Goal: Transaction & Acquisition: Purchase product/service

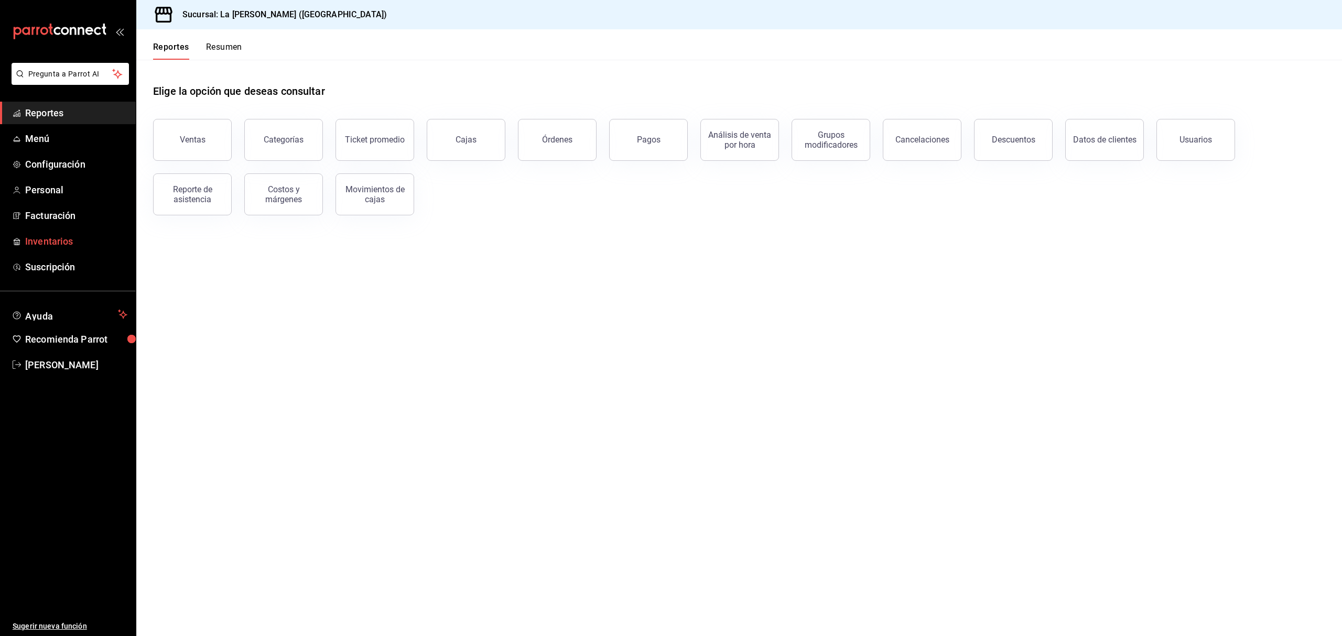
click at [42, 235] on span "Inventarios" at bounding box center [76, 241] width 102 height 14
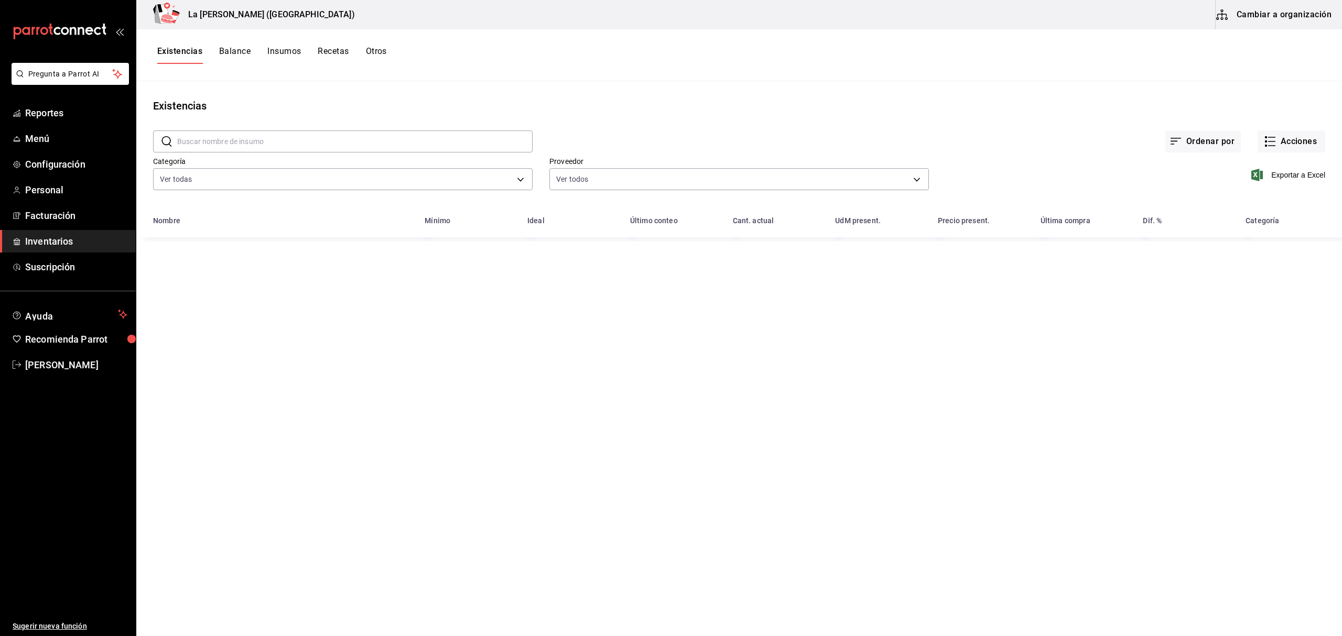
click at [188, 53] on button "Existencias" at bounding box center [179, 55] width 45 height 18
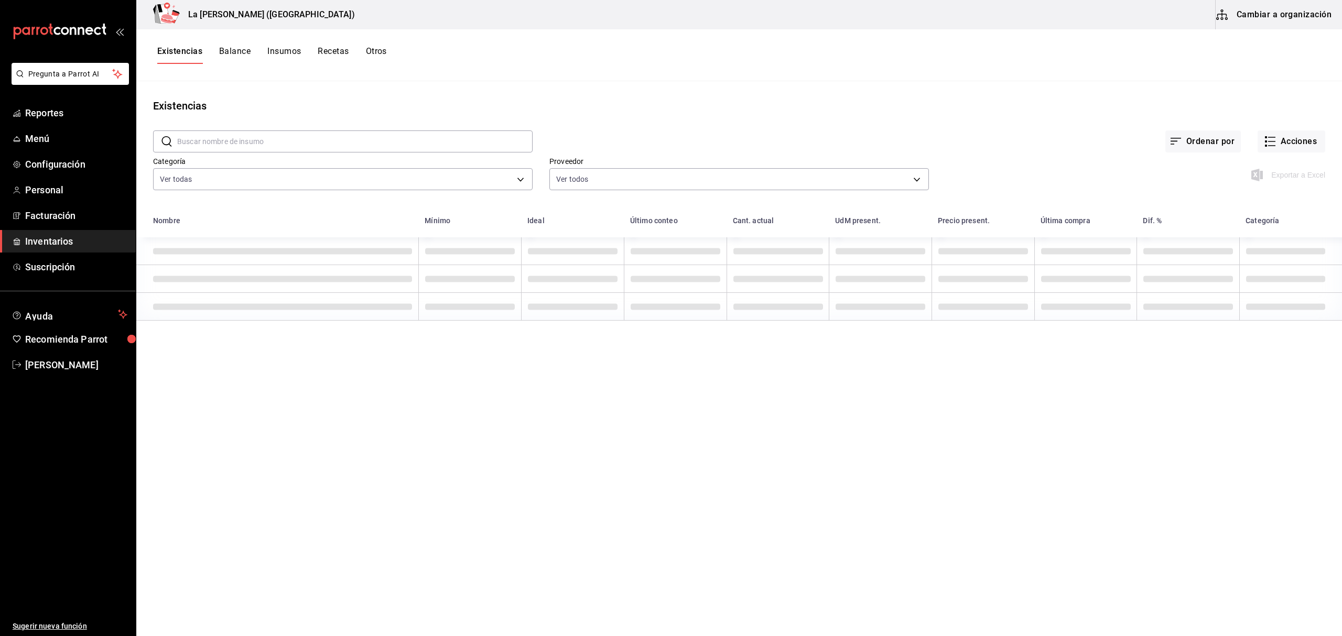
click at [193, 49] on button "Existencias" at bounding box center [179, 55] width 45 height 18
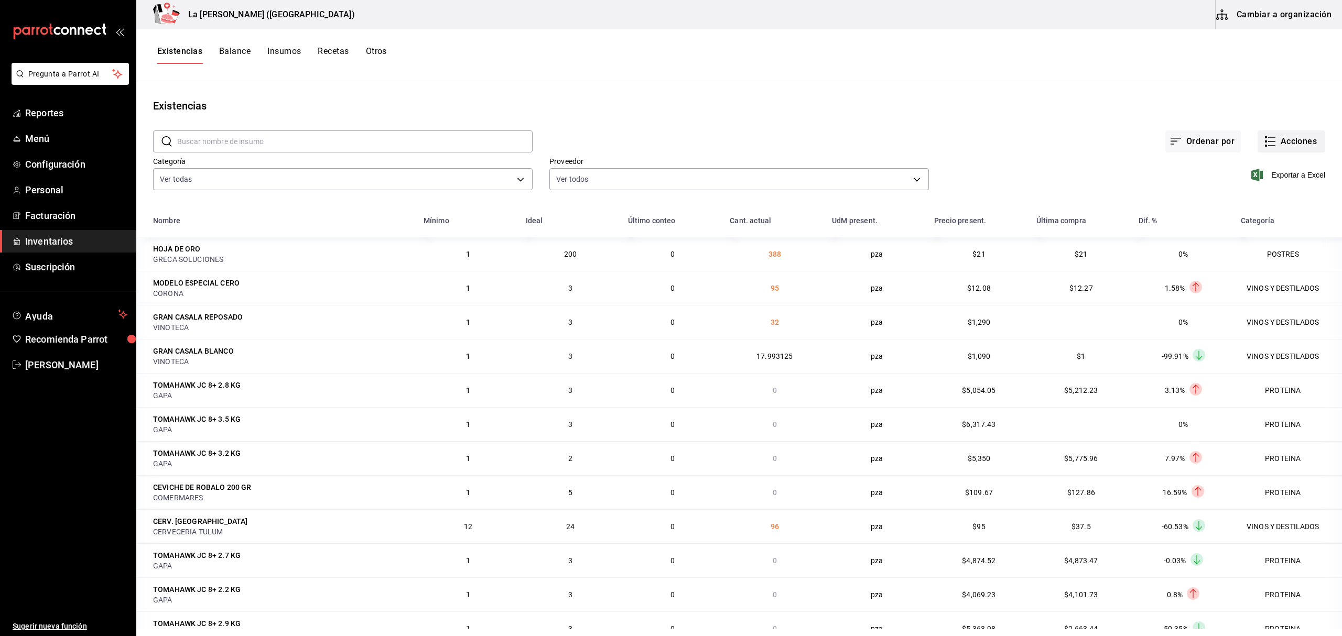
click at [1309, 147] on button "Acciones" at bounding box center [1292, 142] width 68 height 22
click at [1296, 145] on div at bounding box center [671, 318] width 1342 height 636
click at [1271, 141] on button "Acciones" at bounding box center [1292, 142] width 68 height 22
click at [1257, 252] on span "Merma" at bounding box center [1281, 253] width 88 height 11
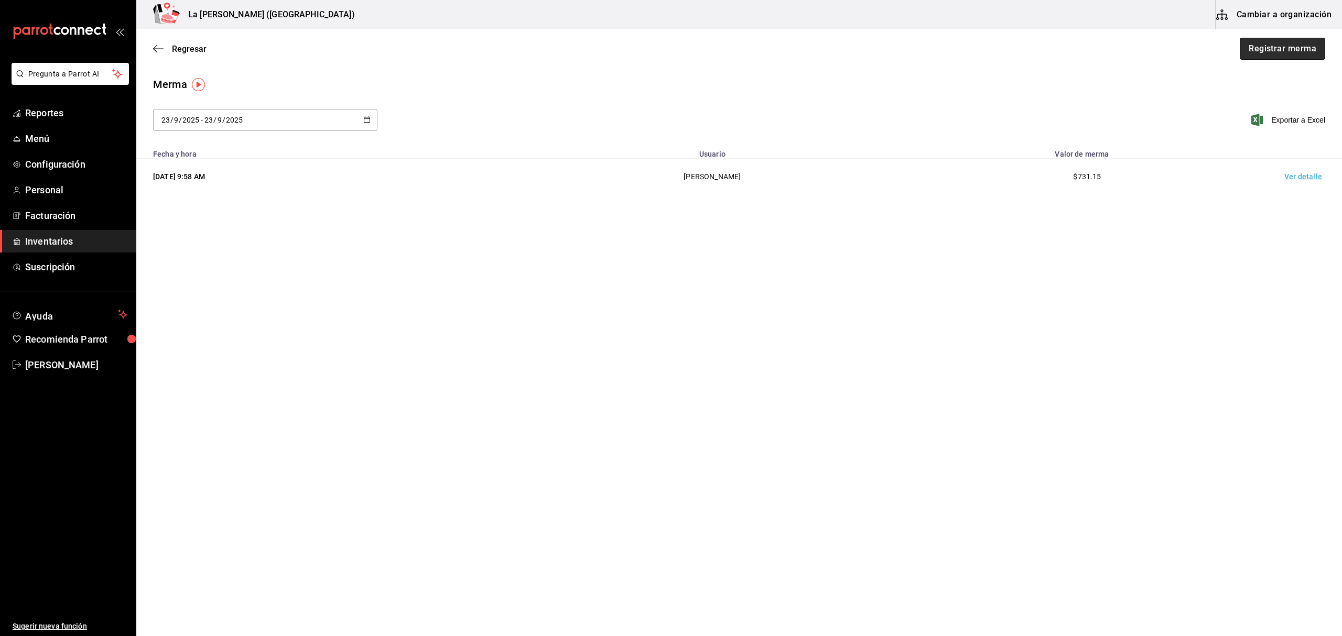
click at [1288, 51] on button "Registrar merma" at bounding box center [1282, 49] width 85 height 22
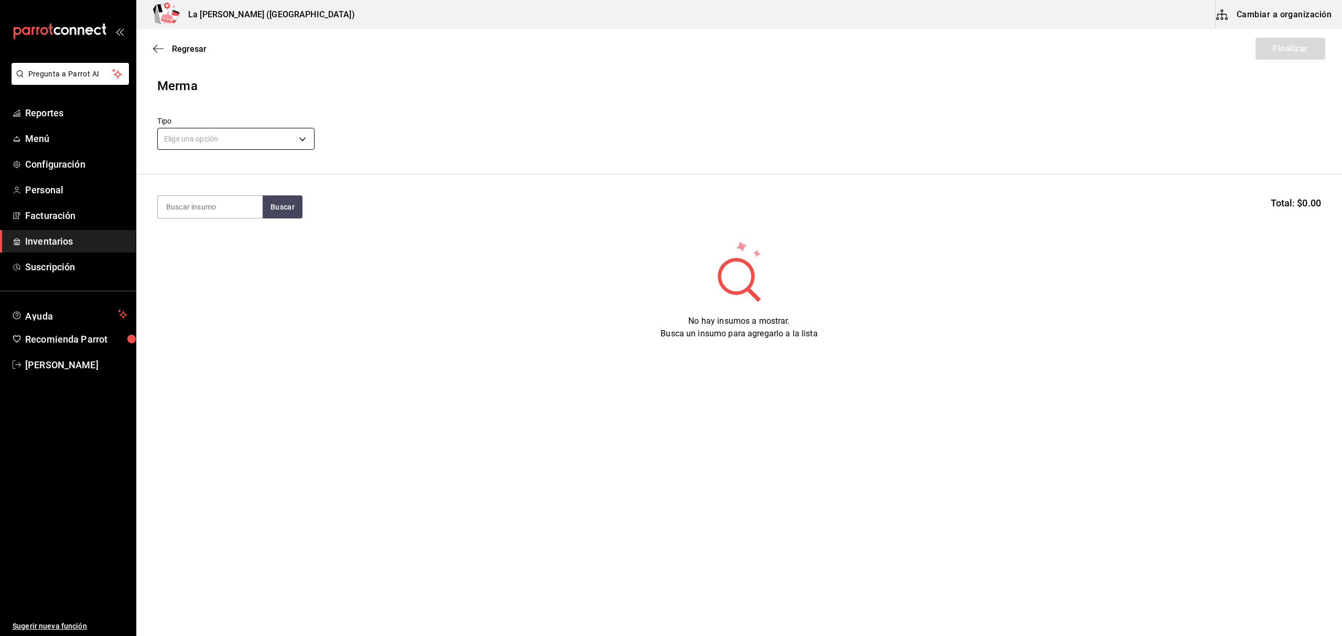
click at [299, 137] on body "Pregunta a Parrot AI Reportes Menú Configuración Personal Facturación Inventari…" at bounding box center [671, 288] width 1342 height 577
click at [187, 210] on li "Error" at bounding box center [236, 206] width 156 height 17
type input "ERROR"
click at [198, 209] on input at bounding box center [210, 207] width 105 height 22
type input "TOTO"
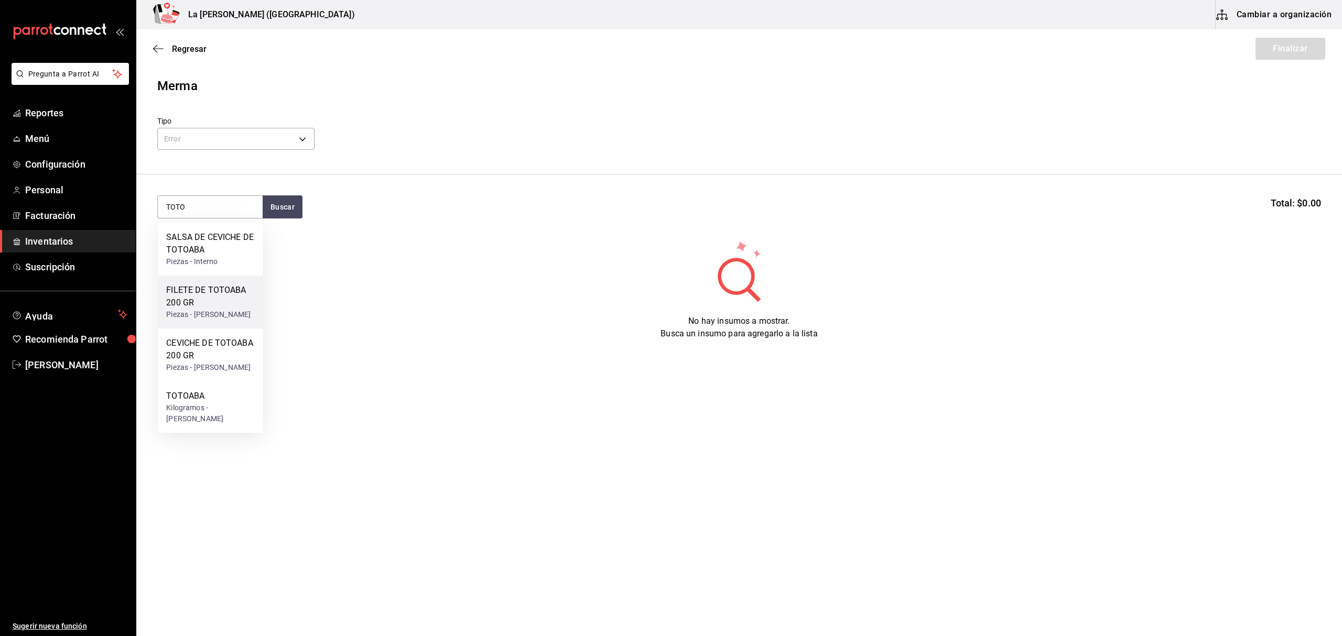
click at [219, 309] on div "FILETE DE TOTOABA 200 GR Piezas - CARLOS ALFONSO TAPIA VARGAS" at bounding box center [210, 302] width 88 height 36
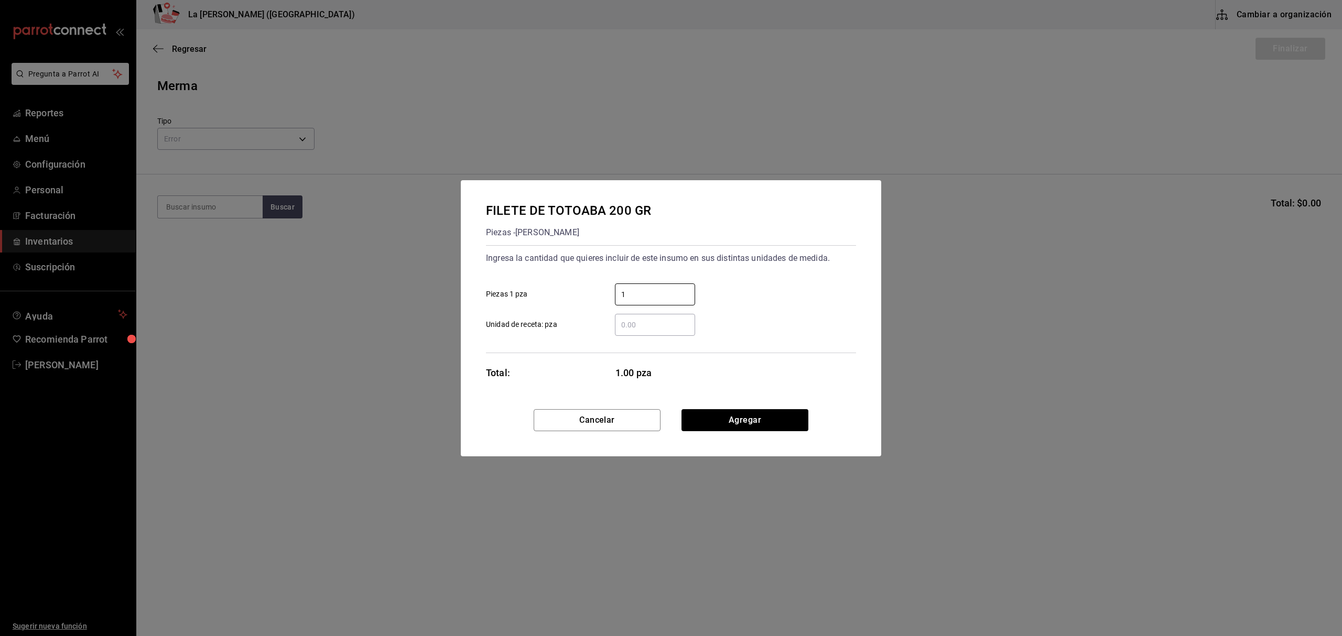
type input "1"
click button "Agregar" at bounding box center [744, 420] width 127 height 22
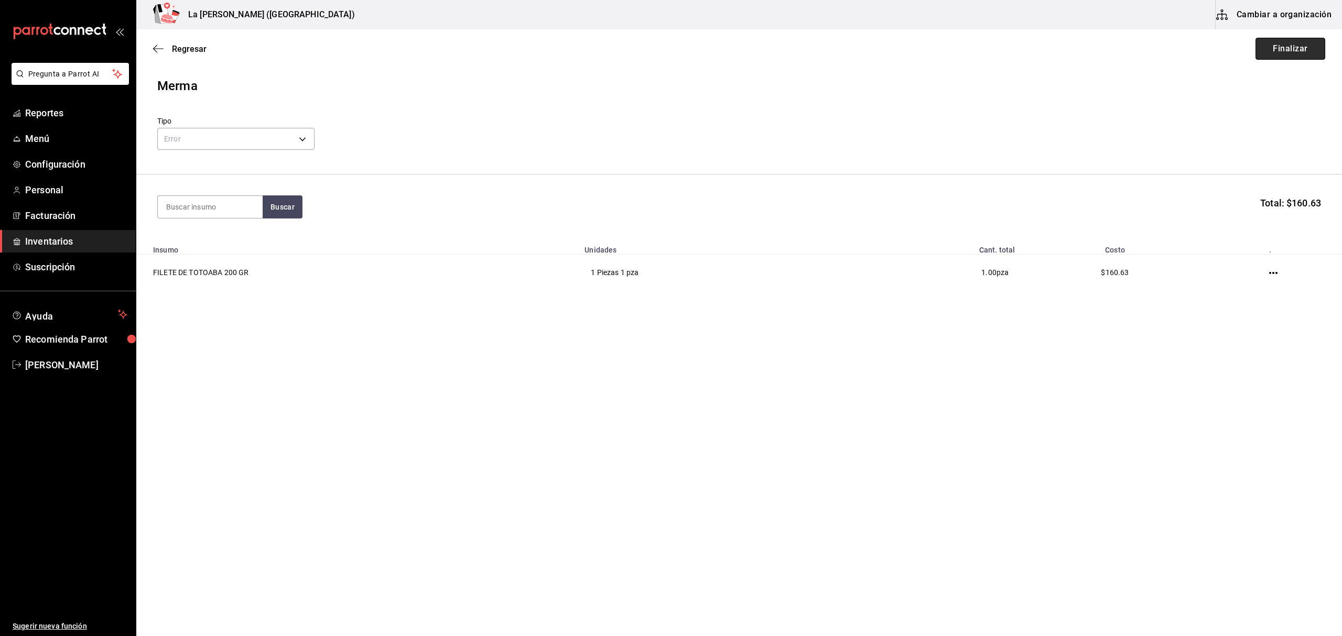
click at [1278, 53] on button "Finalizar" at bounding box center [1291, 49] width 70 height 22
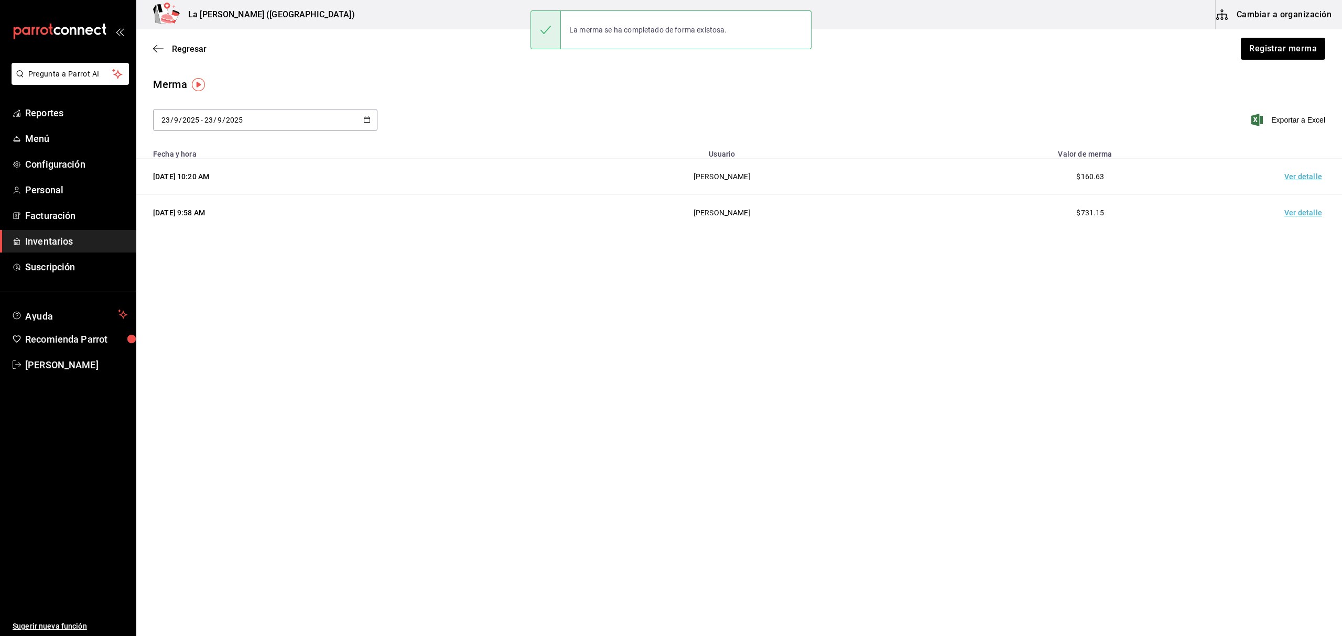
click at [1312, 179] on td "Ver detalle" at bounding box center [1305, 177] width 73 height 36
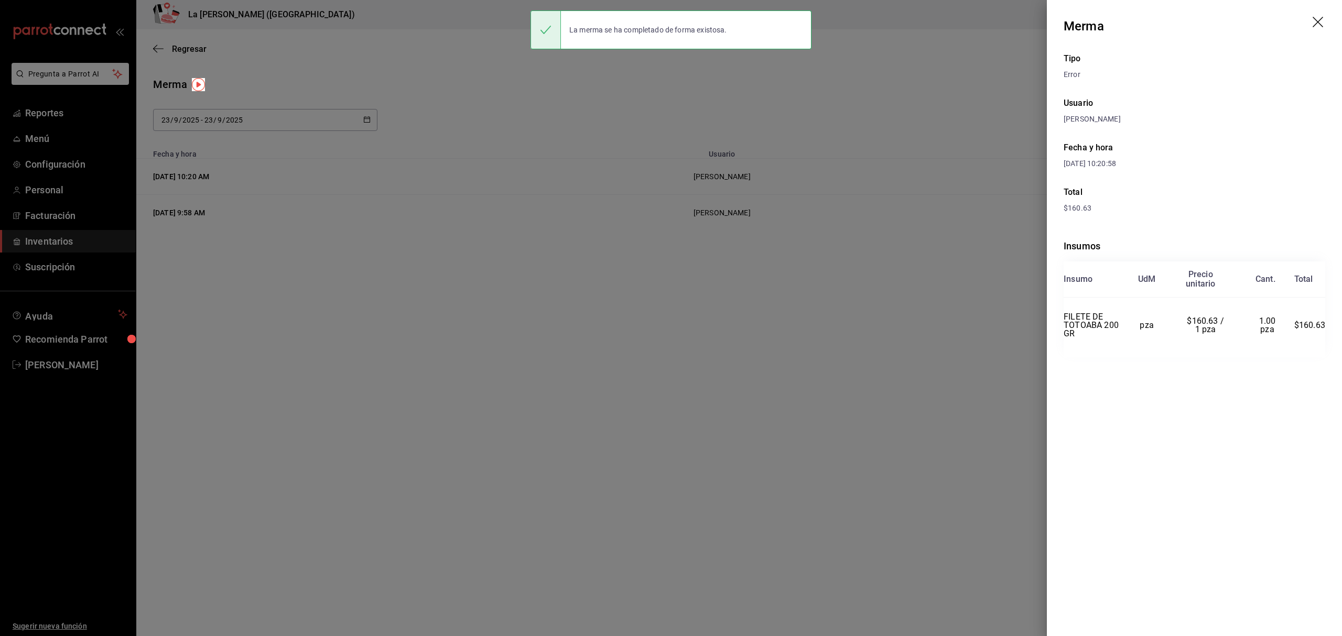
click at [1318, 24] on icon "drag" at bounding box center [1319, 23] width 13 height 13
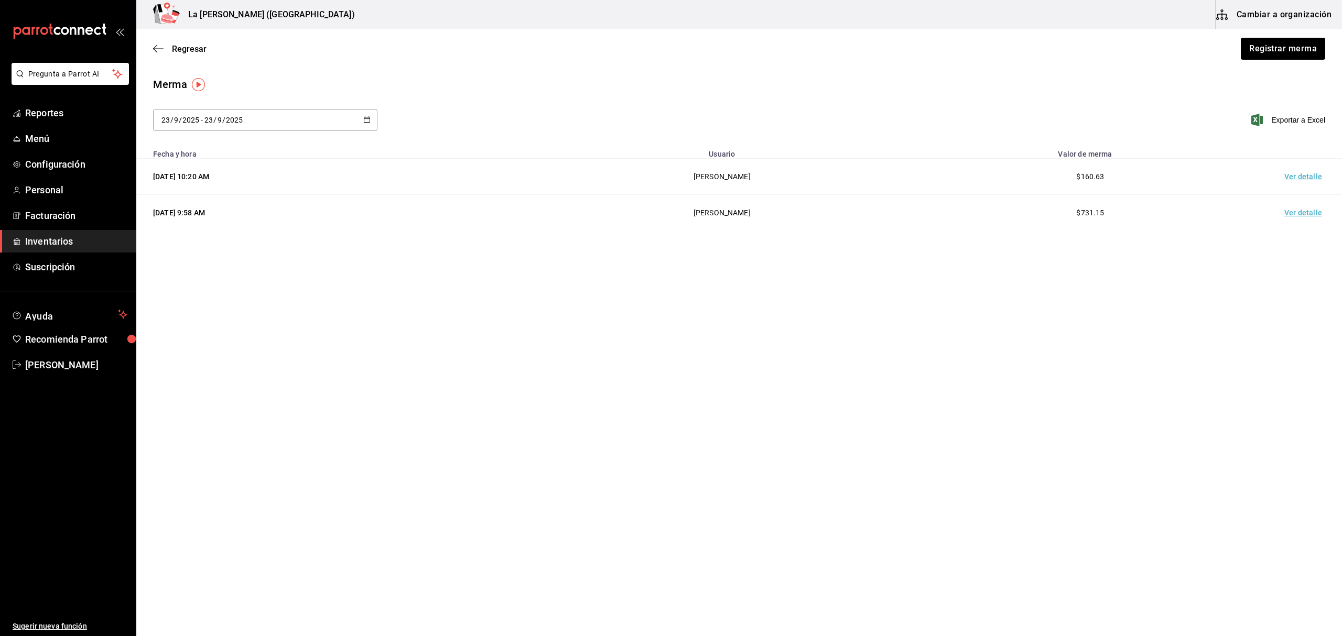
click at [36, 240] on span "Inventarios" at bounding box center [76, 241] width 102 height 14
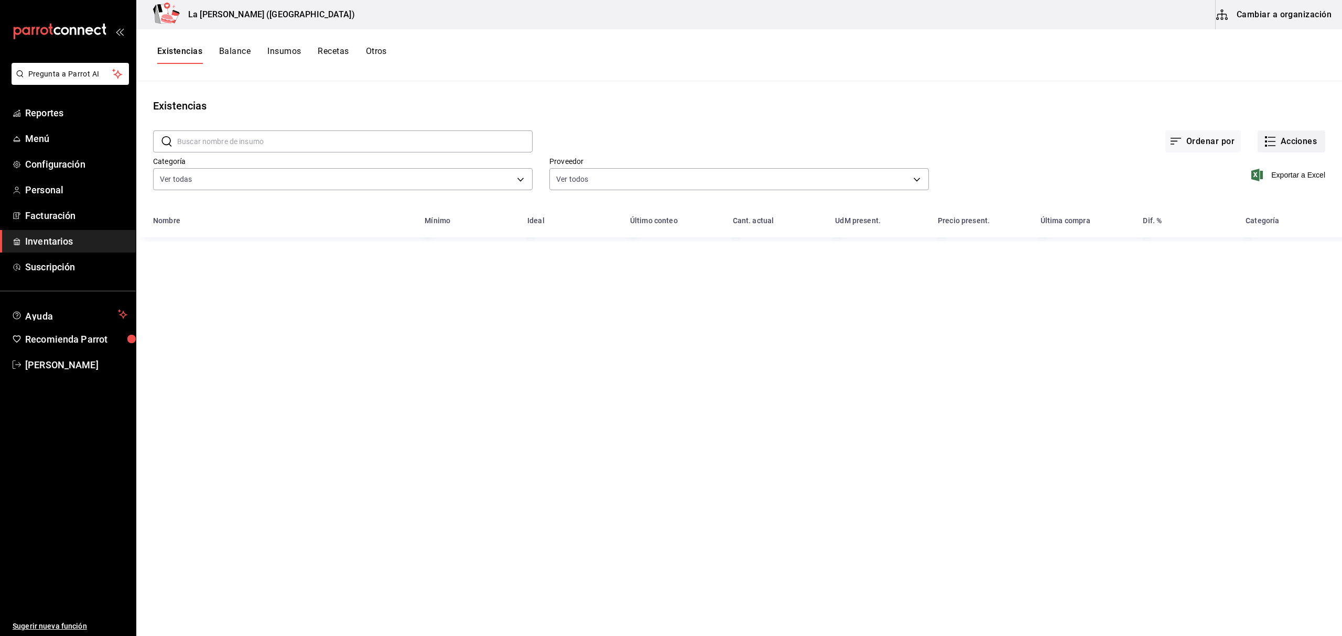
click at [1286, 135] on button "Acciones" at bounding box center [1292, 142] width 68 height 22
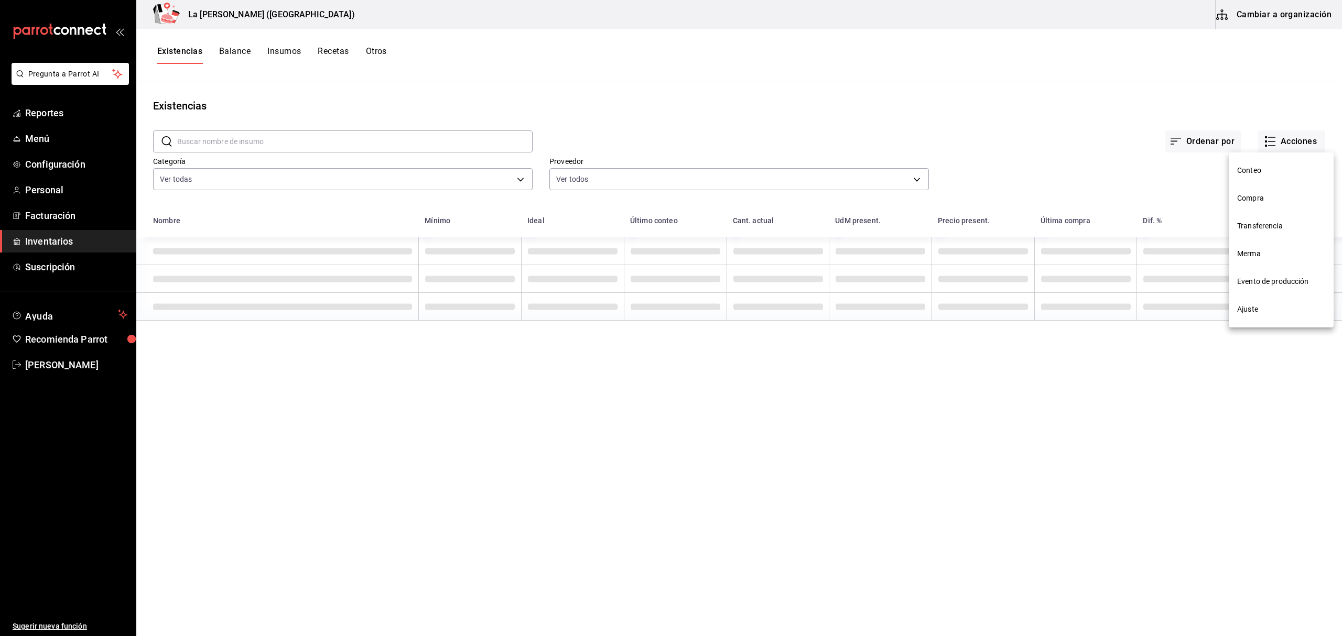
click at [1262, 200] on span "Compra" at bounding box center [1281, 198] width 88 height 11
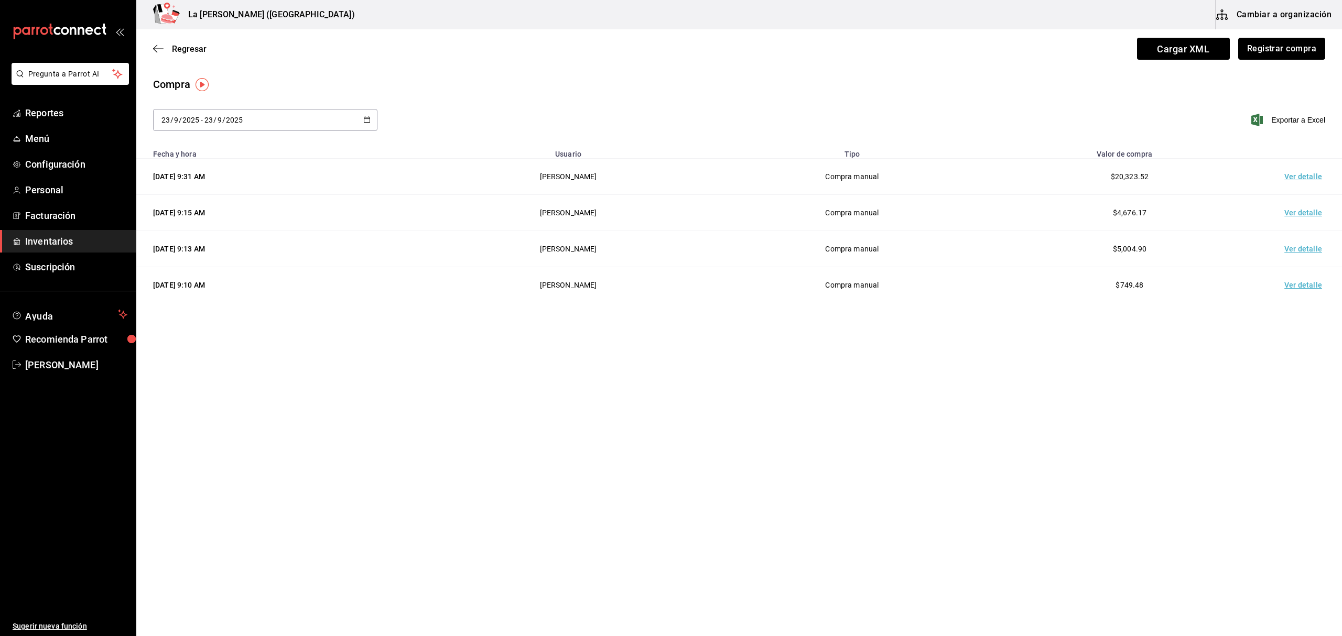
click at [1278, 49] on button "Registrar compra" at bounding box center [1281, 49] width 87 height 22
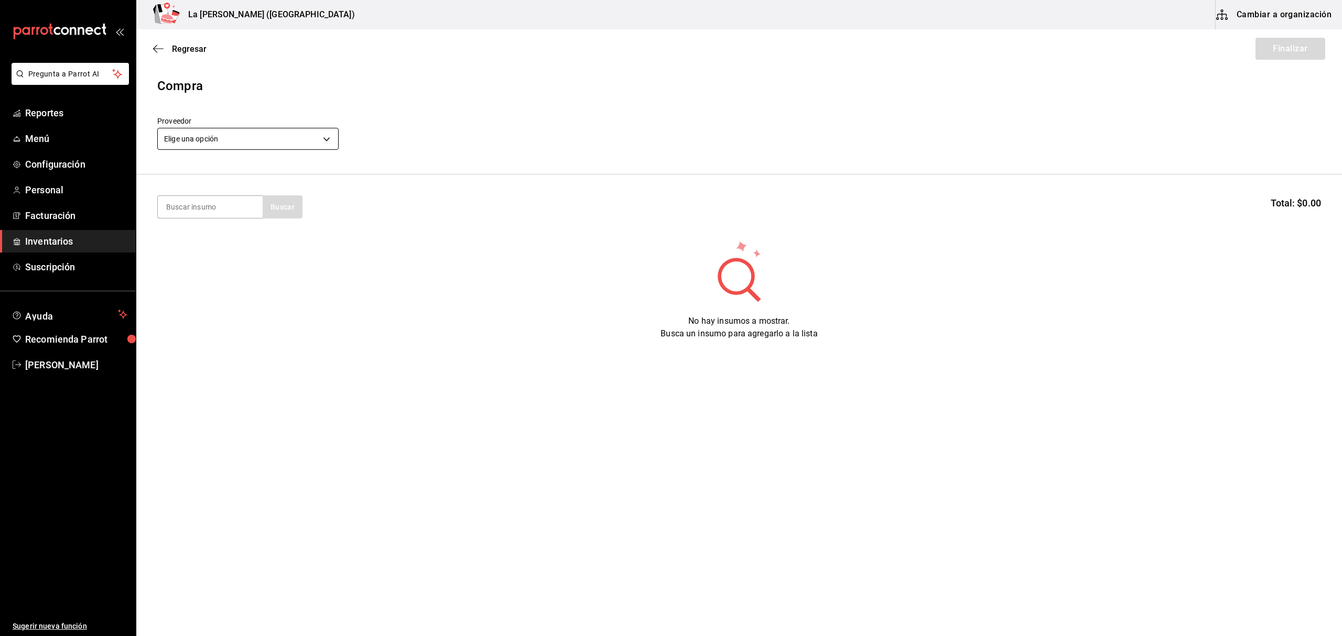
click at [248, 146] on body "Pregunta a Parrot AI Reportes Menú Configuración Personal Facturación Inventari…" at bounding box center [671, 288] width 1342 height 577
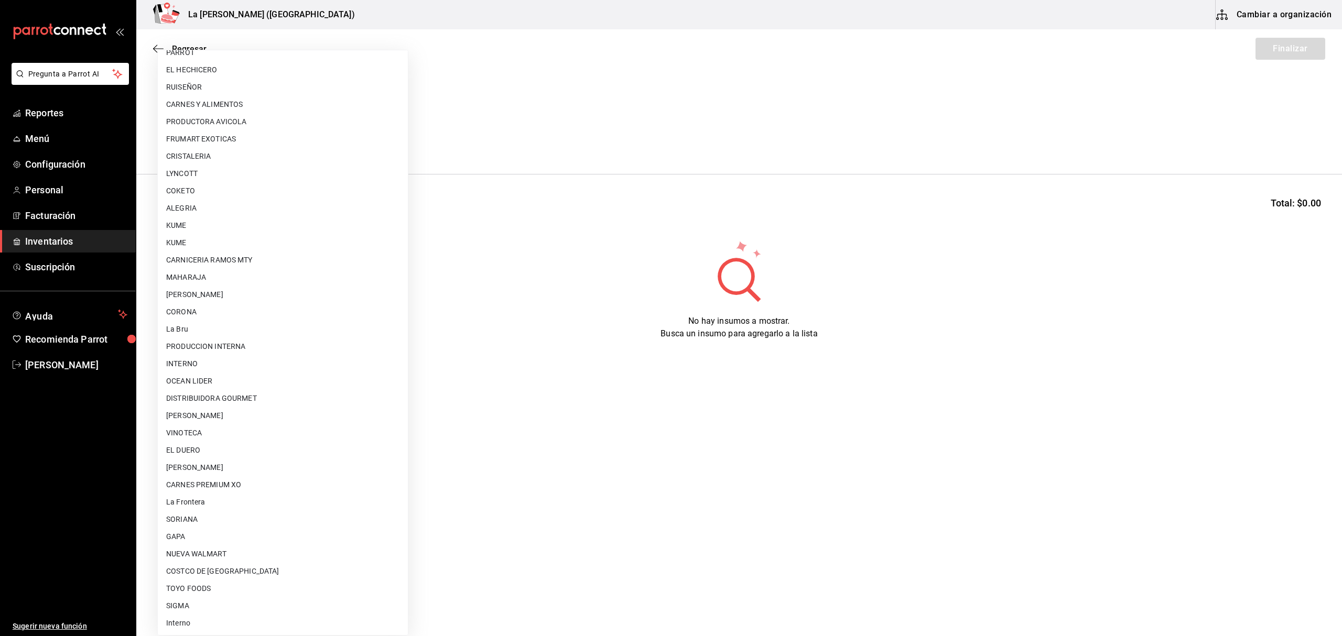
scroll to position [582, 0]
click at [251, 466] on li "[PERSON_NAME]" at bounding box center [283, 467] width 250 height 17
type input "315b81d5-d420-441a-a150-3d316ba9d60a"
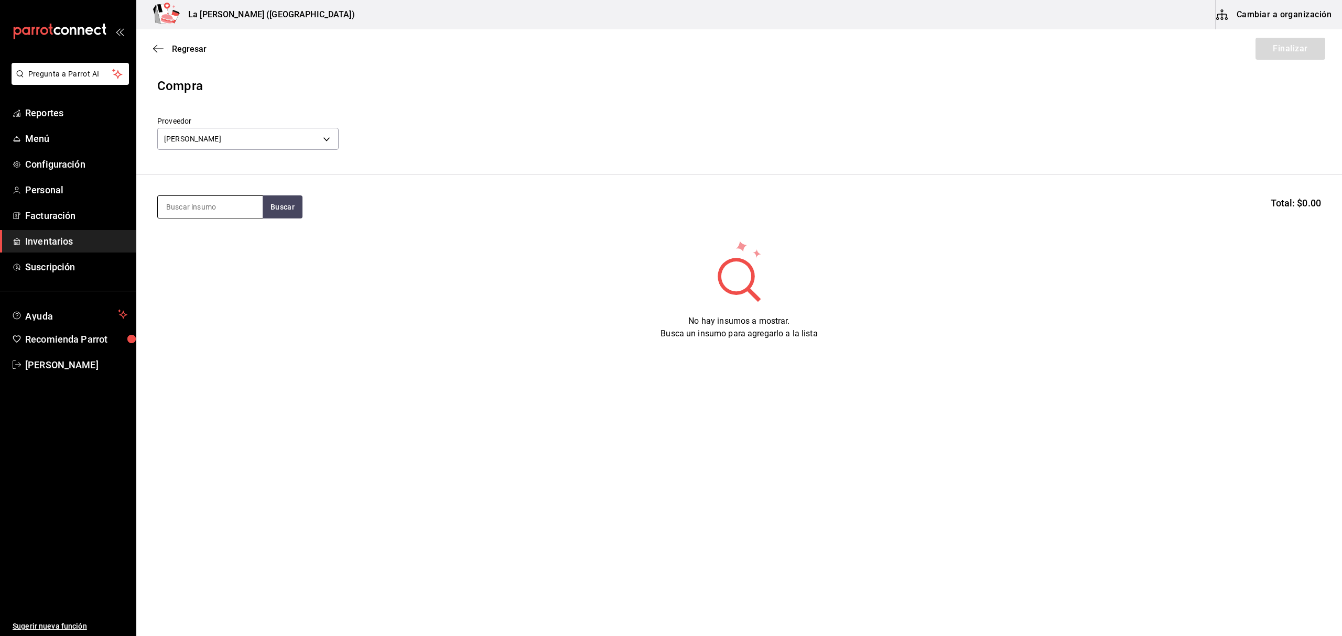
click at [250, 207] on input at bounding box center [210, 207] width 105 height 22
type input "TOTO"
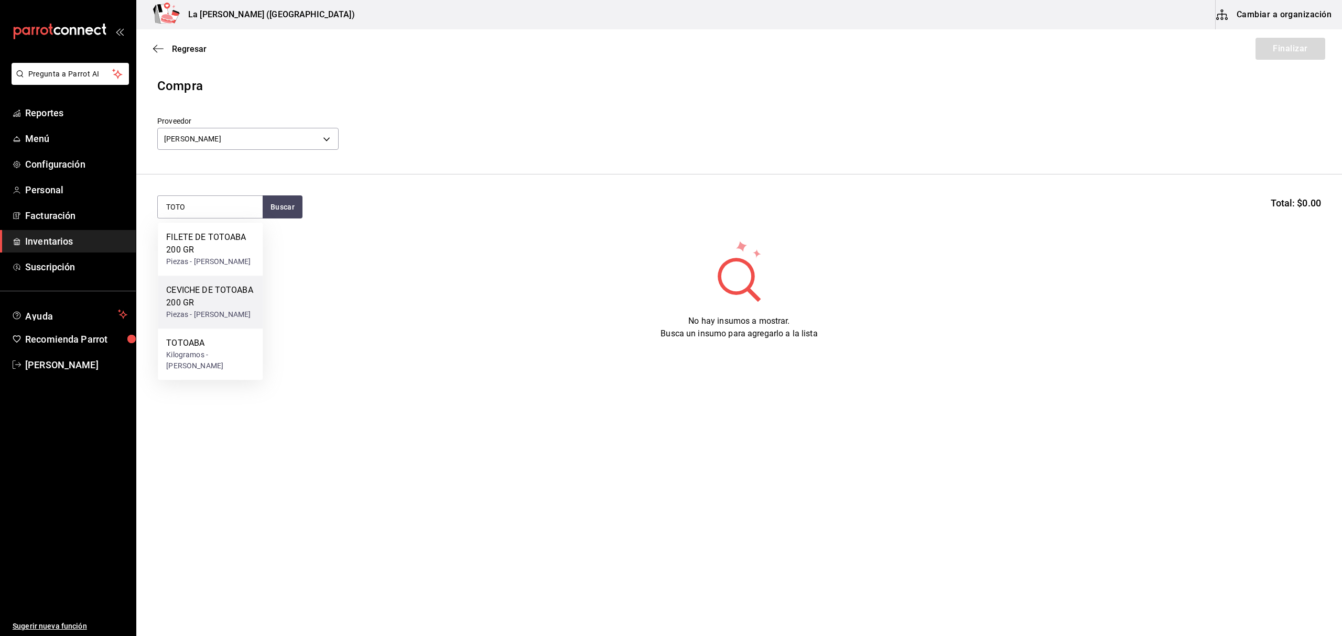
click at [208, 320] on div "Piezas - CARLOS ALFONSO TAPIA VARGAS" at bounding box center [210, 314] width 88 height 11
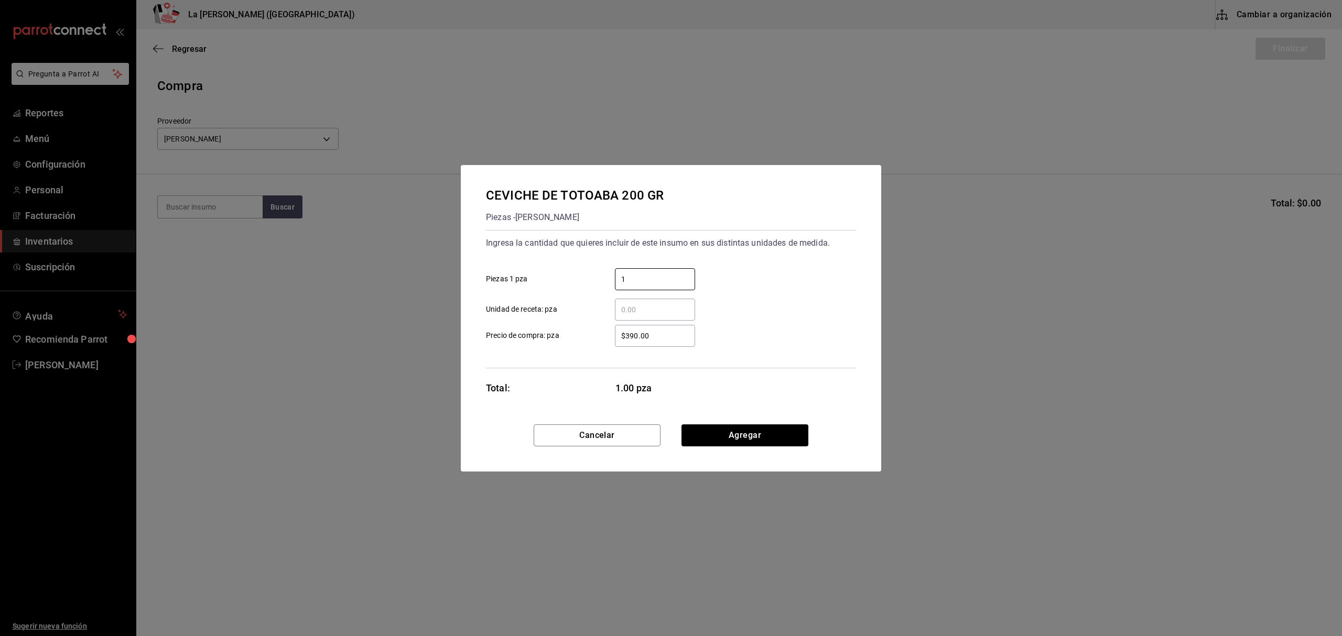
type input "1"
type input "$0.1"
click button "Agregar" at bounding box center [744, 436] width 127 height 22
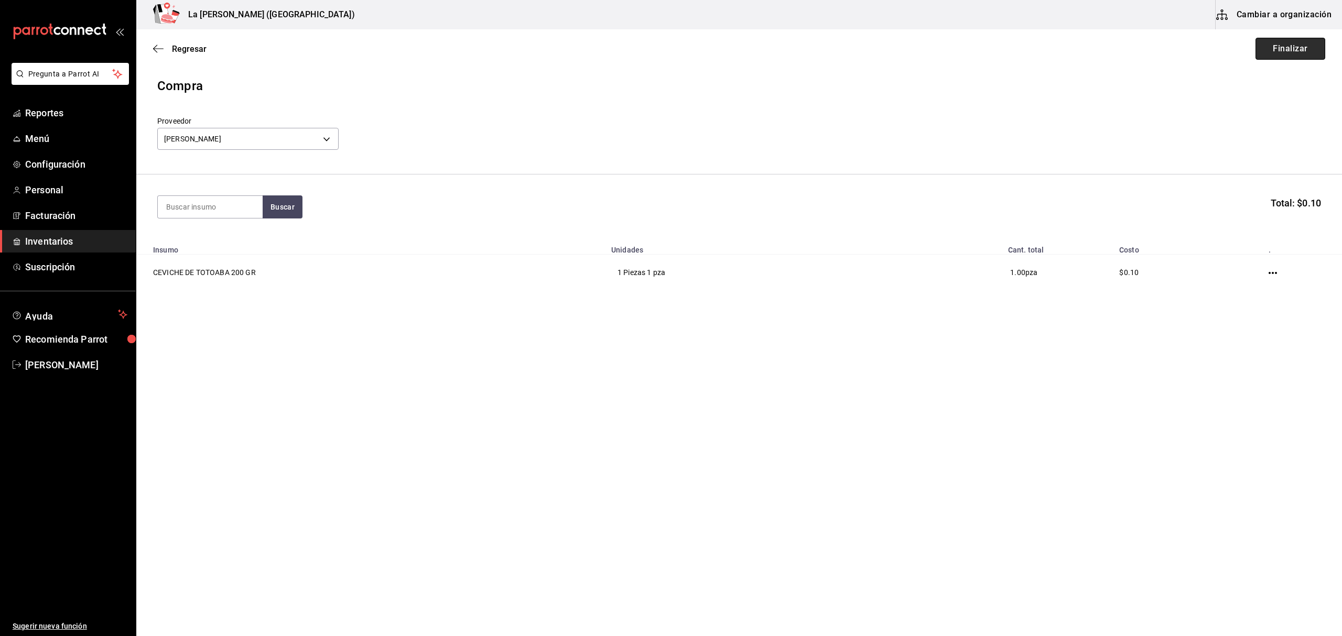
click at [1288, 44] on button "Finalizar" at bounding box center [1291, 49] width 70 height 22
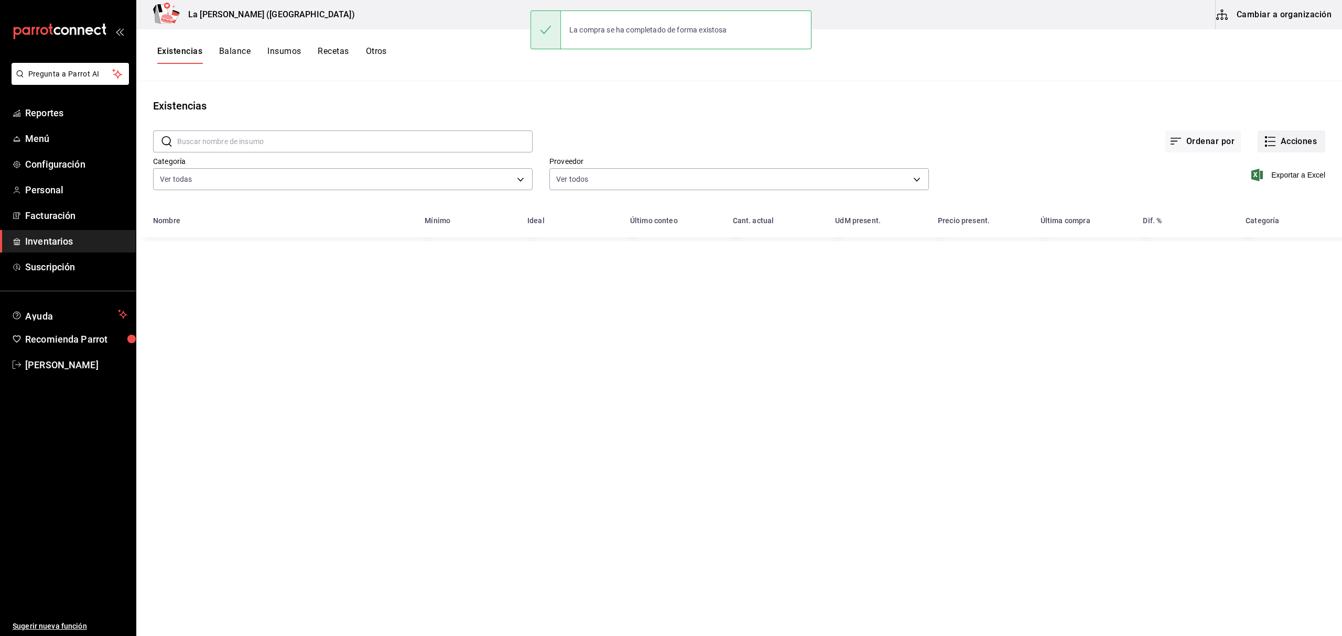
click at [1289, 143] on button "Acciones" at bounding box center [1292, 142] width 68 height 22
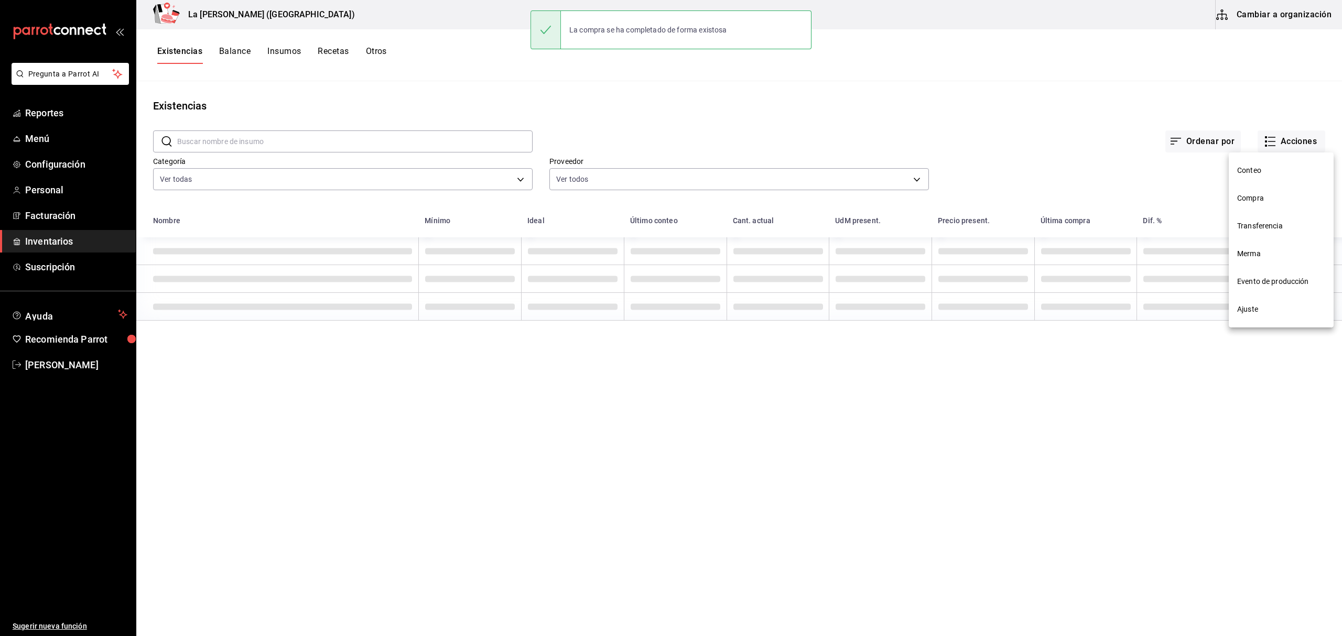
click at [1265, 213] on li "Transferencia" at bounding box center [1281, 226] width 105 height 28
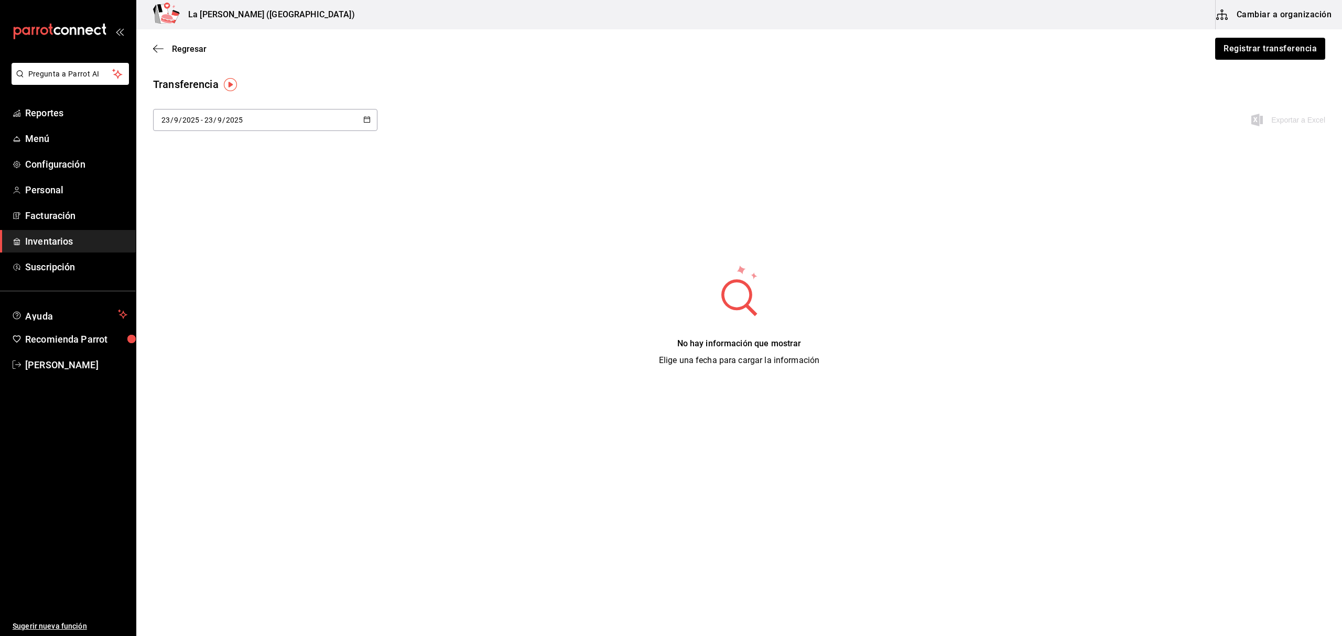
click at [189, 55] on div "Regresar Registrar transferencia" at bounding box center [739, 48] width 1206 height 39
click at [188, 44] on span "Regresar" at bounding box center [189, 49] width 35 height 10
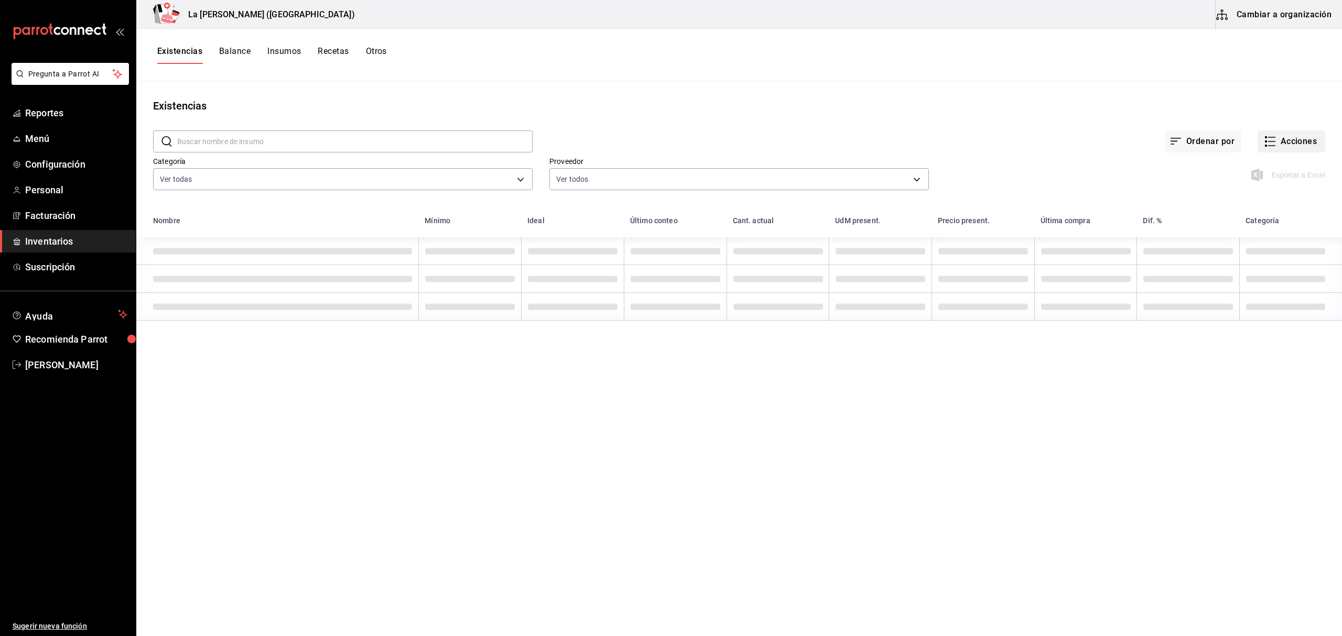
click at [1280, 137] on button "Acciones" at bounding box center [1292, 142] width 68 height 22
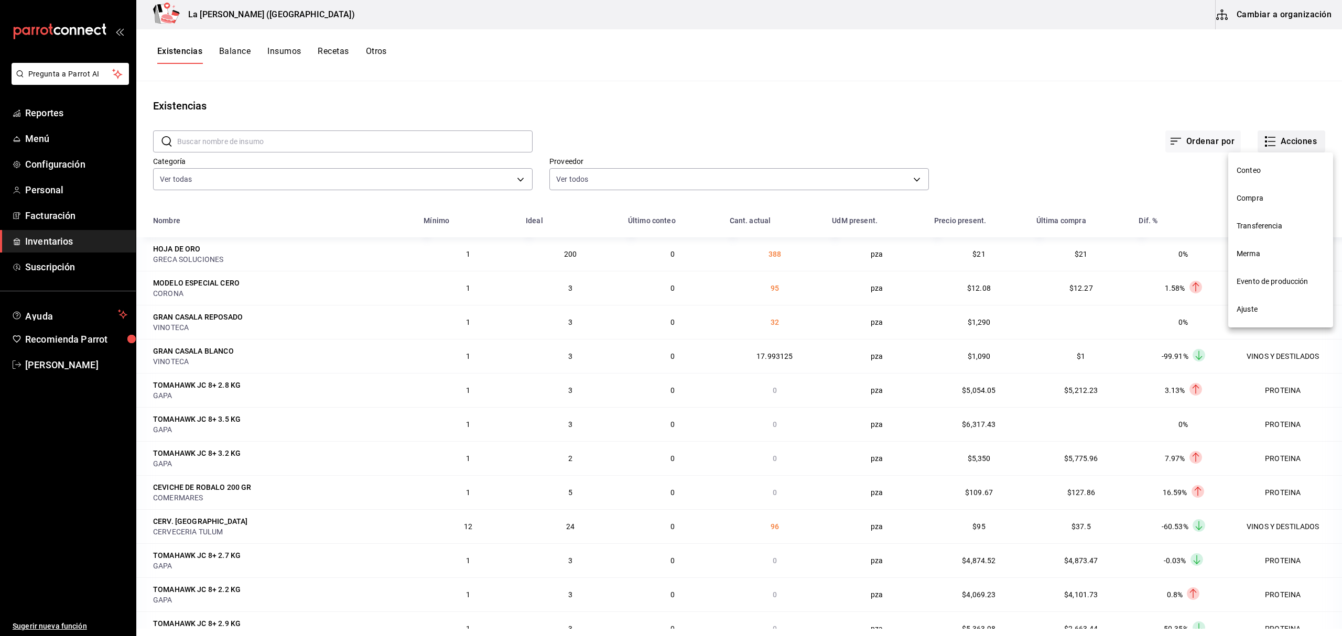
click at [1263, 194] on span "Compra" at bounding box center [1281, 198] width 88 height 11
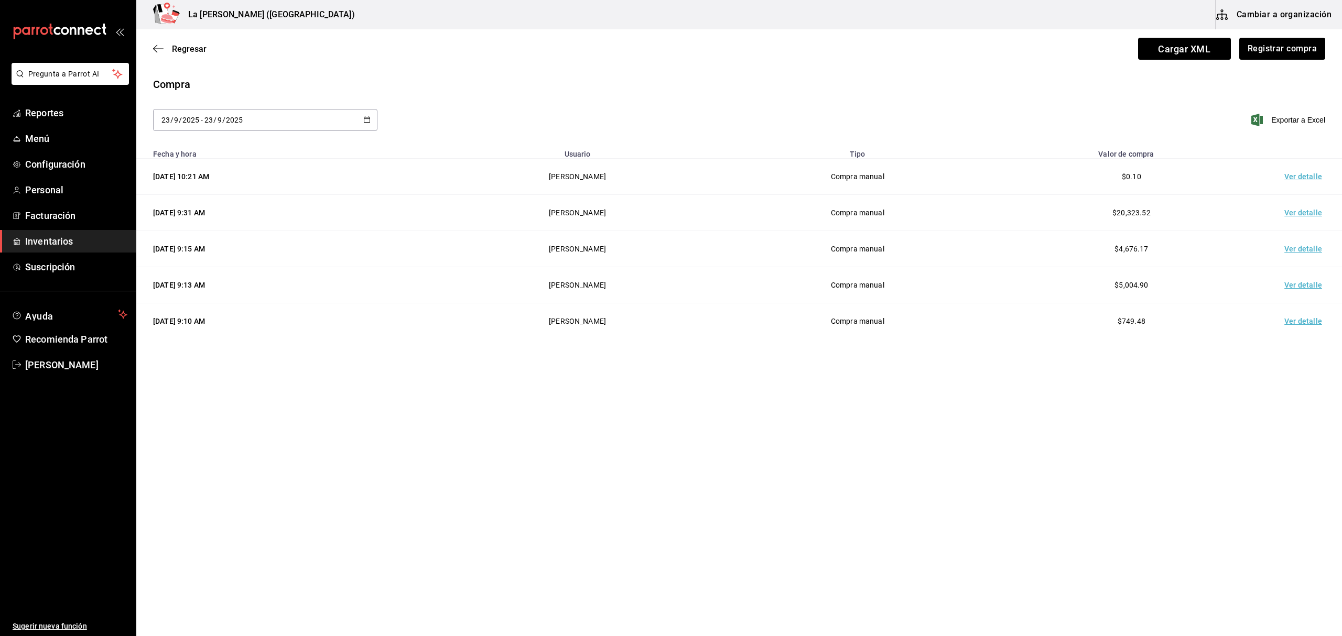
click at [1305, 177] on td "Ver detalle" at bounding box center [1305, 177] width 73 height 36
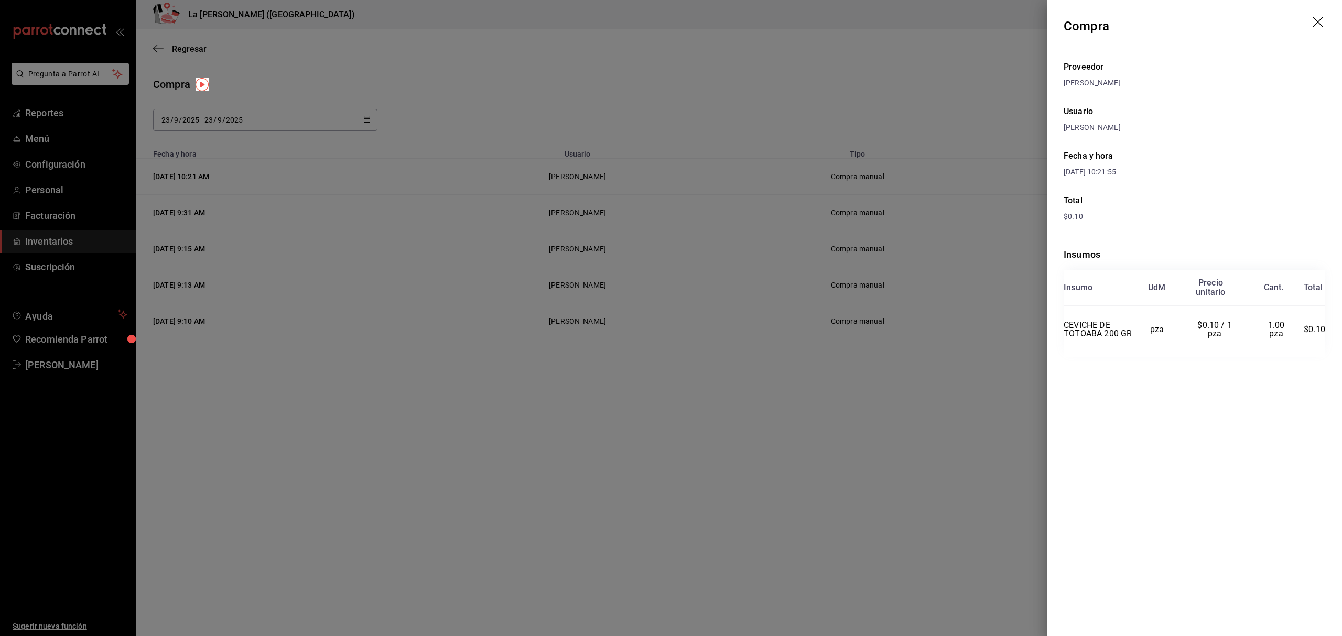
click at [1318, 19] on icon "drag" at bounding box center [1319, 23] width 13 height 13
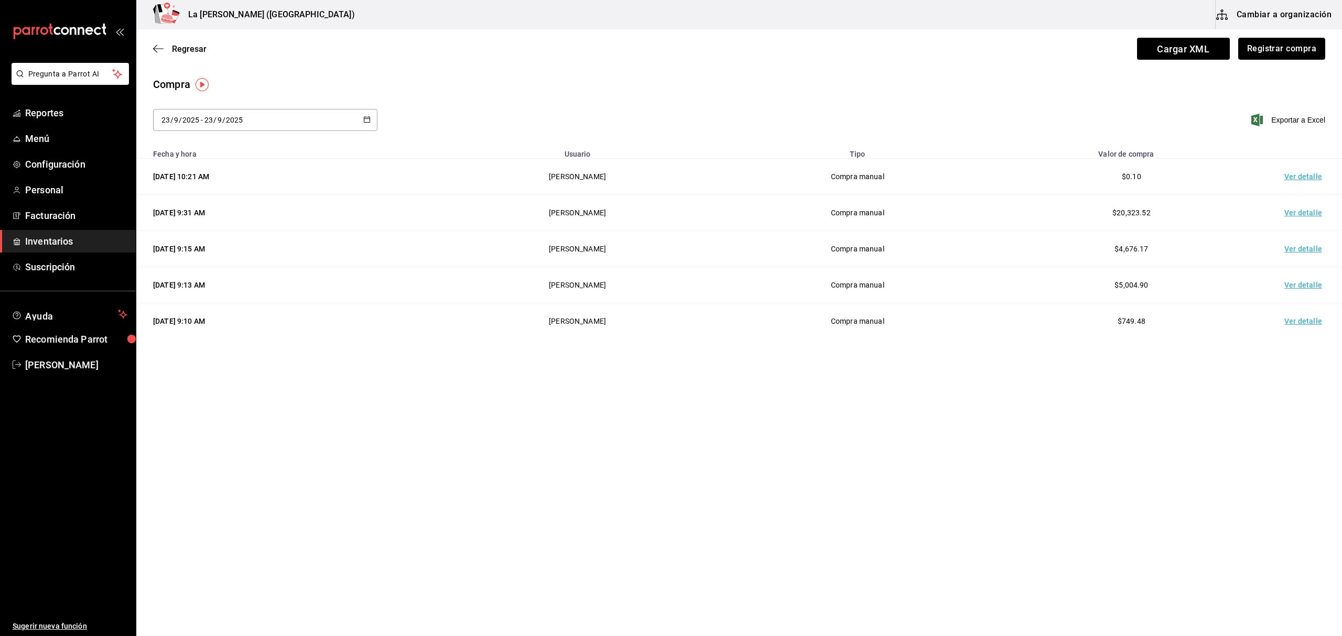
click at [1299, 47] on button "Registrar compra" at bounding box center [1281, 49] width 87 height 22
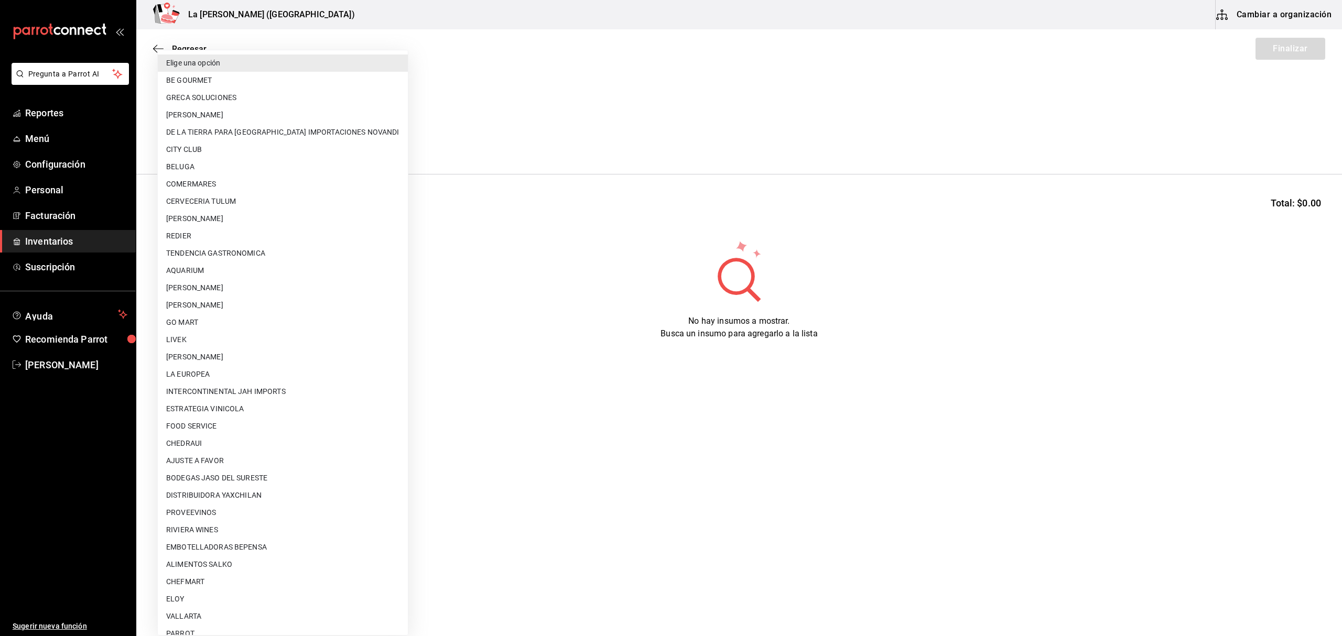
click at [214, 143] on body "Pregunta a Parrot AI Reportes Menú Configuración Personal Facturación Inventari…" at bounding box center [671, 288] width 1342 height 577
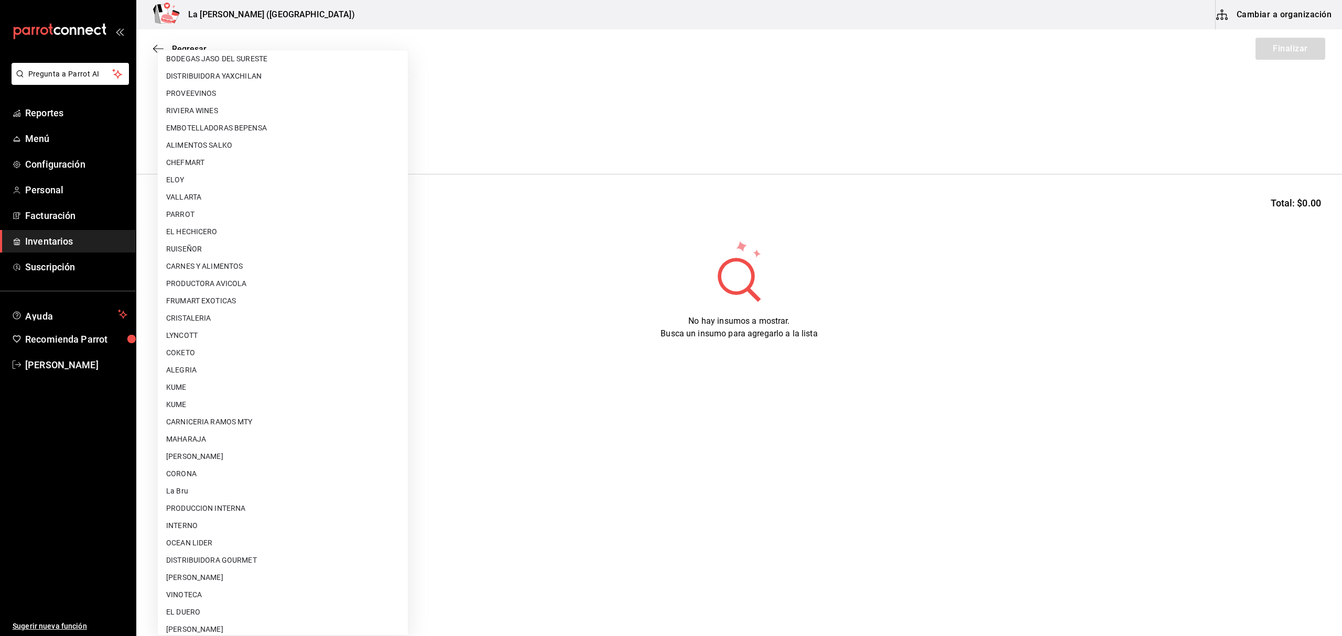
scroll to position [582, 0]
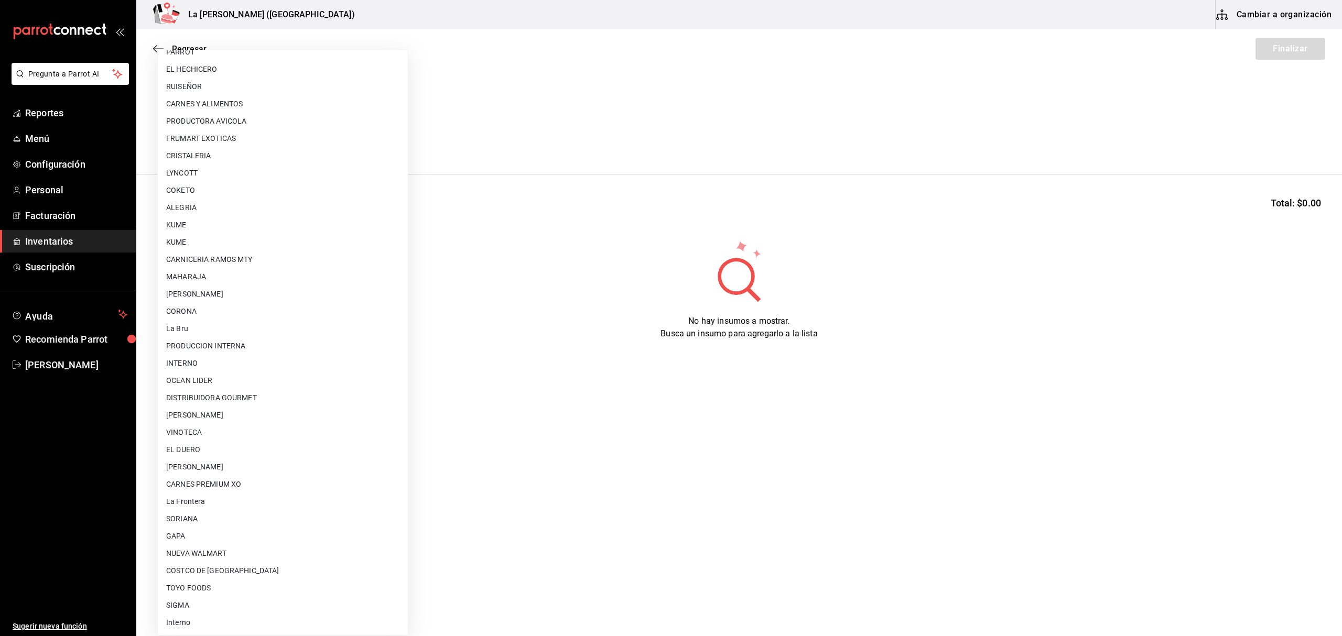
click at [230, 342] on li "PRODUCCION INTERNA" at bounding box center [283, 346] width 250 height 17
type input "87994001-4809-4af2-bb25-541b74e25a5c"
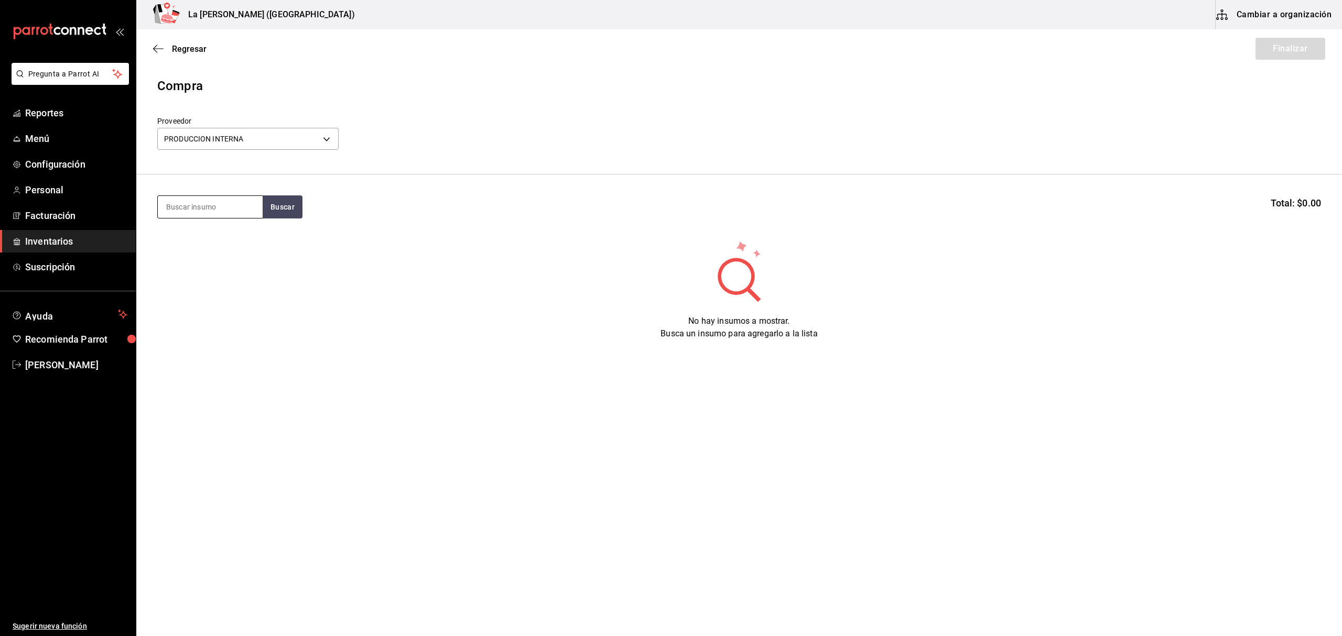
click at [220, 214] on input at bounding box center [210, 207] width 105 height 22
type input "ELOTE"
click at [206, 255] on div "Piezas - PRODUCCION INTERNA" at bounding box center [210, 255] width 88 height 22
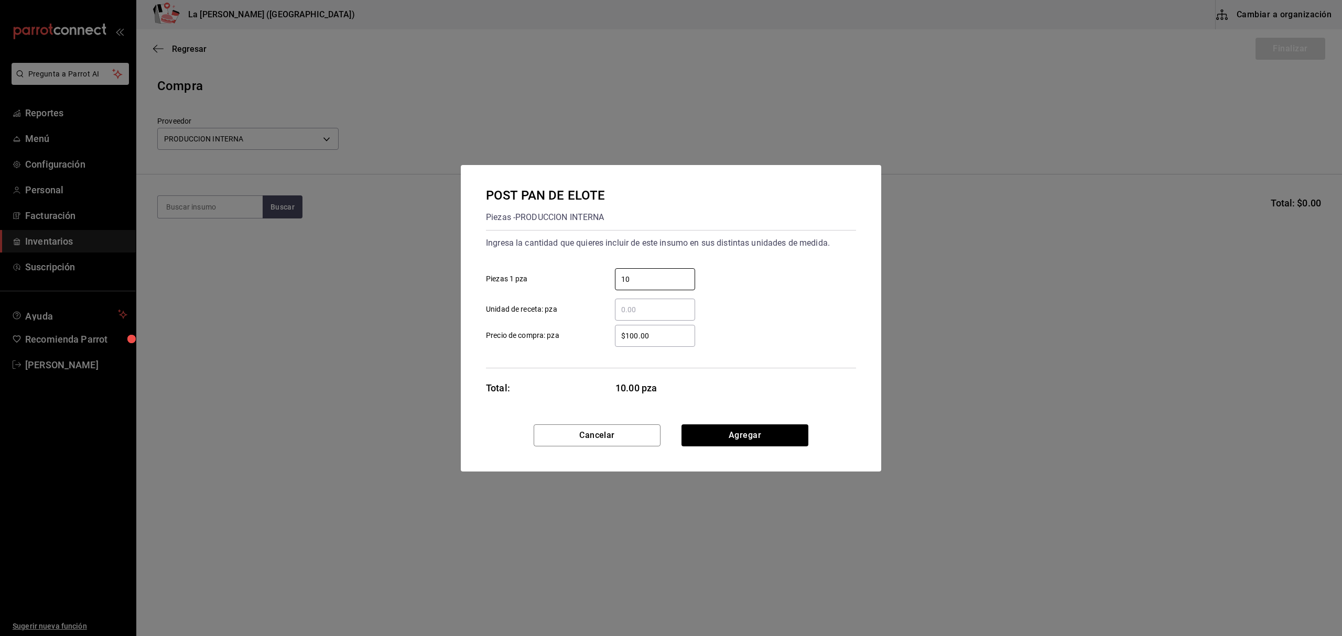
type input "10"
type input "$0.1"
click button "Agregar" at bounding box center [744, 436] width 127 height 22
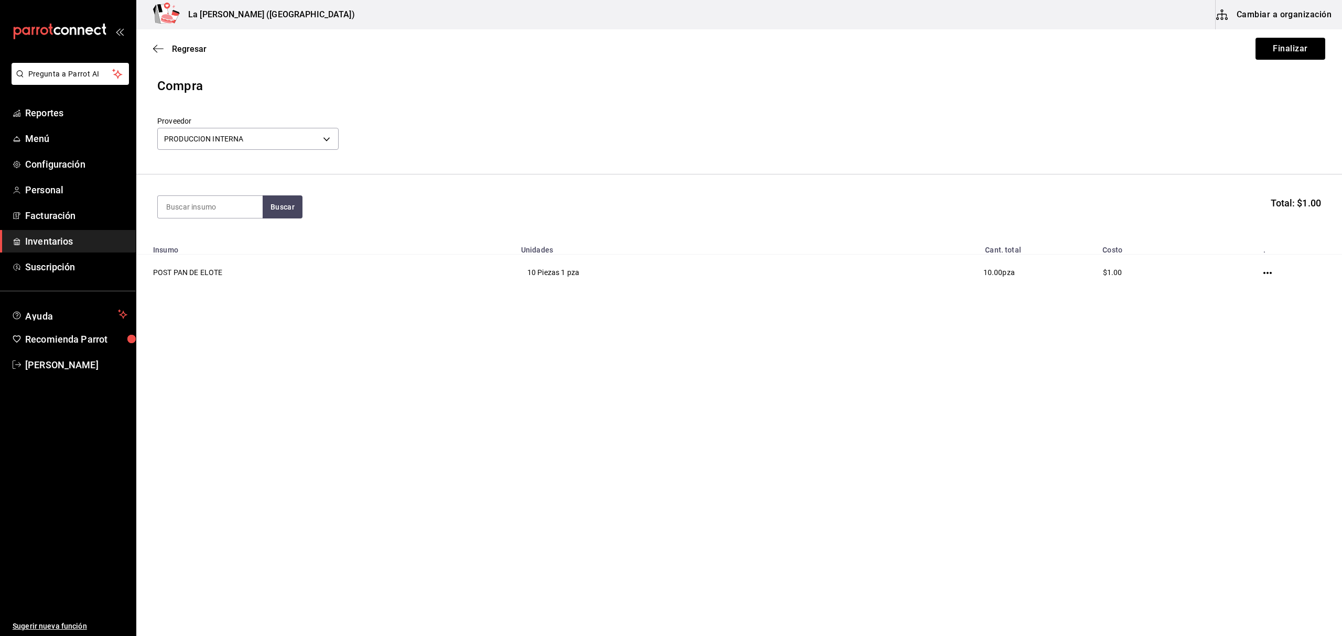
click at [217, 194] on section "Buscar Total: $1.00" at bounding box center [739, 207] width 1206 height 65
click at [219, 214] on input at bounding box center [210, 207] width 105 height 22
type input "VOLCA"
click at [217, 264] on div "Piezas - PRODUCCION INTERNA" at bounding box center [210, 267] width 88 height 22
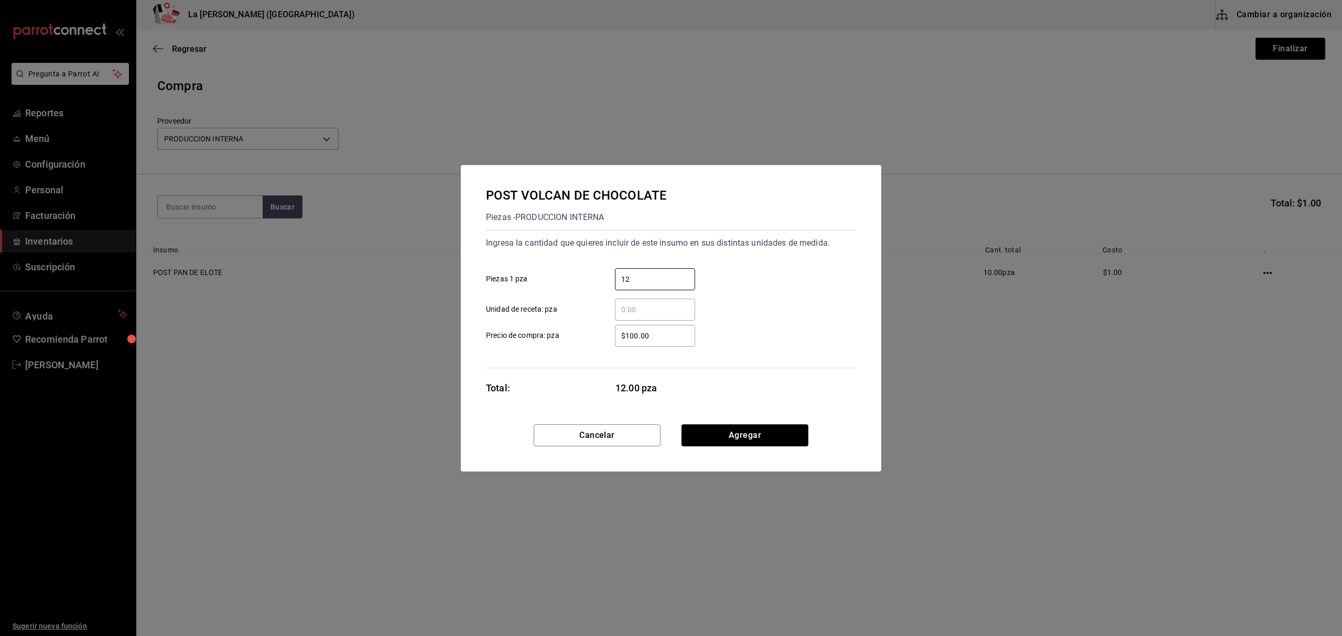
type input "12"
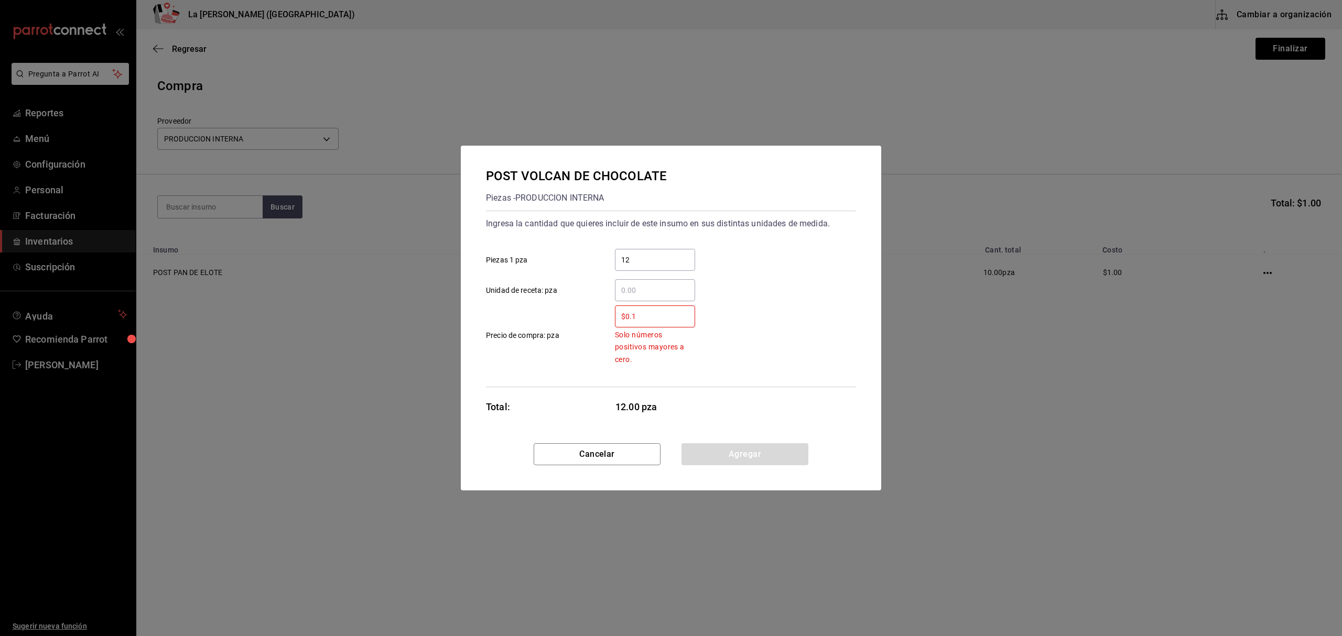
type input "$0.1"
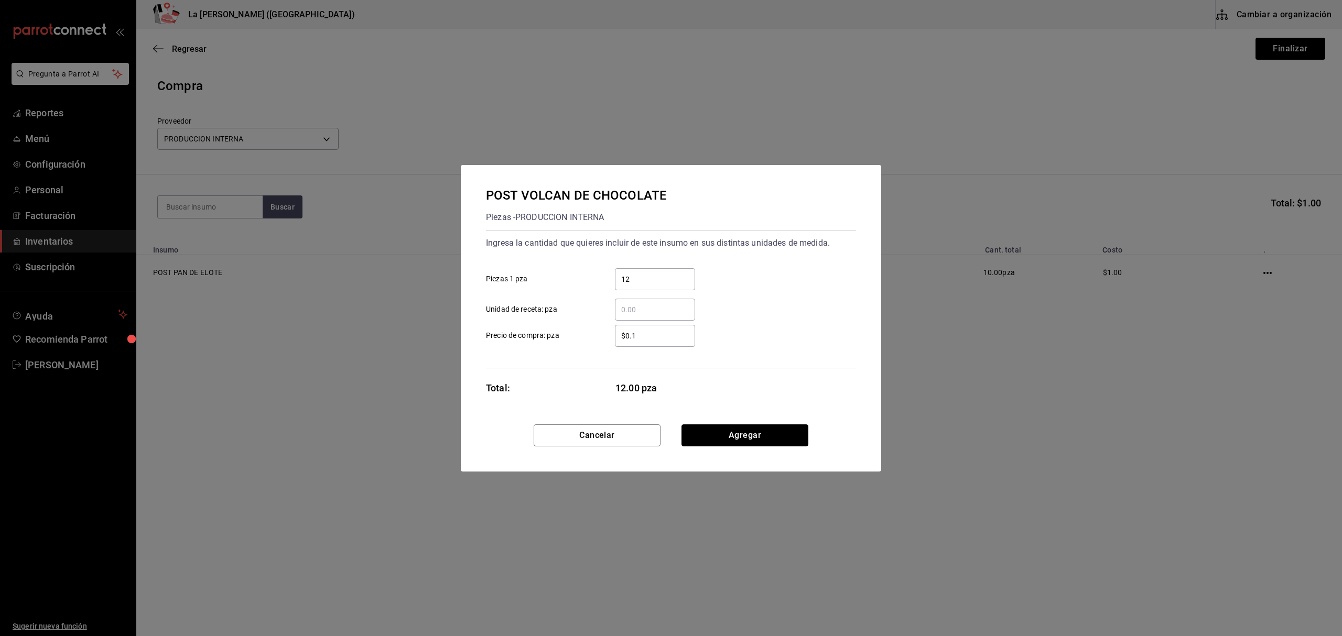
click button "Agregar" at bounding box center [744, 436] width 127 height 22
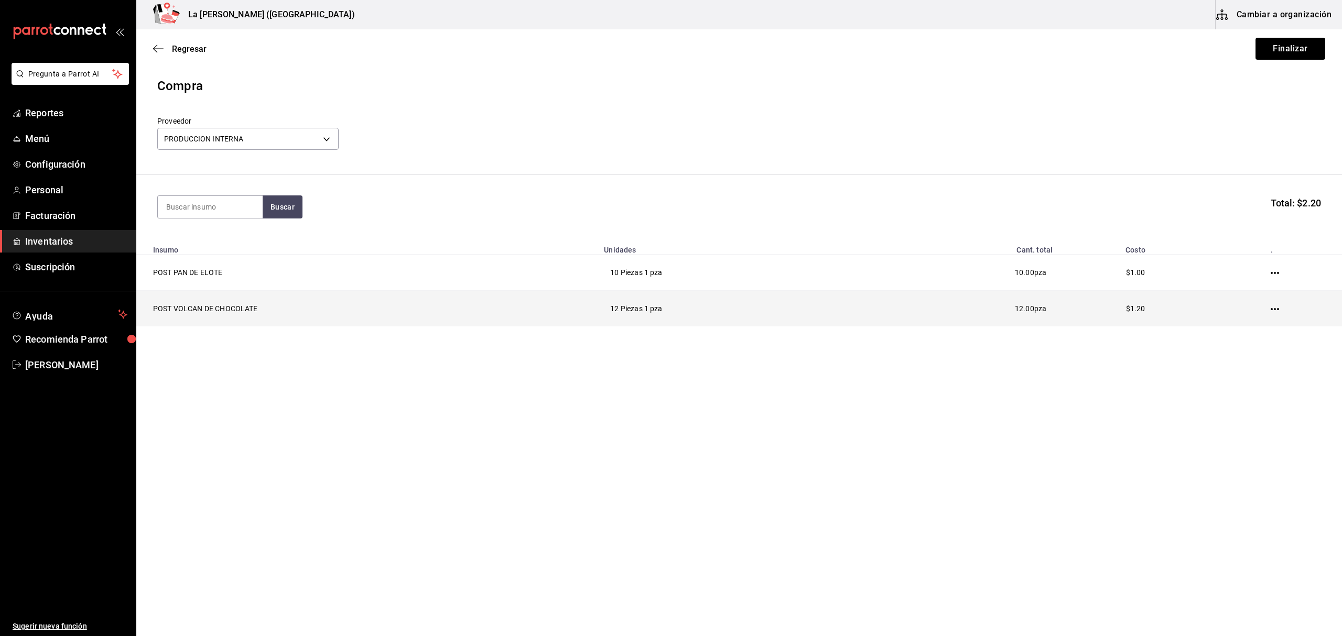
click at [1279, 313] on icon "button" at bounding box center [1275, 309] width 8 height 8
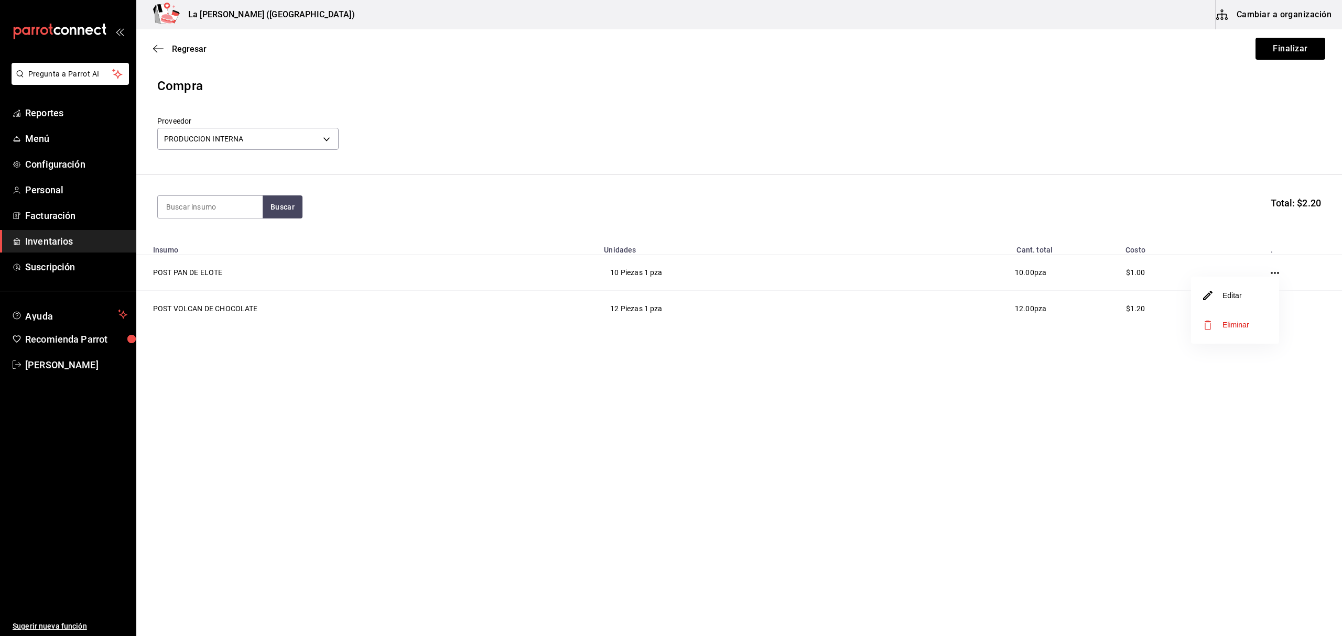
click at [1246, 301] on li "Editar" at bounding box center [1235, 295] width 88 height 29
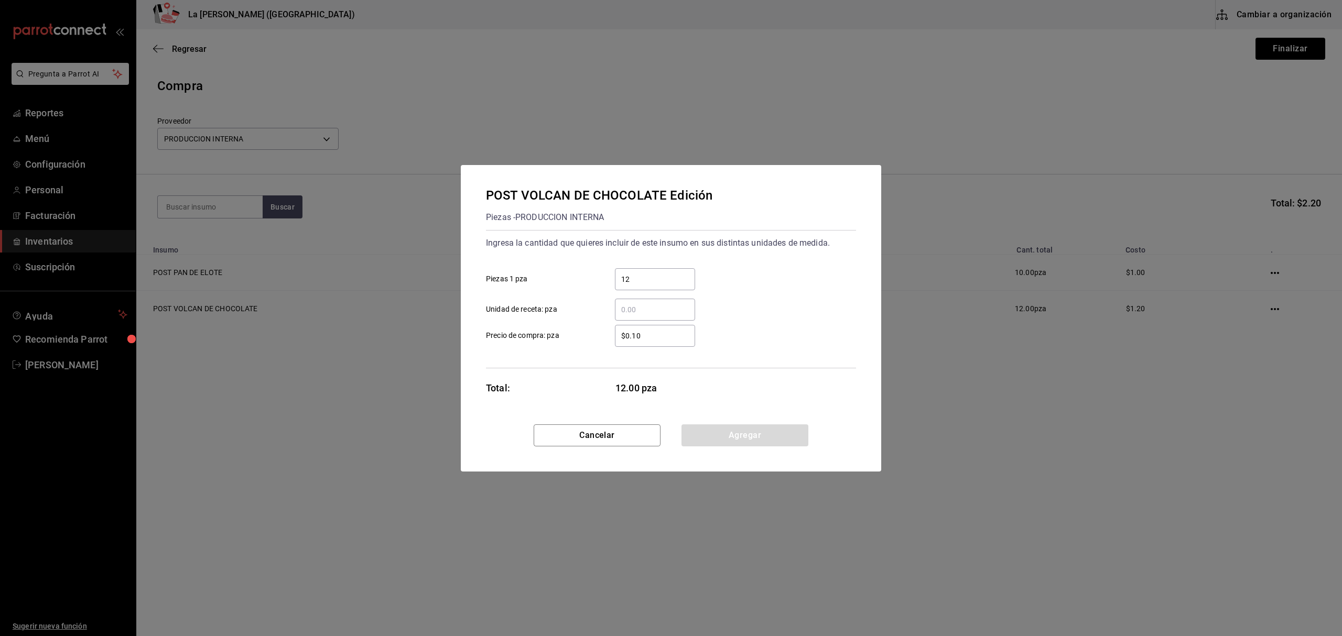
click at [674, 280] on input "12" at bounding box center [655, 279] width 80 height 13
type input "11"
click button "Agregar" at bounding box center [744, 436] width 127 height 22
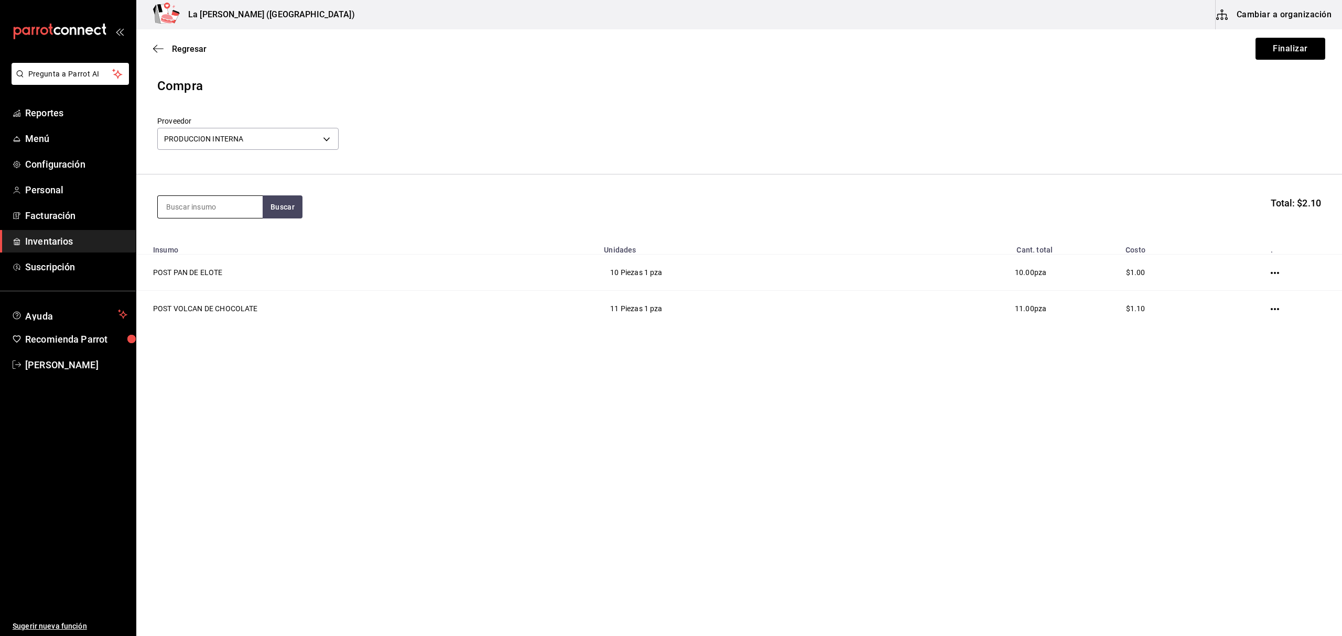
click at [225, 206] on input at bounding box center [210, 207] width 105 height 22
type input "GUAYA"
click at [236, 271] on div "Piezas - PRODUCCION INTERNA" at bounding box center [210, 267] width 88 height 22
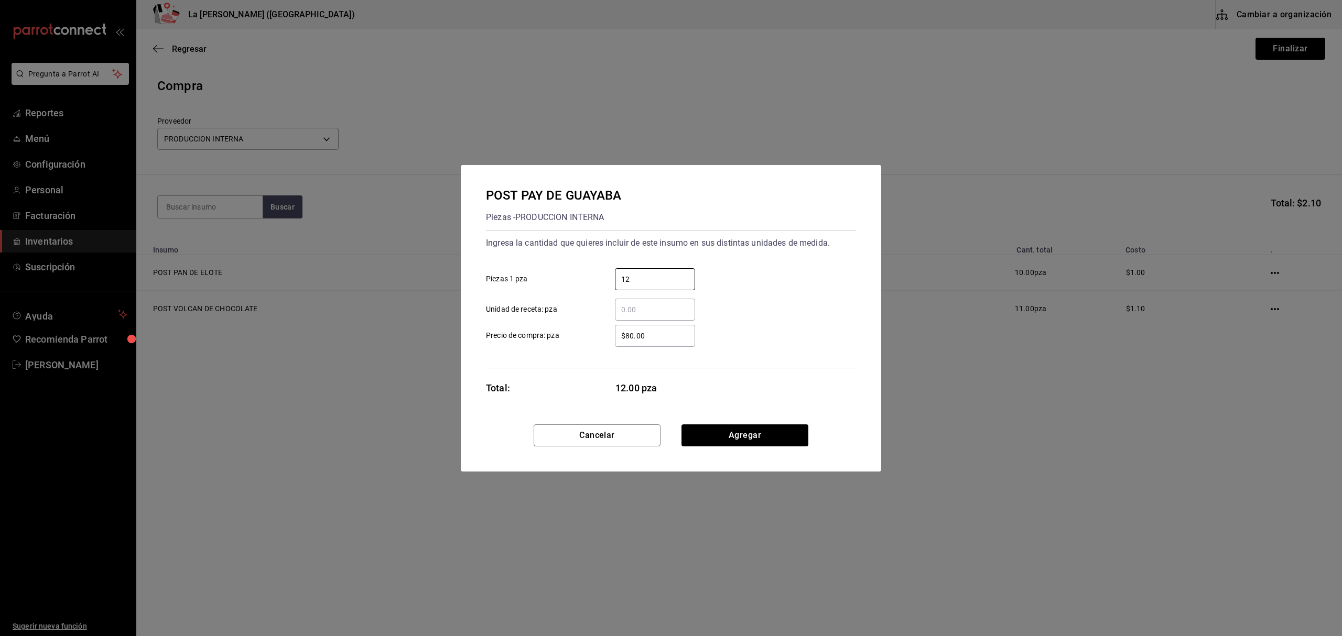
type input "12"
type input "$0.1"
click button "Agregar" at bounding box center [744, 436] width 127 height 22
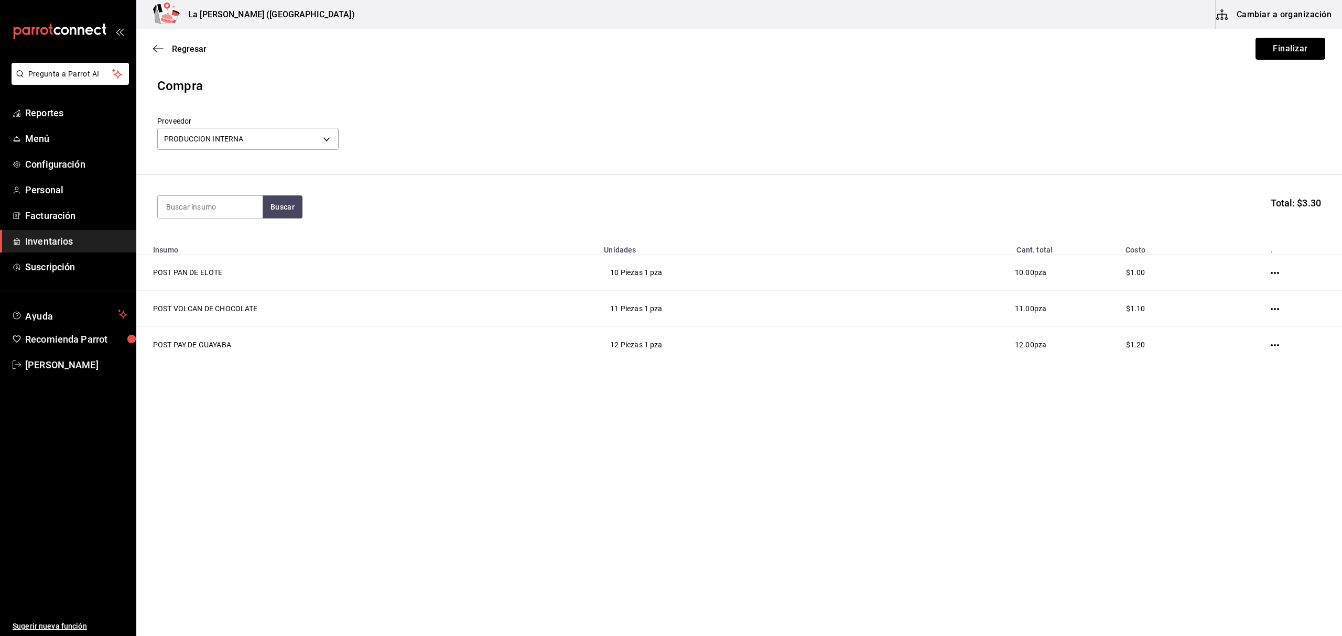
click at [1319, 49] on button "Finalizar" at bounding box center [1291, 49] width 70 height 22
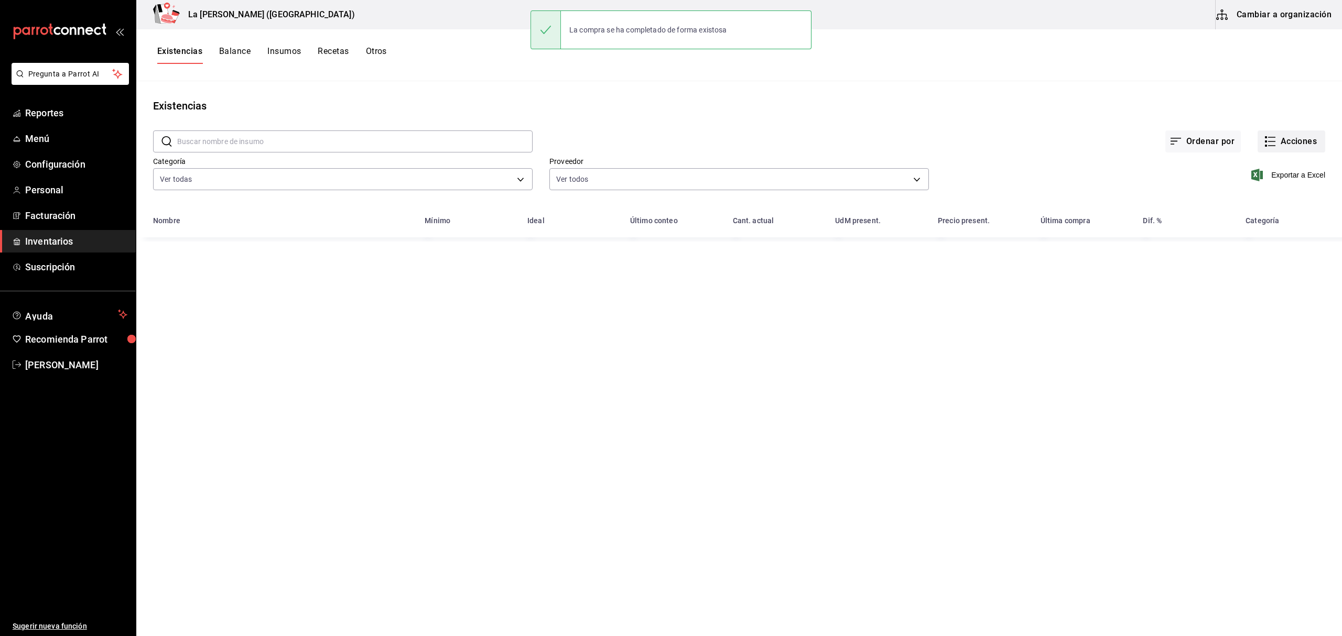
click at [1284, 143] on button "Acciones" at bounding box center [1292, 142] width 68 height 22
click at [1264, 200] on span "Compra" at bounding box center [1281, 198] width 88 height 11
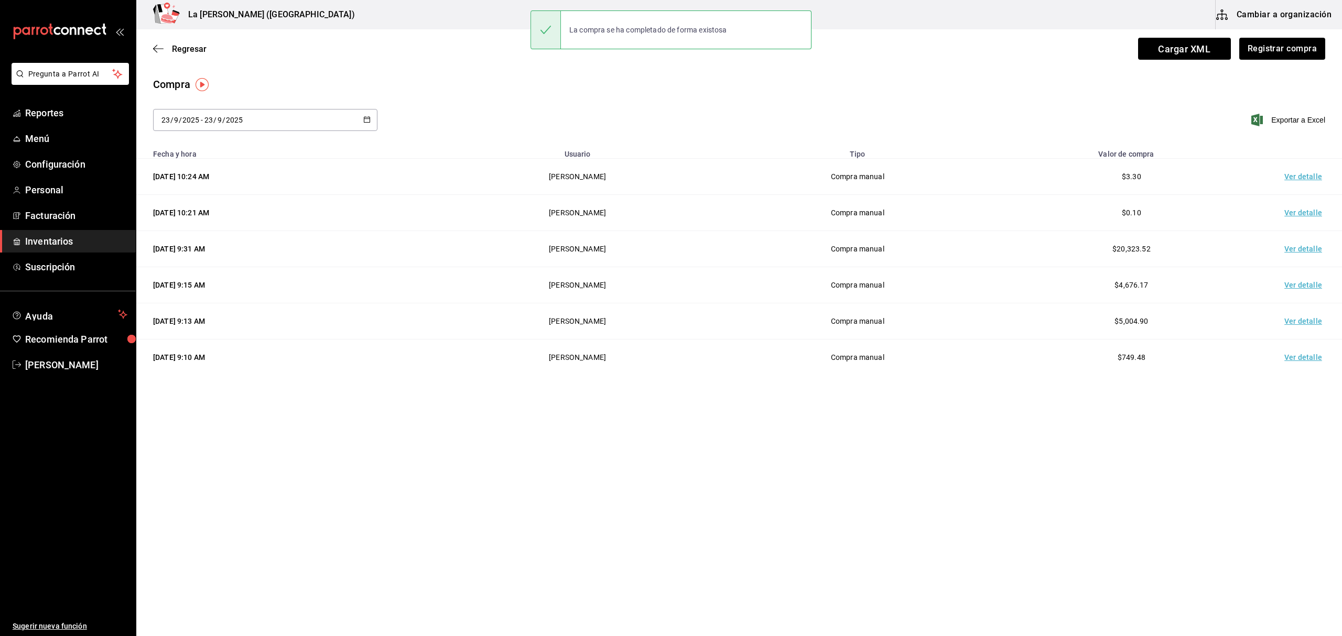
click at [1296, 175] on td "Ver detalle" at bounding box center [1305, 177] width 73 height 36
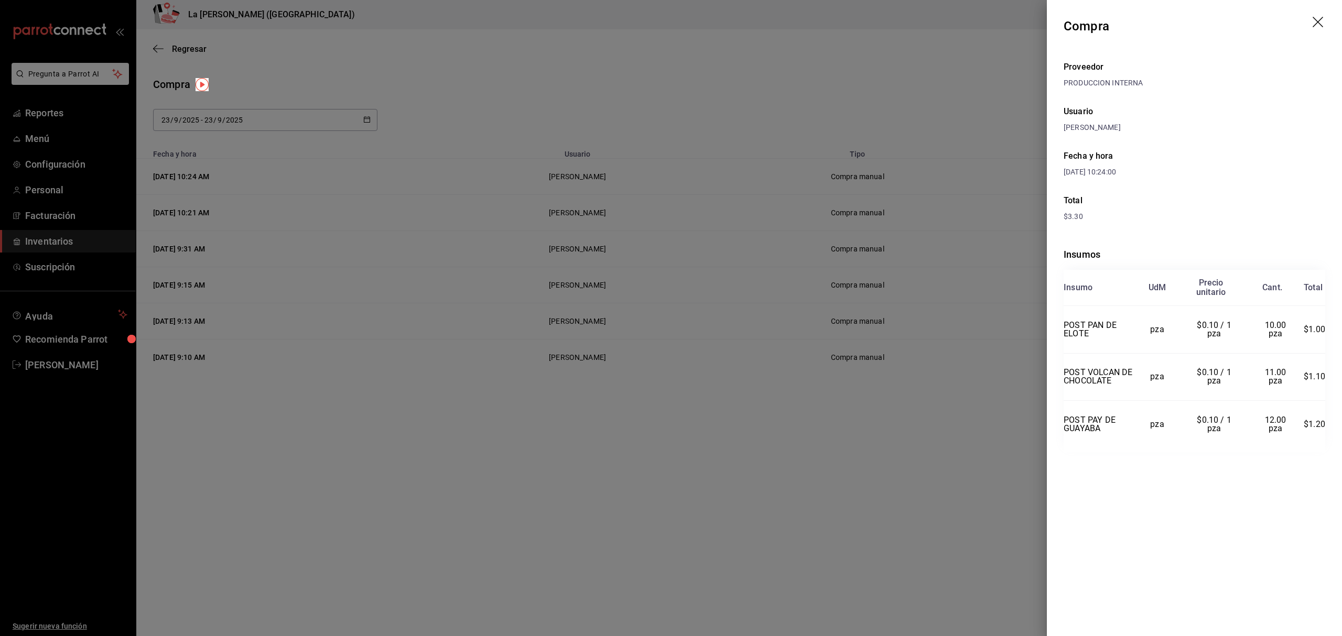
click at [1317, 23] on icon "drag" at bounding box center [1319, 23] width 13 height 13
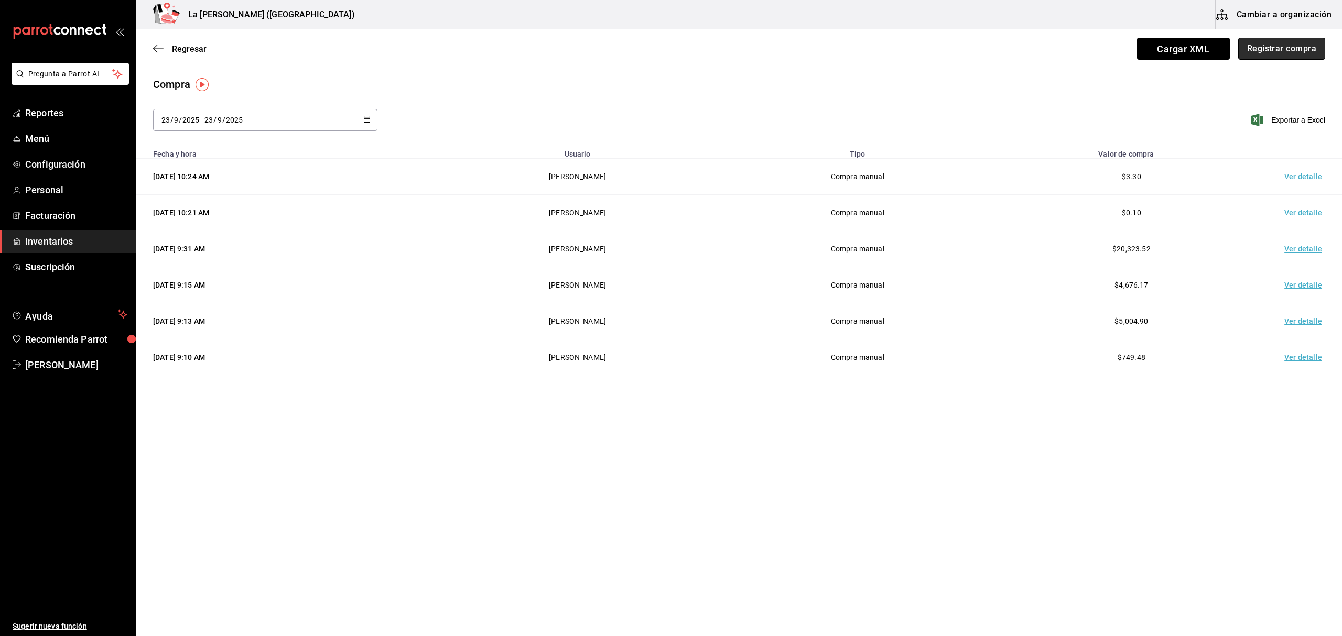
click at [1296, 50] on button "Registrar compra" at bounding box center [1281, 49] width 87 height 22
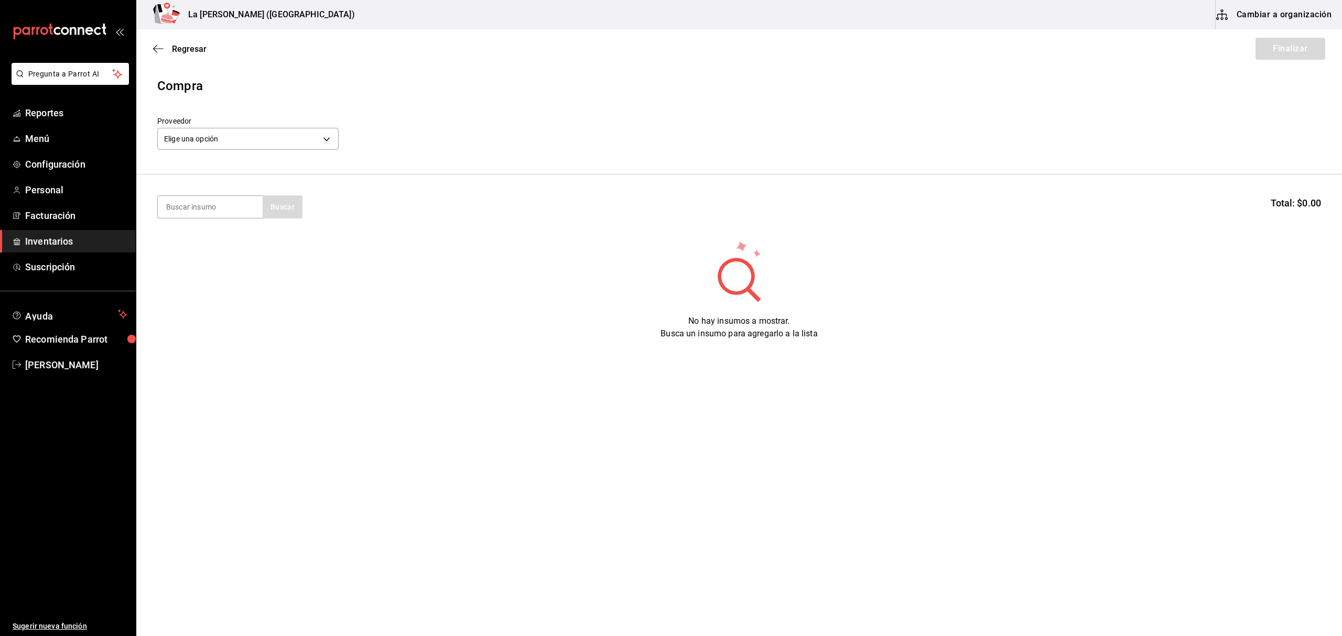
click at [268, 151] on div "Elige una opción default" at bounding box center [247, 138] width 181 height 28
click at [265, 137] on body "Pregunta a Parrot AI Reportes Menú Configuración Personal Facturación Inventari…" at bounding box center [671, 288] width 1342 height 577
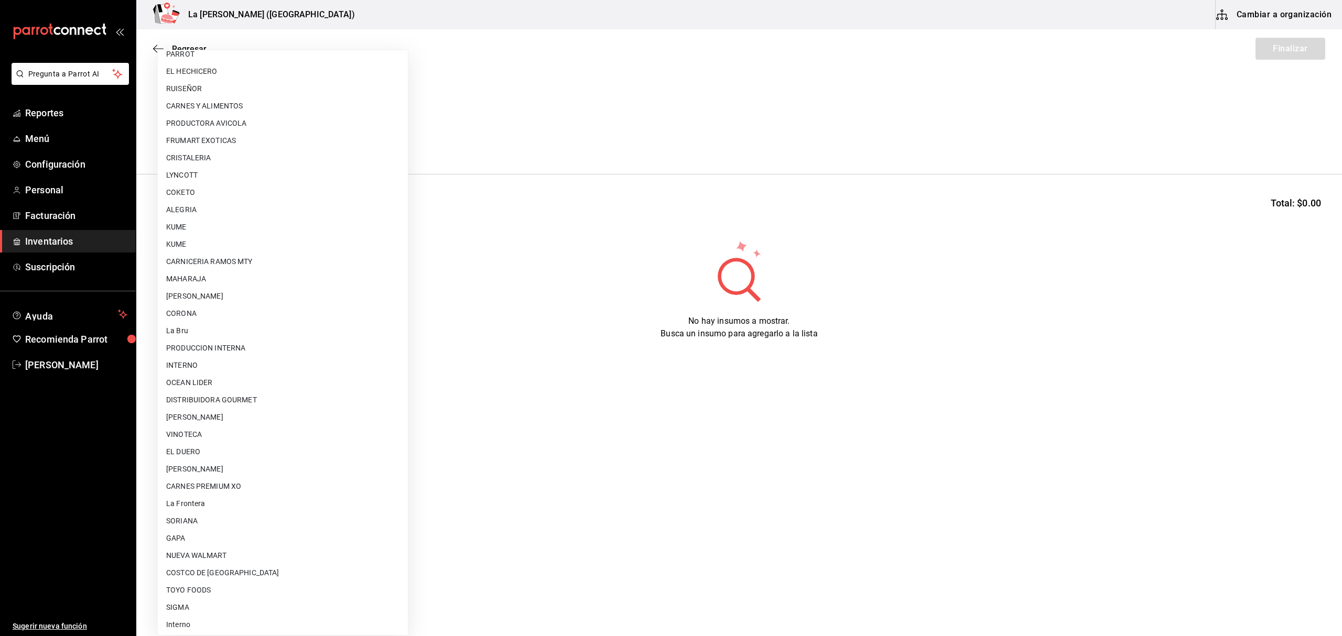
scroll to position [582, 0]
click at [209, 479] on li "CARNES PREMIUM XO" at bounding box center [283, 484] width 250 height 17
type input "54e8a872-6d4b-4a35-871b-737f2548723c"
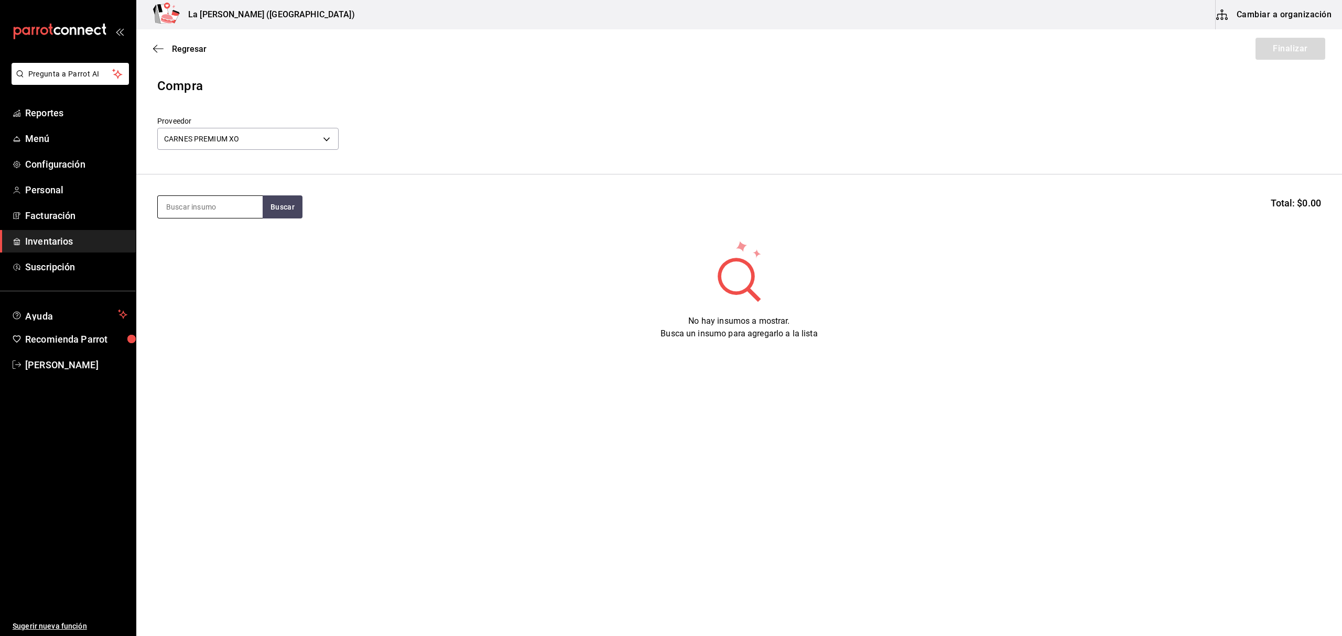
click at [208, 207] on input at bounding box center [210, 207] width 105 height 22
type input "TUETANO"
click at [223, 250] on div "Piezas - CARNES PREMIUM XO" at bounding box center [210, 255] width 88 height 22
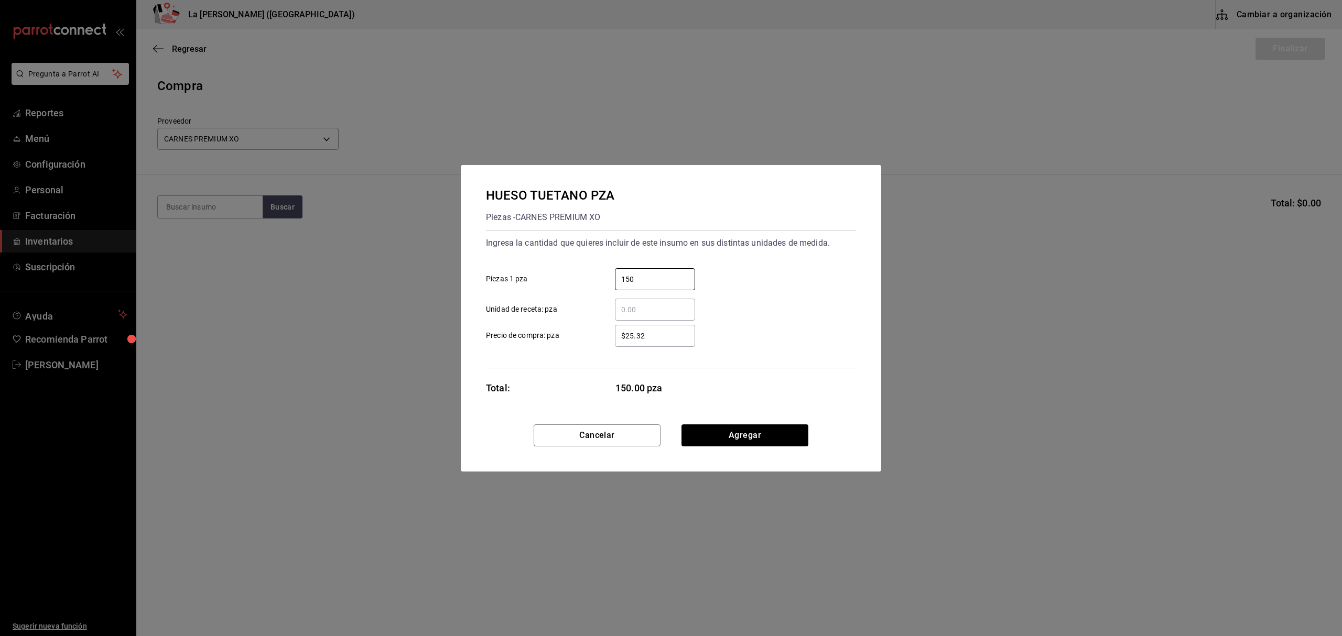
type input "150"
type input "$0.1"
click button "Agregar" at bounding box center [744, 436] width 127 height 22
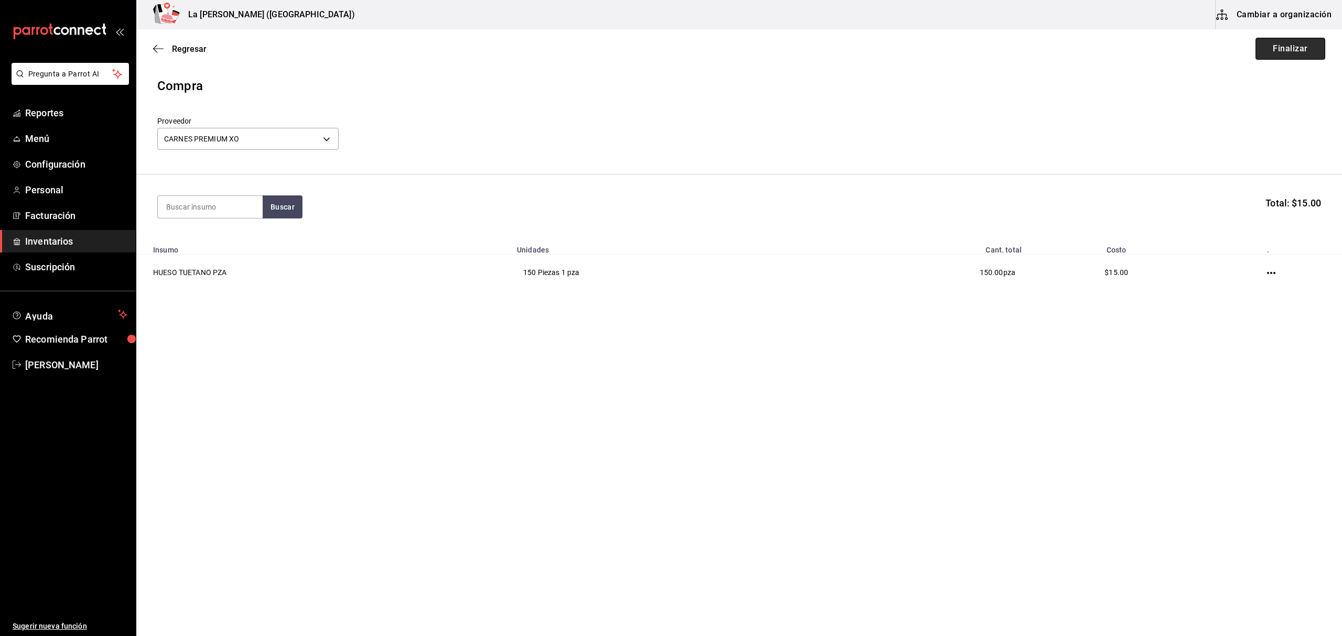
click at [1301, 49] on button "Finalizar" at bounding box center [1291, 49] width 70 height 22
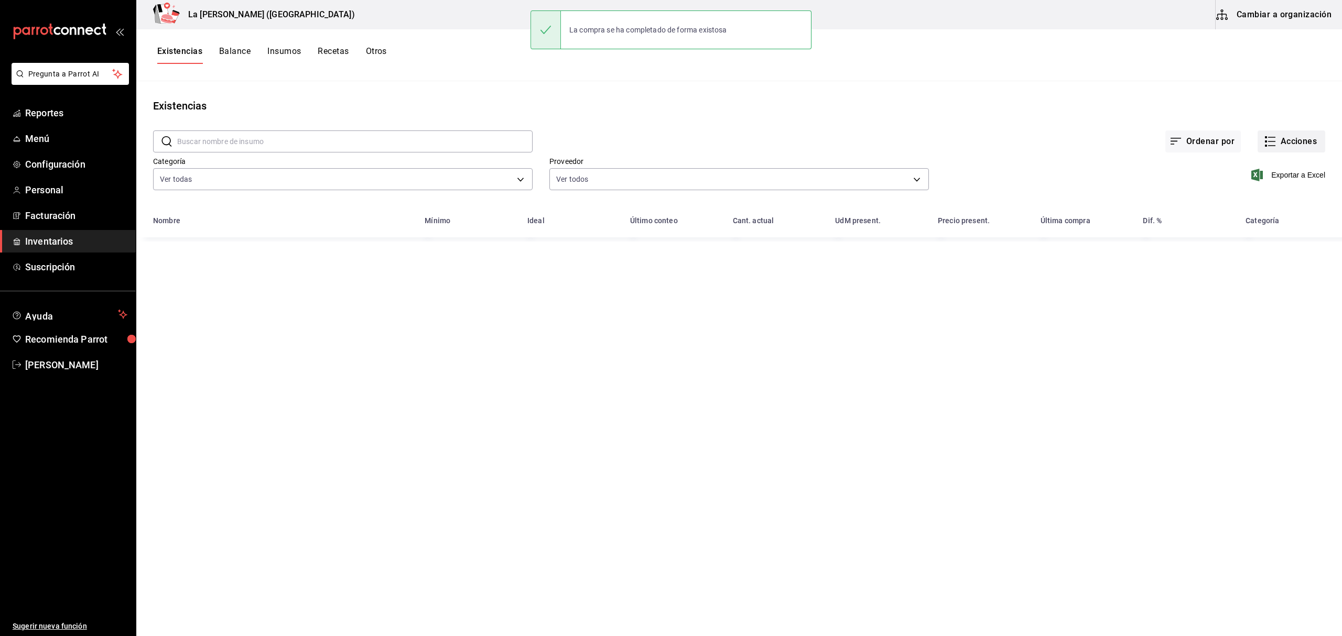
click at [1284, 143] on button "Acciones" at bounding box center [1292, 142] width 68 height 22
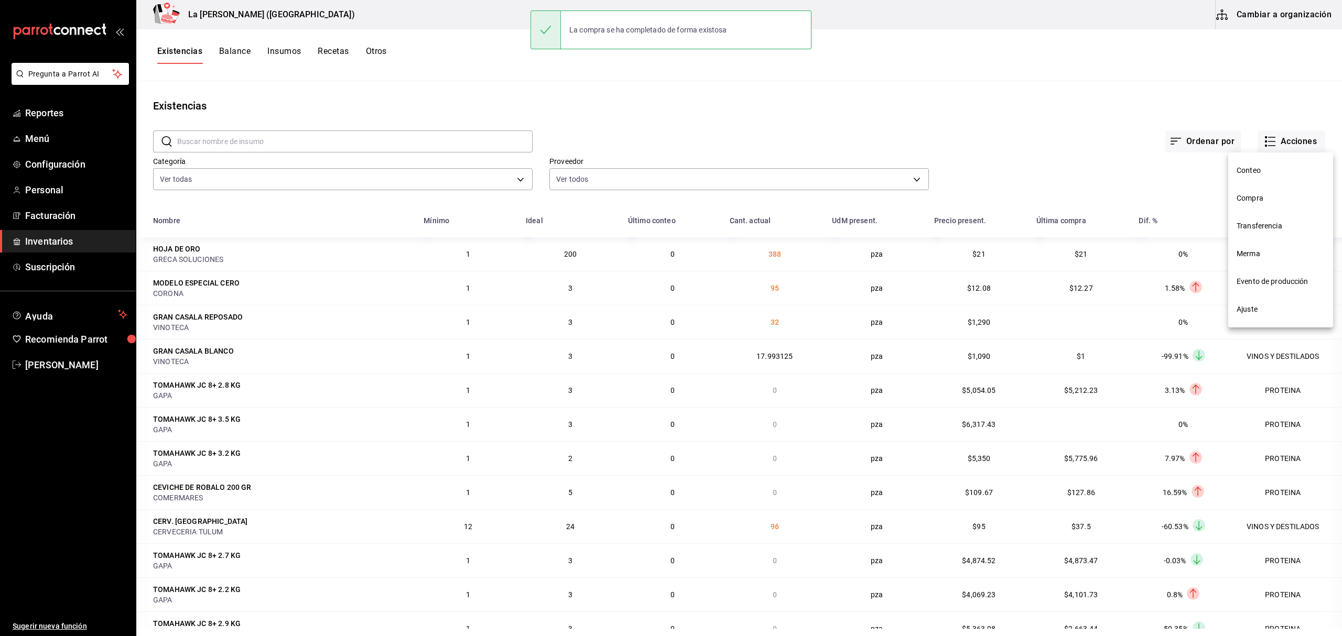
click at [1252, 197] on span "Compra" at bounding box center [1281, 198] width 88 height 11
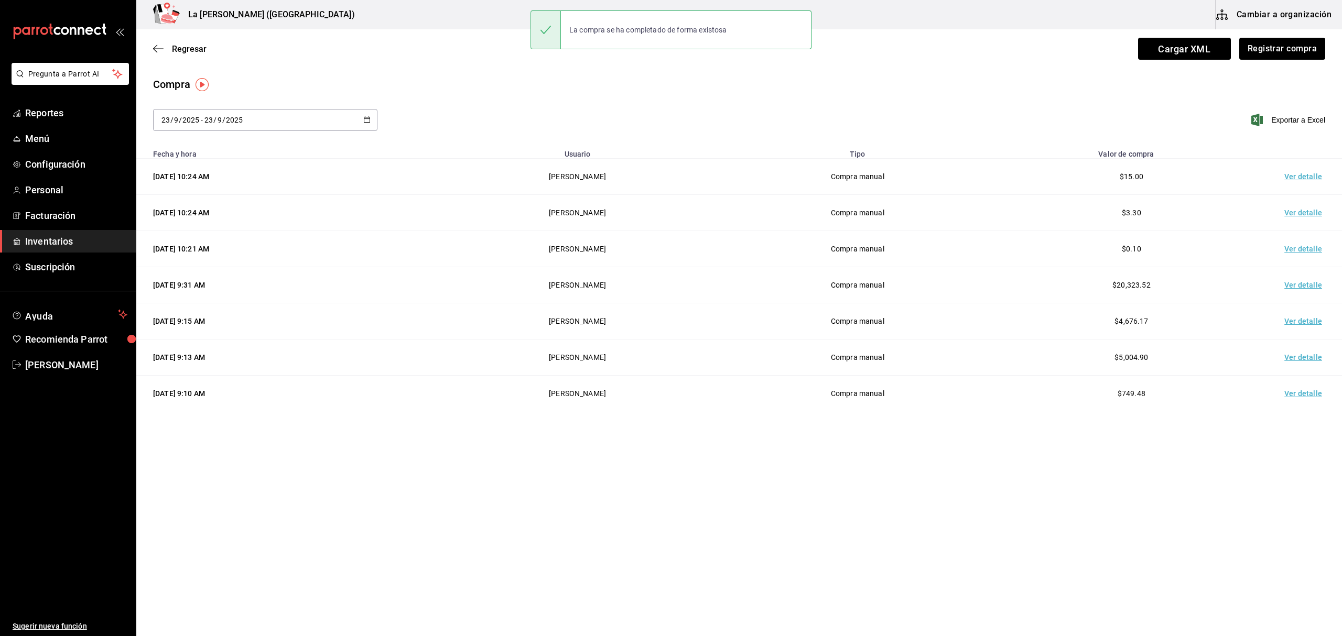
click at [1304, 174] on td "Ver detalle" at bounding box center [1305, 177] width 73 height 36
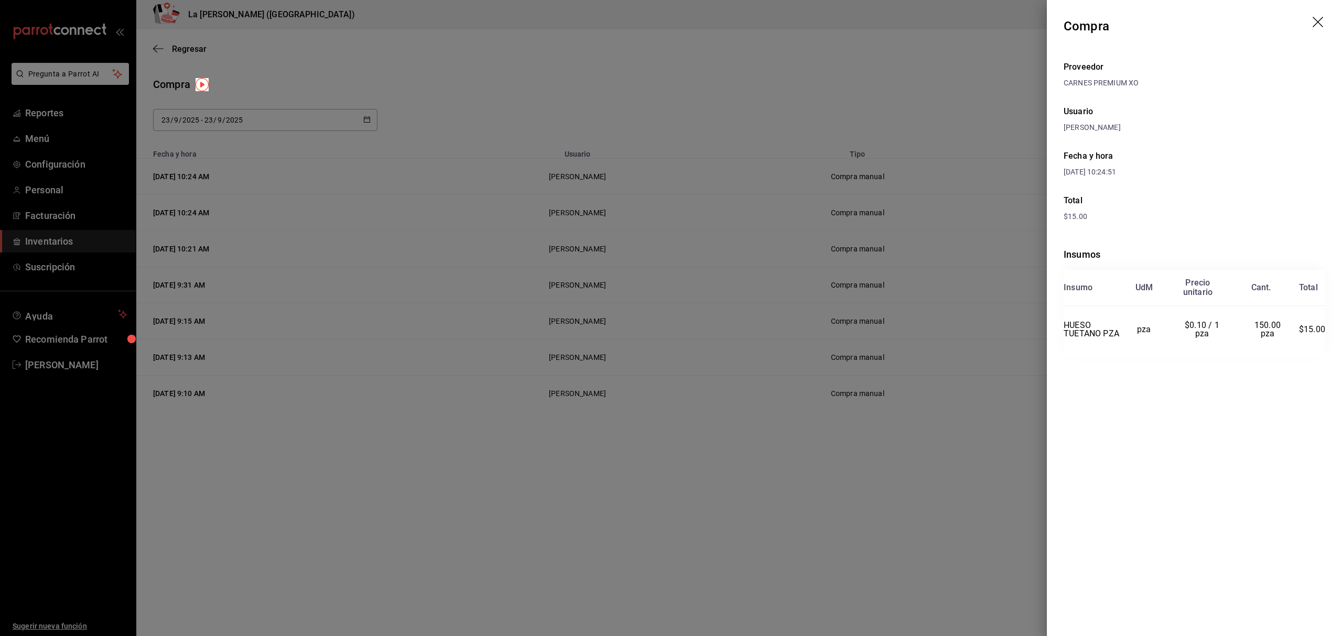
click at [1309, 22] on header "Compra" at bounding box center [1194, 26] width 295 height 52
click at [1319, 23] on icon "drag" at bounding box center [1319, 23] width 13 height 13
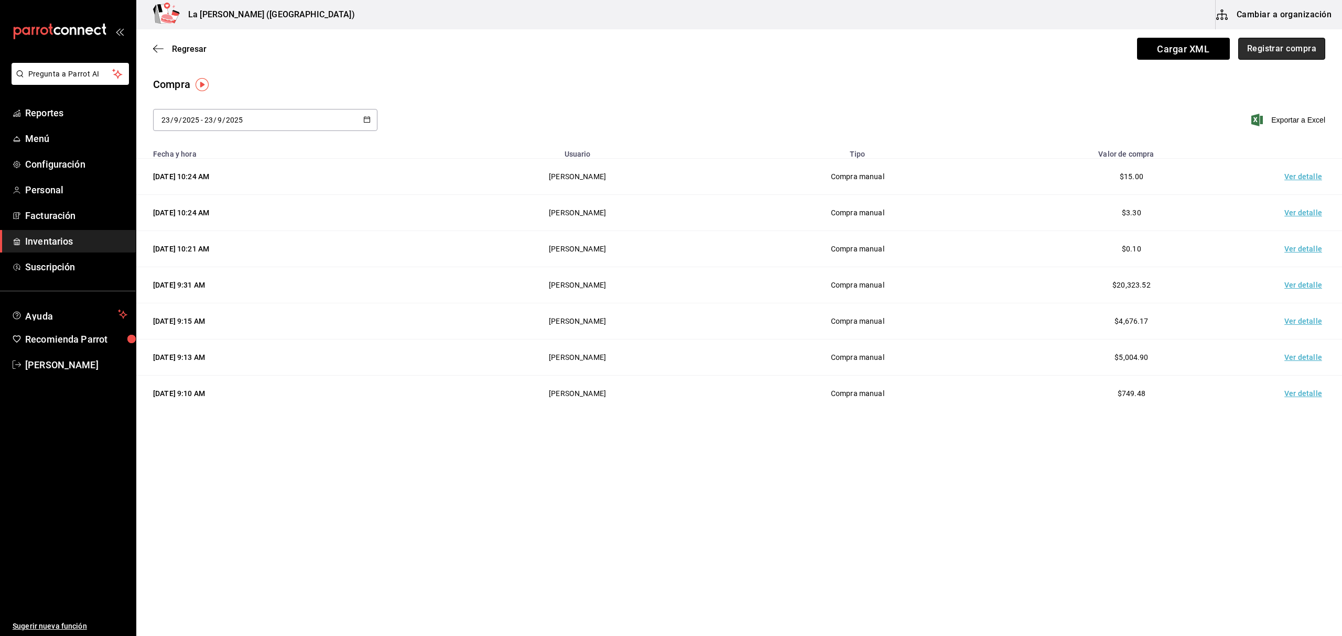
click at [1296, 50] on button "Registrar compra" at bounding box center [1281, 49] width 87 height 22
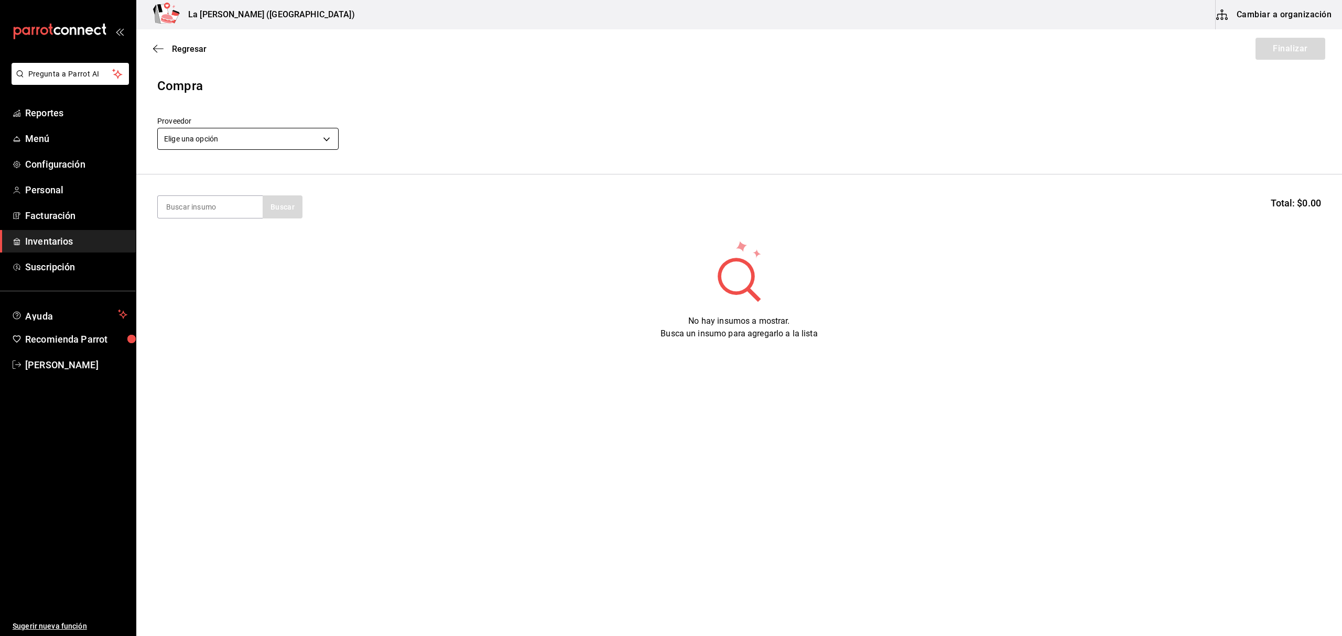
click at [210, 143] on body "Pregunta a Parrot AI Reportes Menú Configuración Personal Facturación Inventari…" at bounding box center [671, 288] width 1342 height 577
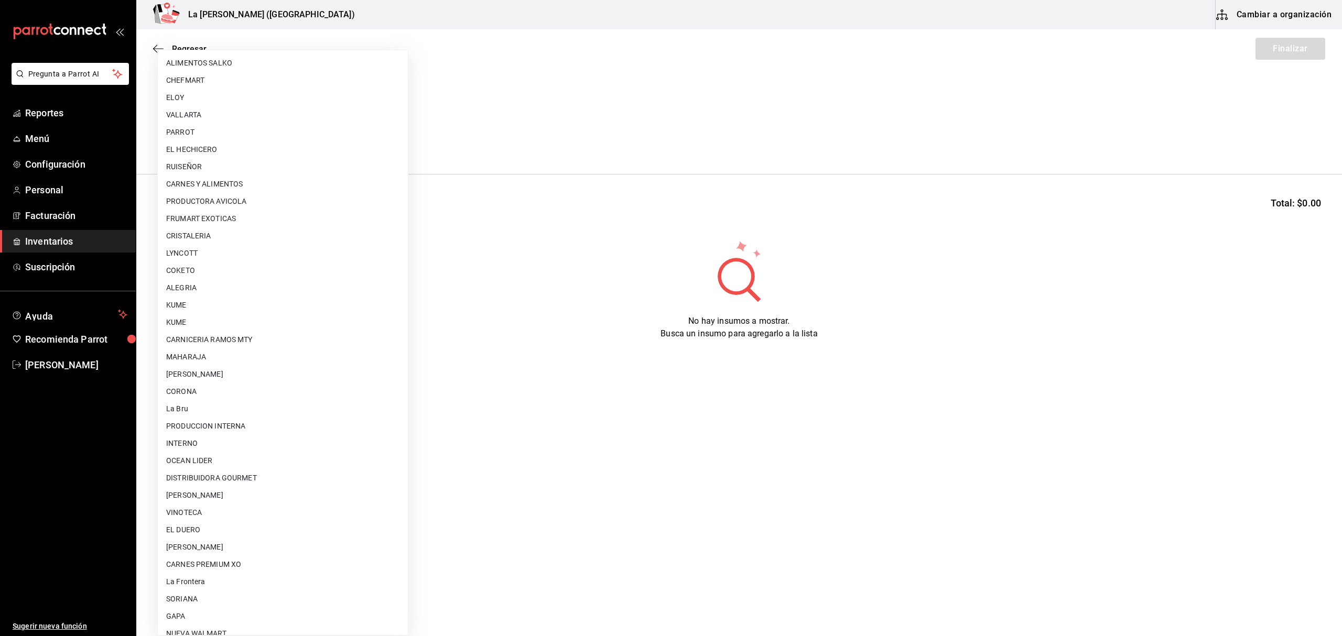
scroll to position [582, 0]
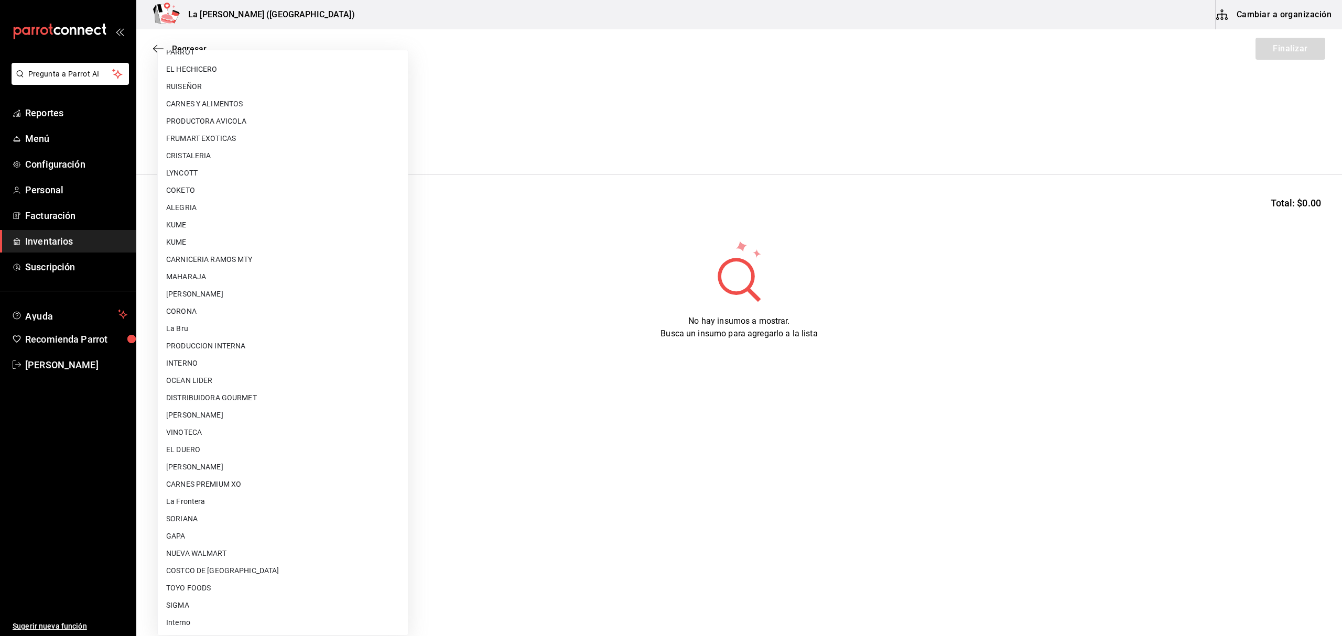
click at [198, 534] on li "GAPA" at bounding box center [283, 536] width 250 height 17
type input "6ab27149-1398-43e9-b738-270e30eb1364"
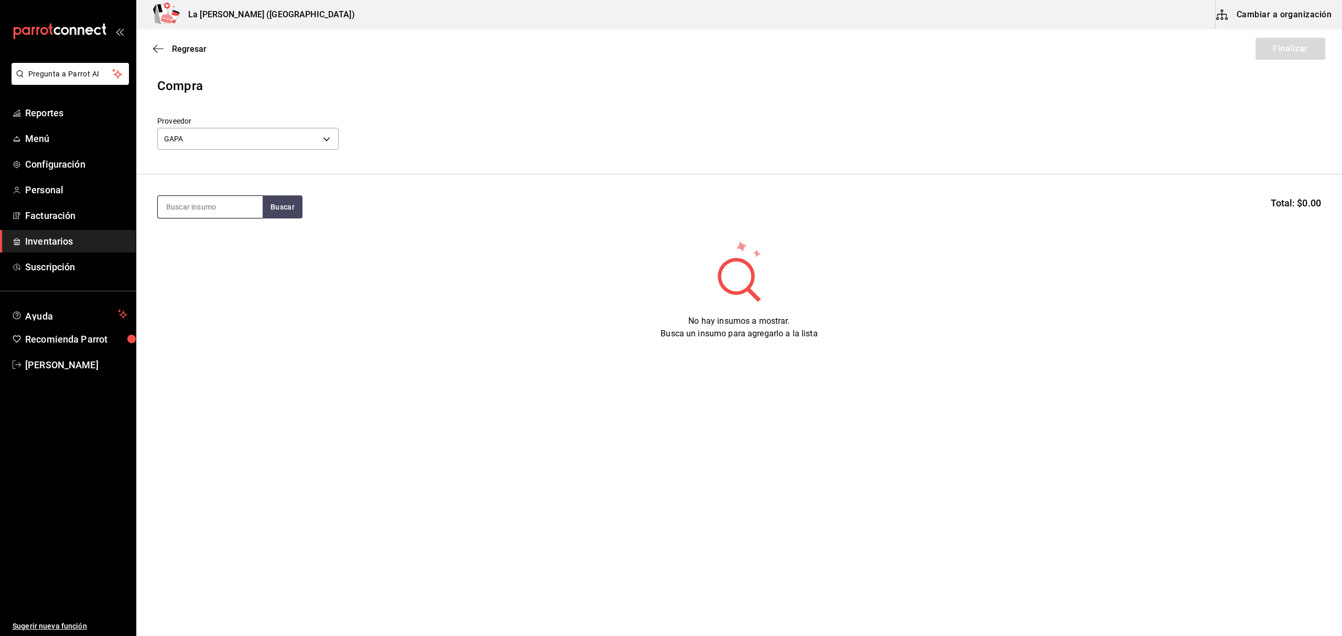
click at [191, 208] on input at bounding box center [210, 207] width 105 height 22
type input "G"
type input "BLAC"
click at [195, 246] on div "FILETE BLACK ANGUS 500 GR" at bounding box center [210, 243] width 88 height 25
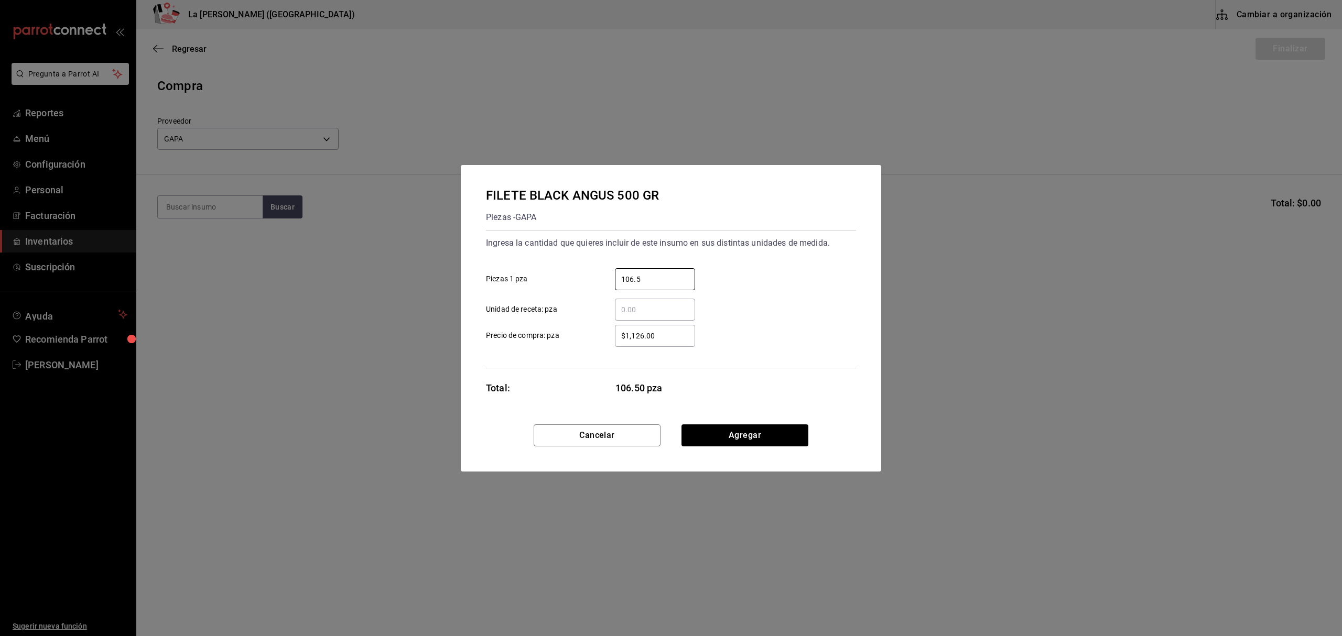
type input "106.5"
type input "$0.1"
click button "Agregar" at bounding box center [744, 436] width 127 height 22
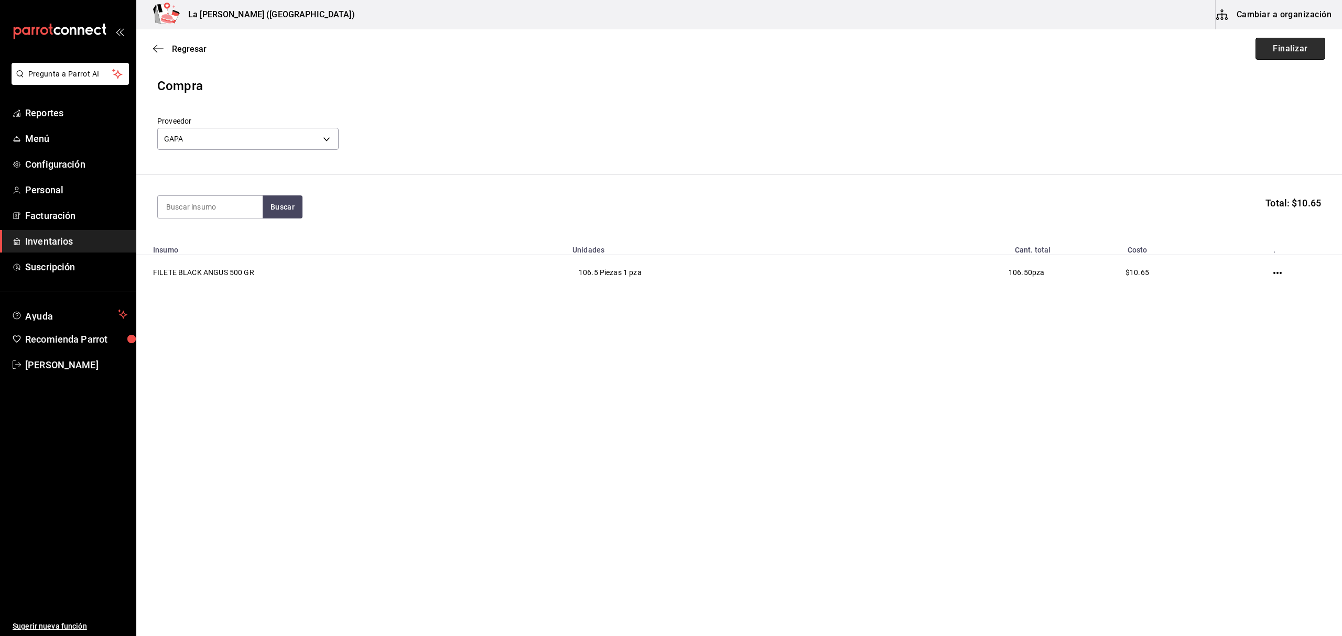
click at [1292, 49] on button "Finalizar" at bounding box center [1291, 49] width 70 height 22
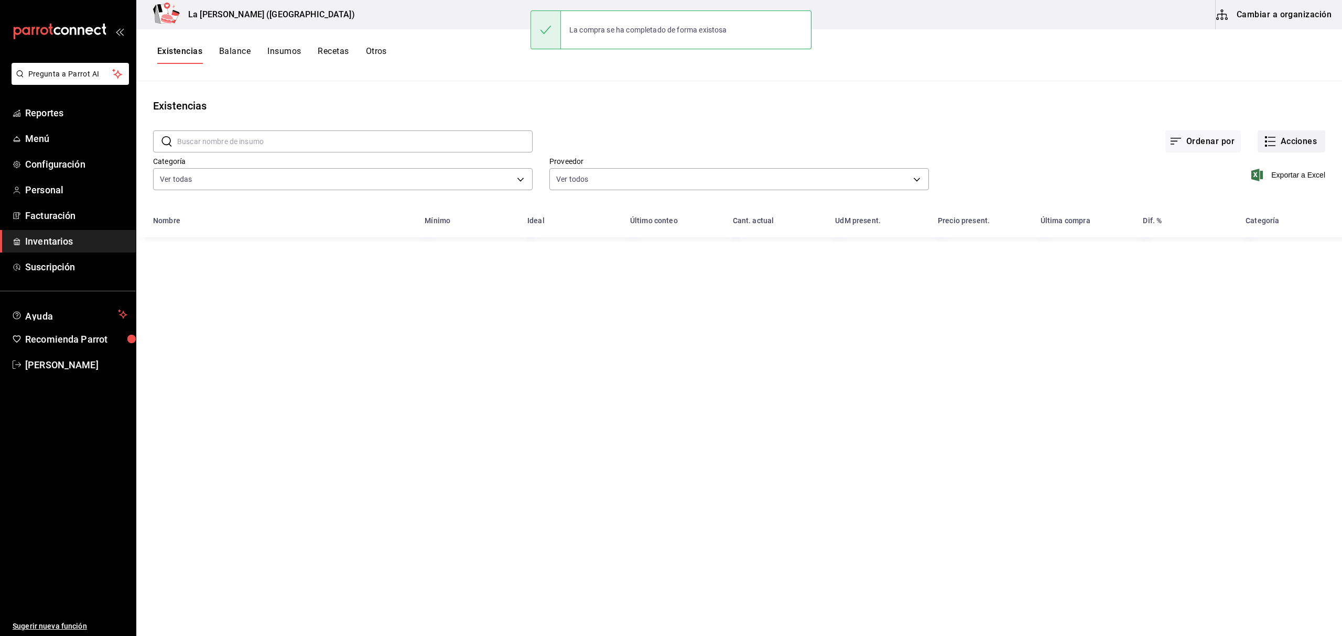
click at [1280, 144] on button "Acciones" at bounding box center [1292, 142] width 68 height 22
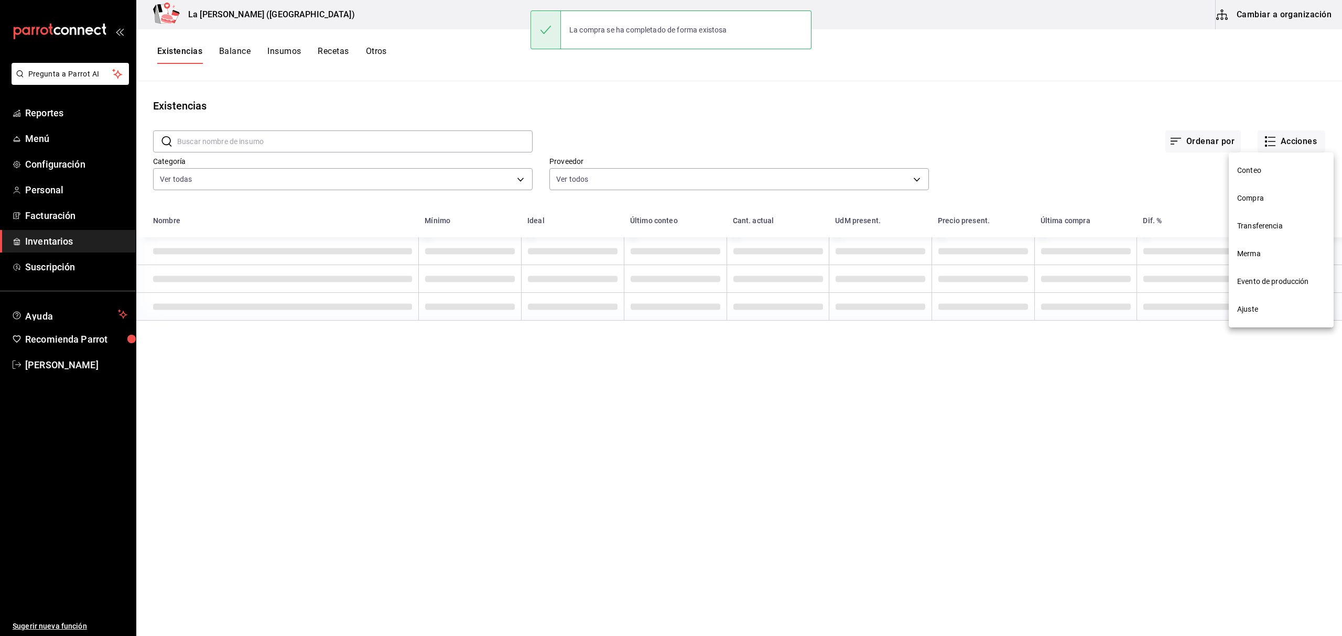
click at [1264, 198] on span "Compra" at bounding box center [1281, 198] width 88 height 11
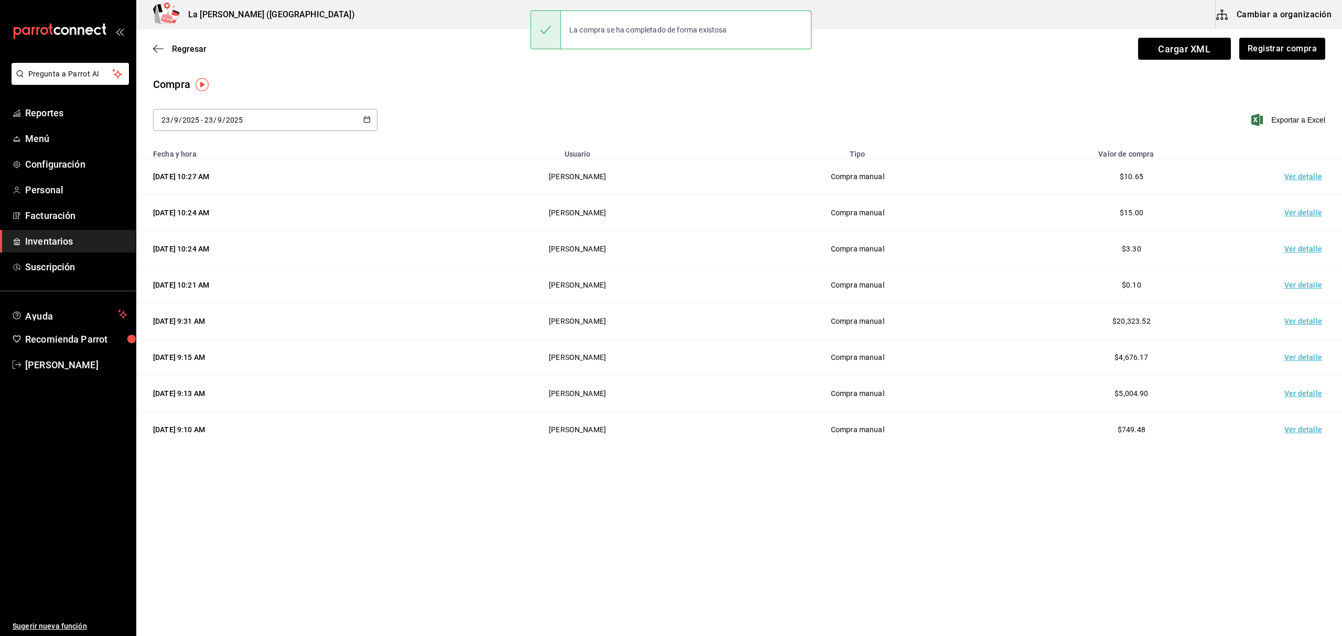
click at [1305, 179] on td "Ver detalle" at bounding box center [1305, 177] width 73 height 36
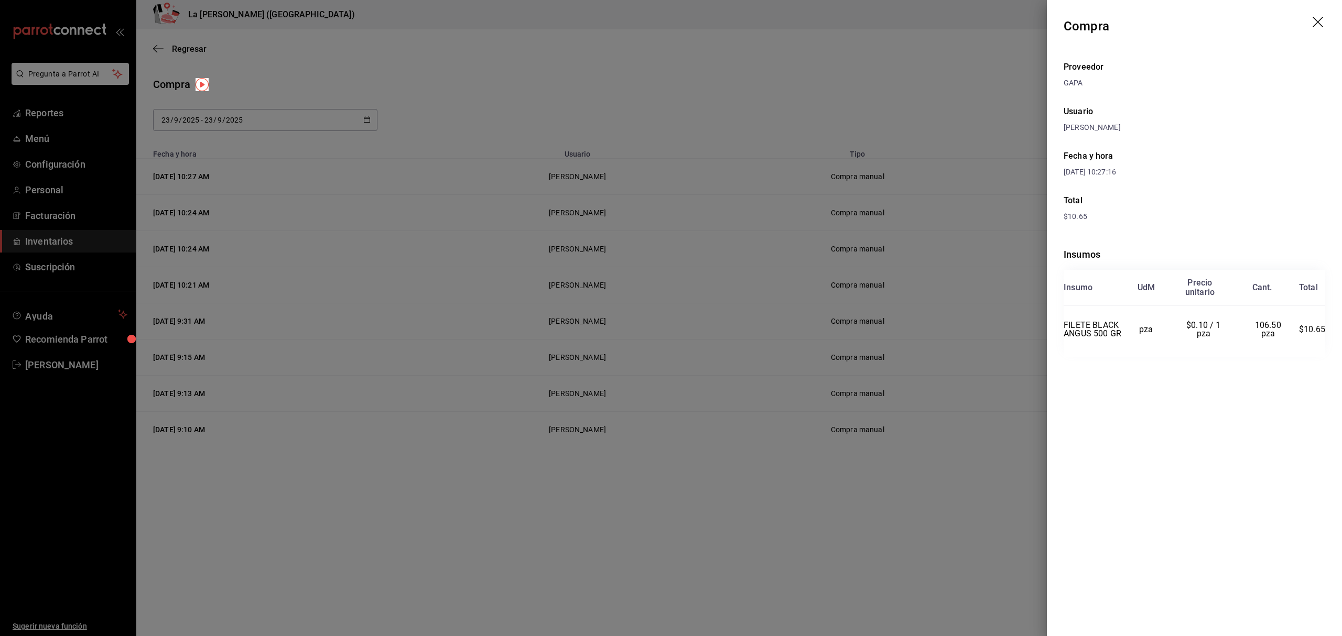
click at [1315, 17] on icon "drag" at bounding box center [1319, 23] width 13 height 13
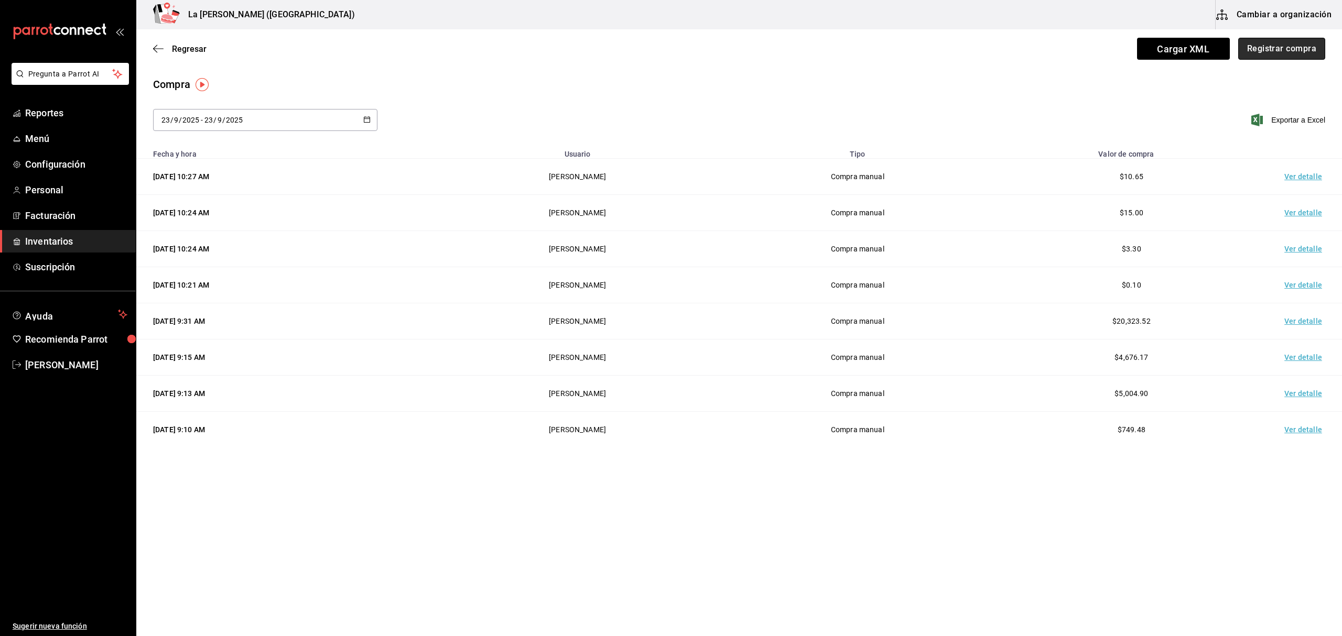
click at [1248, 49] on button "Registrar compra" at bounding box center [1281, 49] width 87 height 22
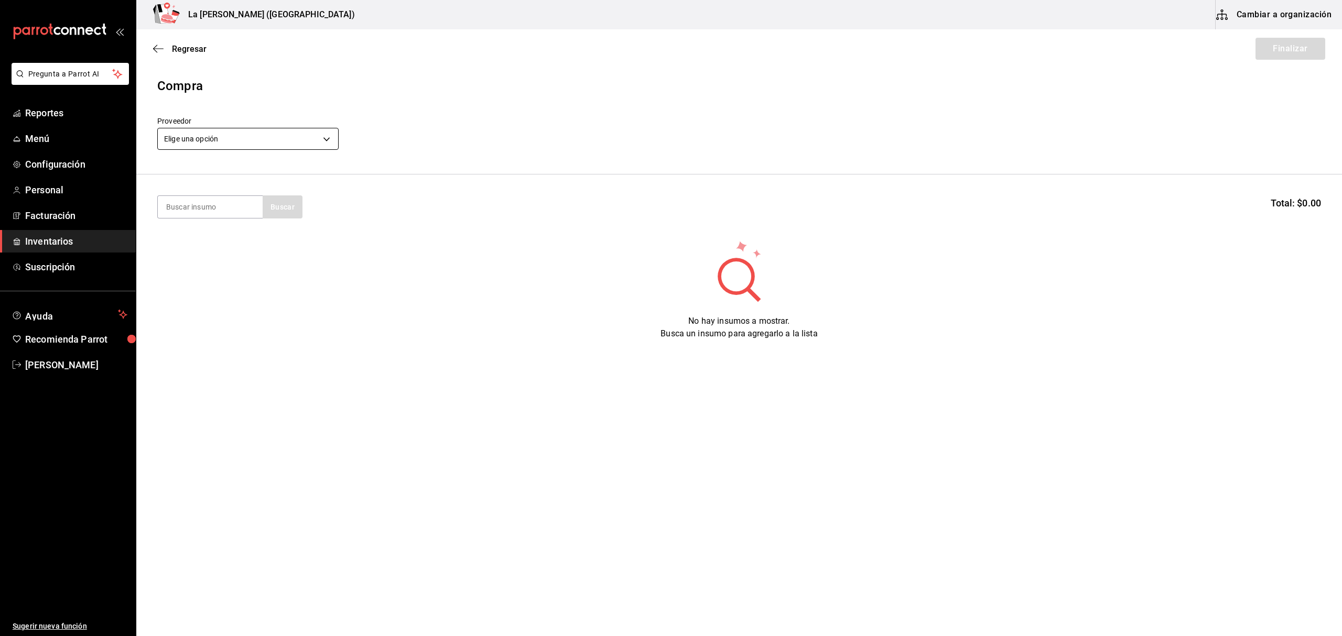
click at [225, 135] on body "Pregunta a Parrot AI Reportes Menú Configuración Personal Facturación Inventari…" at bounding box center [671, 288] width 1342 height 577
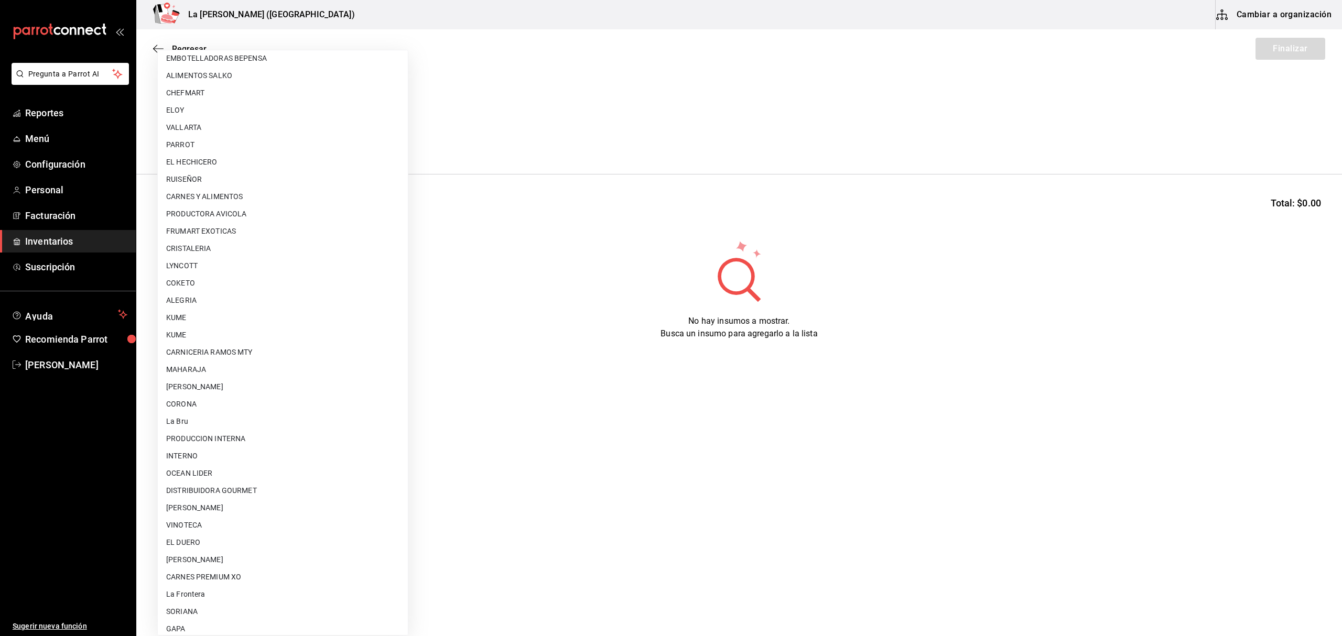
scroll to position [582, 0]
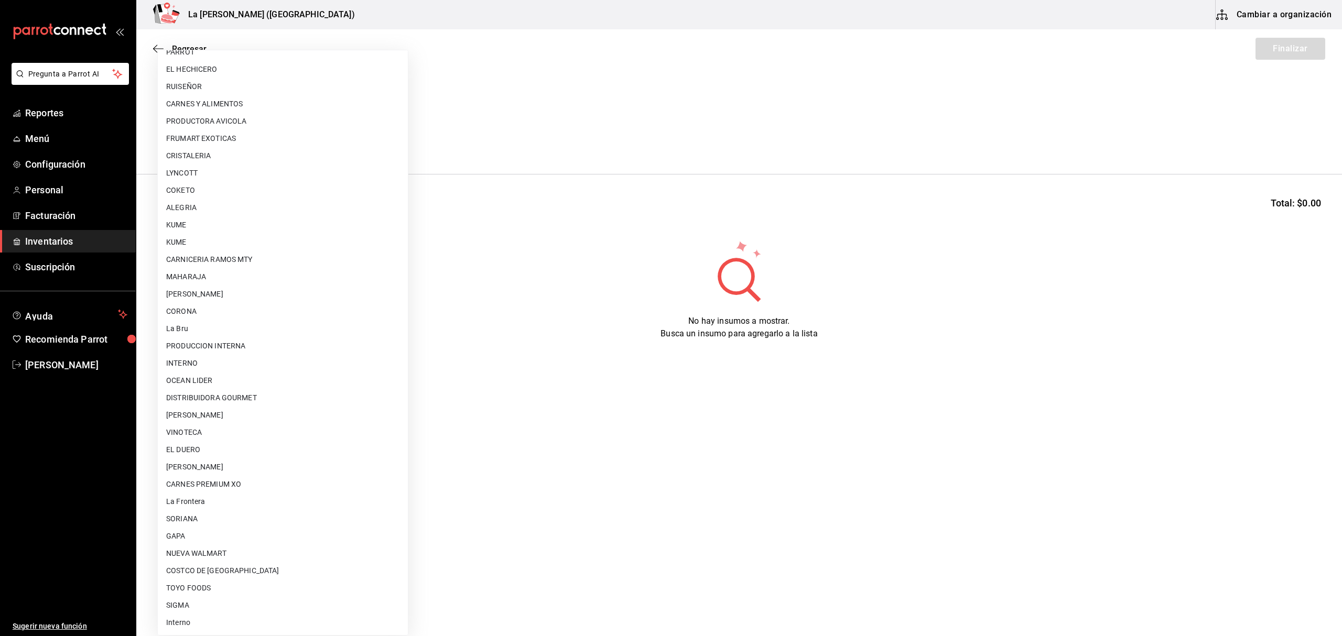
click at [204, 435] on li "VINOTECA" at bounding box center [283, 432] width 250 height 17
type input "279ca8b8-df49-4780-925d-2d047f51830f"
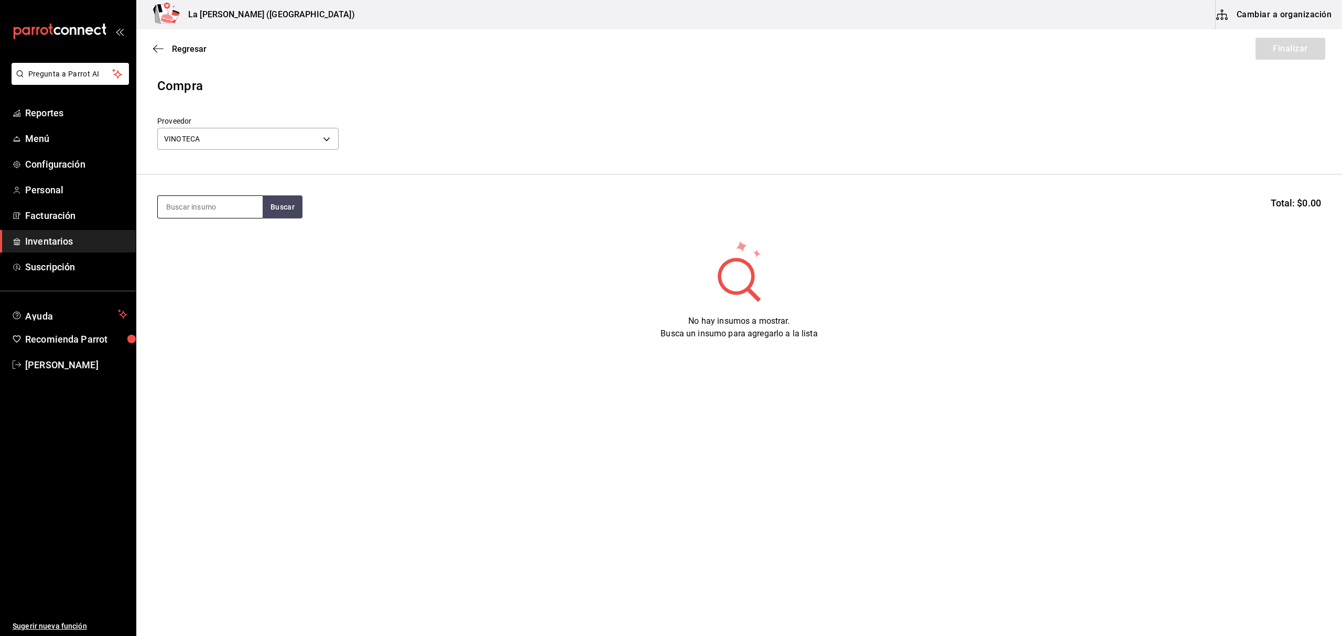
click at [218, 208] on input at bounding box center [210, 207] width 105 height 22
type input "A"
type input "AGUA"
click at [231, 254] on div "VAR. AGUA DE PIEDRA MINERAL" at bounding box center [210, 250] width 88 height 38
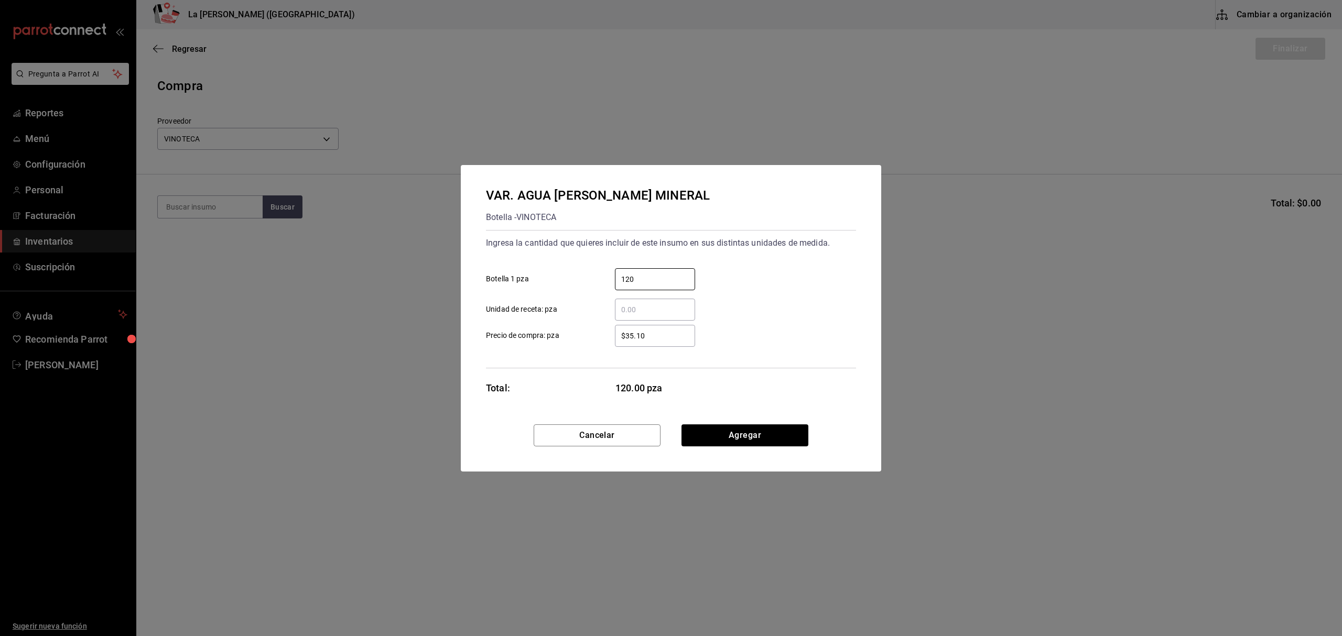
type input "120"
type input "$28.75"
click button "Agregar" at bounding box center [744, 436] width 127 height 22
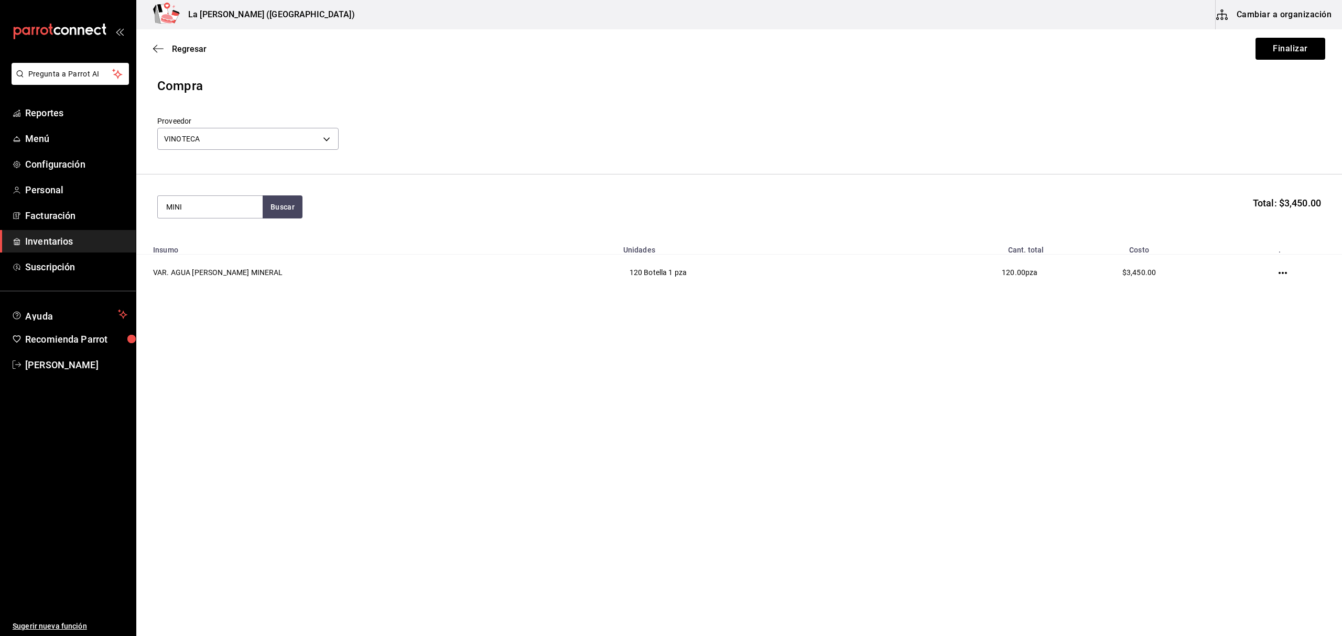
type input "MINI"
click at [225, 256] on div "CHA. MOET MINI 200 ML" at bounding box center [210, 243] width 88 height 25
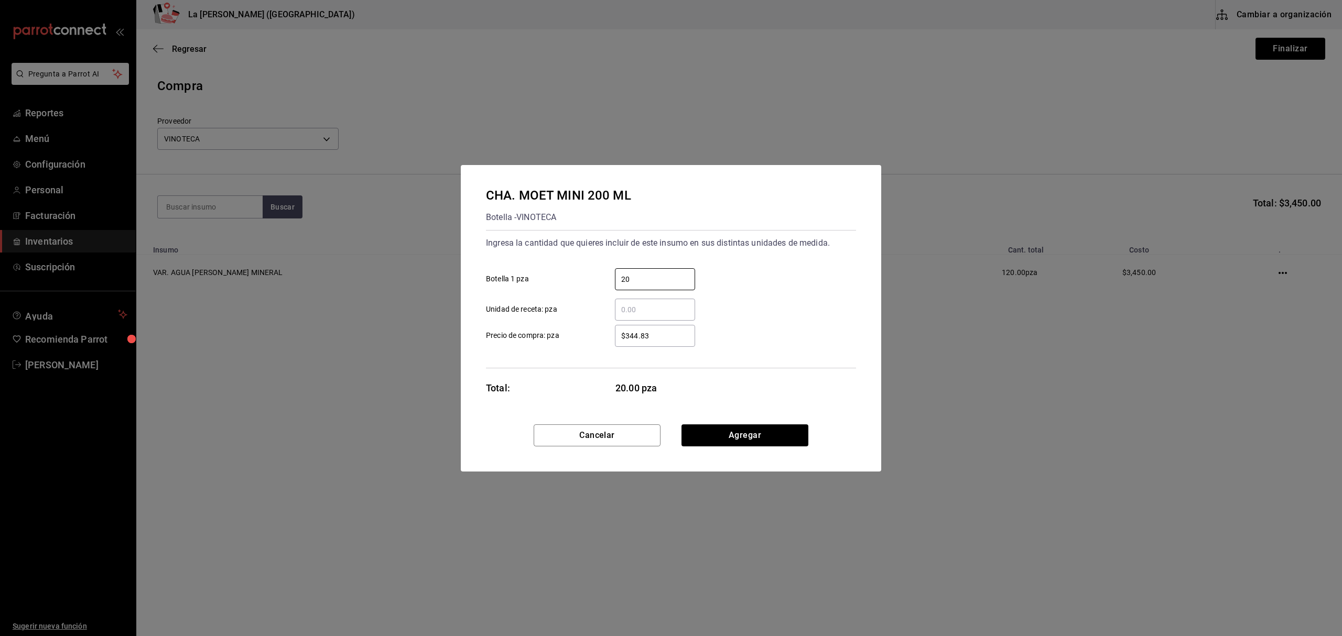
type input "20"
type input "$344.83"
click button "Agregar" at bounding box center [744, 436] width 127 height 22
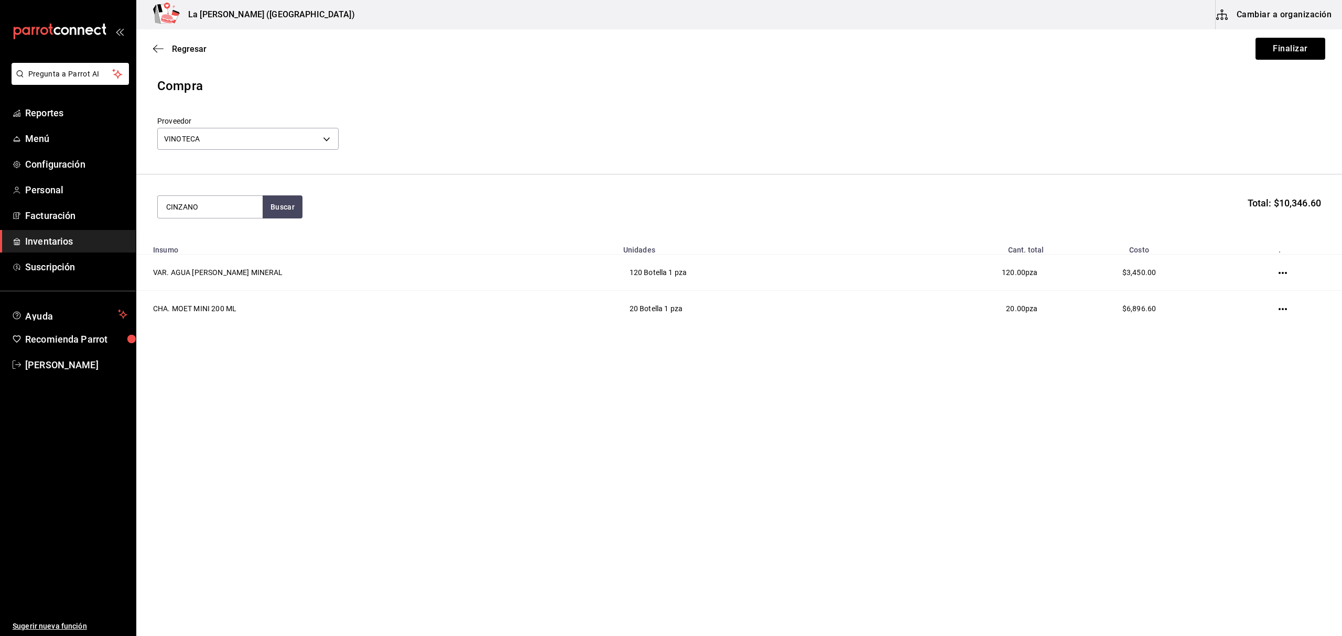
type input "CINZANO"
click at [237, 237] on div "VE. CINZANO PRO SPRITZ" at bounding box center [210, 243] width 88 height 25
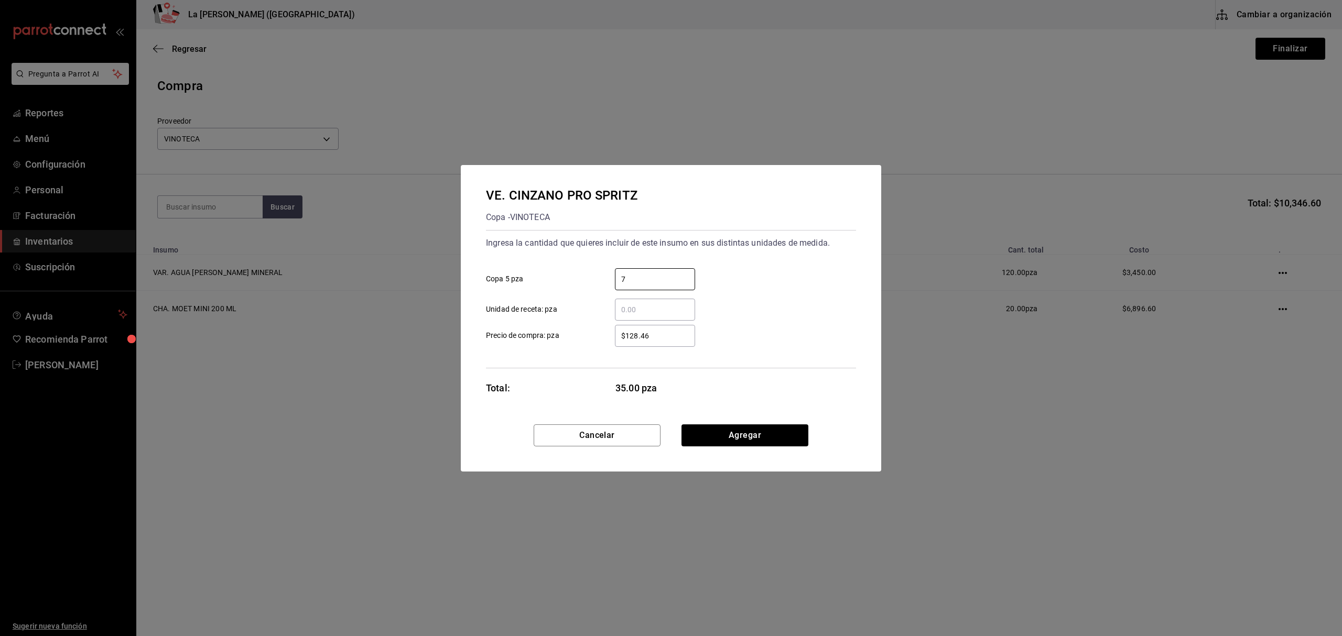
type input "7"
type input "$144.14"
click button "Agregar" at bounding box center [744, 436] width 127 height 22
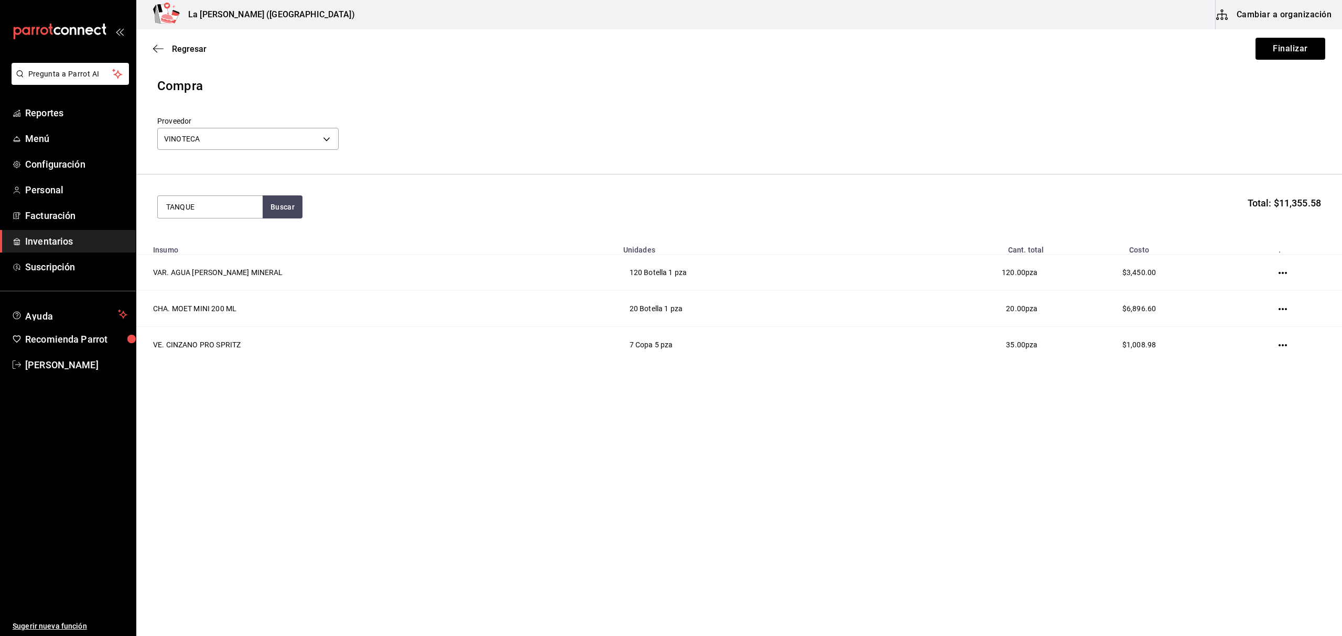
type input "TANQUE"
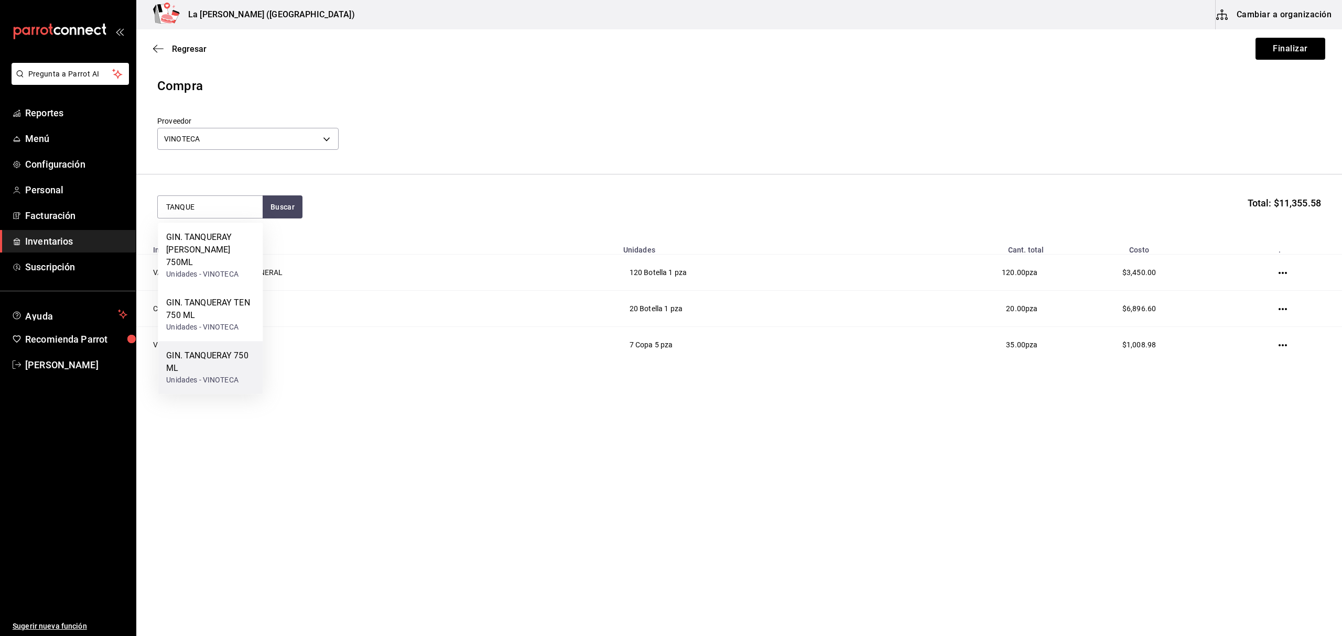
click at [215, 359] on div "GIN. TANQUERAY 750 ML" at bounding box center [210, 362] width 88 height 25
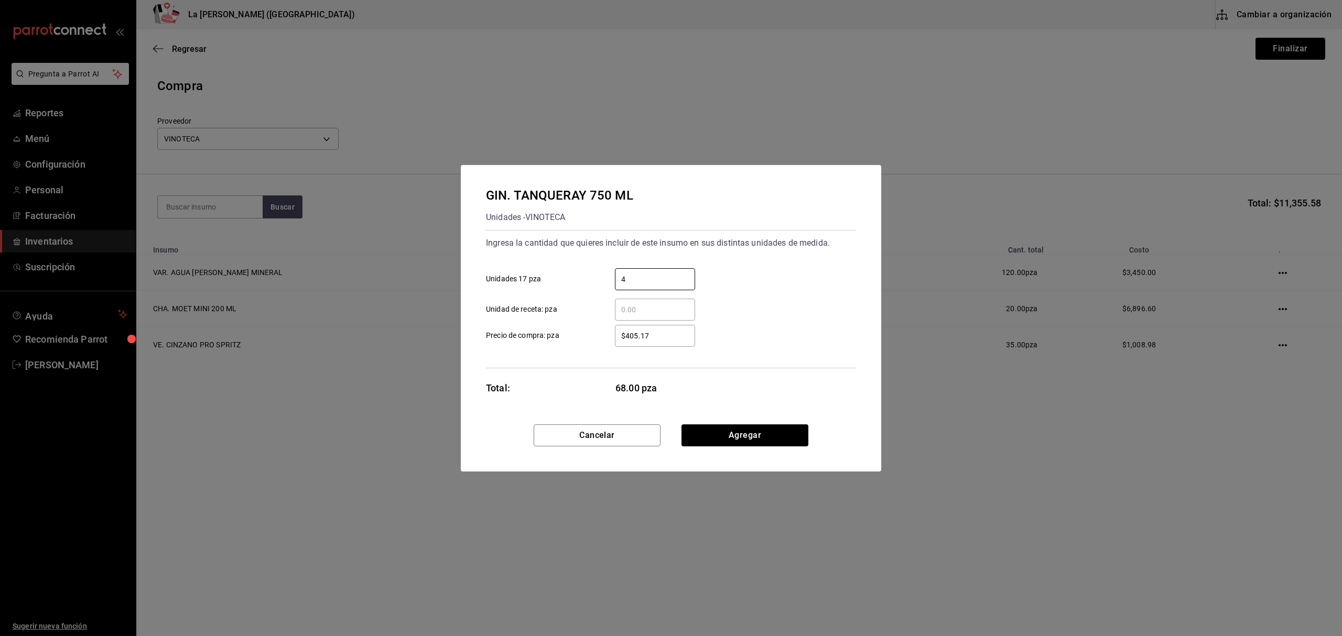
type input "4"
type input "$405.17"
click button "Agregar" at bounding box center [744, 436] width 127 height 22
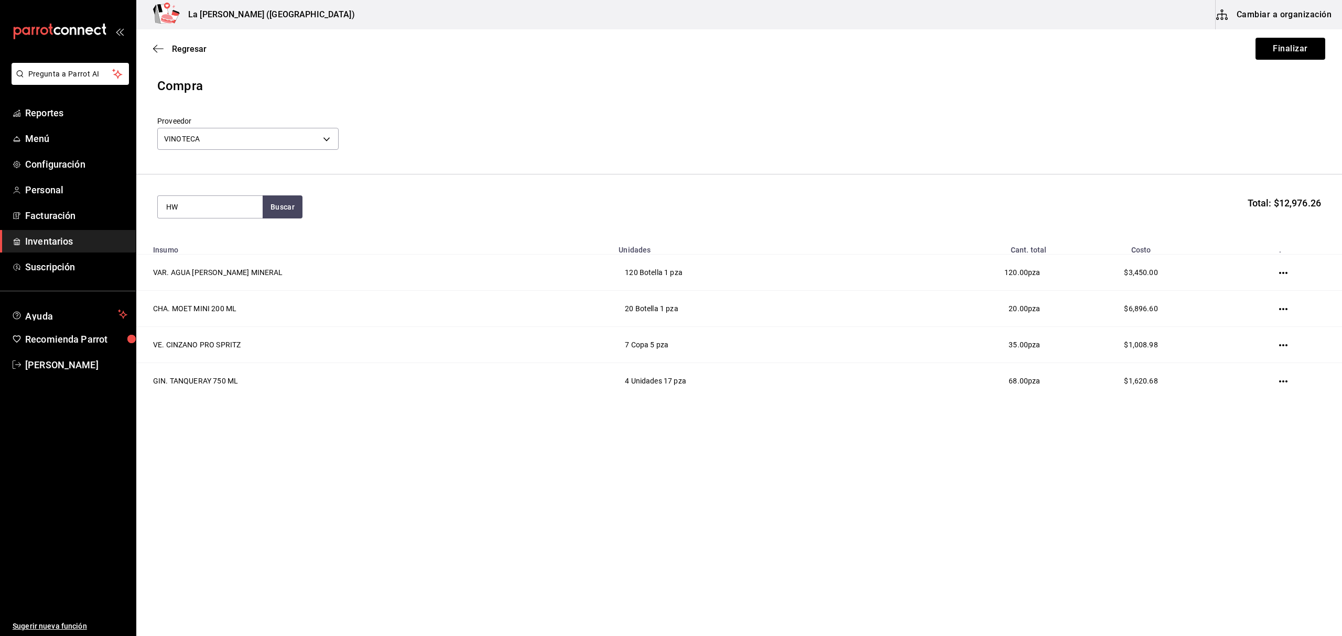
type input "H"
type input "HENDRI"
click at [221, 243] on div "GIN. HENDRICKS 750 ML" at bounding box center [210, 243] width 88 height 25
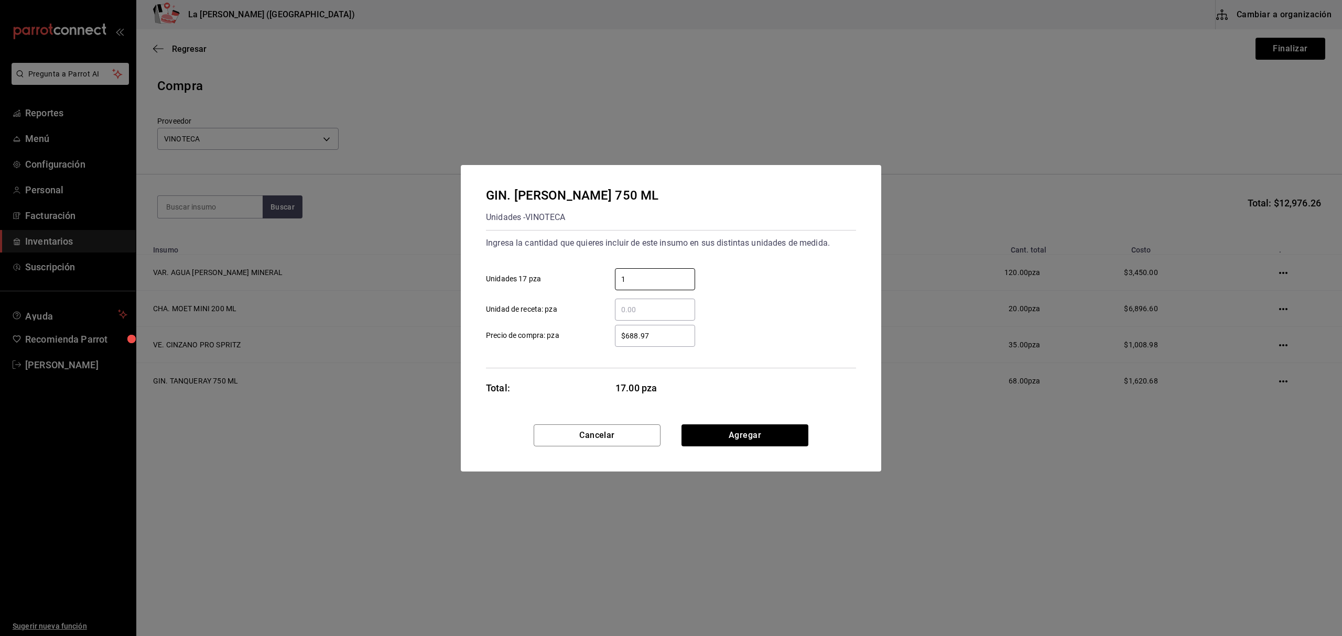
type input "1"
type input "$706.03"
click button "Agregar" at bounding box center [744, 436] width 127 height 22
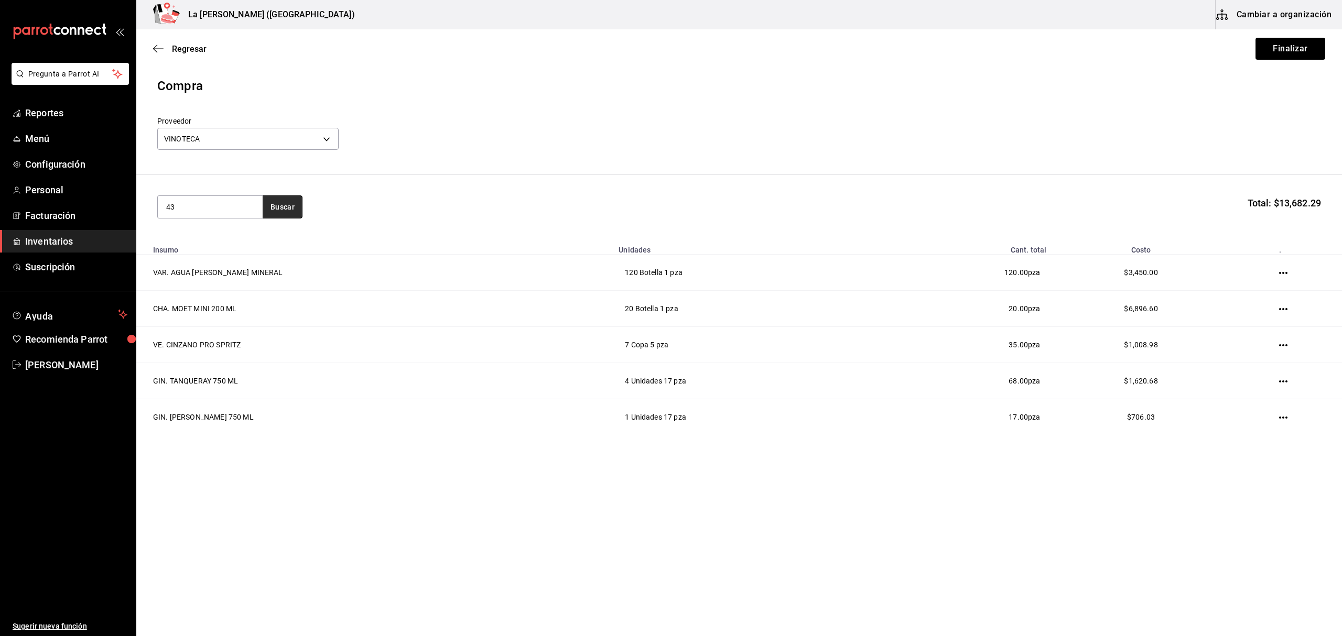
click at [272, 211] on button "Buscar" at bounding box center [283, 207] width 40 height 23
click at [209, 210] on input "43" at bounding box center [210, 207] width 105 height 22
type input "4"
type input "LICOR 43"
click at [204, 234] on div "LIC. LICOR 43 750 ML" at bounding box center [207, 237] width 83 height 13
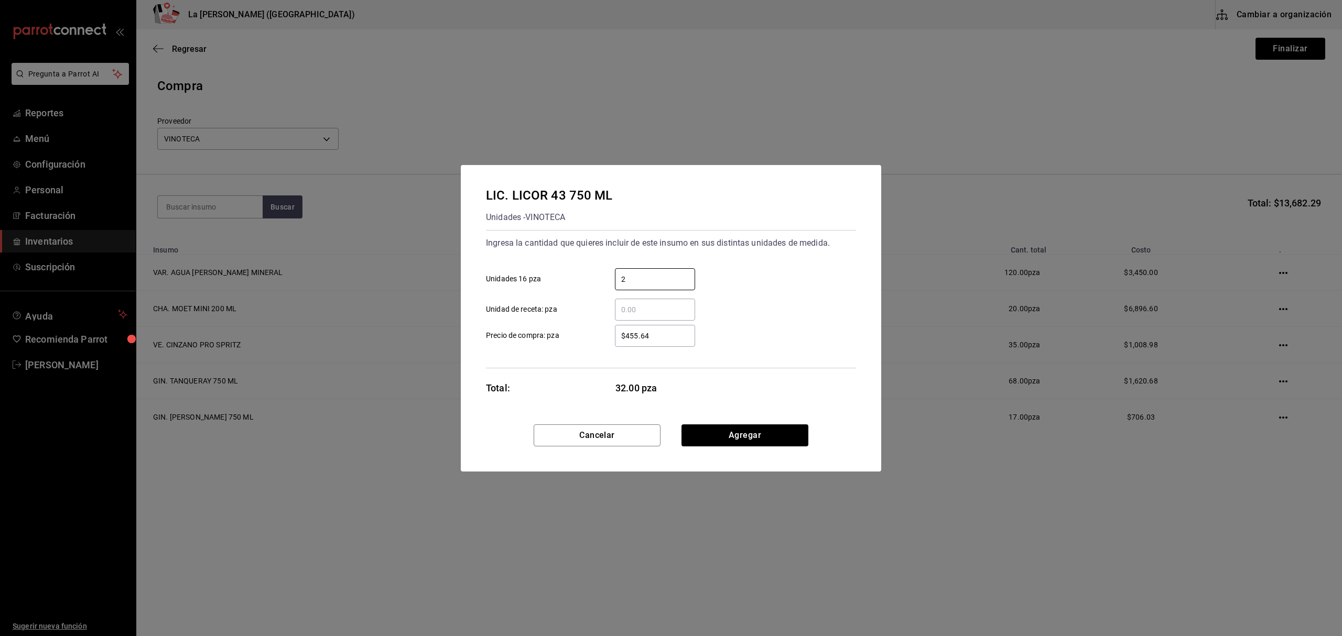
type input "2"
type input "$352.59"
click button "Agregar" at bounding box center [744, 436] width 127 height 22
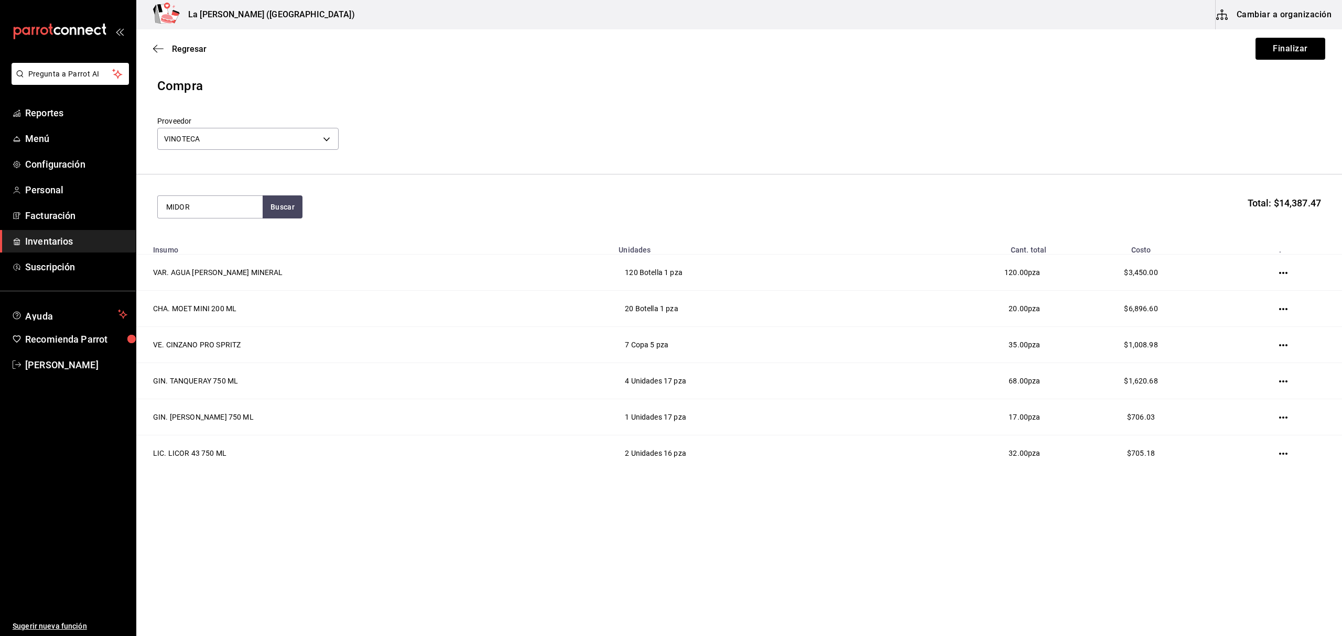
type input "MIDOR"
click at [226, 229] on div "LIC. MIDORI 750 ML Unidades - VINOTECA" at bounding box center [210, 243] width 105 height 40
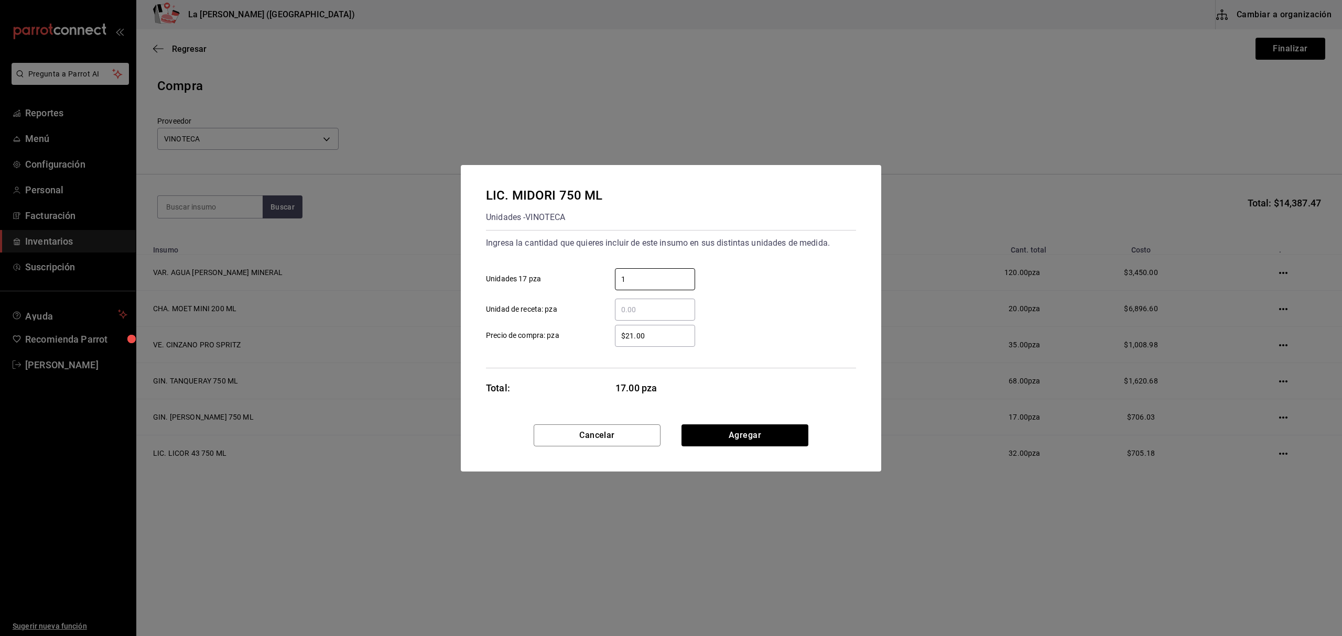
type input "1"
type input "$452.09"
click button "Agregar" at bounding box center [744, 436] width 127 height 22
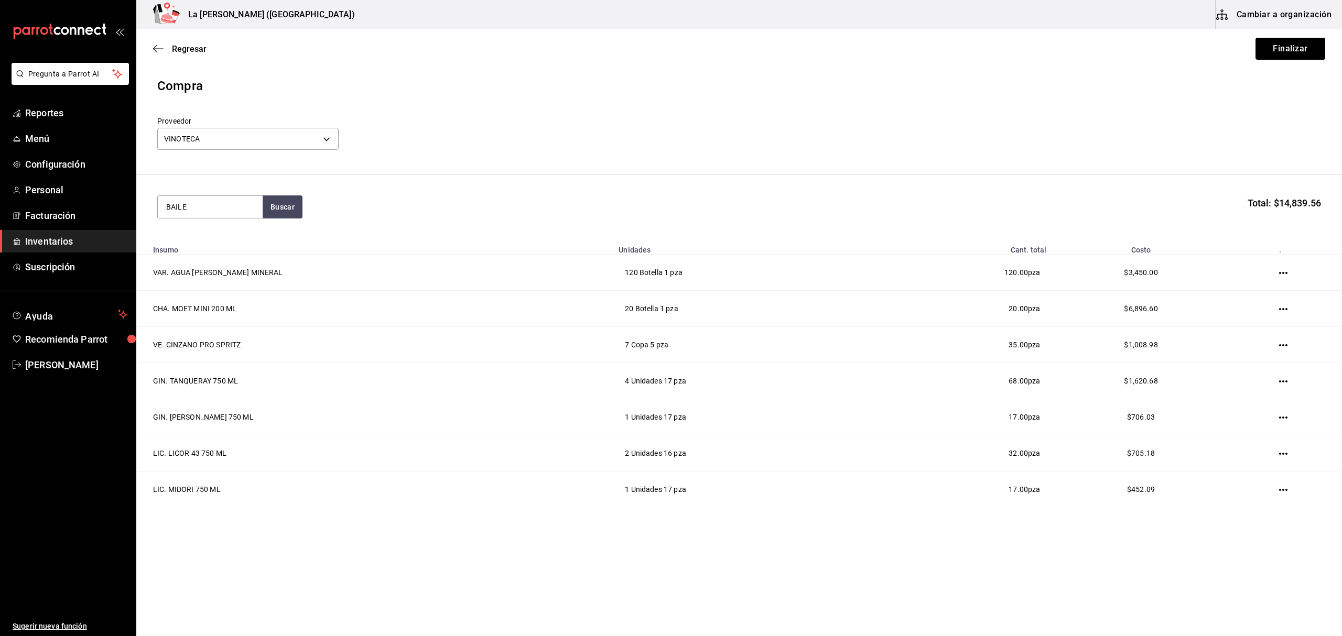
type input "BAILE"
click at [219, 254] on div "Unidades - VINOTECA" at bounding box center [205, 249] width 78 height 11
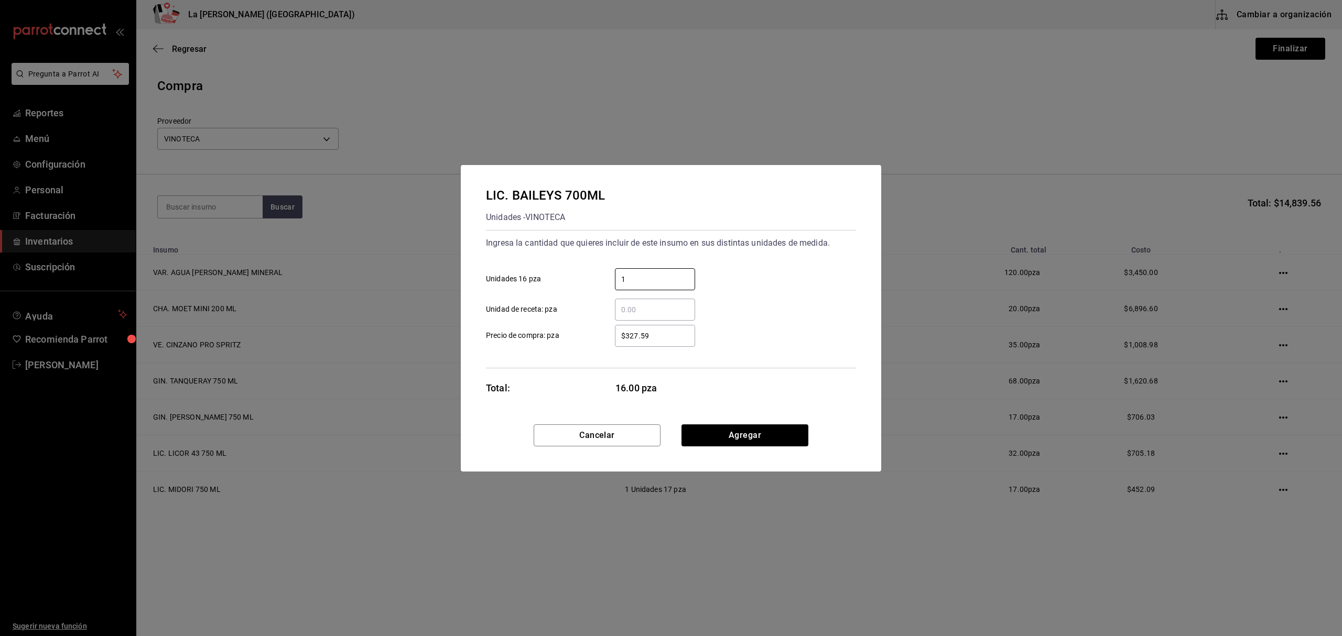
type input "1"
type input "$327.59"
click button "Agregar" at bounding box center [744, 436] width 127 height 22
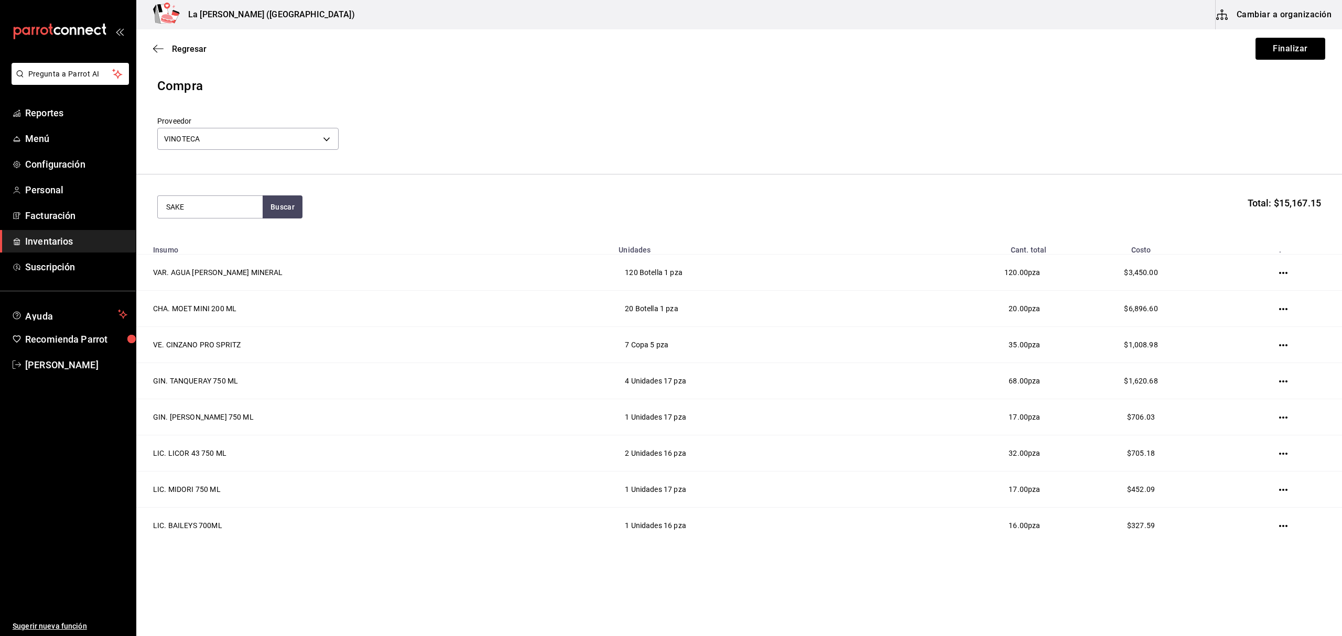
type input "SAKE"
click at [212, 250] on div "VAR. SAKE JUNMAI 750 ML" at bounding box center [210, 243] width 88 height 25
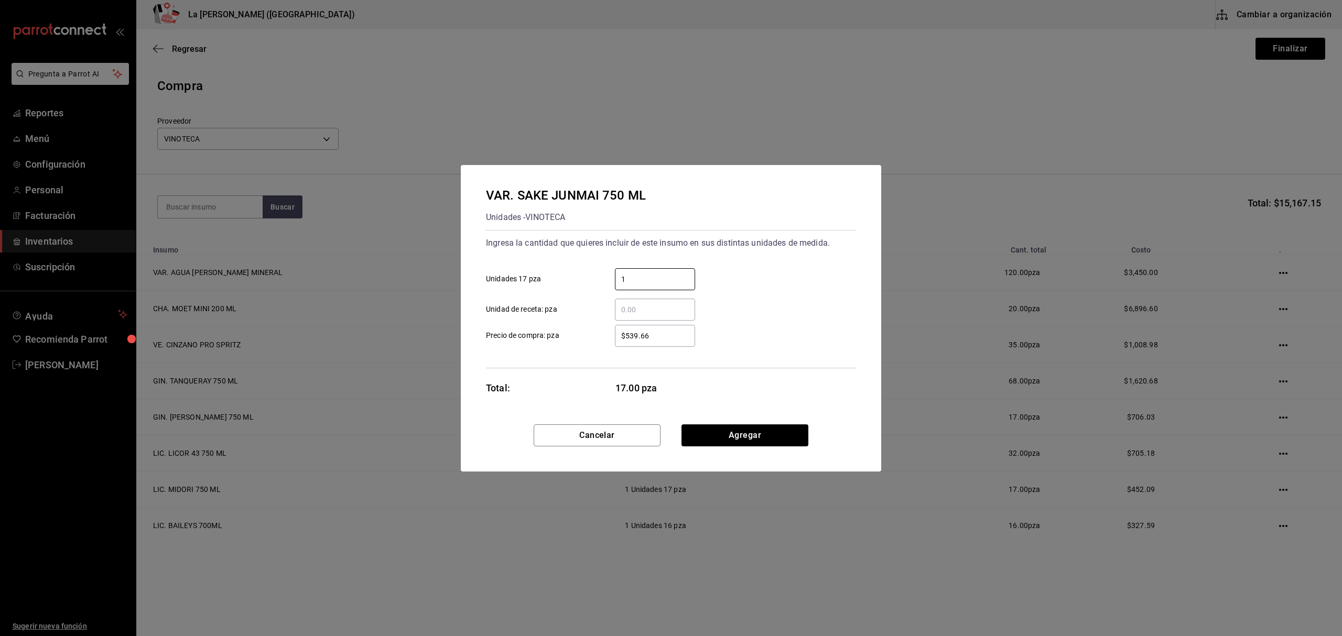
type input "1"
type input "$539.66"
click button "Agregar" at bounding box center [744, 436] width 127 height 22
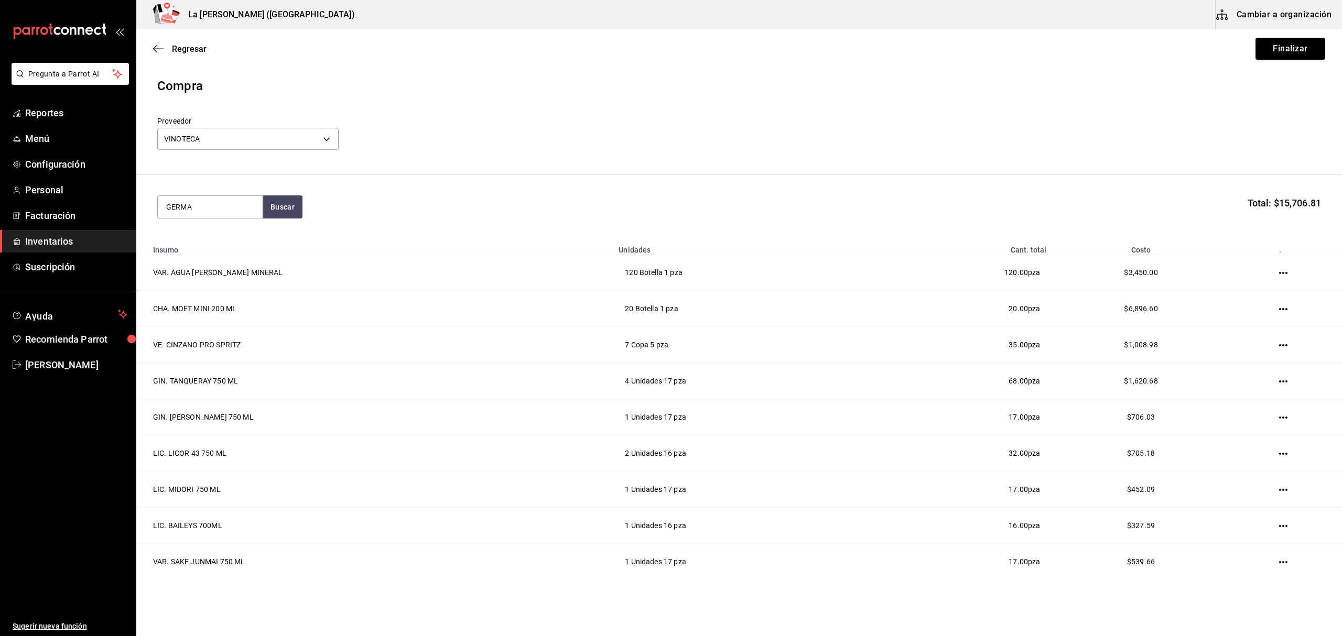
type input "GERMA"
click at [214, 243] on div "LIC. ST GERMAIN 750ML." at bounding box center [210, 256] width 88 height 50
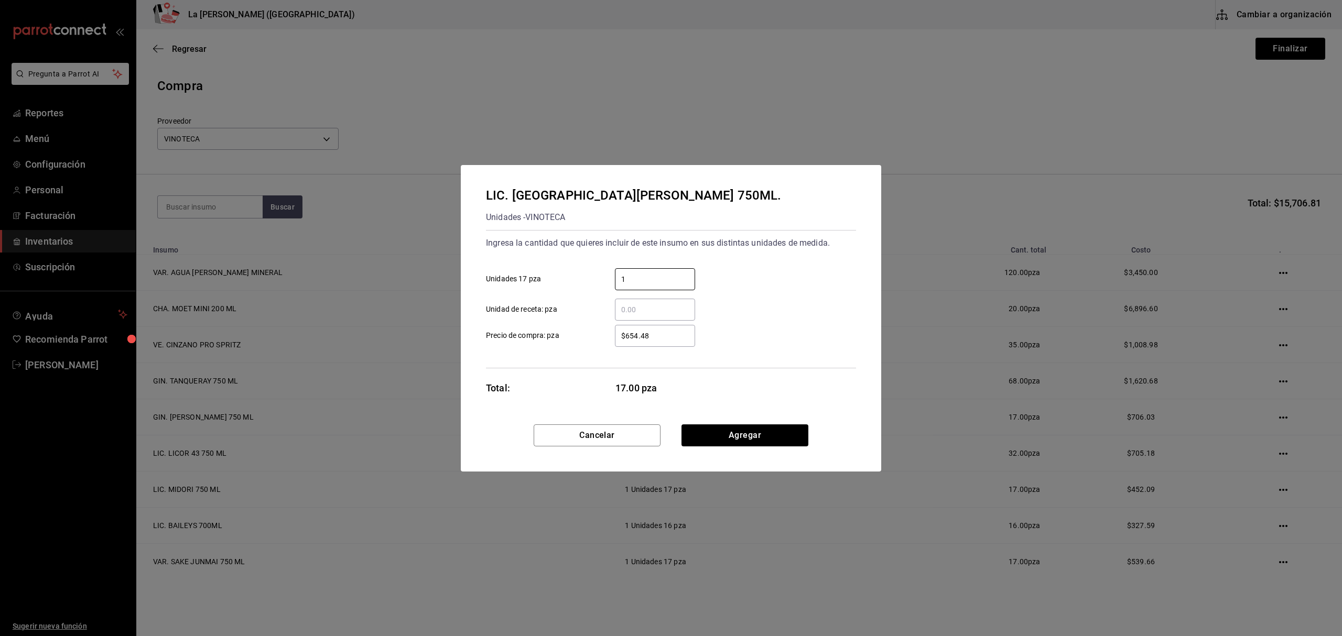
type input "1"
type input "$654.48"
click button "Agregar" at bounding box center [744, 436] width 127 height 22
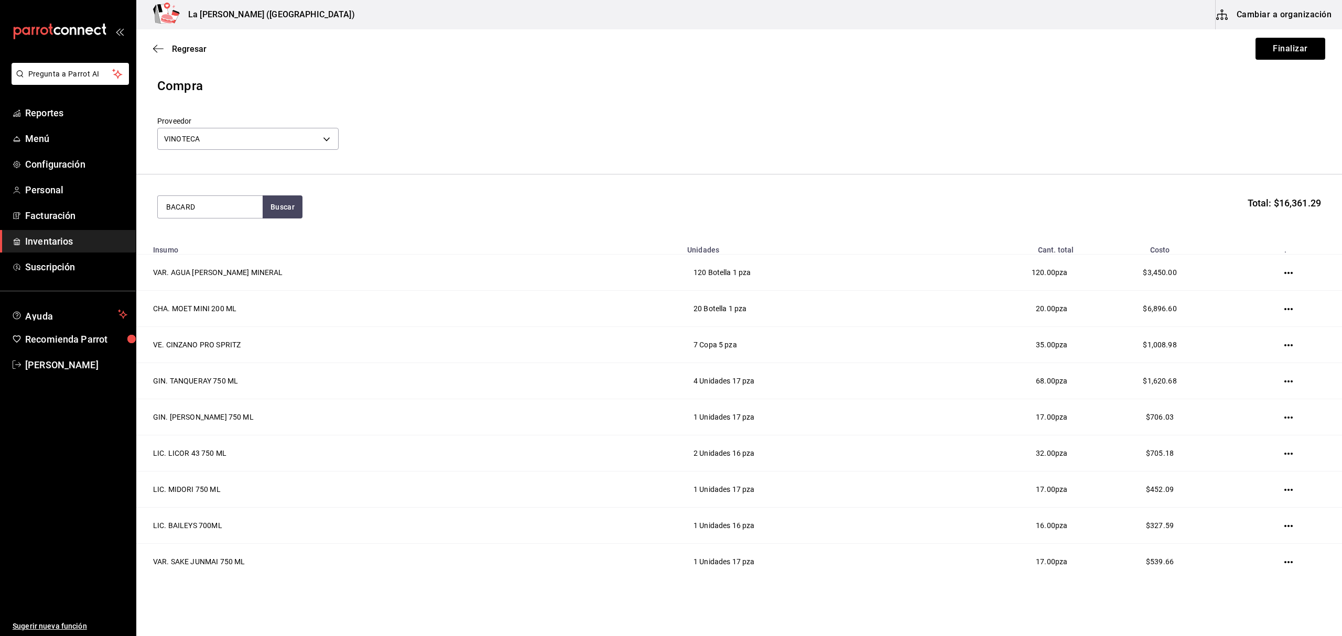
type input "BACARD"
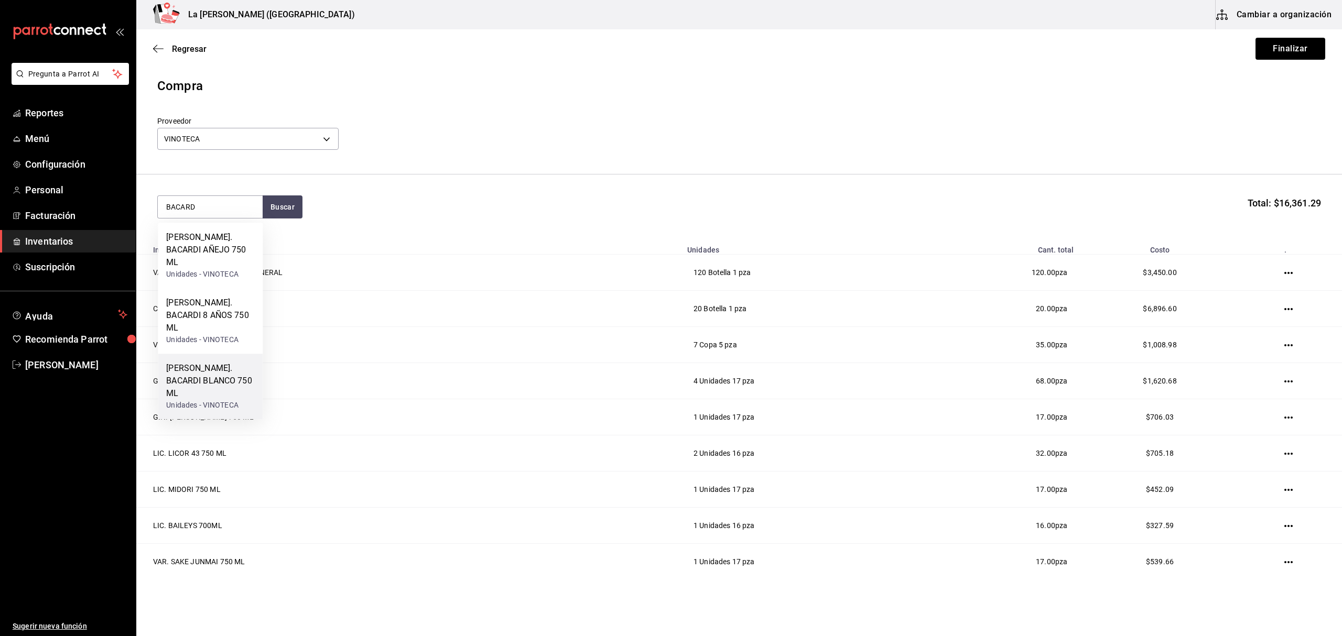
click at [219, 362] on div "RON. BACARDI BLANCO 750 ML" at bounding box center [210, 381] width 88 height 38
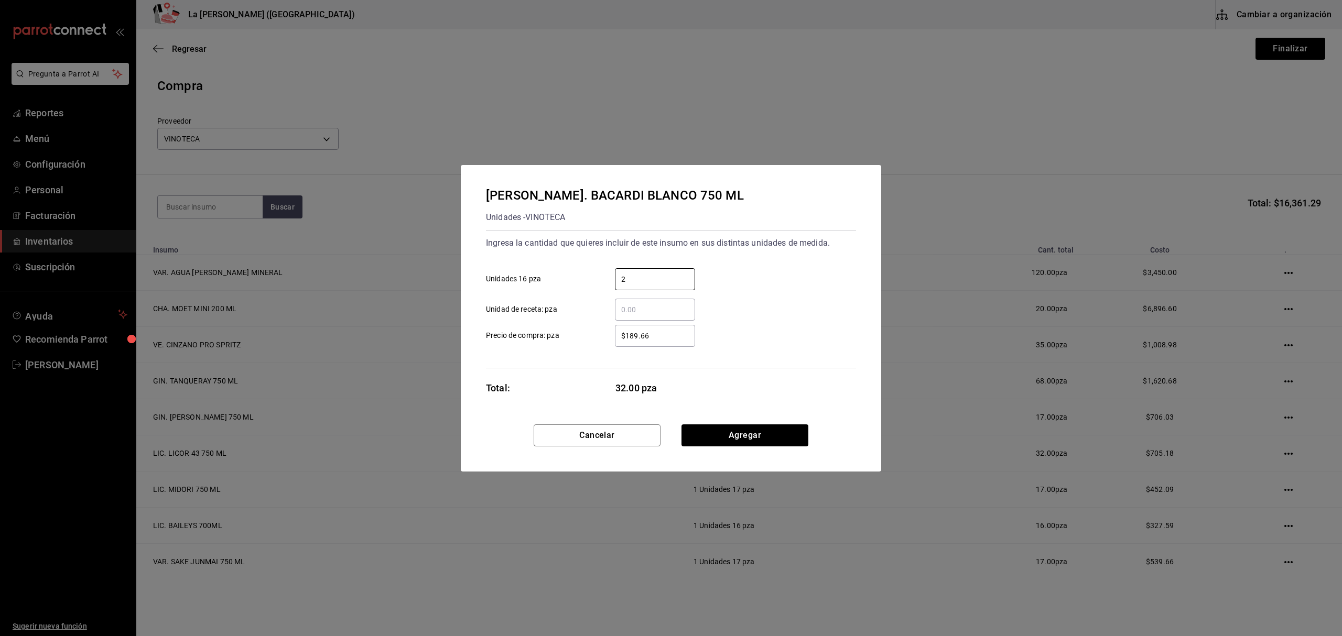
type input "2"
type input "$189.66"
click button "Agregar" at bounding box center [744, 436] width 127 height 22
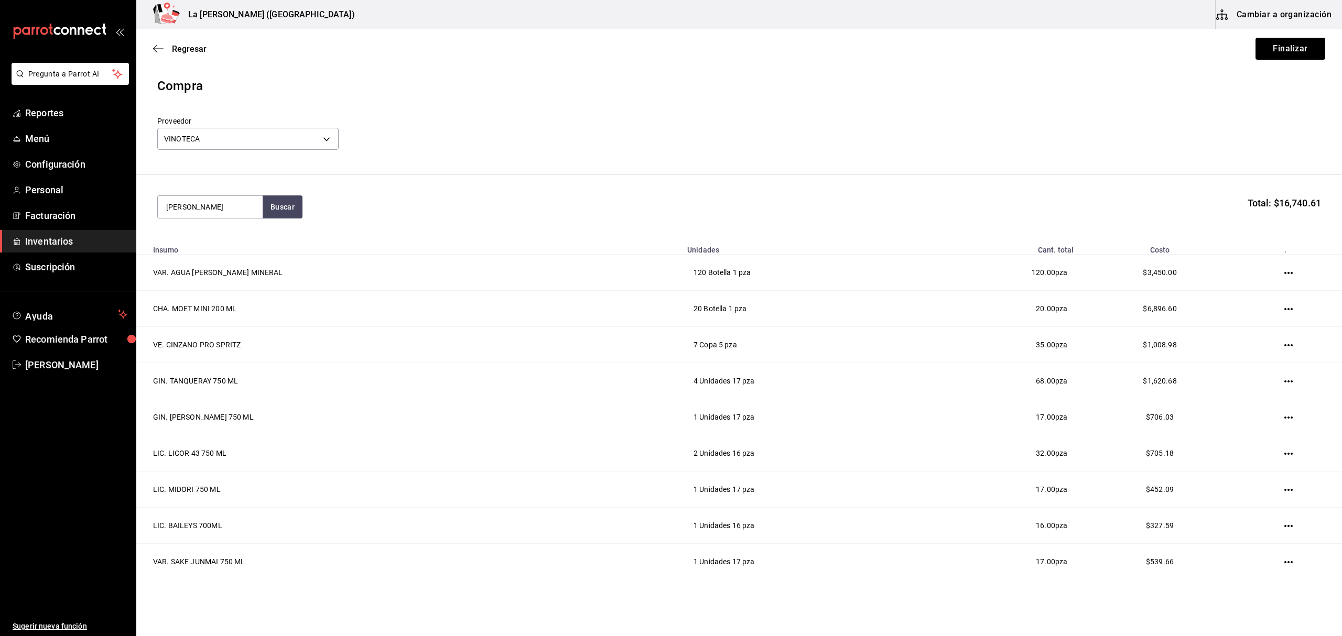
type input "DON JULIO R"
click at [198, 289] on div "TEQ. DON JULIO REPOSADO" at bounding box center [208, 290] width 84 height 13
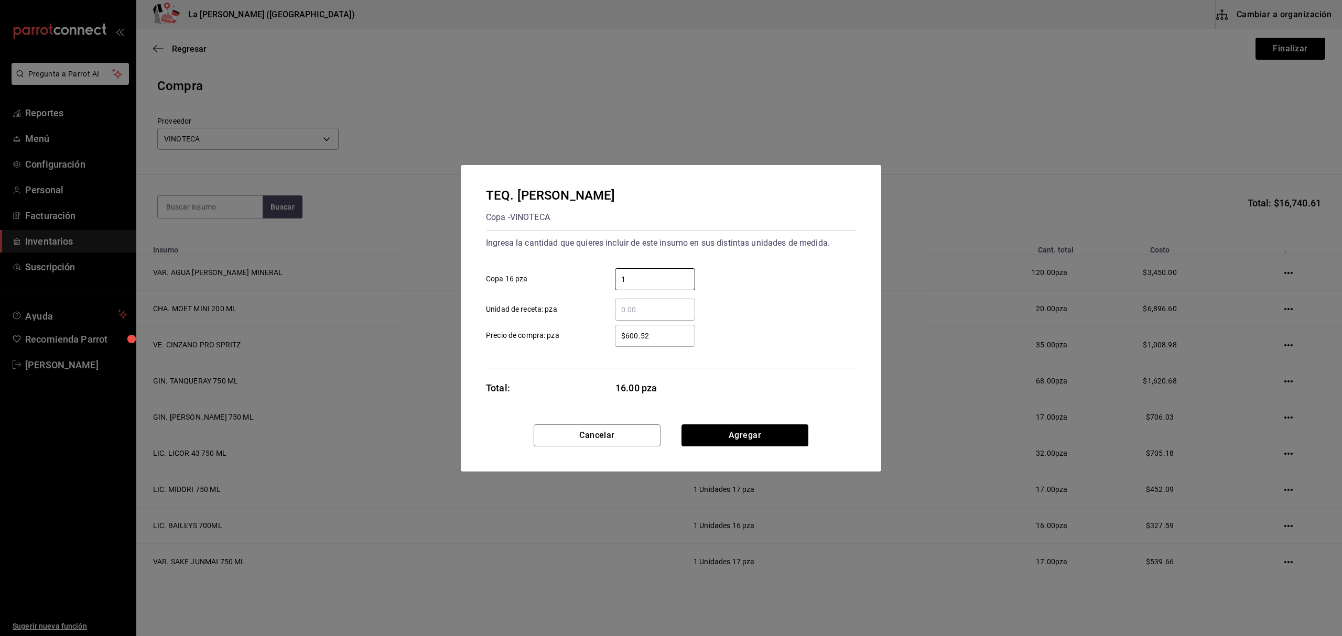
type input "1"
type input "$587.93"
click button "Agregar" at bounding box center [744, 436] width 127 height 22
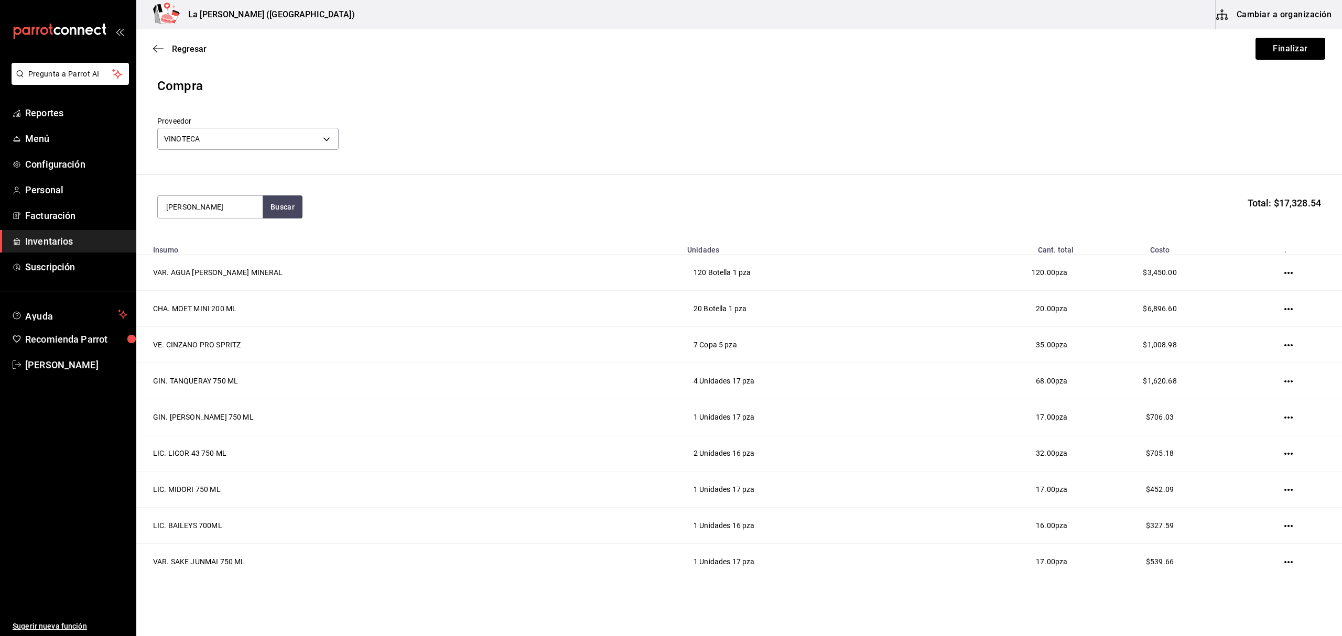
type input "DON JULIO B"
click at [212, 254] on div "TEQ. DON JULIO BLANCO 750 ML" at bounding box center [210, 243] width 88 height 25
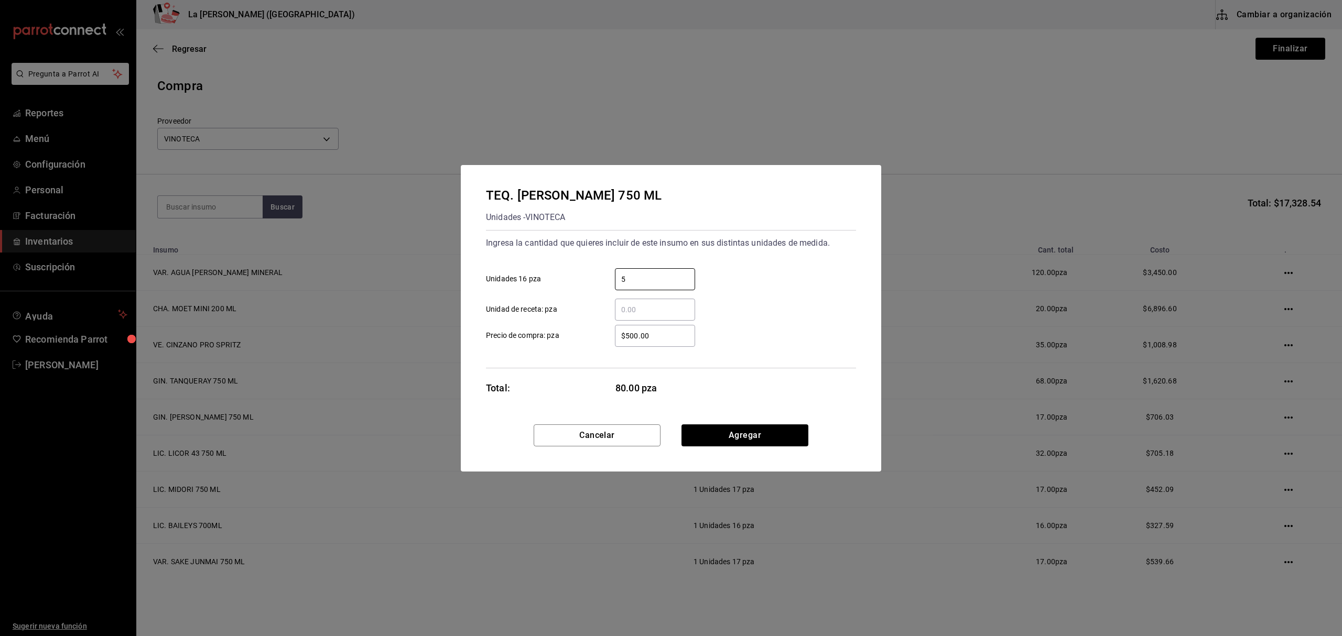
type input "5"
type input "$500"
click button "Agregar" at bounding box center [744, 436] width 127 height 22
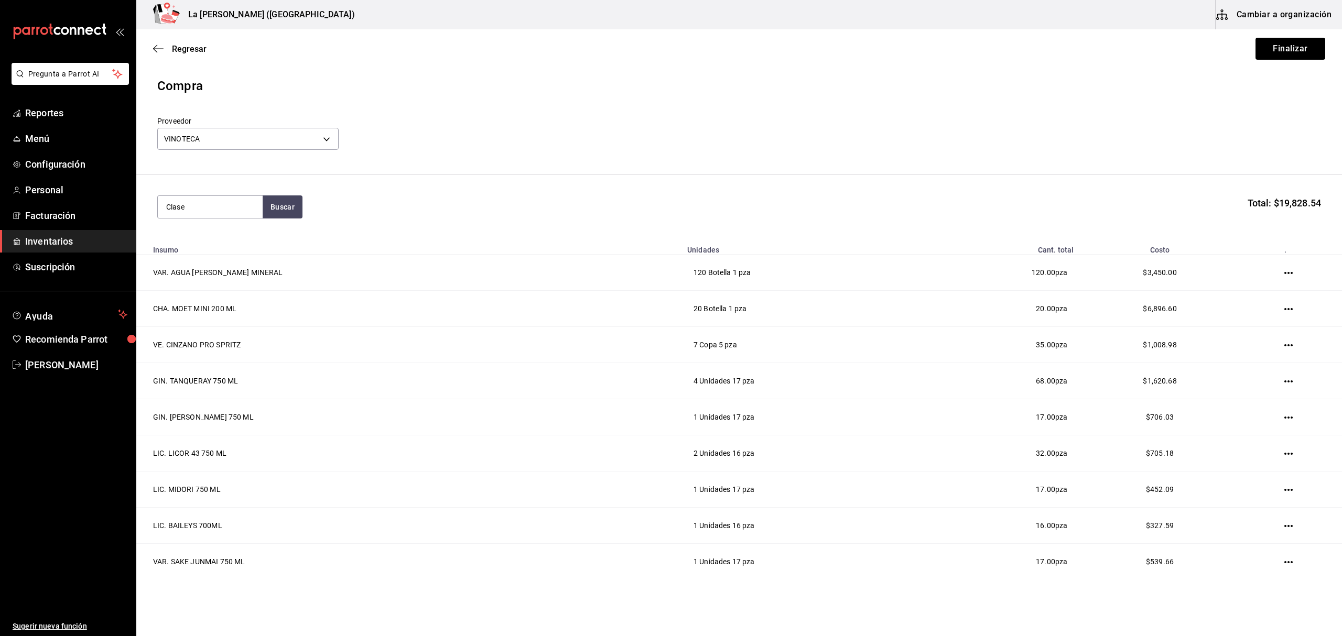
type input "Clase"
click at [223, 282] on div "TEQ. CLASE AZUL REPOSADO 750 ml Unidades - VINOTECA" at bounding box center [210, 302] width 105 height 53
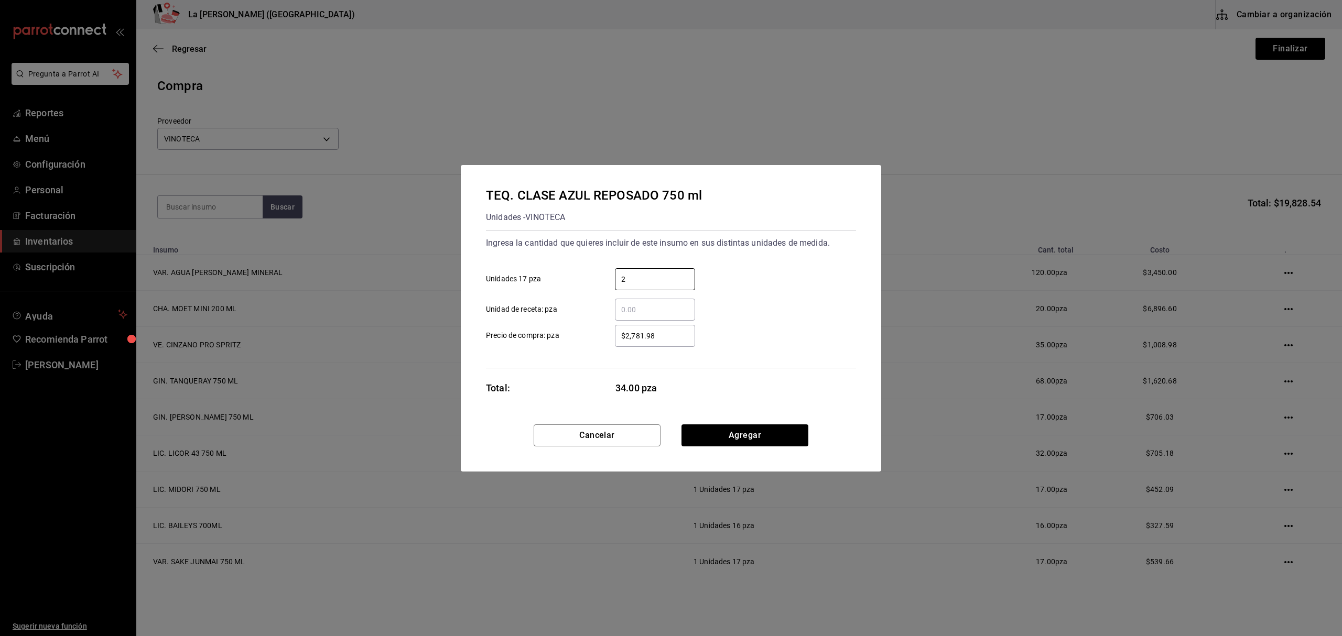
type input "2"
type input "$2,894.05"
click button "Agregar" at bounding box center [744, 436] width 127 height 22
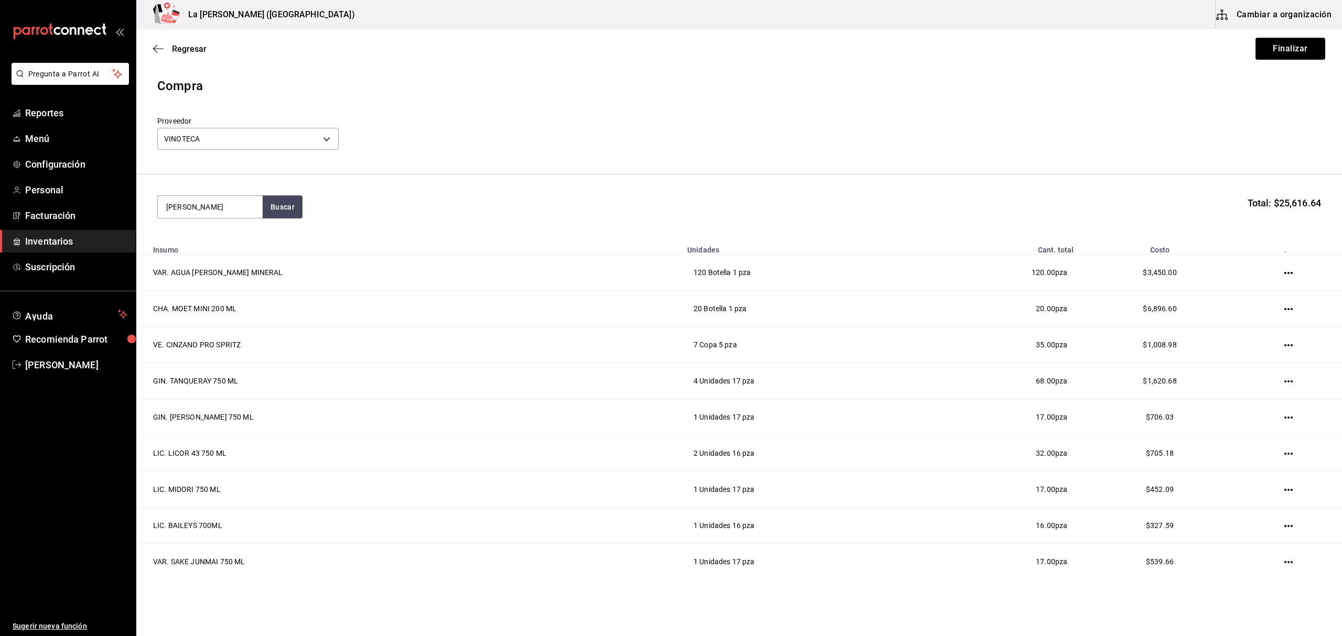
type input "don julio"
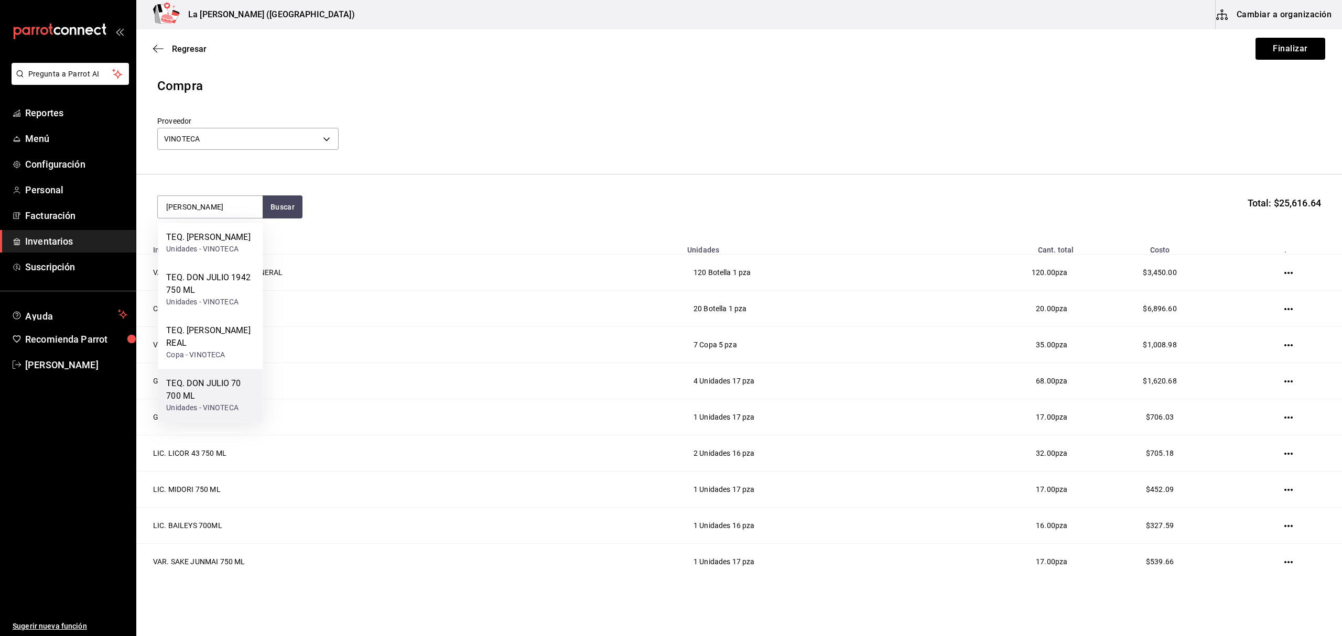
click at [234, 389] on div "TEQ. DON JULIO 70 700 ML" at bounding box center [210, 389] width 88 height 25
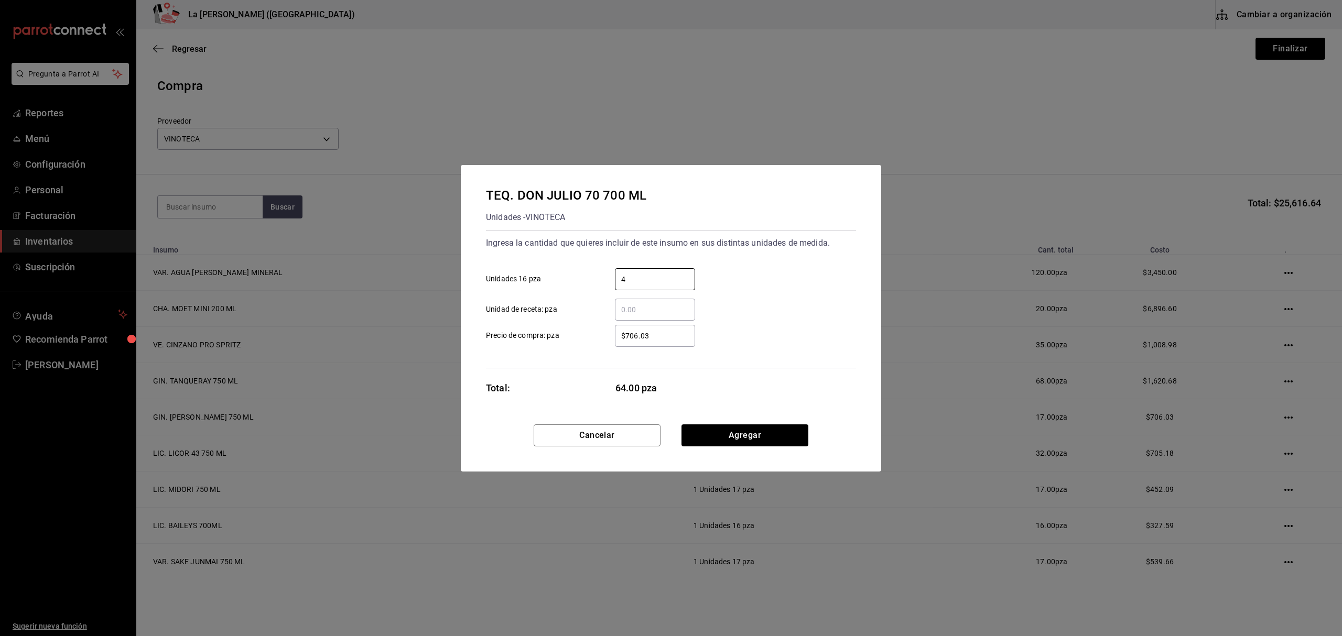
type input "4"
type input "$706.04"
click button "Agregar" at bounding box center [744, 436] width 127 height 22
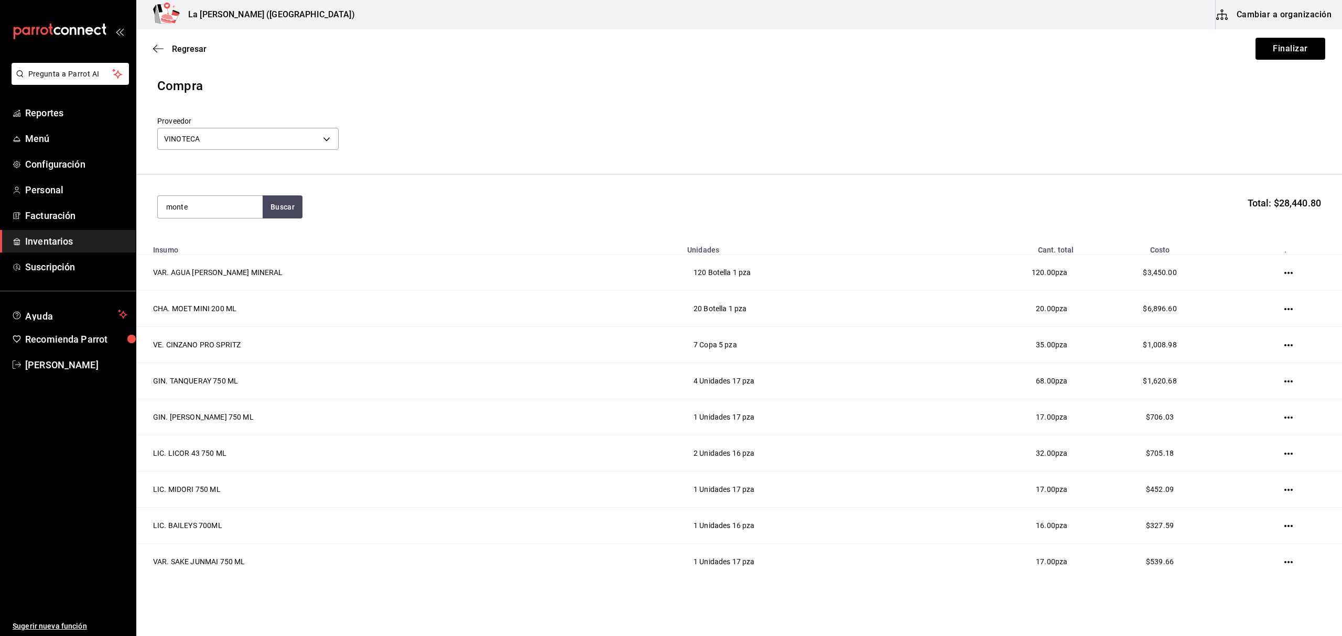
type input "monte"
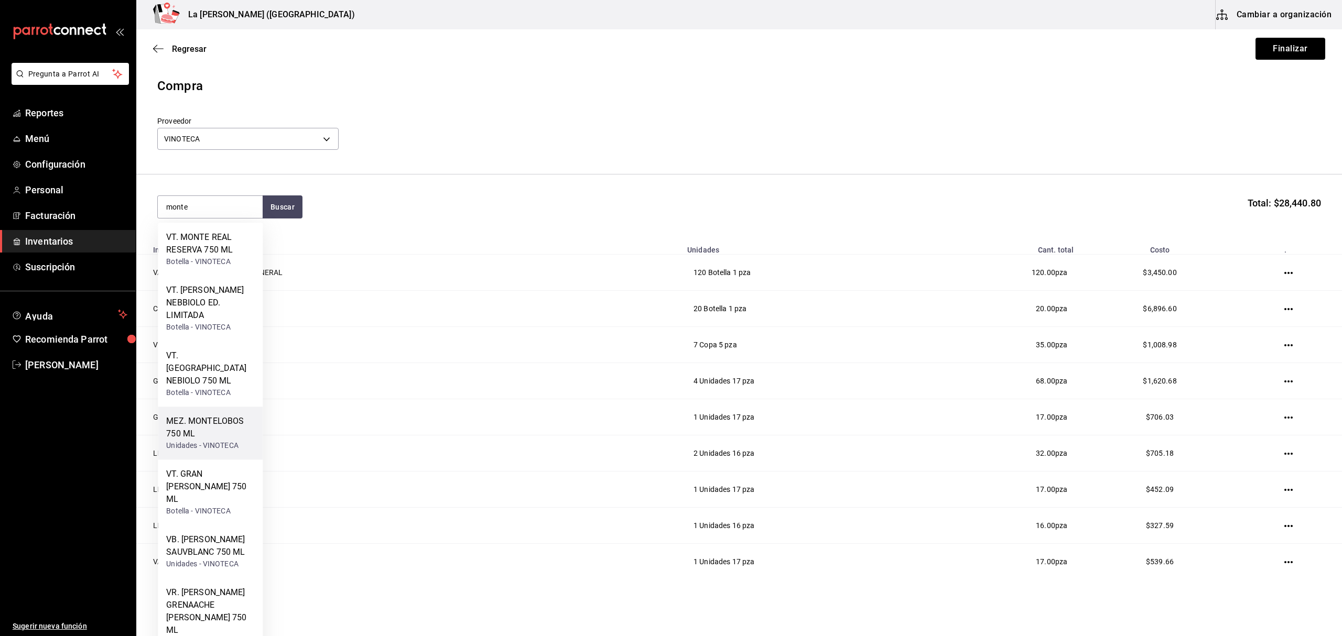
click at [209, 416] on div "MEZ. MONTELOBOS 750 ML" at bounding box center [210, 427] width 88 height 25
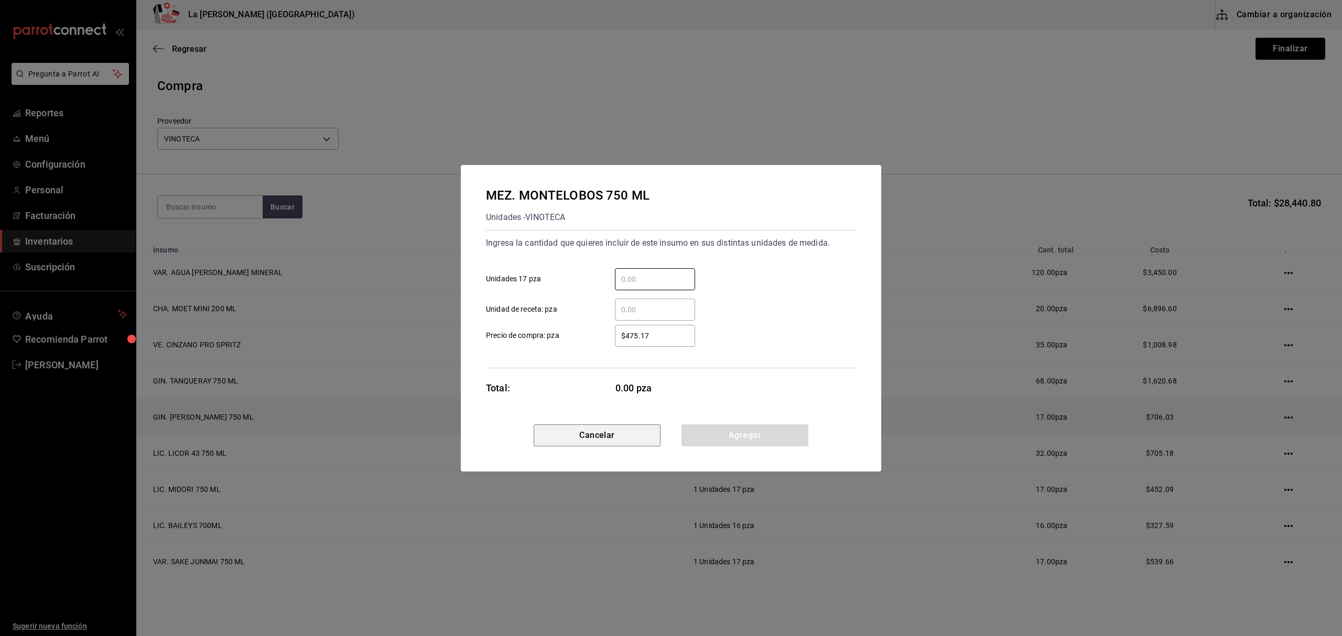
click at [628, 428] on button "Cancelar" at bounding box center [597, 436] width 127 height 22
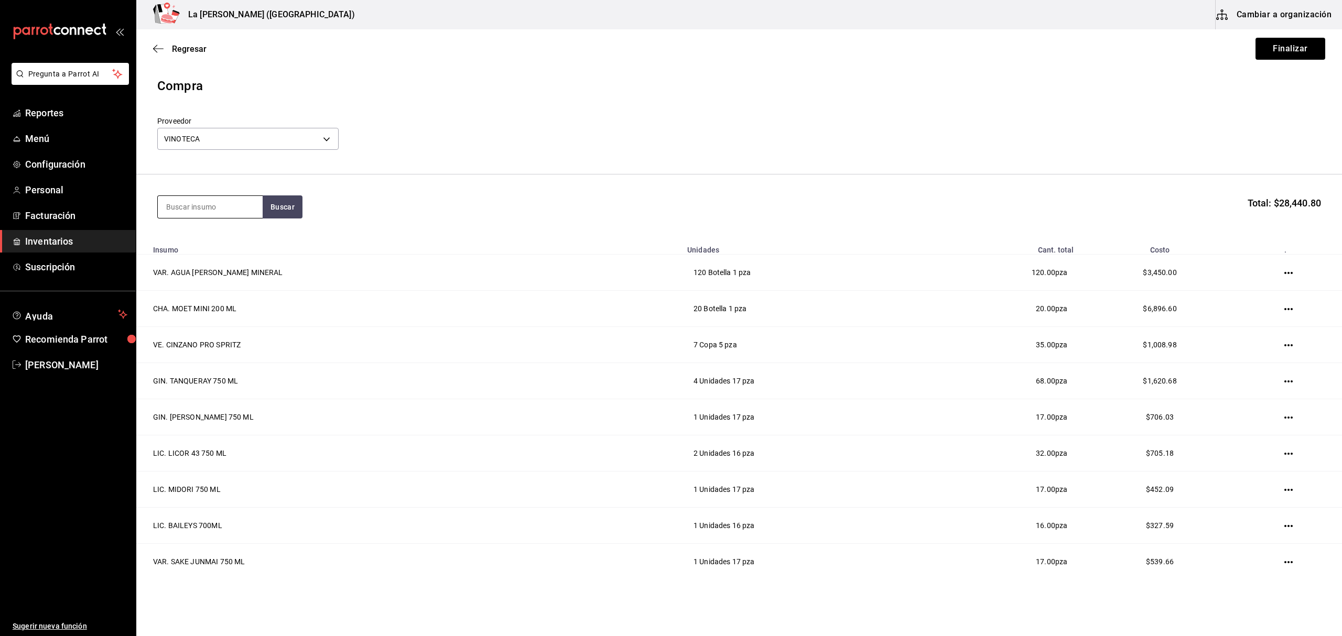
click at [230, 208] on input at bounding box center [210, 207] width 105 height 22
type input "monte"
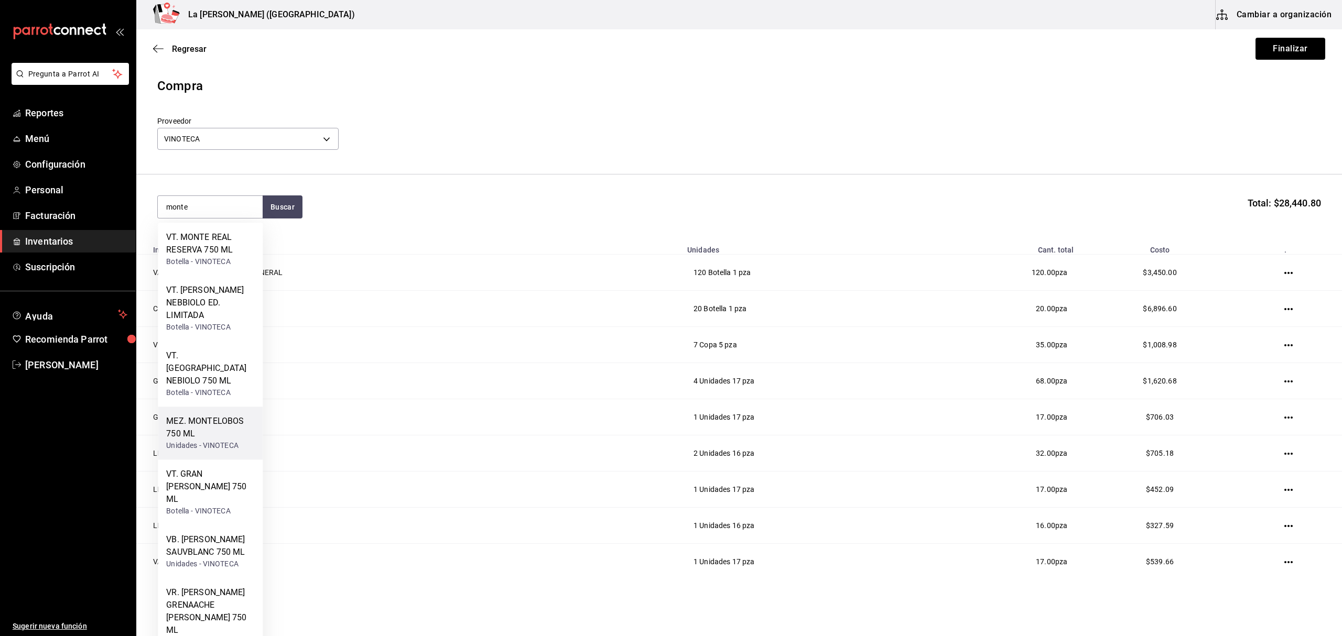
click at [216, 429] on div "MEZ. MONTELOBOS 750 ML" at bounding box center [210, 427] width 88 height 25
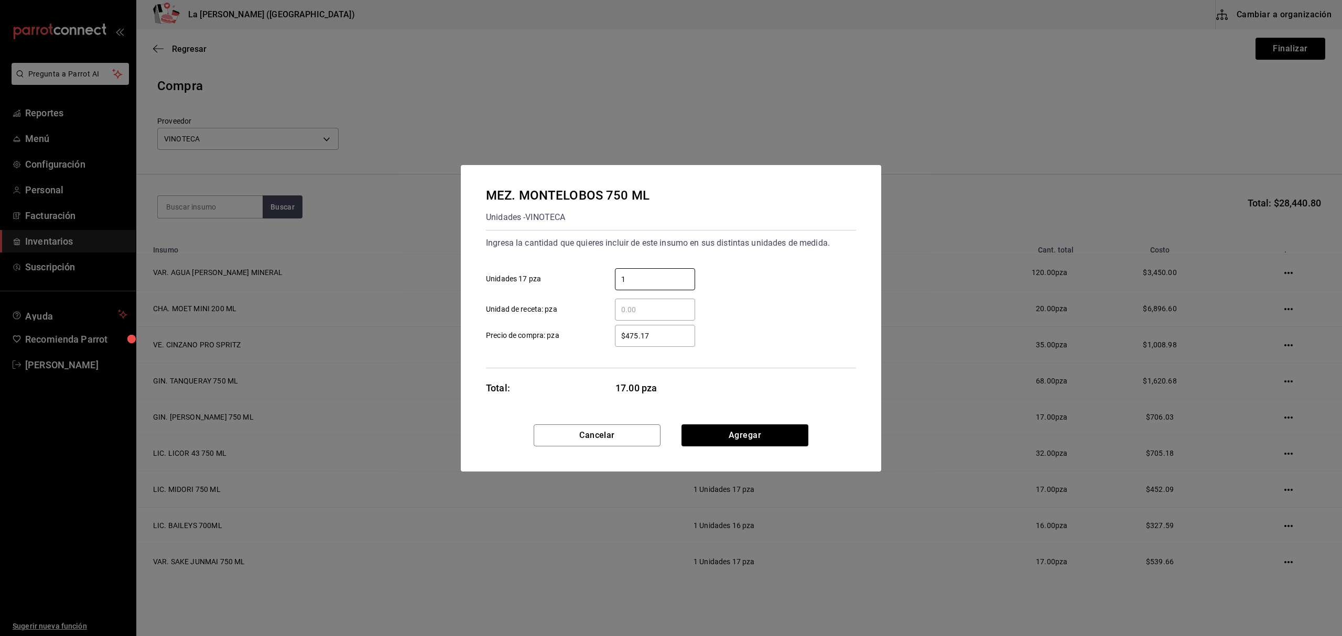
type input "1"
type input "$475.17"
click button "Agregar" at bounding box center [744, 436] width 127 height 22
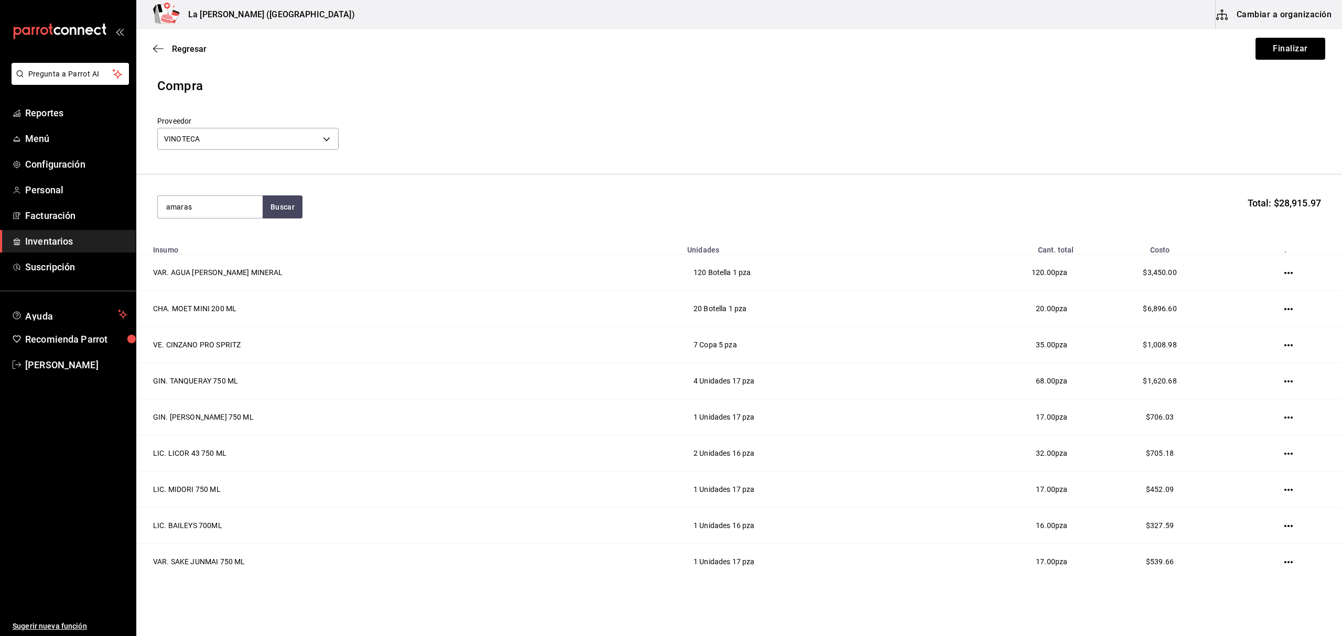
type input "amaras"
click at [216, 315] on div "Unidades - VINOTECA" at bounding box center [210, 314] width 88 height 11
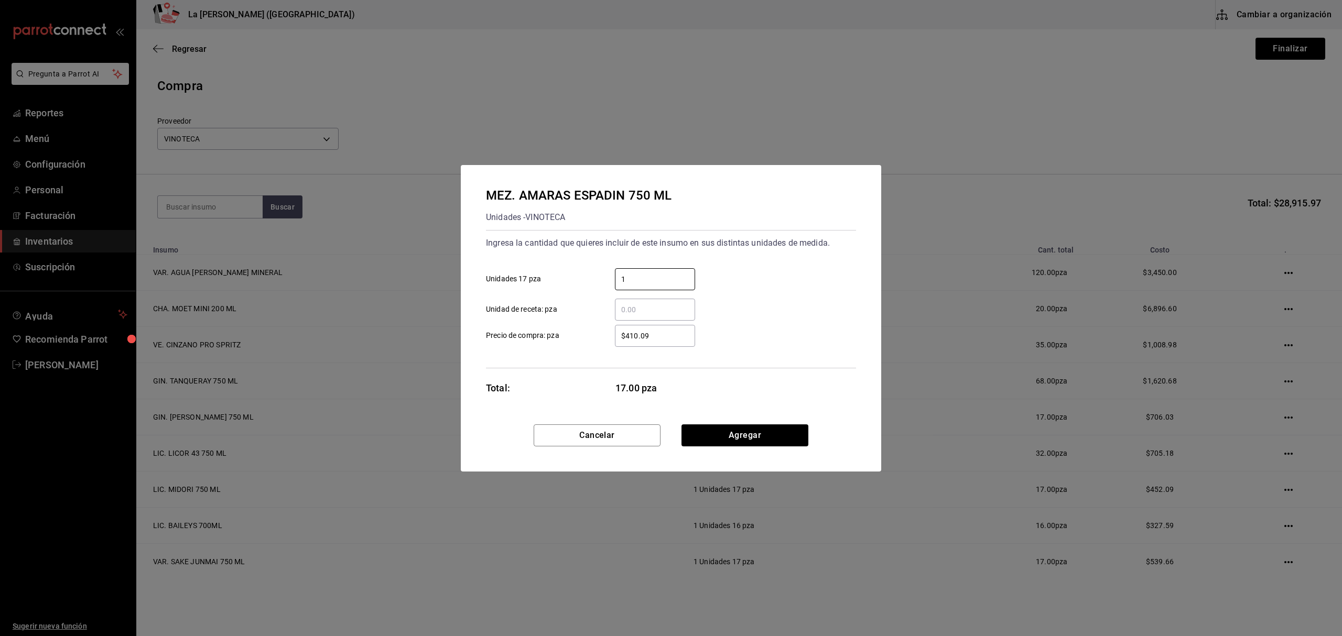
type input "1"
type input "$490.52"
click button "Agregar" at bounding box center [744, 436] width 127 height 22
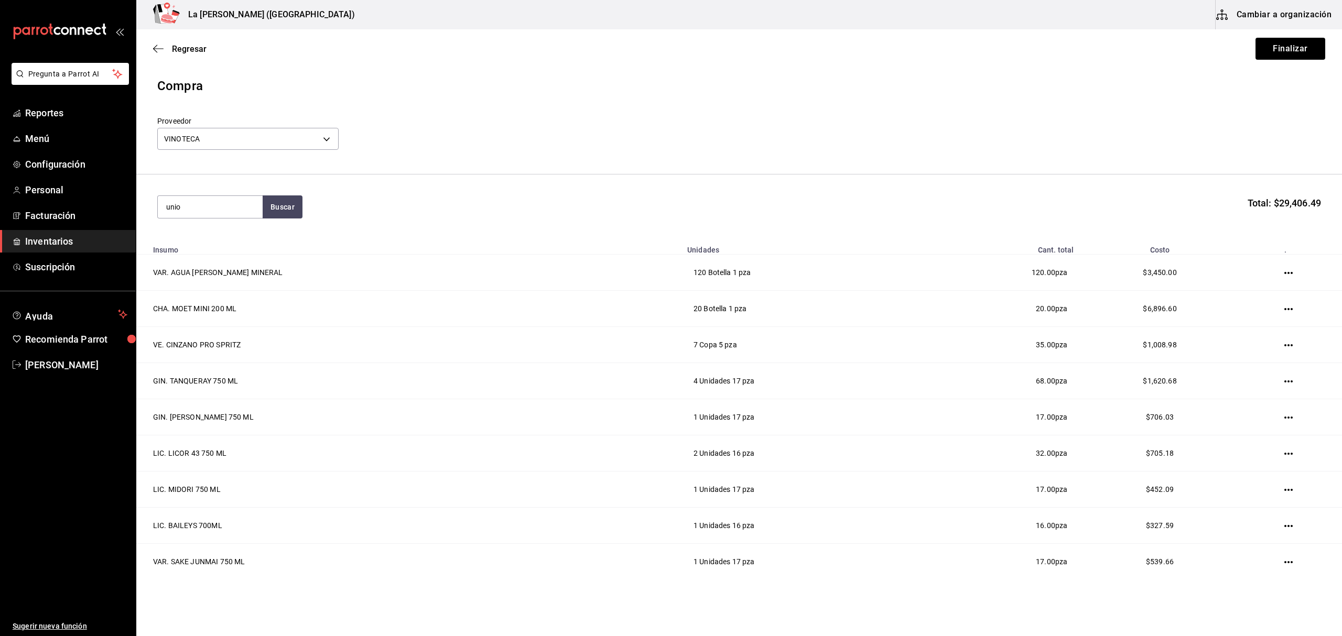
type input "unio"
click at [232, 230] on div "MEZ. UNION JOVEN 700 ML Unidades - VINOTECA" at bounding box center [210, 249] width 105 height 53
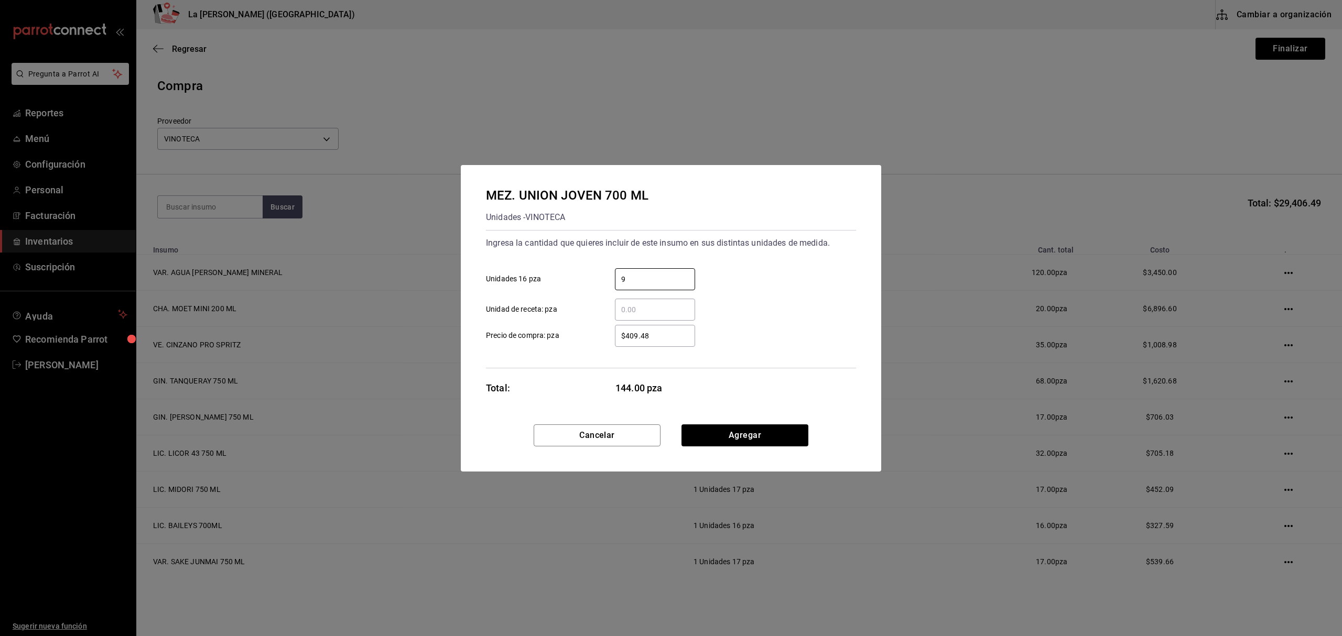
type input "9"
type input "$409.48"
click button "Agregar" at bounding box center [744, 436] width 127 height 22
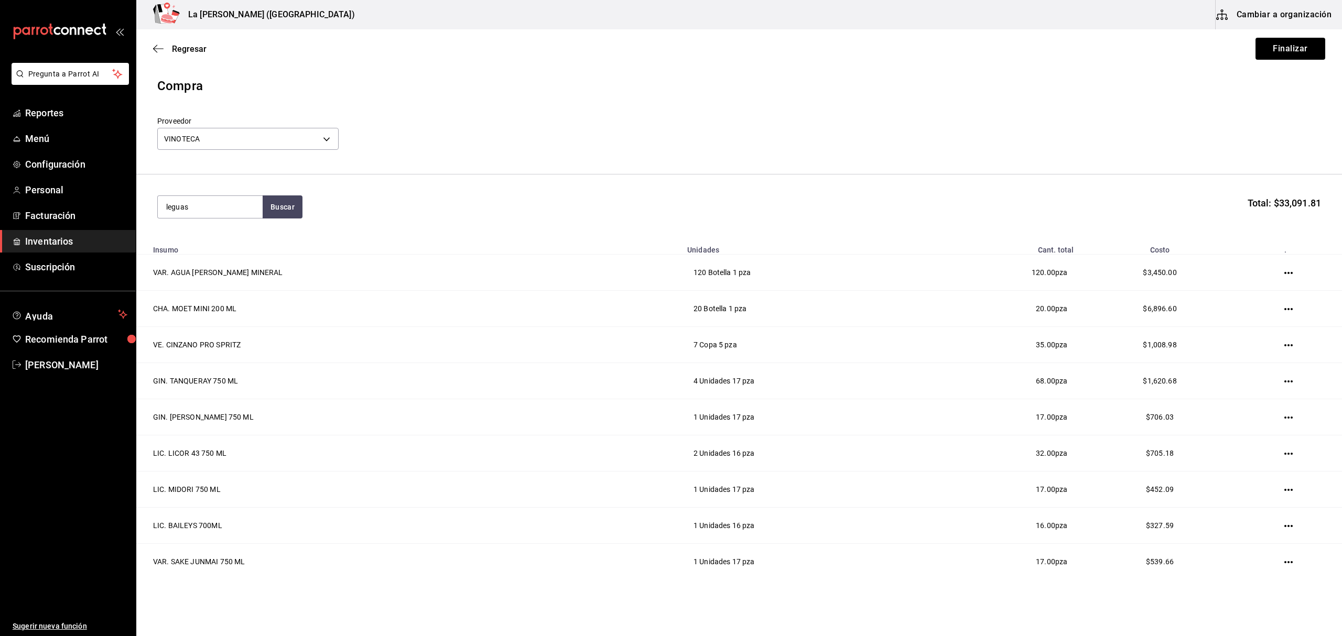
type input "leguas"
click at [189, 304] on div "TEQ. 7 LEGUAS BLANCO 750 ML" at bounding box center [210, 296] width 88 height 25
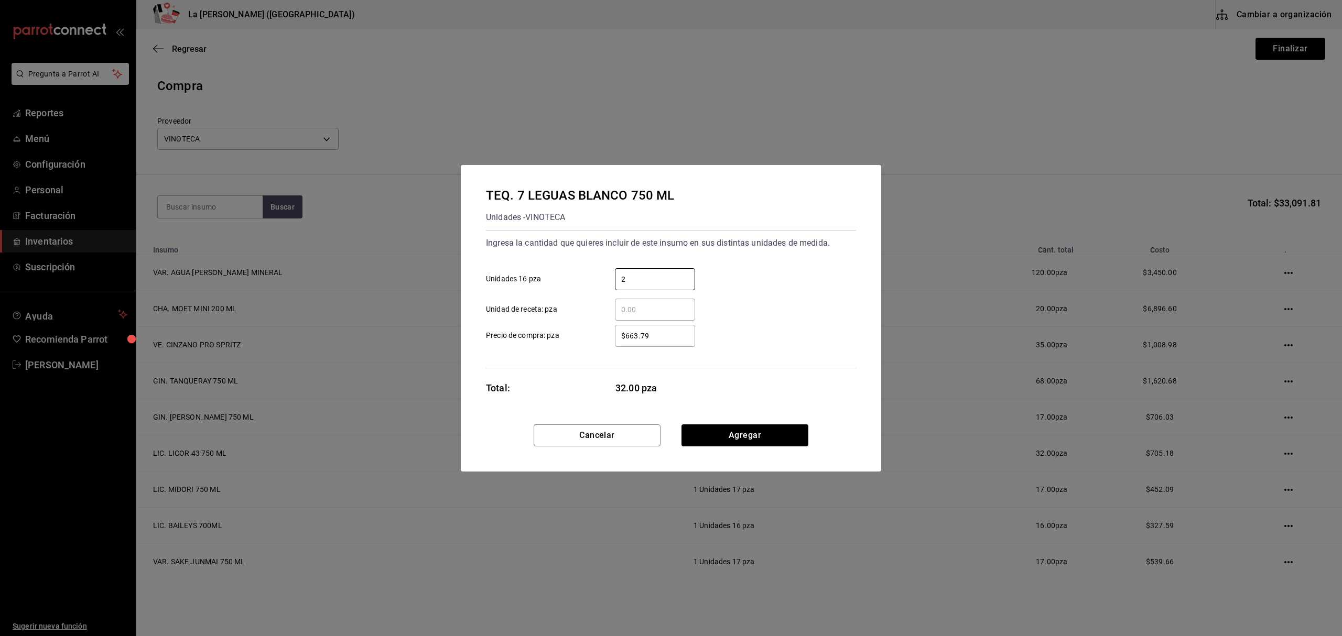
type input "2"
type input "$663.79"
click button "Agregar" at bounding box center [744, 436] width 127 height 22
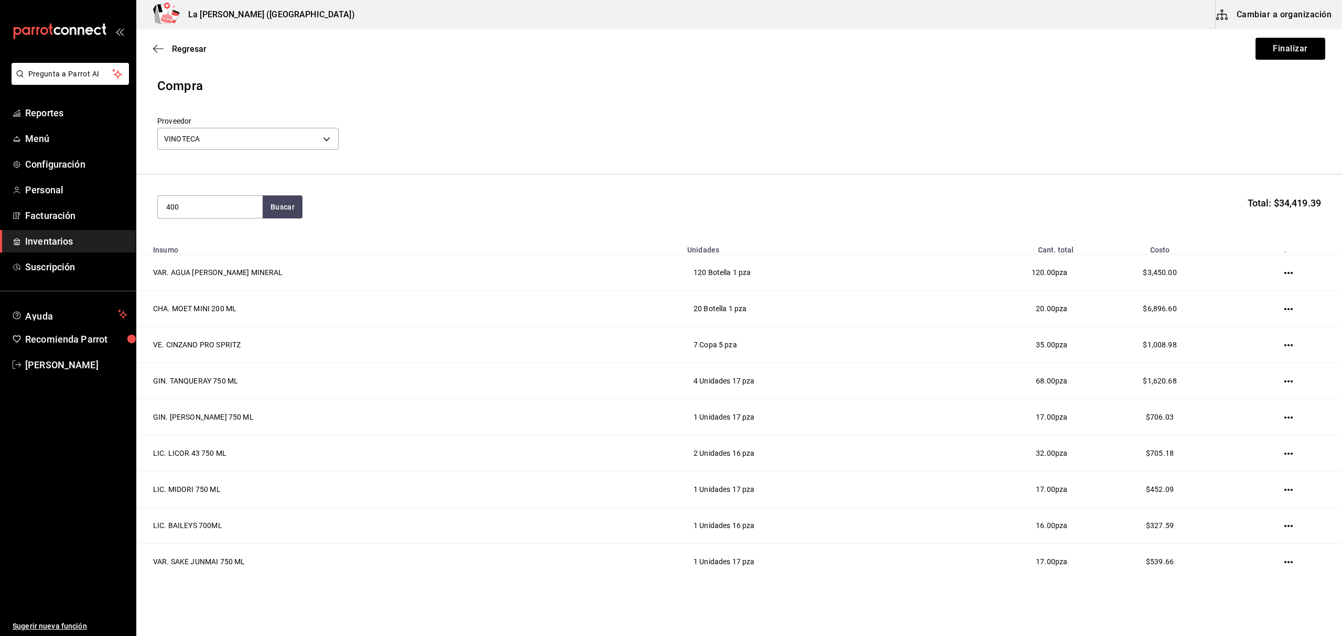
type input "400"
click at [233, 233] on div "MEZ. 400 CONEJOS JOVEN 750 ML" at bounding box center [210, 243] width 88 height 25
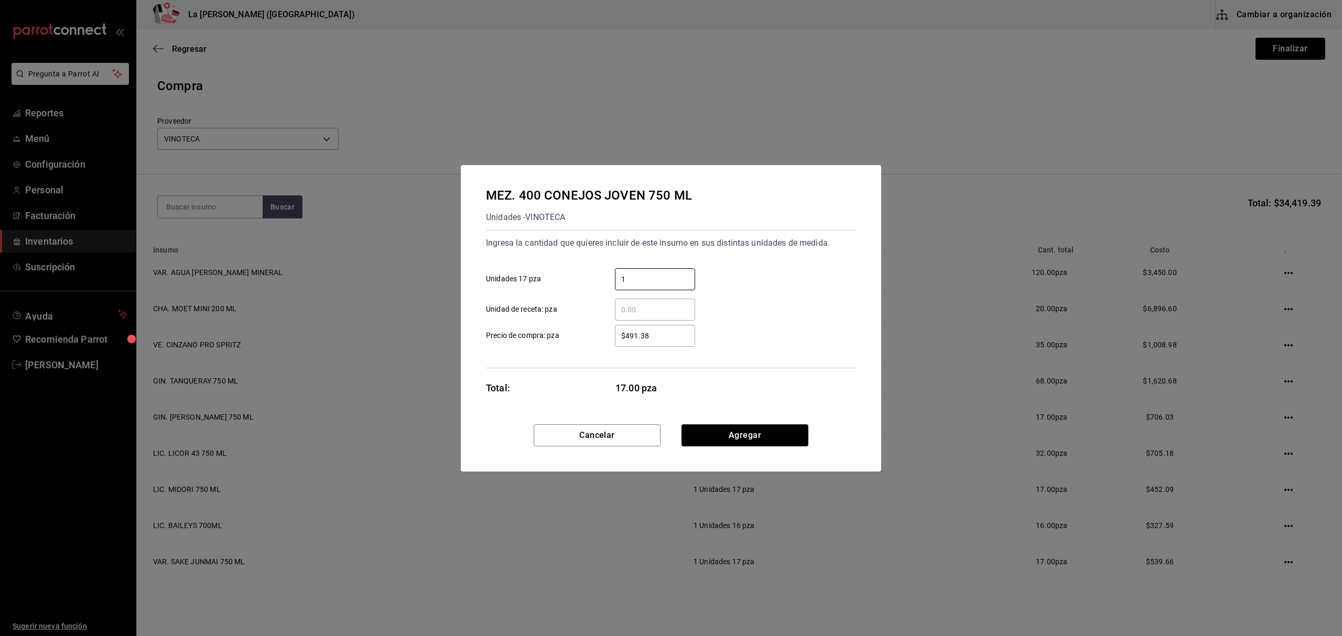
type input "1"
type input "$435.35"
click button "Agregar" at bounding box center [744, 436] width 127 height 22
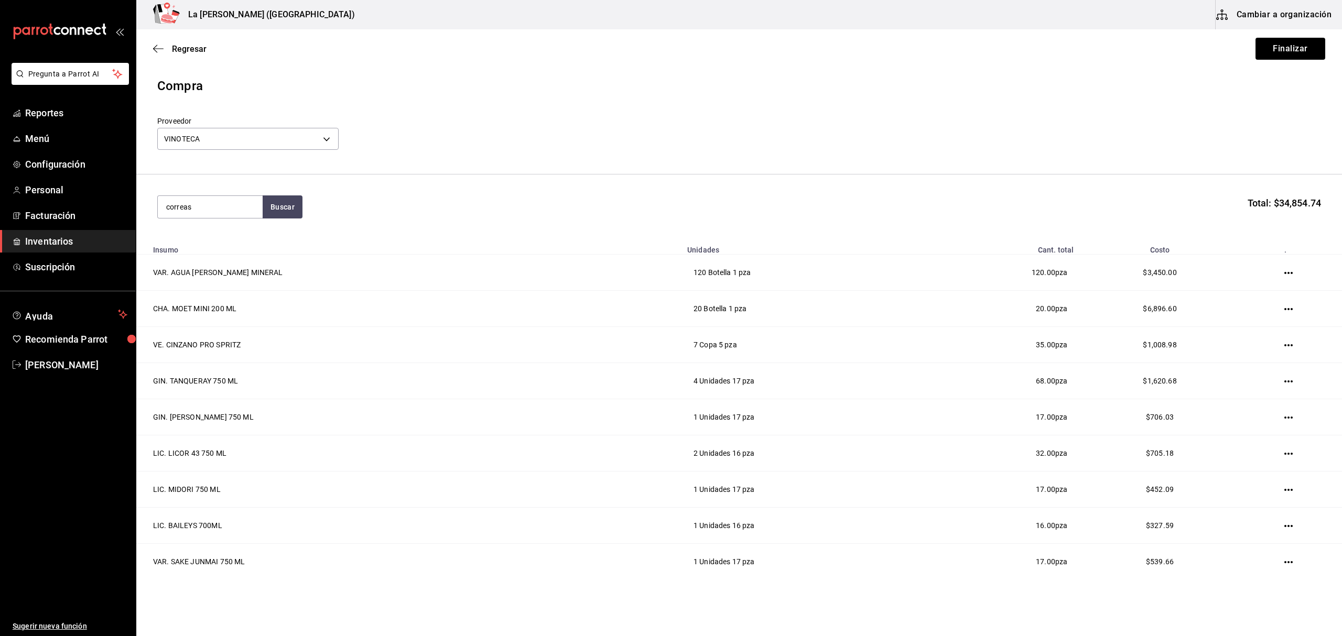
type input "correas"
click at [225, 237] on div "VT. NAVARRO CORREAS C PRIV MALBEC 750 ML" at bounding box center [210, 243] width 88 height 25
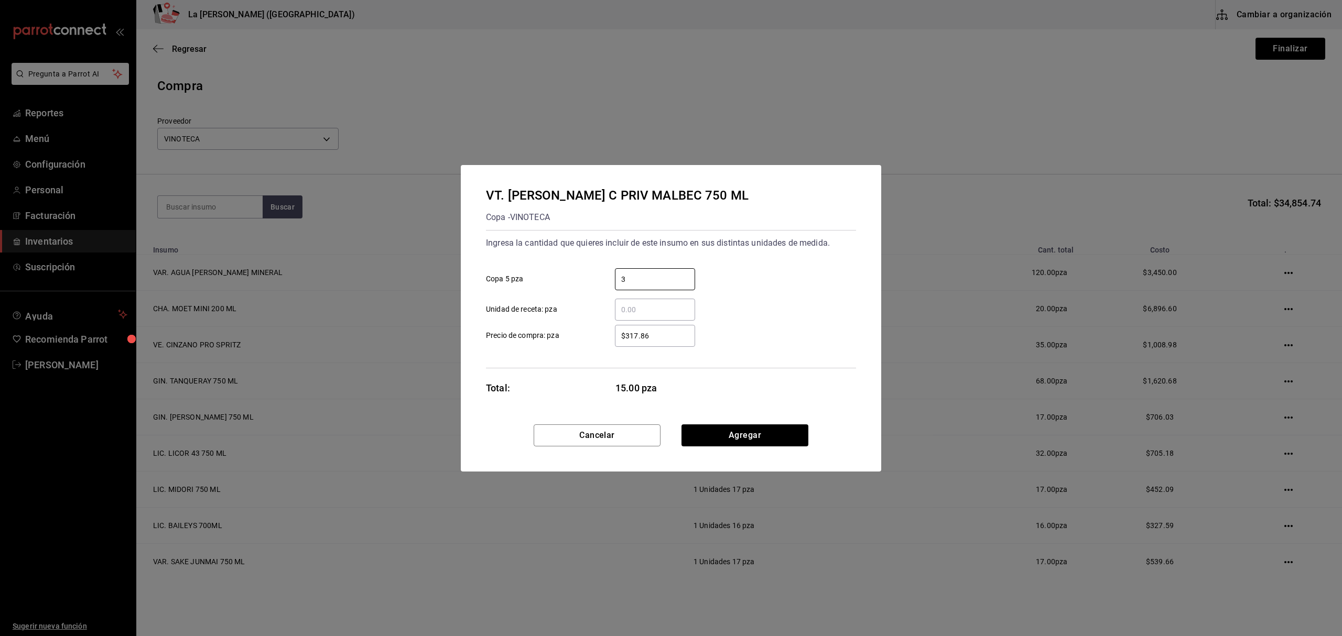
type input "3"
type input "$317.86"
click button "Agregar" at bounding box center [744, 436] width 127 height 22
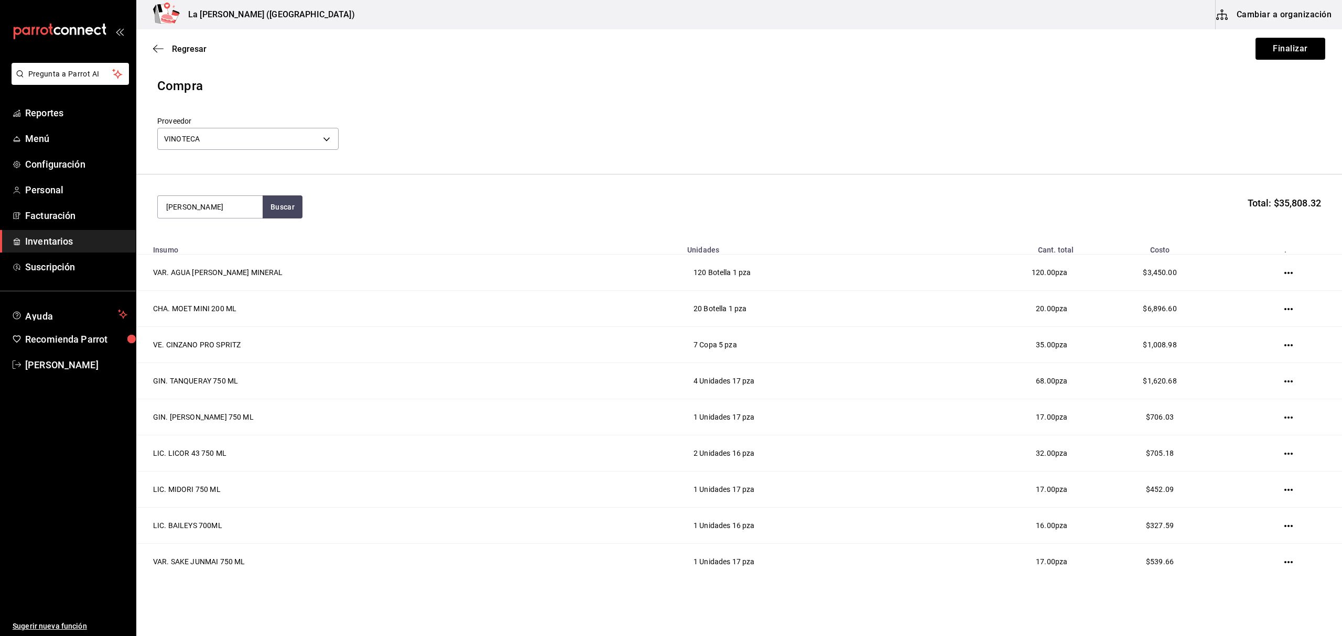
type input "catena"
click at [193, 248] on div "VT. CATENA CAB SAUV 750 ML" at bounding box center [210, 243] width 88 height 25
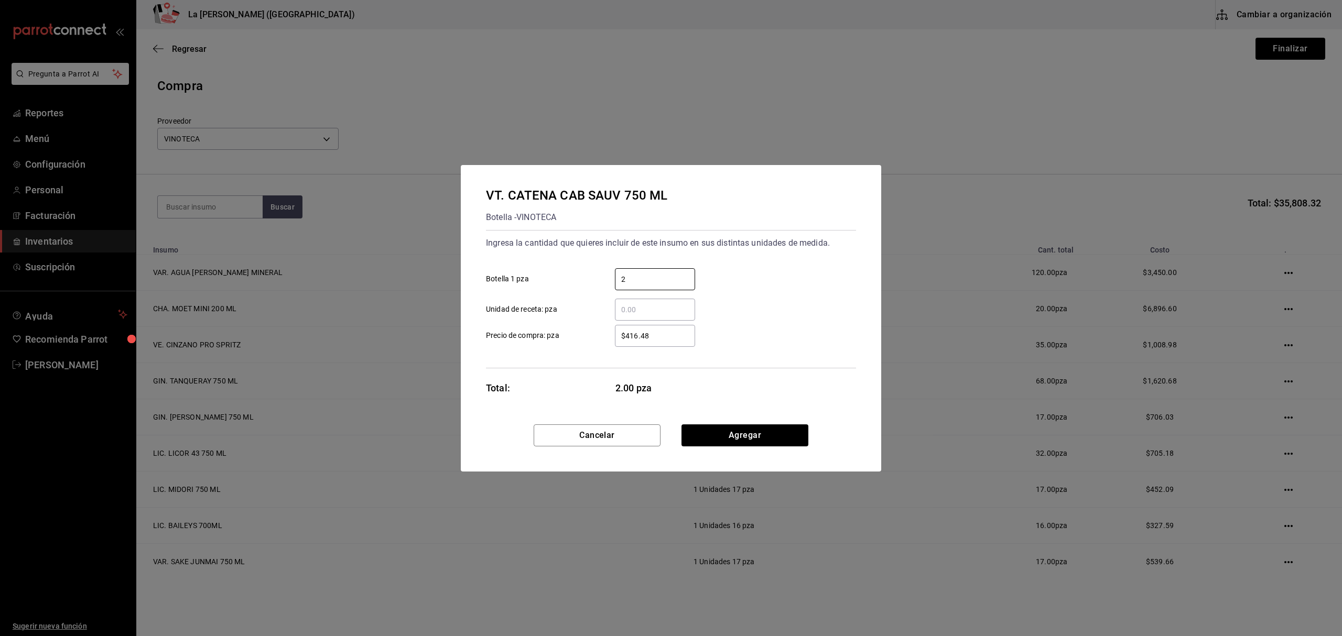
type input "2"
type input "$431.66"
click button "Agregar" at bounding box center [744, 436] width 127 height 22
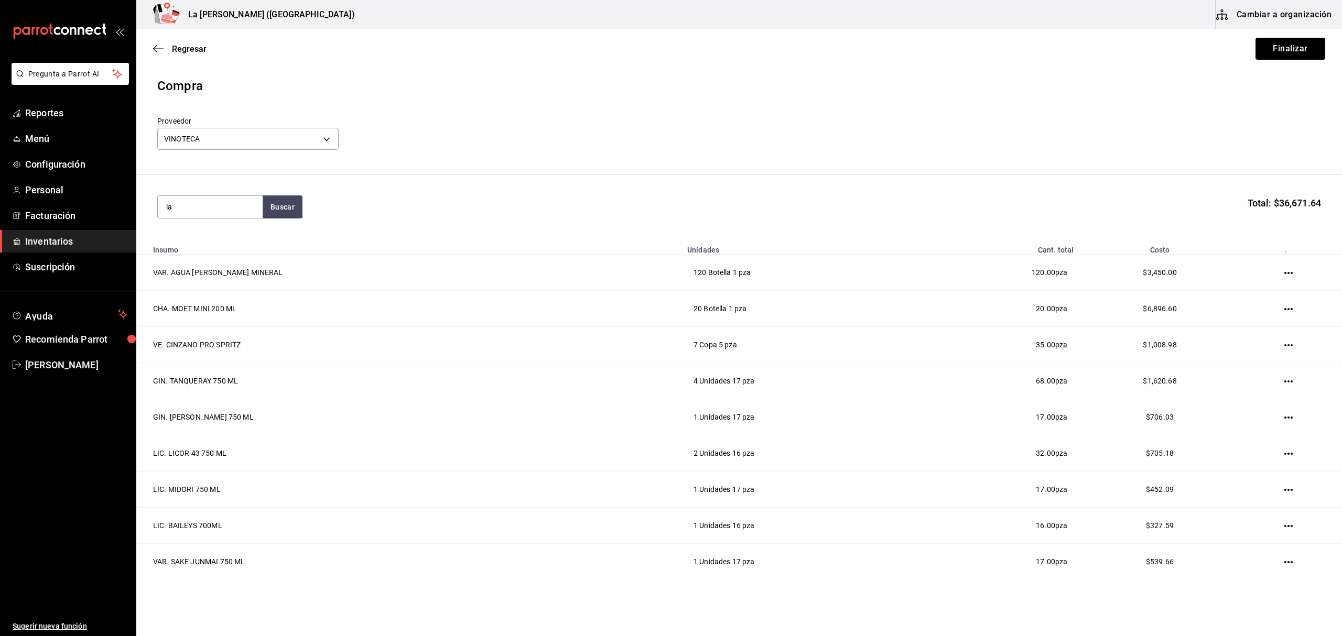
type input "l"
type input "malle"
click at [189, 244] on div "VT. EMILIO MORO MALLEOLUS" at bounding box center [205, 237] width 78 height 13
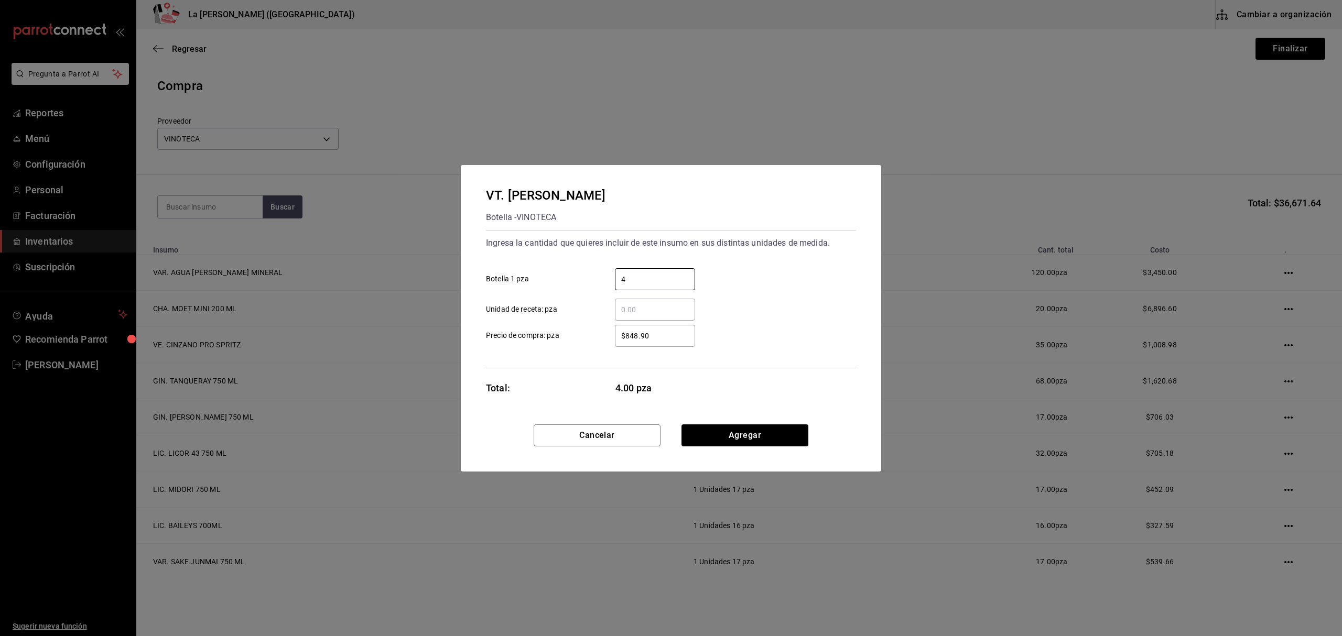
type input "4"
type input "$909.59"
click button "Agregar" at bounding box center [744, 436] width 127 height 22
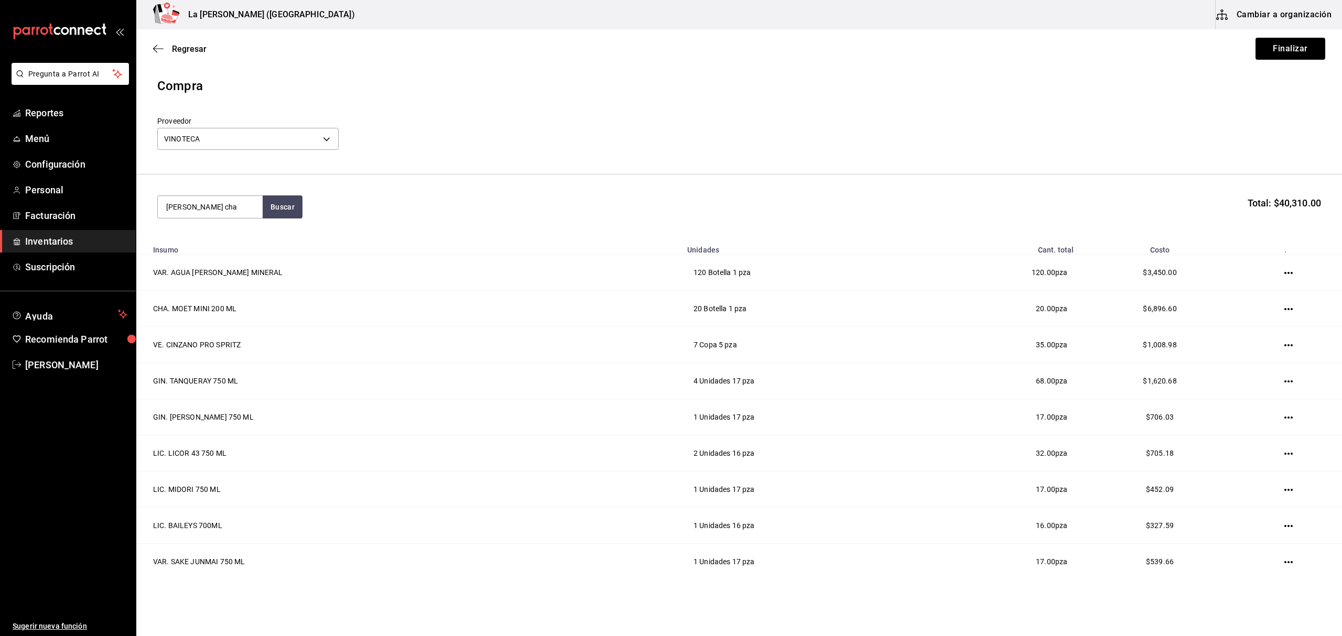
type input "madero cha"
click at [217, 246] on div "VB. CASA MADERO CHARDONNAY 750ML." at bounding box center [210, 250] width 88 height 38
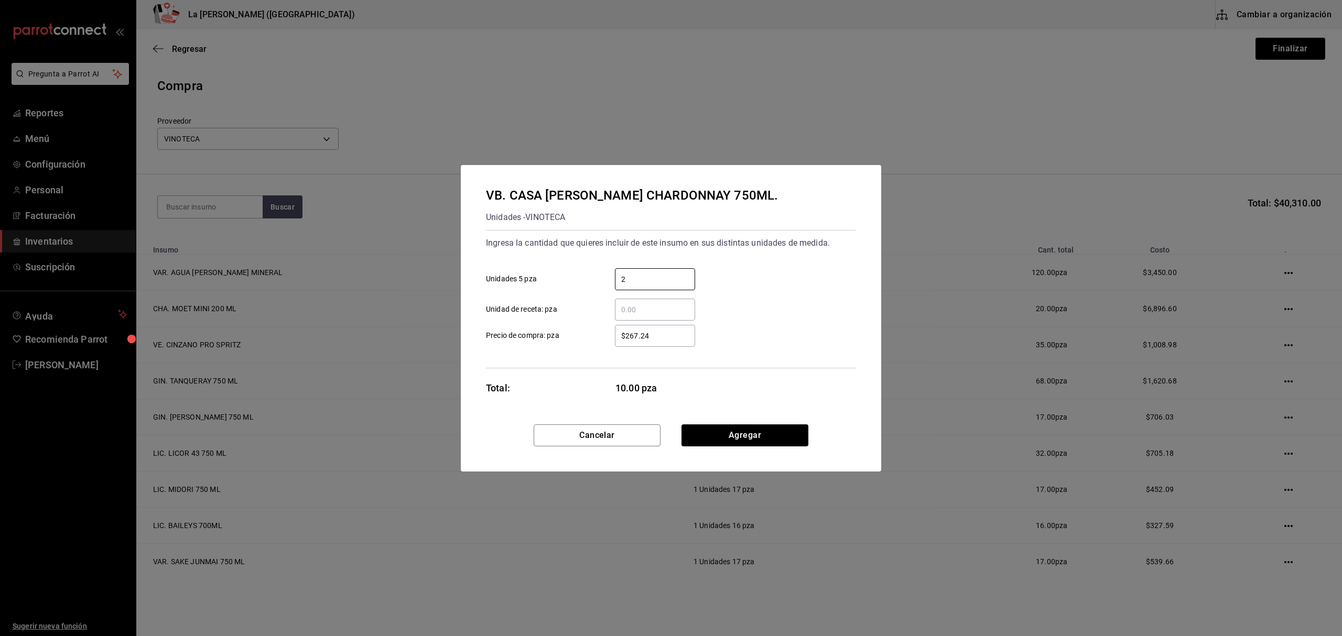
type input "2"
type input "$280.17"
click button "Agregar" at bounding box center [744, 436] width 127 height 22
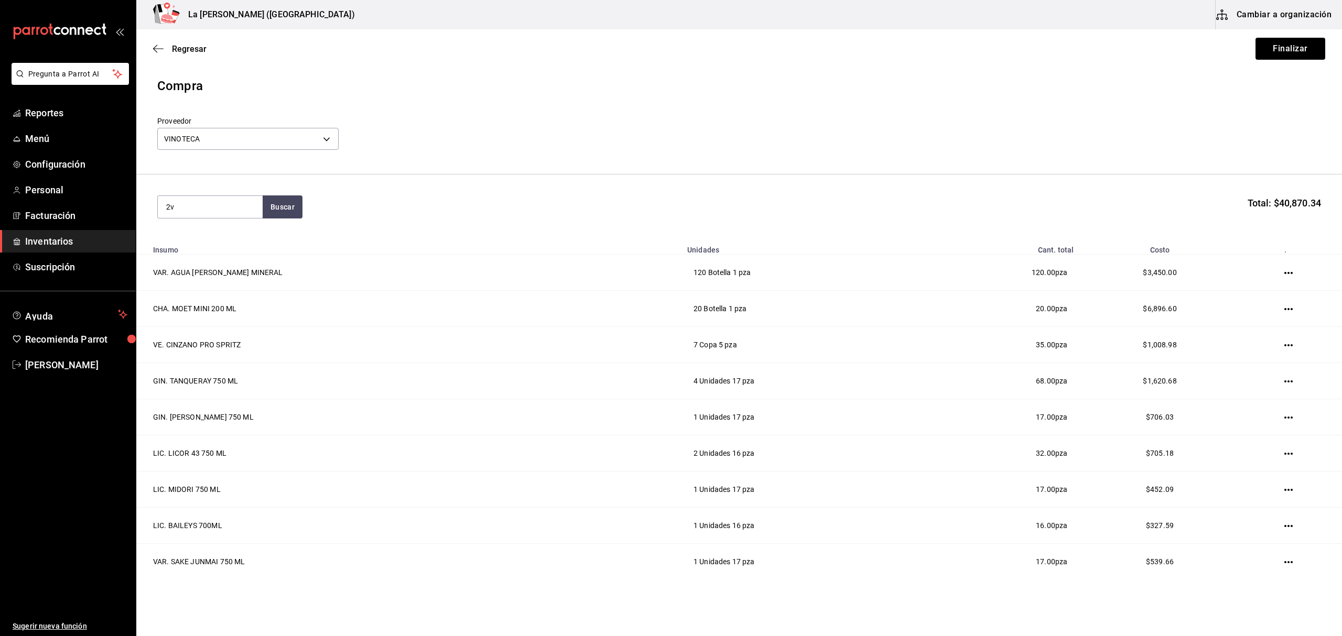
type input "2"
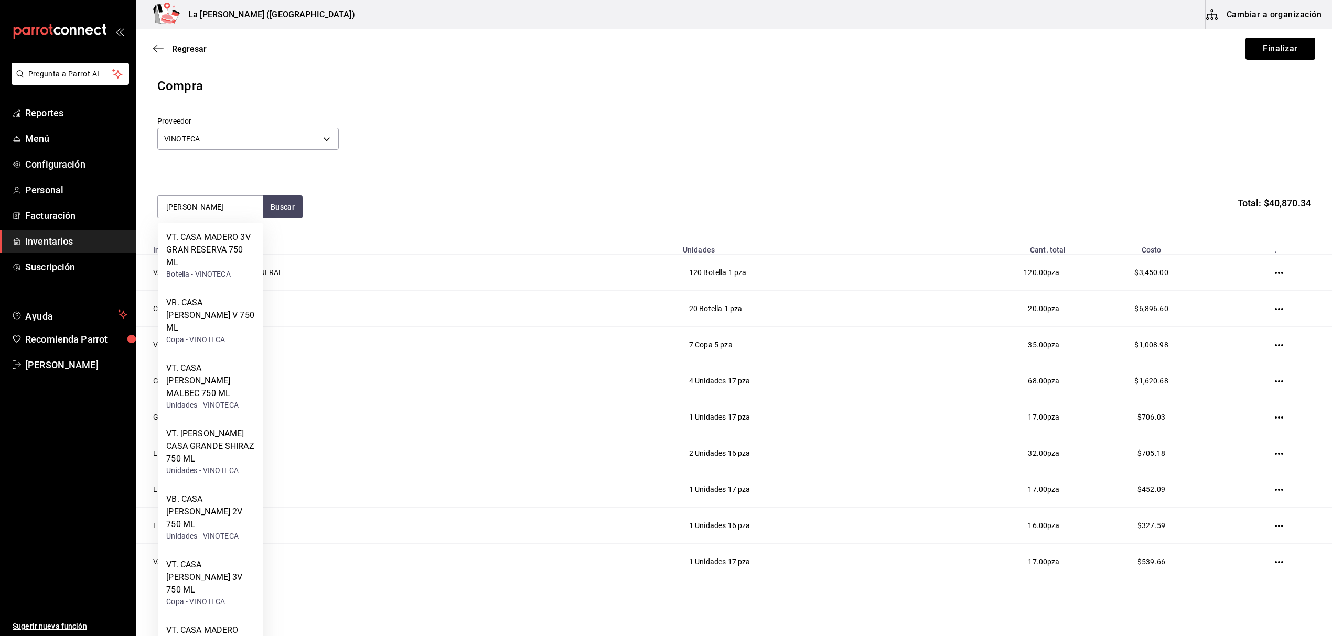
type input "madero"
click at [240, 493] on div "VB. CASA MADERO 2V 750 ML" at bounding box center [210, 512] width 88 height 38
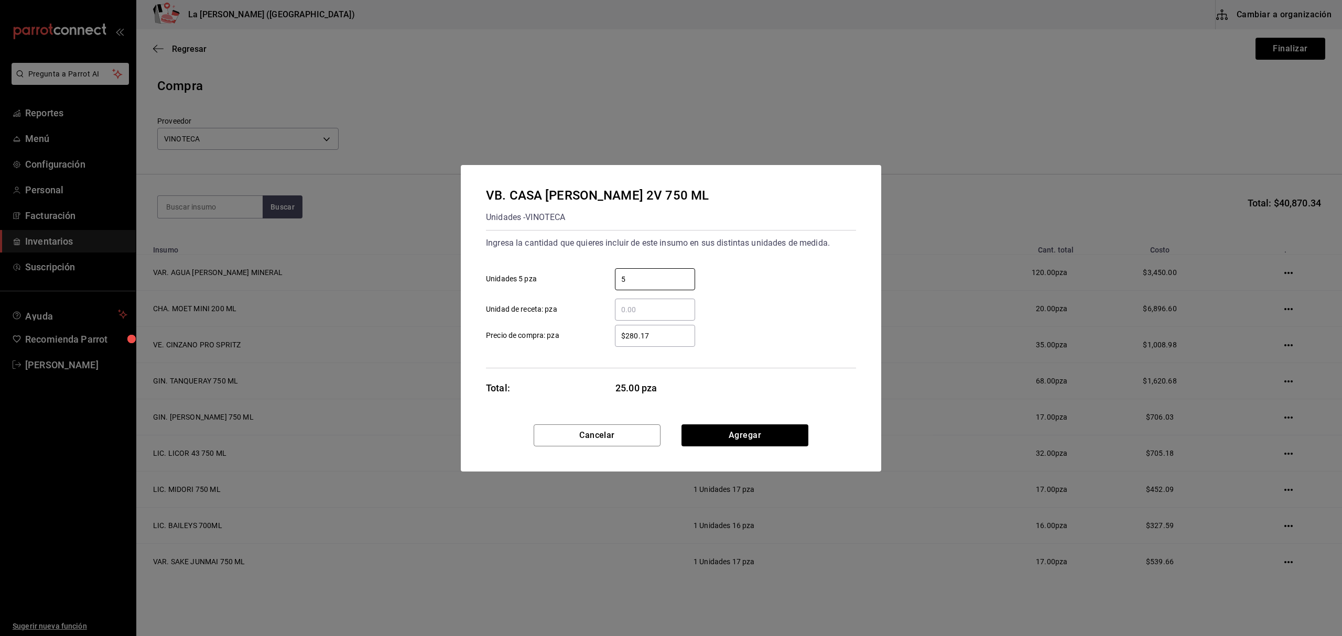
type input "5"
type input "$280.17"
click button "Agregar" at bounding box center [744, 436] width 127 height 22
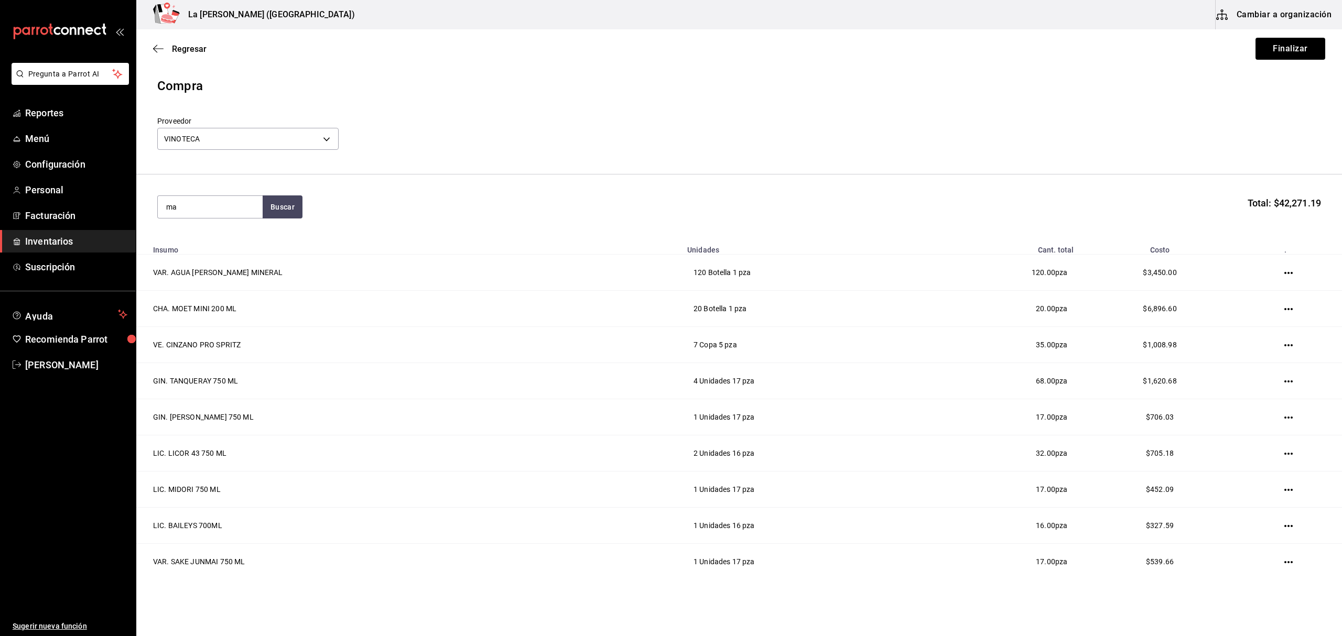
type input "m"
type input "MADERO"
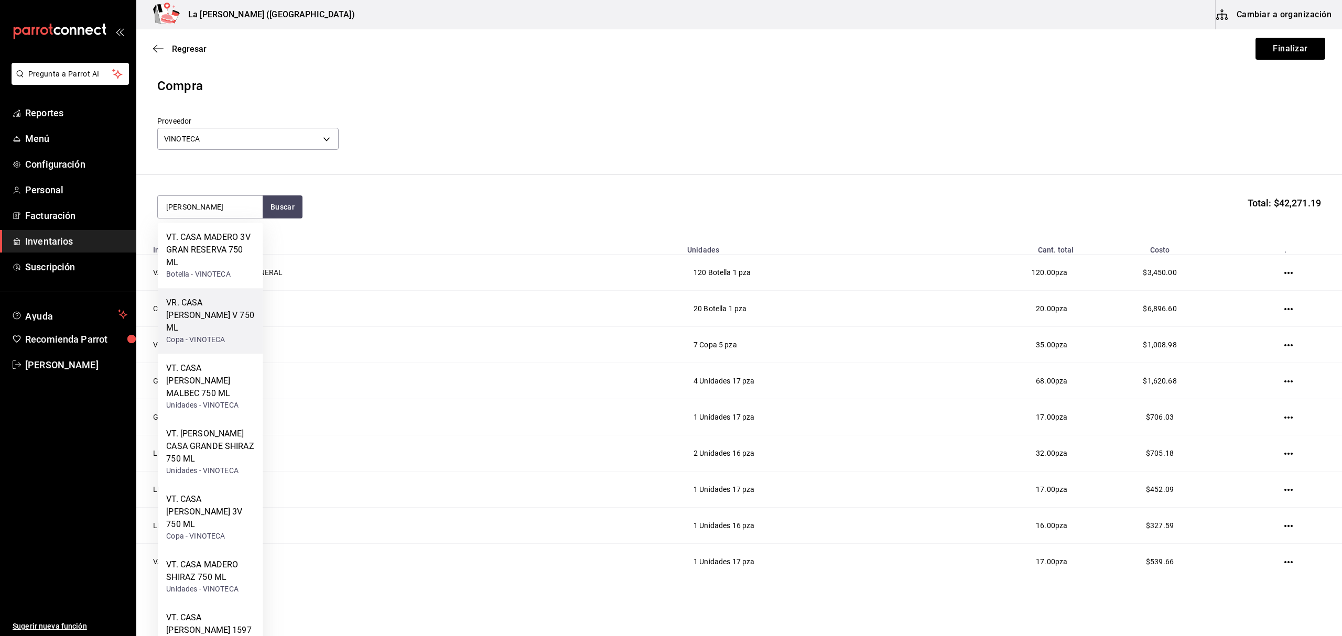
click at [225, 309] on div "VR. CASA MADERO V 750 ML" at bounding box center [210, 316] width 88 height 38
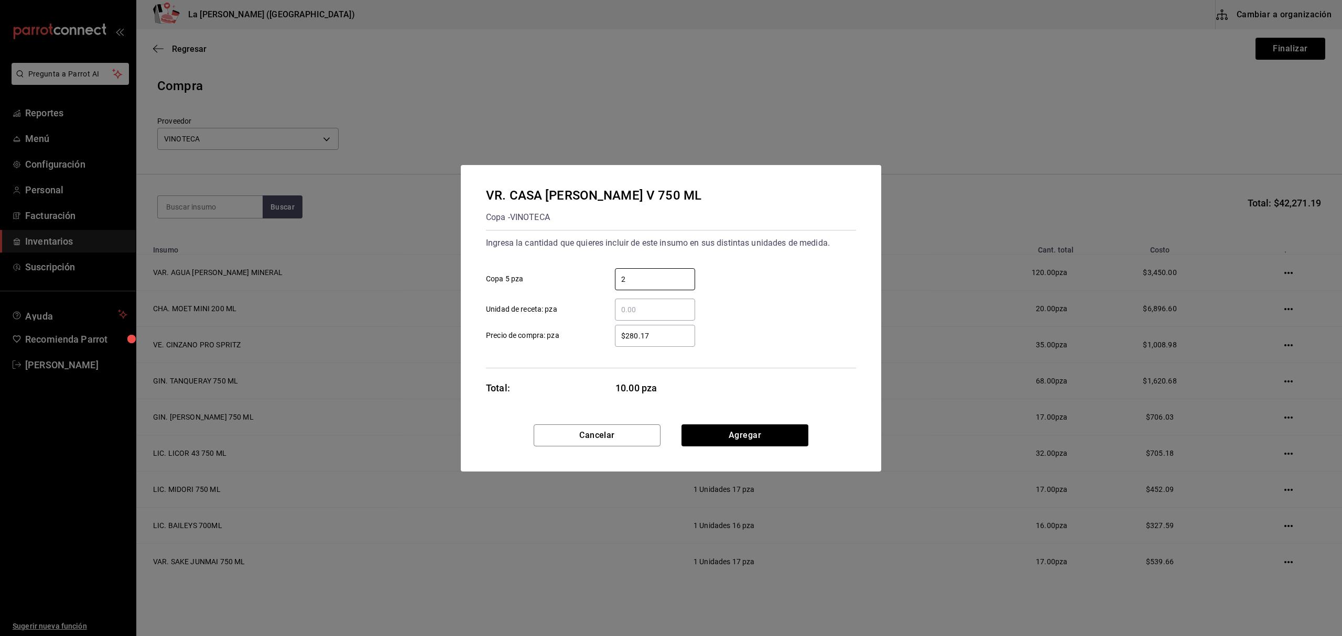
type input "2"
type input "$280.17"
click button "Agregar" at bounding box center [744, 436] width 127 height 22
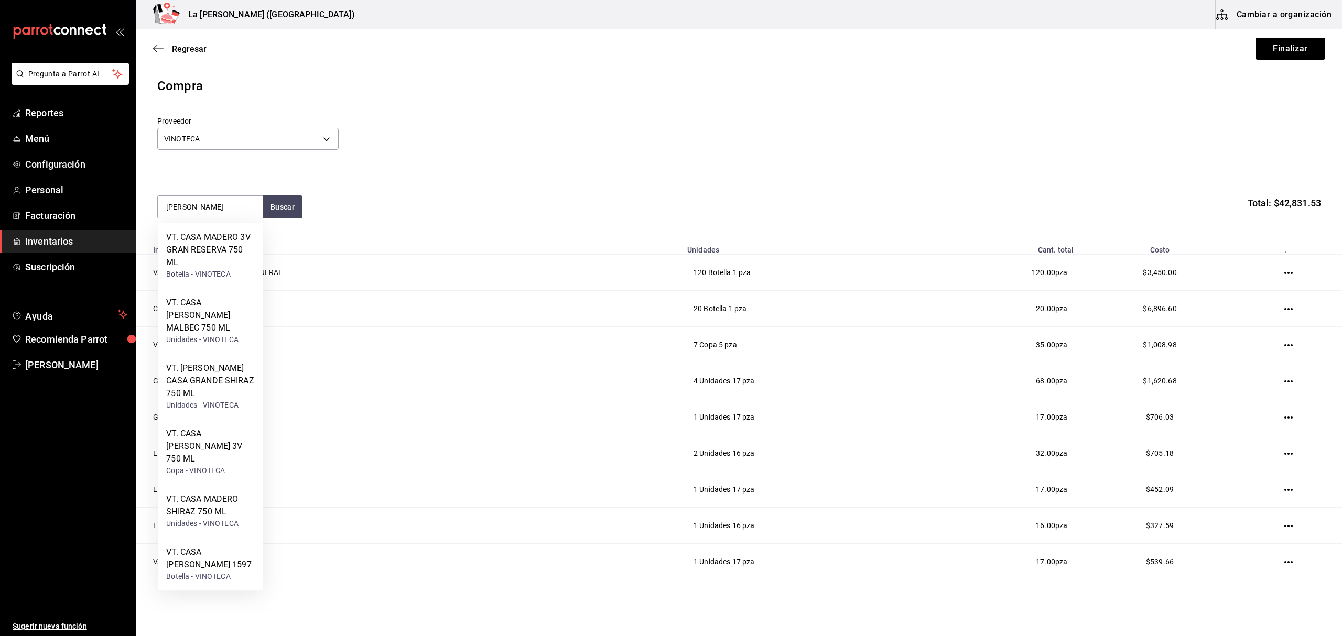
type input "MADERO"
click at [240, 430] on div "VT. CASA MADERO 3V 750 ML" at bounding box center [210, 447] width 88 height 38
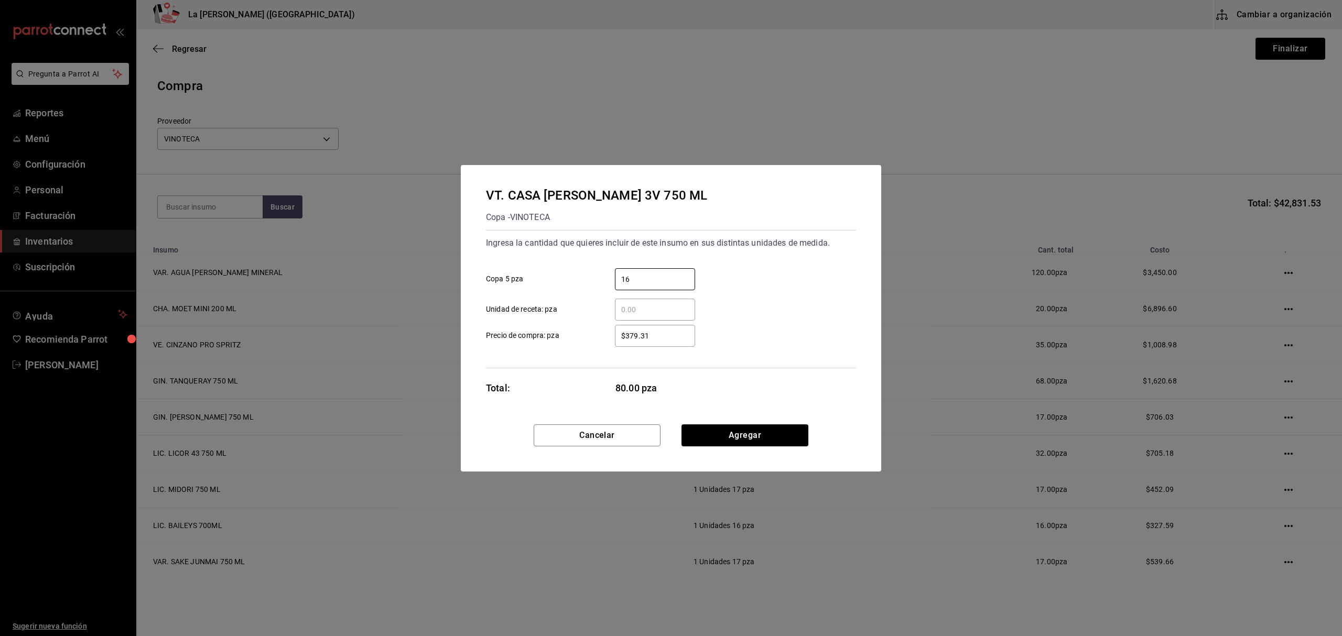
type input "16"
click button "Agregar" at bounding box center [744, 436] width 127 height 22
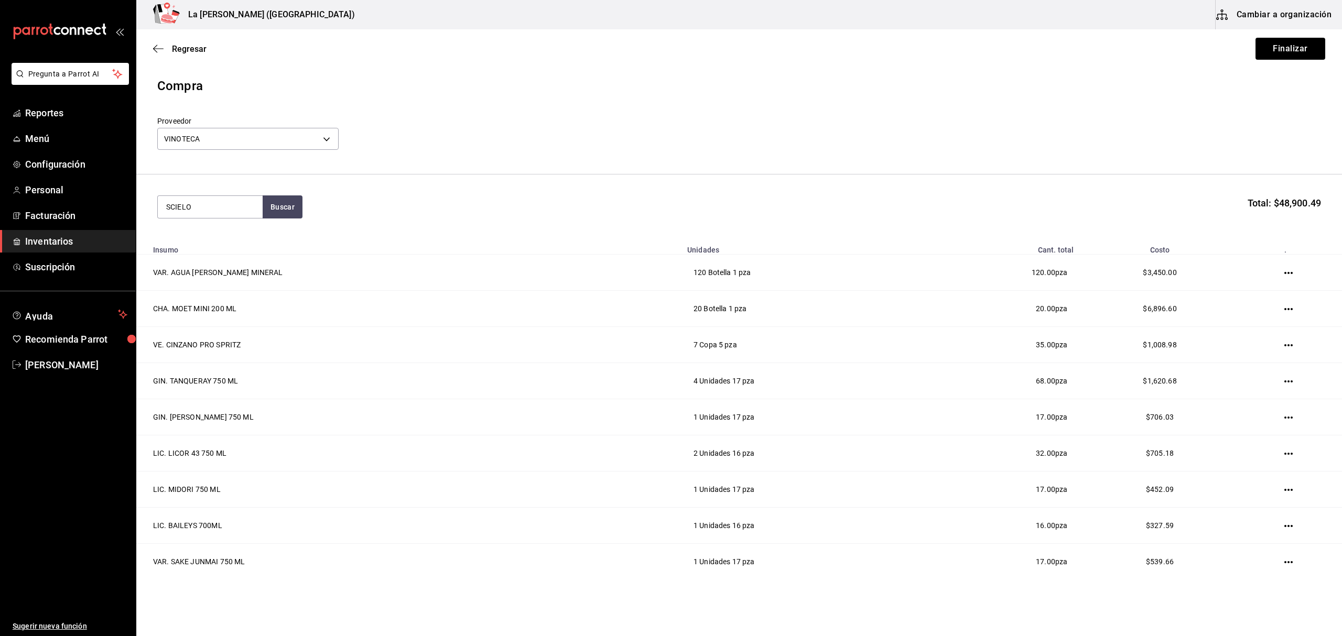
type input "SCIELO"
click at [202, 234] on div "VT. SCIELO 750ML" at bounding box center [201, 237] width 70 height 13
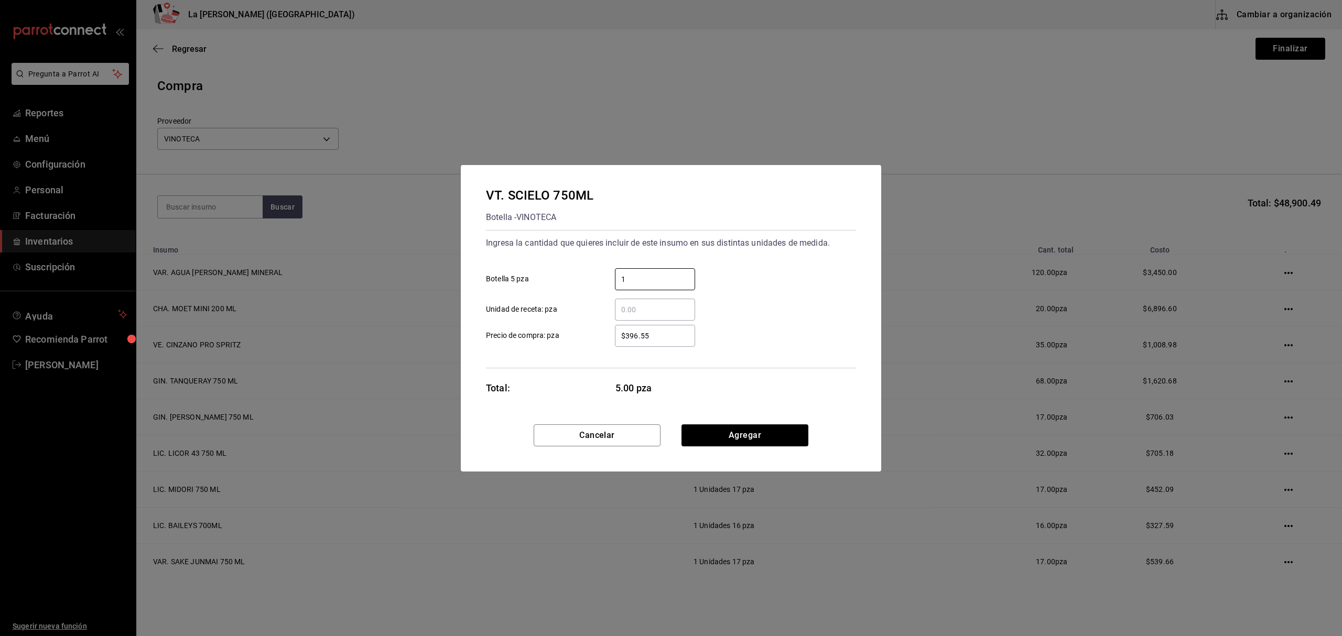
type input "1"
type input "$311.05"
click button "Agregar" at bounding box center [744, 436] width 127 height 22
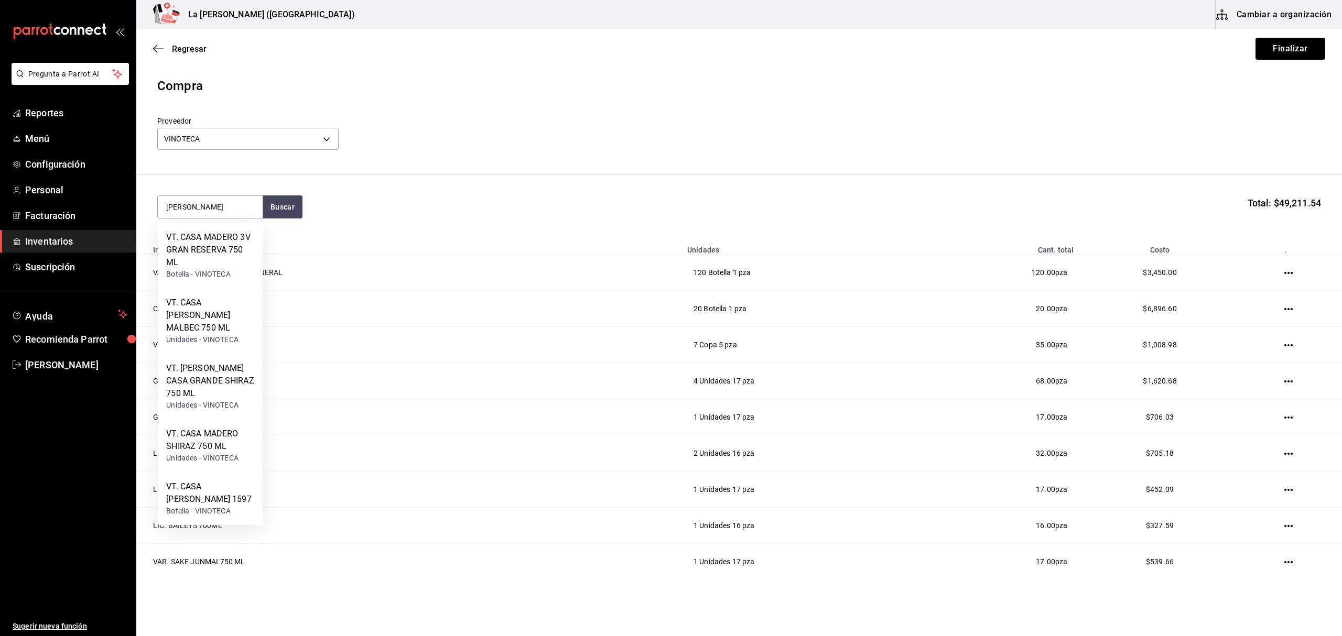
type input "MADERO"
click at [219, 250] on div "VT. CASA MADERO 3V GRAN RESERVA 750 ML" at bounding box center [210, 250] width 88 height 38
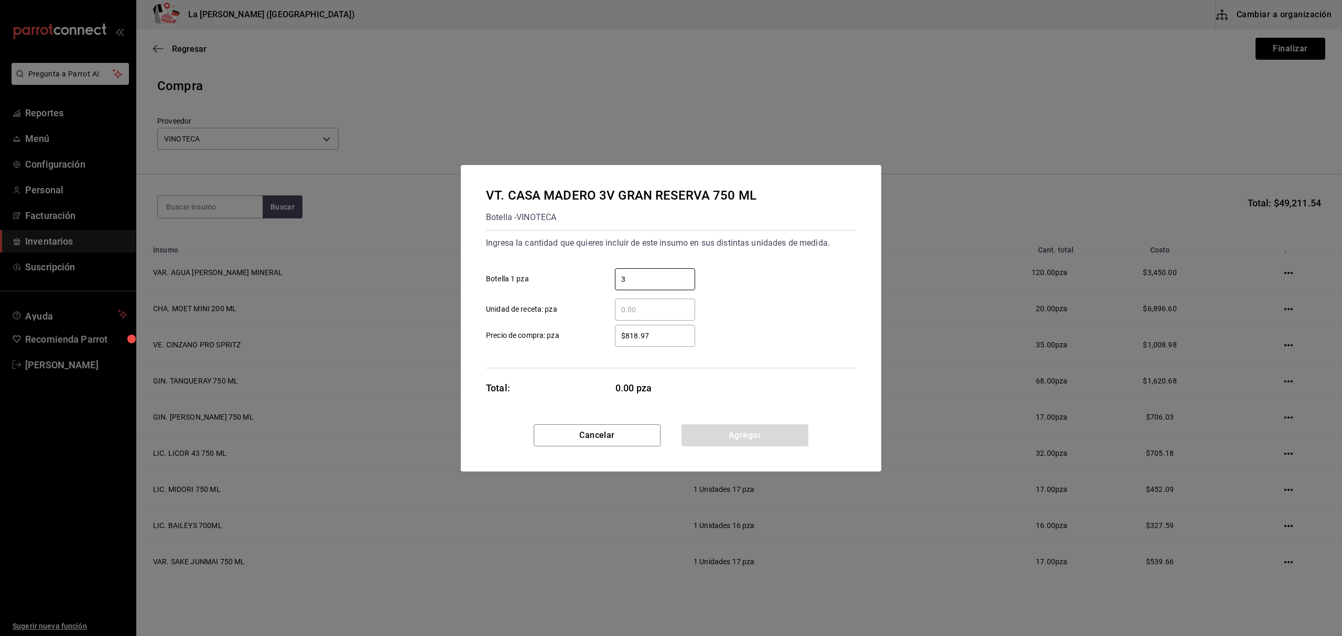
type input "3"
type input "$2"
click button "Agregar" at bounding box center [744, 436] width 127 height 22
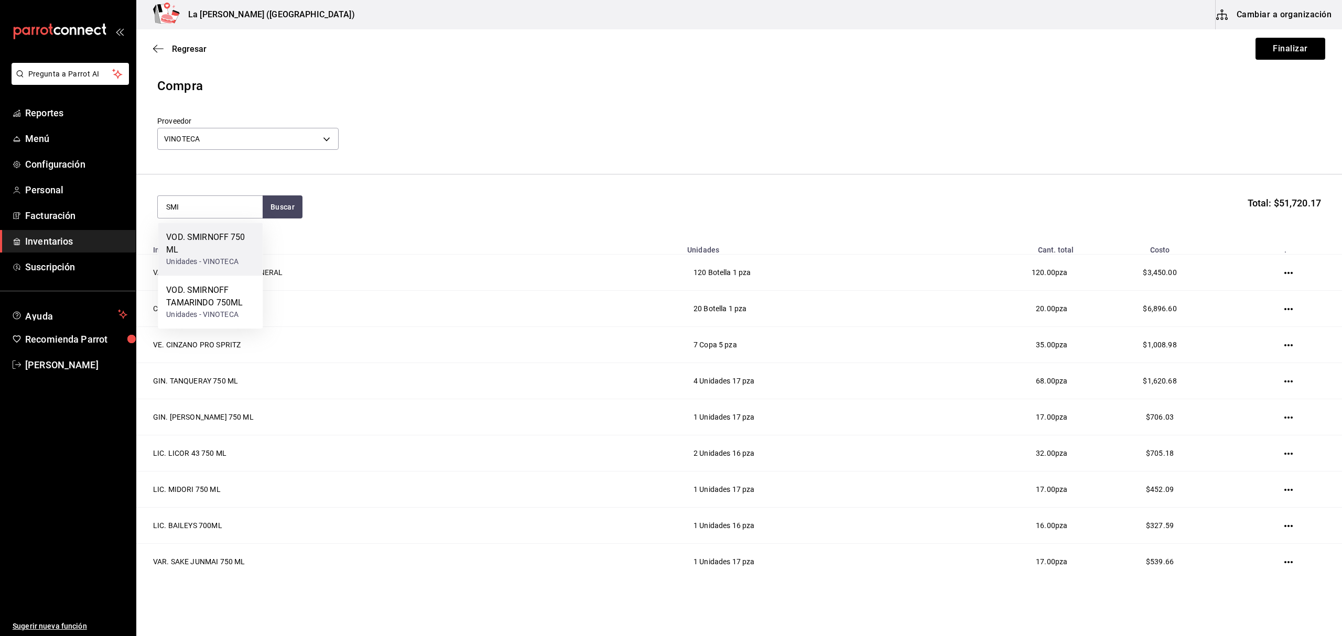
click at [206, 237] on div "VOD. SMIRNOFF 750 ML" at bounding box center [210, 243] width 88 height 25
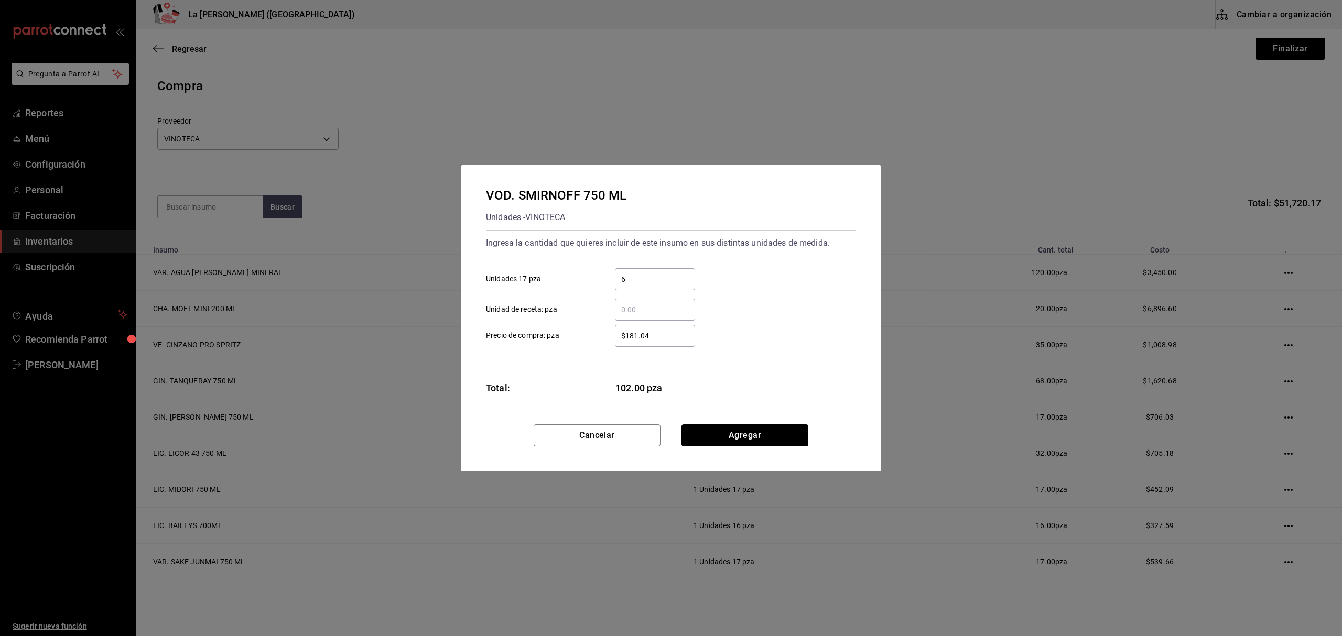
click button "Agregar" at bounding box center [744, 436] width 127 height 22
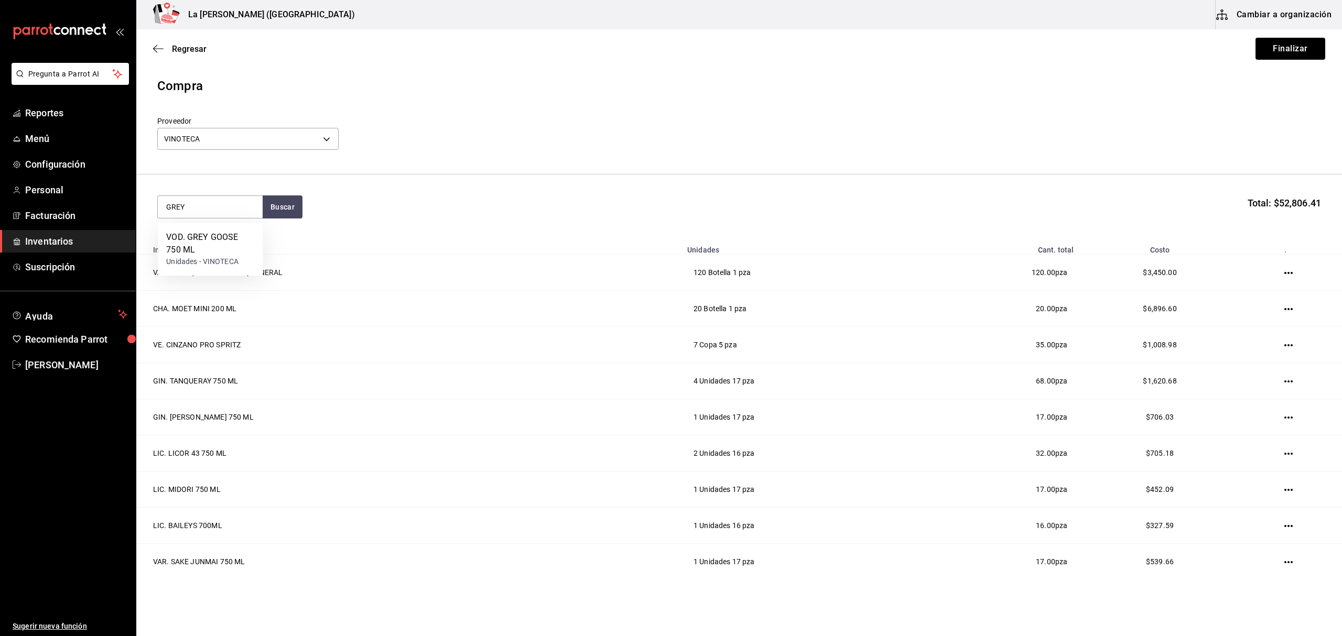
click at [206, 237] on div "VOD. GREY GOOSE 750 ML" at bounding box center [210, 243] width 88 height 25
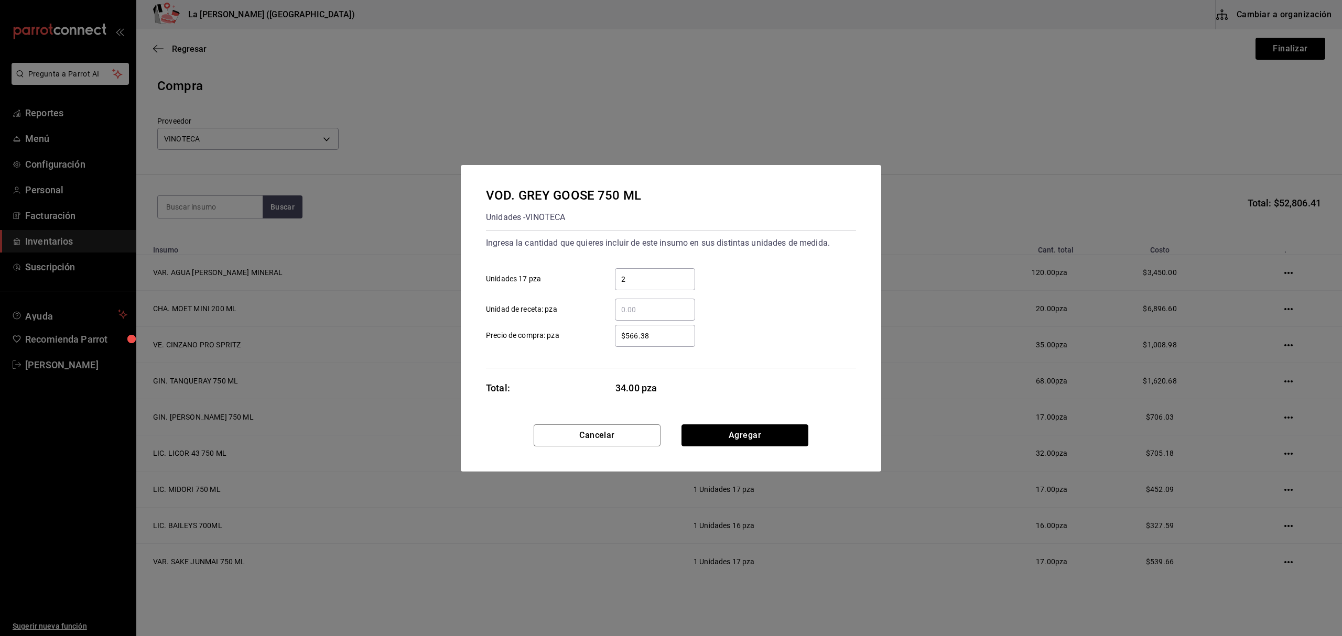
click button "Agregar" at bounding box center [744, 436] width 127 height 22
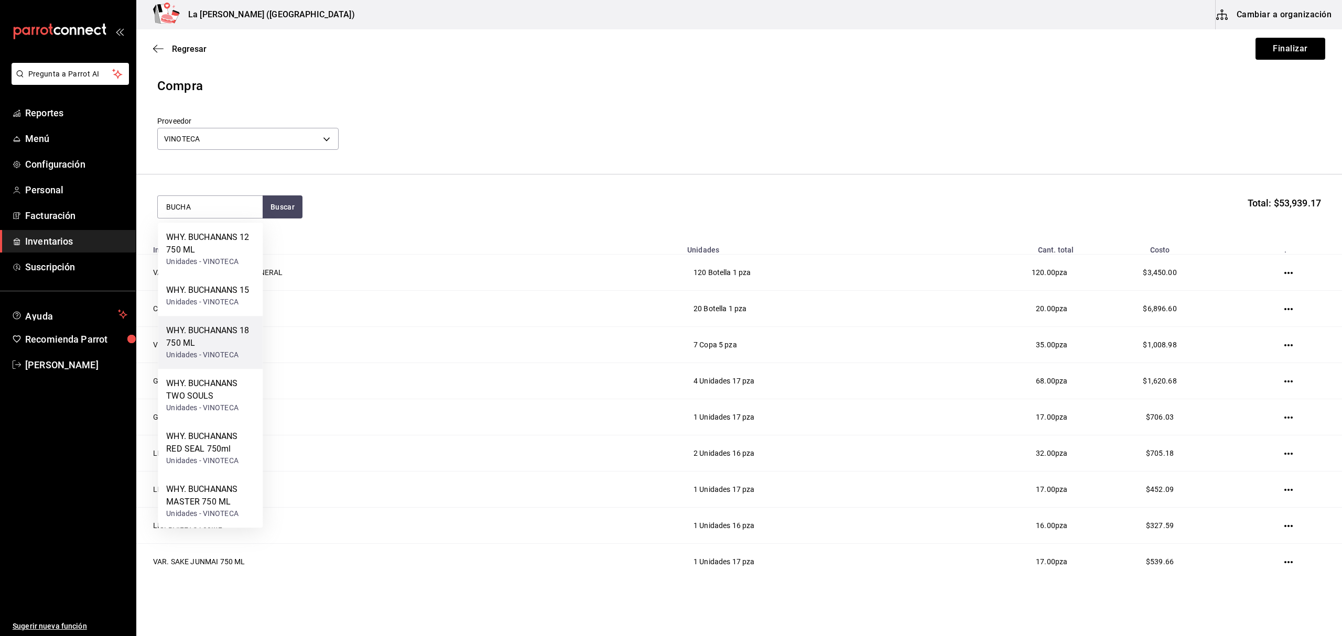
click at [244, 350] on div "Unidades - VINOTECA" at bounding box center [210, 355] width 88 height 11
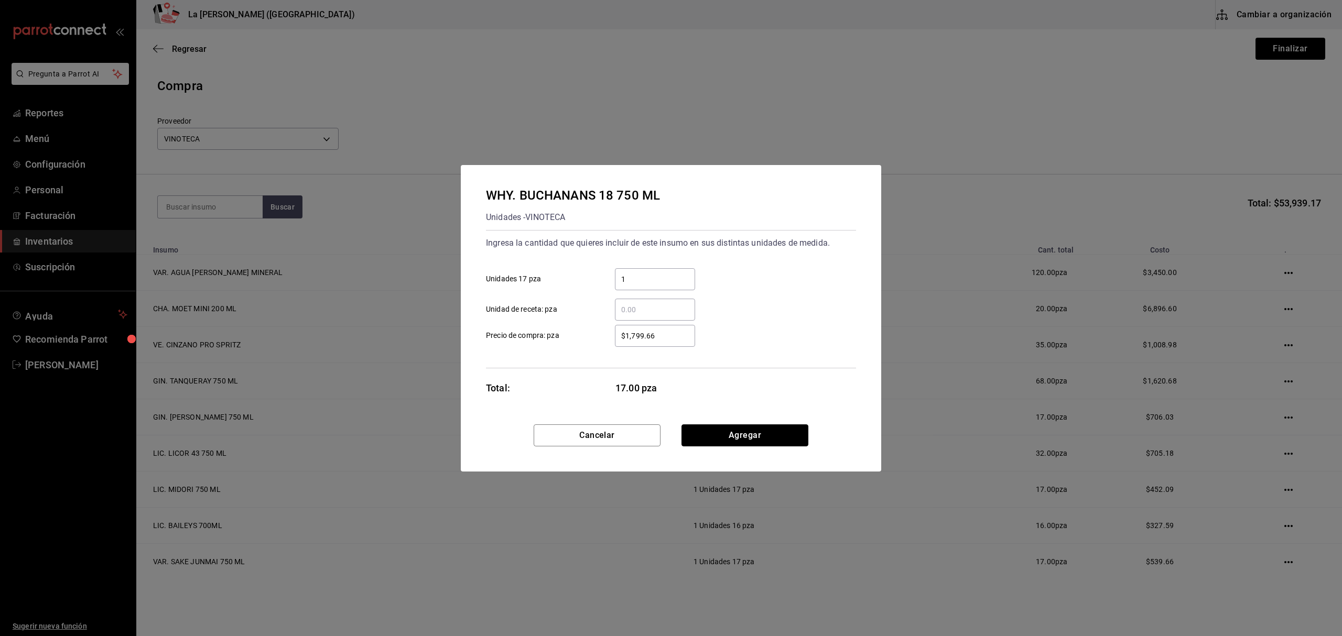
click button "Agregar" at bounding box center [744, 436] width 127 height 22
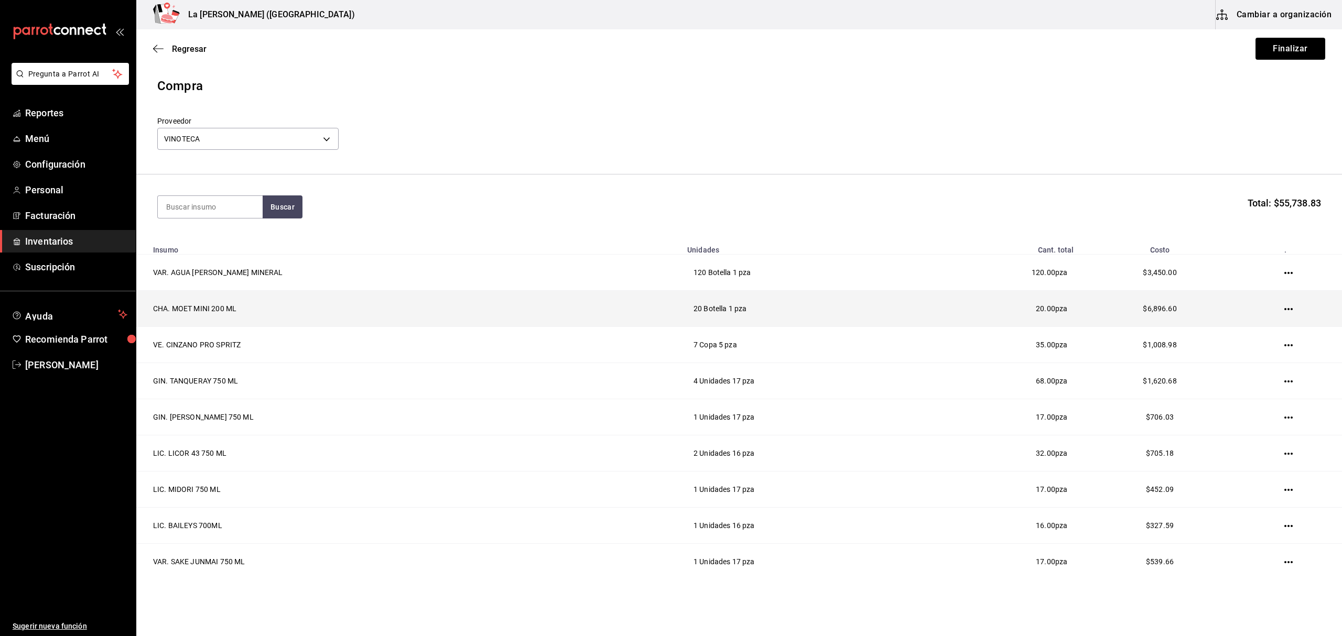
click at [1284, 311] on icon "button" at bounding box center [1288, 309] width 8 height 8
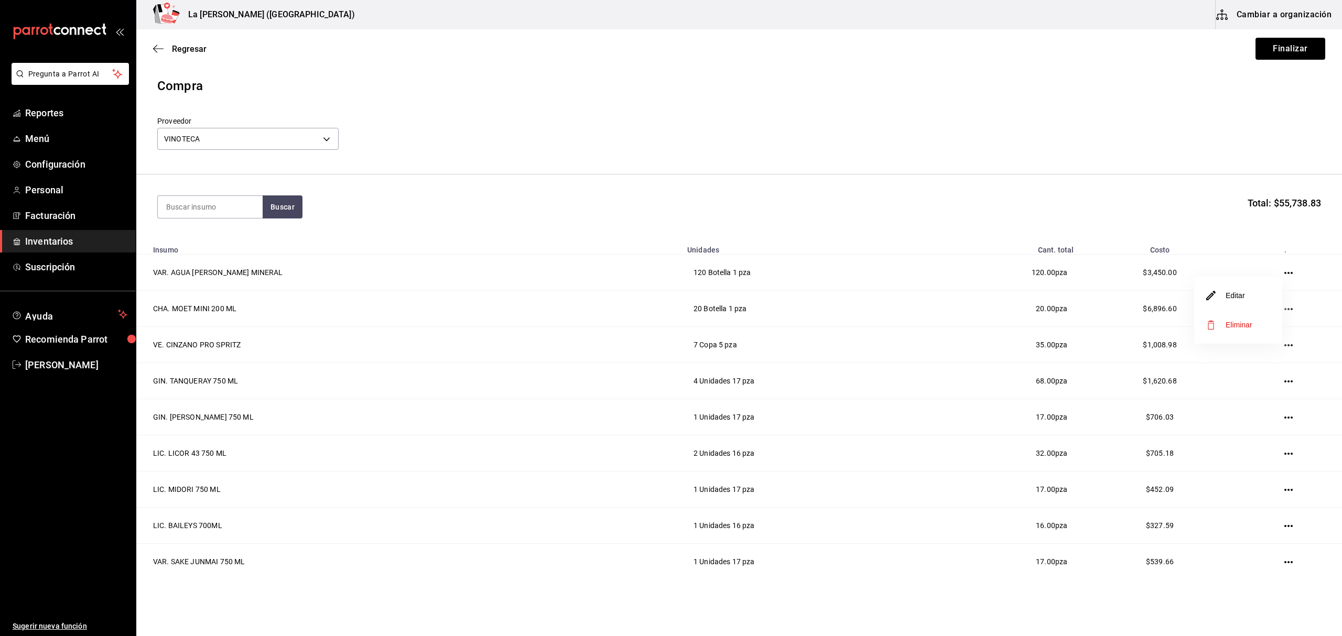
click at [1263, 306] on li "Editar" at bounding box center [1238, 295] width 88 height 29
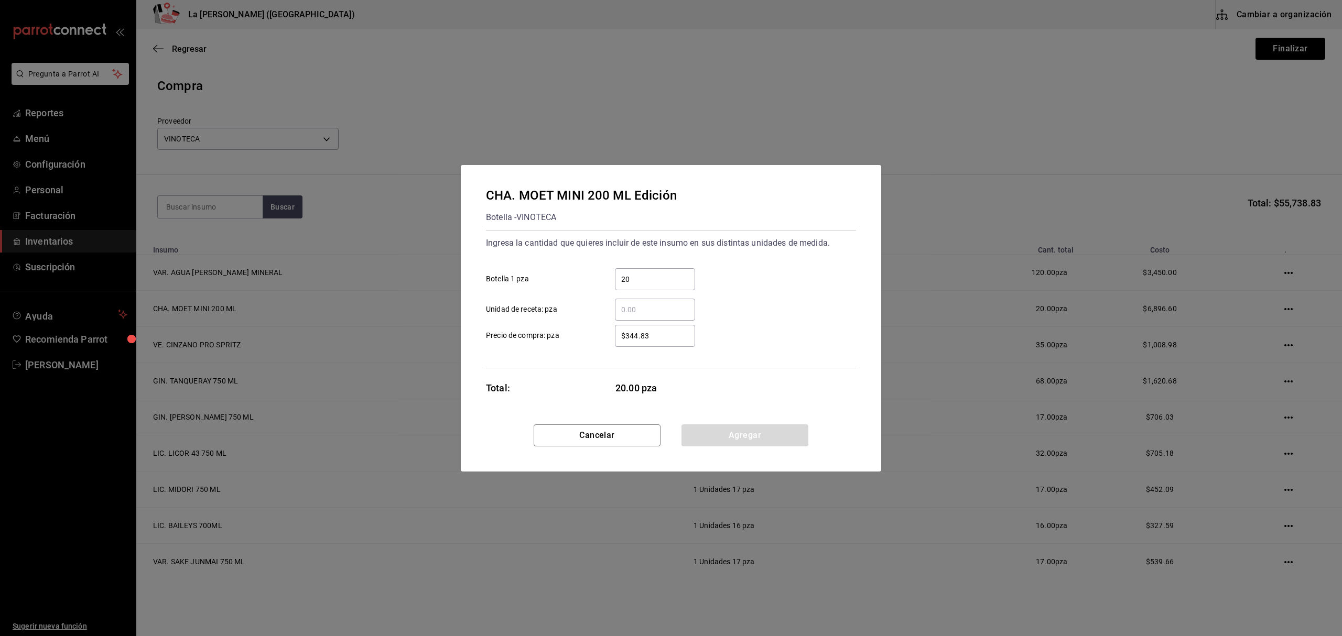
click at [664, 281] on input "20" at bounding box center [655, 279] width 80 height 13
click at [598, 332] on div "$344.83 ​" at bounding box center [646, 336] width 97 height 22
click at [615, 332] on input "$344.83" at bounding box center [655, 336] width 80 height 13
click at [749, 430] on button "Agregar" at bounding box center [744, 436] width 127 height 22
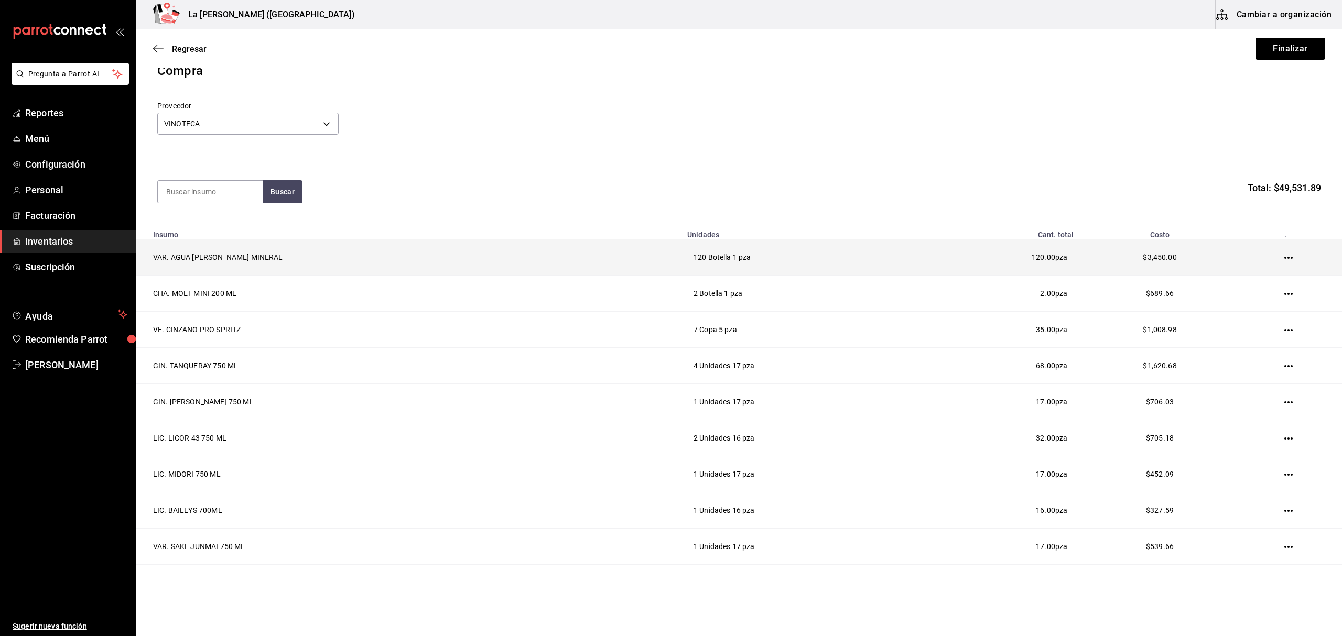
scroll to position [0, 0]
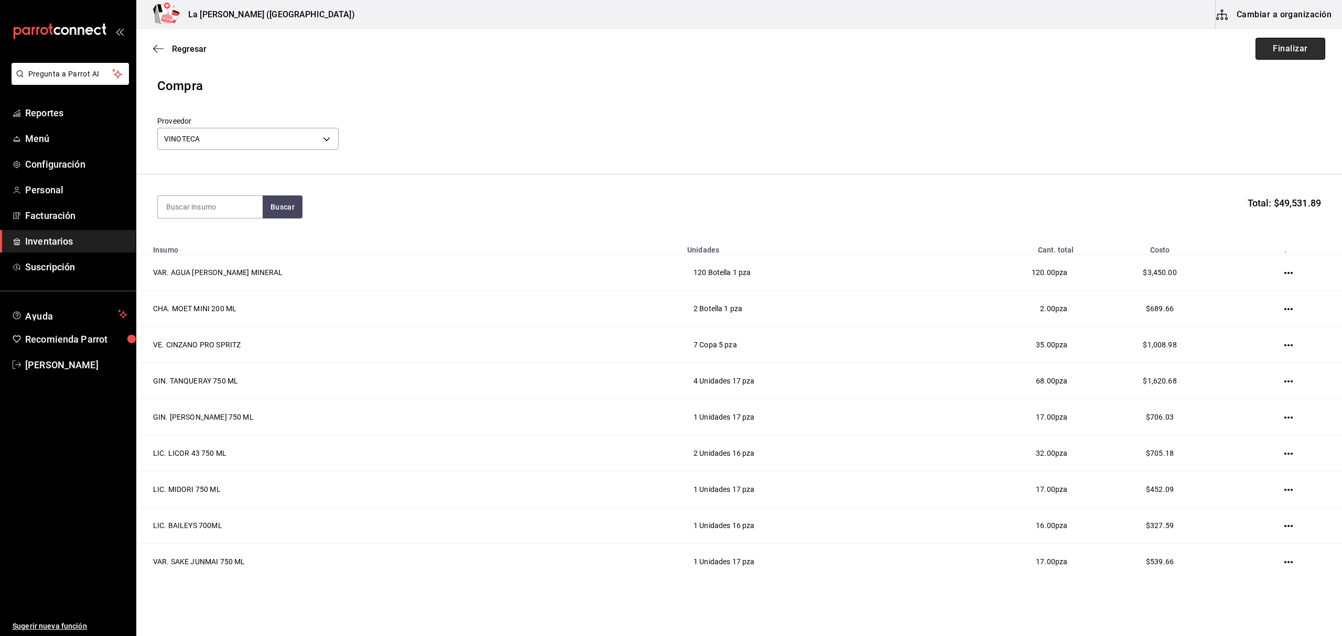
click at [1292, 49] on button "Finalizar" at bounding box center [1291, 49] width 70 height 22
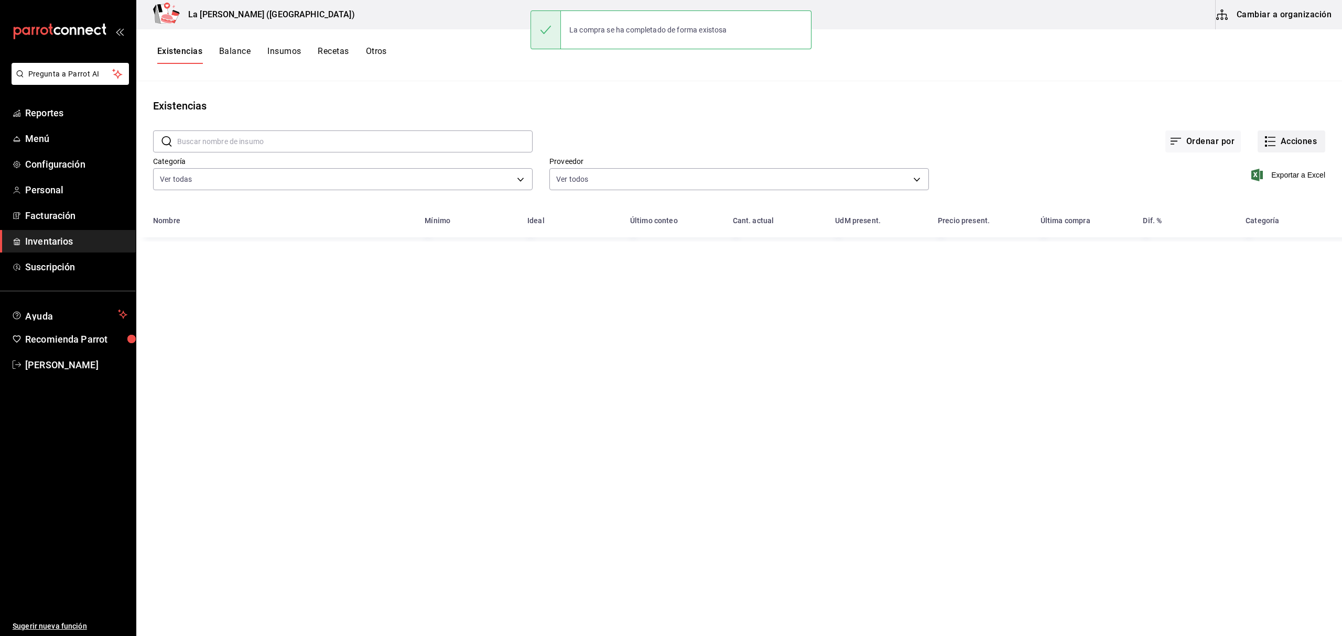
click at [1299, 143] on button "Acciones" at bounding box center [1292, 142] width 68 height 22
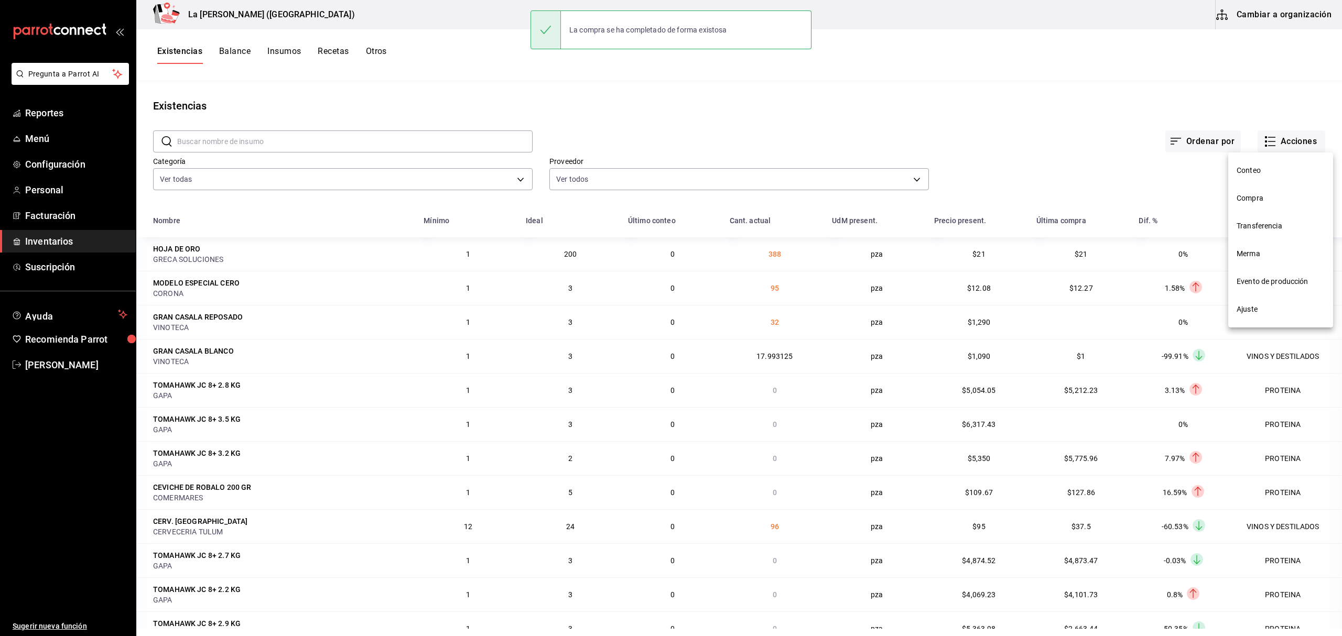
click at [1261, 203] on span "Compra" at bounding box center [1281, 198] width 88 height 11
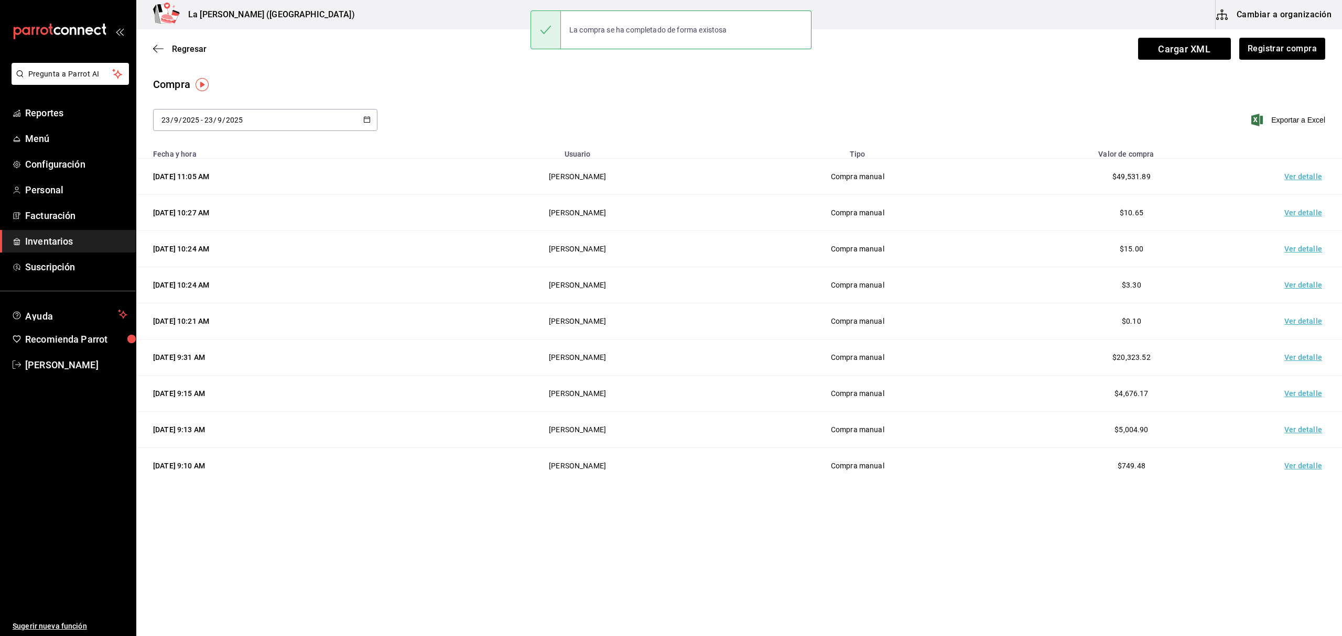
click at [1298, 179] on td "Ver detalle" at bounding box center [1305, 177] width 73 height 36
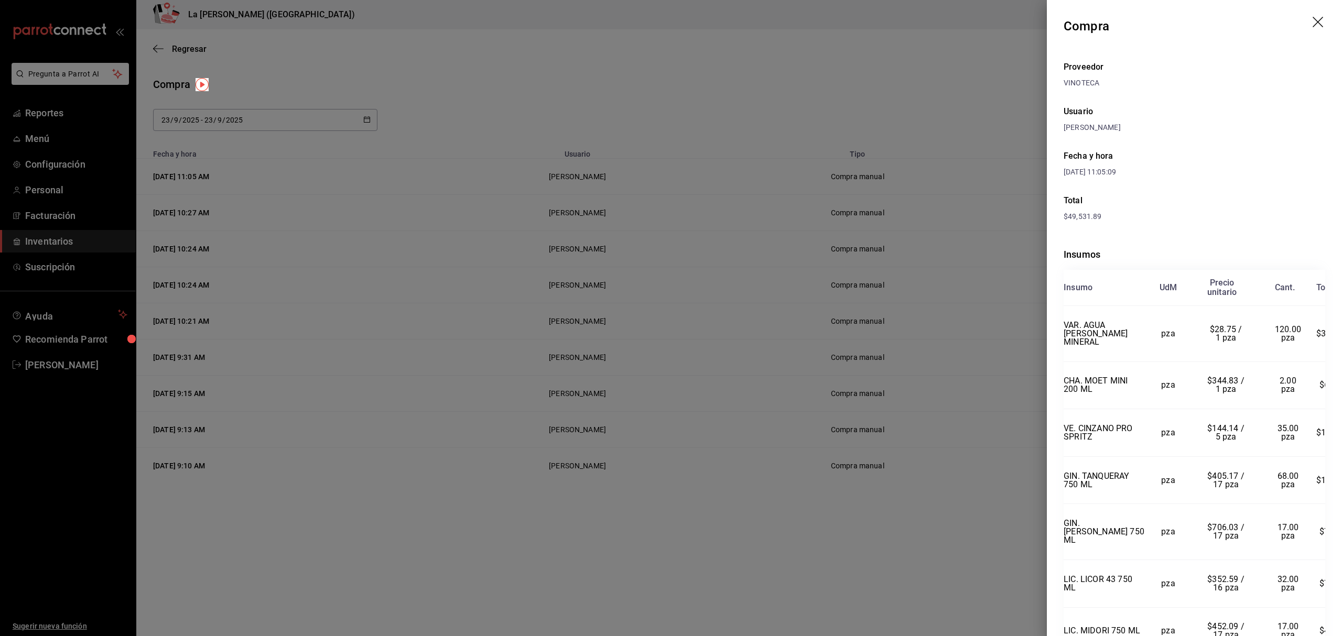
click at [1313, 23] on icon "drag" at bounding box center [1319, 23] width 13 height 13
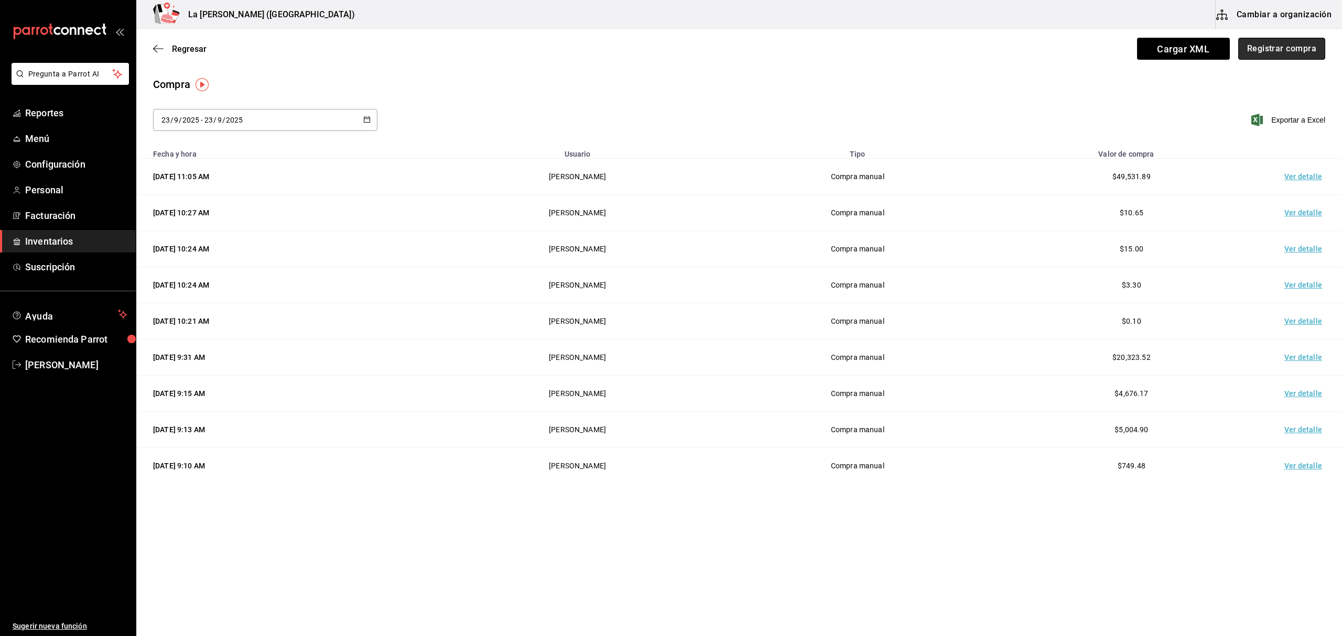
click at [1293, 50] on button "Registrar compra" at bounding box center [1281, 49] width 87 height 22
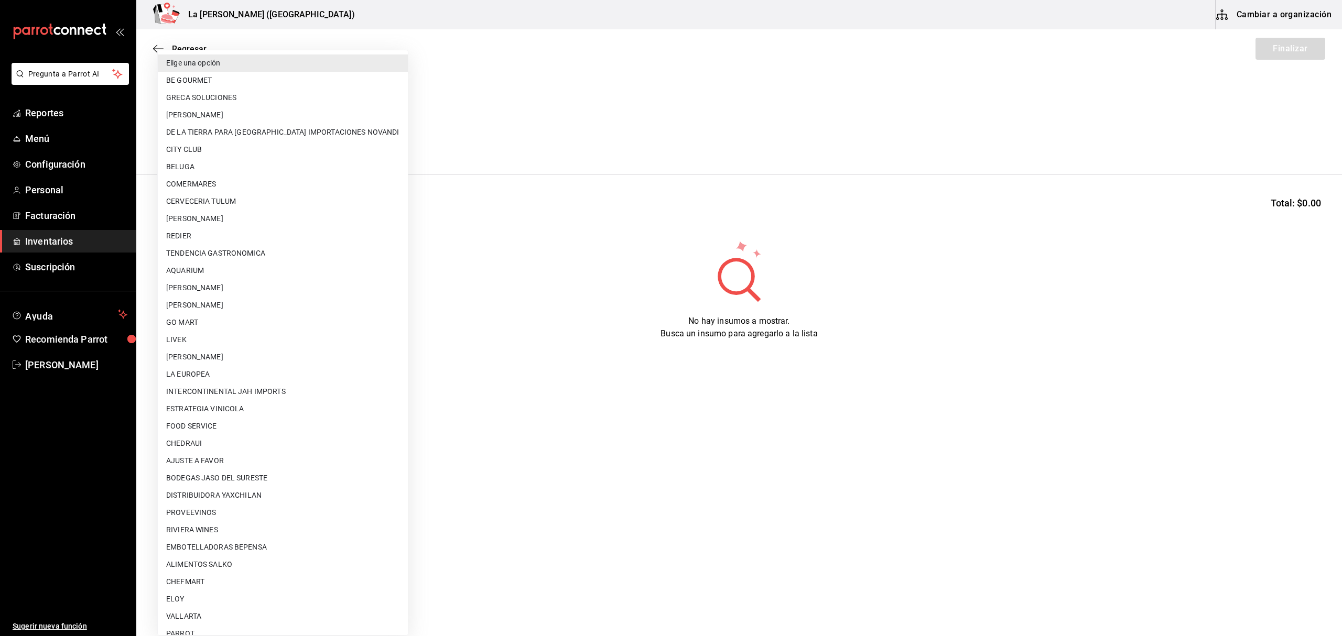
click at [297, 137] on body "Pregunta a Parrot AI Reportes Menú Configuración Personal Facturación Inventari…" at bounding box center [671, 288] width 1342 height 577
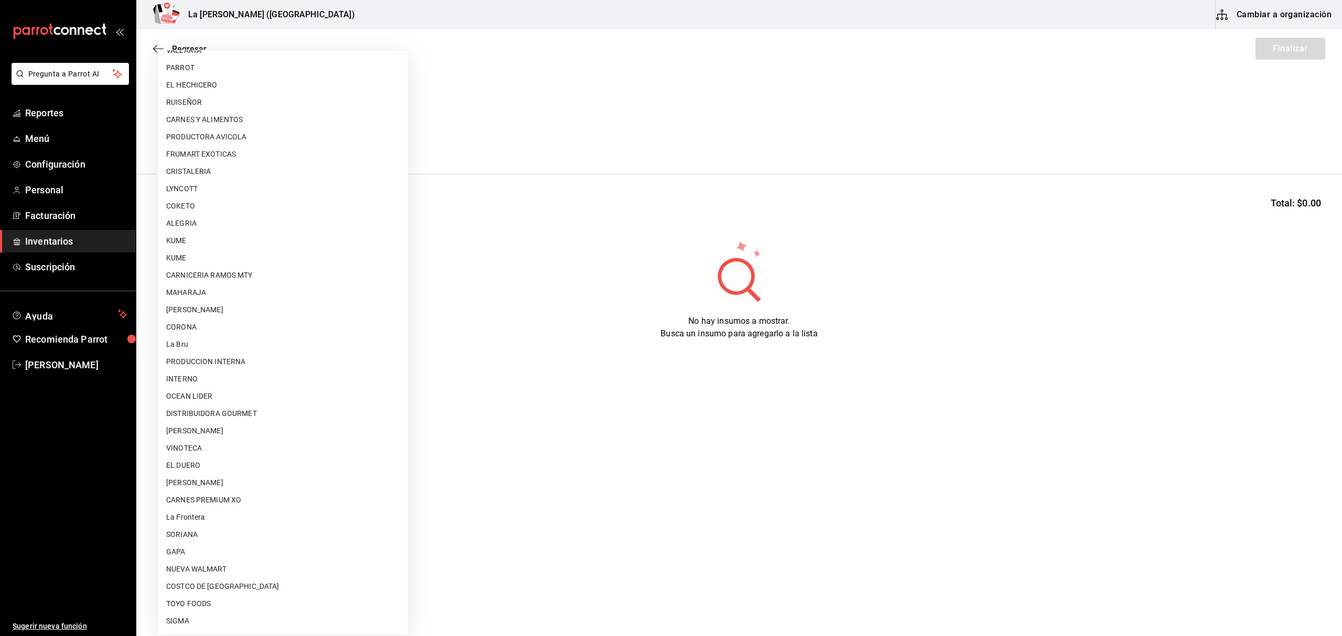
scroll to position [582, 0]
click at [204, 430] on li "VINOTECA" at bounding box center [283, 432] width 250 height 17
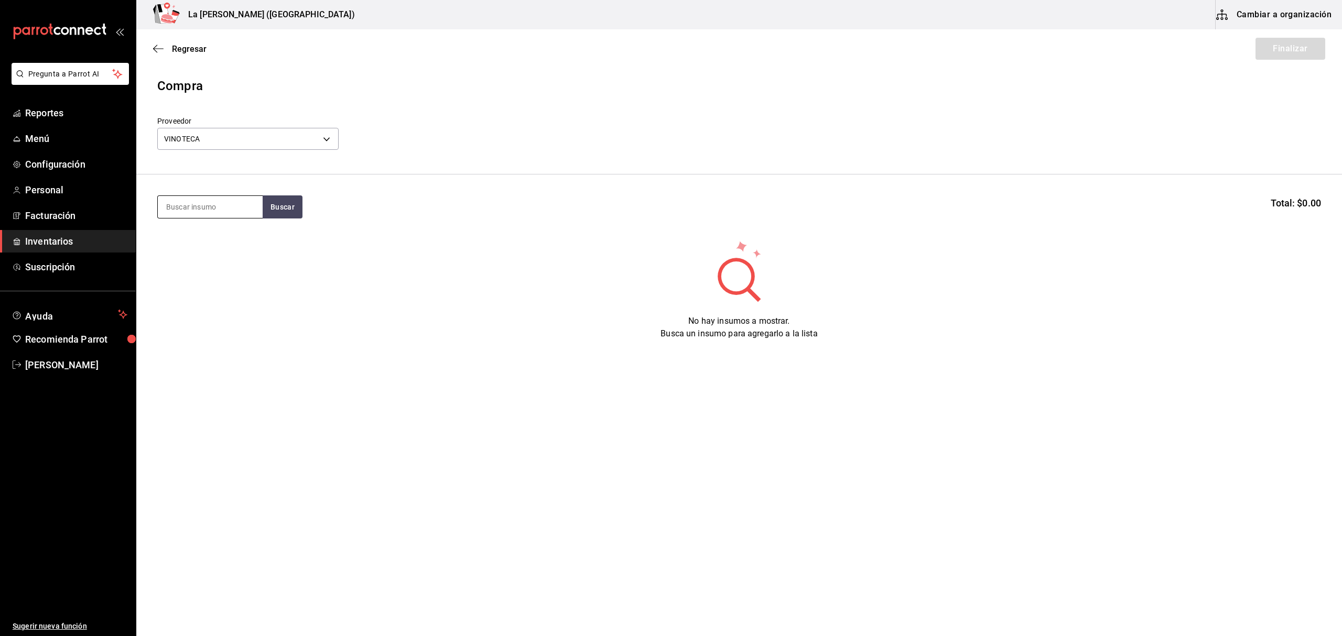
click at [214, 200] on input at bounding box center [210, 207] width 105 height 22
click at [219, 304] on div "BRA. TORRES X 700 ML" at bounding box center [210, 296] width 88 height 25
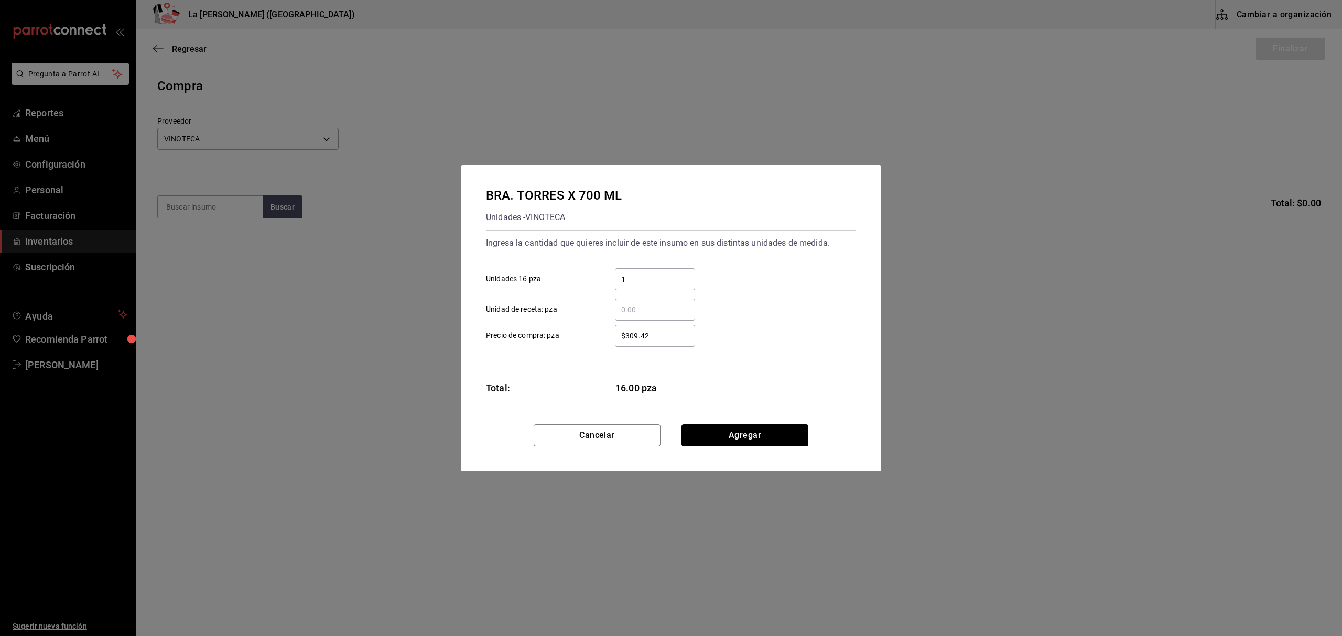
click button "Agregar" at bounding box center [744, 436] width 127 height 22
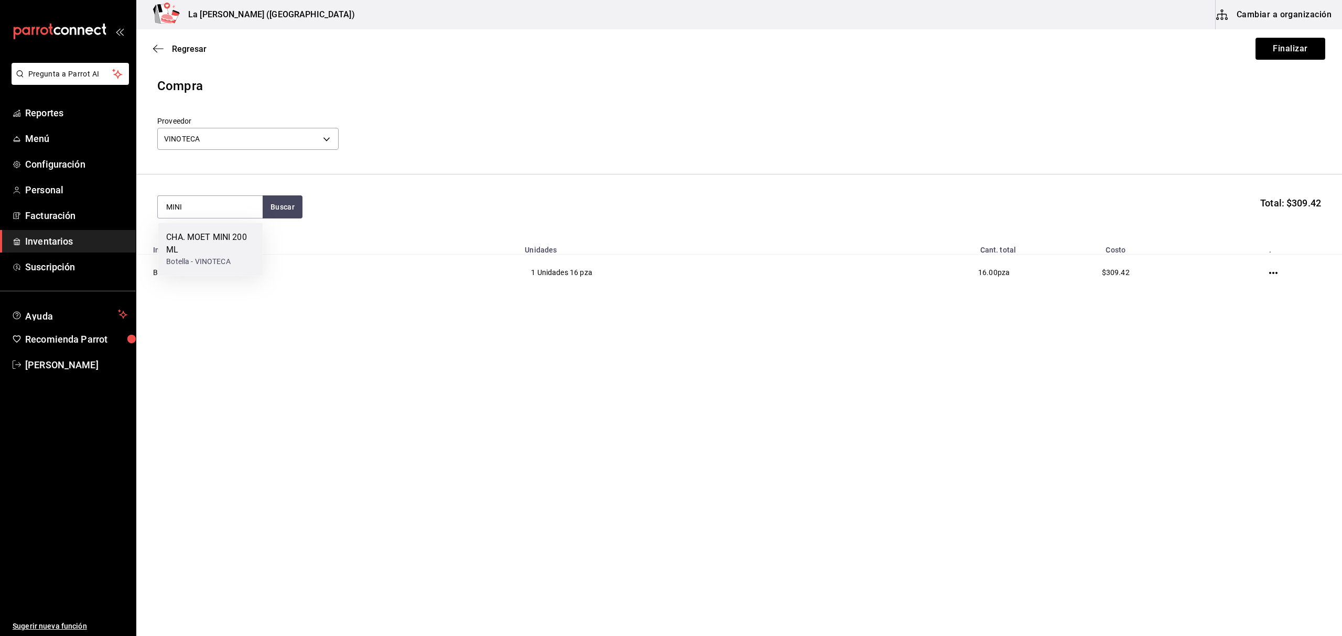
click at [238, 251] on div "CHA. MOET MINI 200 ML" at bounding box center [210, 243] width 88 height 25
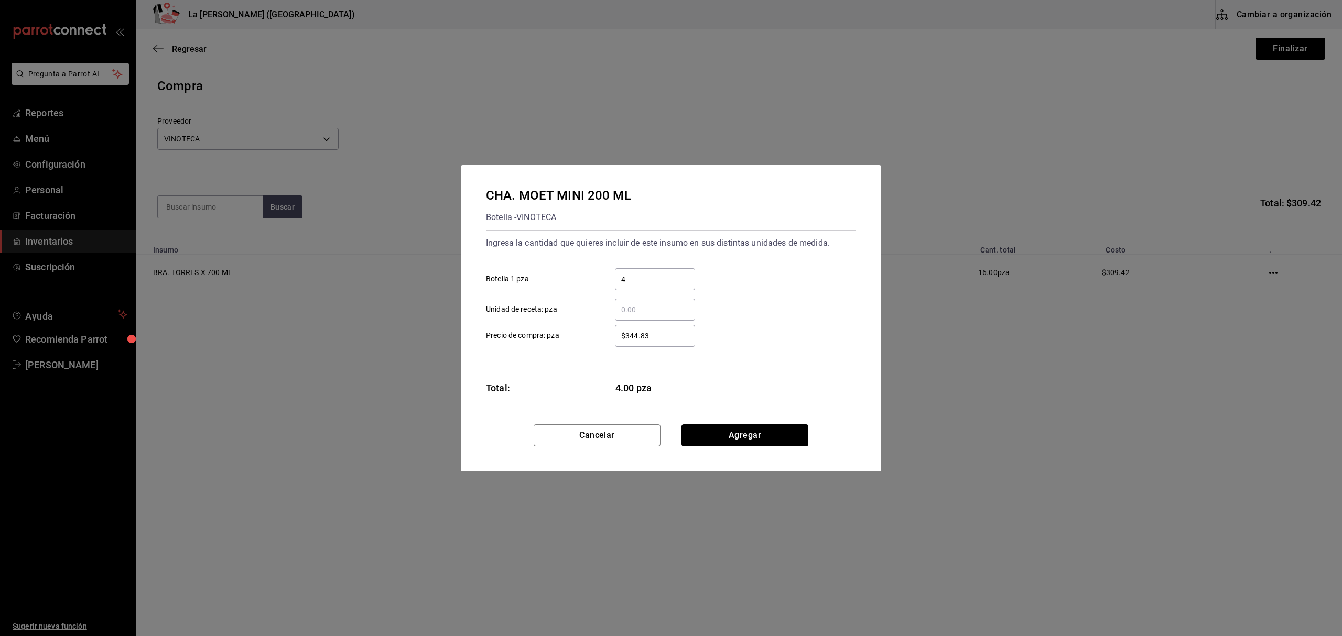
click button "Agregar" at bounding box center [744, 436] width 127 height 22
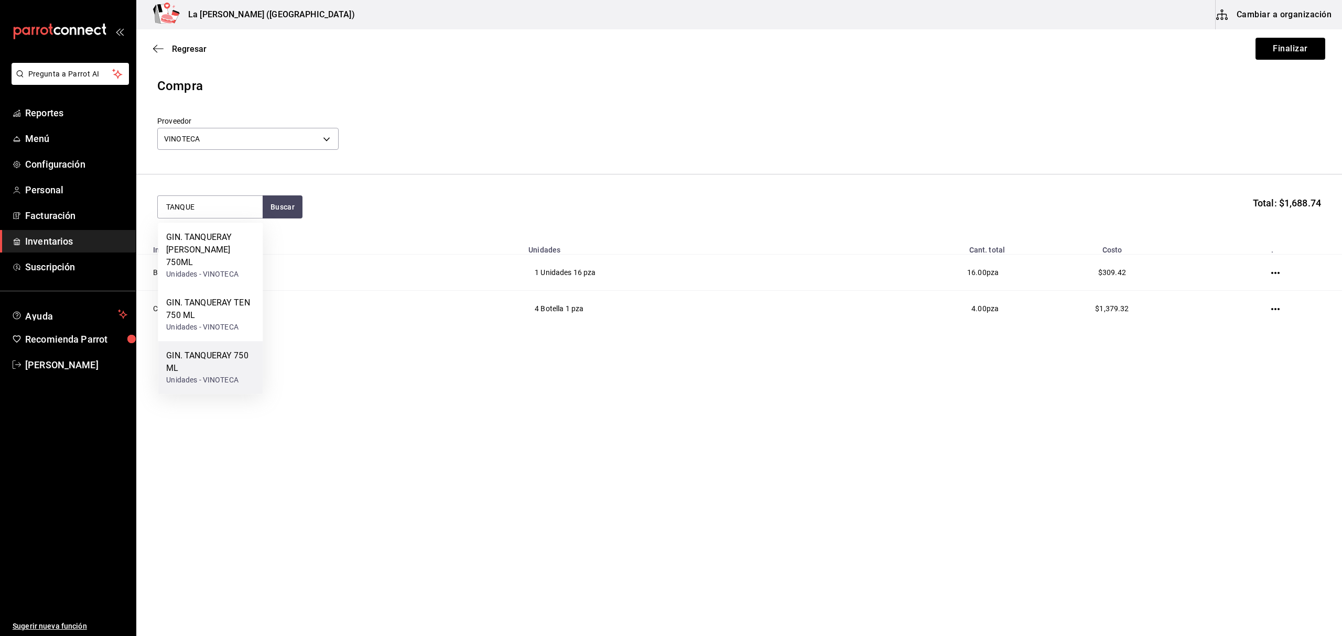
click at [236, 372] on div "GIN. TANQUERAY 750 ML" at bounding box center [210, 362] width 88 height 25
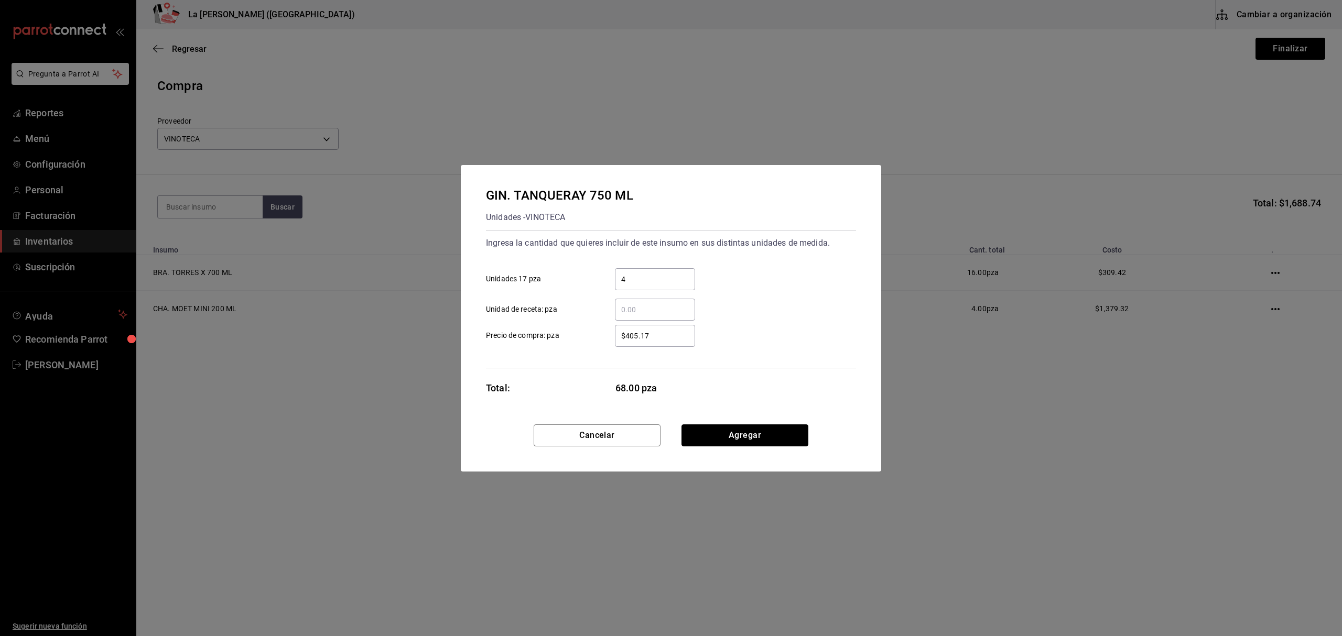
click button "Agregar" at bounding box center [744, 436] width 127 height 22
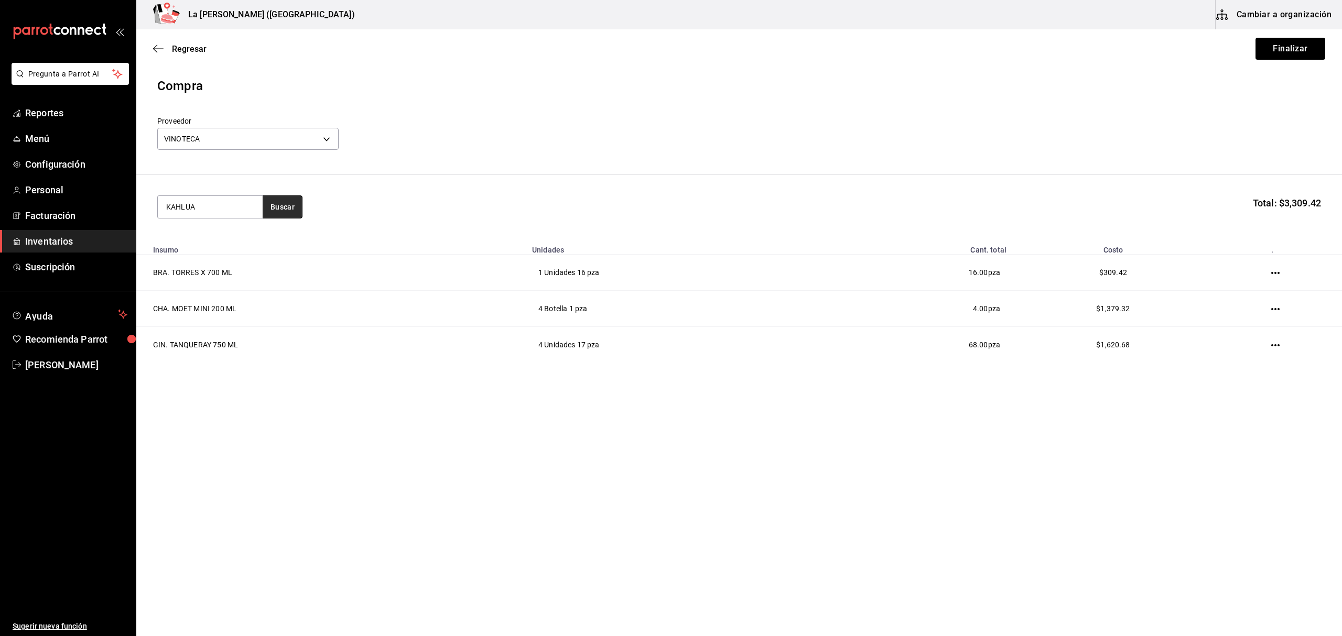
click at [278, 196] on button "Buscar" at bounding box center [283, 207] width 40 height 23
click at [279, 208] on button "Buscar" at bounding box center [283, 207] width 40 height 23
click at [282, 206] on button "Buscar" at bounding box center [283, 207] width 40 height 23
click at [286, 205] on button "button" at bounding box center [283, 207] width 40 height 23
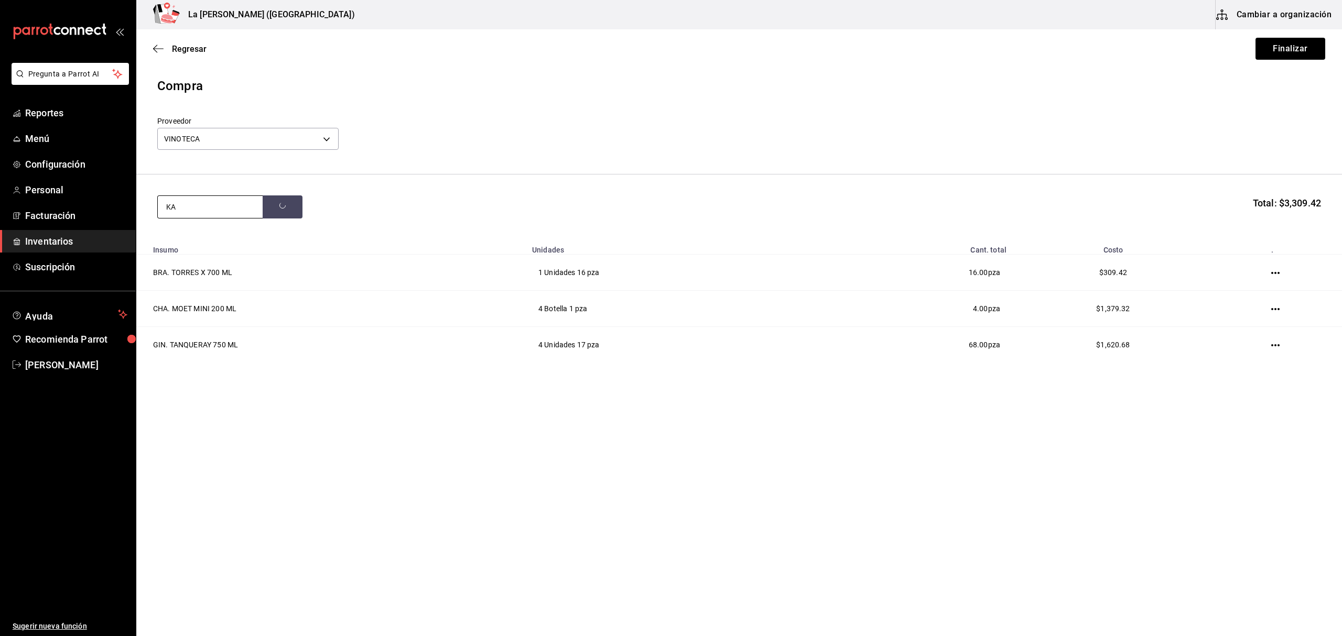
click at [237, 205] on input "KA" at bounding box center [210, 207] width 105 height 22
click at [278, 205] on button "Buscar" at bounding box center [283, 207] width 40 height 23
click at [183, 200] on input "KA" at bounding box center [210, 207] width 105 height 22
click at [293, 204] on button "Buscar" at bounding box center [283, 207] width 40 height 23
click at [287, 204] on button "Buscar" at bounding box center [283, 207] width 40 height 23
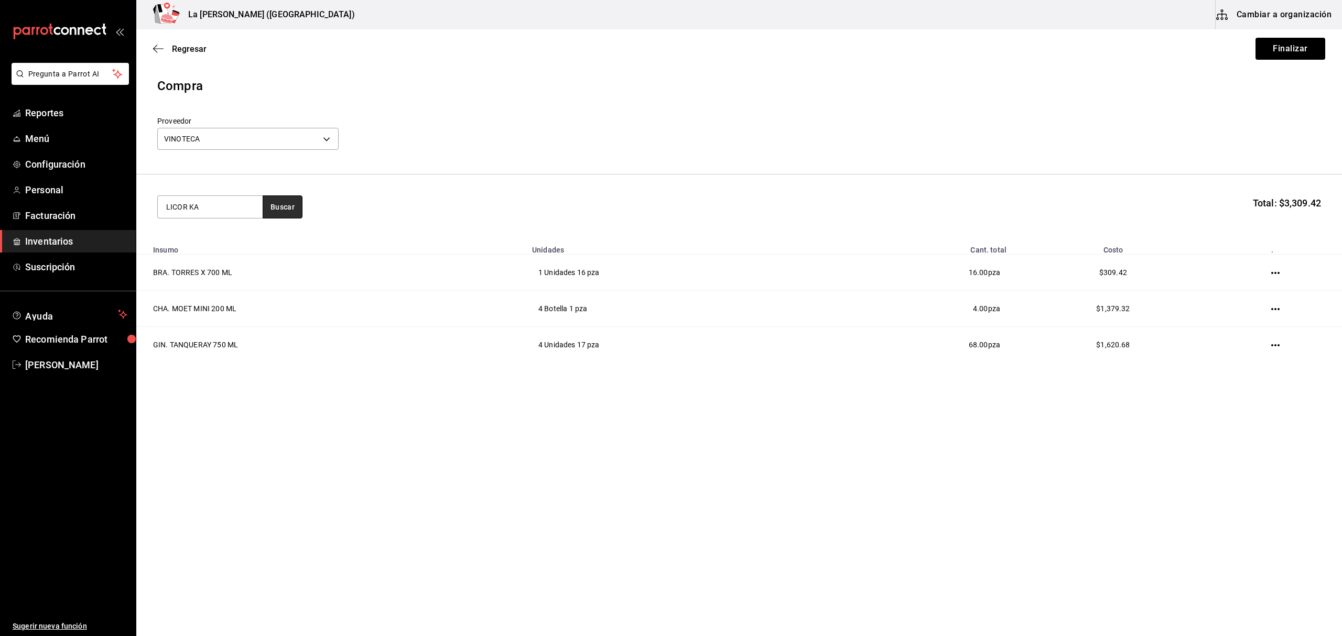
click at [287, 204] on button "Buscar" at bounding box center [283, 207] width 40 height 23
click at [240, 203] on input "LICOR KA" at bounding box center [210, 207] width 105 height 22
click at [211, 261] on div "LIC. KALHUA Unidades - VINOTECA" at bounding box center [210, 249] width 105 height 53
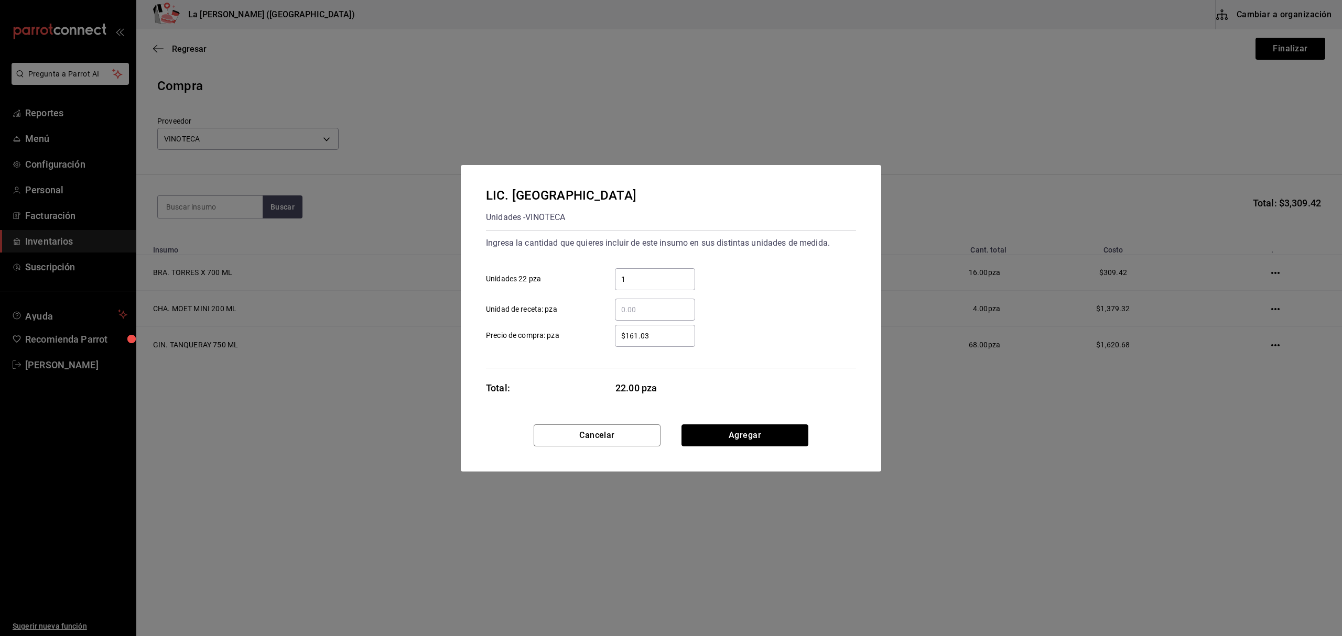
click button "Agregar" at bounding box center [744, 436] width 127 height 22
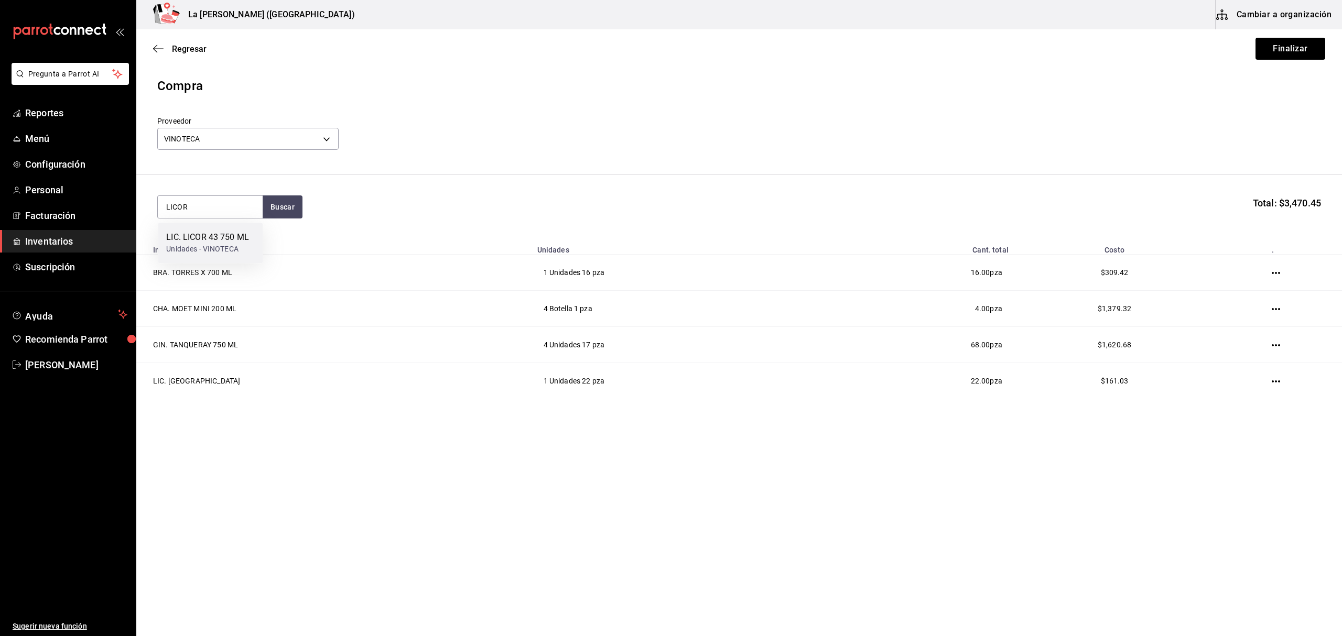
click at [240, 225] on div "LIC. LICOR 43 750 ML Unidades - VINOTECA" at bounding box center [210, 243] width 105 height 40
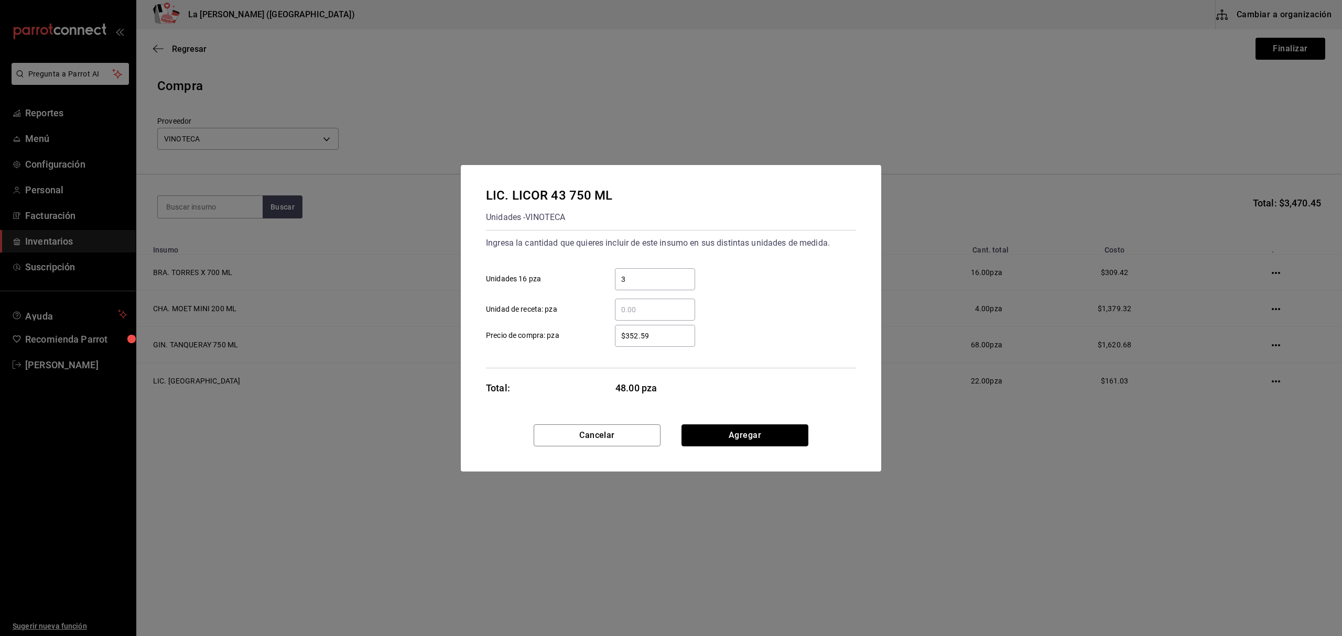
click button "Agregar" at bounding box center [744, 436] width 127 height 22
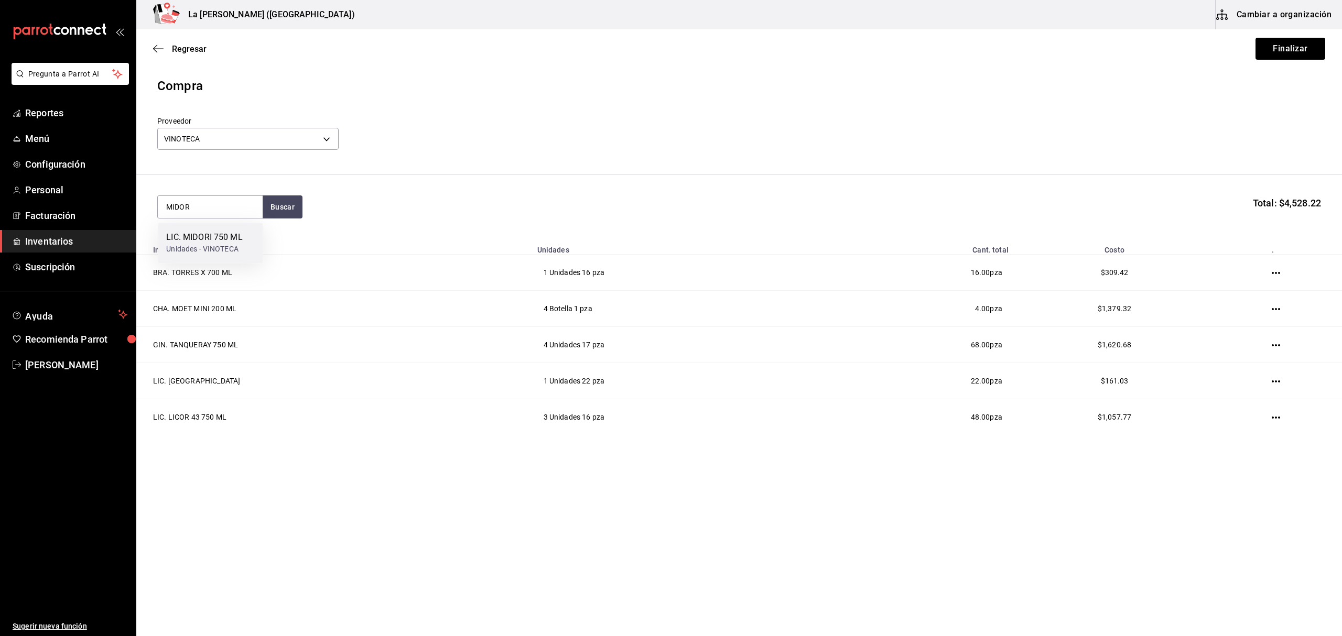
click at [216, 235] on div "LIC. MIDORI 750 ML" at bounding box center [204, 237] width 76 height 13
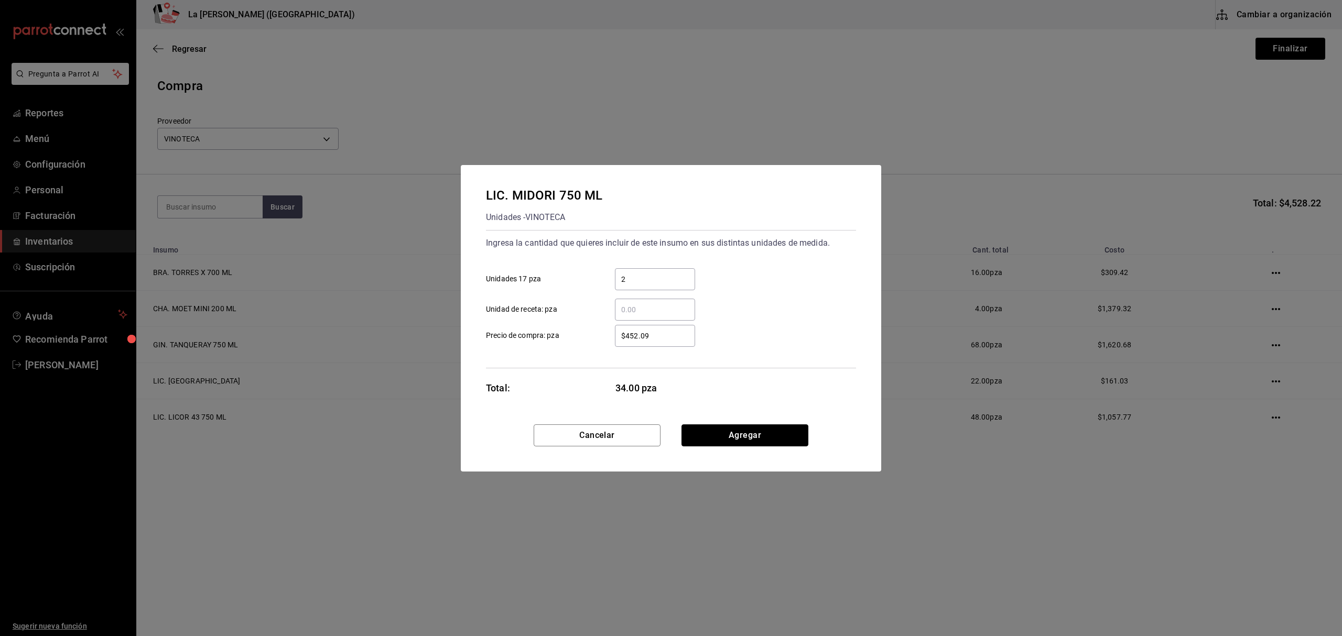
click button "Agregar" at bounding box center [744, 436] width 127 height 22
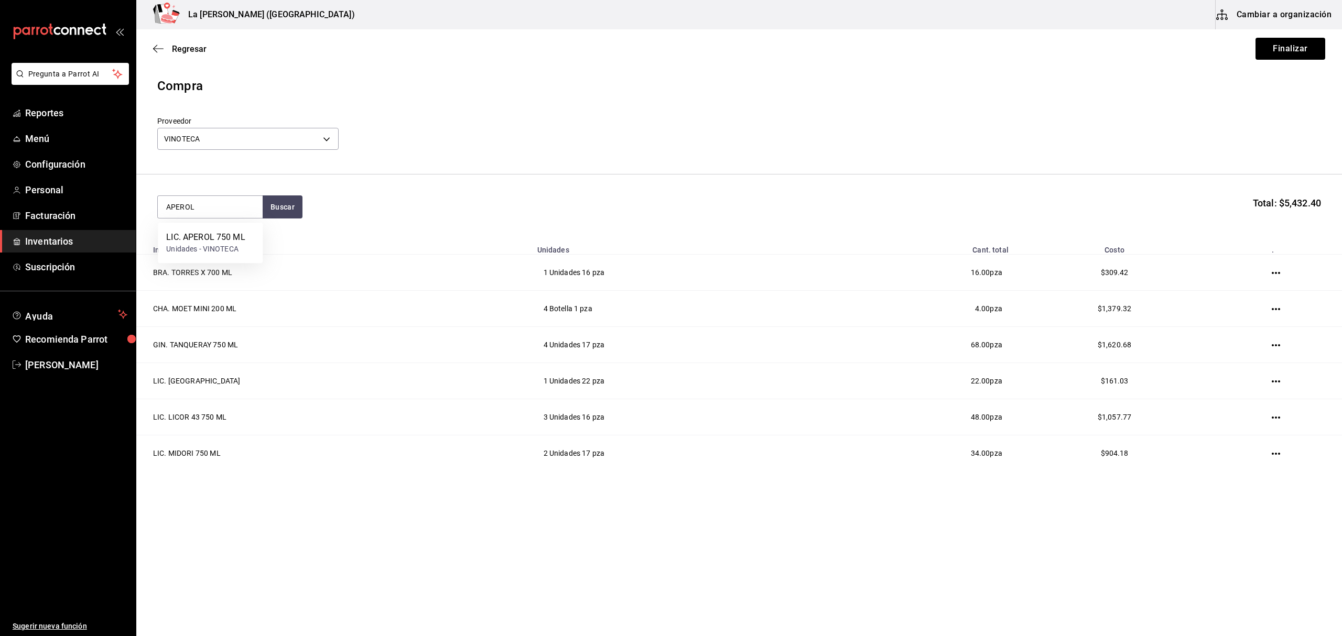
click at [214, 234] on div "LIC. APEROL 750 ML" at bounding box center [205, 237] width 79 height 13
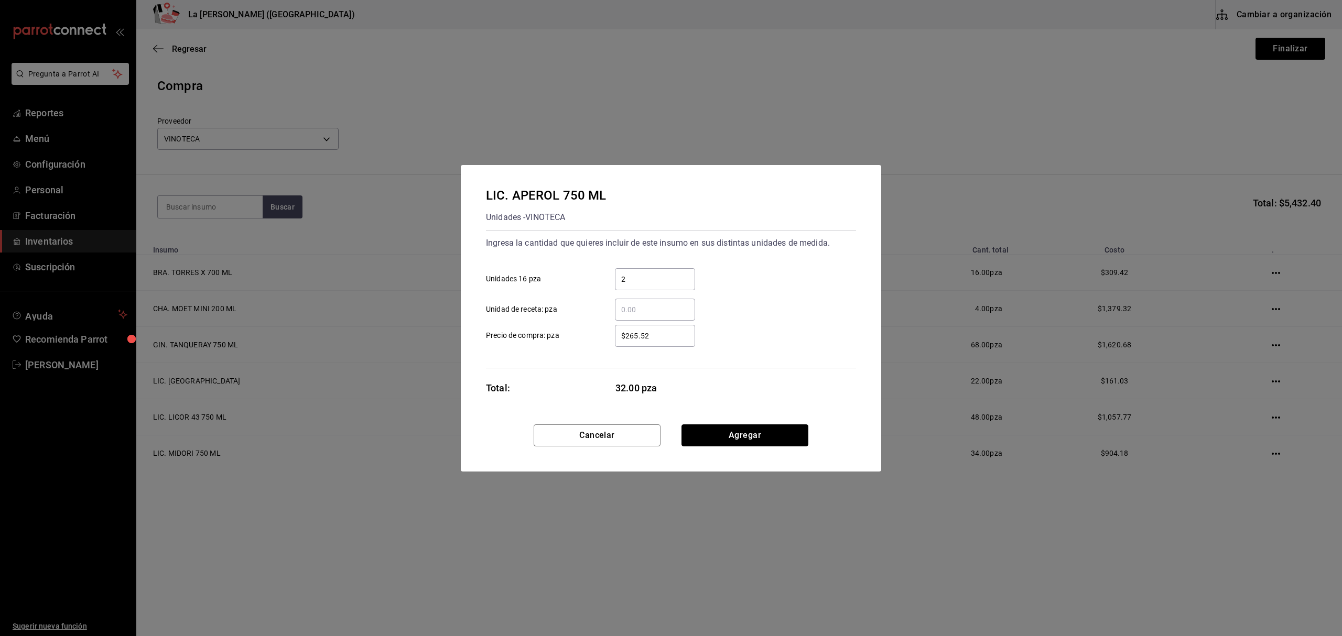
click button "Agregar" at bounding box center [744, 436] width 127 height 22
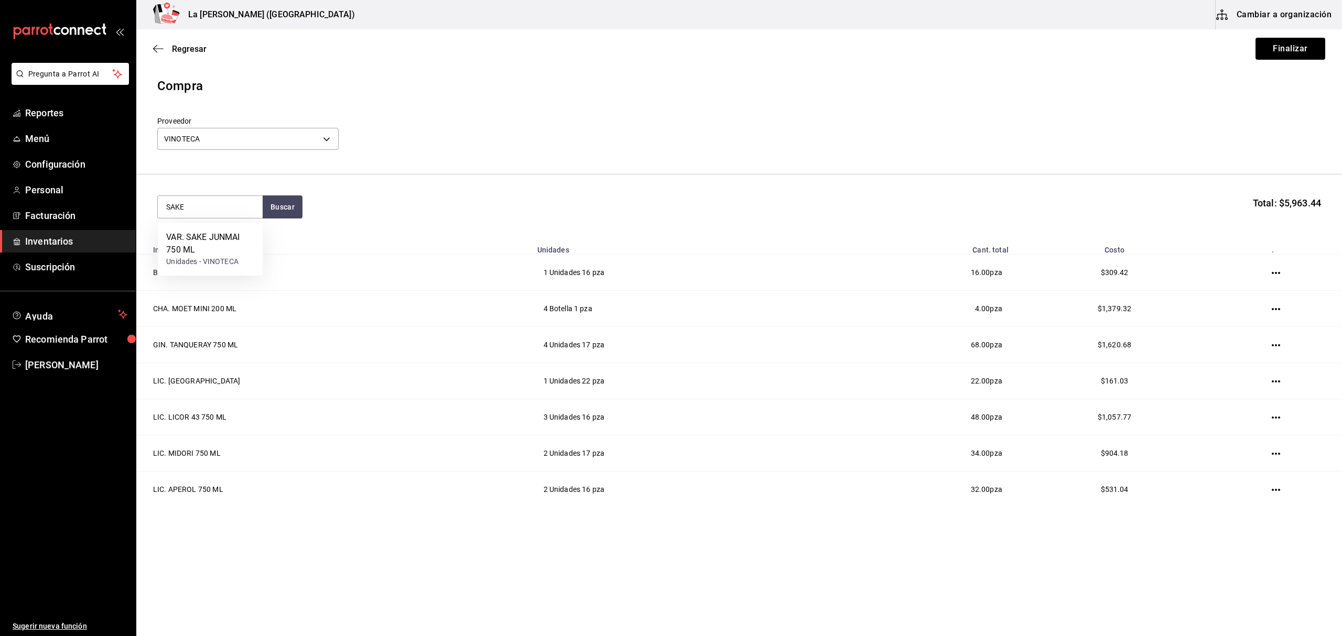
click at [223, 231] on div "VAR. SAKE JUNMAI 750 ML Unidades - VINOTECA" at bounding box center [210, 249] width 105 height 53
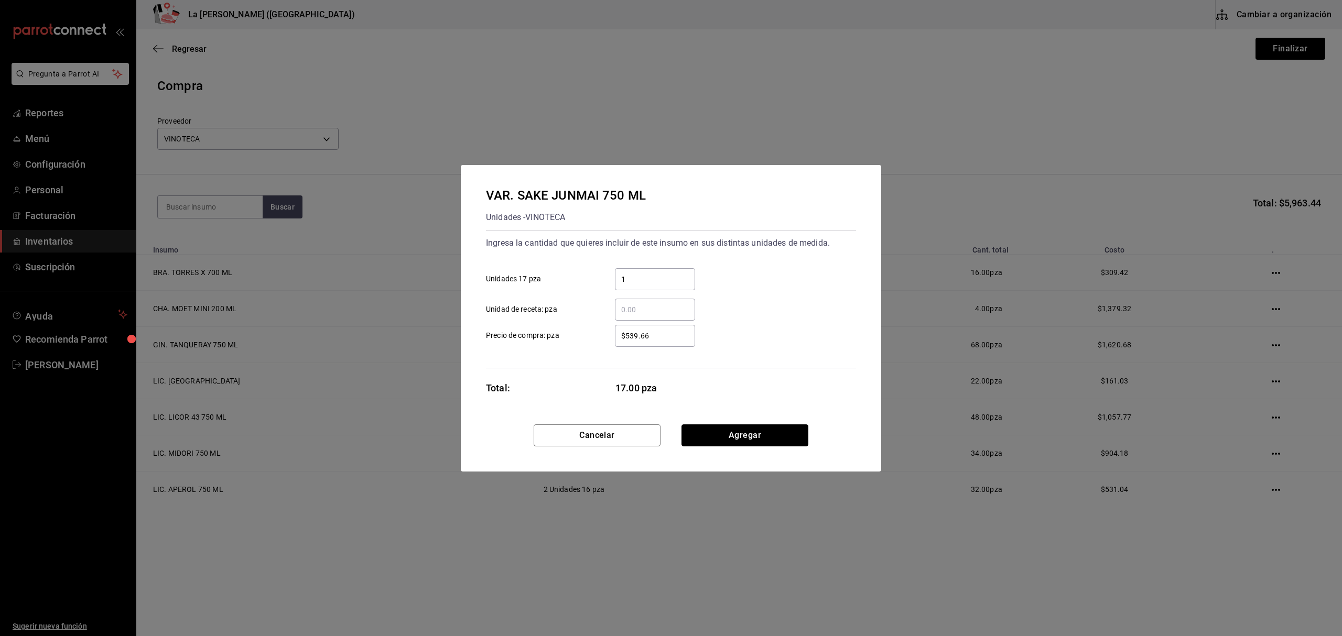
click button "Agregar" at bounding box center [744, 436] width 127 height 22
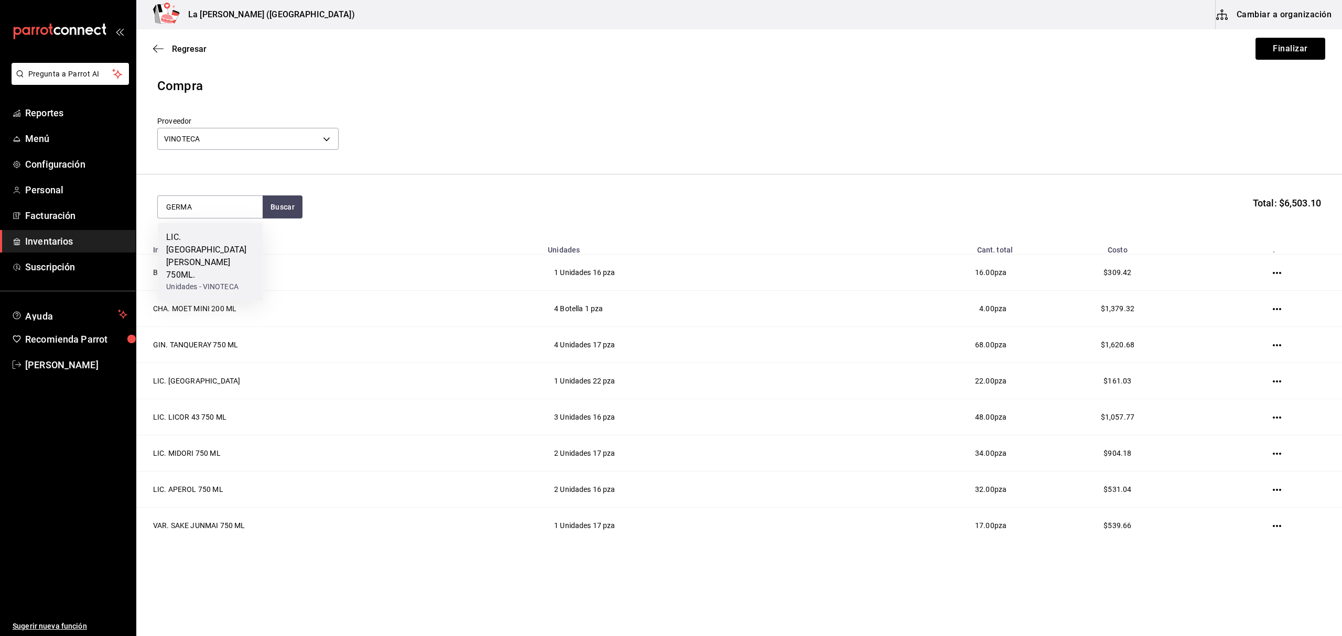
click at [246, 244] on div "LIC. ST GERMAIN 750ML." at bounding box center [210, 256] width 88 height 50
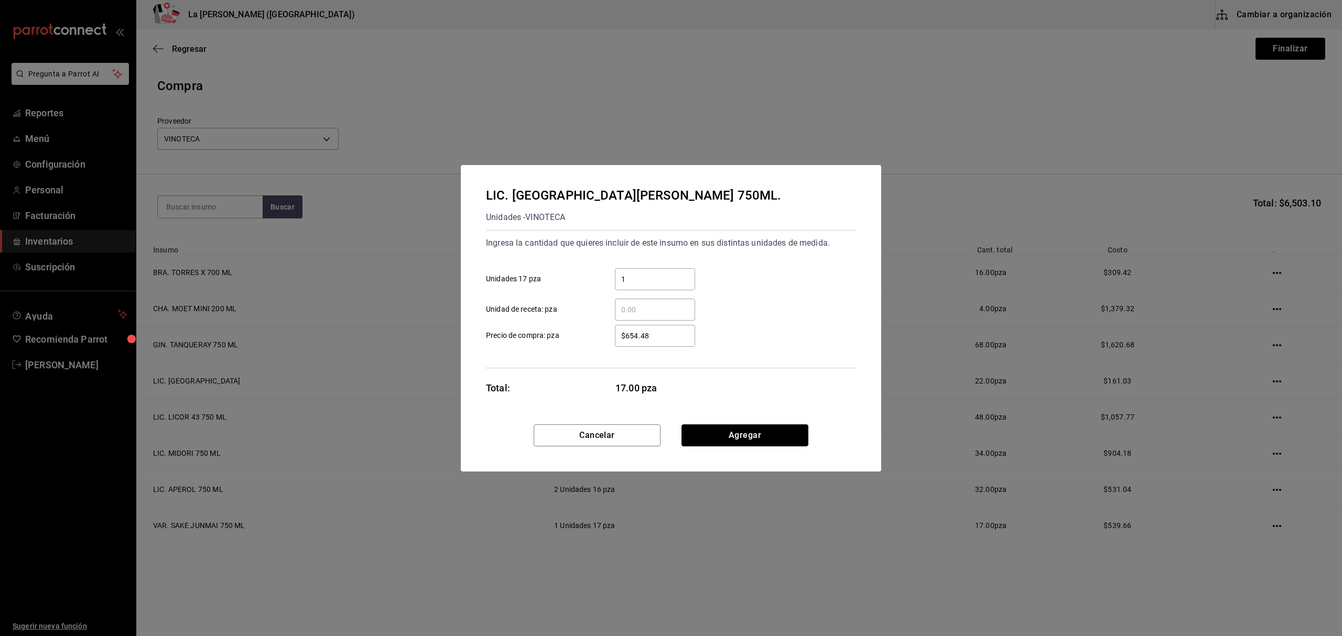
click button "Agregar" at bounding box center [744, 436] width 127 height 22
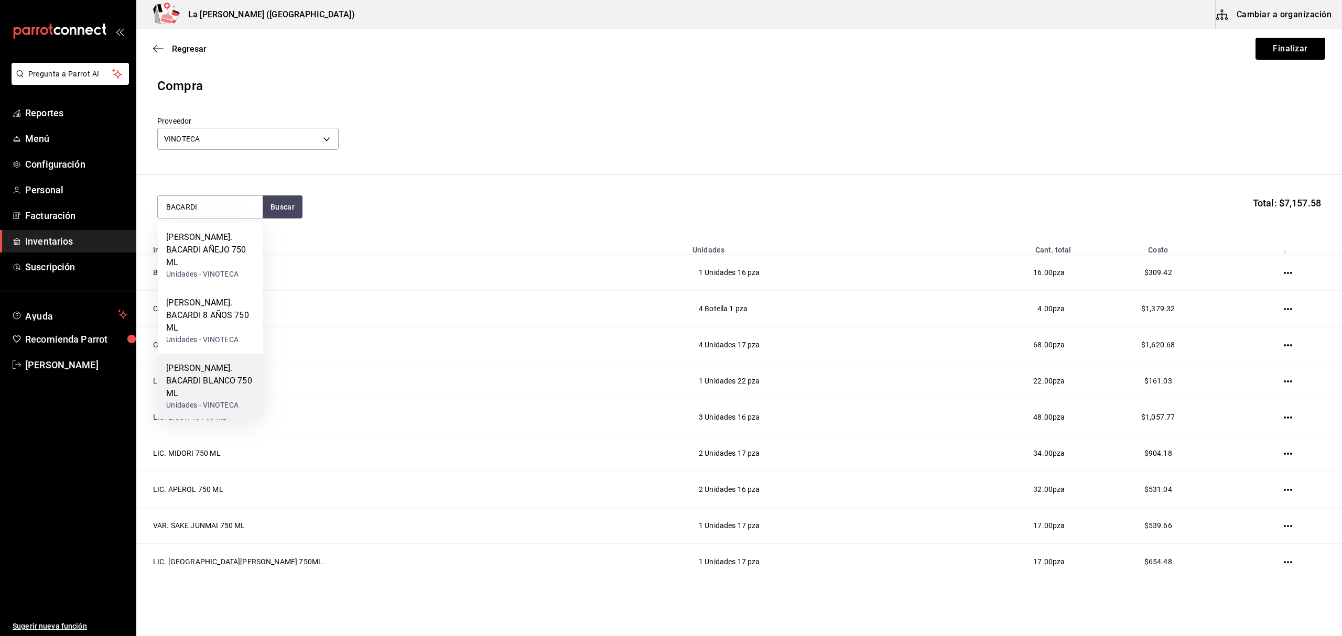
click at [233, 362] on div "RON. BACARDI BLANCO 750 ML" at bounding box center [210, 381] width 88 height 38
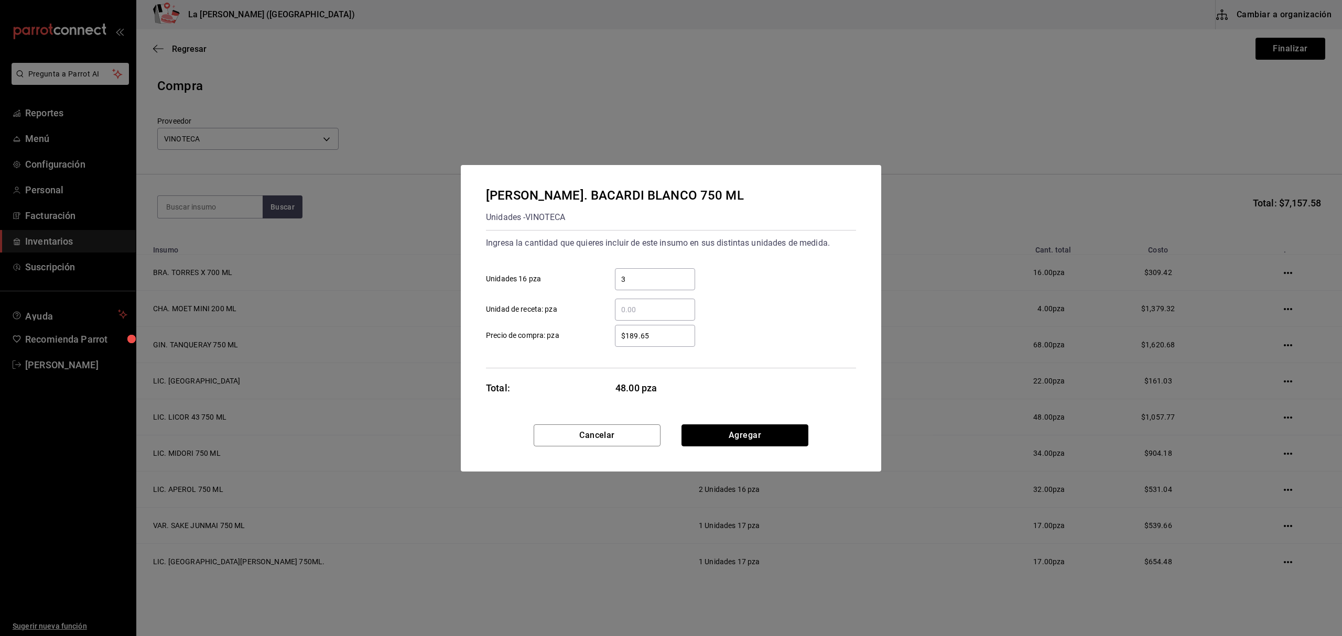
click button "Agregar" at bounding box center [744, 436] width 127 height 22
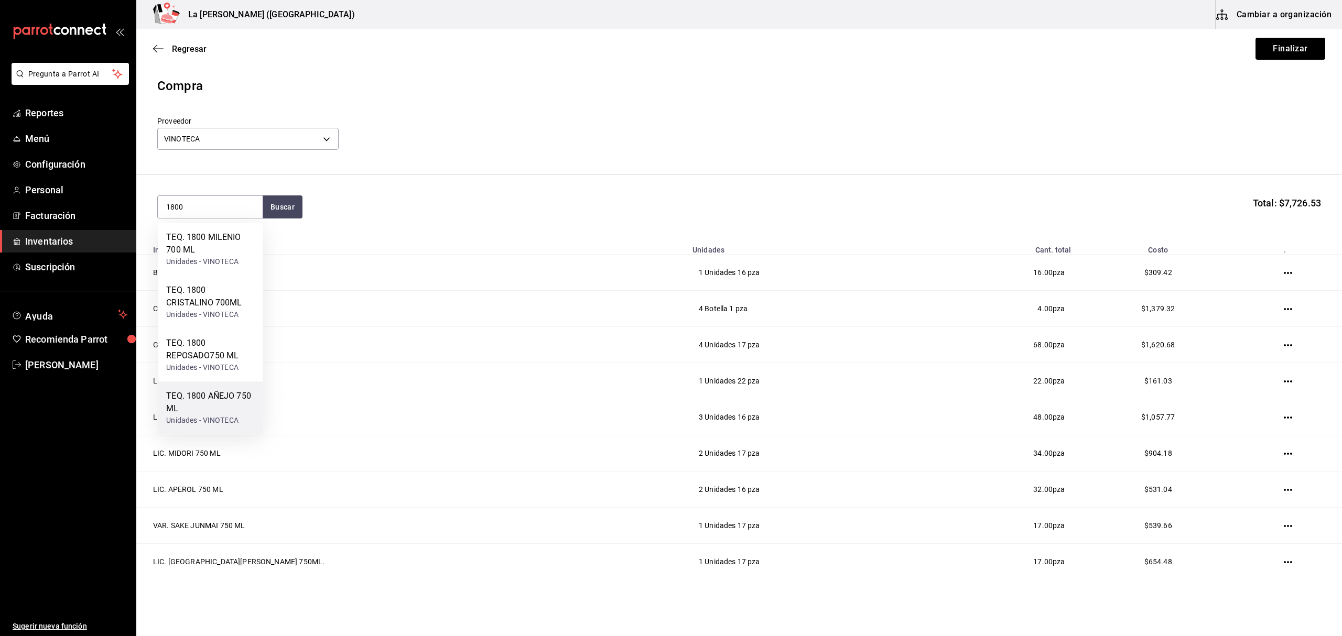
click at [225, 414] on div "TEQ. 1800 AÑEJO 750 ML" at bounding box center [210, 402] width 88 height 25
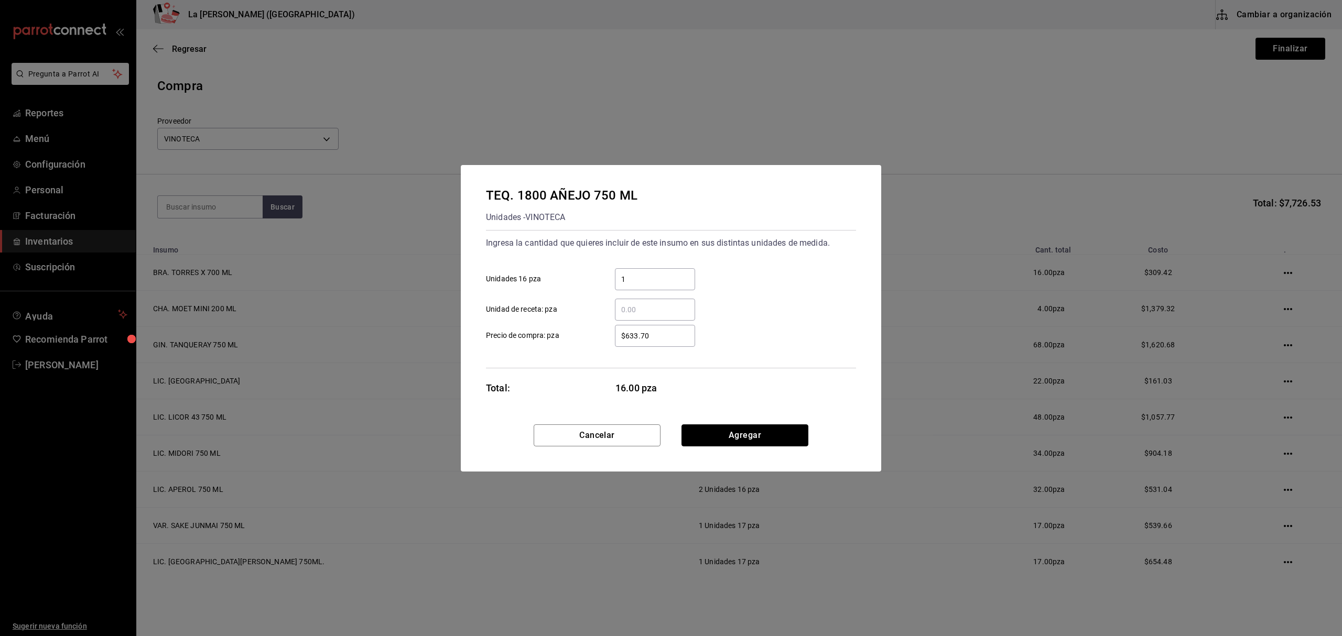
click button "Agregar" at bounding box center [744, 436] width 127 height 22
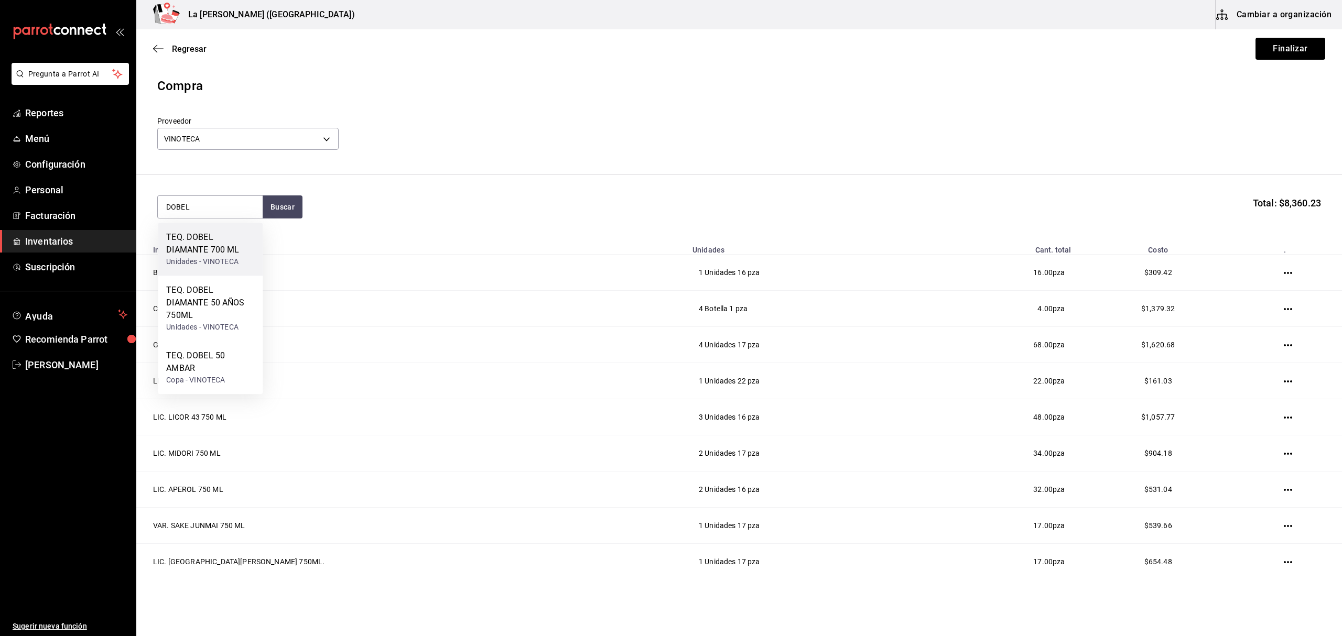
click at [235, 252] on div "TEQ. DOBEL DIAMANTE 700 ML" at bounding box center [210, 243] width 88 height 25
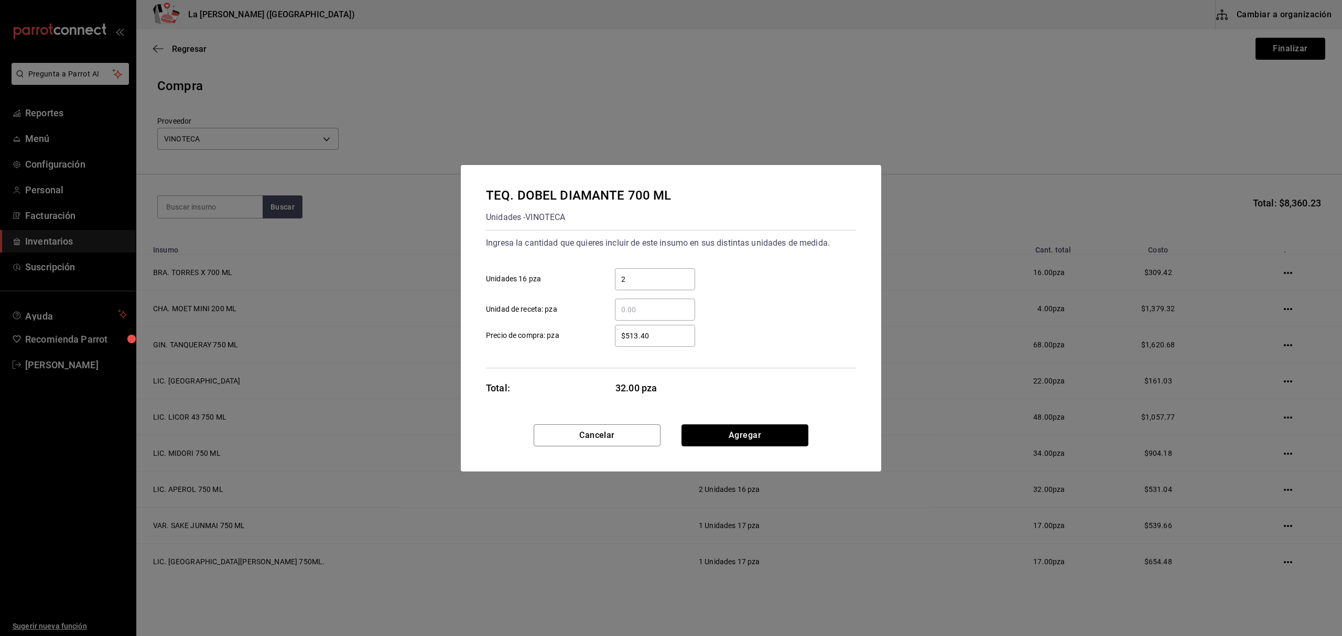
click button "Agregar" at bounding box center [744, 436] width 127 height 22
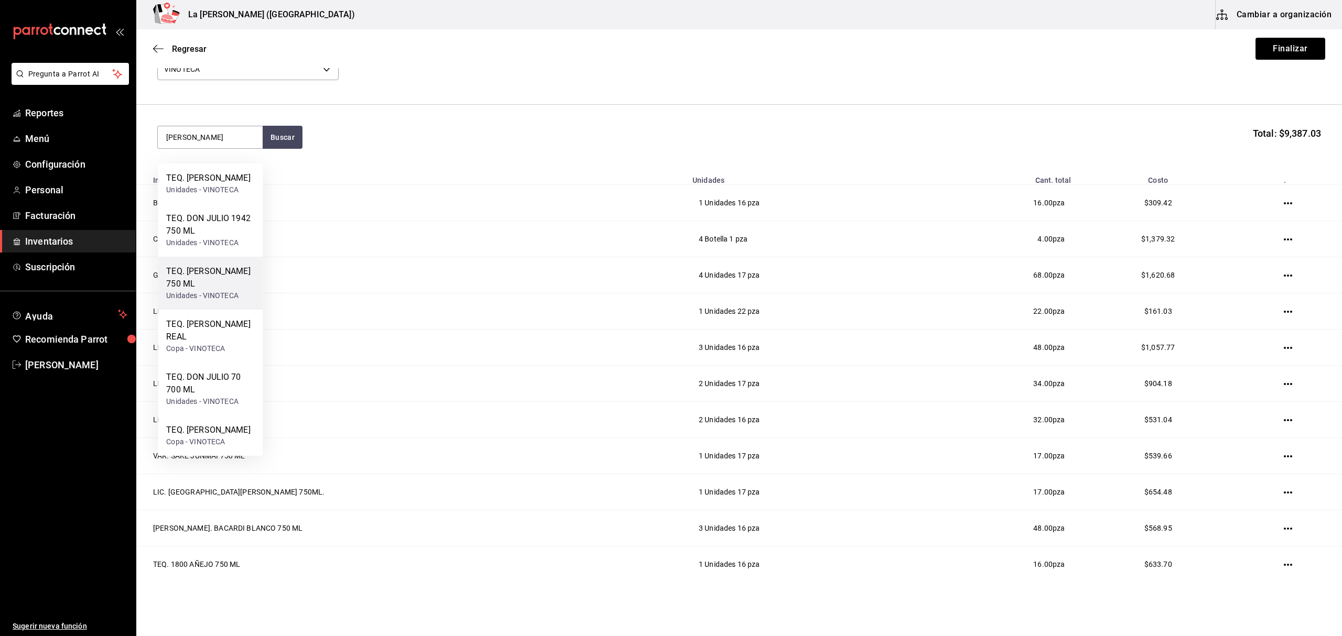
scroll to position [0, 0]
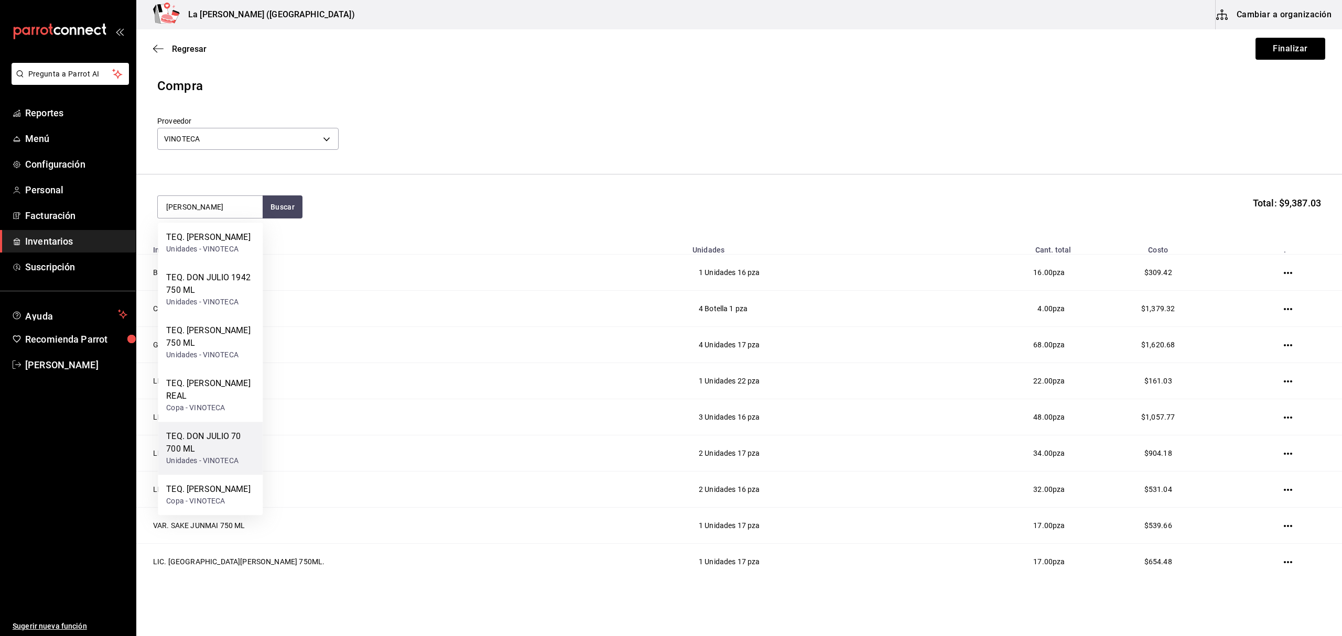
click at [212, 430] on div "TEQ. DON JULIO 70 700 ML Unidades - VINOTECA" at bounding box center [210, 448] width 105 height 53
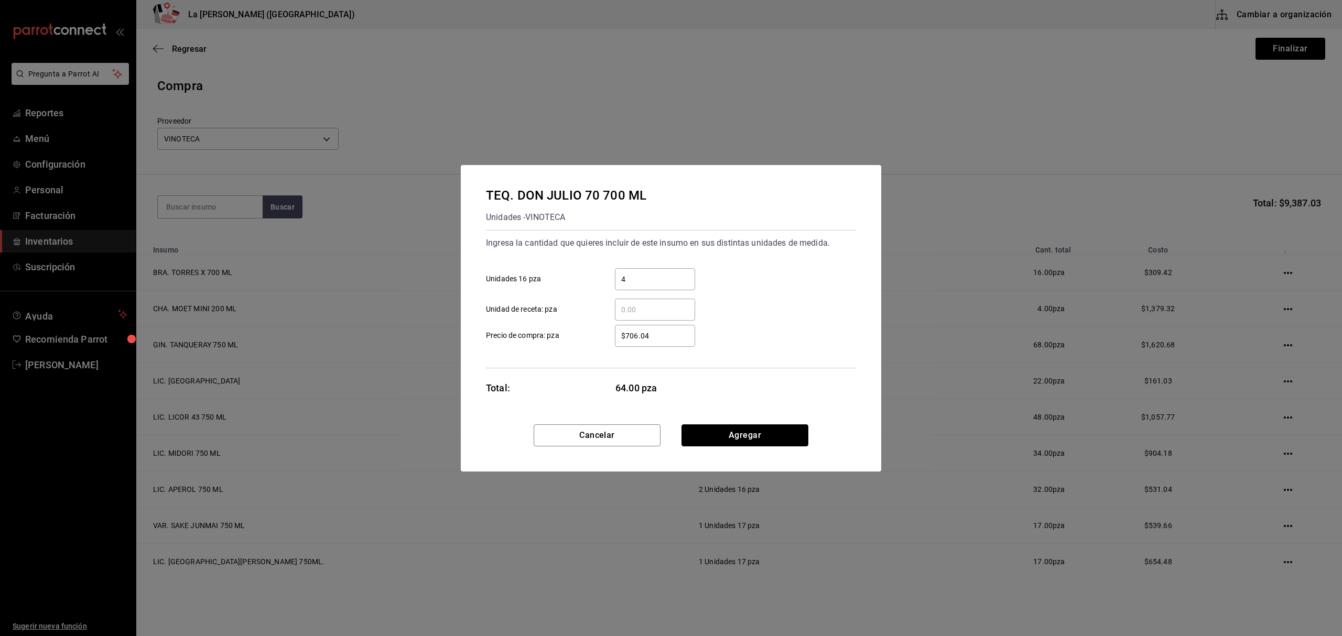
click button "Agregar" at bounding box center [744, 436] width 127 height 22
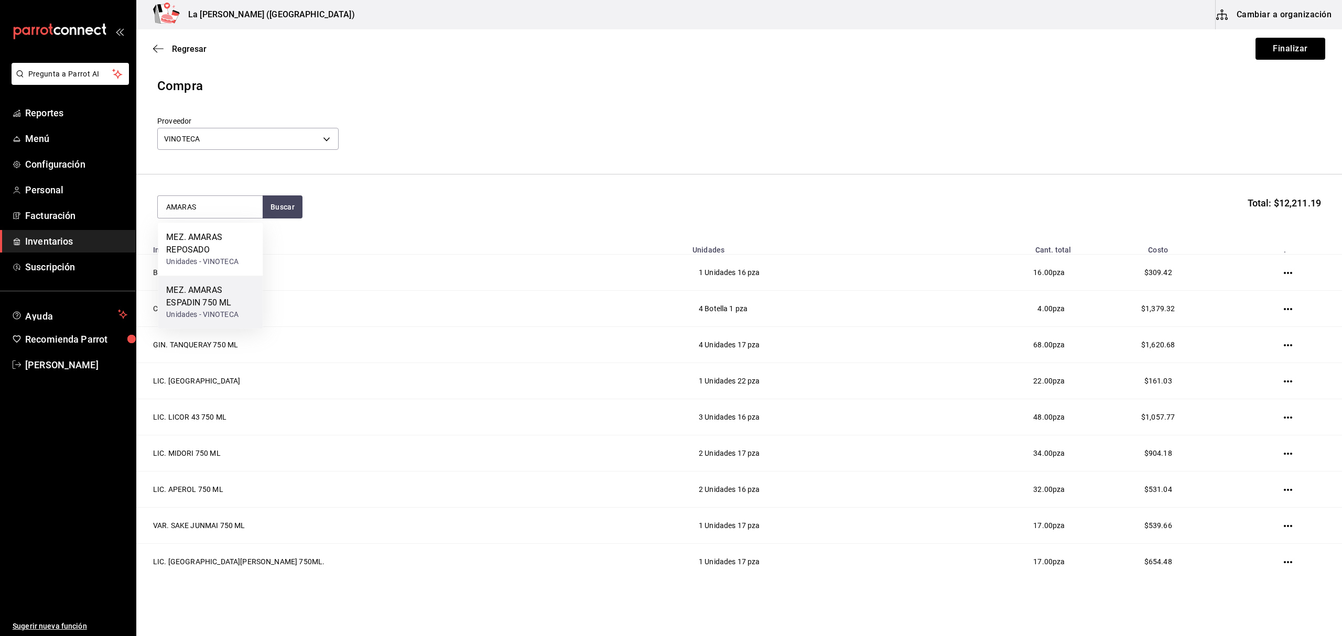
click at [224, 298] on div "MEZ. AMARAS ESPADIN 750 ML" at bounding box center [210, 296] width 88 height 25
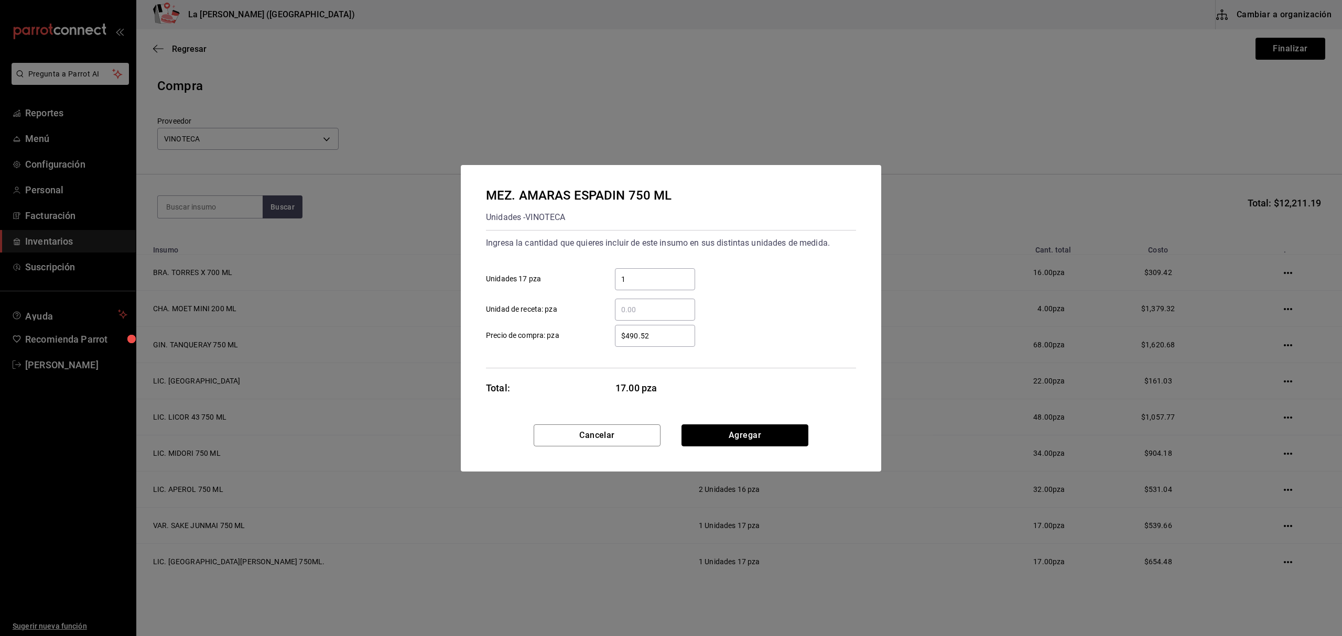
click button "Agregar" at bounding box center [744, 436] width 127 height 22
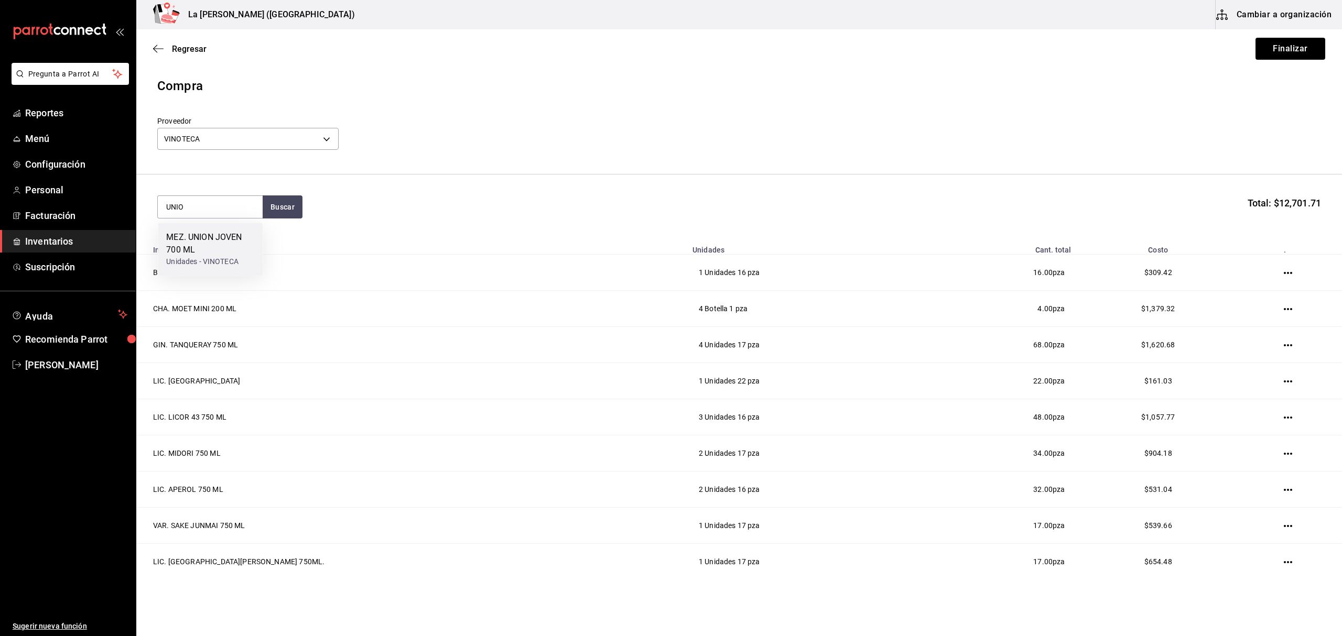
click at [212, 244] on div "MEZ. UNION JOVEN 700 ML" at bounding box center [210, 243] width 88 height 25
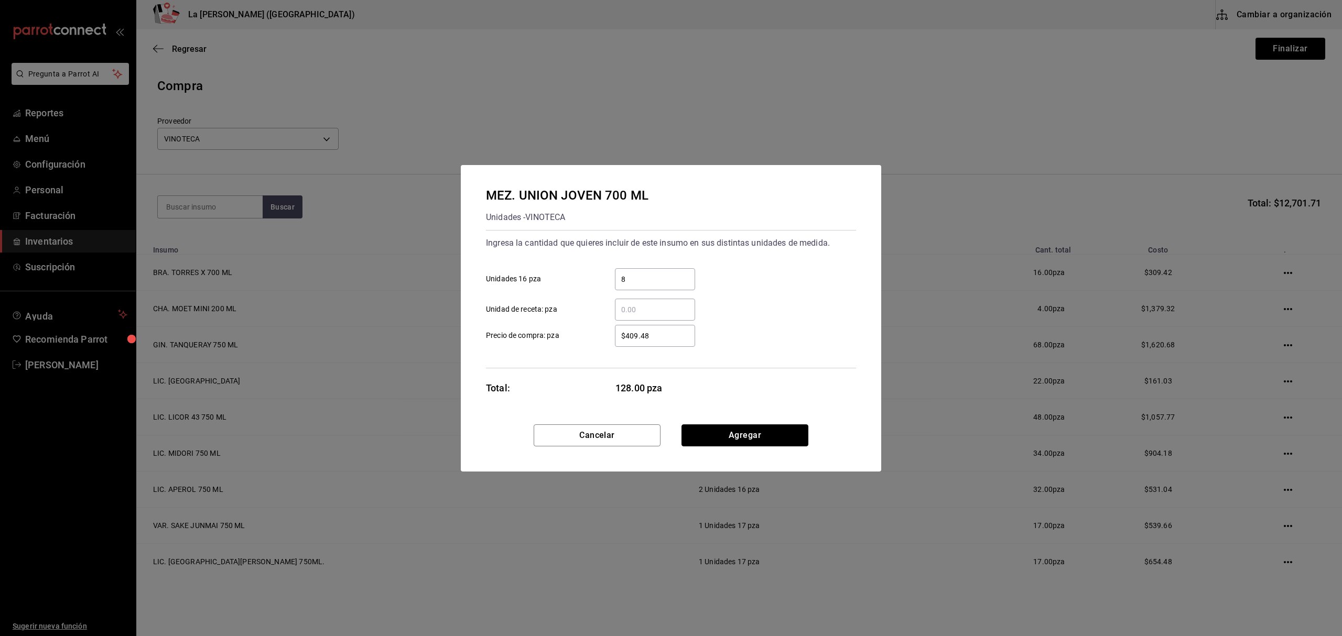
click button "Agregar" at bounding box center [744, 436] width 127 height 22
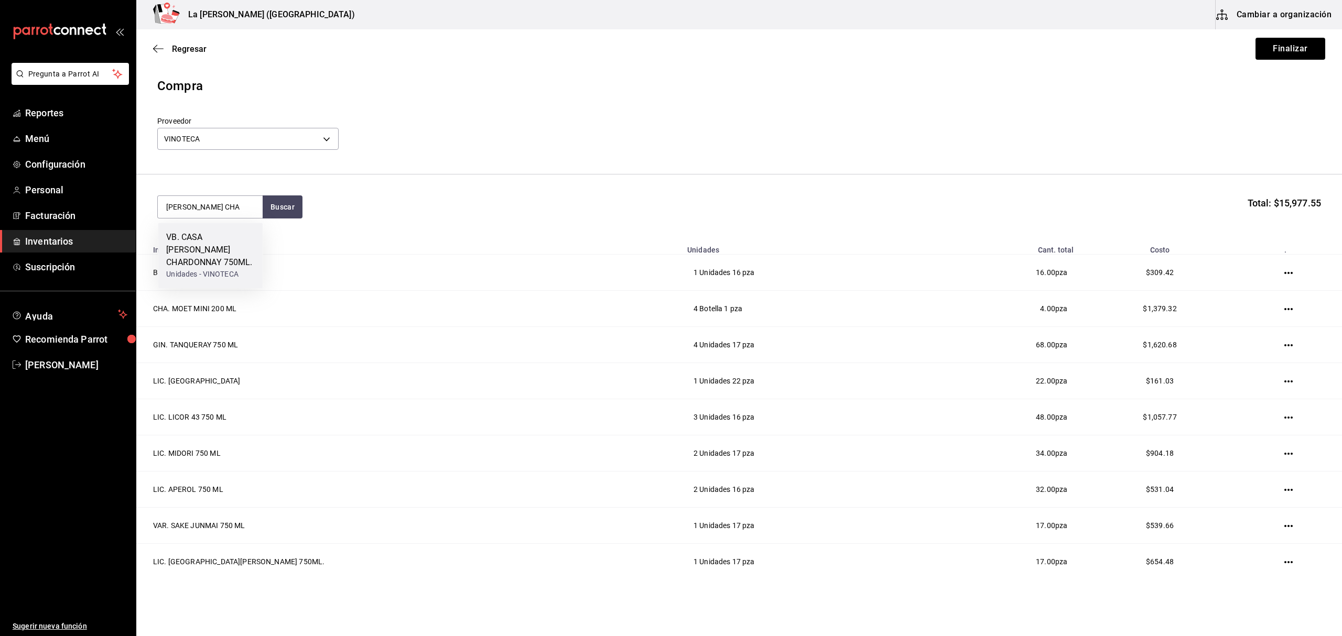
click at [219, 254] on div "VB. CASA MADERO CHARDONNAY 750ML." at bounding box center [210, 250] width 88 height 38
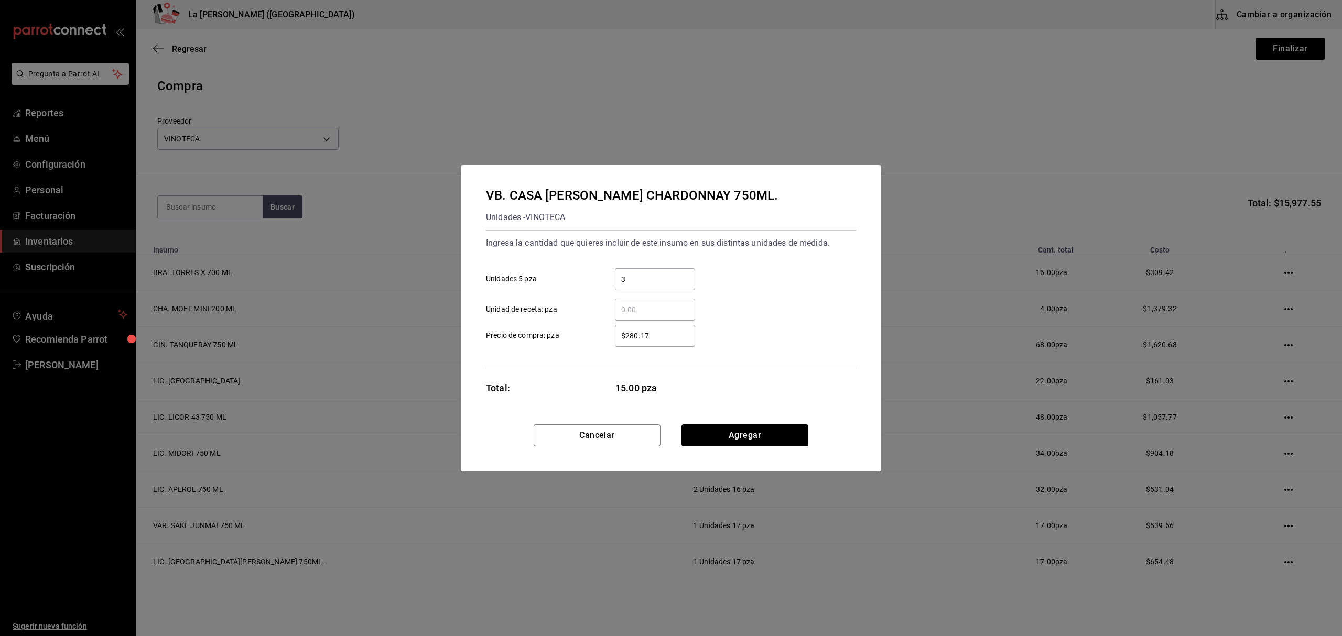
click button "Agregar" at bounding box center [744, 436] width 127 height 22
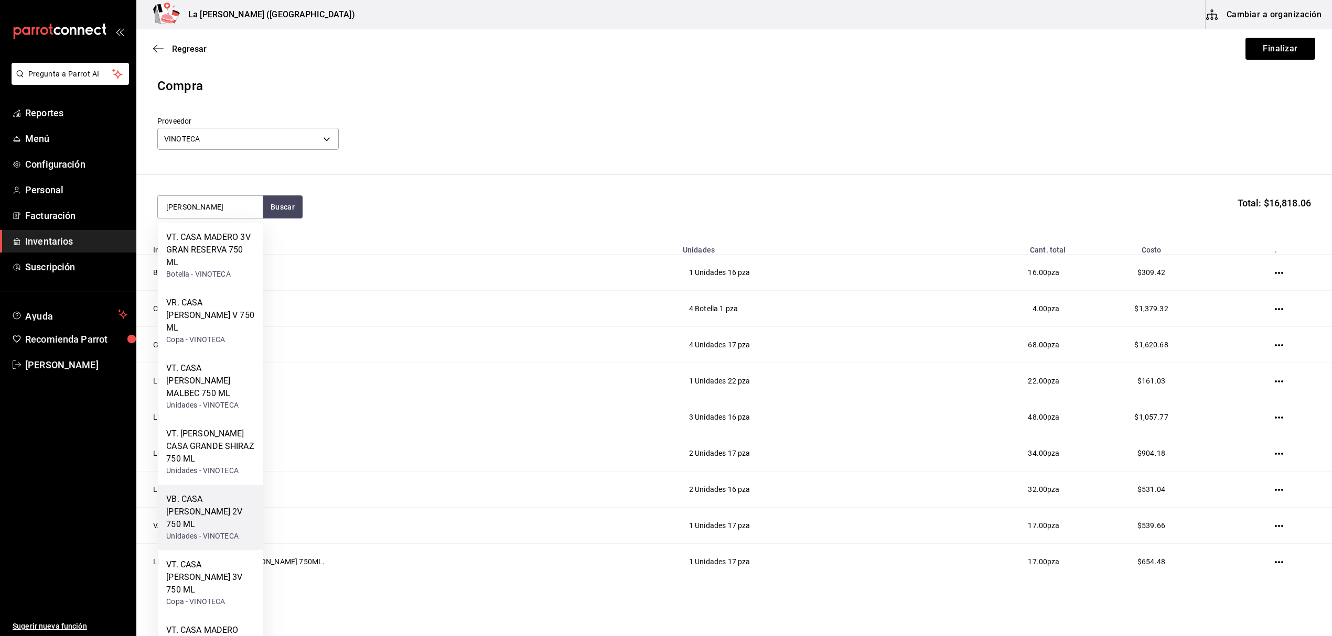
click at [213, 493] on div "VB. CASA MADERO 2V 750 ML" at bounding box center [210, 512] width 88 height 38
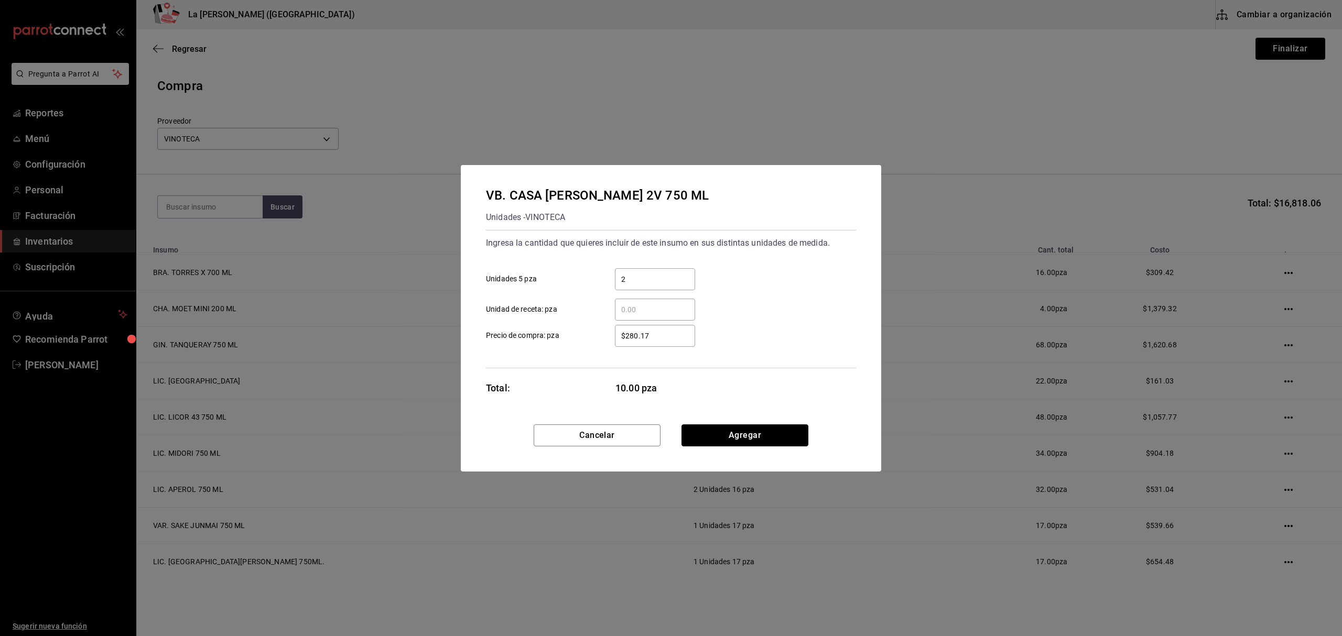
click button "Agregar" at bounding box center [744, 436] width 127 height 22
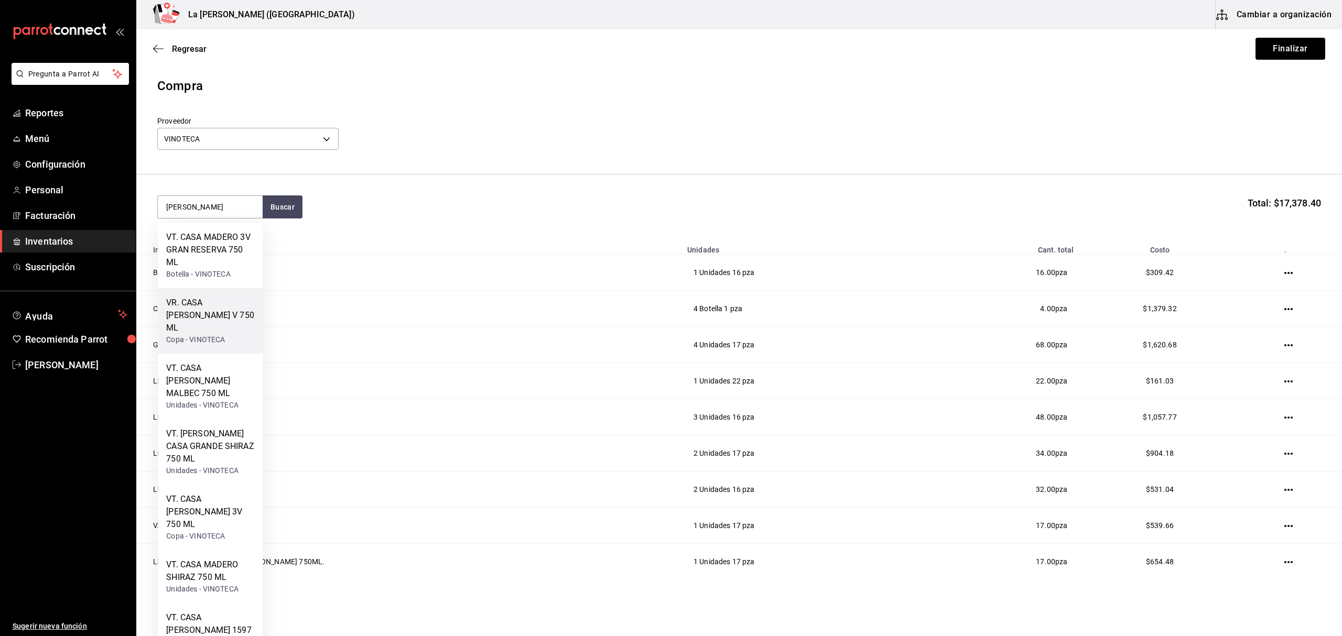
click at [229, 316] on div "VR. CASA MADERO V 750 ML" at bounding box center [210, 316] width 88 height 38
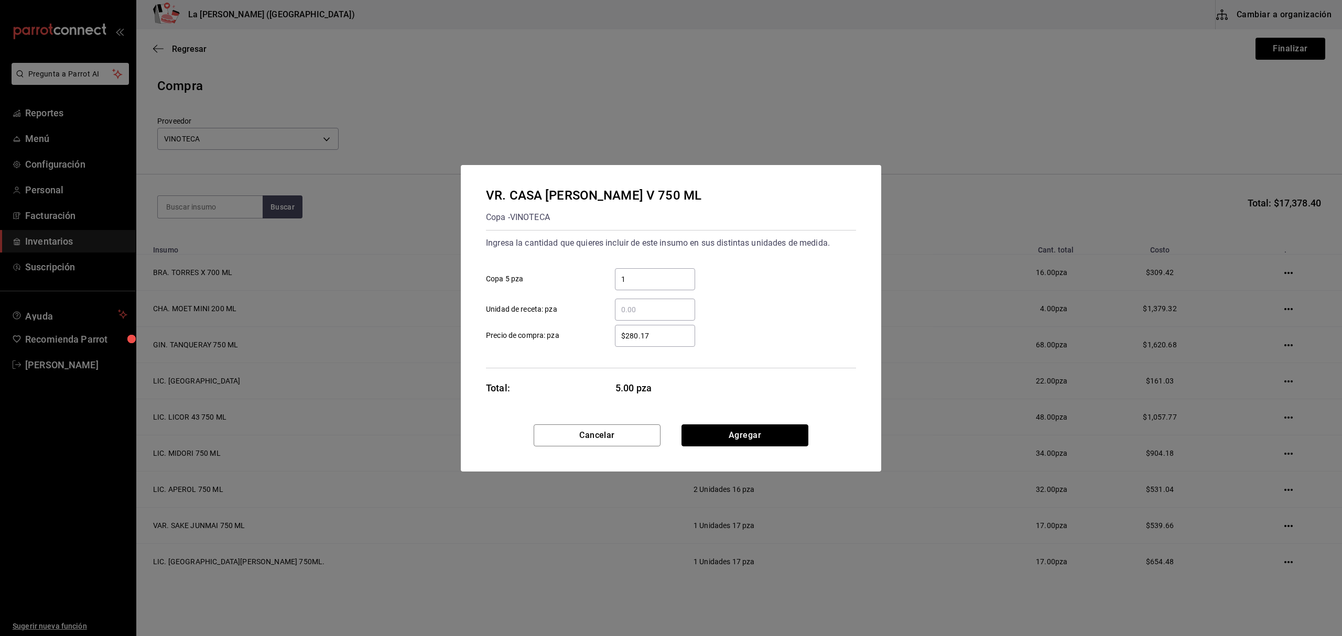
click button "Agregar" at bounding box center [744, 436] width 127 height 22
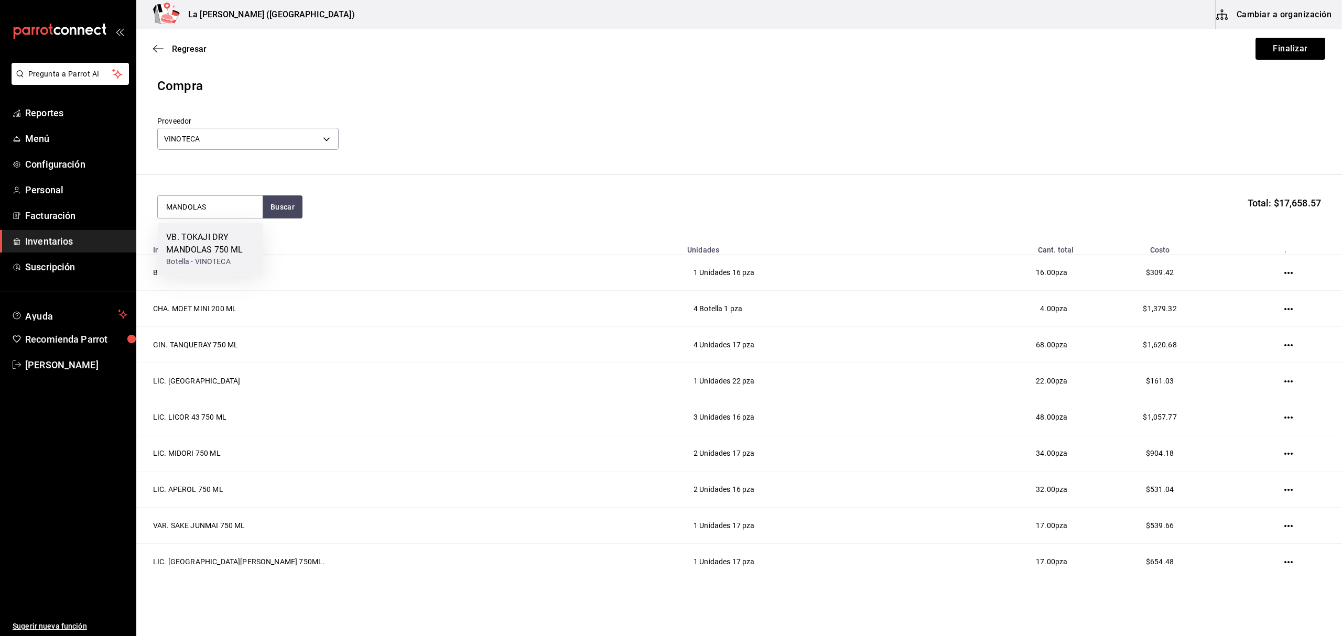
click at [236, 252] on div "VB. TOKAJI DRY MANDOLAS 750 ML" at bounding box center [210, 243] width 88 height 25
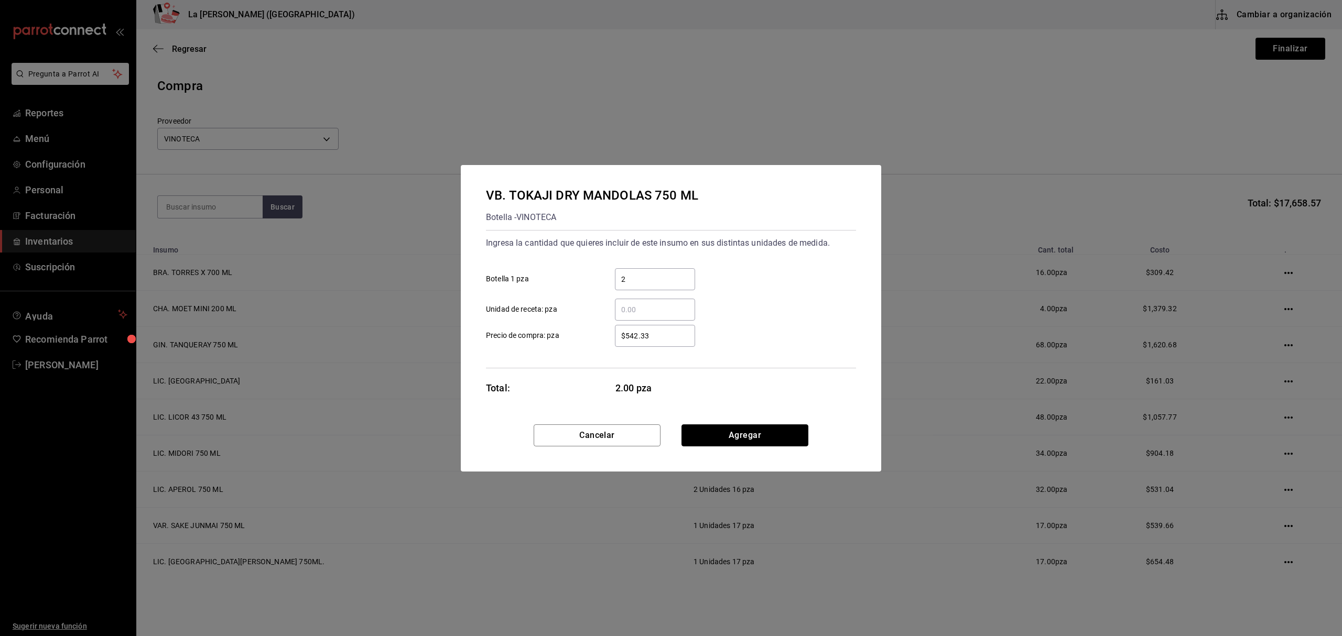
click button "Agregar" at bounding box center [744, 436] width 127 height 22
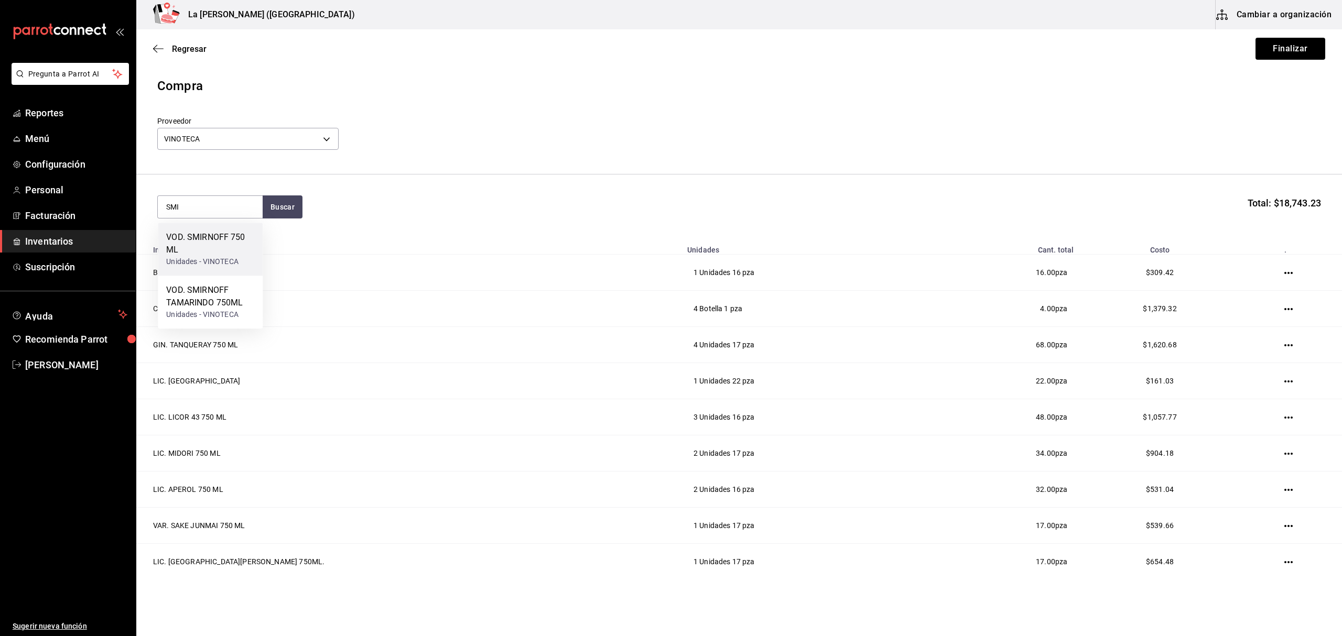
click at [235, 253] on div "VOD. SMIRNOFF 750 ML" at bounding box center [210, 243] width 88 height 25
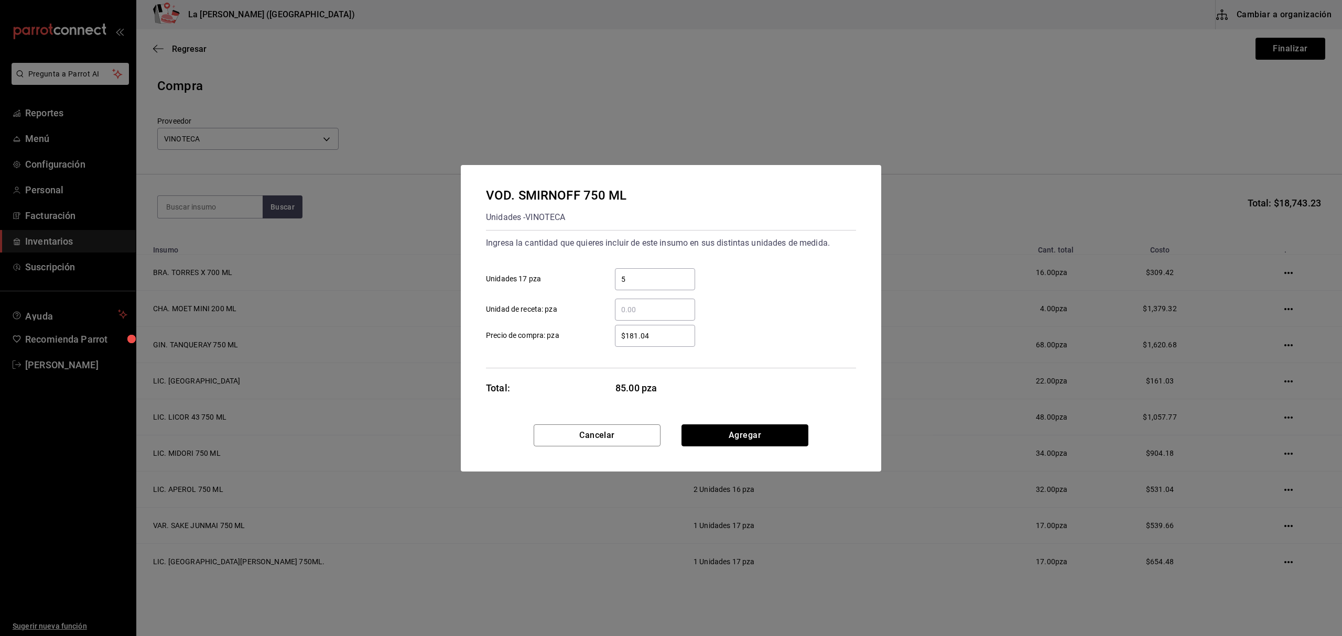
click button "Agregar" at bounding box center [744, 436] width 127 height 22
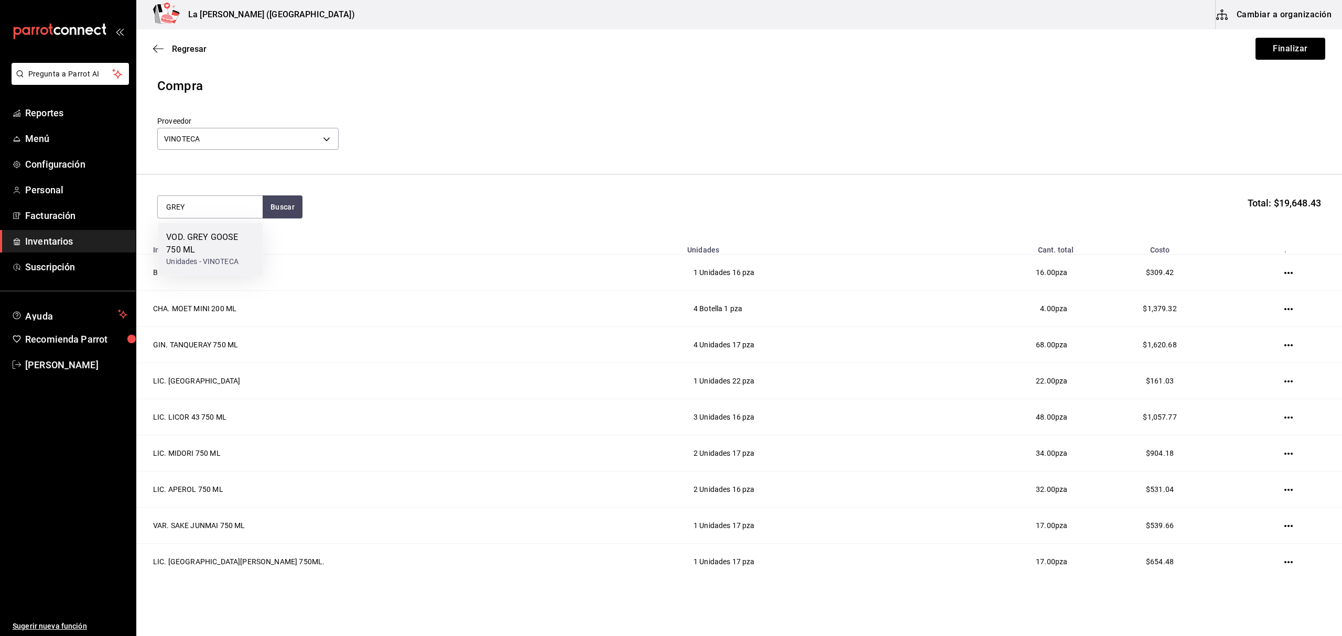
click at [239, 254] on div "VOD. GREY GOOSE 750 ML" at bounding box center [210, 243] width 88 height 25
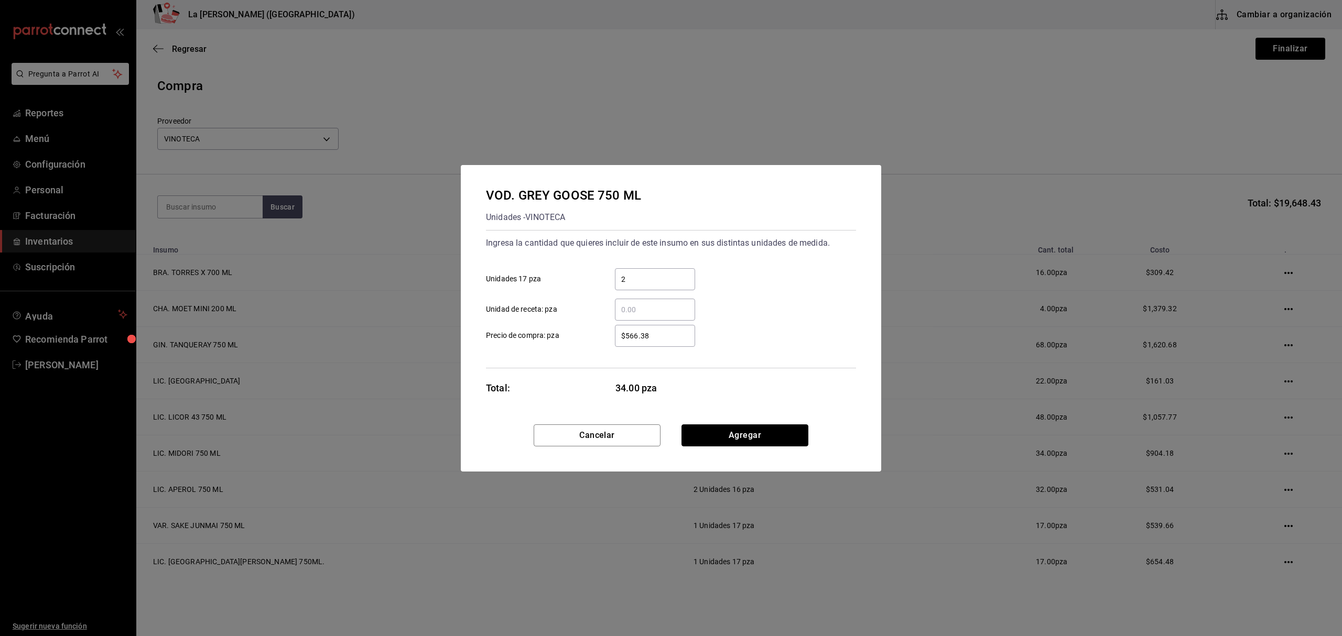
click button "Agregar" at bounding box center [744, 436] width 127 height 22
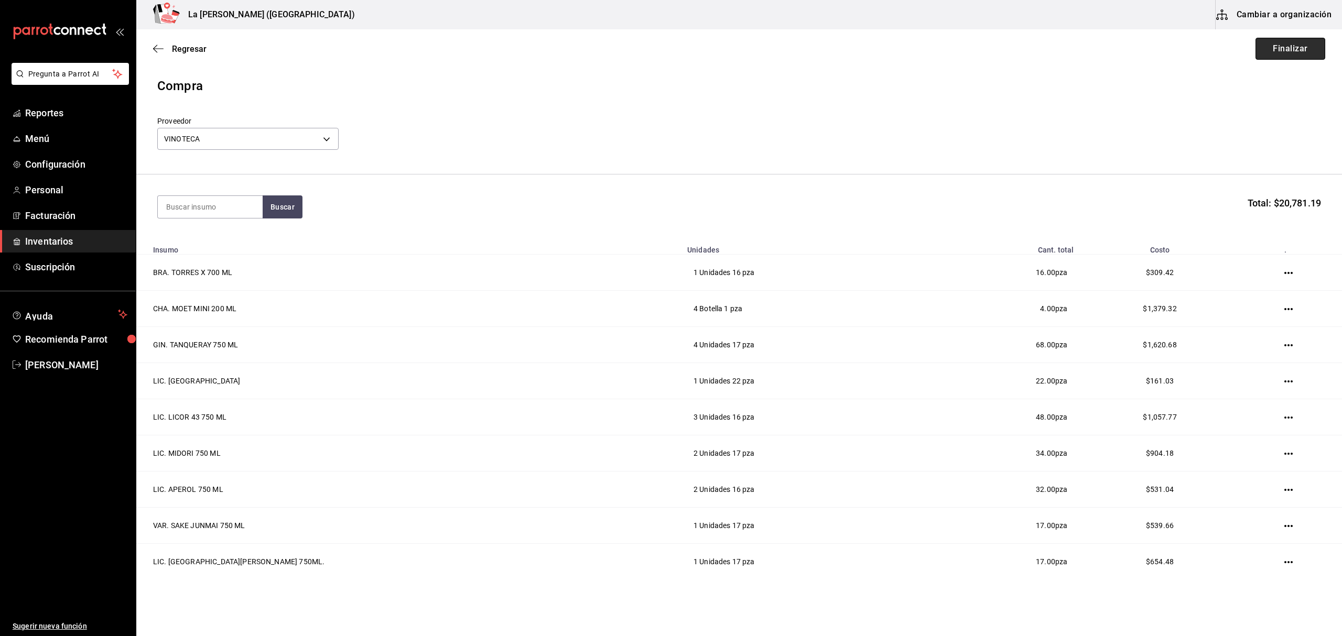
click at [1281, 41] on button "Finalizar" at bounding box center [1291, 49] width 70 height 22
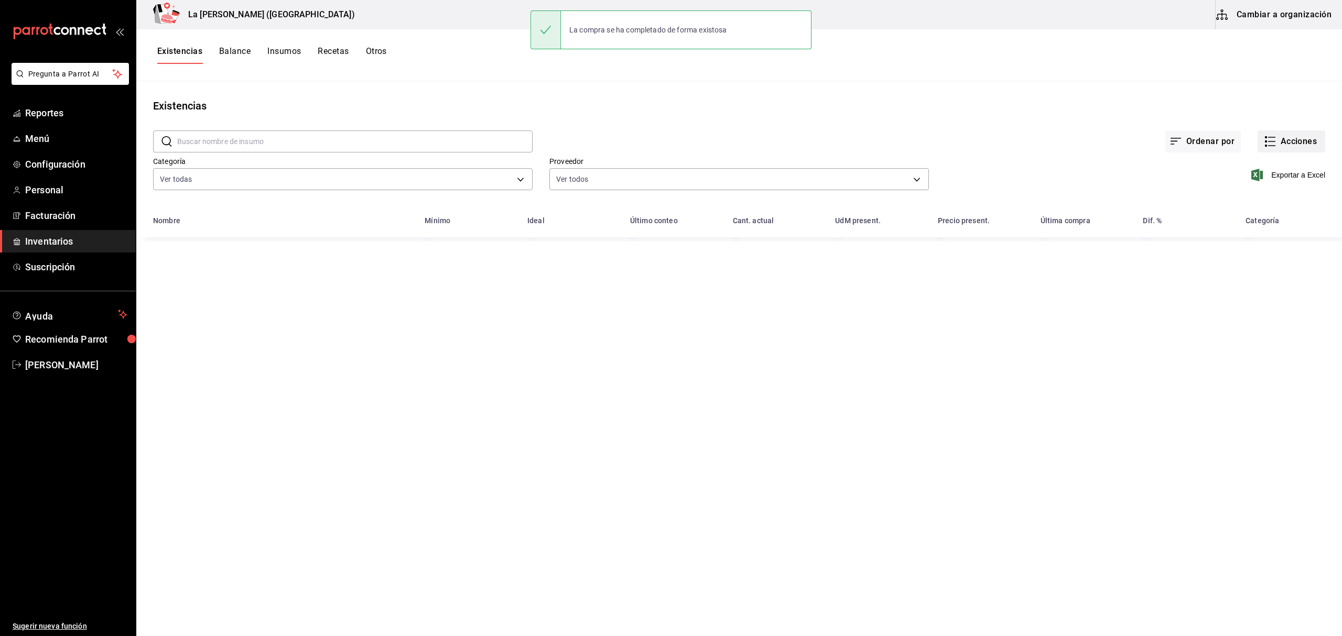
click at [1298, 141] on button "Acciones" at bounding box center [1292, 142] width 68 height 22
click at [1263, 202] on span "Compra" at bounding box center [1281, 198] width 88 height 11
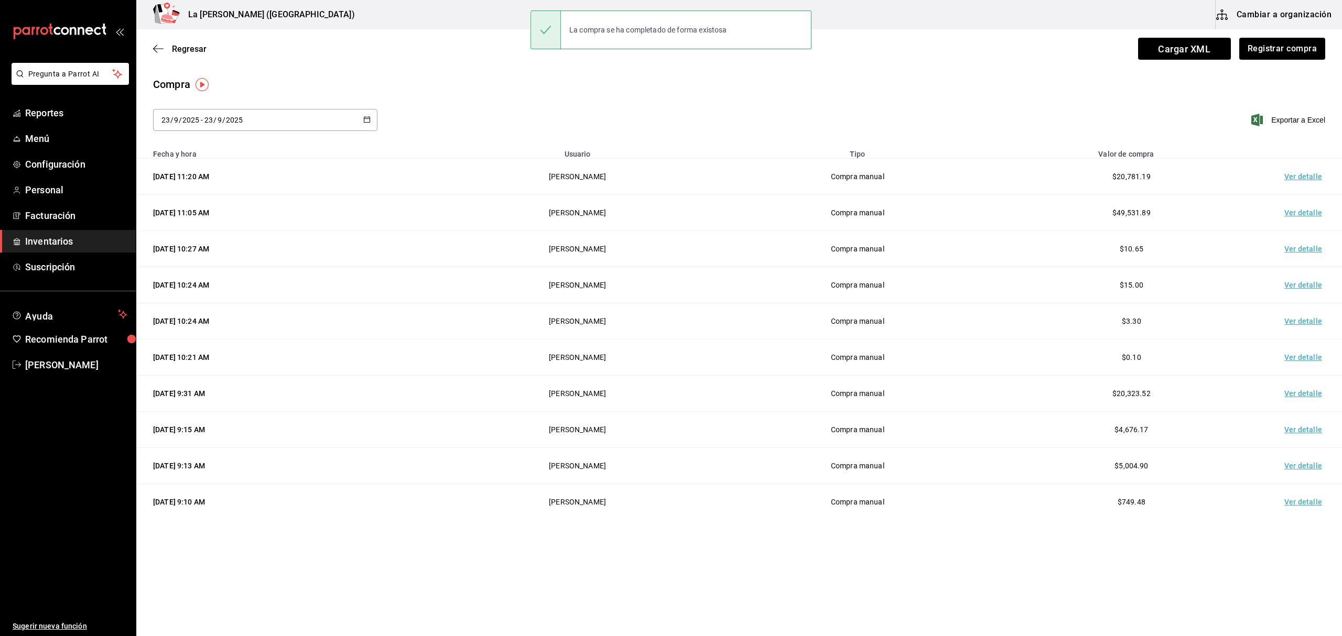
click at [1299, 177] on td "Ver detalle" at bounding box center [1305, 177] width 73 height 36
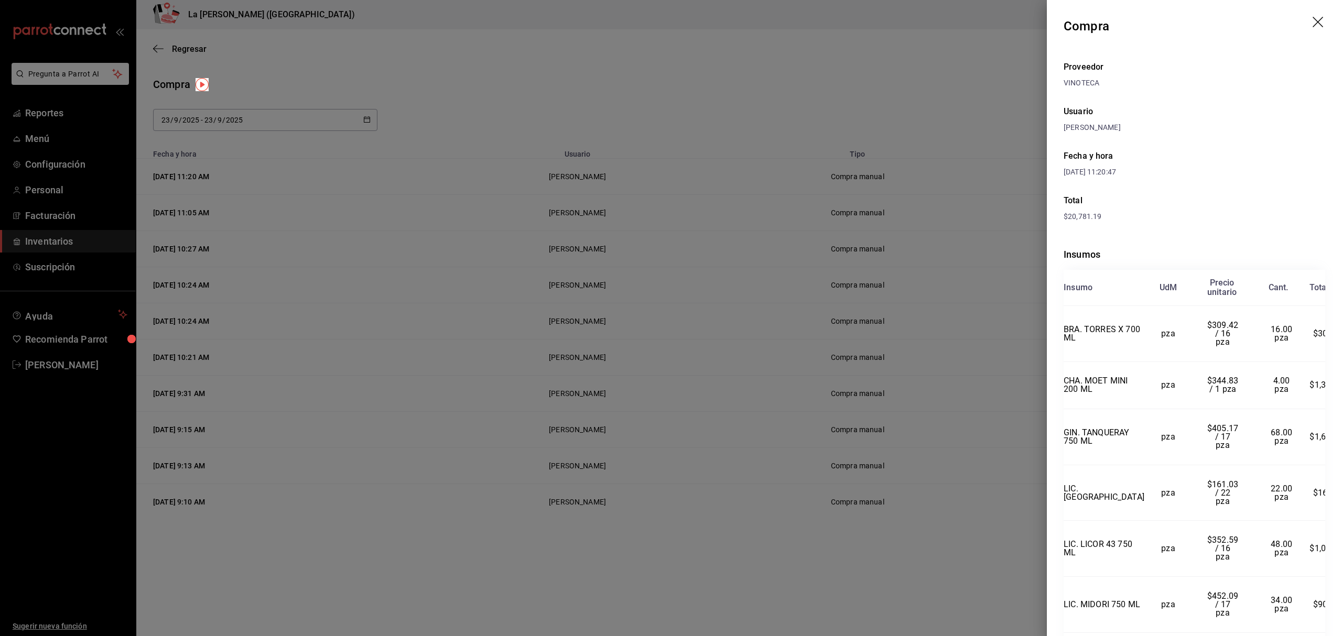
click at [1313, 21] on icon "drag" at bounding box center [1318, 22] width 10 height 10
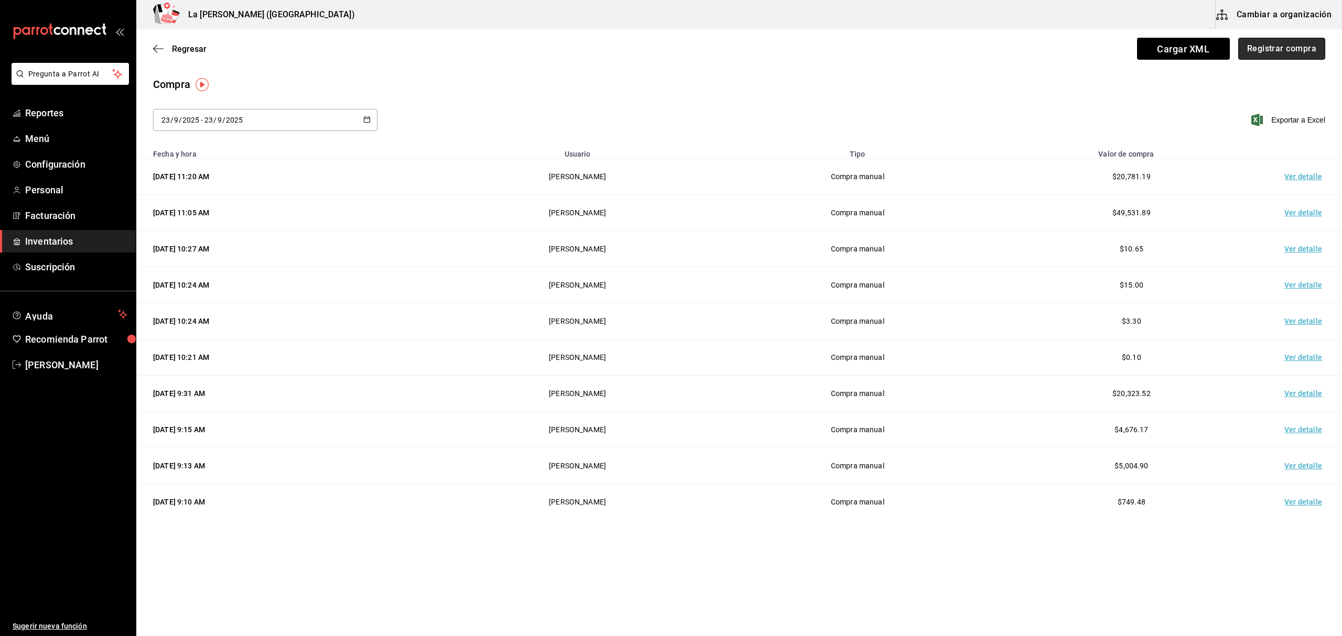
click at [1296, 42] on button "Registrar compra" at bounding box center [1281, 49] width 87 height 22
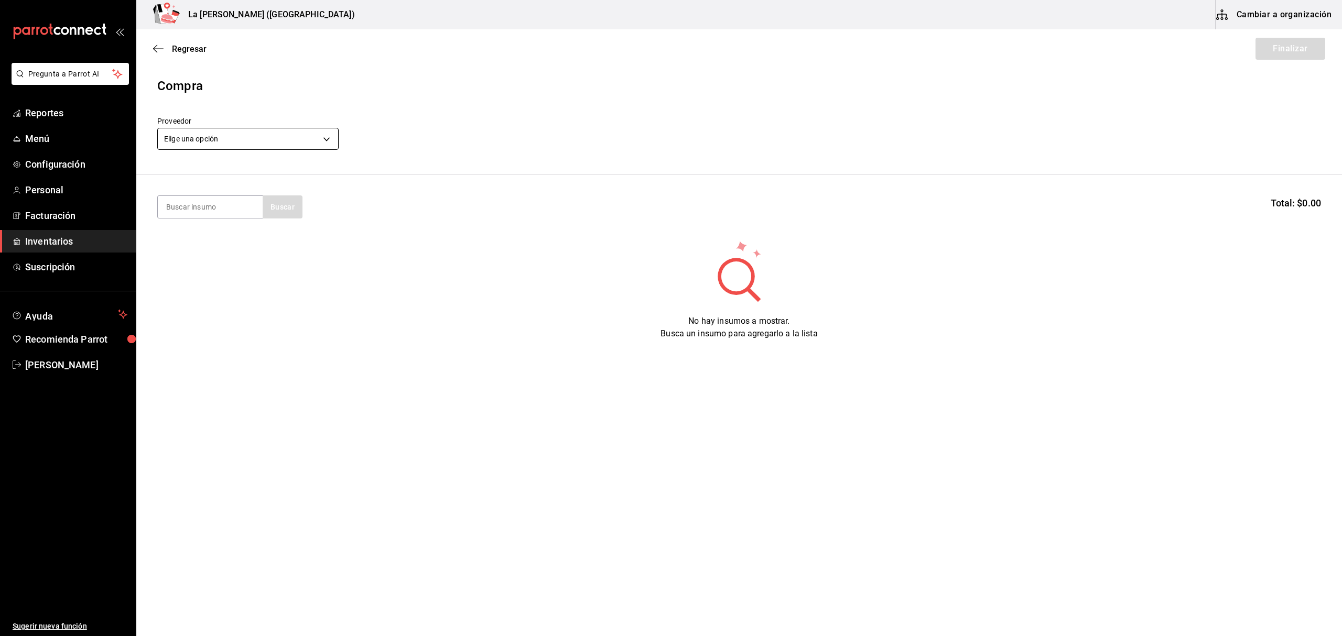
click at [196, 149] on body "Pregunta a Parrot AI Reportes Menú Configuración Personal Facturación Inventari…" at bounding box center [671, 288] width 1342 height 577
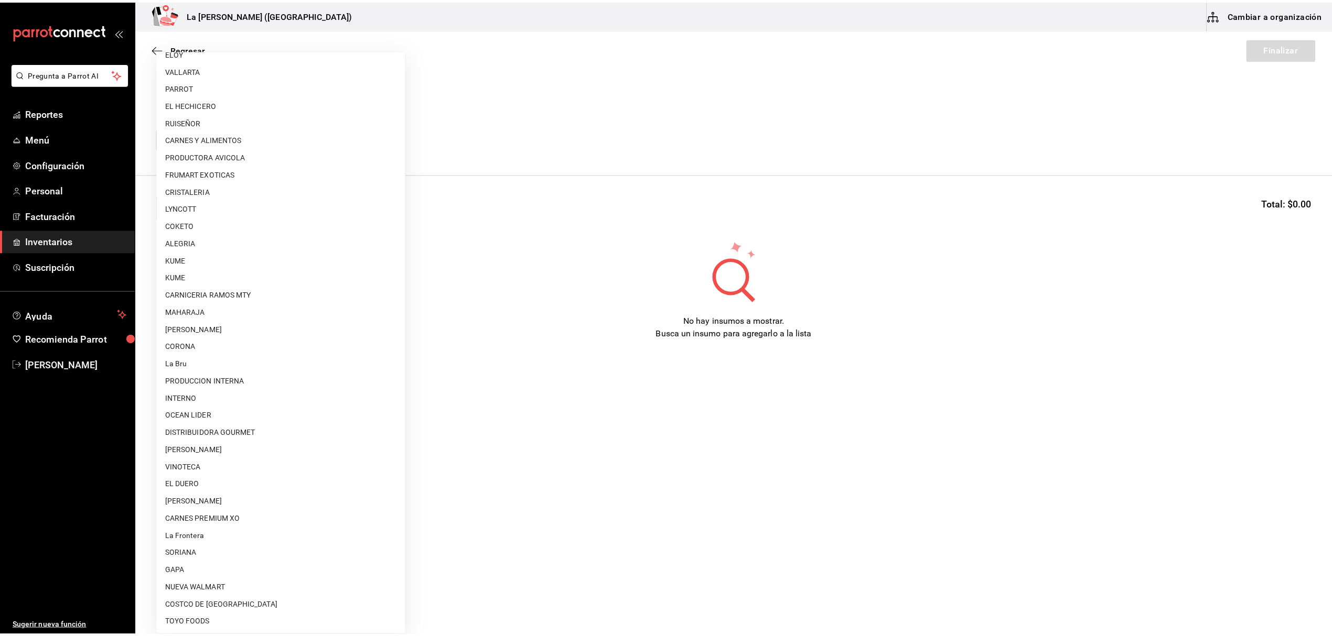
scroll to position [582, 0]
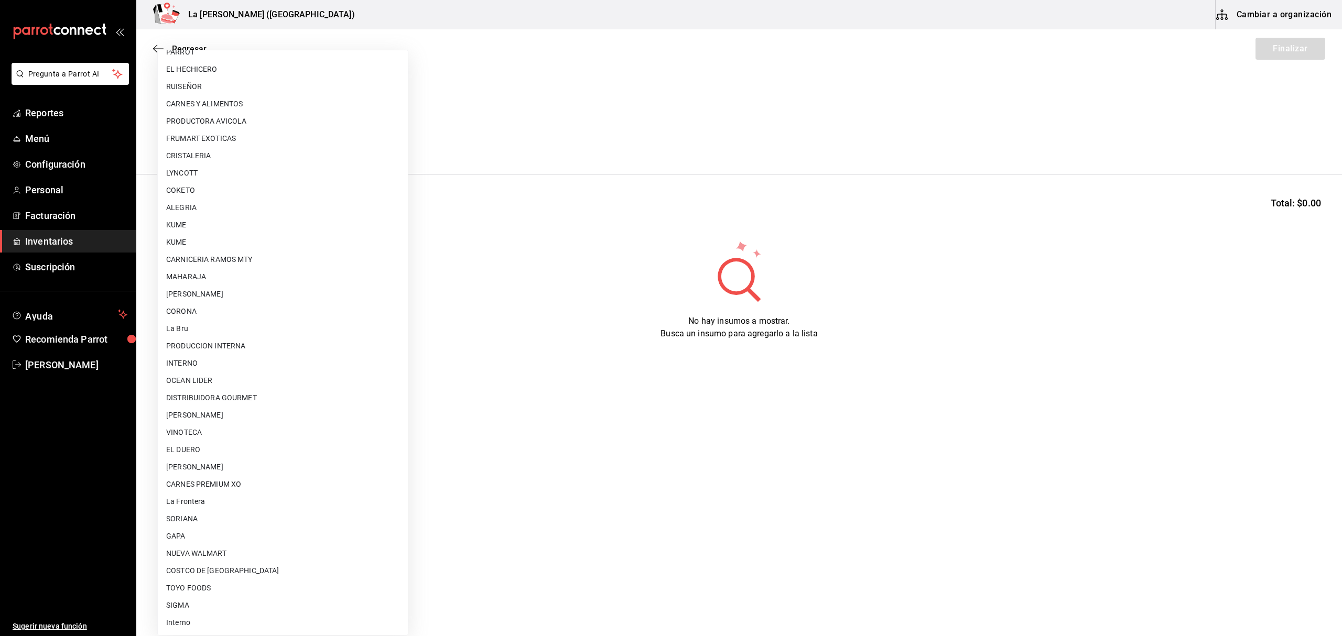
click at [210, 430] on li "VINOTECA" at bounding box center [283, 432] width 250 height 17
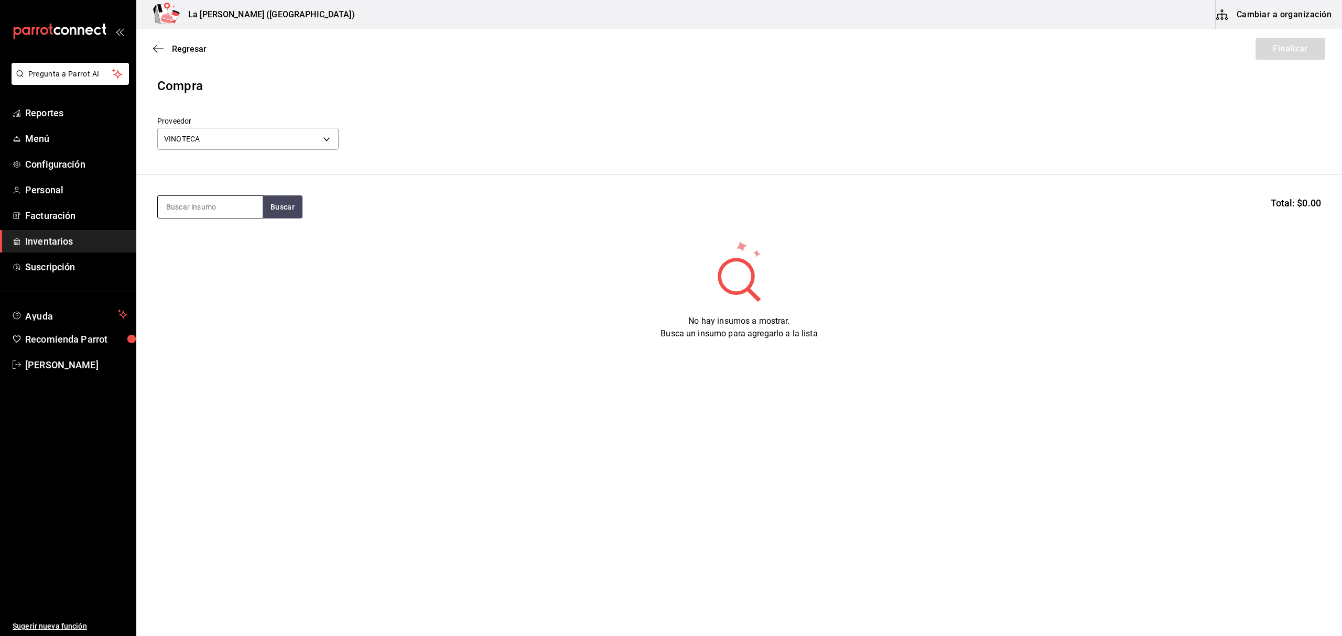
click at [210, 212] on input at bounding box center [210, 207] width 105 height 22
click at [204, 235] on div "CHA. MOET MINI 200 ML" at bounding box center [210, 243] width 88 height 25
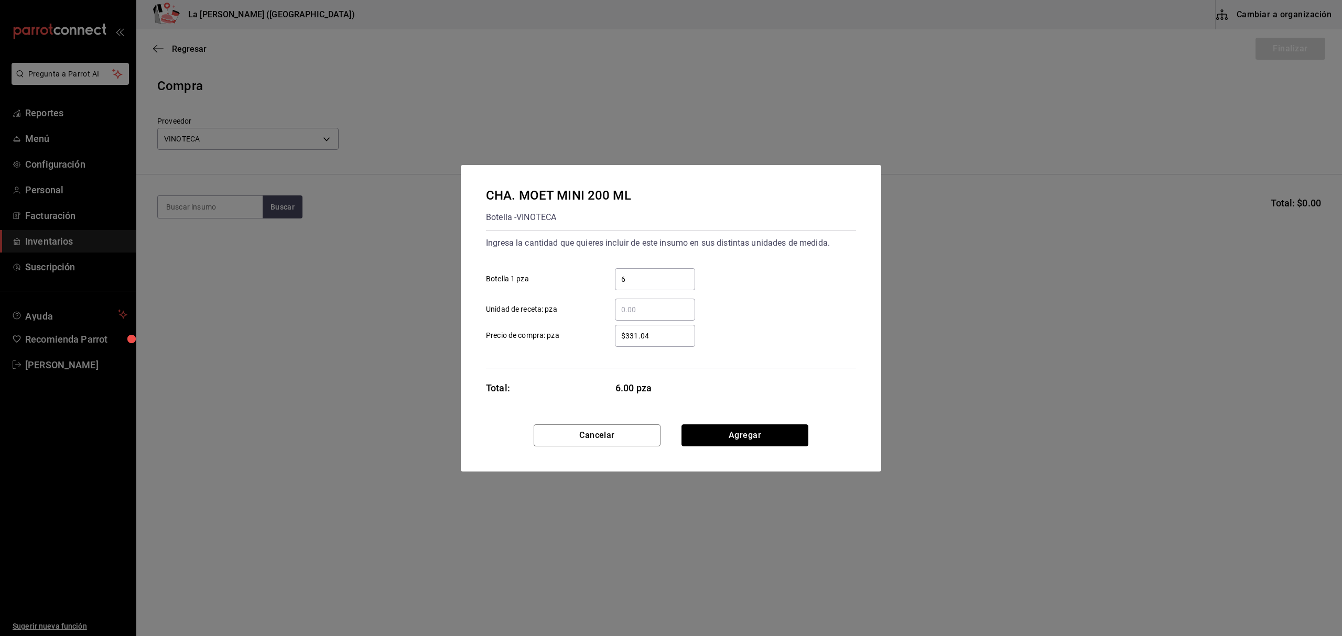
click button "Agregar" at bounding box center [744, 436] width 127 height 22
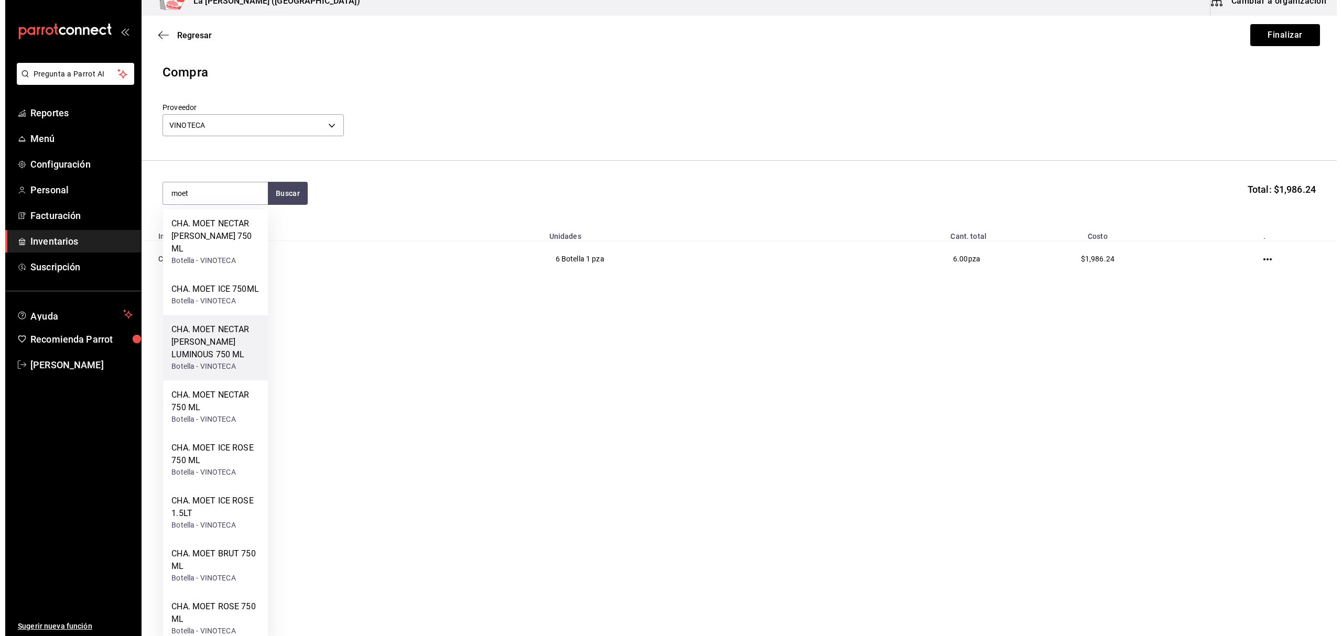
scroll to position [0, 0]
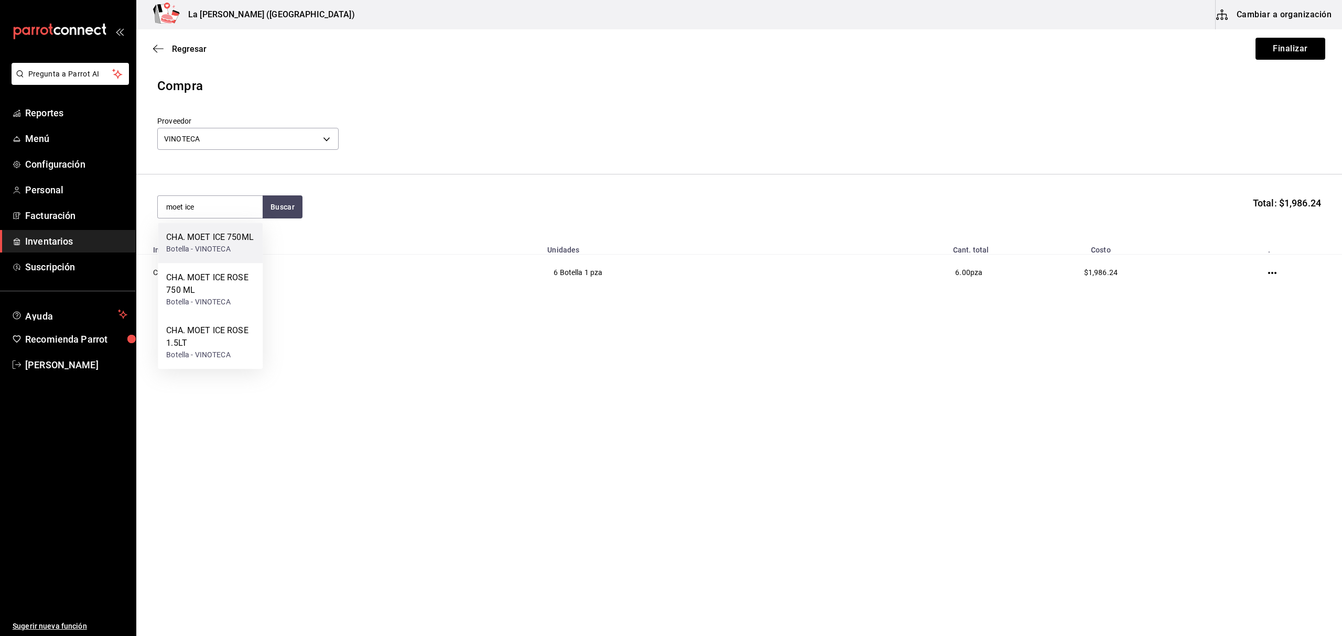
click at [199, 243] on div "CHA. MOET ICE 750ML" at bounding box center [210, 237] width 88 height 13
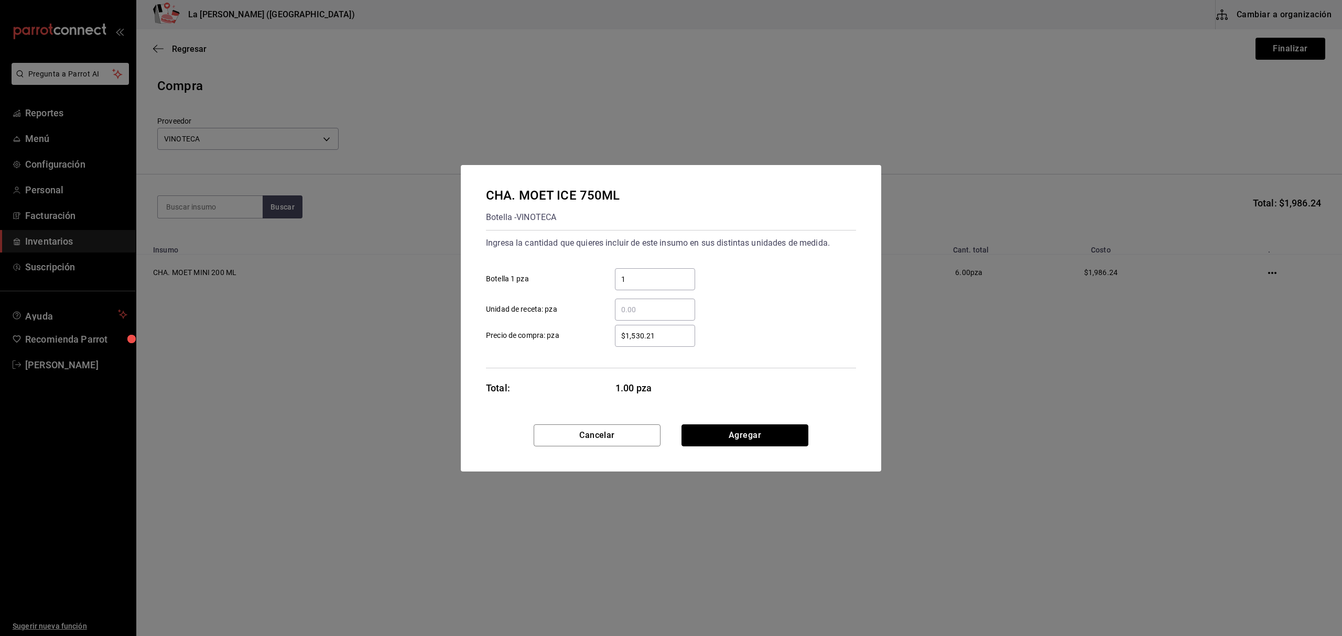
click button "Agregar" at bounding box center [744, 436] width 127 height 22
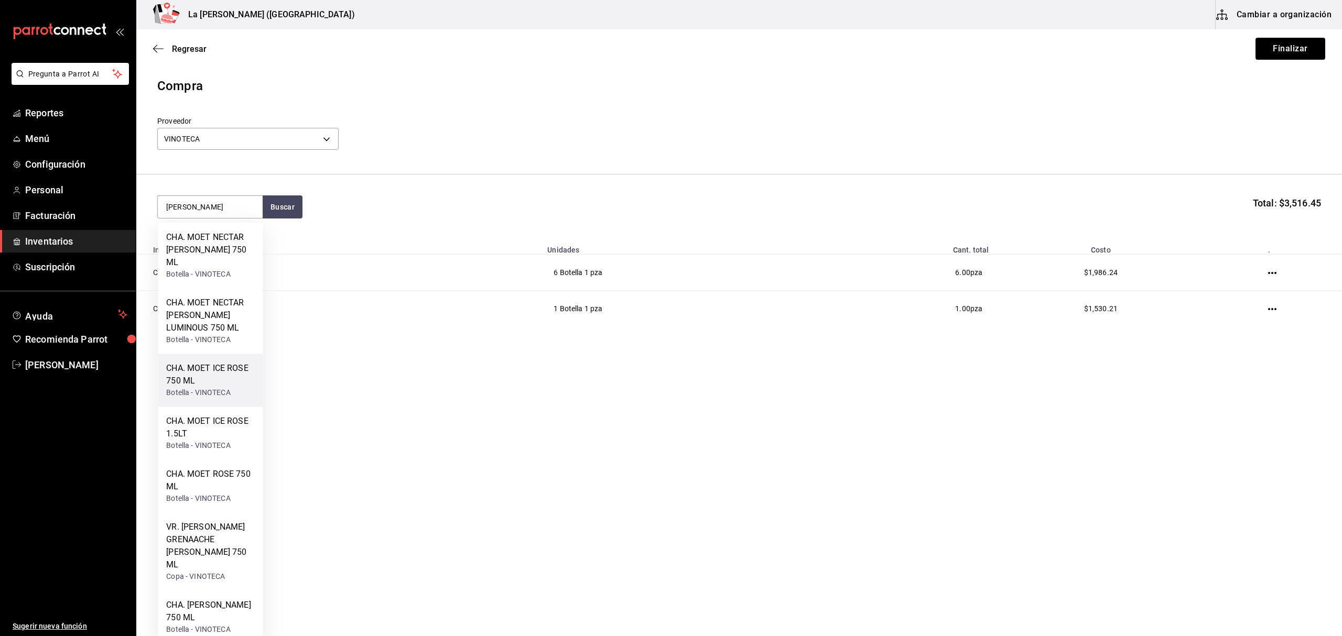
click at [231, 362] on div "CHA. MOET ICE ROSE 750 ML" at bounding box center [210, 374] width 88 height 25
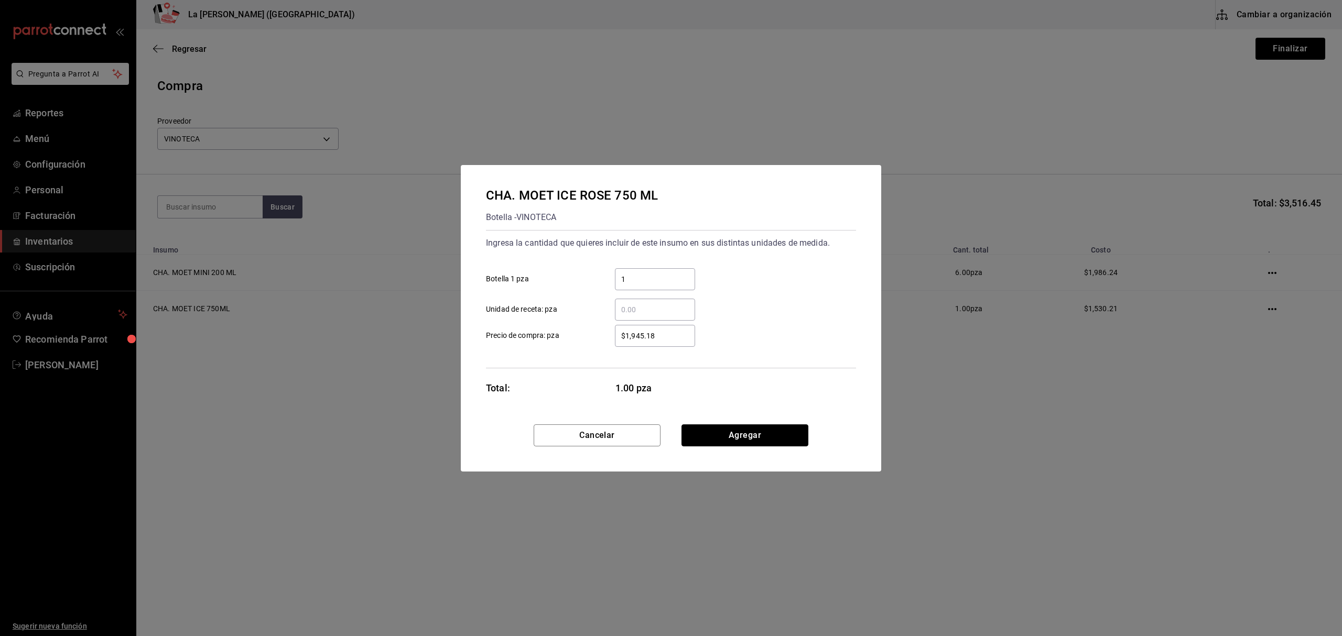
click button "Agregar" at bounding box center [744, 436] width 127 height 22
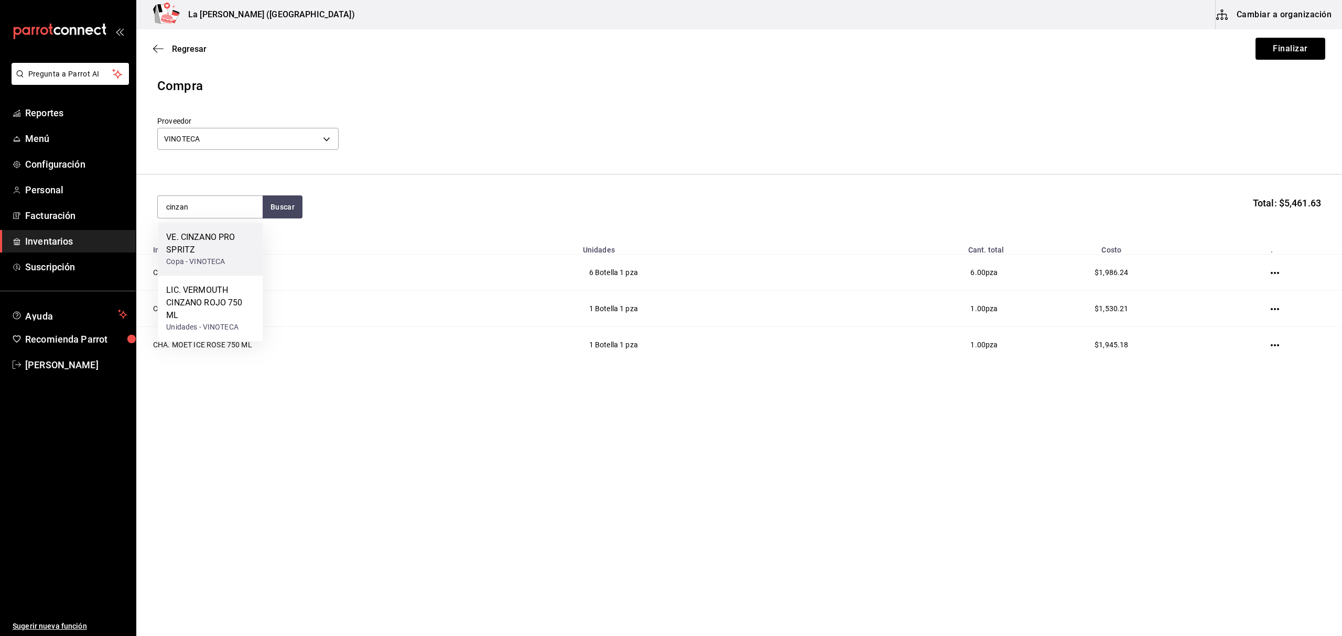
click at [219, 250] on div "VE. CINZANO PRO SPRITZ" at bounding box center [210, 243] width 88 height 25
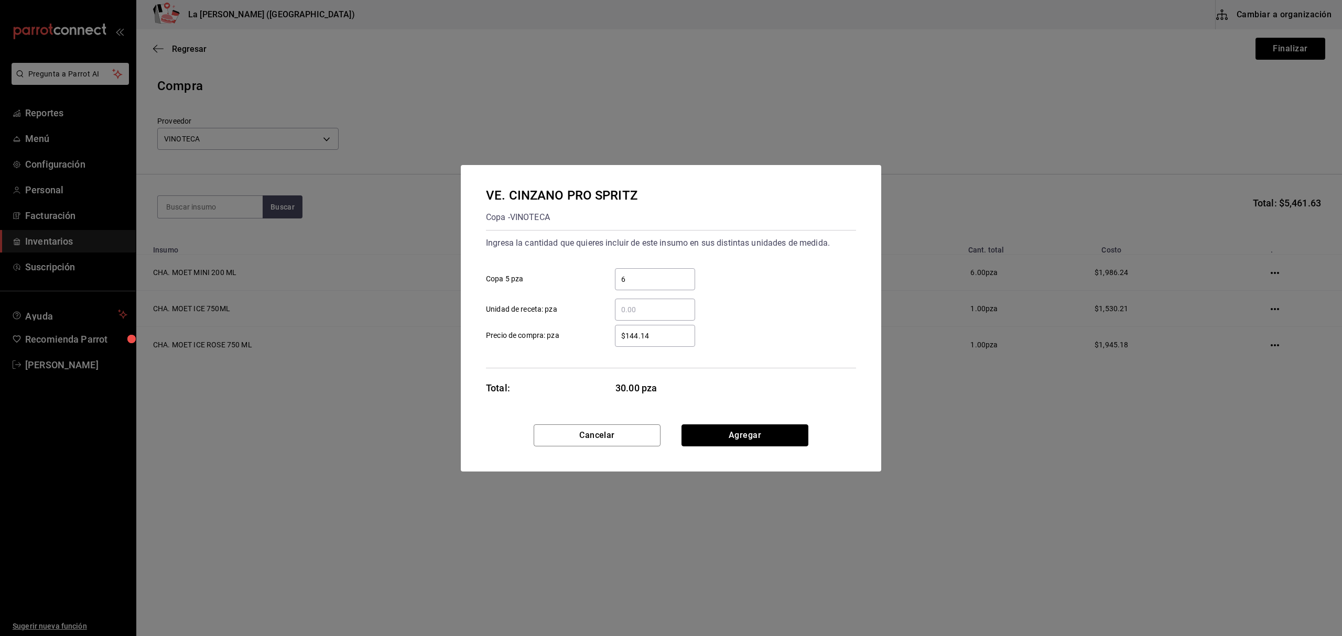
click button "Agregar" at bounding box center [744, 436] width 127 height 22
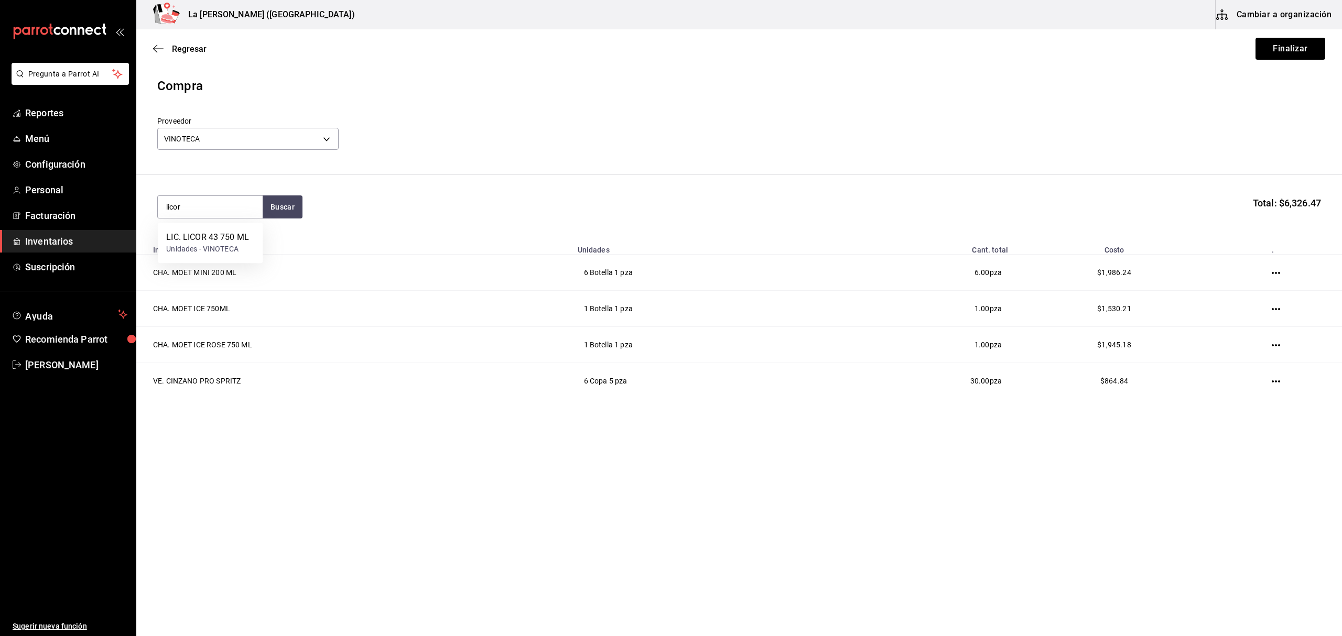
click at [219, 250] on div "Unidades - VINOTECA" at bounding box center [207, 249] width 83 height 11
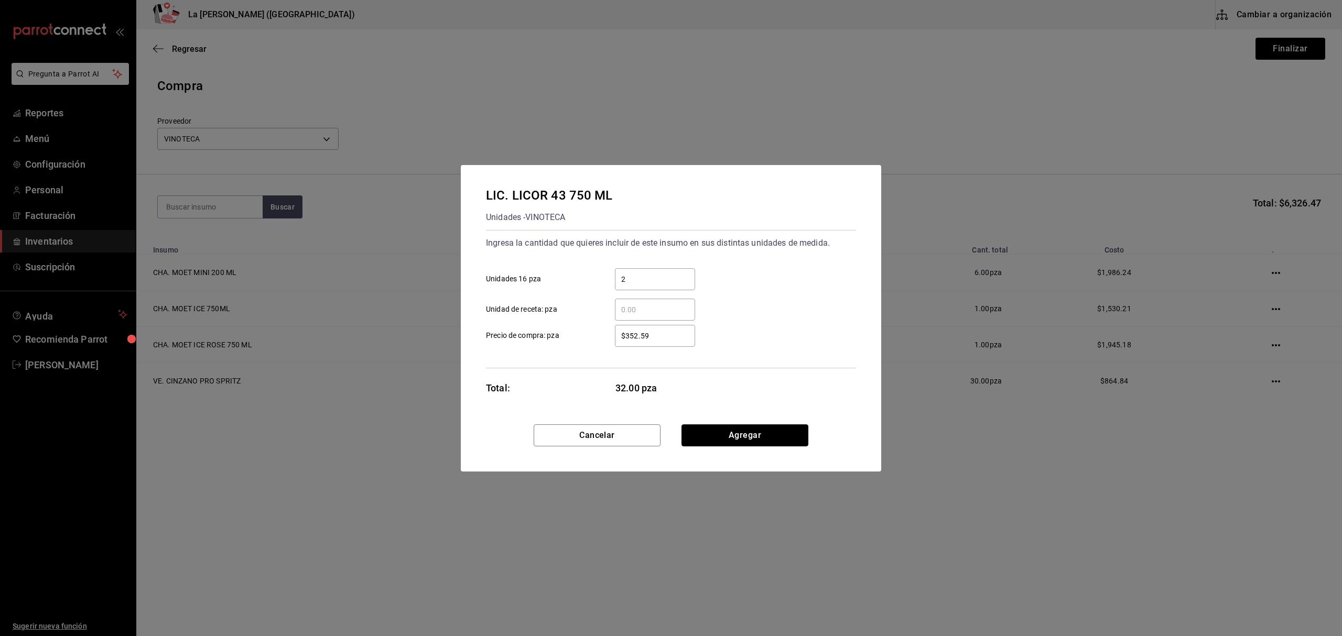
click button "Agregar" at bounding box center [744, 436] width 127 height 22
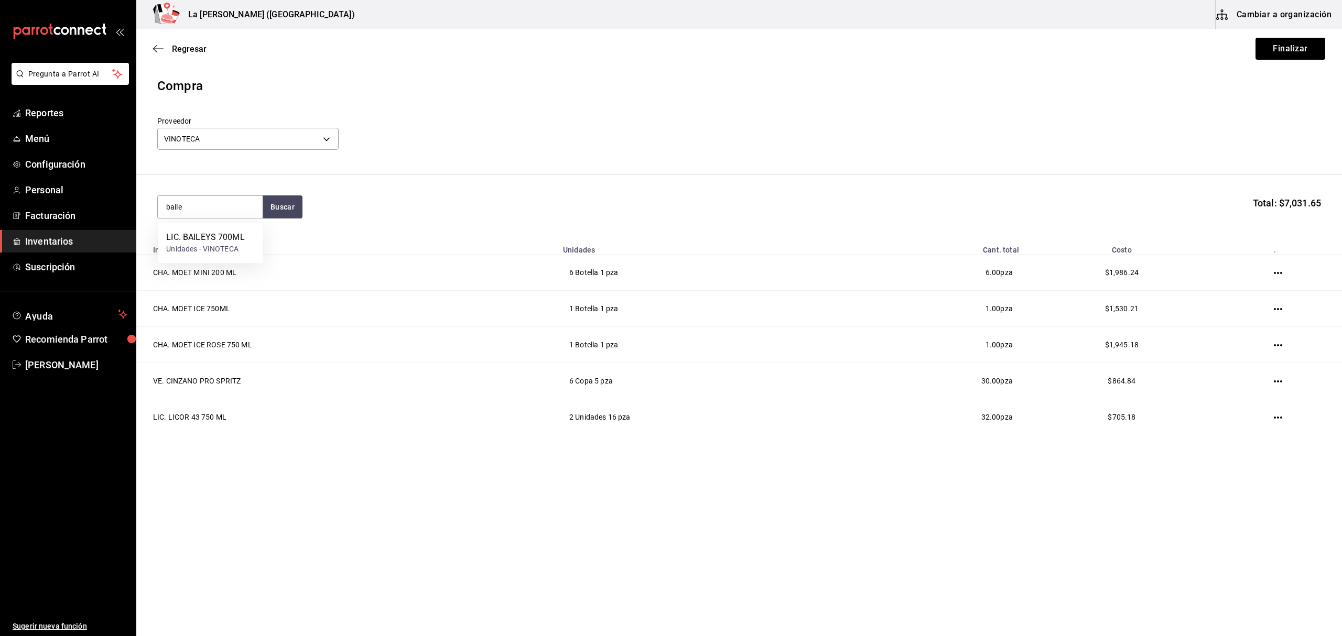
click at [219, 250] on div "Unidades - VINOTECA" at bounding box center [205, 249] width 78 height 11
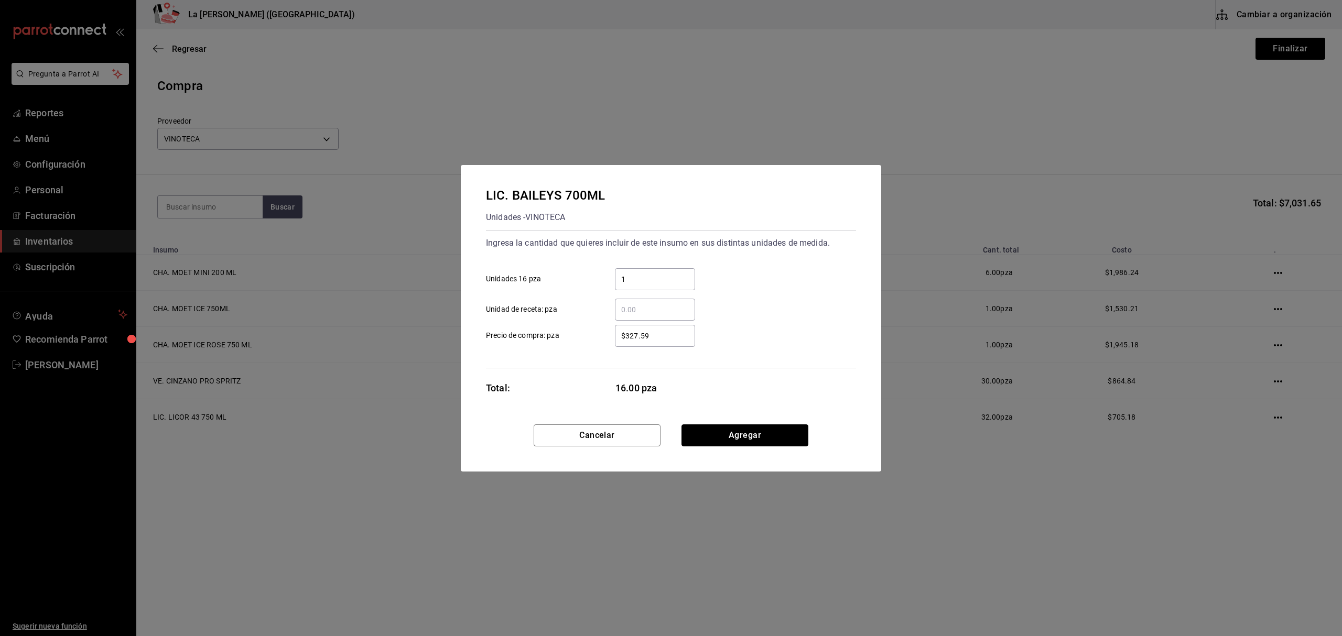
click button "Agregar" at bounding box center [744, 436] width 127 height 22
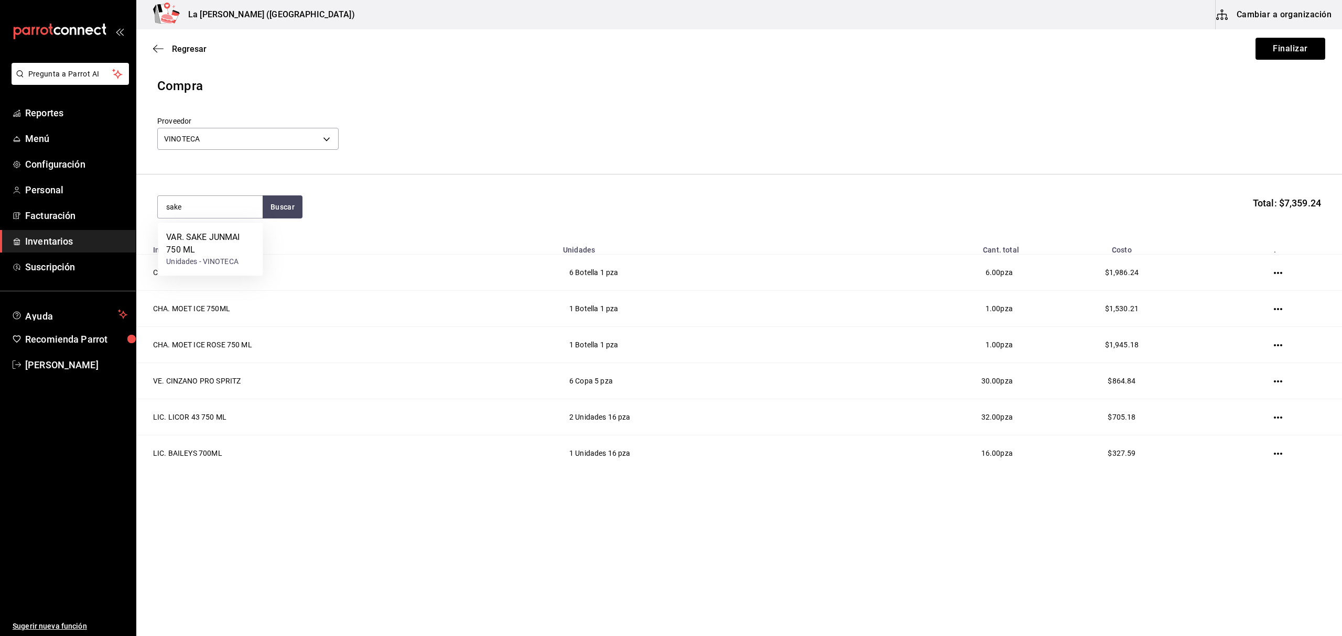
click at [219, 250] on div "VAR. SAKE JUNMAI 750 ML" at bounding box center [210, 243] width 88 height 25
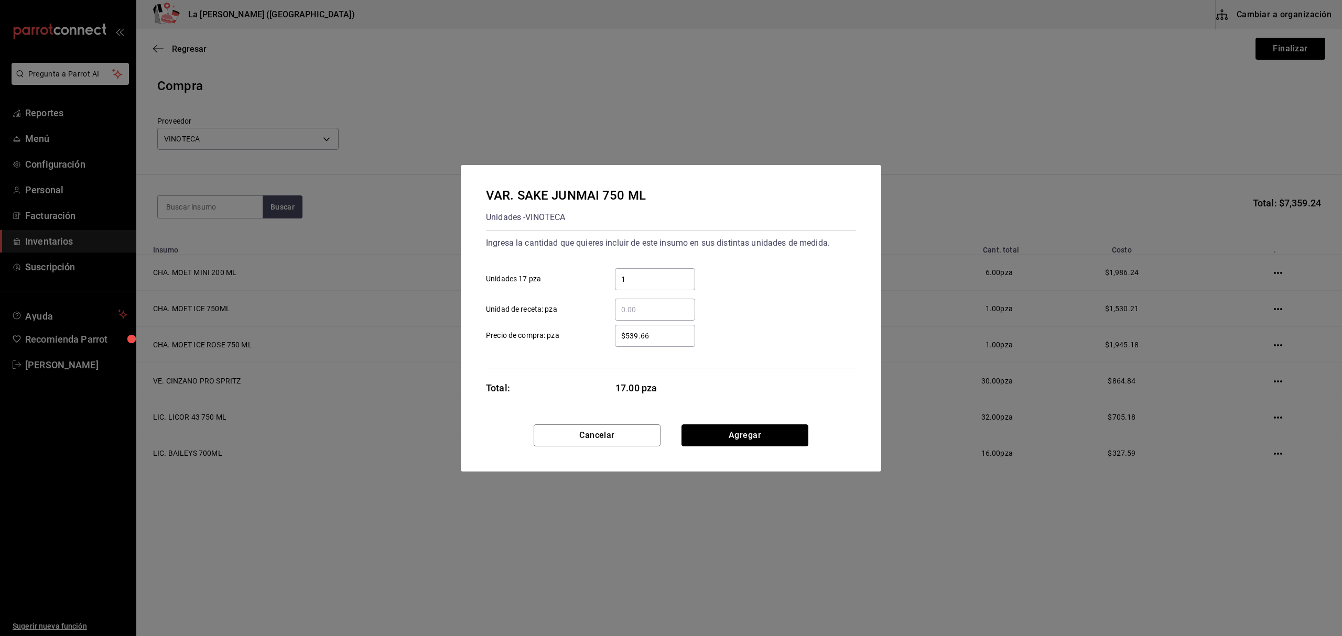
click button "Agregar" at bounding box center [744, 436] width 127 height 22
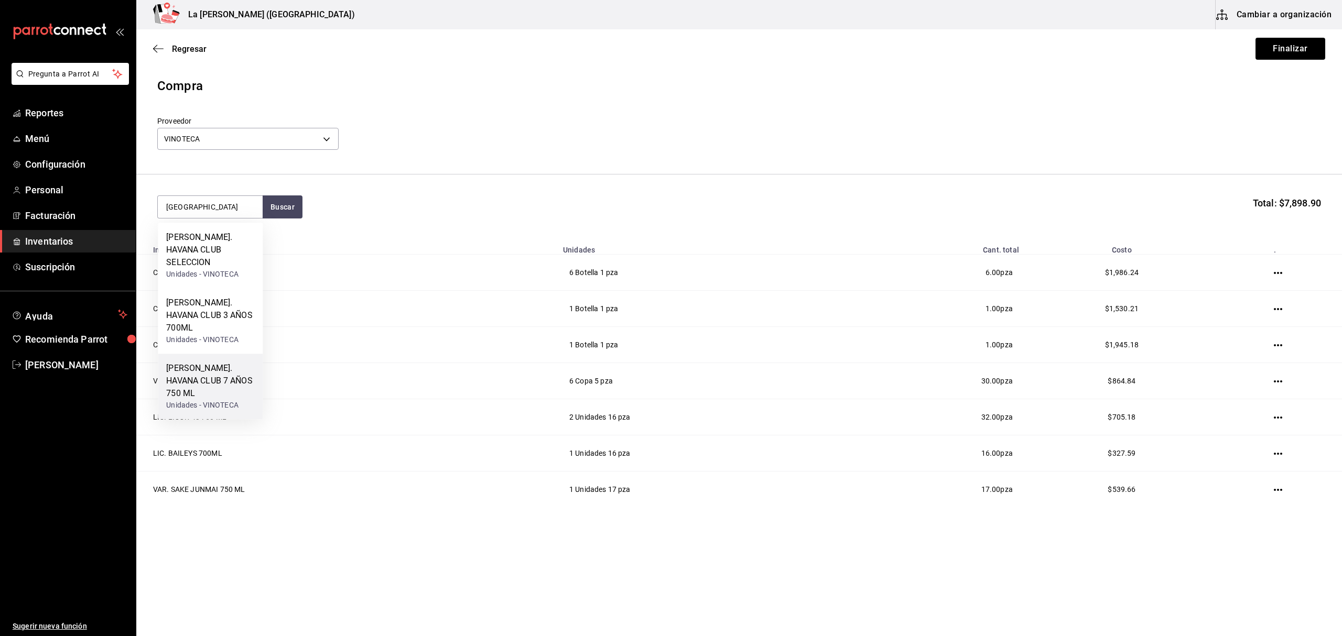
click at [220, 400] on div "Unidades - VINOTECA" at bounding box center [210, 405] width 88 height 11
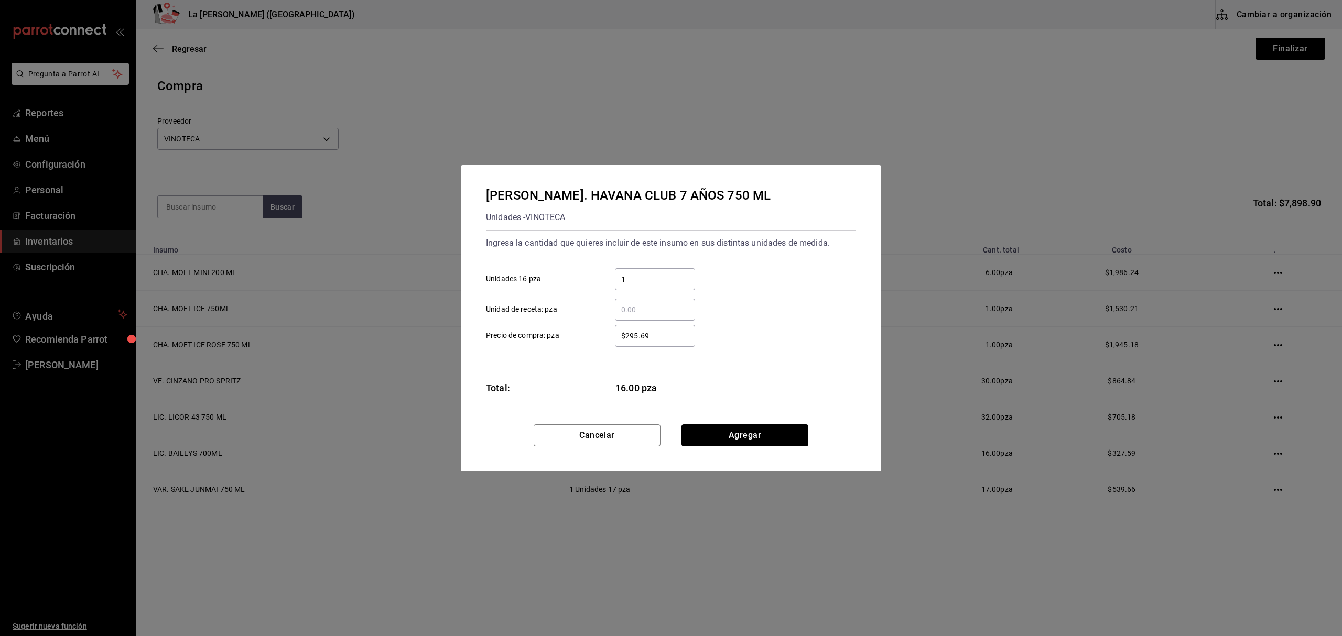
click button "Agregar" at bounding box center [744, 436] width 127 height 22
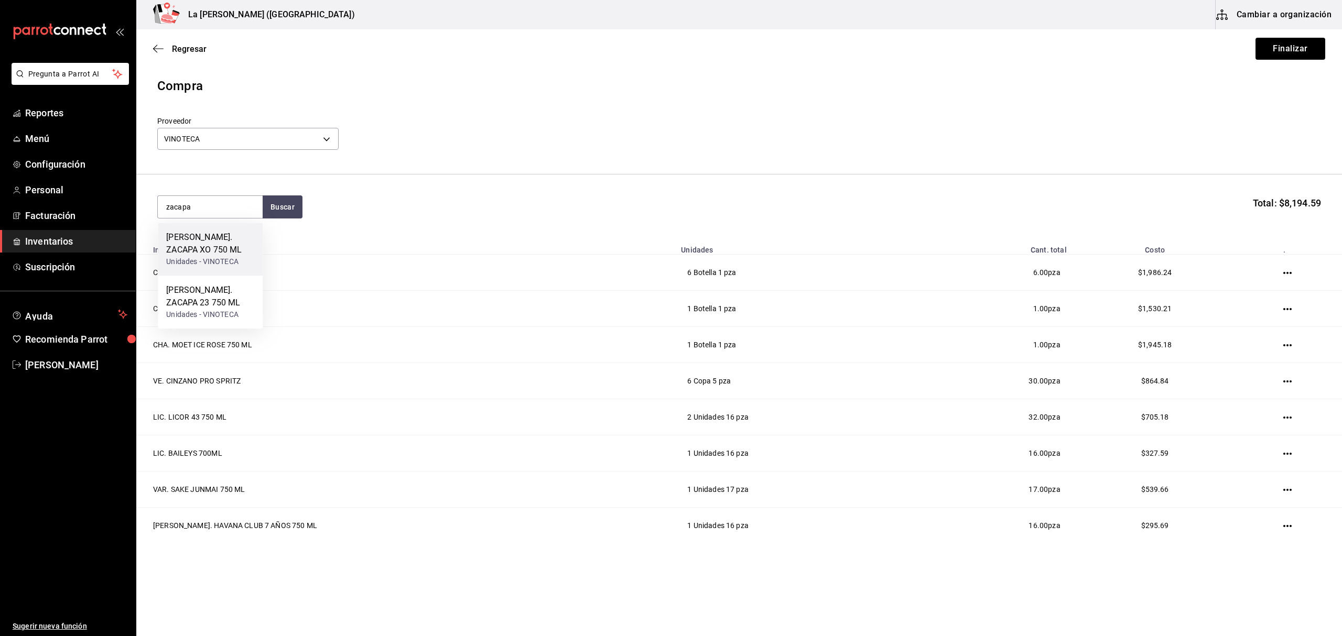
click at [233, 251] on div "RON. ZACAPA XO 750 ML" at bounding box center [210, 243] width 88 height 25
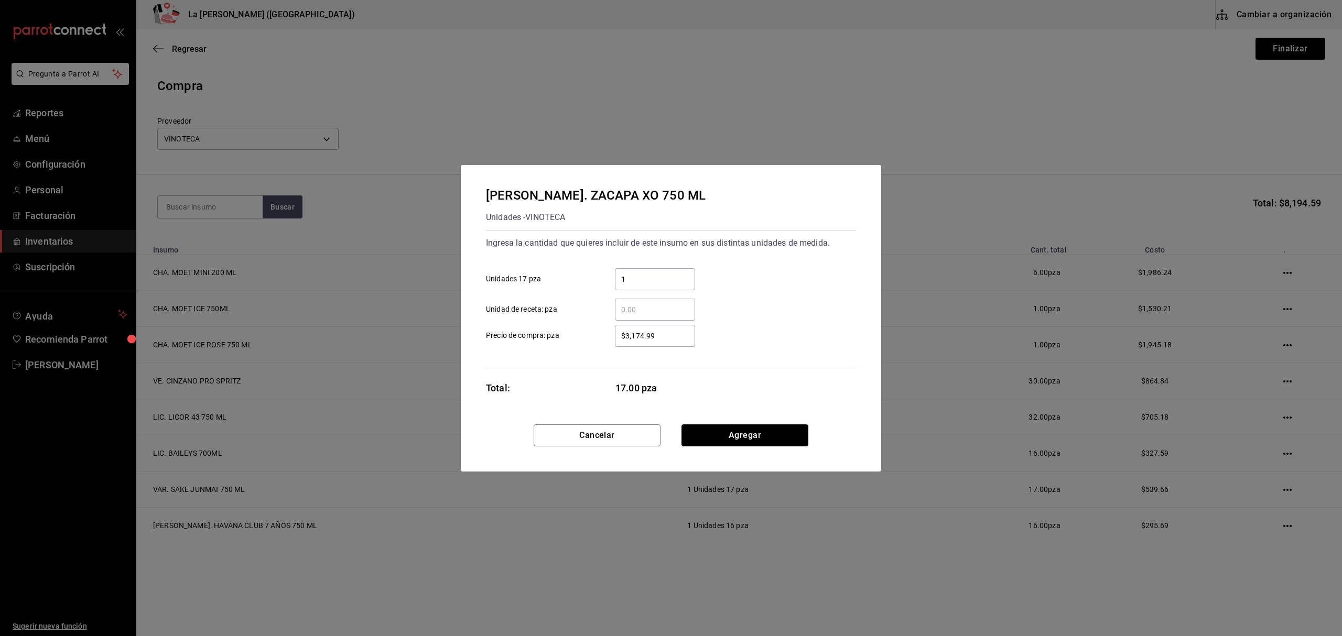
click button "Agregar" at bounding box center [744, 436] width 127 height 22
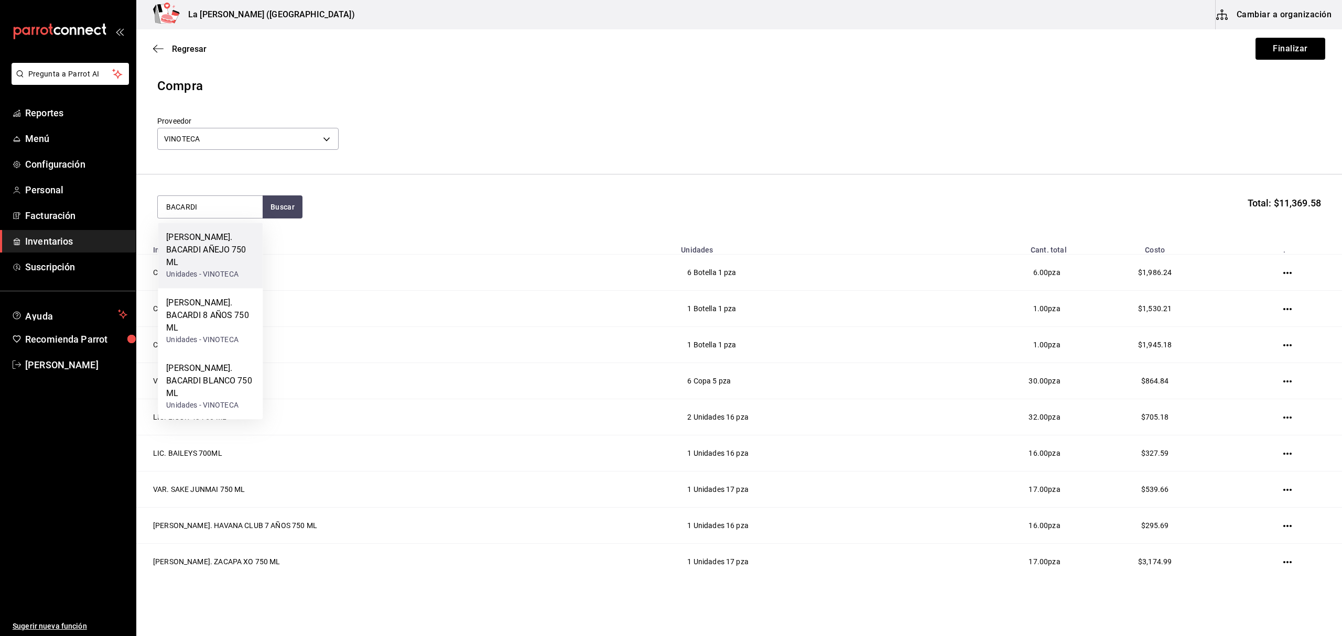
click at [231, 255] on div "RON. BACARDI AÑEJO 750 ML" at bounding box center [210, 250] width 88 height 38
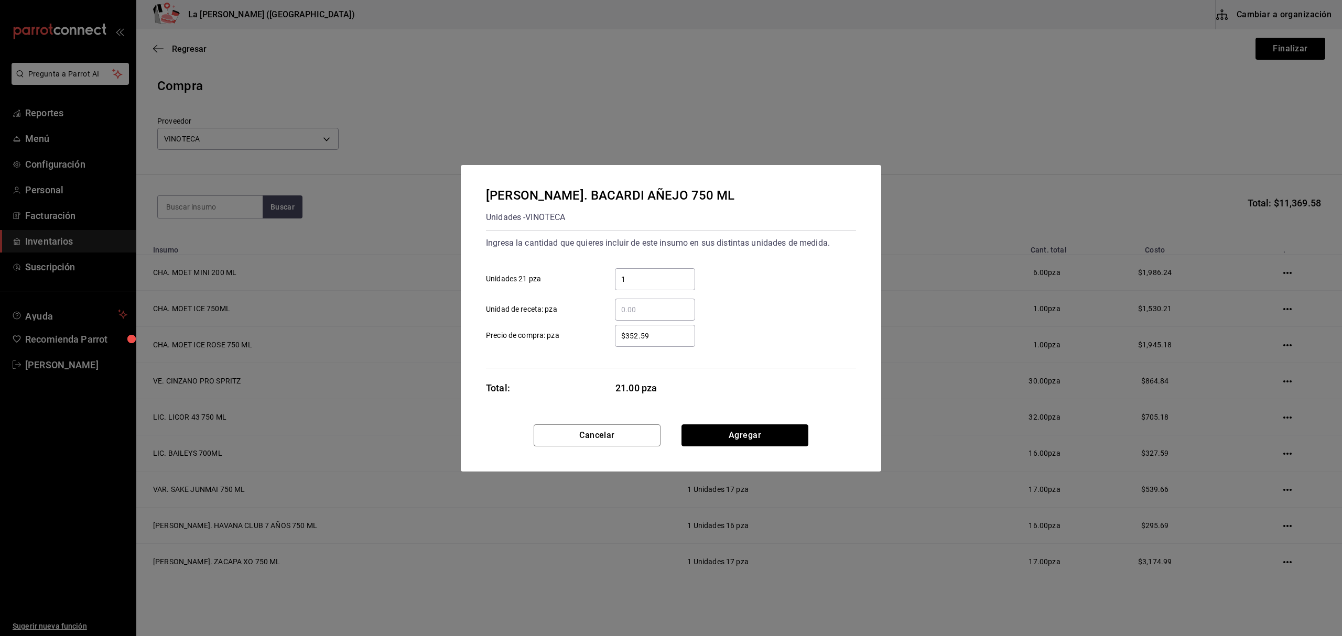
click button "Agregar" at bounding box center [744, 436] width 127 height 22
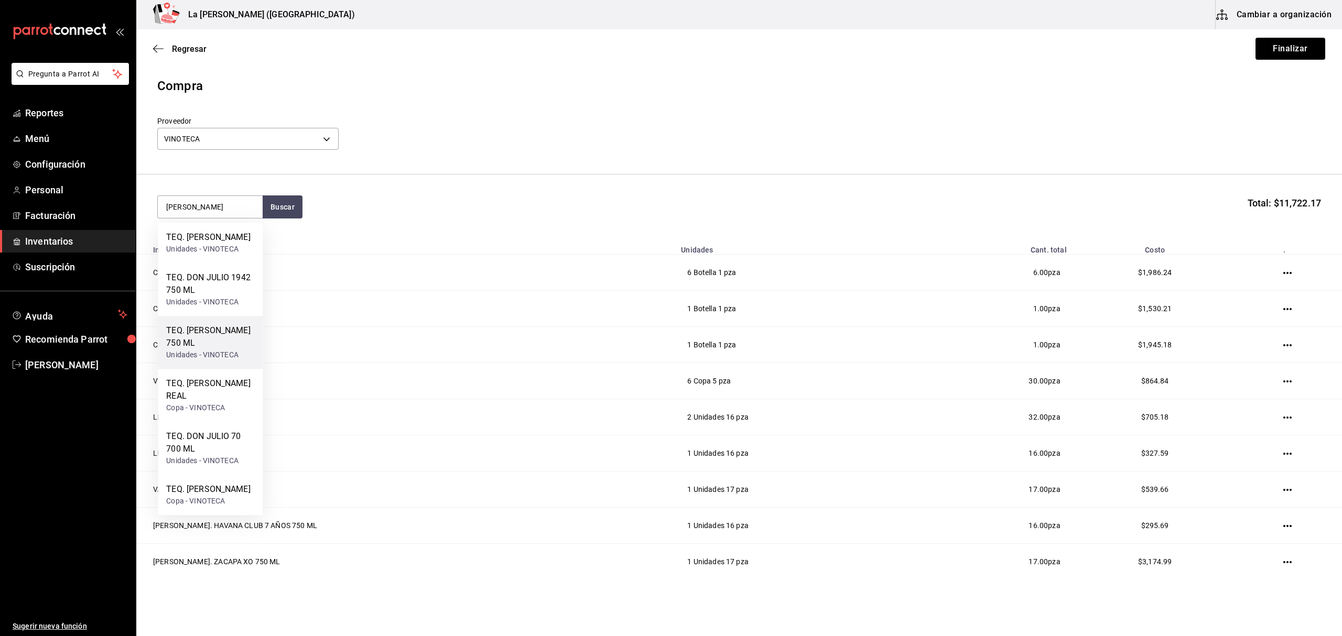
click at [207, 350] on div "TEQ. DON JULIO BLANCO 750 ML" at bounding box center [210, 336] width 88 height 25
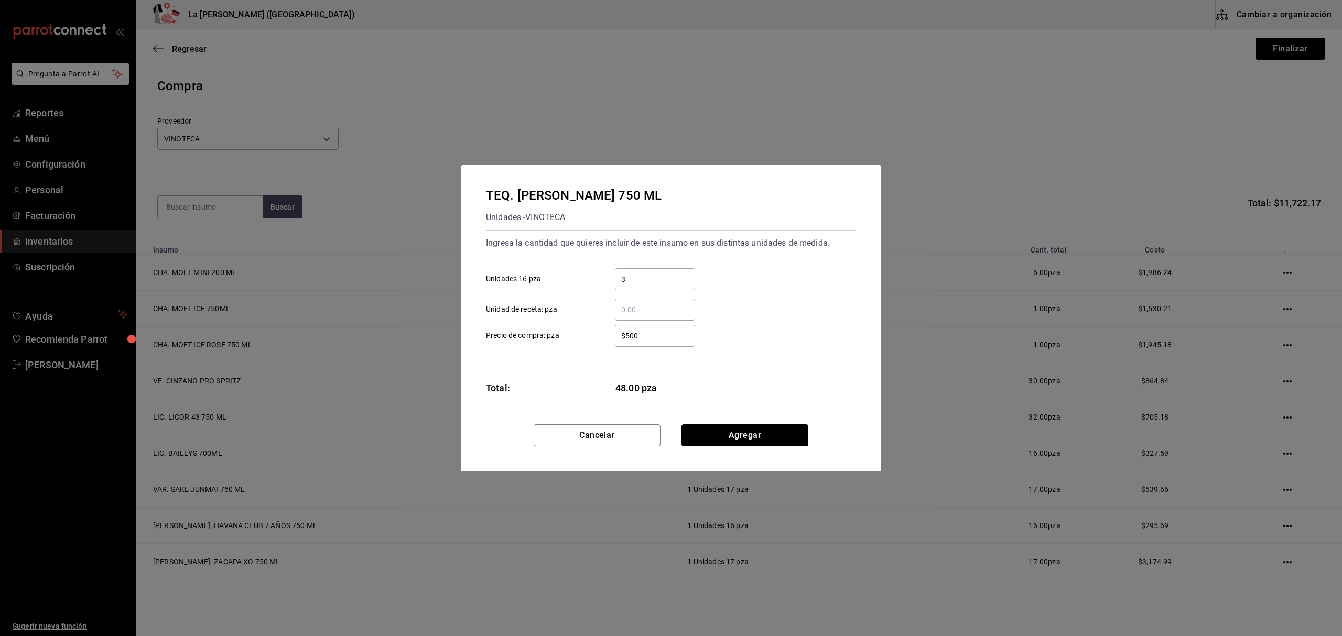
click button "Agregar" at bounding box center [744, 436] width 127 height 22
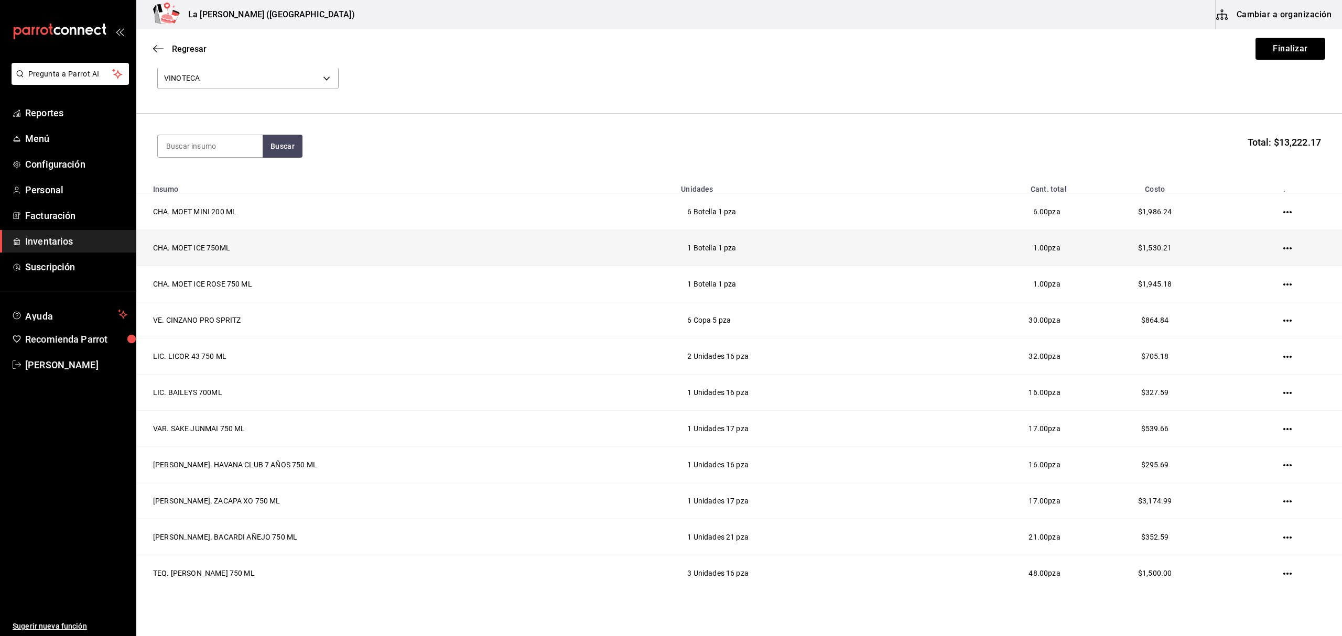
scroll to position [111, 0]
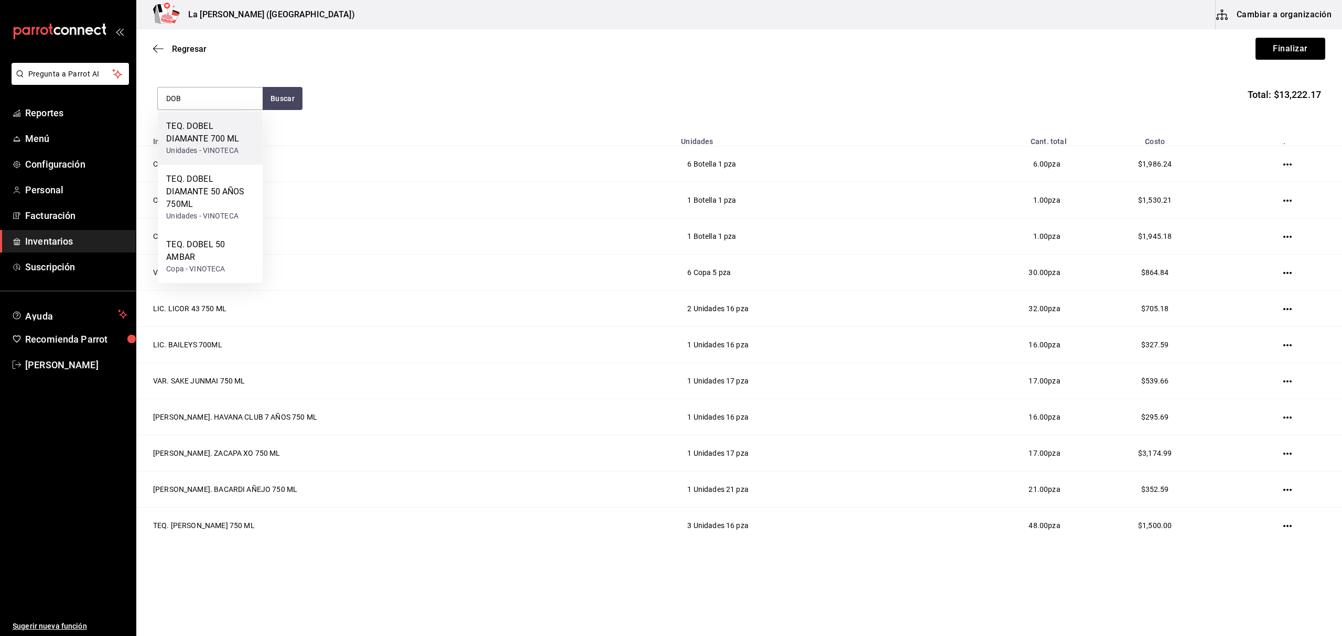
click at [229, 128] on div "TEQ. DOBEL DIAMANTE 700 ML" at bounding box center [210, 132] width 88 height 25
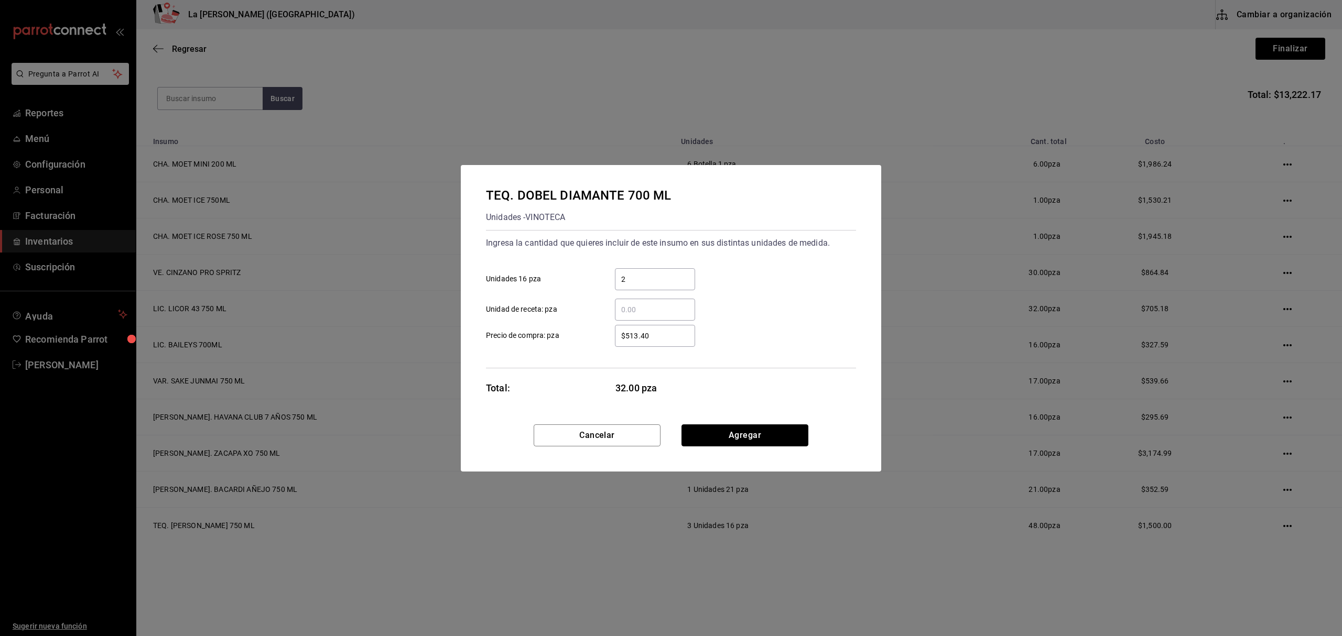
click button "Agregar" at bounding box center [744, 436] width 127 height 22
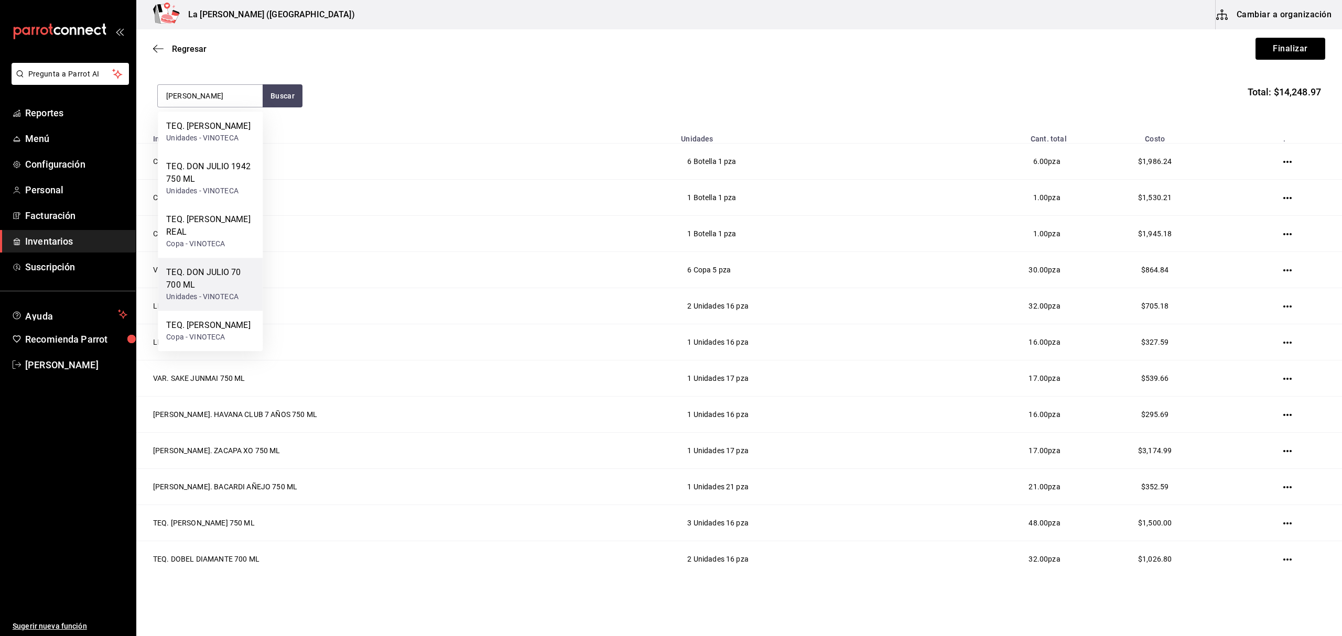
click at [225, 289] on div "TEQ. DON JULIO 70 700 ML" at bounding box center [210, 278] width 88 height 25
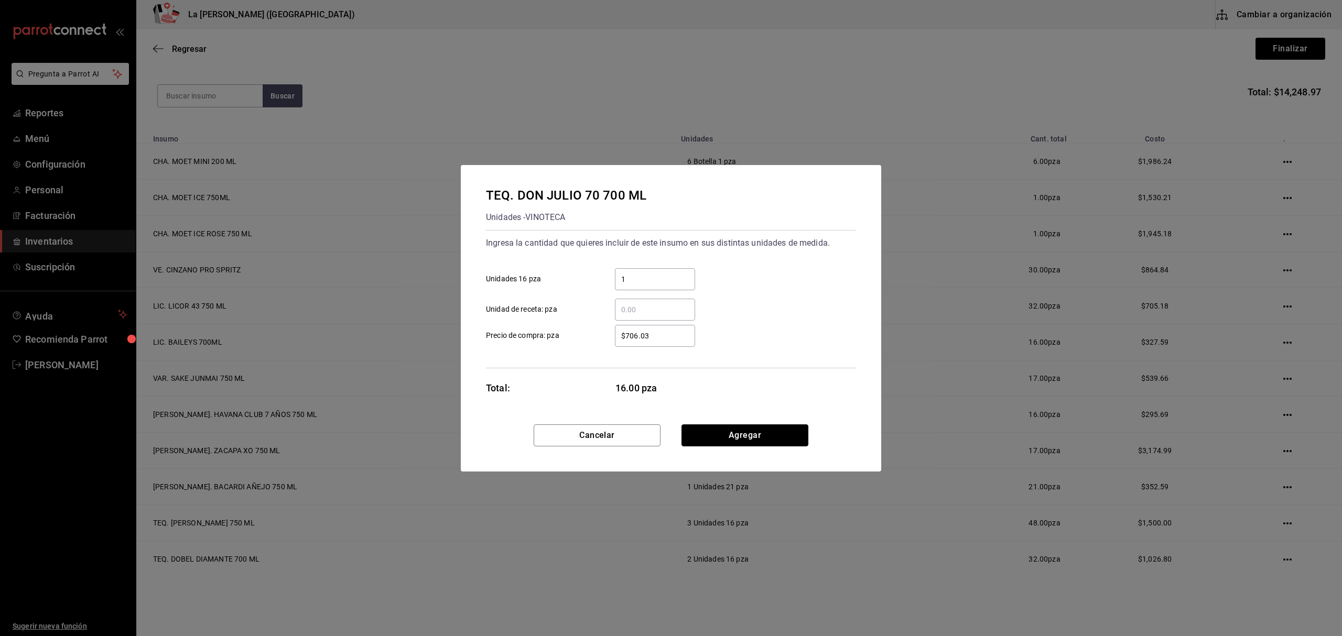
click button "Agregar" at bounding box center [744, 436] width 127 height 22
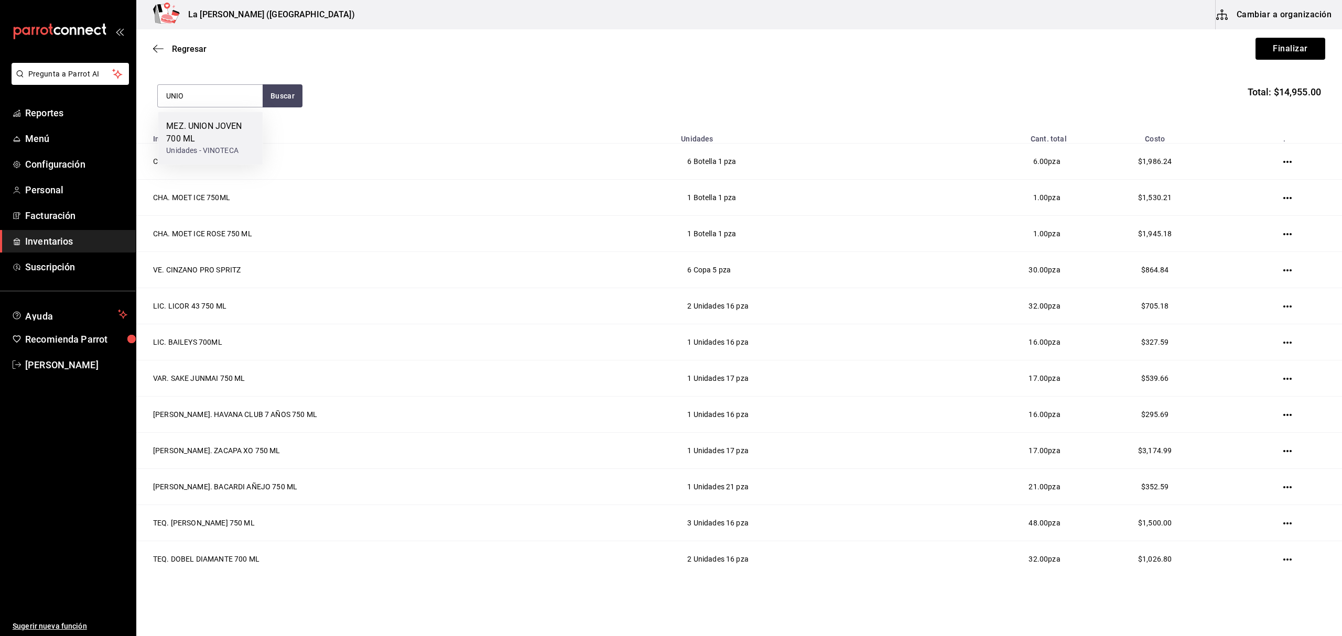
click at [227, 147] on div "Unidades - VINOTECA" at bounding box center [210, 150] width 88 height 11
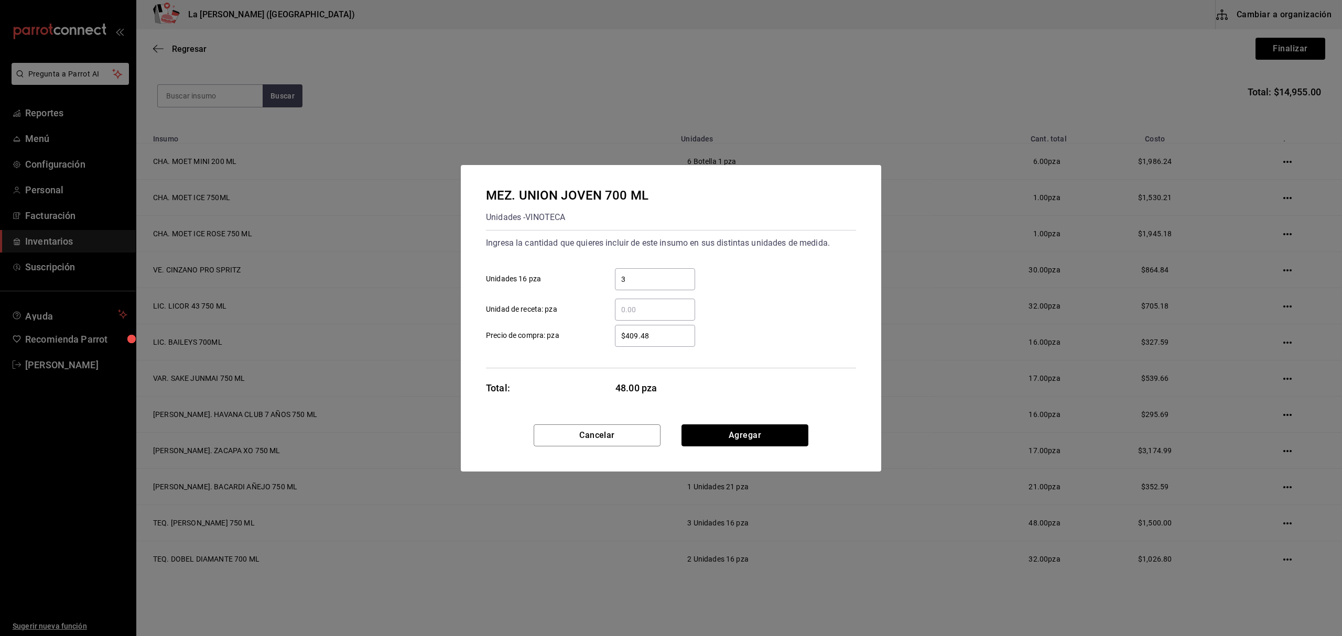
click button "Agregar" at bounding box center [744, 436] width 127 height 22
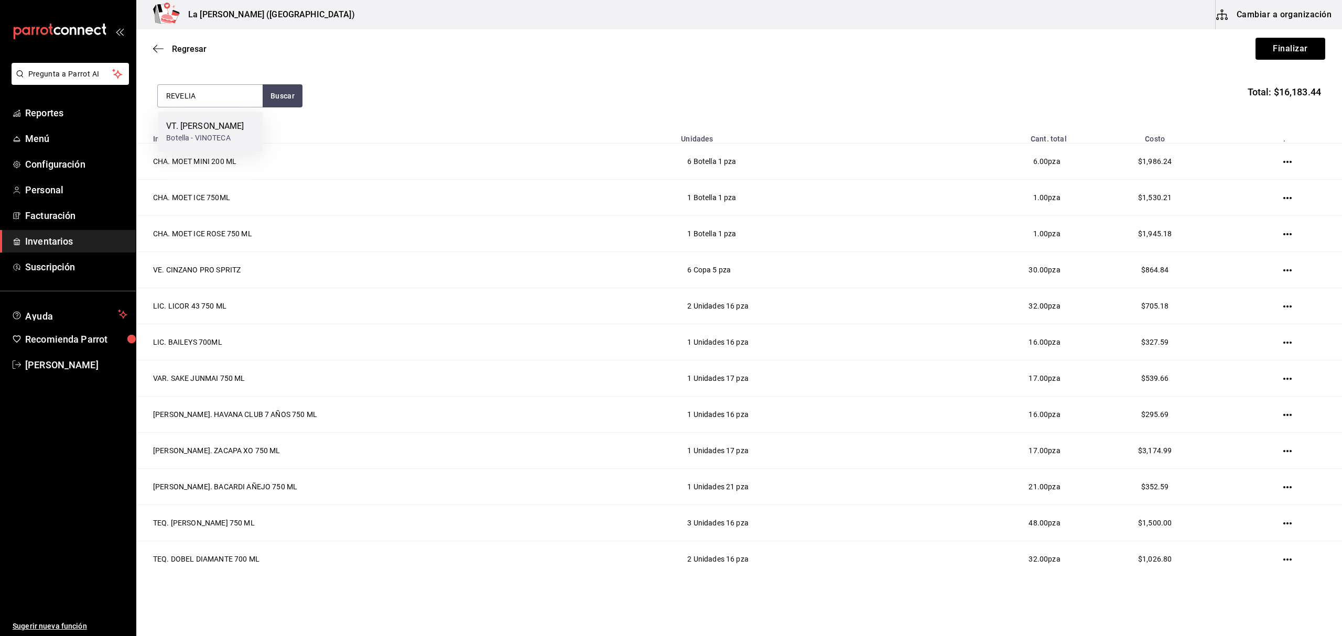
click at [193, 133] on div "VT. EMILIO MORO REVELIA" at bounding box center [205, 126] width 78 height 13
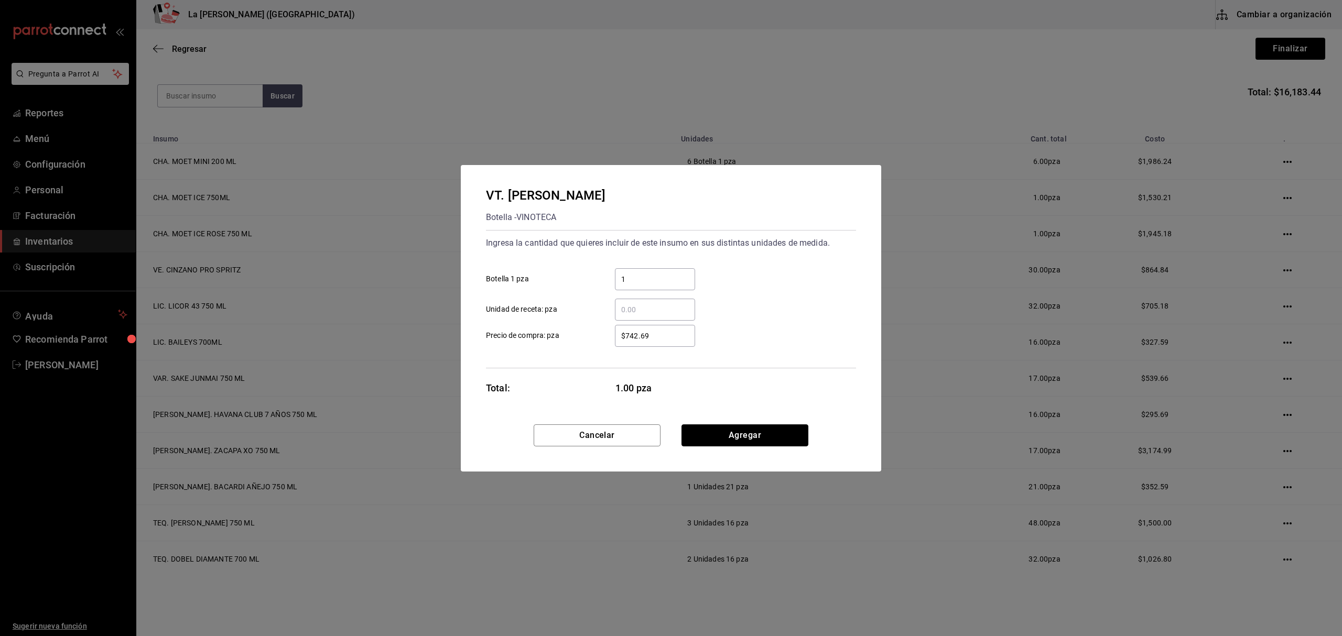
click button "Agregar" at bounding box center [744, 436] width 127 height 22
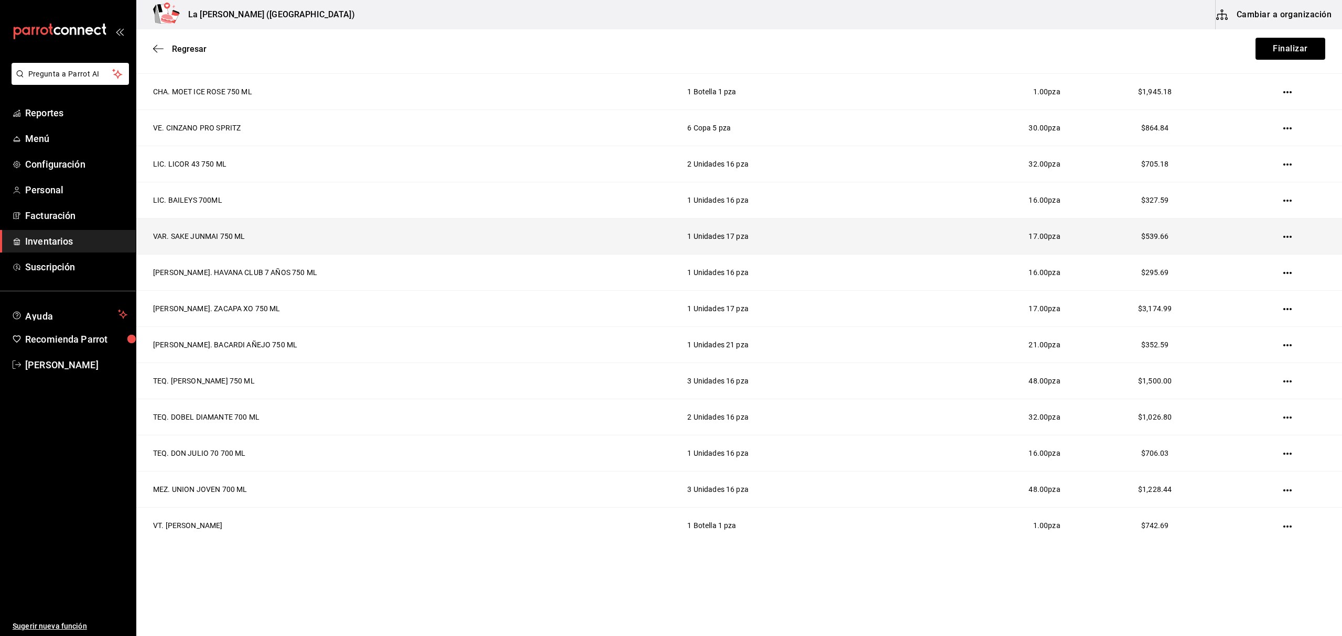
scroll to position [173, 0]
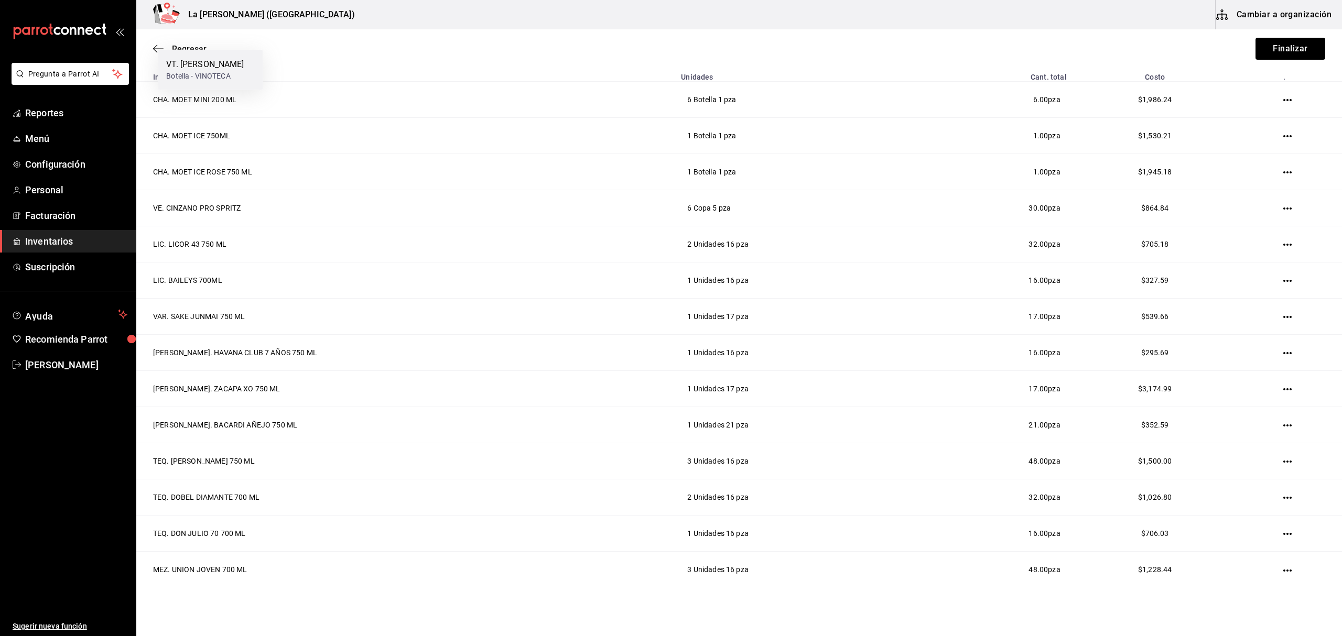
click at [235, 61] on div "VT. EMILIO MORO MALLEOLUS" at bounding box center [205, 64] width 78 height 13
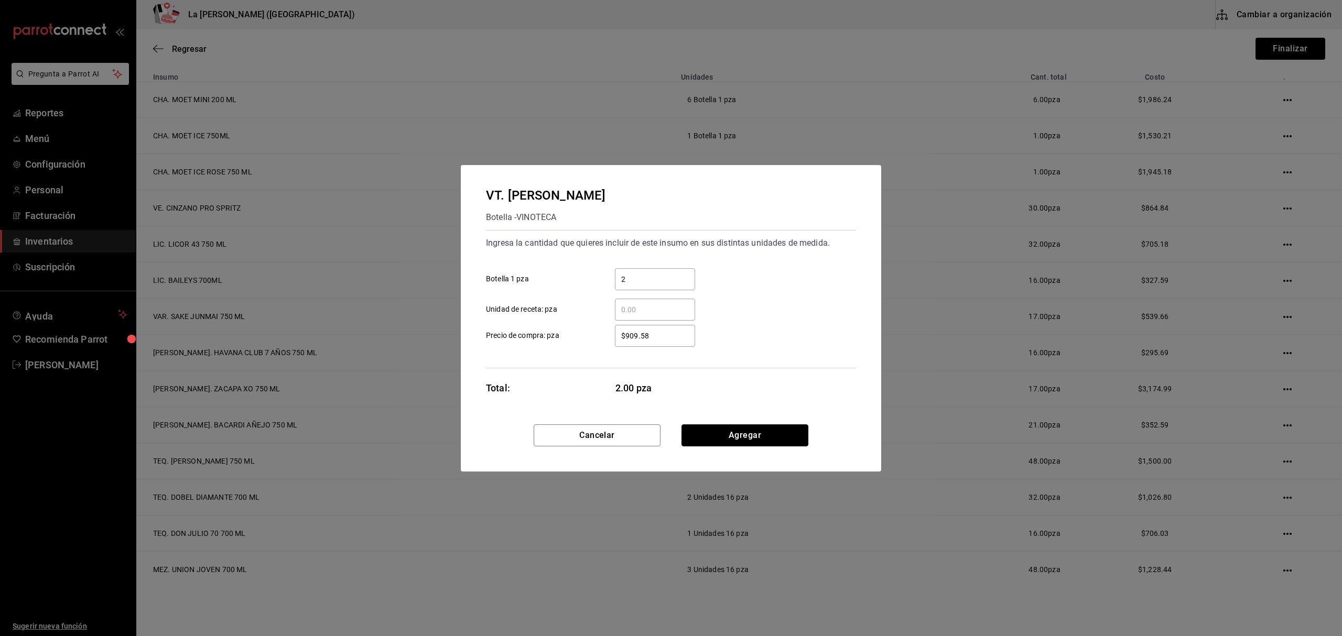
click button "Agregar" at bounding box center [744, 436] width 127 height 22
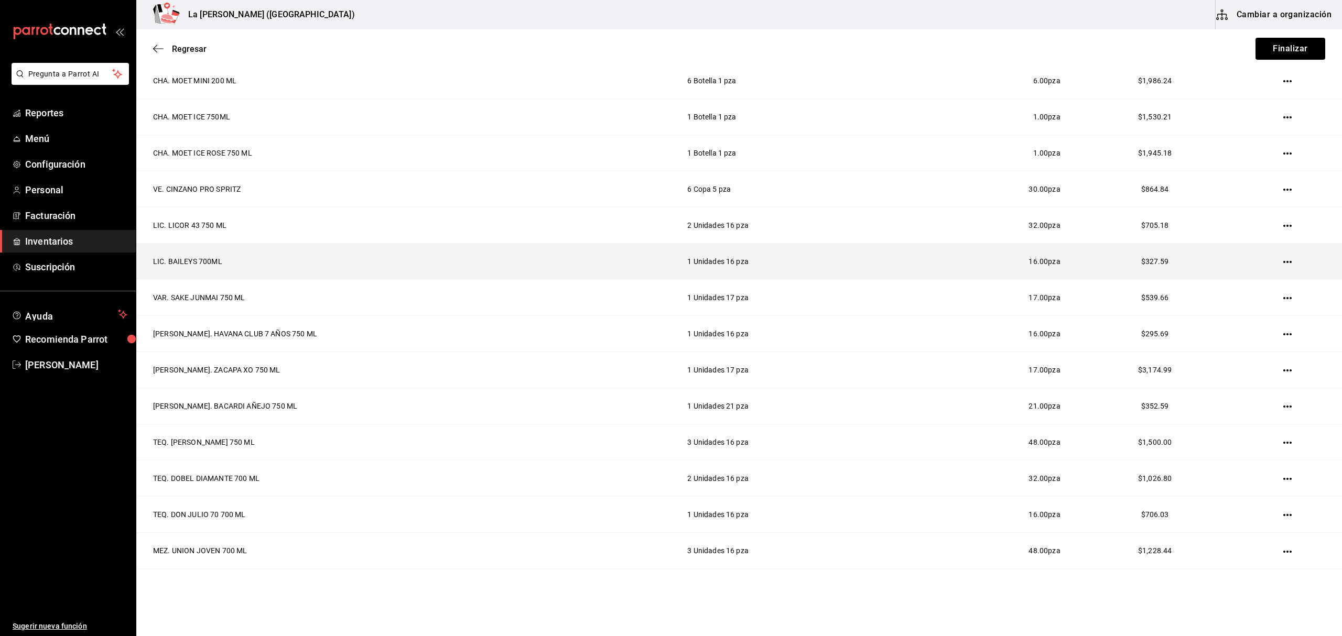
scroll to position [0, 0]
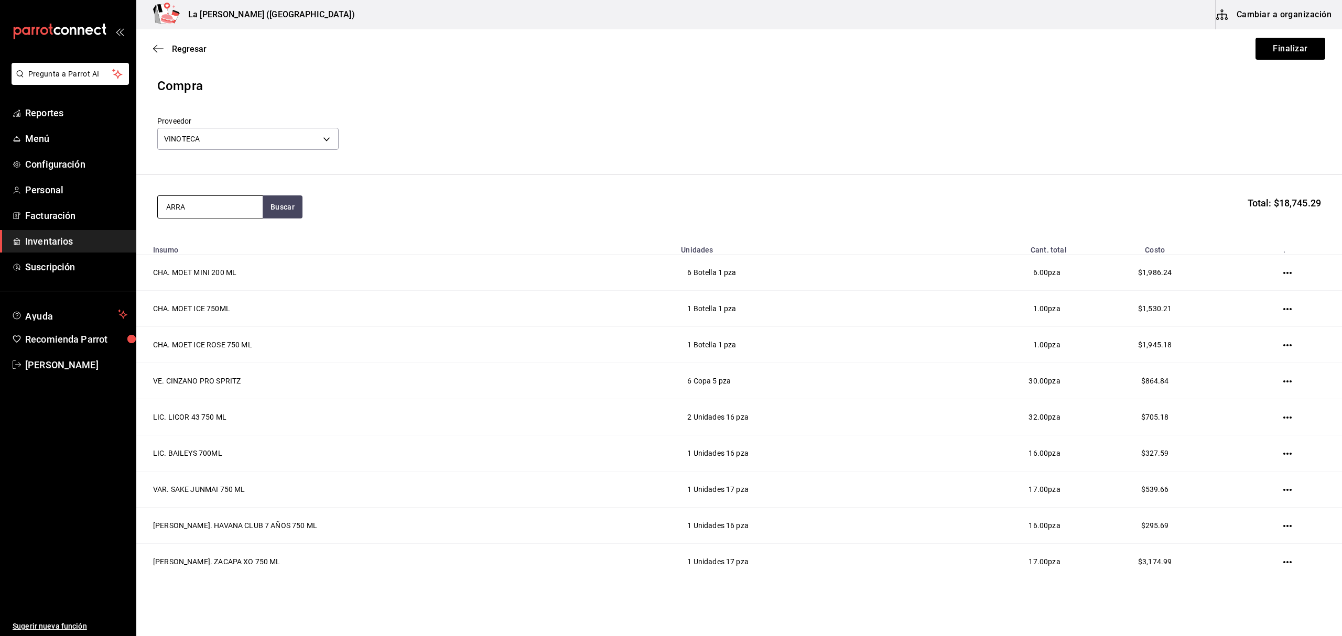
click at [246, 208] on input "ARRA" at bounding box center [210, 207] width 105 height 22
click at [214, 309] on div "Botella - VINOTECA" at bounding box center [210, 314] width 88 height 11
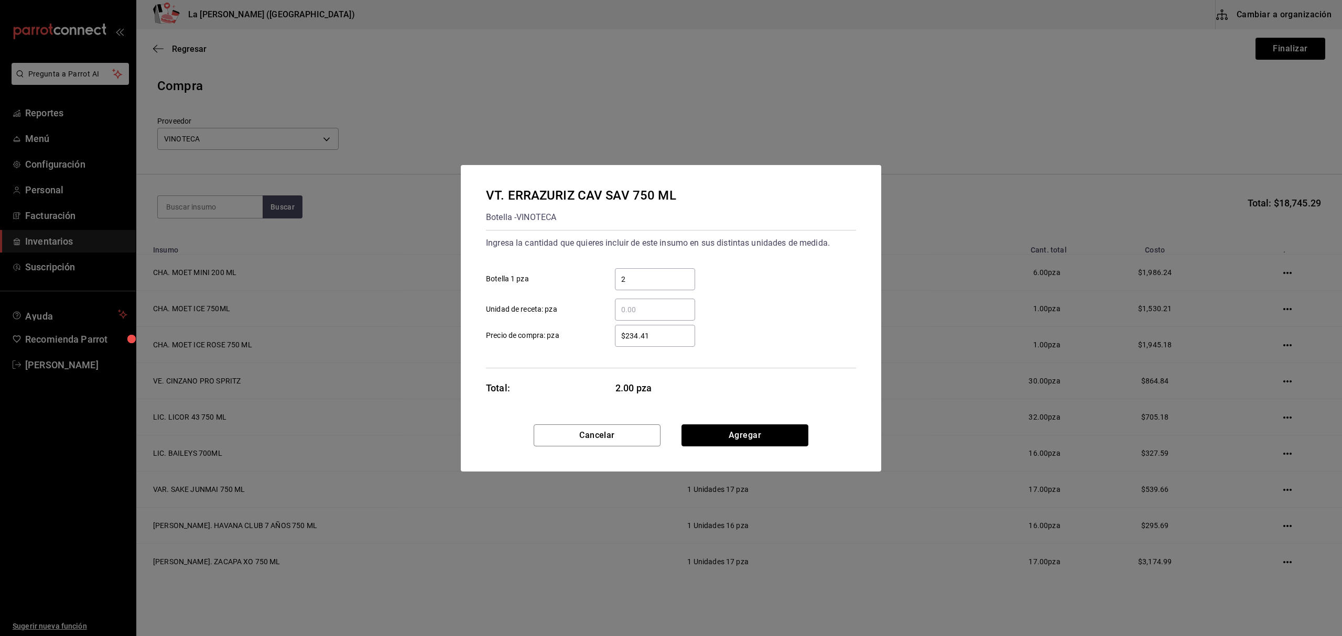
click button "Agregar" at bounding box center [744, 436] width 127 height 22
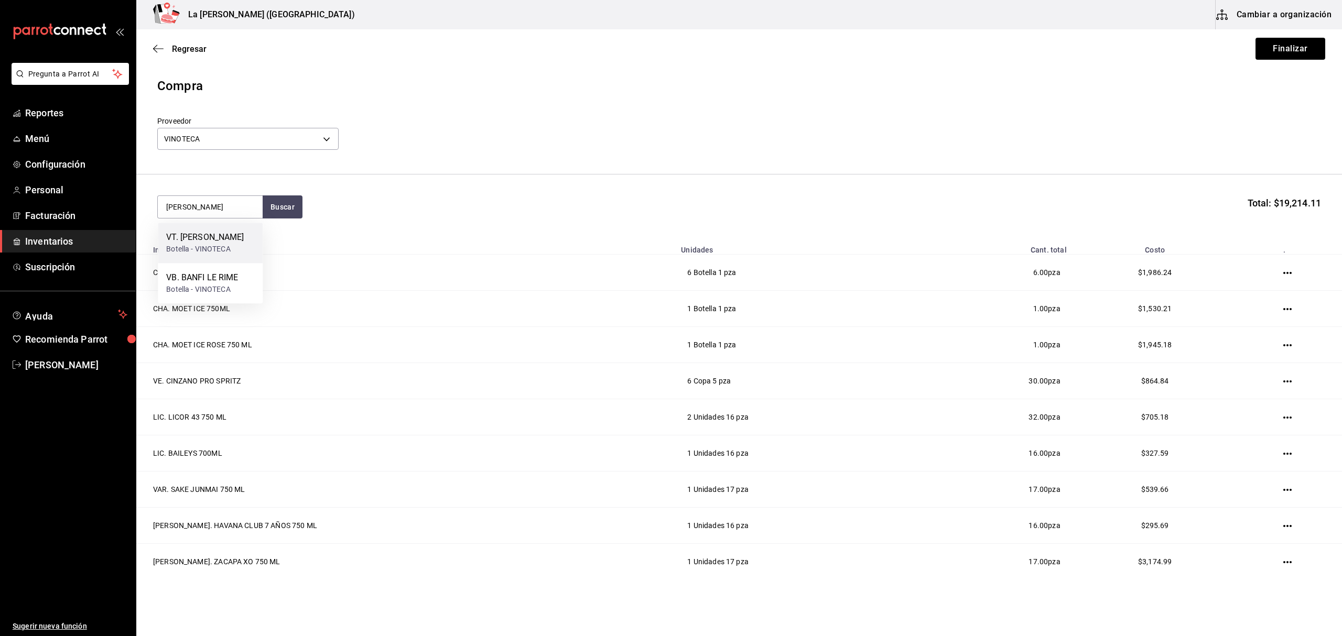
click at [235, 229] on div "VT. BRUNELLO BANFI Botella - VINOTECA" at bounding box center [210, 243] width 105 height 40
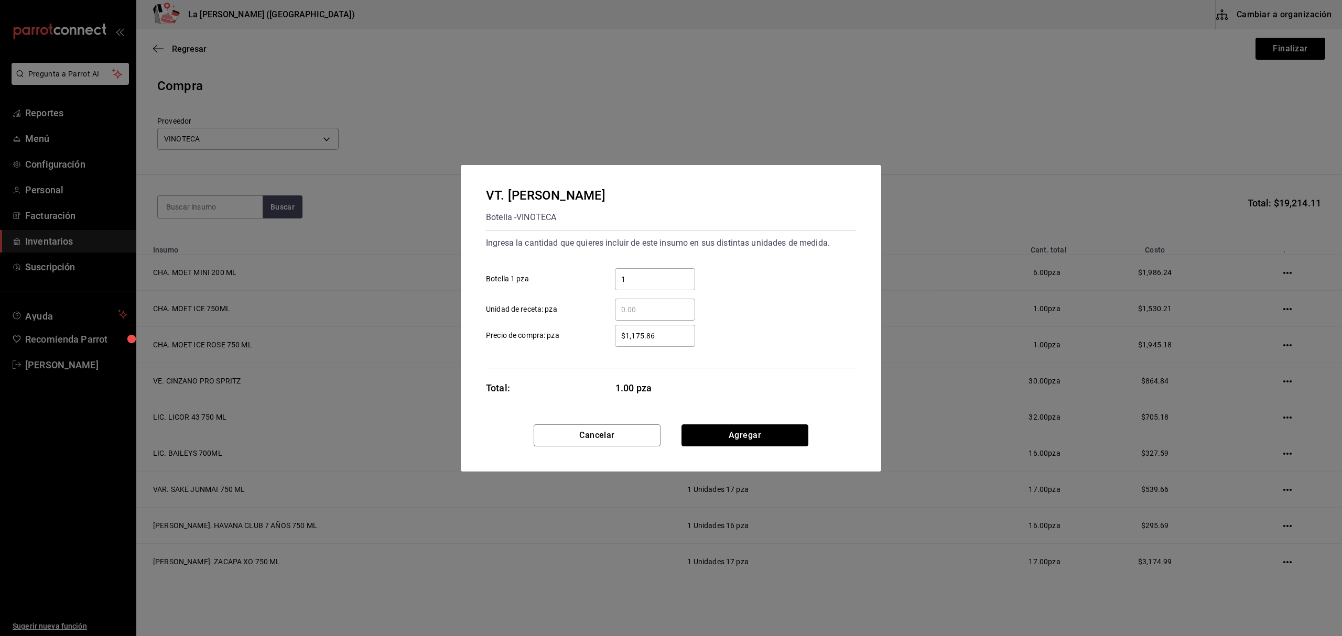
click button "Agregar" at bounding box center [744, 436] width 127 height 22
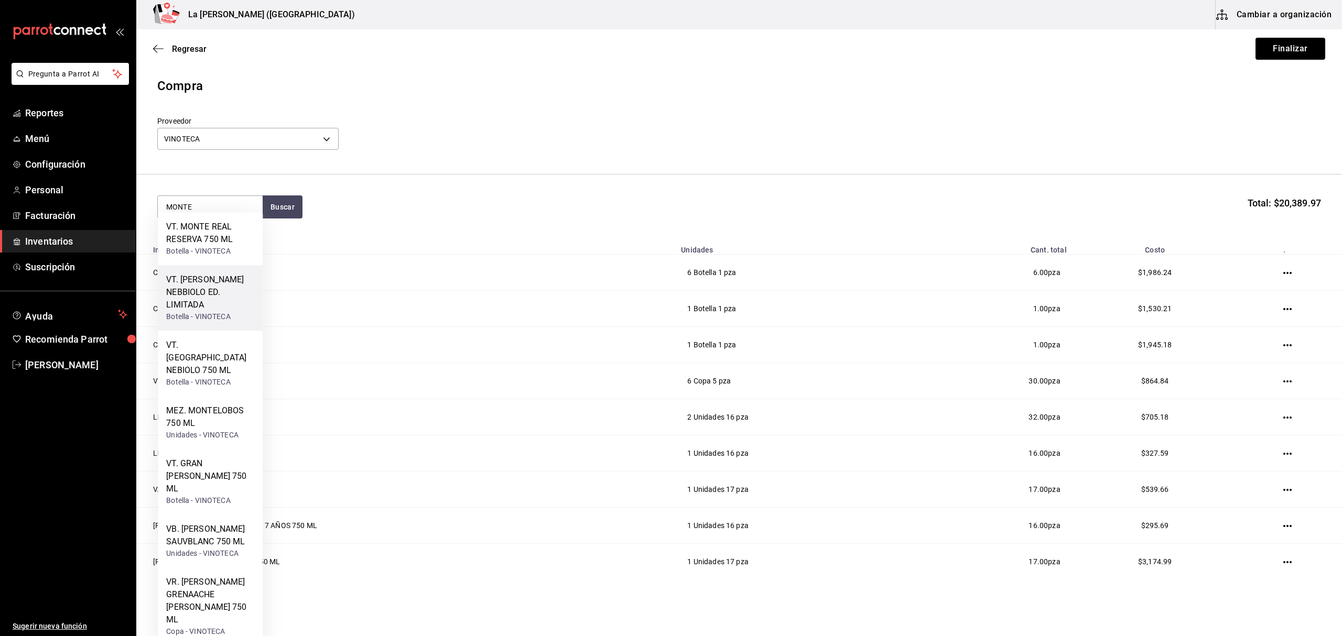
scroll to position [70, 0]
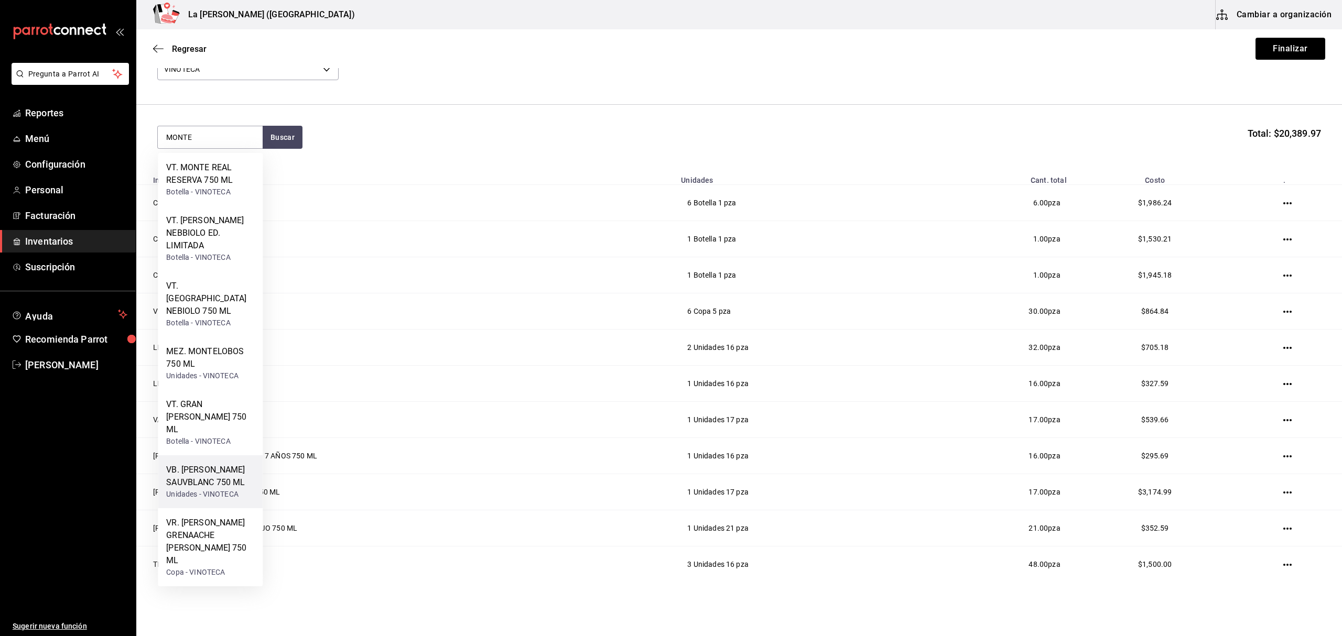
click at [211, 489] on div "Unidades - VINOTECA" at bounding box center [210, 494] width 88 height 11
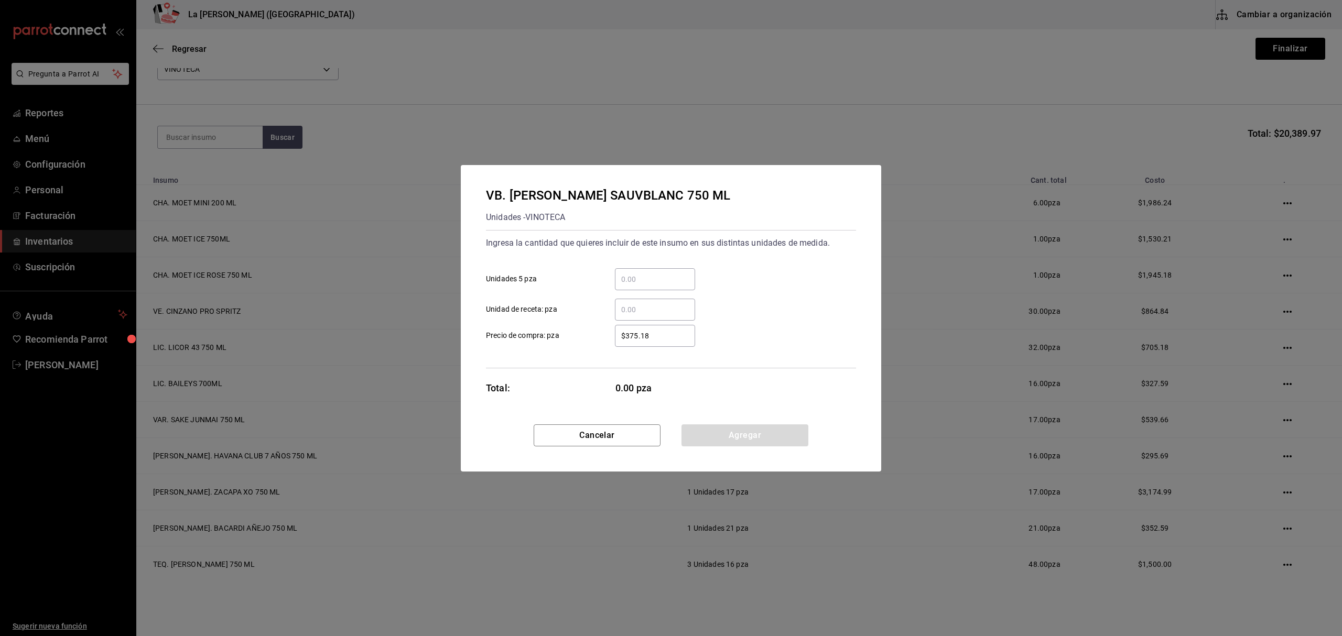
click at [665, 296] on div "​ Unidad de receta: pza" at bounding box center [667, 305] width 378 height 30
click at [670, 283] on input "​ Unidades 5 pza" at bounding box center [655, 279] width 80 height 13
click button "Agregar" at bounding box center [744, 436] width 127 height 22
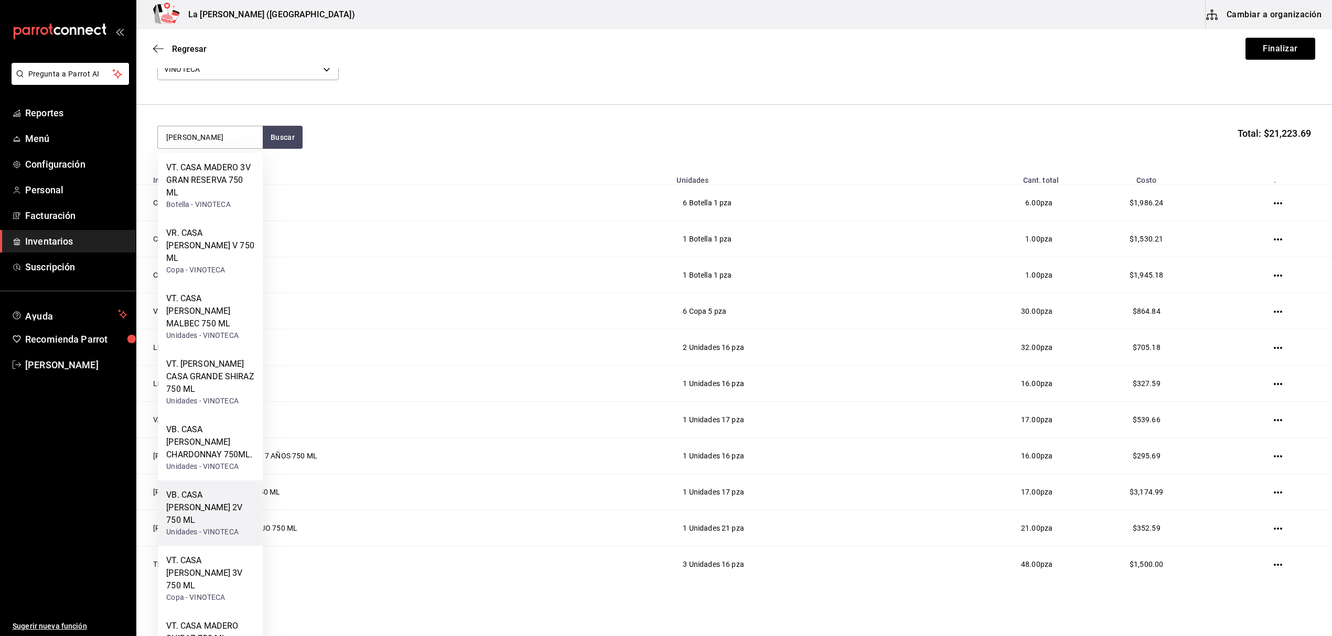
click at [211, 489] on div "VB. CASA MADERO 2V 750 ML" at bounding box center [210, 508] width 88 height 38
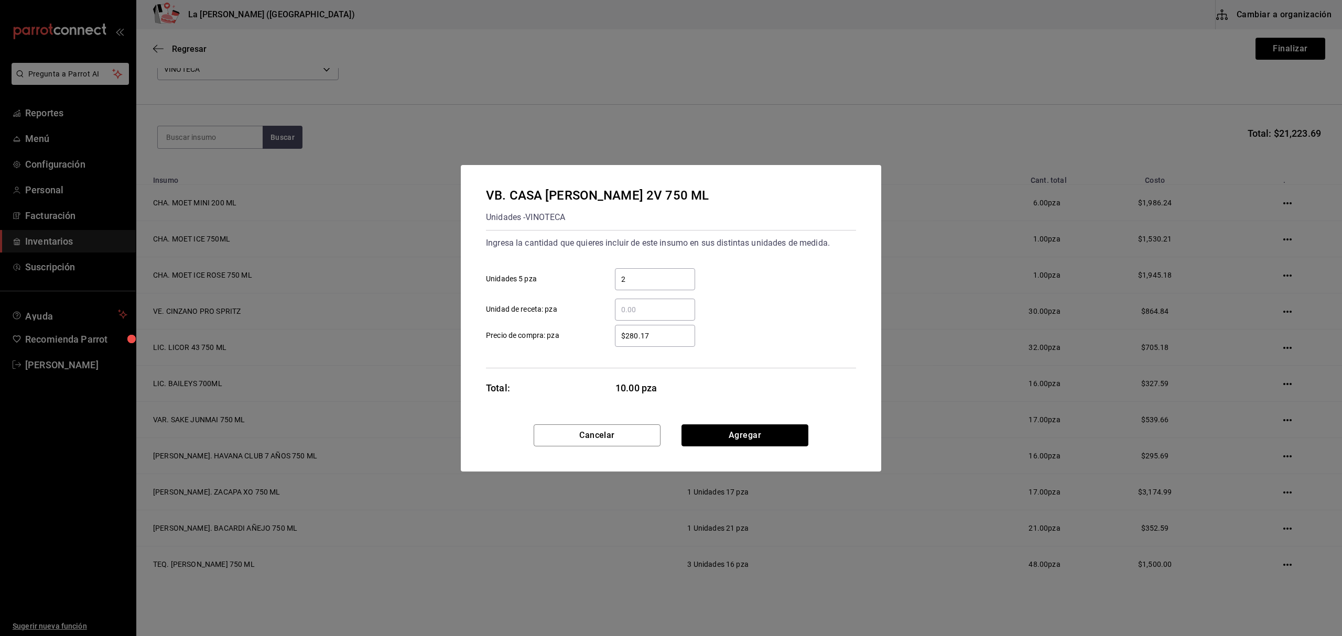
click button "Agregar" at bounding box center [744, 436] width 127 height 22
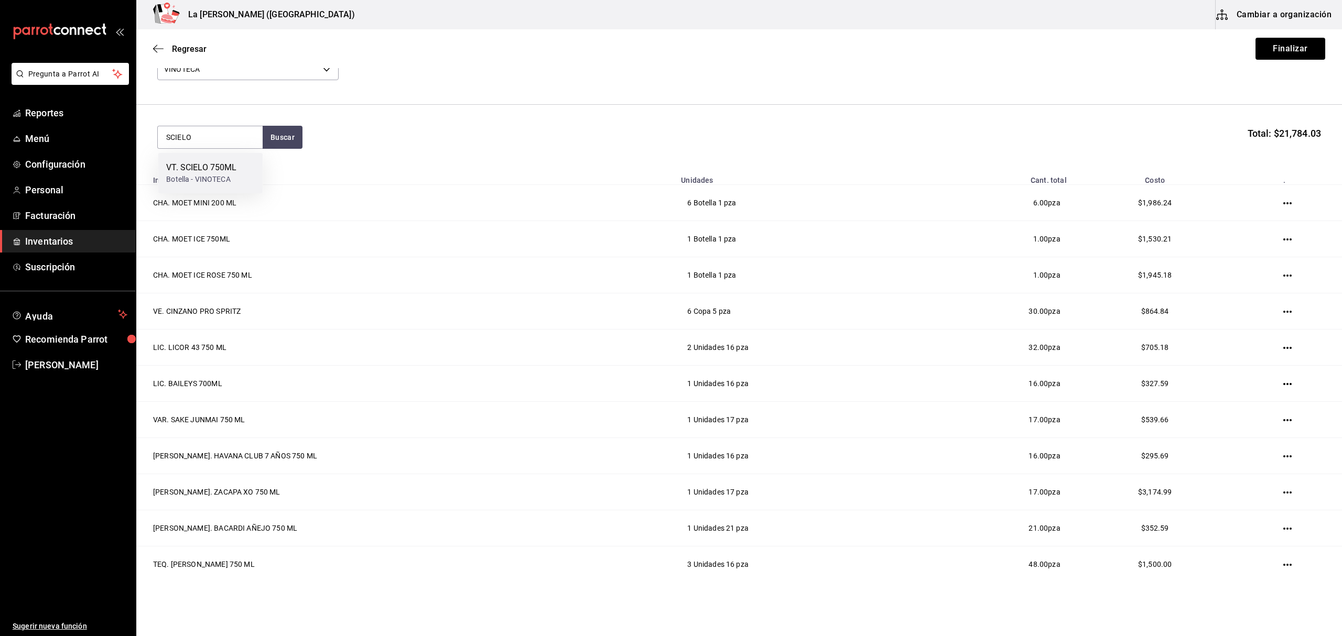
click at [218, 177] on div "Botella - VINOTECA" at bounding box center [201, 179] width 70 height 11
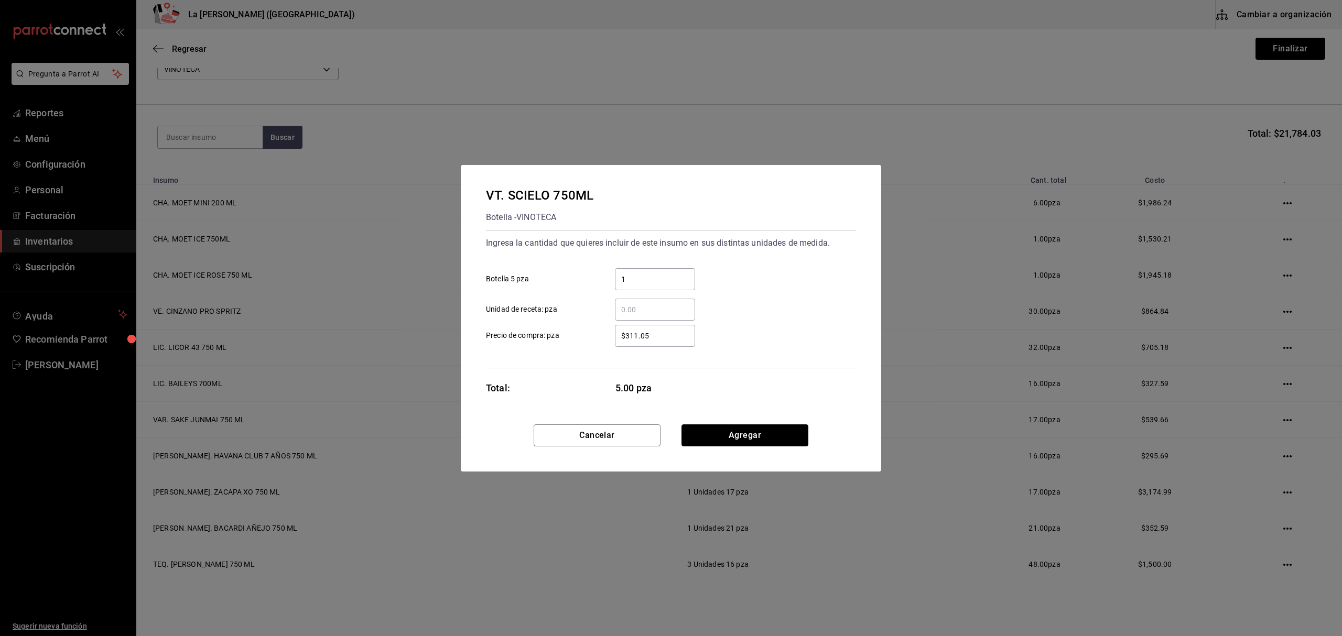
click button "Agregar" at bounding box center [744, 436] width 127 height 22
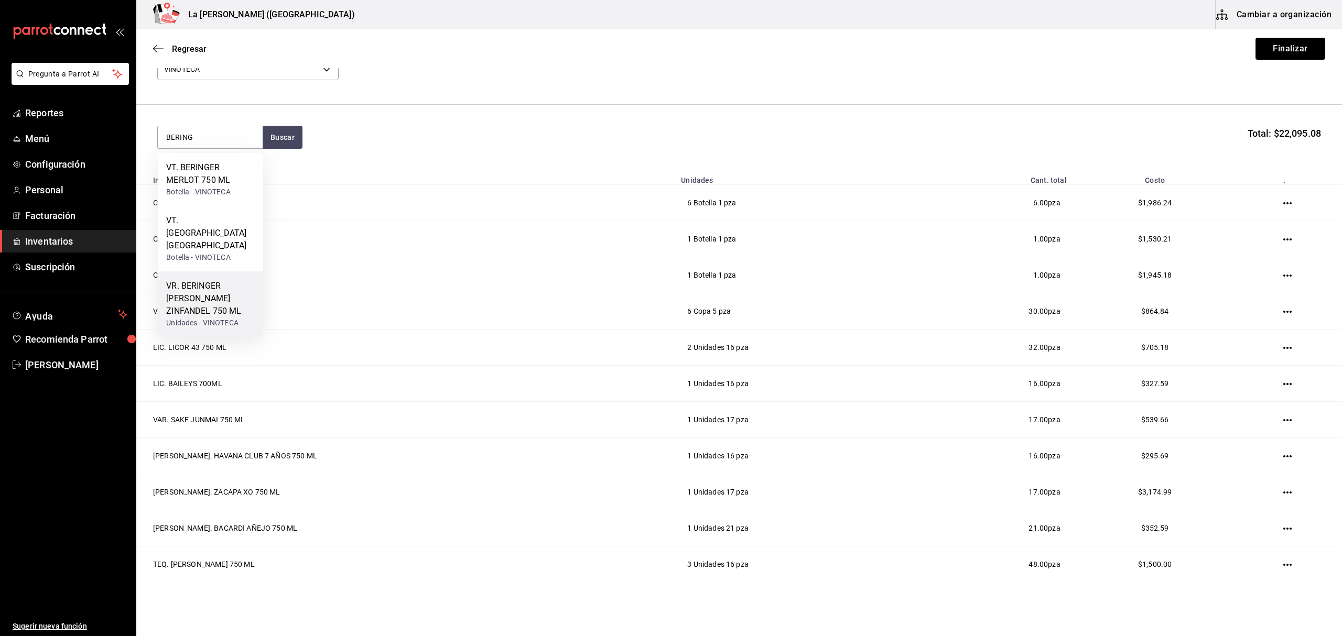
click at [248, 286] on div "VR. BERINGER WHITE ZINFANDEL 750 ML" at bounding box center [210, 299] width 88 height 38
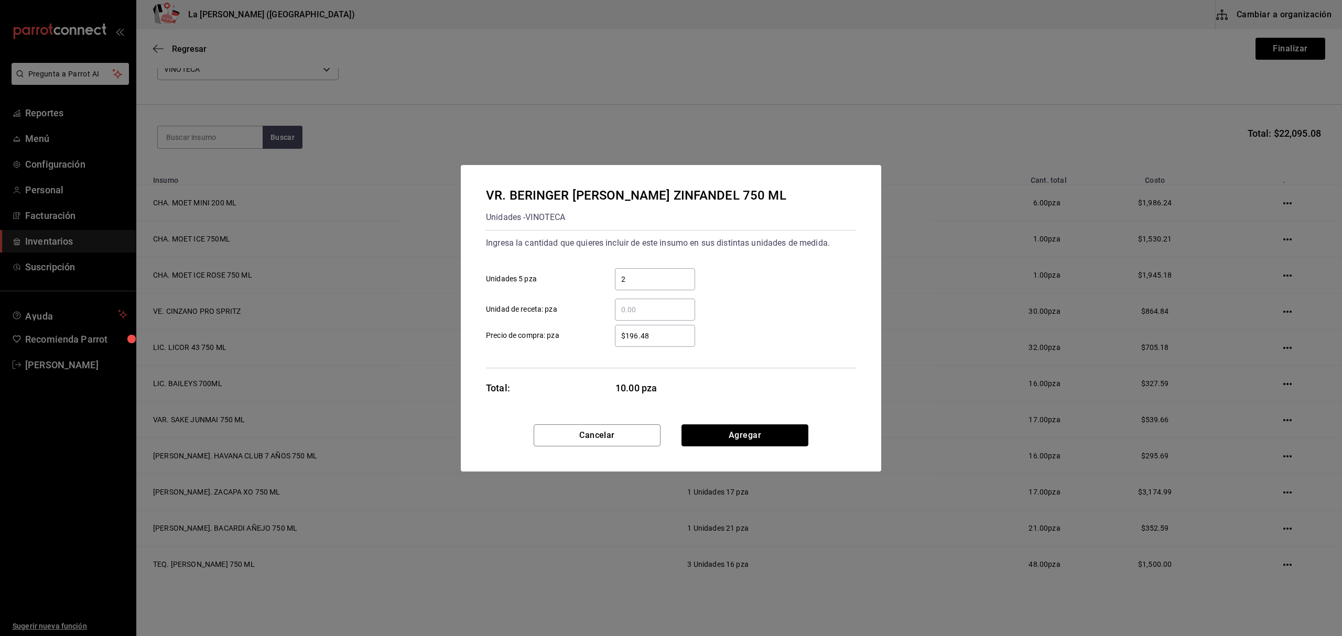
click button "Agregar" at bounding box center [744, 436] width 127 height 22
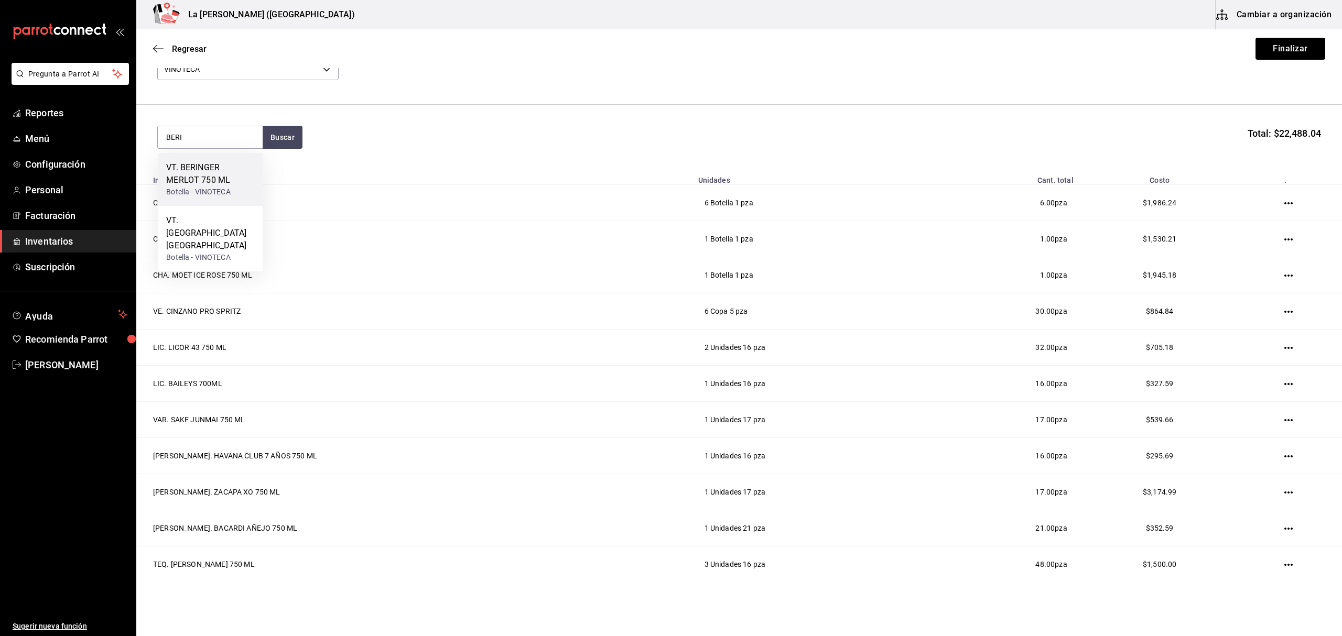
click at [229, 181] on div "VT. BERINGER MERLOT 750 ML" at bounding box center [210, 173] width 88 height 25
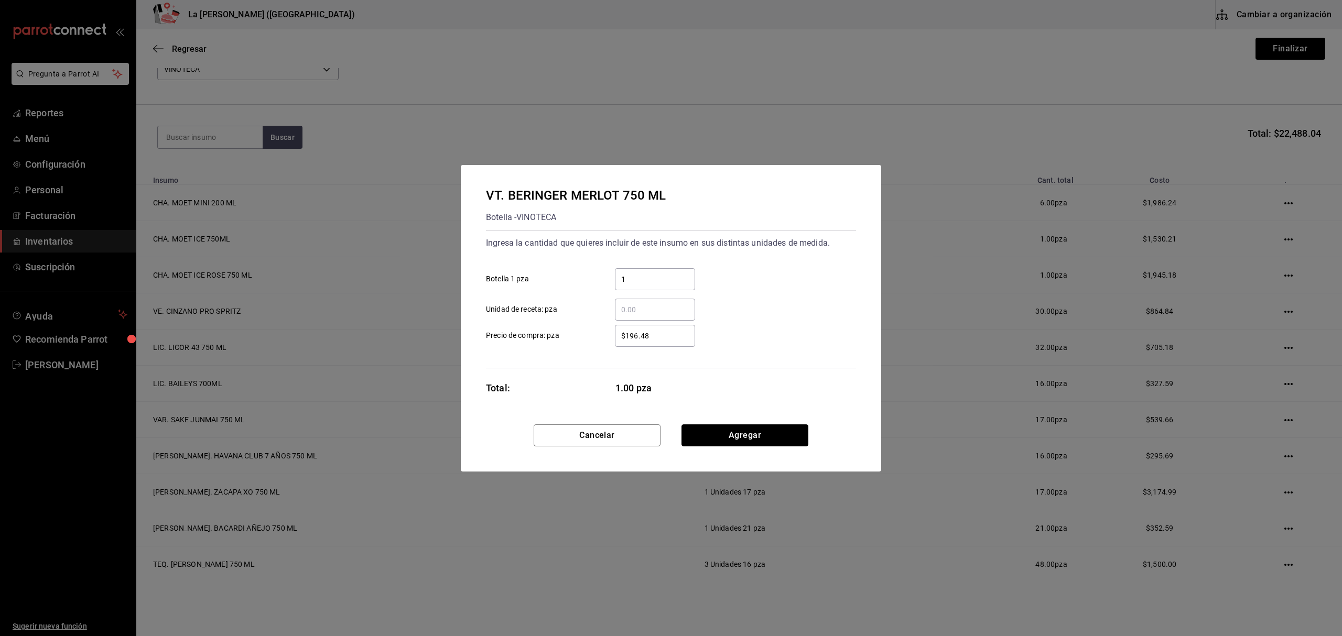
click button "Agregar" at bounding box center [744, 436] width 127 height 22
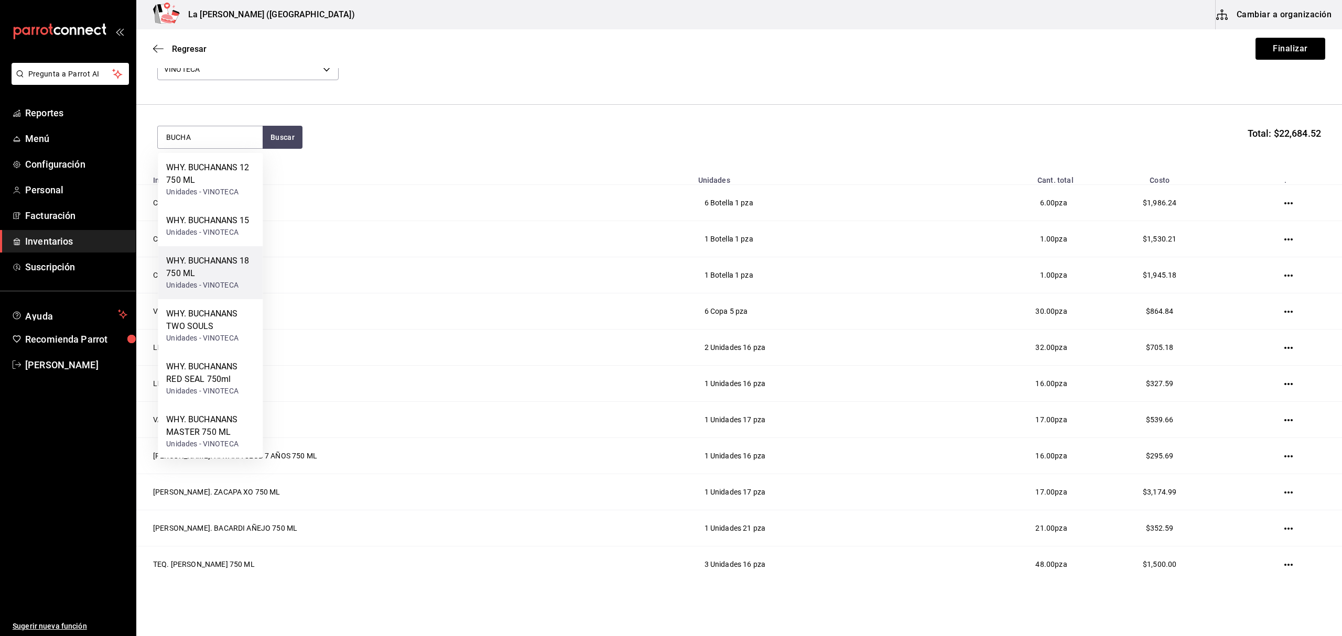
click at [189, 282] on div "Unidades - VINOTECA" at bounding box center [210, 285] width 88 height 11
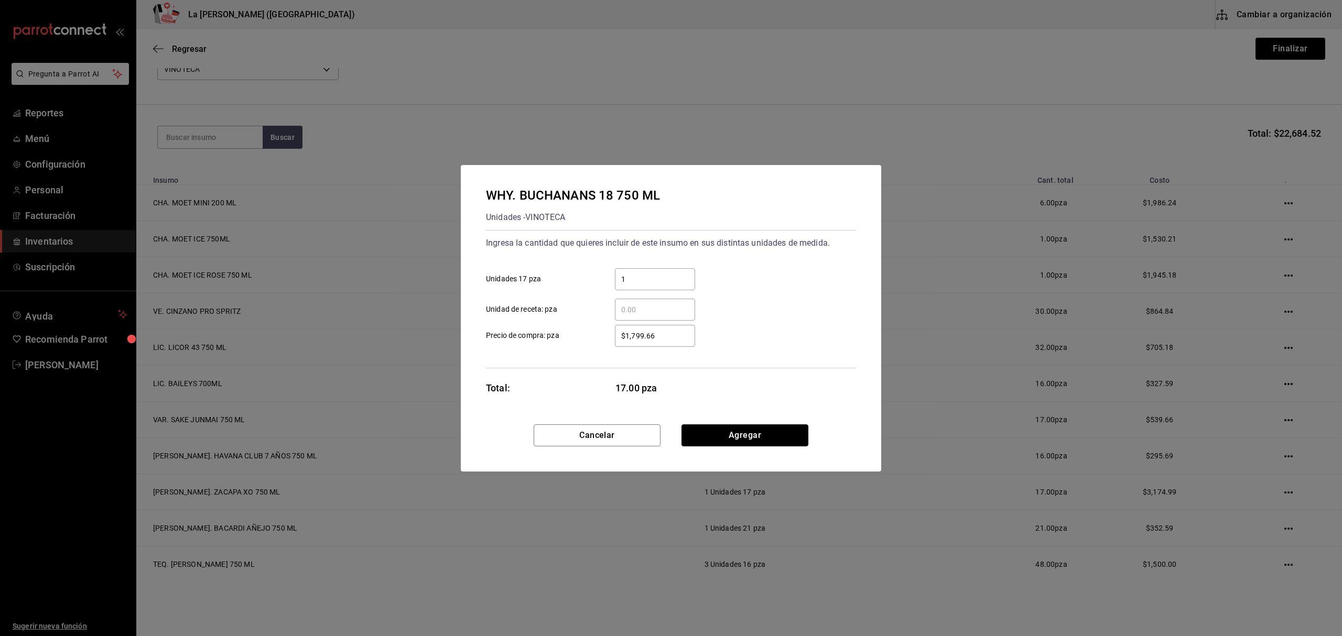
click button "Agregar" at bounding box center [744, 436] width 127 height 22
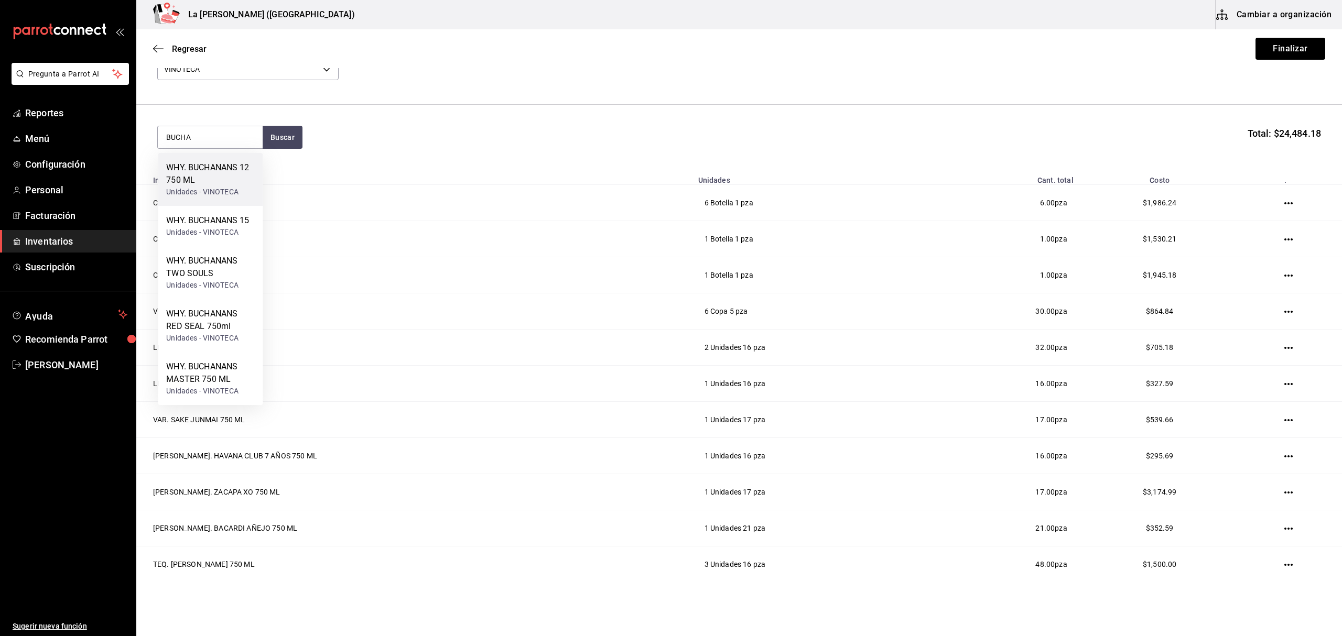
click at [220, 170] on div "WHY. BUCHANANS 12 750 ML" at bounding box center [210, 173] width 88 height 25
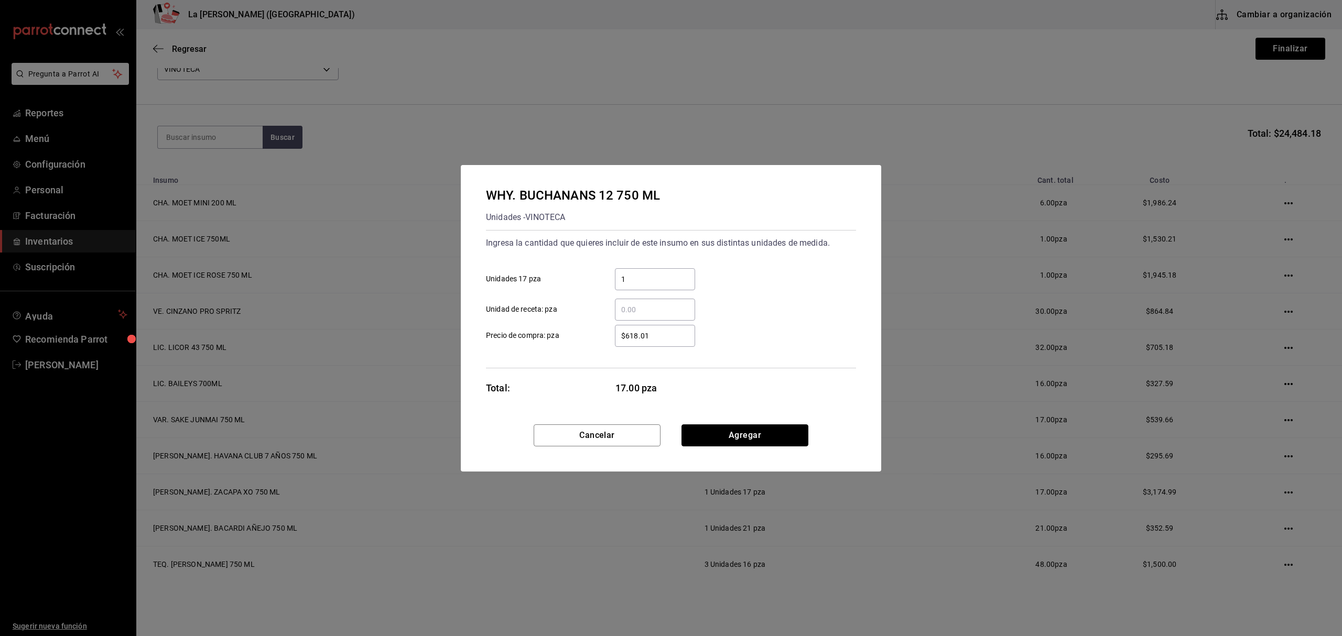
click button "Agregar" at bounding box center [744, 436] width 127 height 22
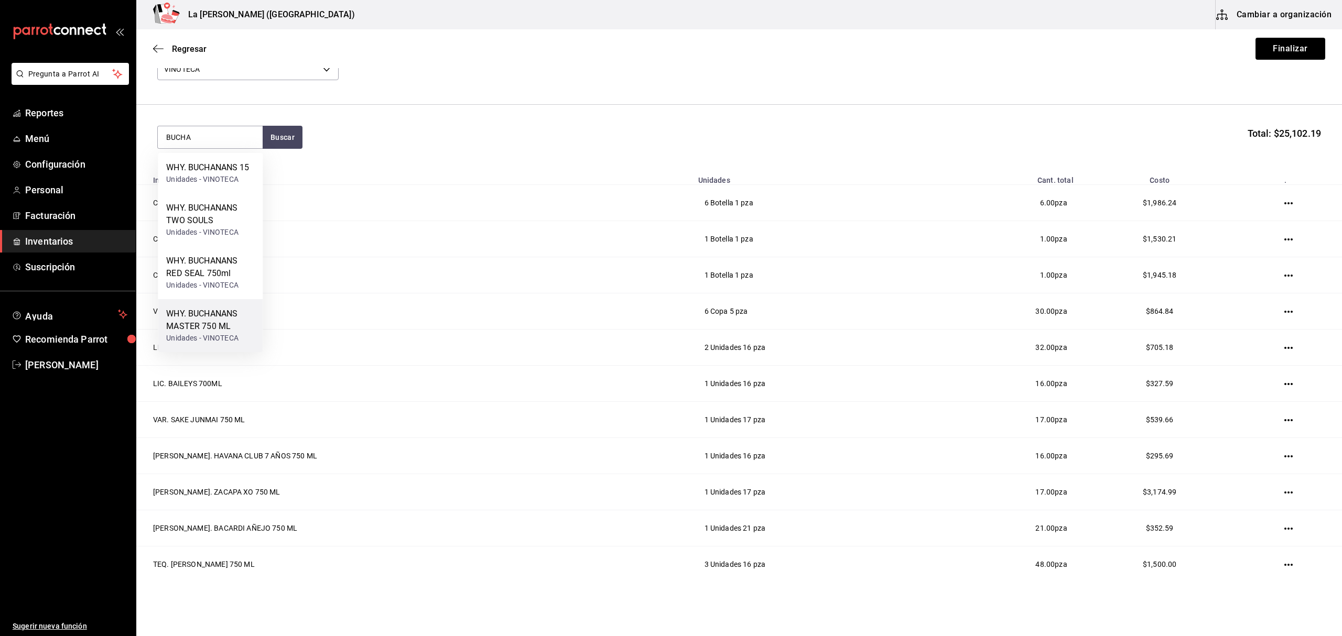
click at [214, 343] on div "Unidades - VINOTECA" at bounding box center [210, 338] width 88 height 11
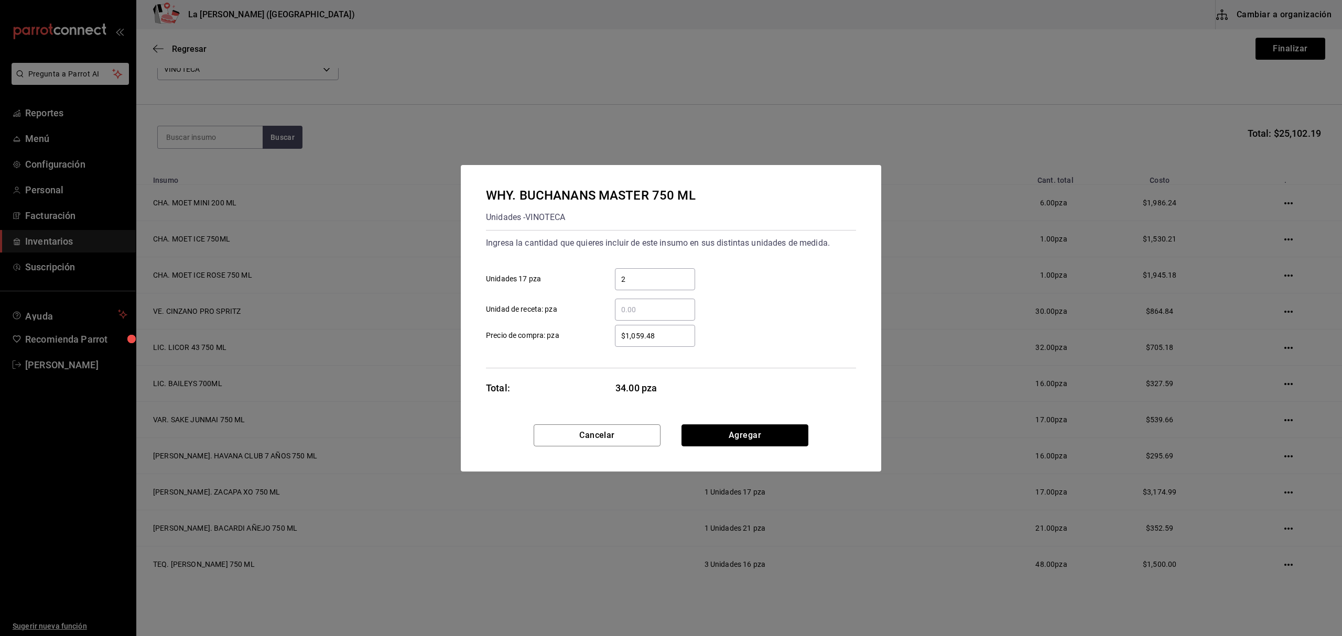
click button "Agregar" at bounding box center [744, 436] width 127 height 22
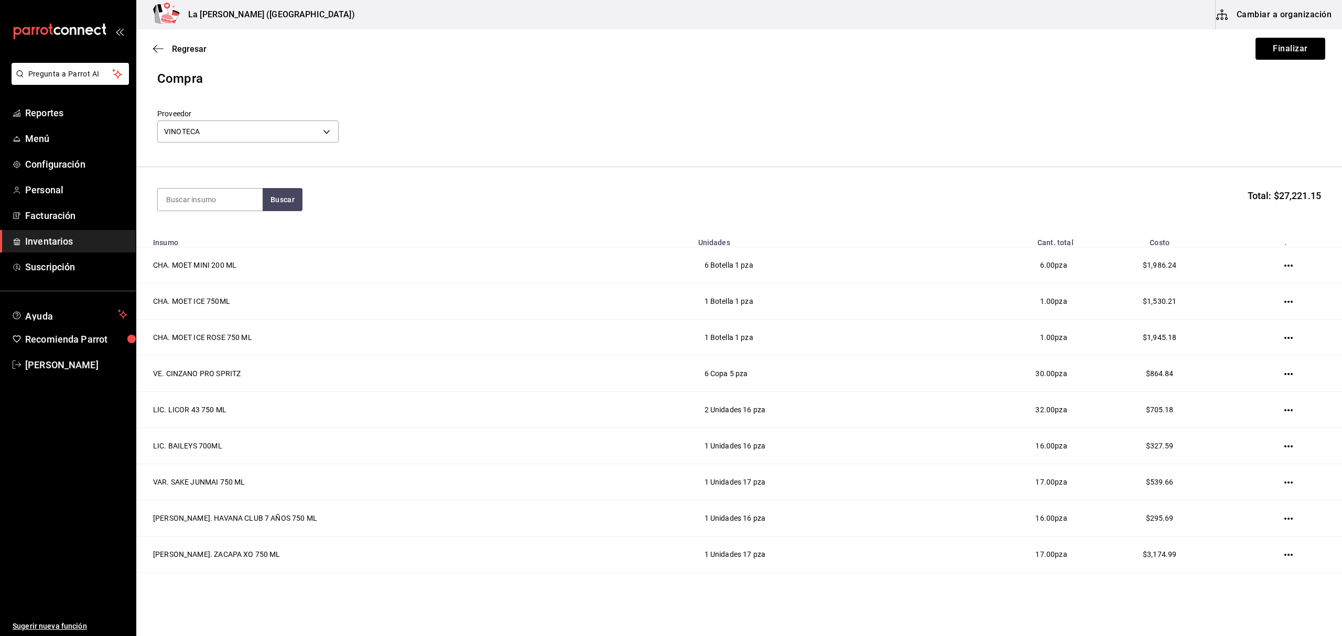
scroll to position [0, 0]
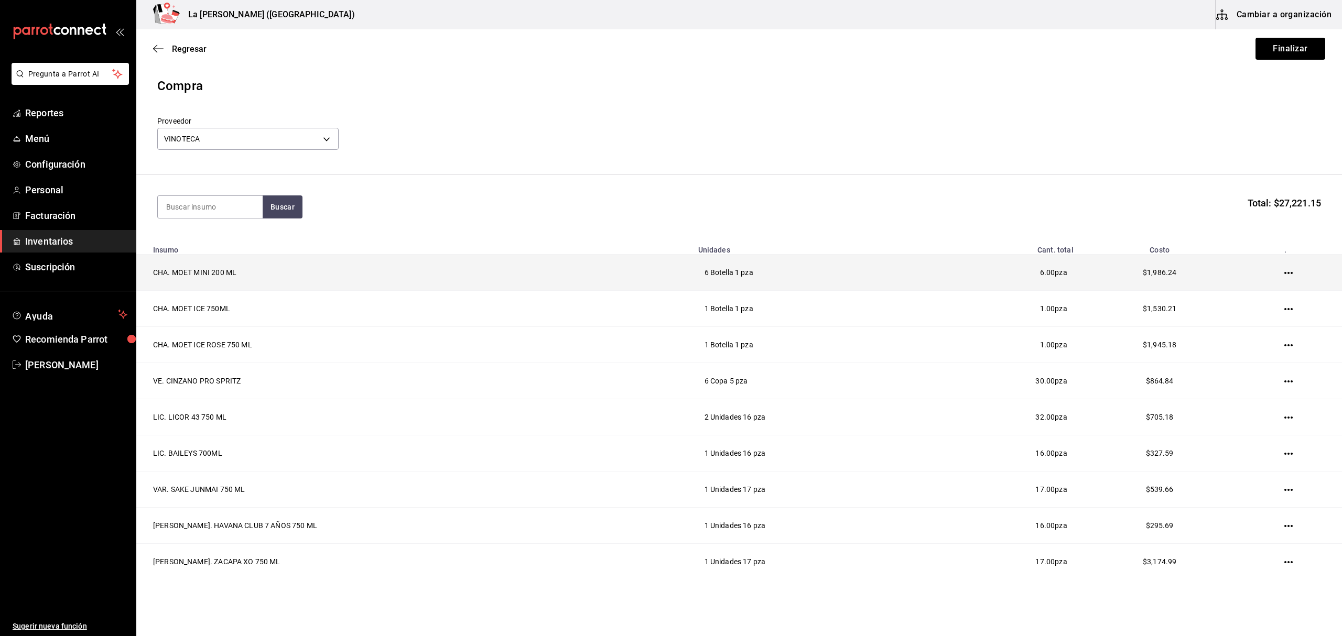
click at [1284, 273] on icon "button" at bounding box center [1288, 273] width 8 height 8
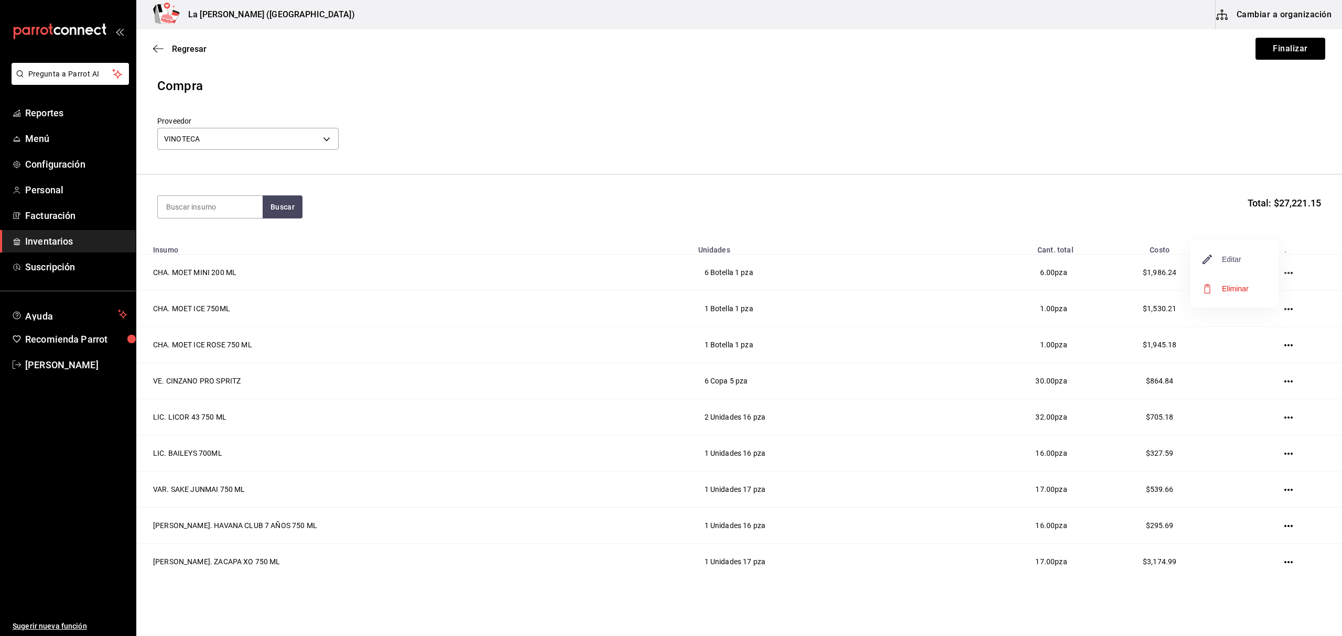
click at [1237, 260] on span "Editar" at bounding box center [1222, 259] width 38 height 13
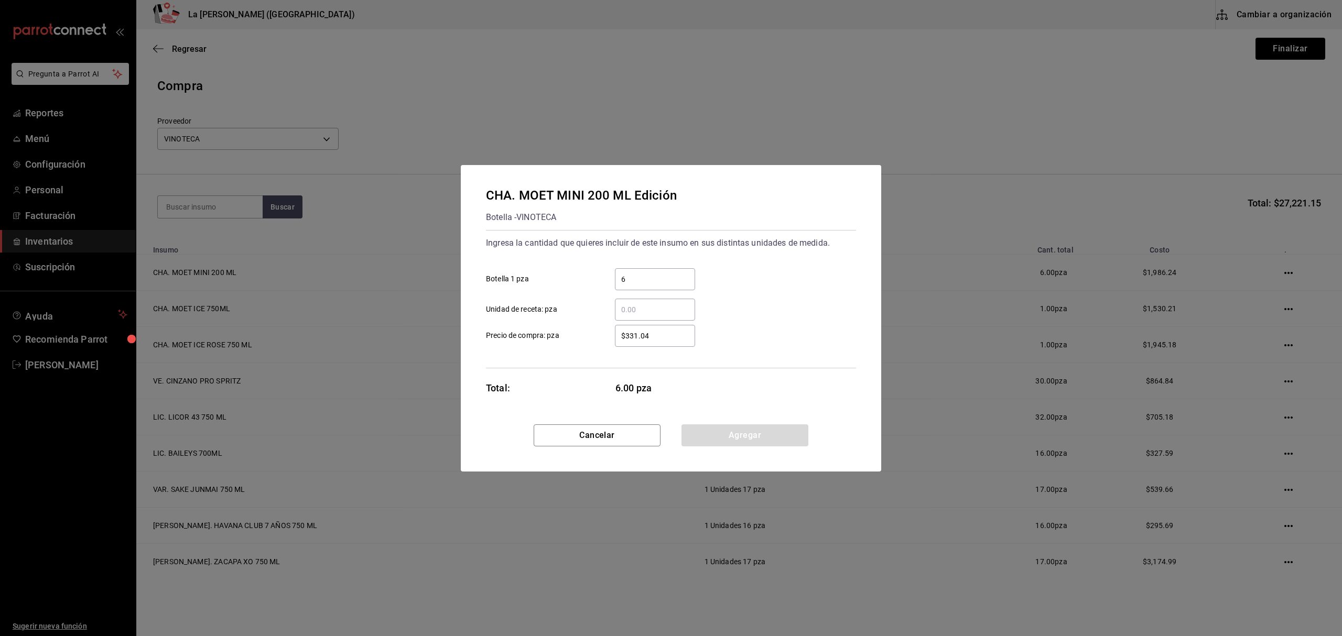
click at [664, 338] on input "$331.04" at bounding box center [655, 336] width 80 height 13
click at [665, 338] on input "$331.04" at bounding box center [655, 336] width 80 height 13
click at [665, 337] on input "$331.04" at bounding box center [655, 336] width 80 height 13
click at [761, 428] on button "Agregar" at bounding box center [744, 436] width 127 height 22
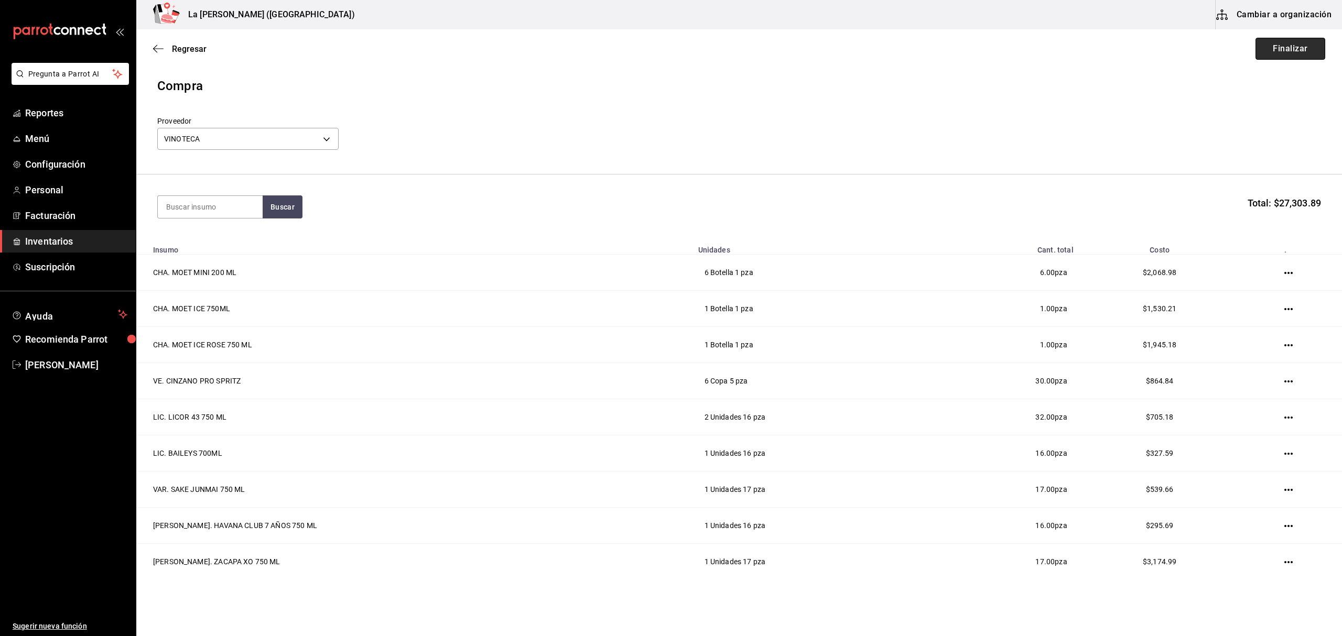
click at [1263, 40] on button "Finalizar" at bounding box center [1291, 49] width 70 height 22
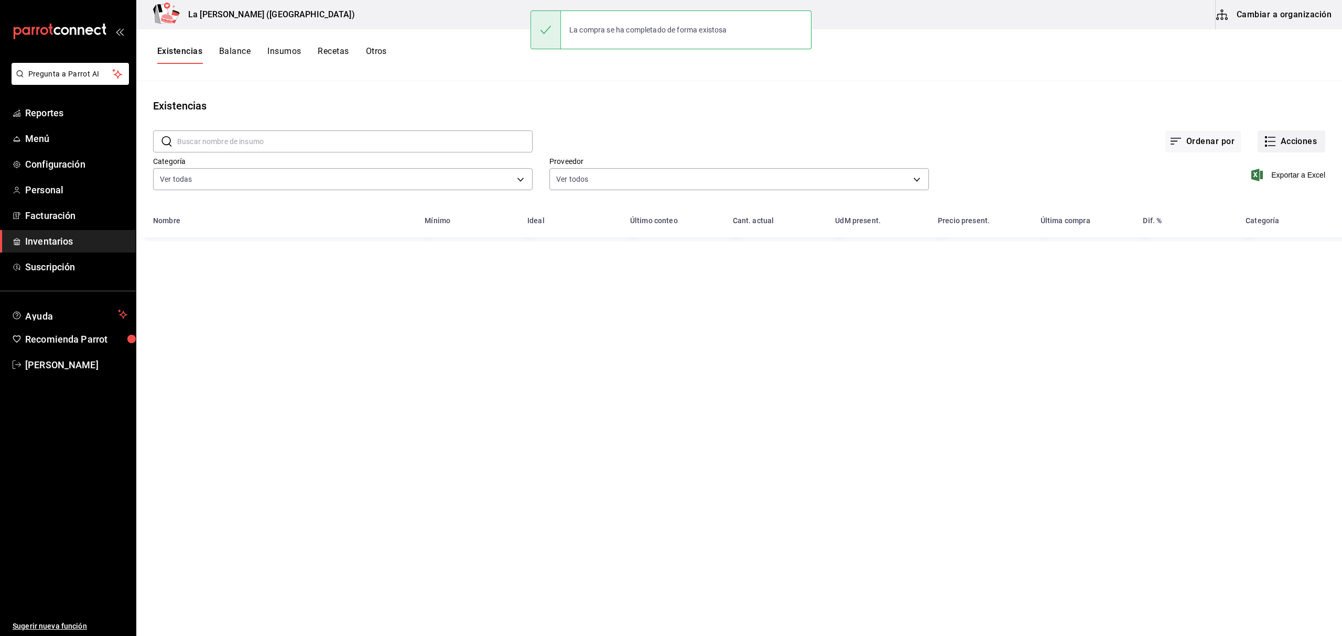
click at [1292, 145] on button "Acciones" at bounding box center [1292, 142] width 68 height 22
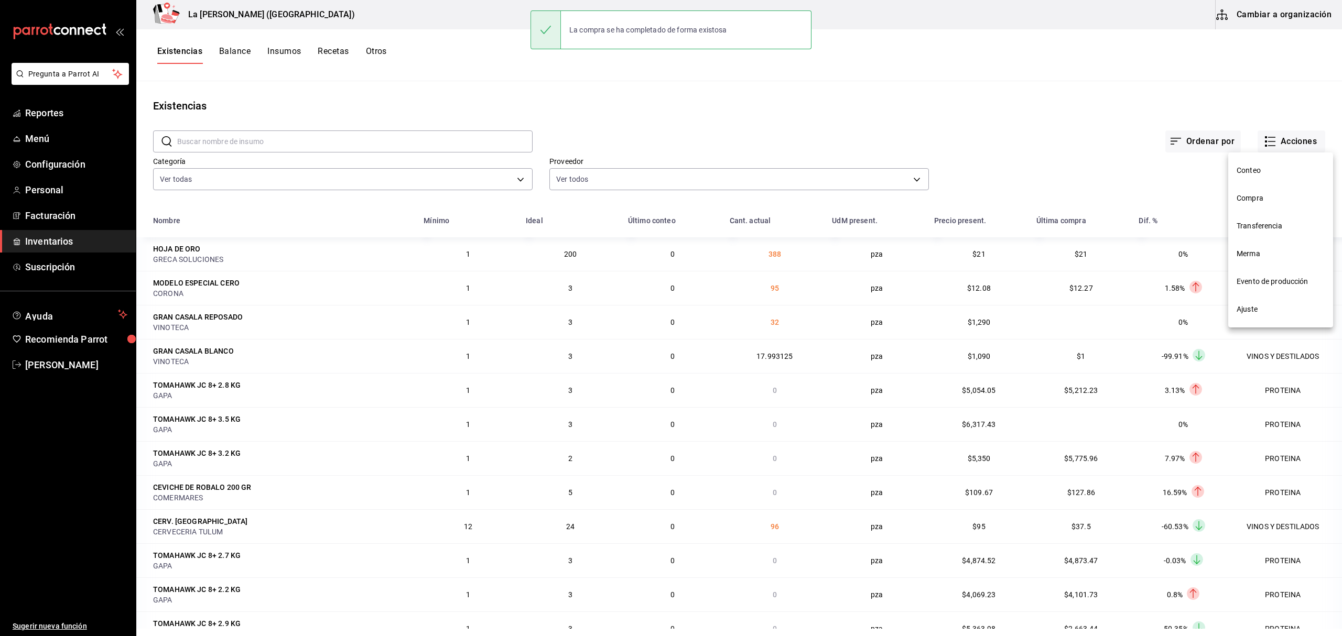
click at [1254, 209] on li "Compra" at bounding box center [1280, 199] width 105 height 28
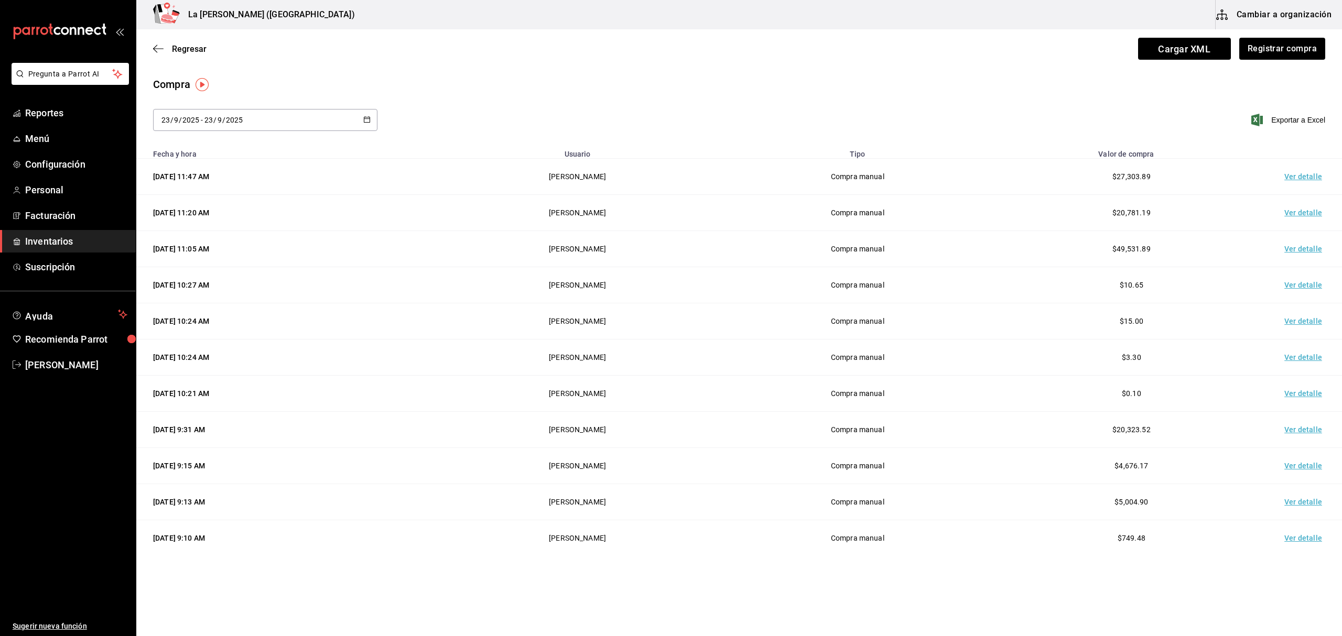
click at [1309, 179] on td "Ver detalle" at bounding box center [1305, 177] width 73 height 36
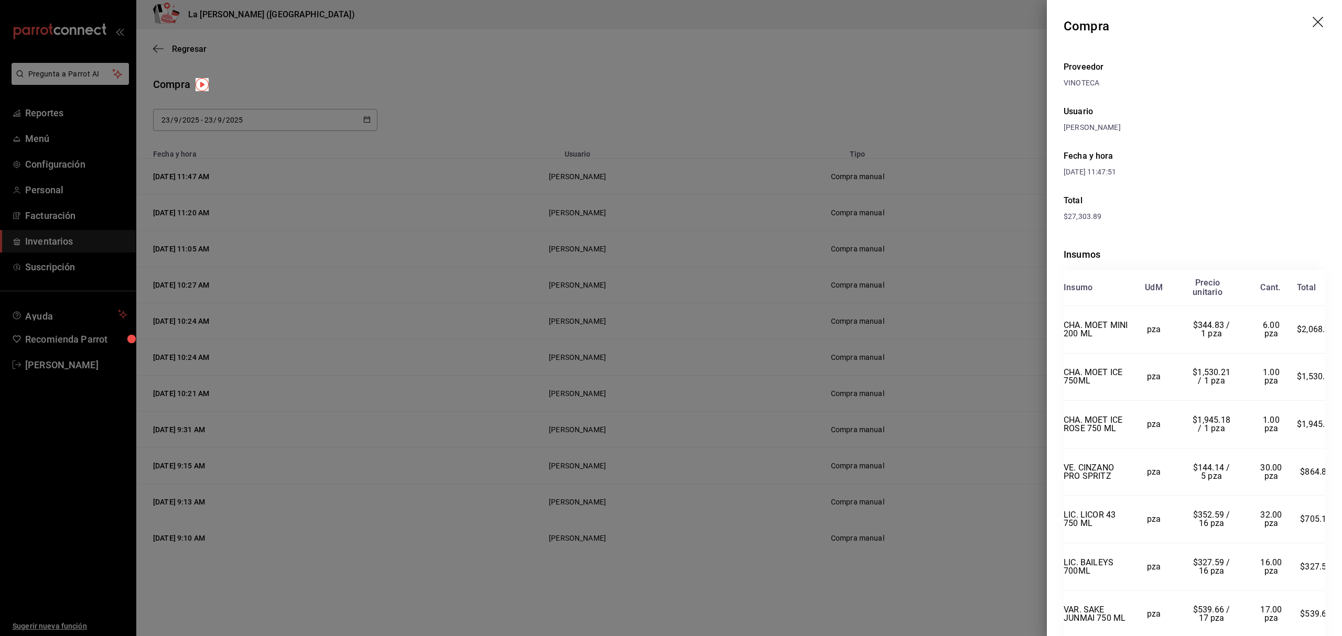
click at [1313, 18] on icon "drag" at bounding box center [1319, 23] width 13 height 13
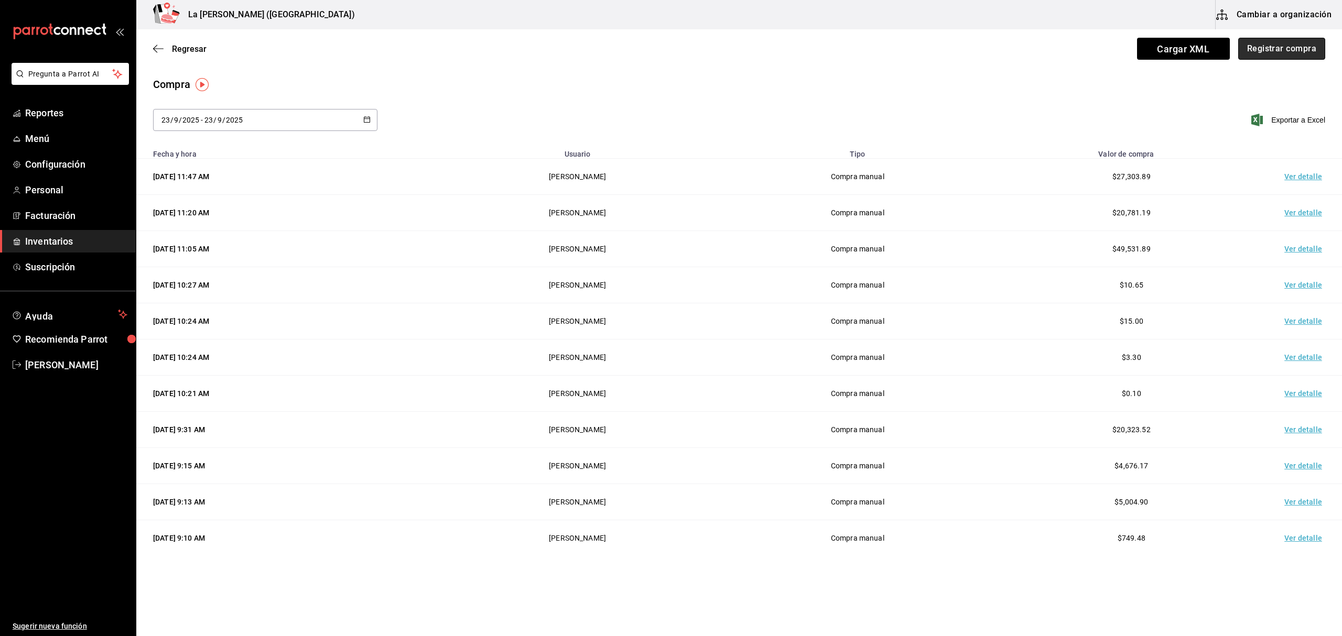
click at [1310, 51] on button "Registrar compra" at bounding box center [1281, 49] width 87 height 22
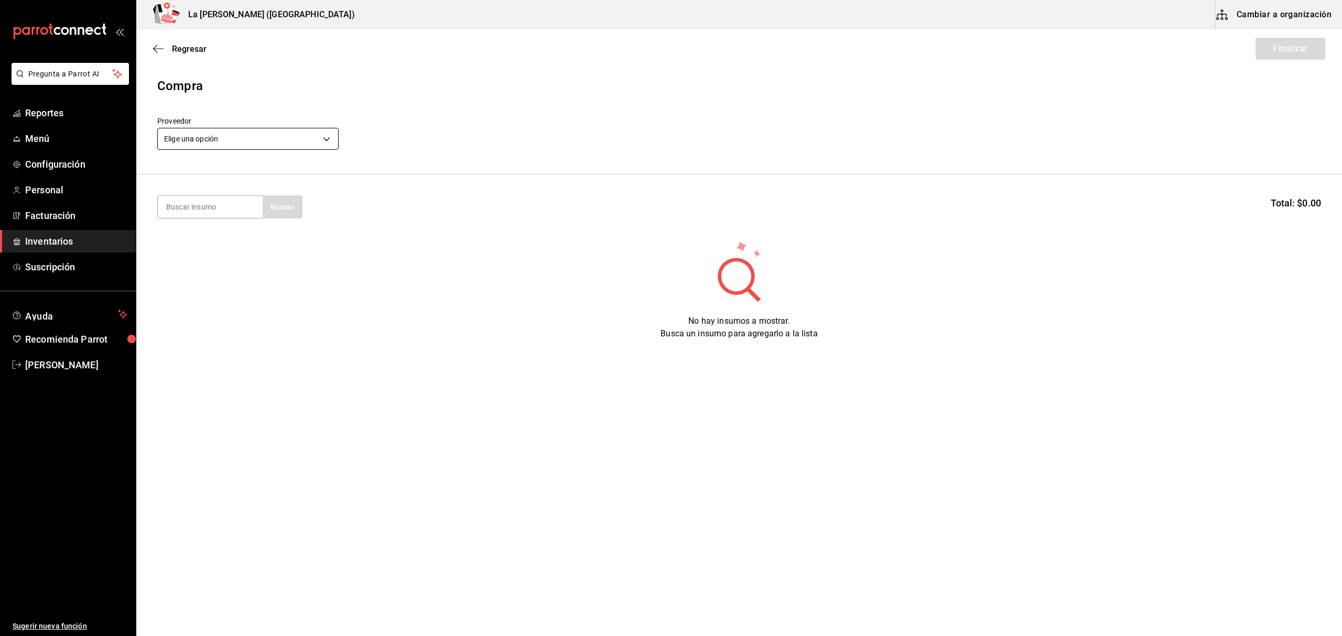
click at [298, 138] on body "Pregunta a Parrot AI Reportes Menú Configuración Personal Facturación Inventari…" at bounding box center [671, 288] width 1342 height 577
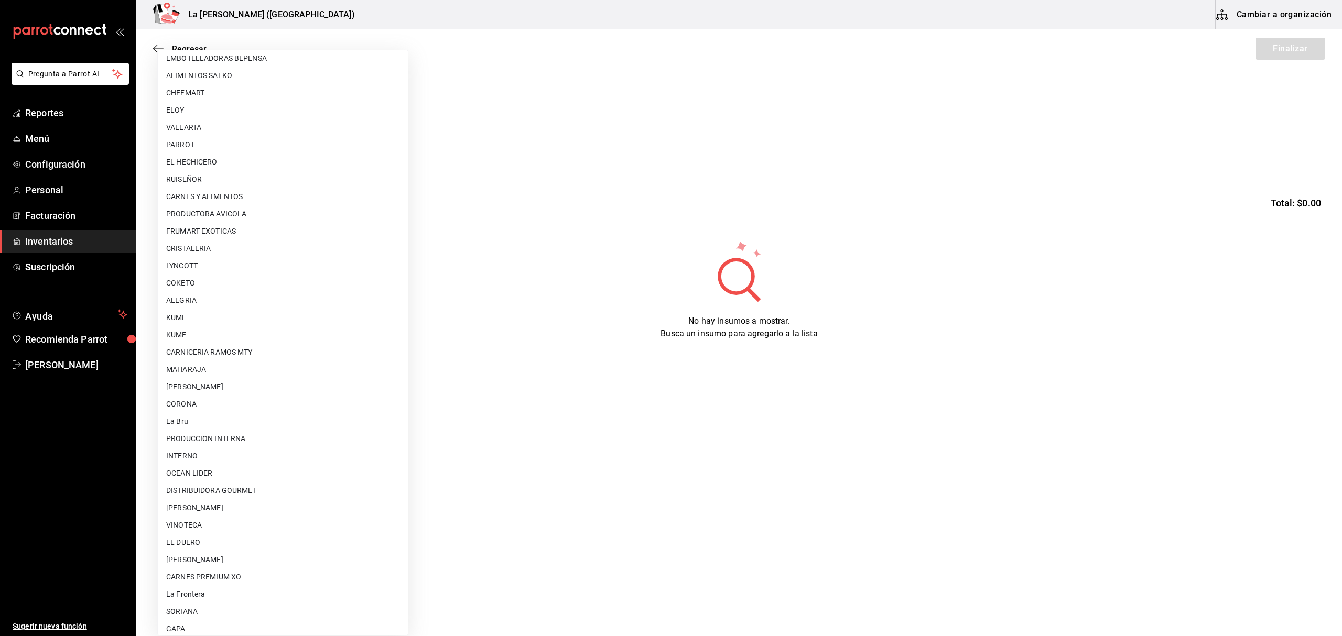
scroll to position [582, 0]
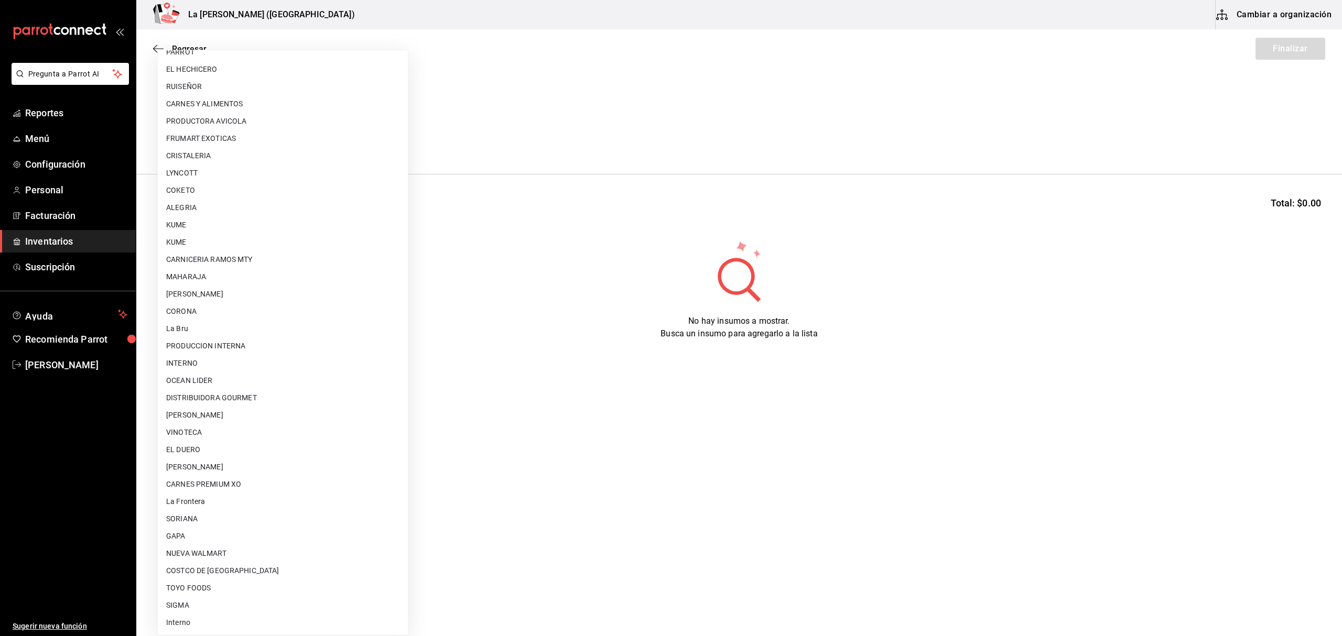
click at [187, 434] on li "VINOTECA" at bounding box center [283, 432] width 250 height 17
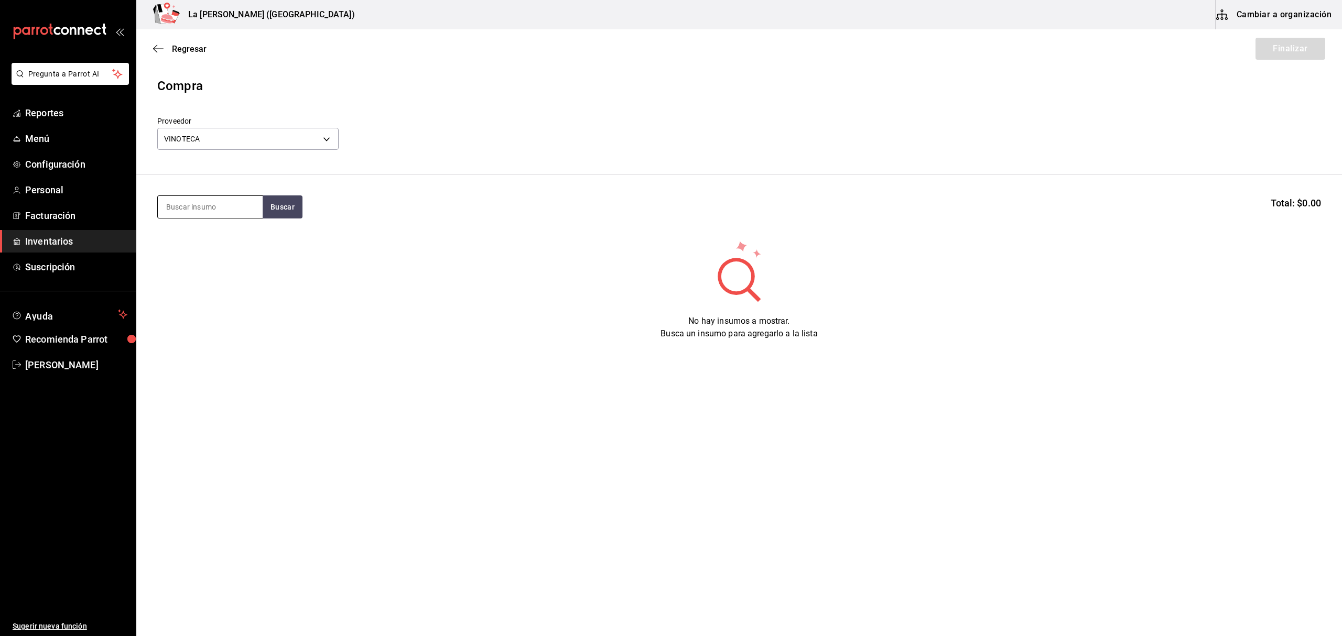
click at [219, 210] on input at bounding box center [210, 207] width 105 height 22
click at [239, 298] on div "VAR. AGUA DE PIEDRA NATURAL" at bounding box center [210, 316] width 88 height 38
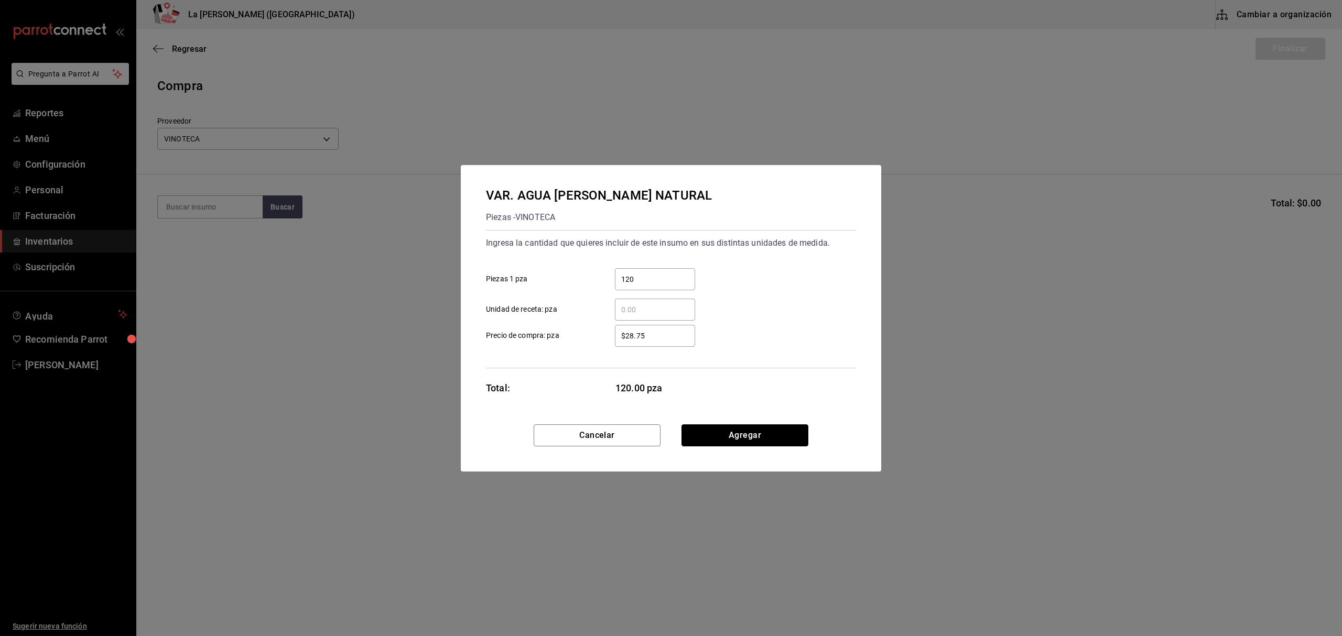
click button "Agregar" at bounding box center [744, 436] width 127 height 22
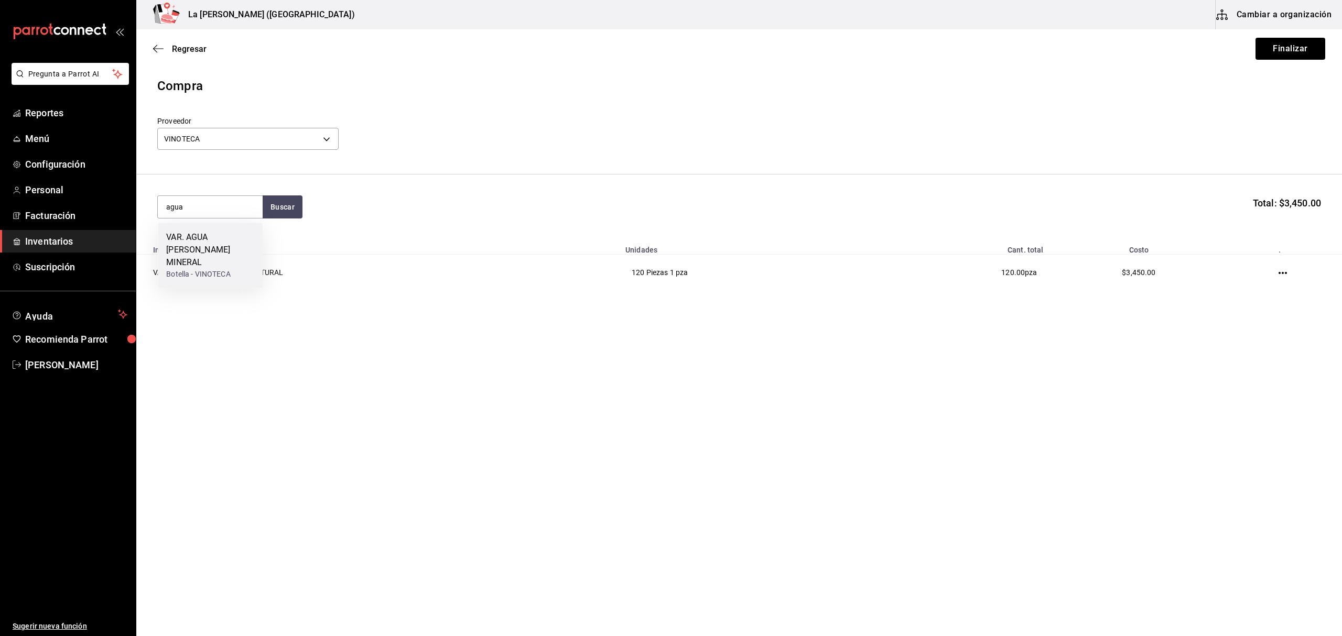
click at [189, 238] on div "VAR. AGUA DE PIEDRA MINERAL" at bounding box center [210, 250] width 88 height 38
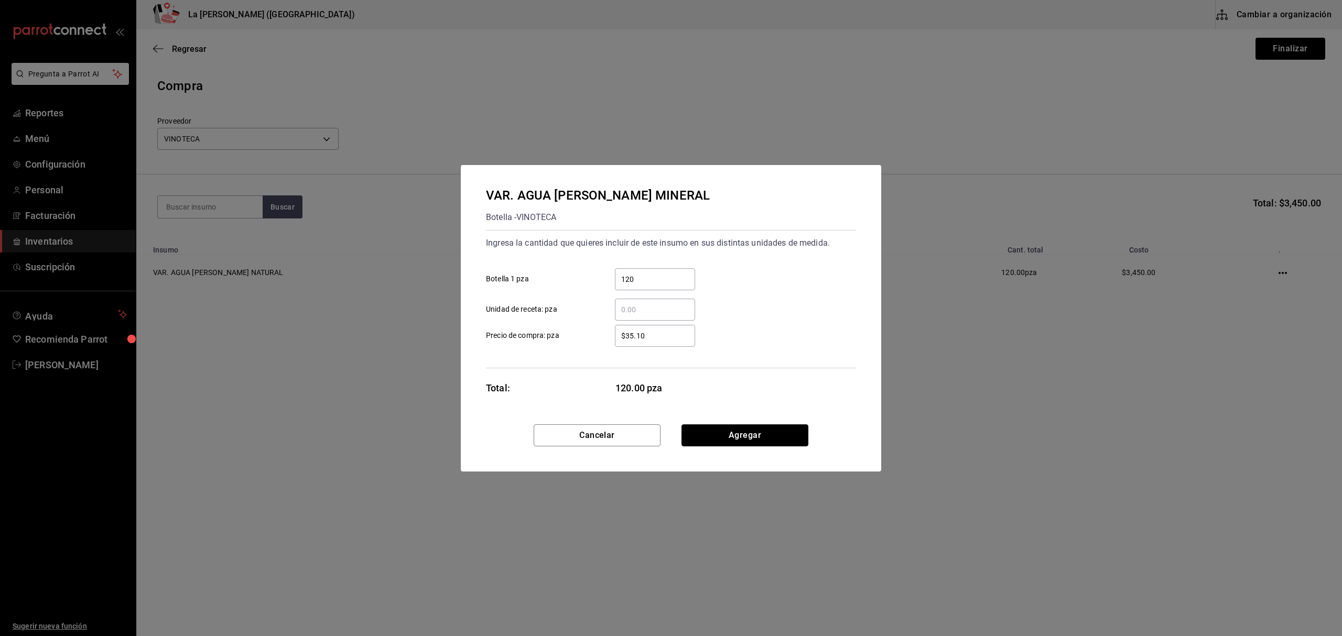
click button "Agregar" at bounding box center [744, 436] width 127 height 22
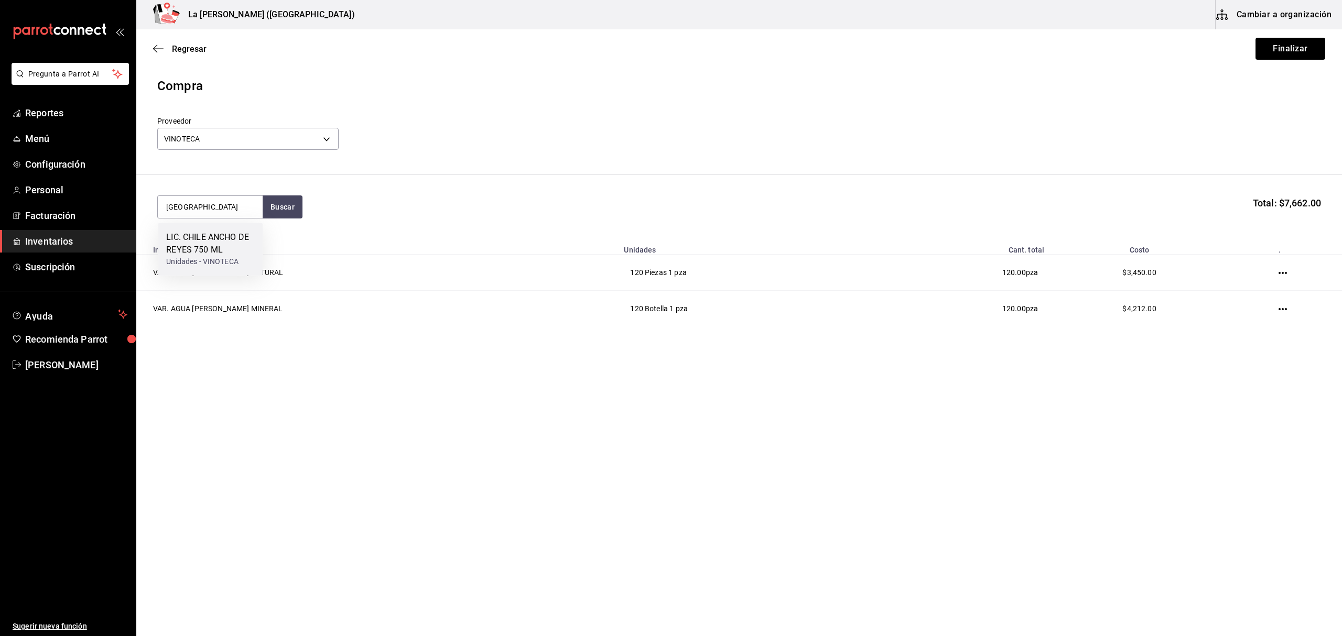
click at [181, 244] on div "LIC. CHILE ANCHO DE REYES 750 ML" at bounding box center [210, 243] width 88 height 25
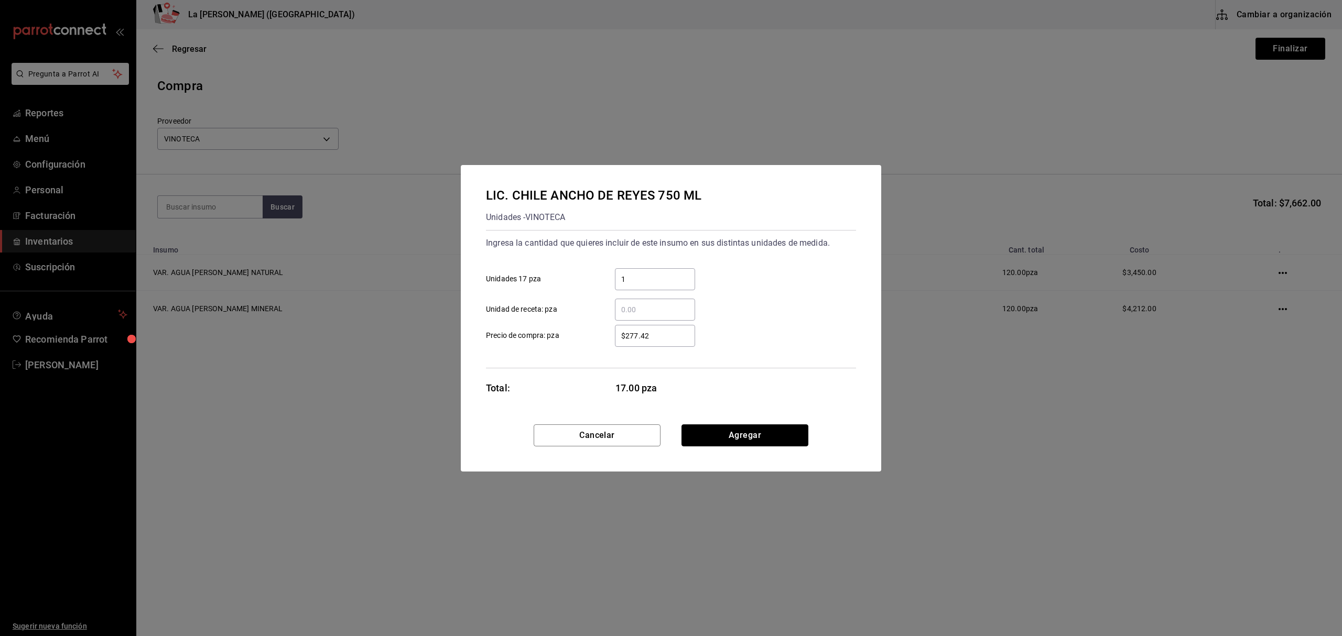
click button "Agregar" at bounding box center [744, 436] width 127 height 22
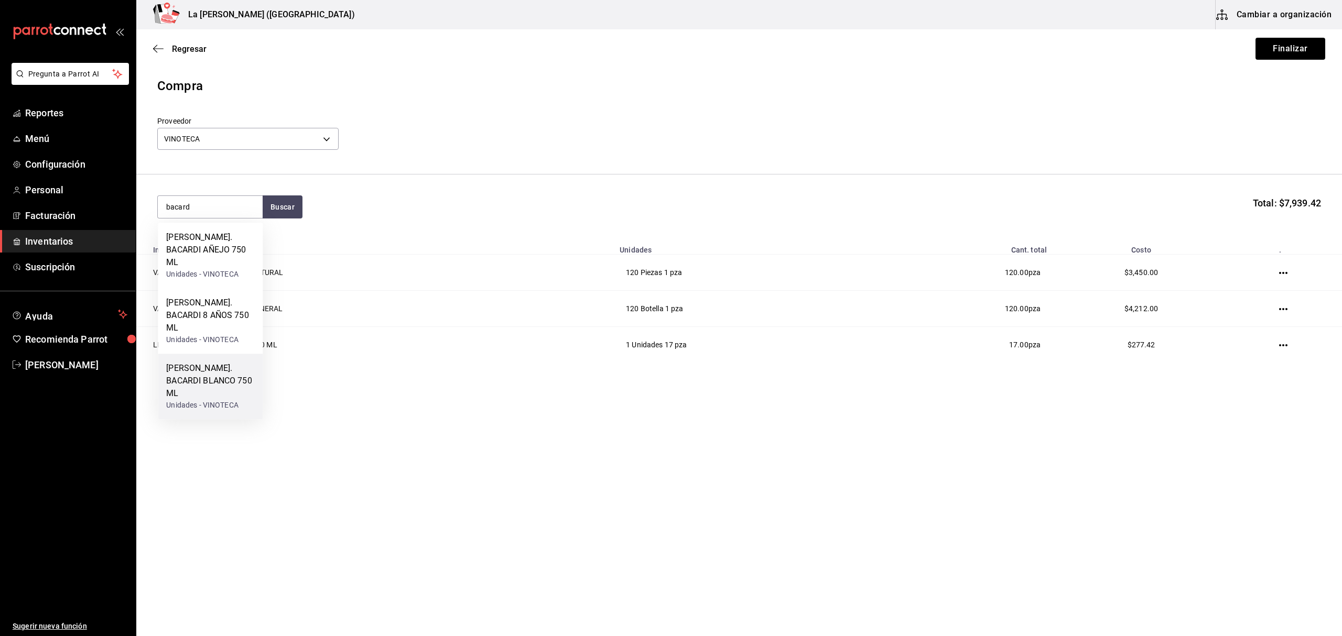
click at [212, 362] on div "RON. BACARDI BLANCO 750 ML" at bounding box center [210, 381] width 88 height 38
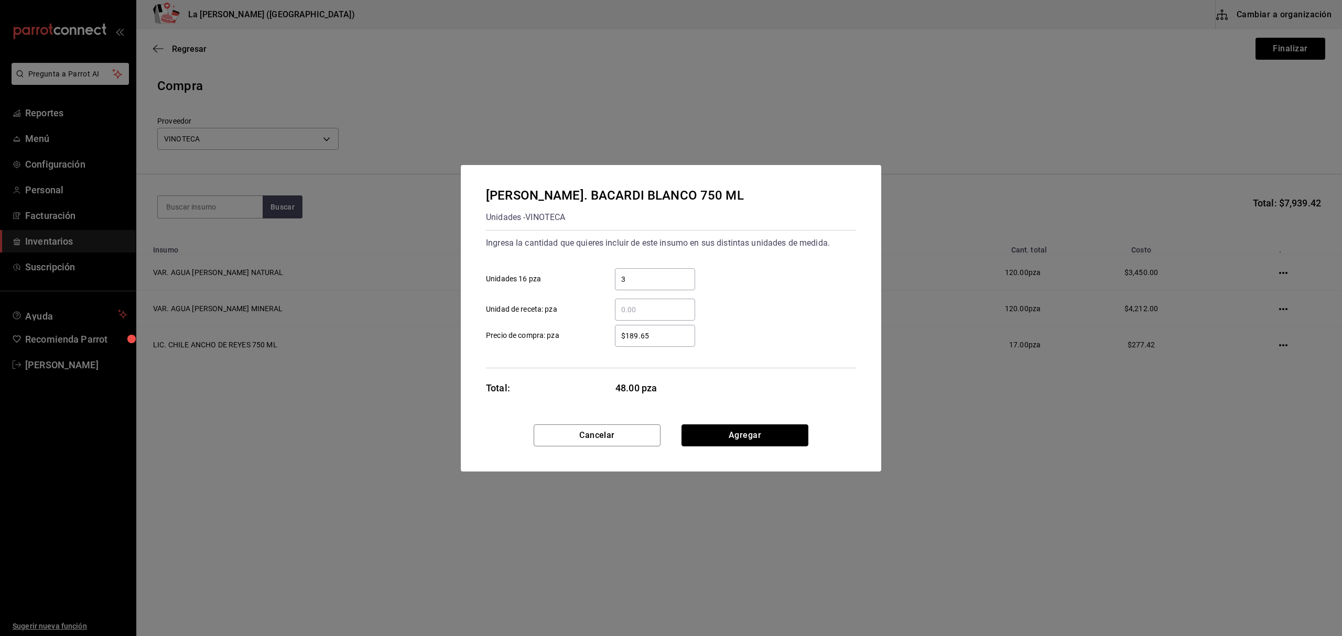
click button "Agregar" at bounding box center [744, 436] width 127 height 22
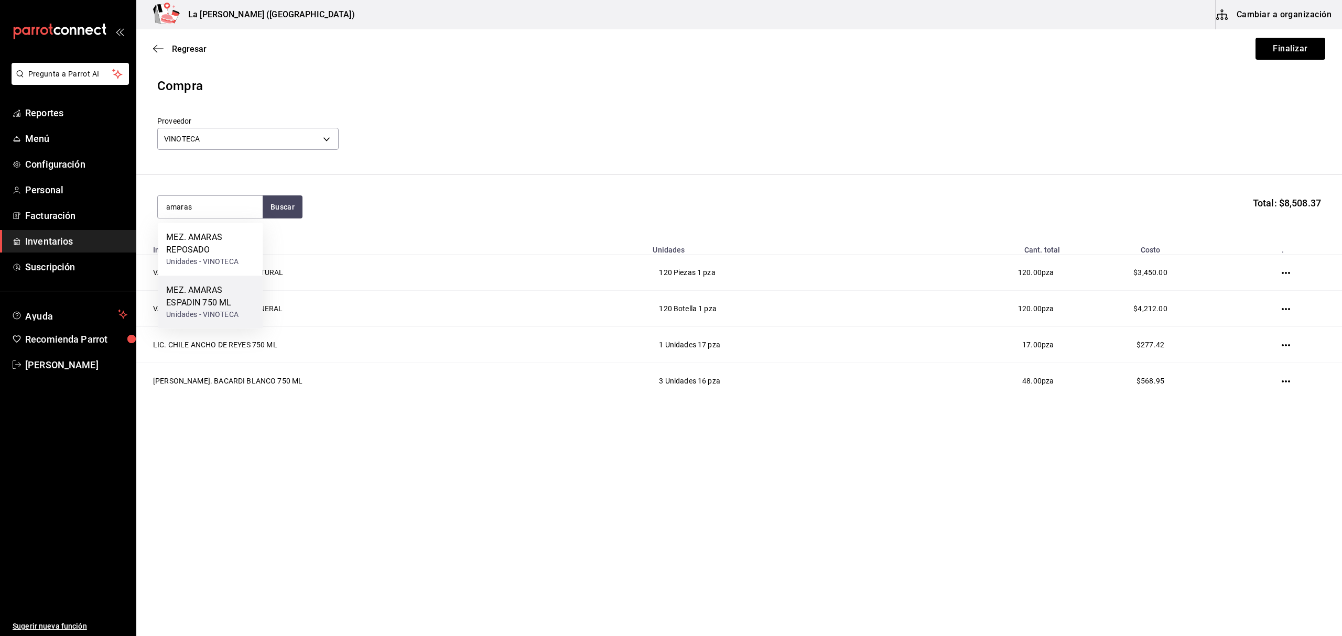
click at [226, 298] on div "MEZ. AMARAS ESPADIN 750 ML" at bounding box center [210, 296] width 88 height 25
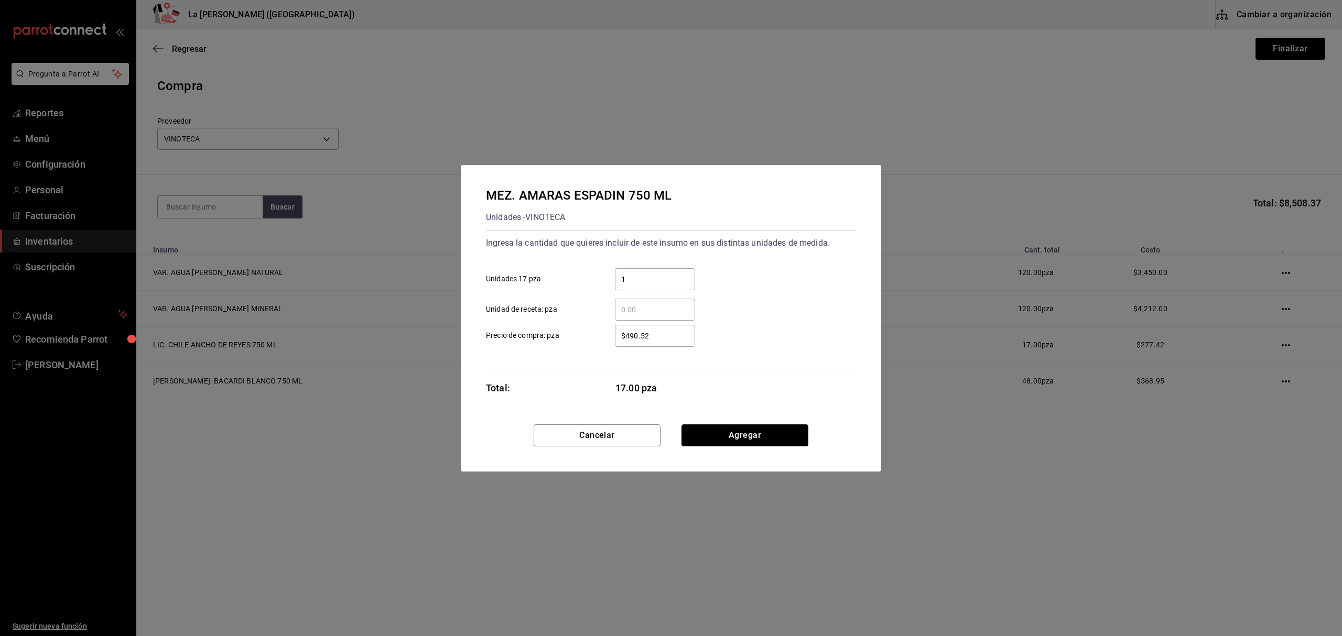
click button "Agregar" at bounding box center [744, 436] width 127 height 22
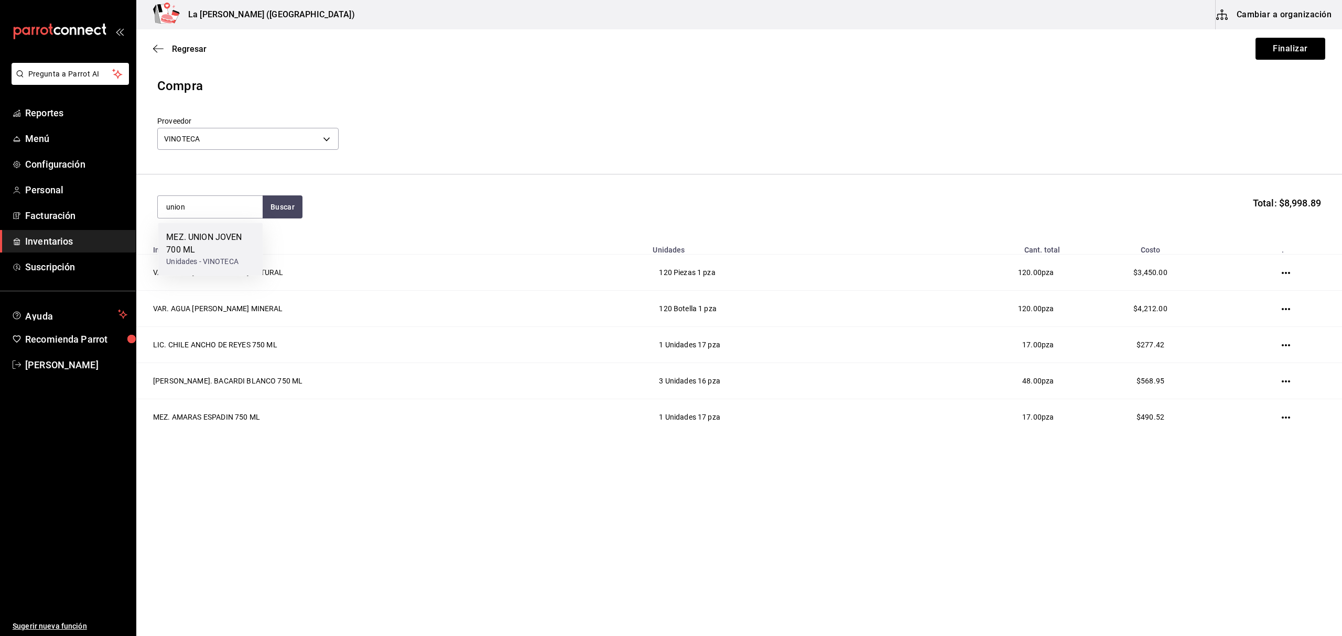
click at [202, 253] on div "MEZ. UNION JOVEN 700 ML" at bounding box center [210, 243] width 88 height 25
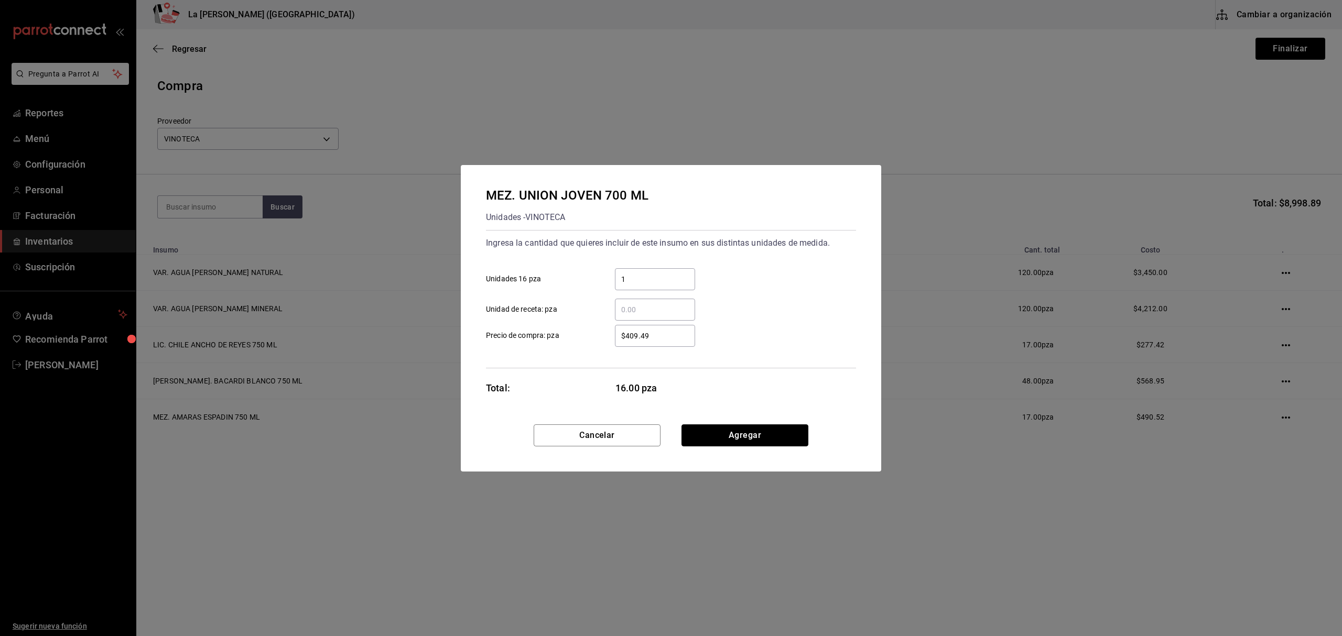
click button "Agregar" at bounding box center [744, 436] width 127 height 22
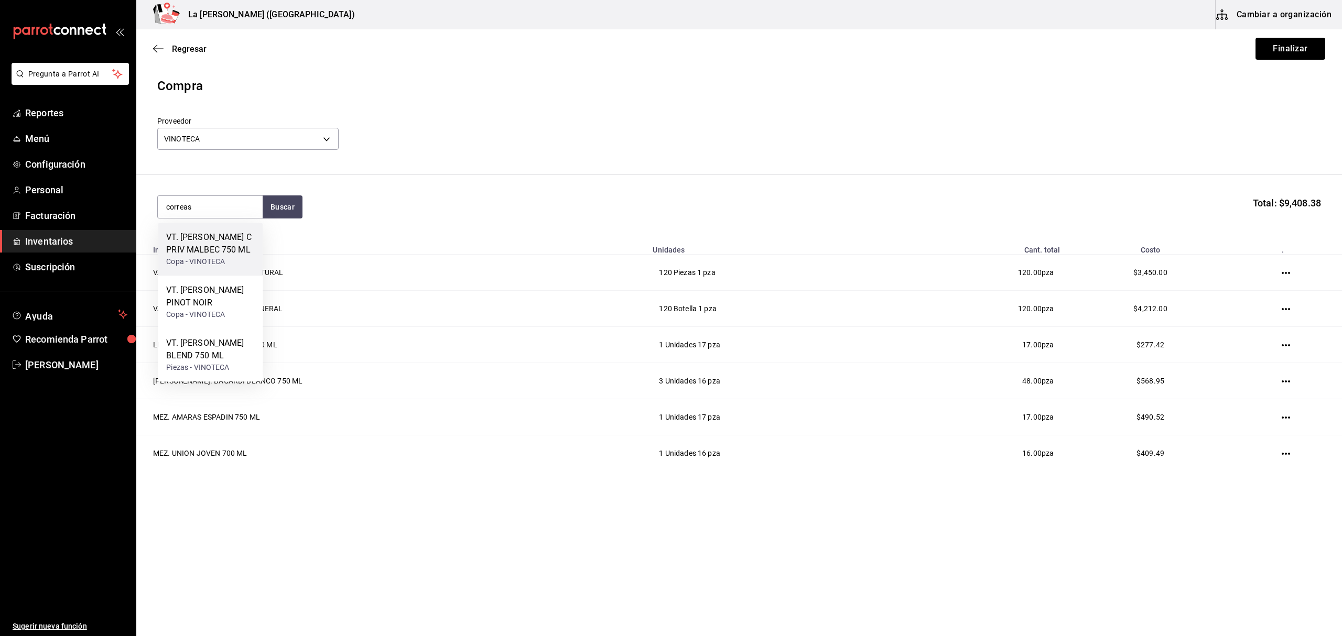
click at [233, 246] on div "VT. NAVARRO CORREAS C PRIV MALBEC 750 ML" at bounding box center [210, 243] width 88 height 25
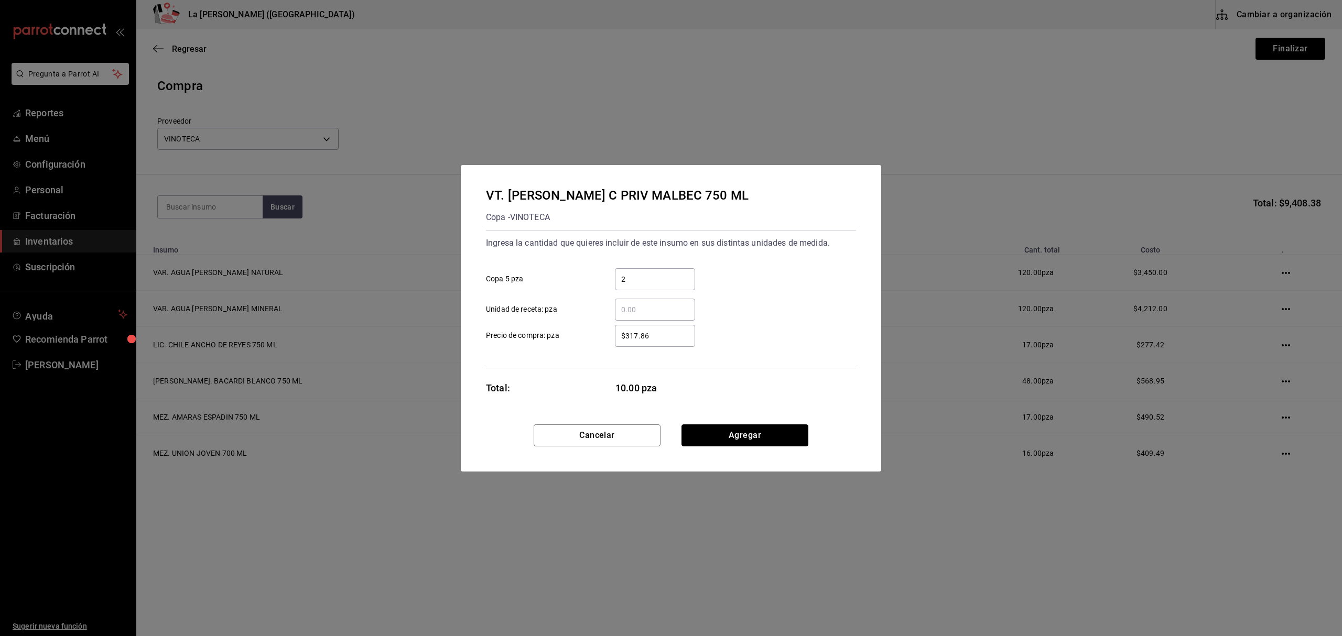
click button "Agregar" at bounding box center [744, 436] width 127 height 22
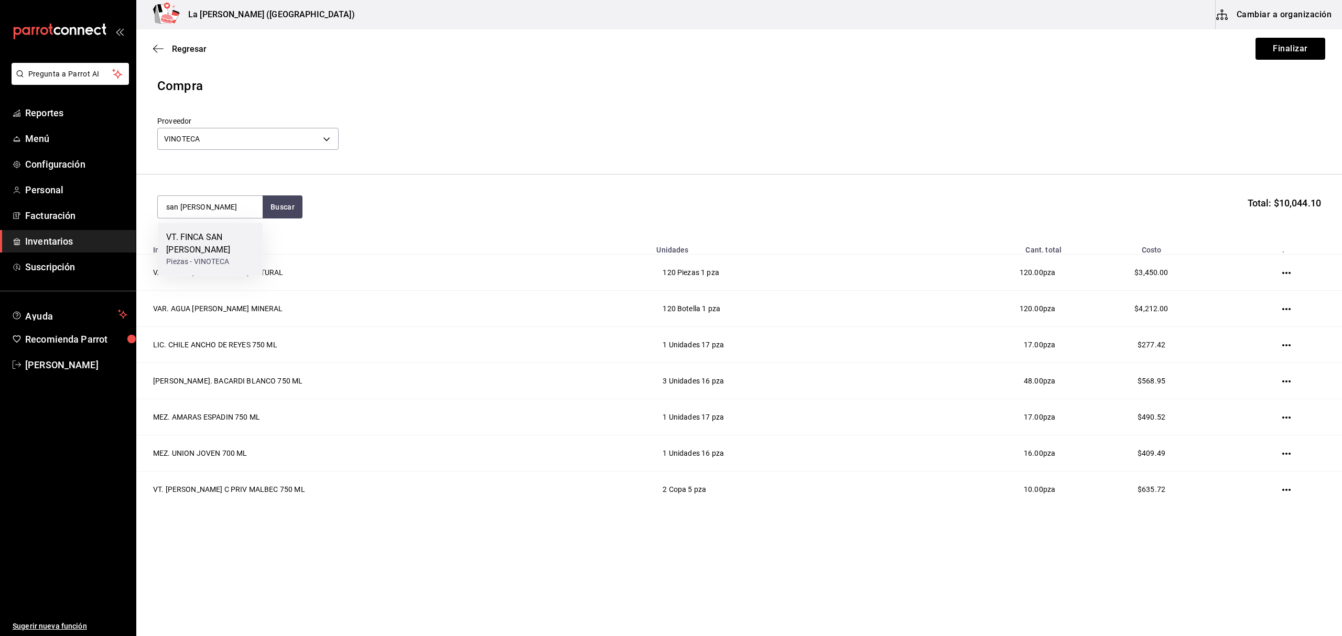
click at [231, 247] on div "VT. FINCA SAN MARTIN CRIANZA" at bounding box center [210, 243] width 88 height 25
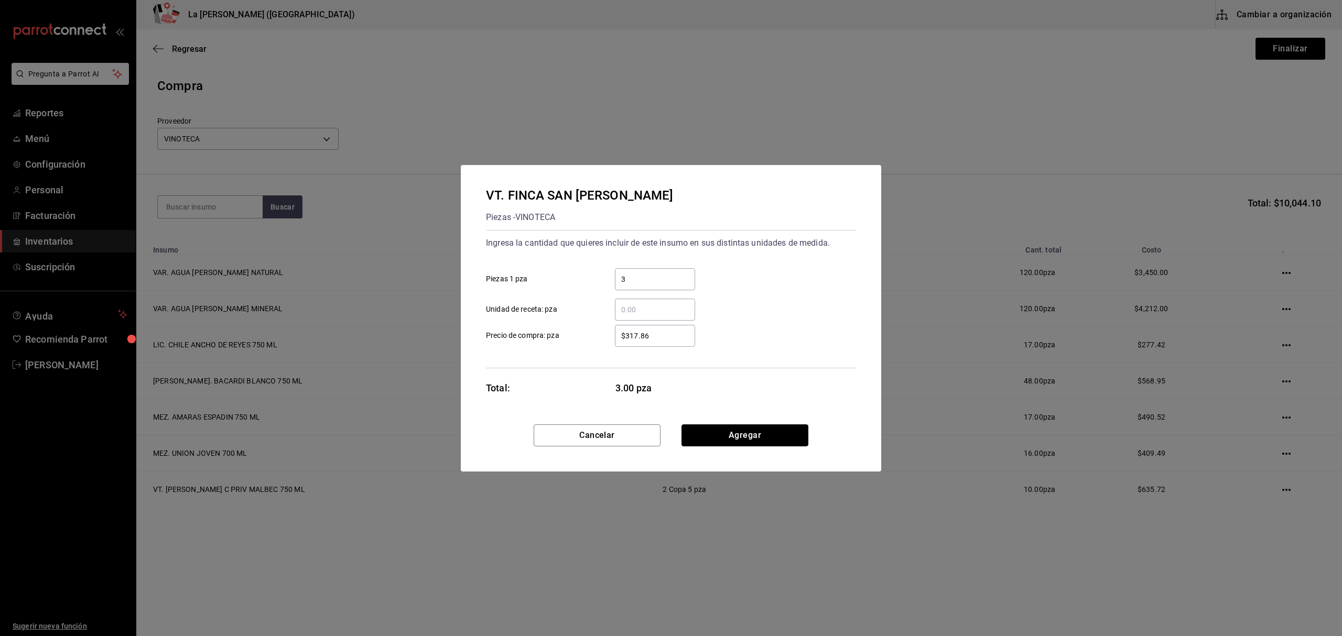
click button "Agregar" at bounding box center [744, 436] width 127 height 22
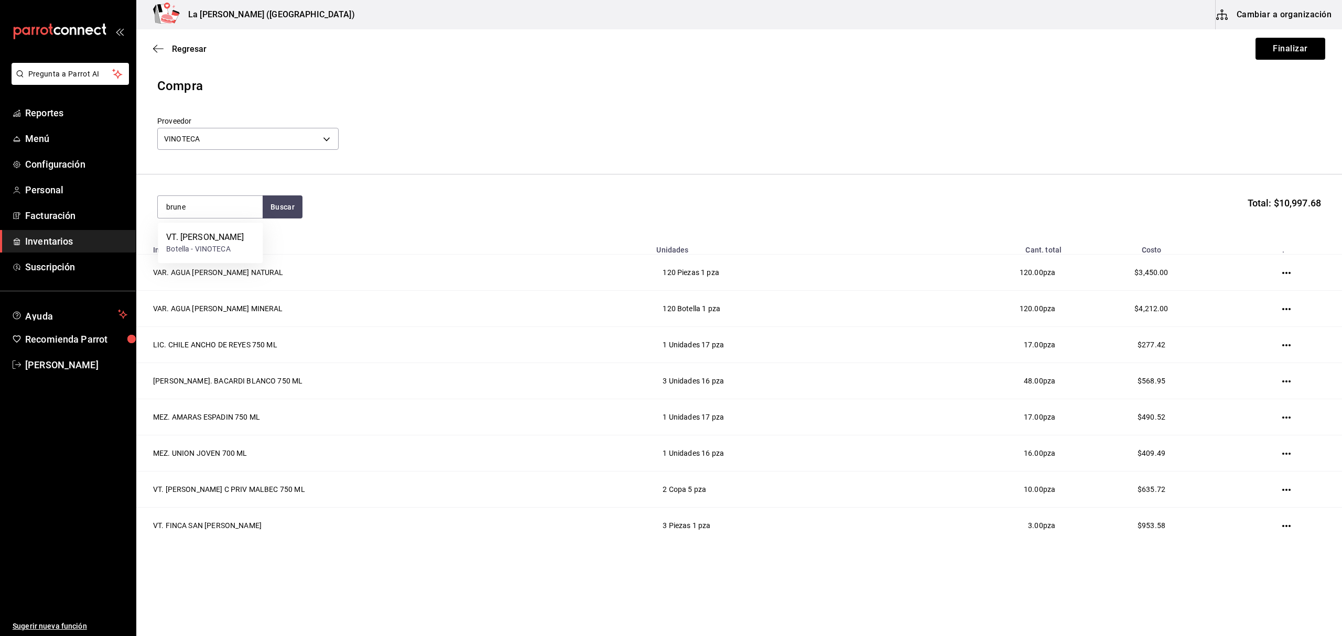
click at [208, 238] on div "VT. BRUNELLO BANFI" at bounding box center [205, 237] width 78 height 13
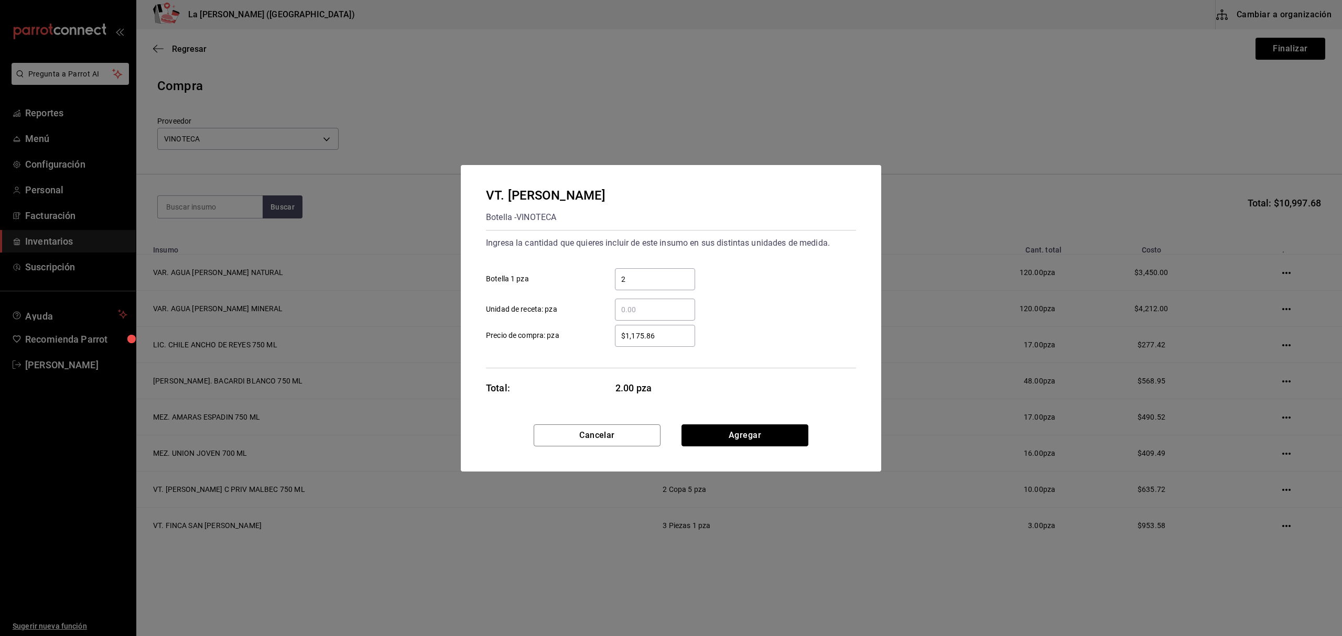
click button "Agregar" at bounding box center [744, 436] width 127 height 22
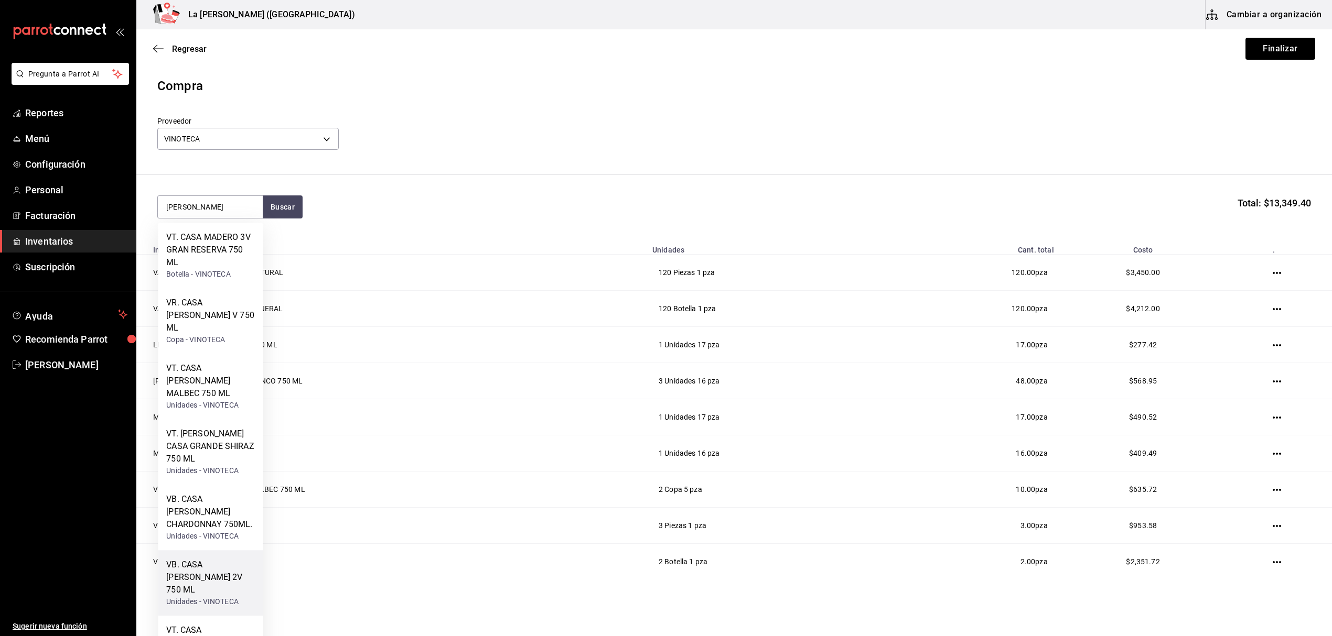
click at [232, 559] on div "VB. CASA MADERO 2V 750 ML" at bounding box center [210, 578] width 88 height 38
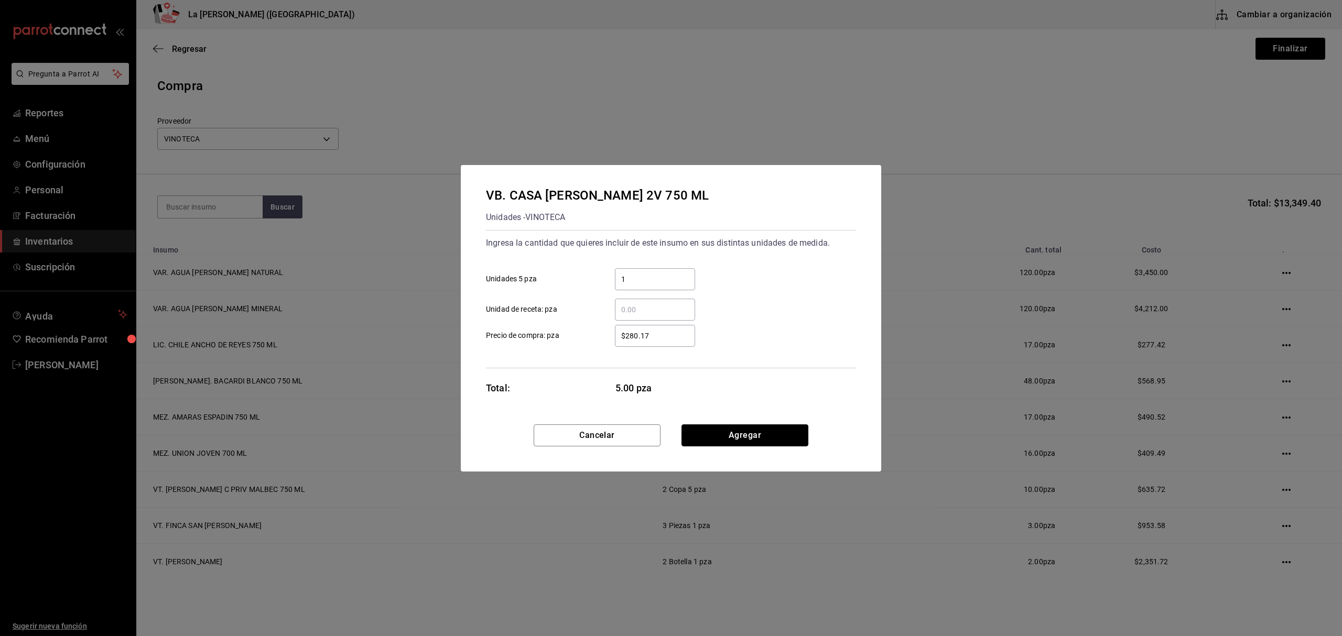
click button "Agregar" at bounding box center [744, 436] width 127 height 22
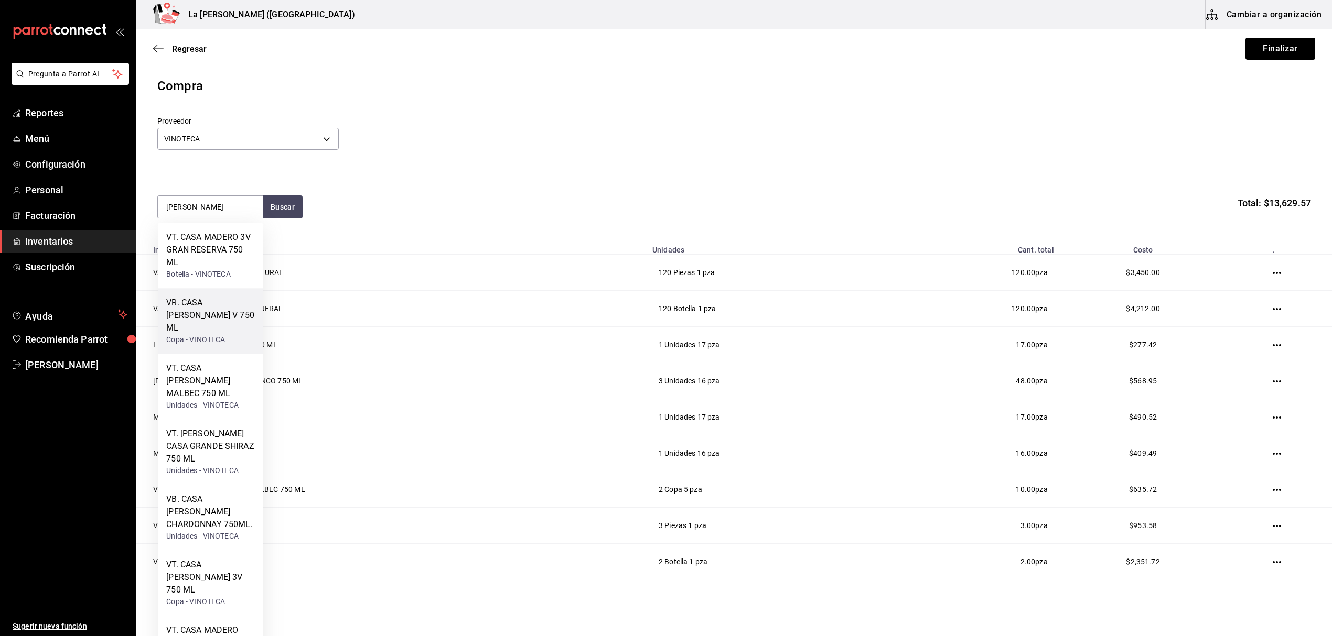
click at [232, 315] on div "VR. CASA MADERO V 750 ML" at bounding box center [210, 316] width 88 height 38
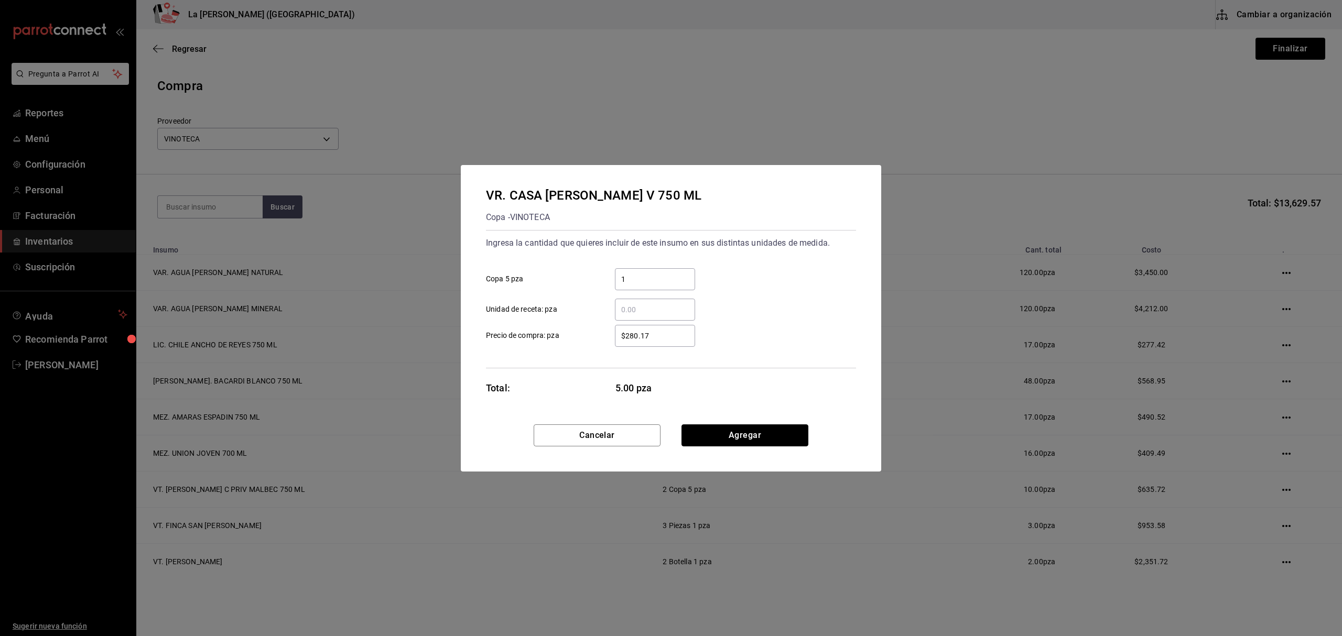
click button "Agregar" at bounding box center [744, 436] width 127 height 22
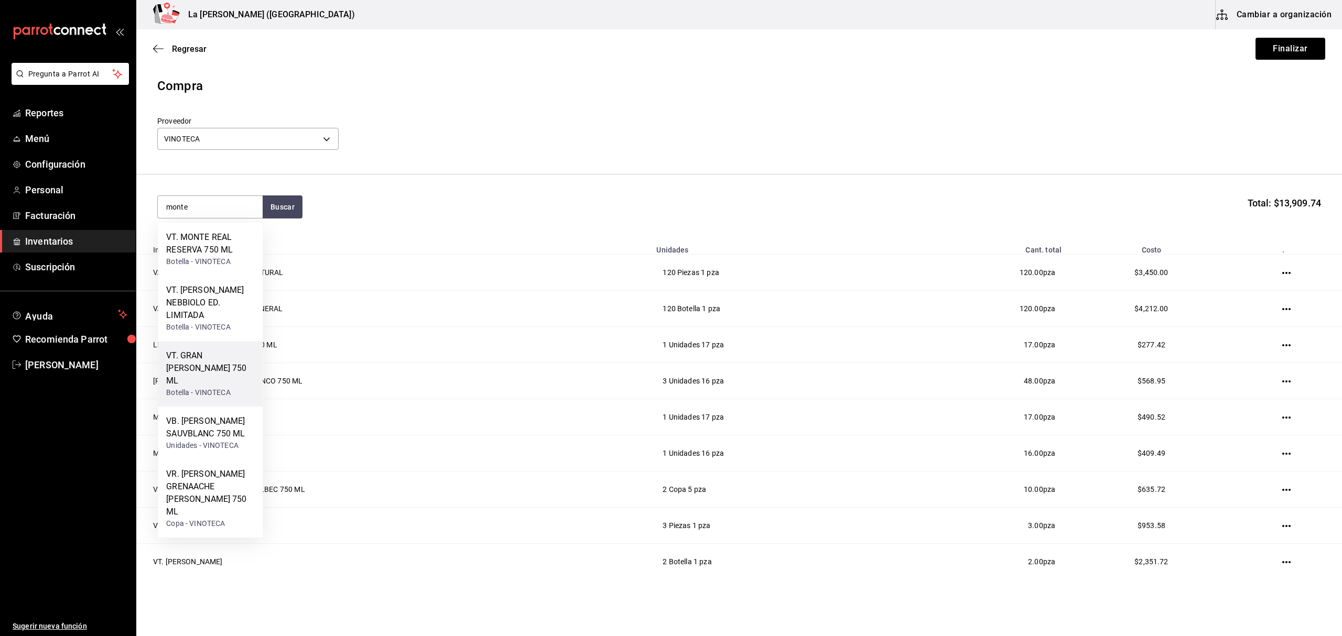
click at [223, 372] on div "VT. GRAN RICARDO MONTE XANIC 750 ML" at bounding box center [210, 369] width 88 height 38
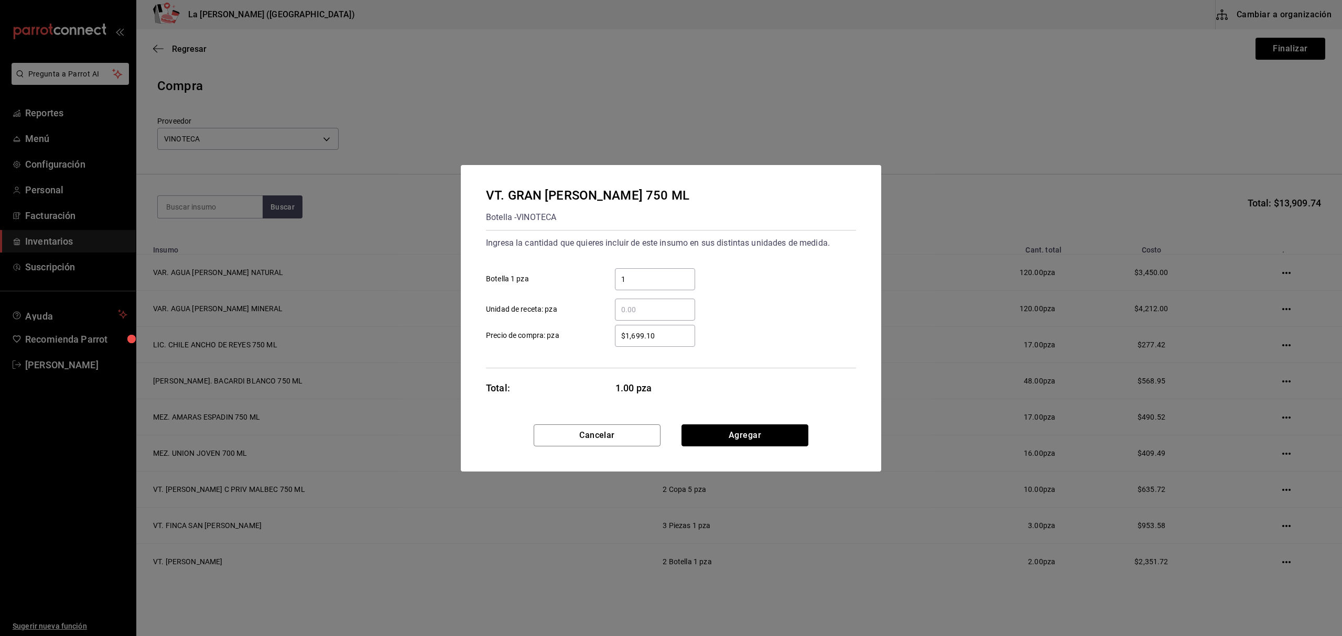
click button "Agregar" at bounding box center [744, 436] width 127 height 22
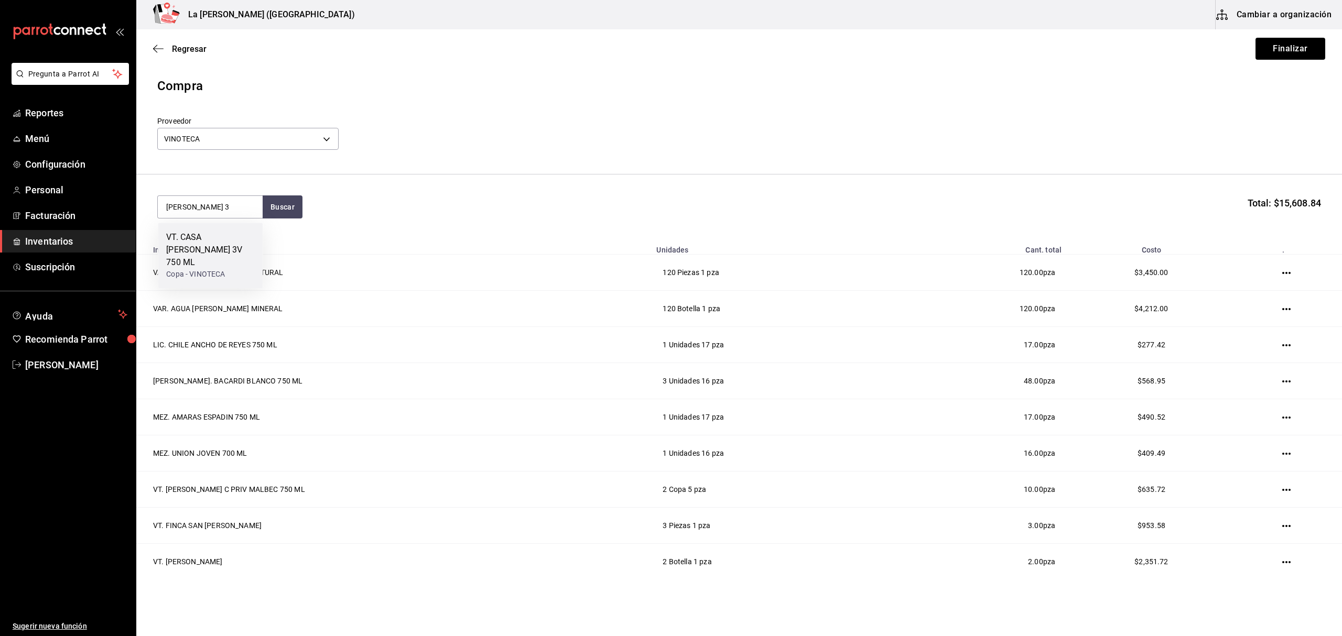
click at [223, 269] on div "Copa - VINOTECA" at bounding box center [210, 274] width 88 height 11
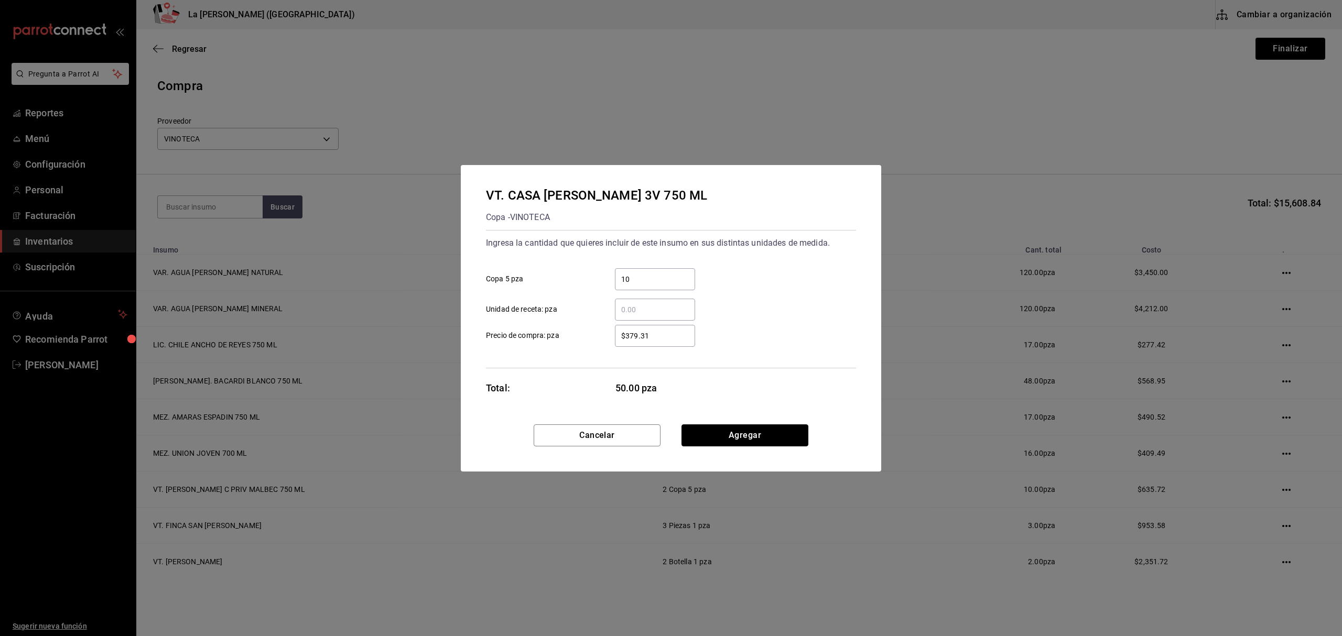
click button "Agregar" at bounding box center [744, 436] width 127 height 22
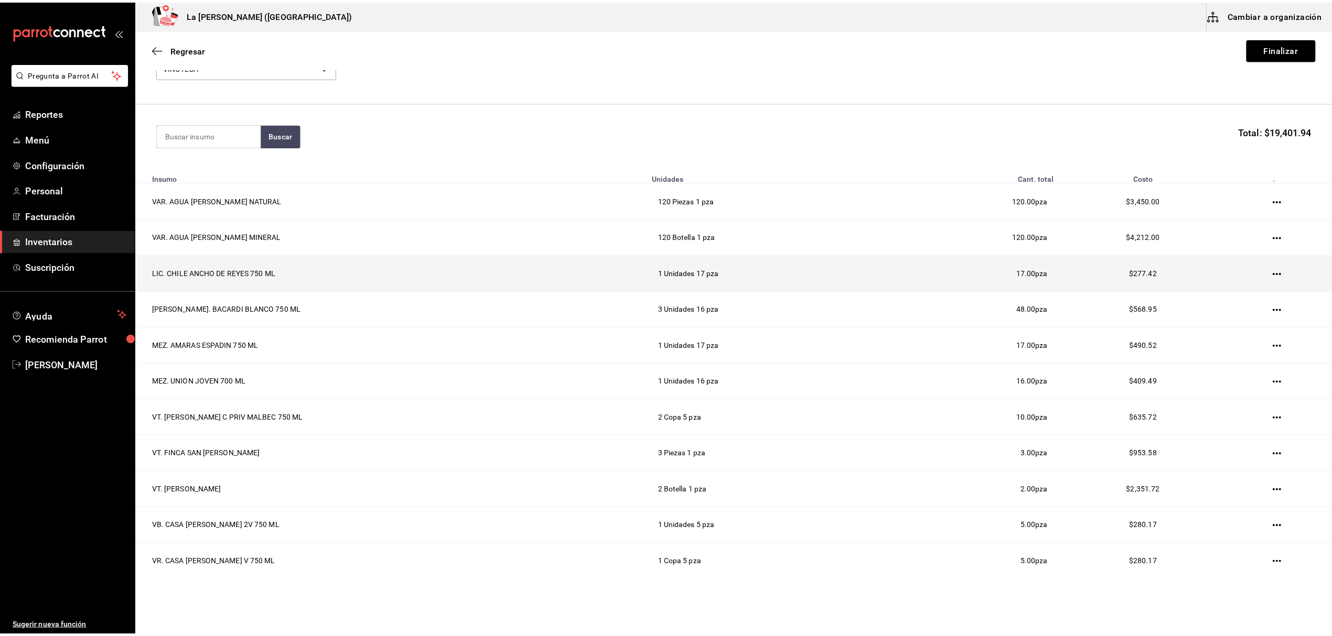
scroll to position [0, 0]
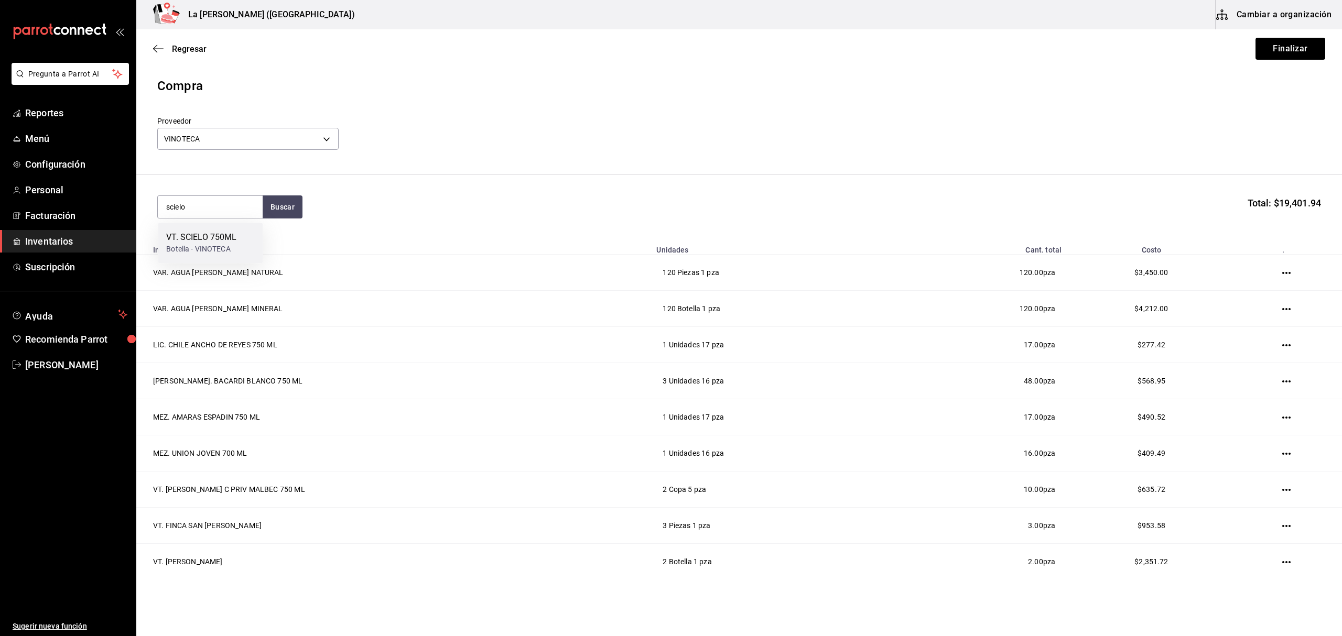
click at [210, 237] on div "VT. SCIELO 750ML" at bounding box center [201, 237] width 70 height 13
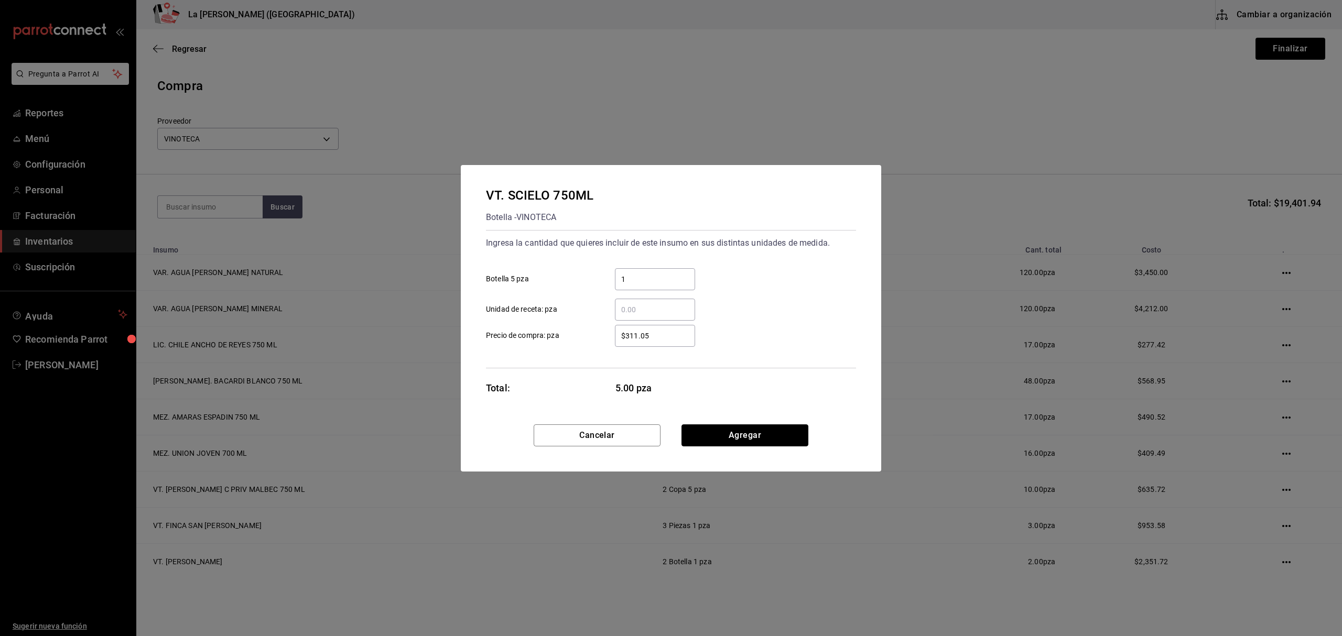
click button "Agregar" at bounding box center [744, 436] width 127 height 22
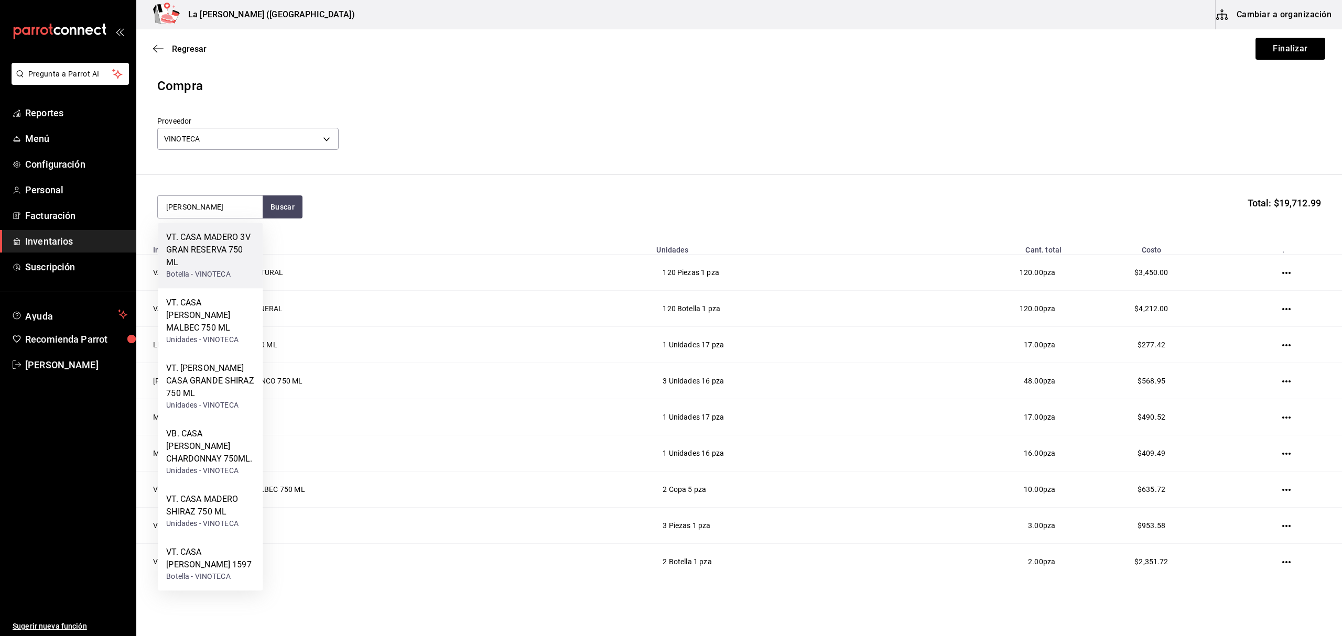
click at [233, 265] on div "VT. CASA MADERO 3V GRAN RESERVA 750 ML" at bounding box center [210, 250] width 88 height 38
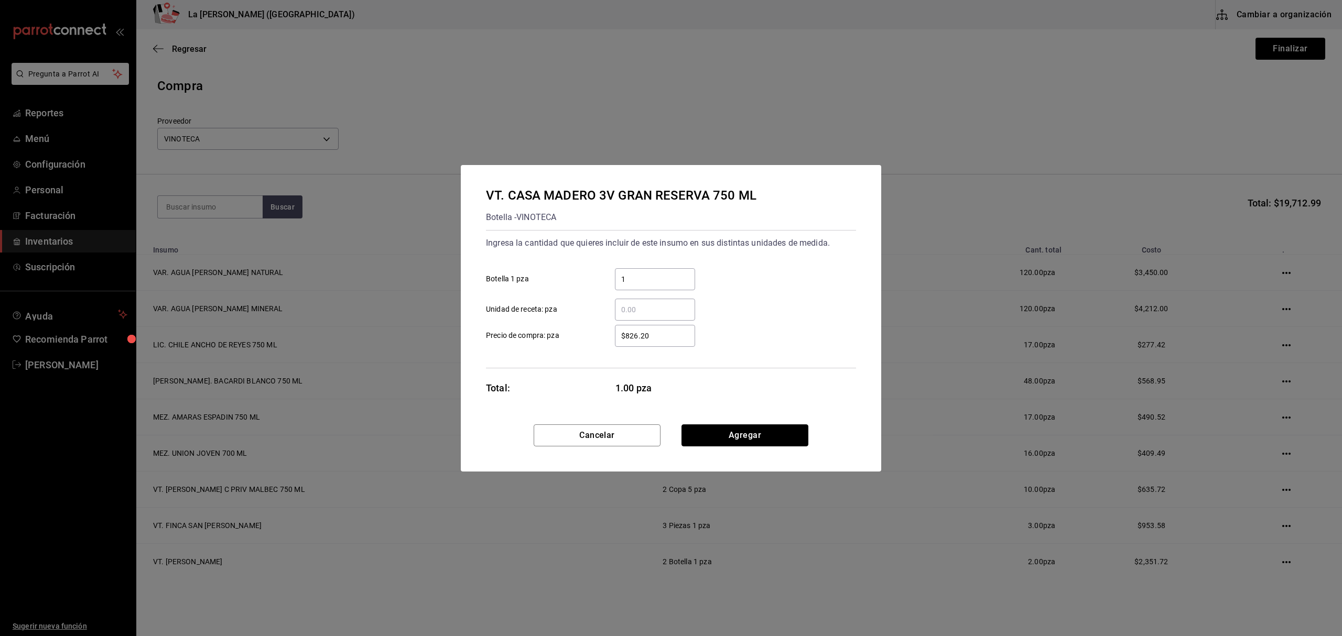
click button "Agregar" at bounding box center [744, 436] width 127 height 22
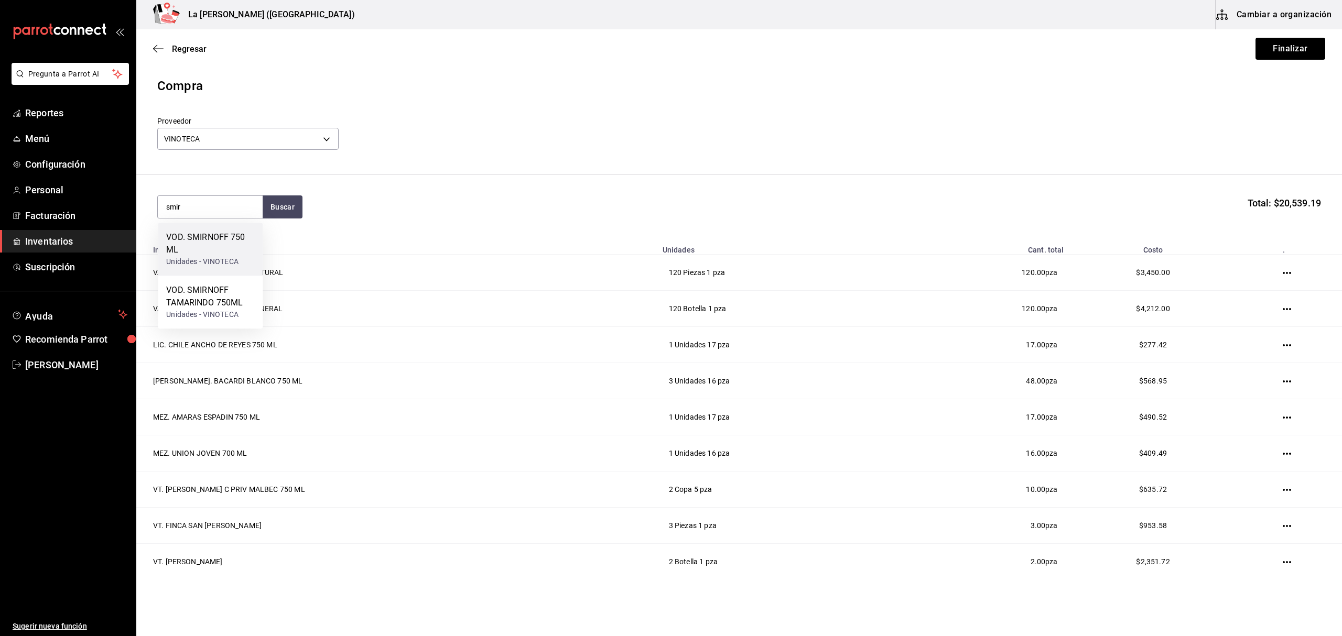
click at [235, 245] on div "VOD. SMIRNOFF 750 ML" at bounding box center [210, 243] width 88 height 25
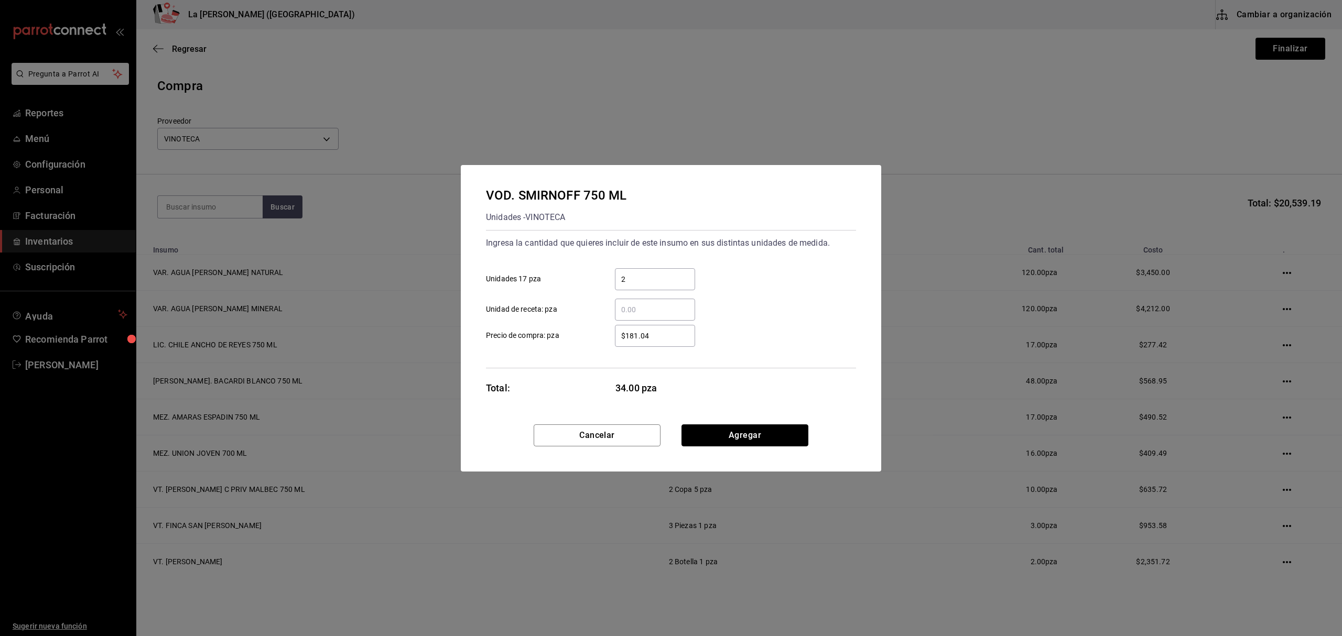
click button "Agregar" at bounding box center [744, 436] width 127 height 22
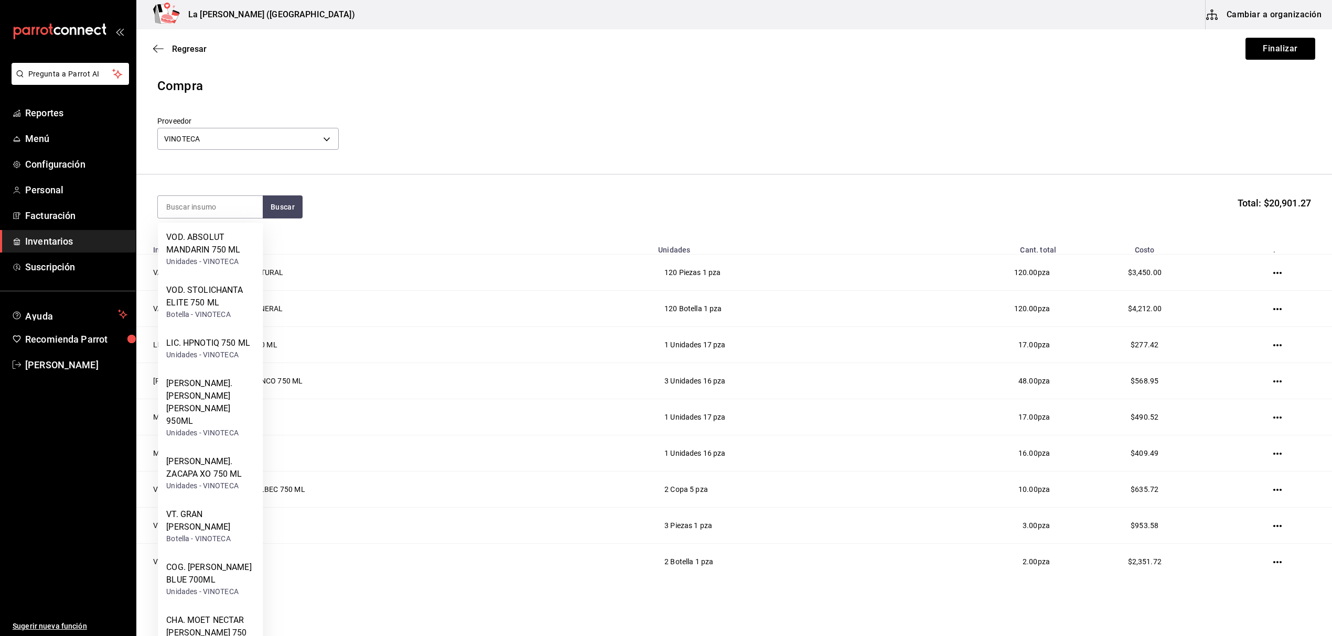
click at [451, 143] on div "Proveedor VINOTECA 279ca8b8-df49-4780-925d-2d047f51830f" at bounding box center [733, 134] width 1153 height 37
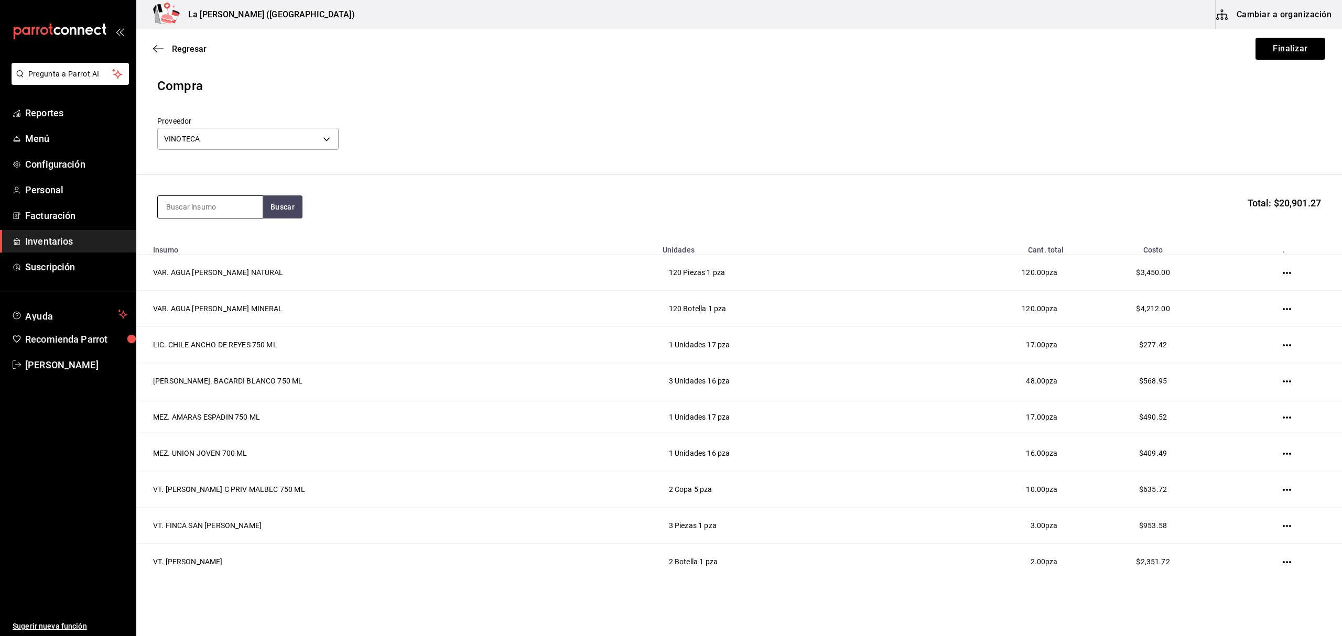
click at [223, 209] on input at bounding box center [210, 207] width 105 height 22
click at [233, 248] on div "WHY. BLACK LABEL 750 ML" at bounding box center [210, 243] width 88 height 25
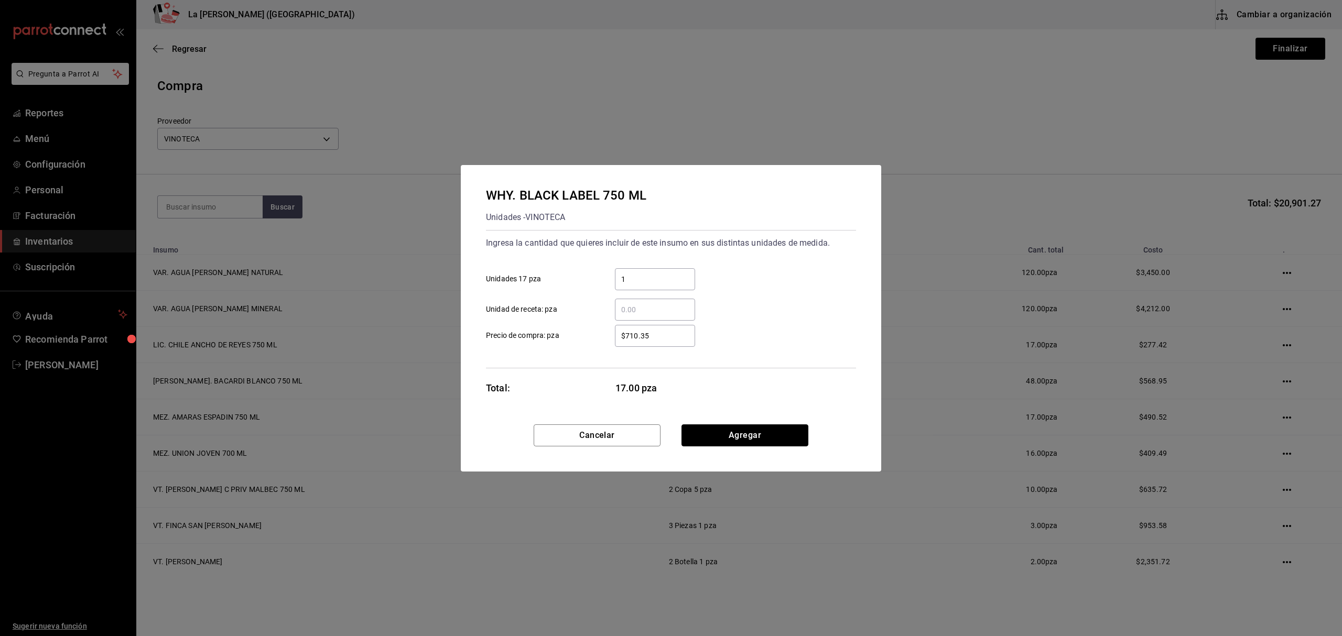
click button "Agregar" at bounding box center [744, 436] width 127 height 22
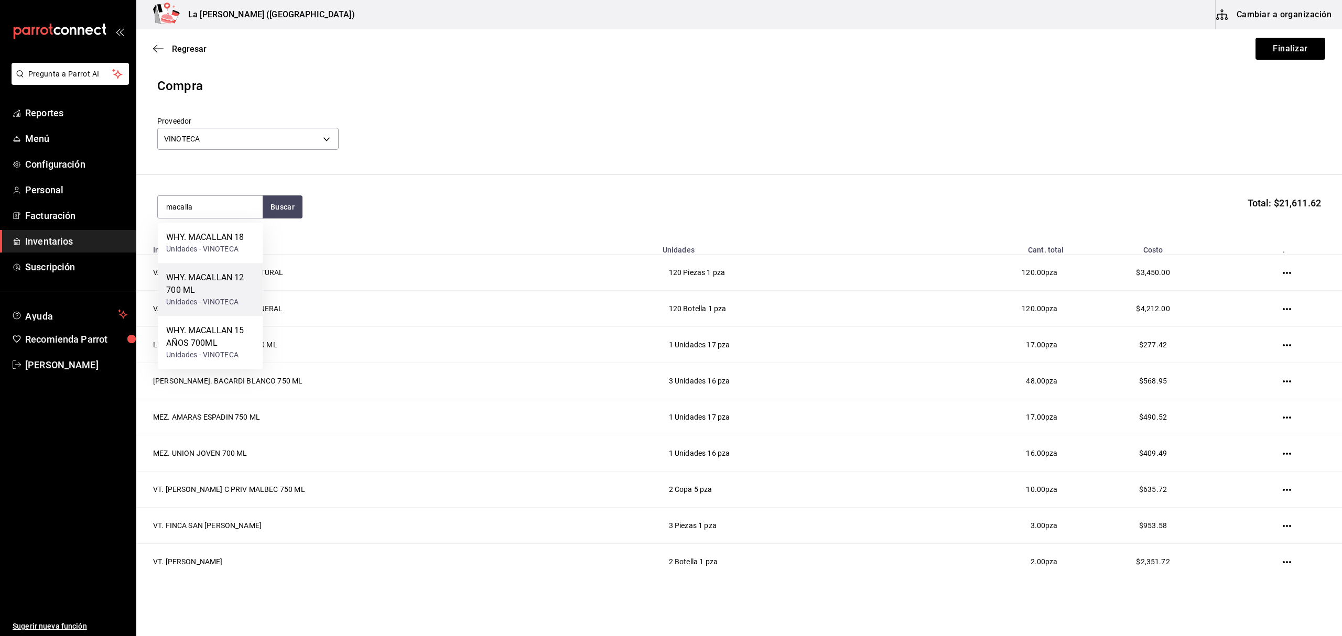
click at [208, 295] on div "WHY. MACALLAN 12 700 ML" at bounding box center [210, 284] width 88 height 25
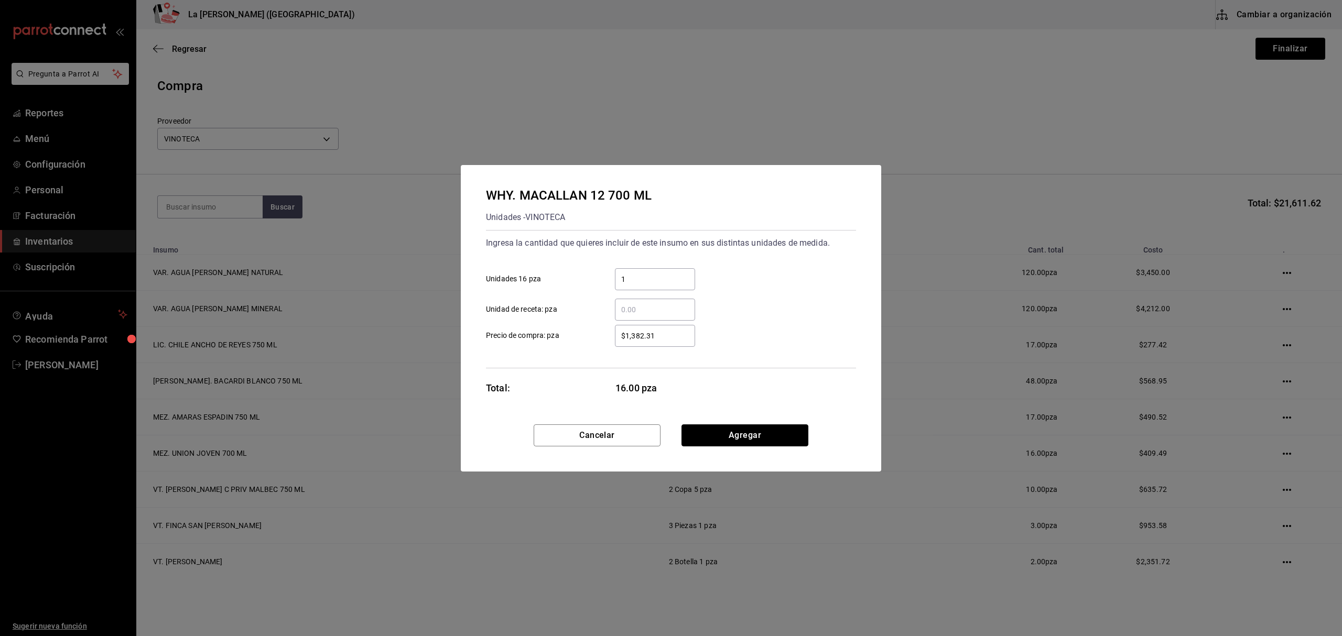
click button "Agregar" at bounding box center [744, 436] width 127 height 22
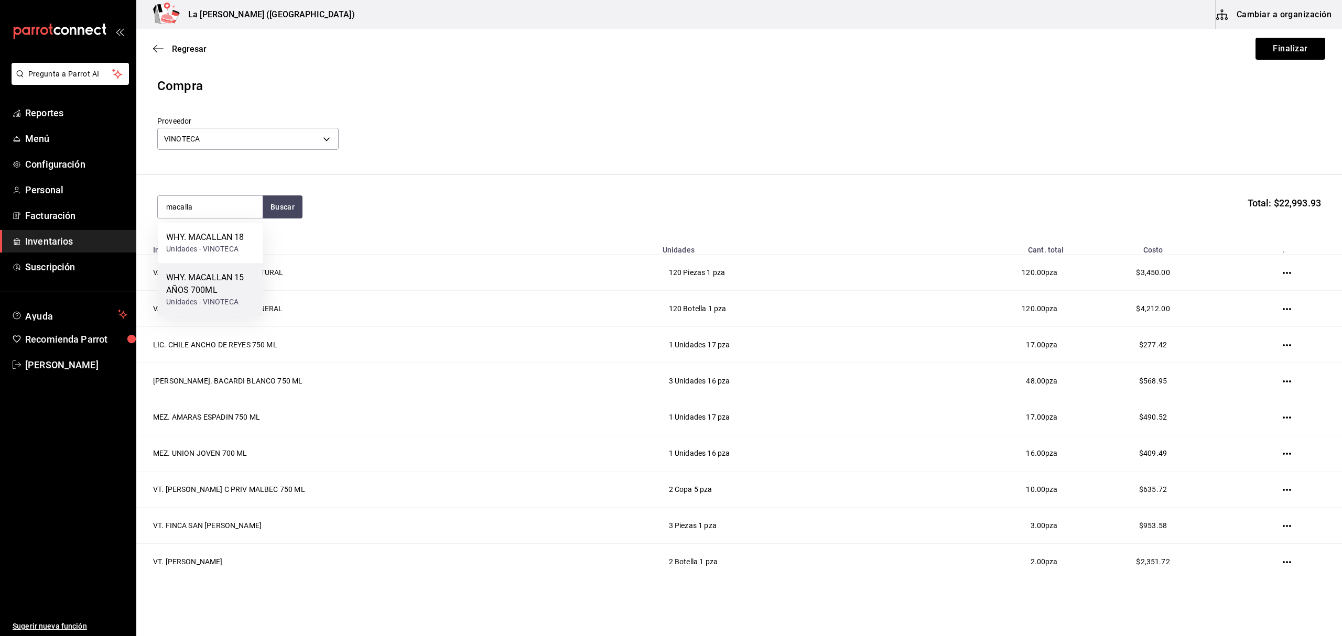
click at [209, 296] on div "WHY. MACALLAN 15 AÑOS 700ML Unidades - VINOTECA" at bounding box center [210, 290] width 88 height 36
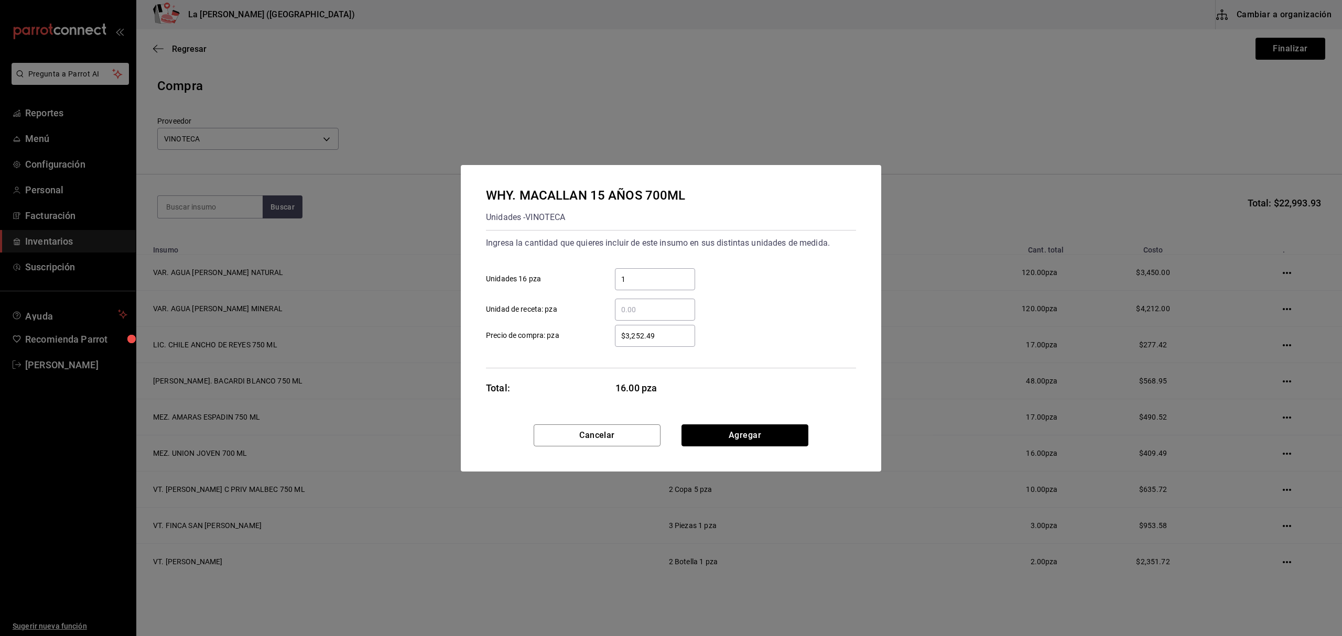
click button "Agregar" at bounding box center [744, 436] width 127 height 22
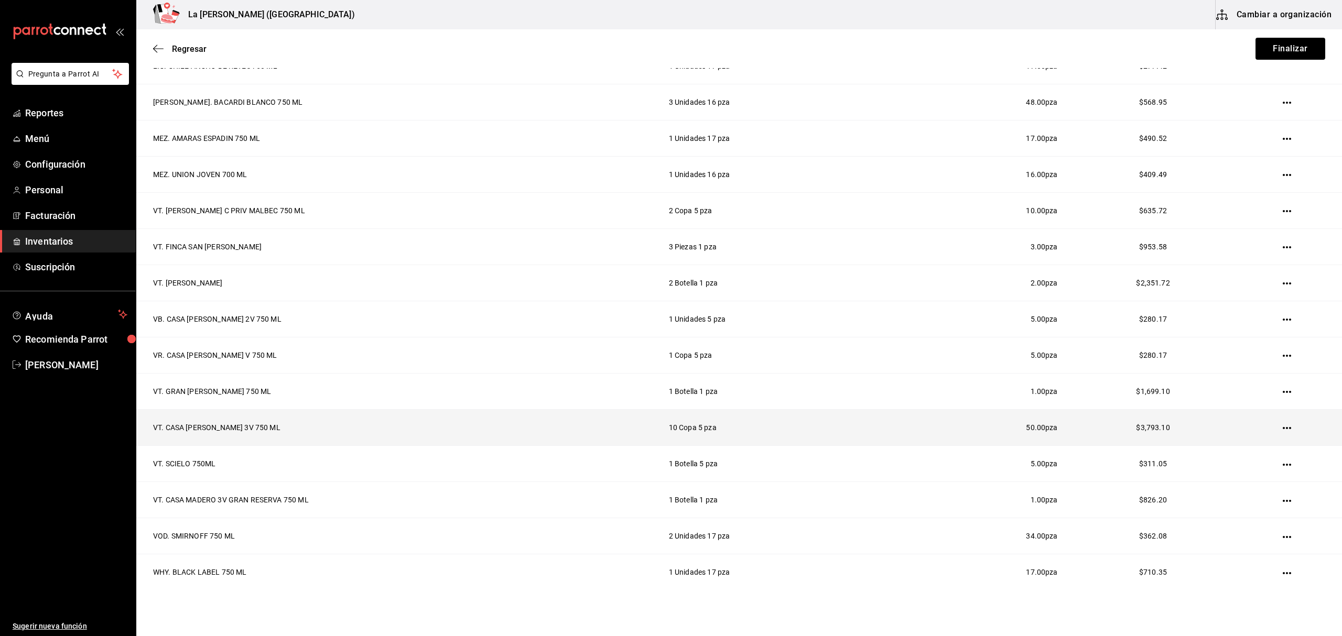
scroll to position [279, 0]
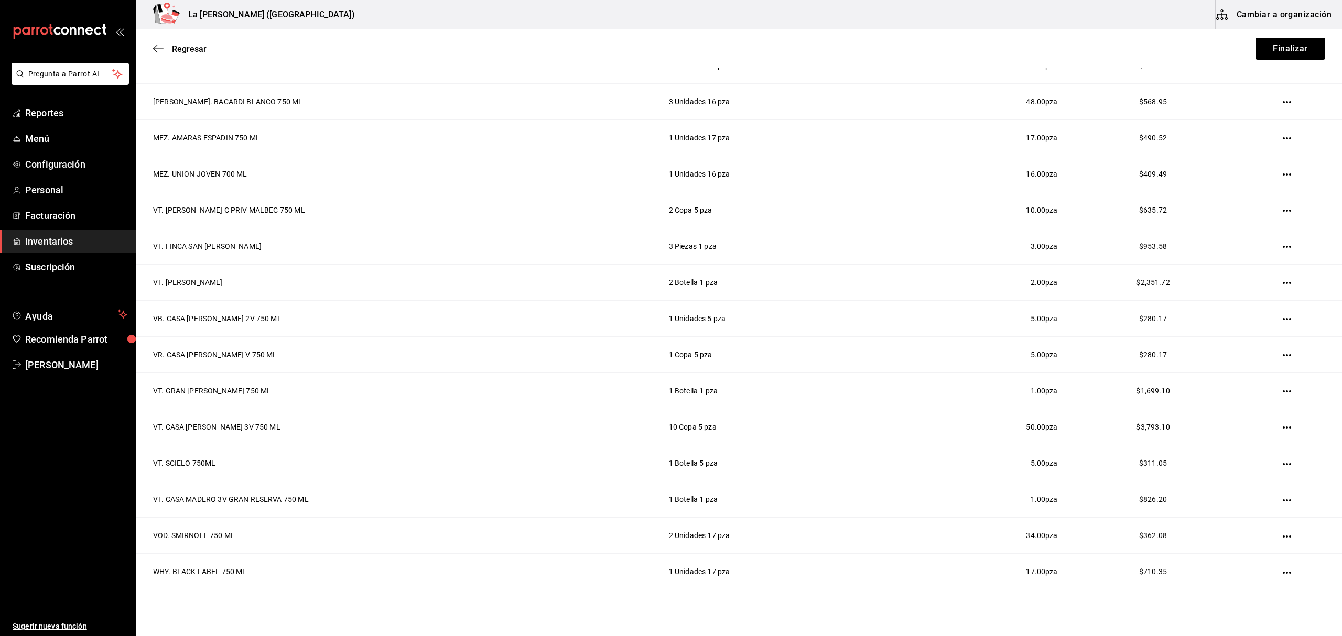
click at [1283, 503] on icon "button" at bounding box center [1287, 500] width 8 height 8
click at [1221, 491] on span "Editar" at bounding box center [1226, 488] width 38 height 13
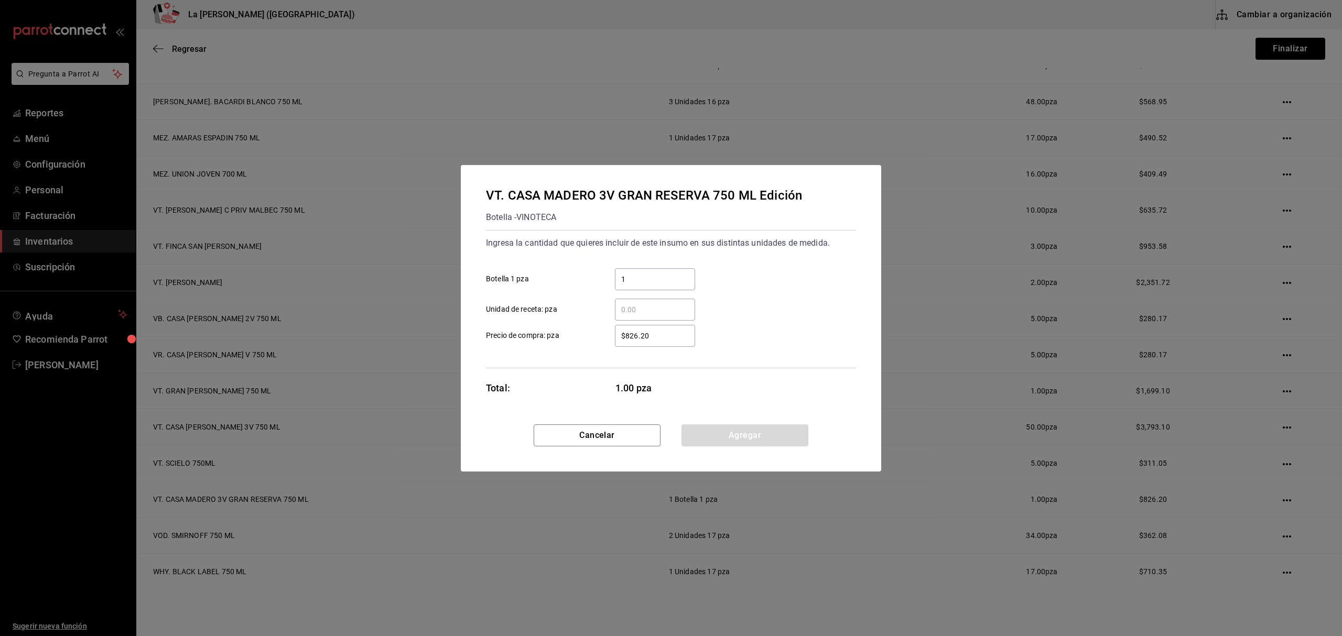
click at [669, 339] on input "$826.20" at bounding box center [655, 336] width 80 height 13
click at [767, 425] on button "Agregar" at bounding box center [744, 436] width 127 height 22
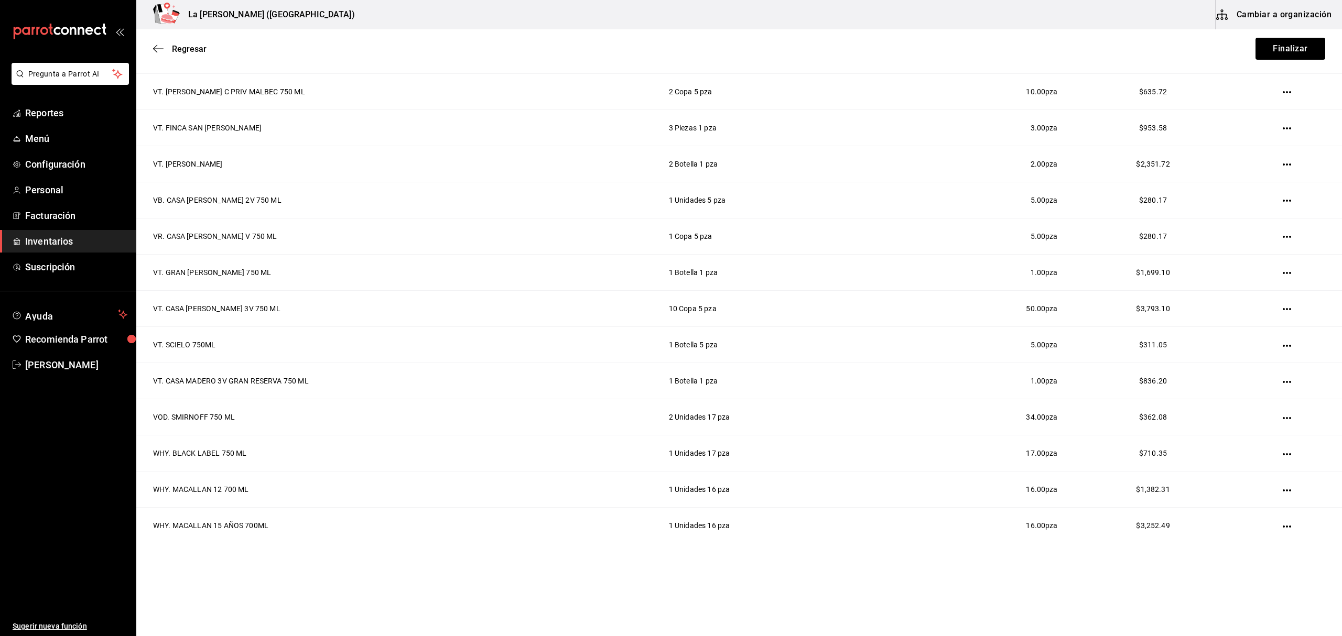
scroll to position [0, 0]
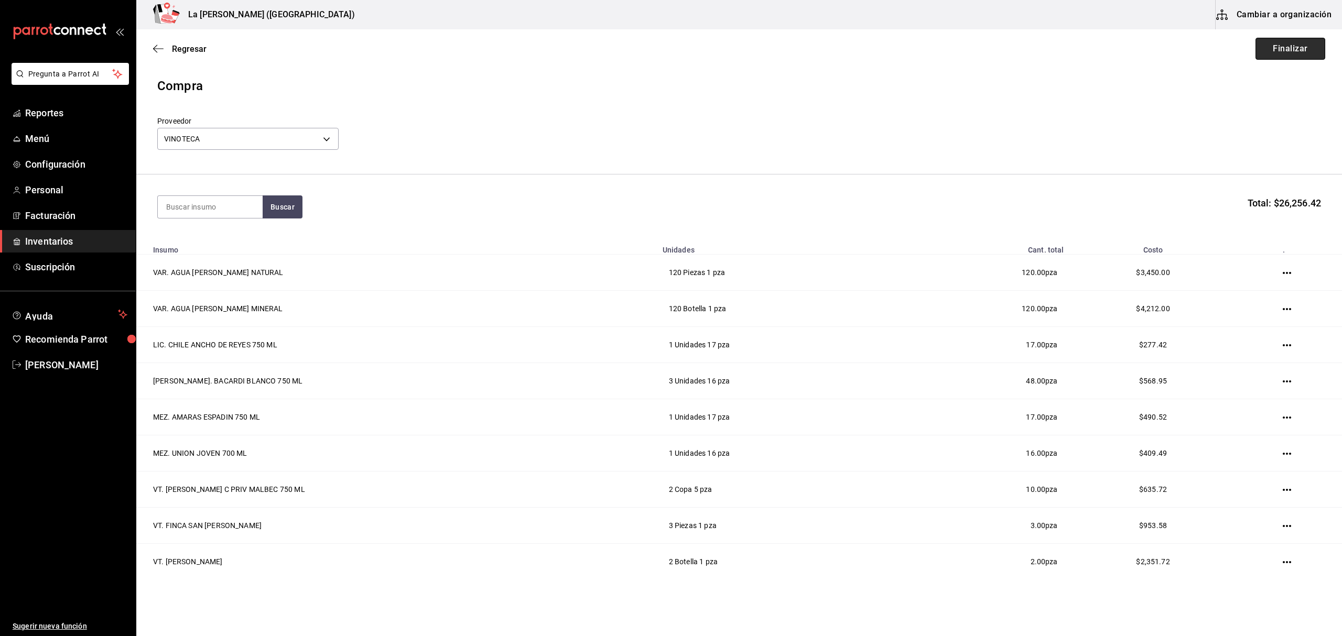
click at [1269, 51] on button "Finalizar" at bounding box center [1291, 49] width 70 height 22
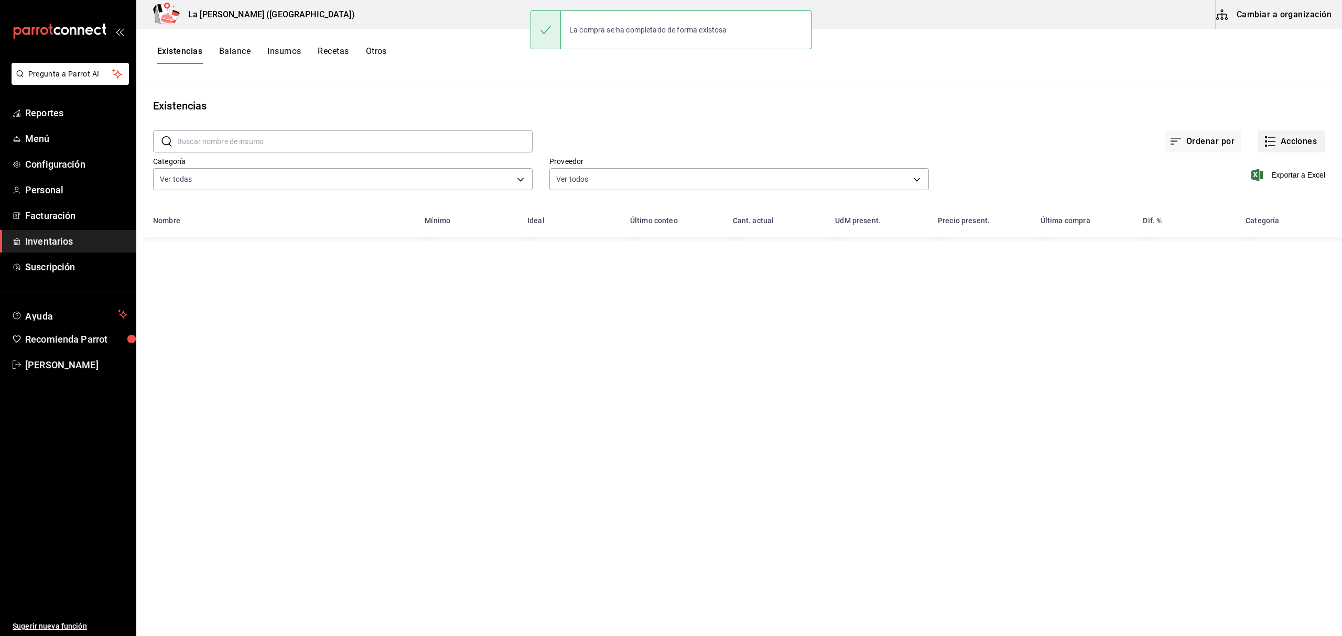
click at [1299, 143] on button "Acciones" at bounding box center [1292, 142] width 68 height 22
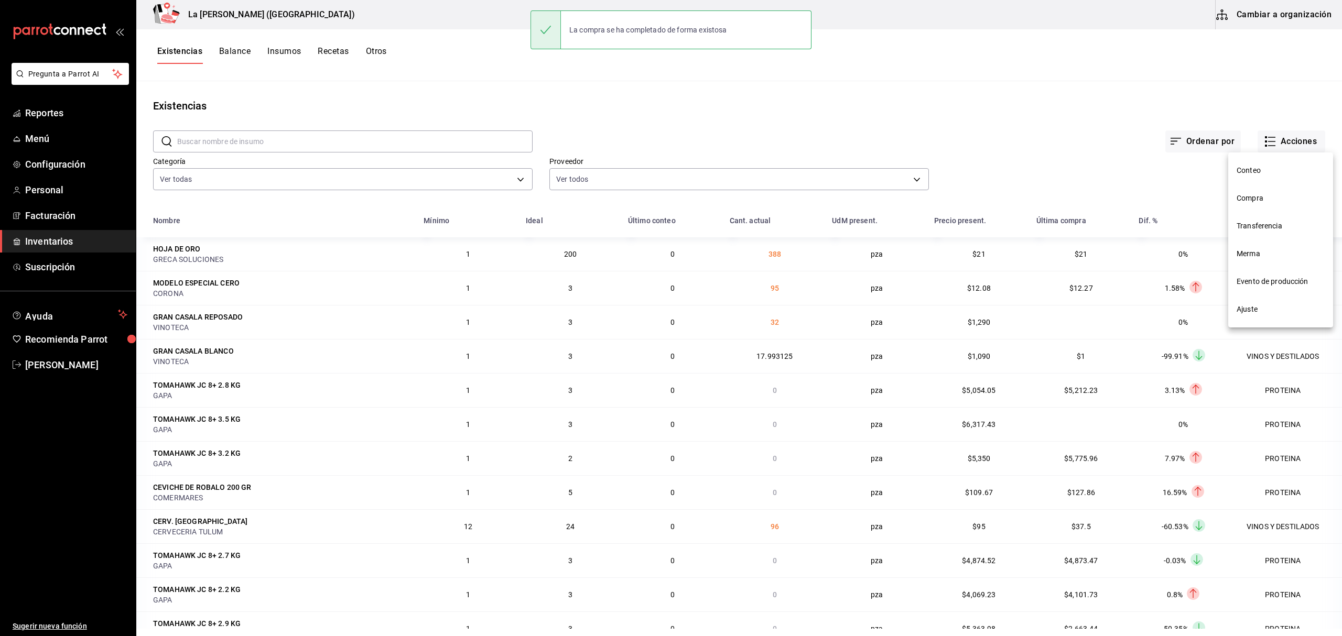
click at [1264, 196] on span "Compra" at bounding box center [1281, 198] width 88 height 11
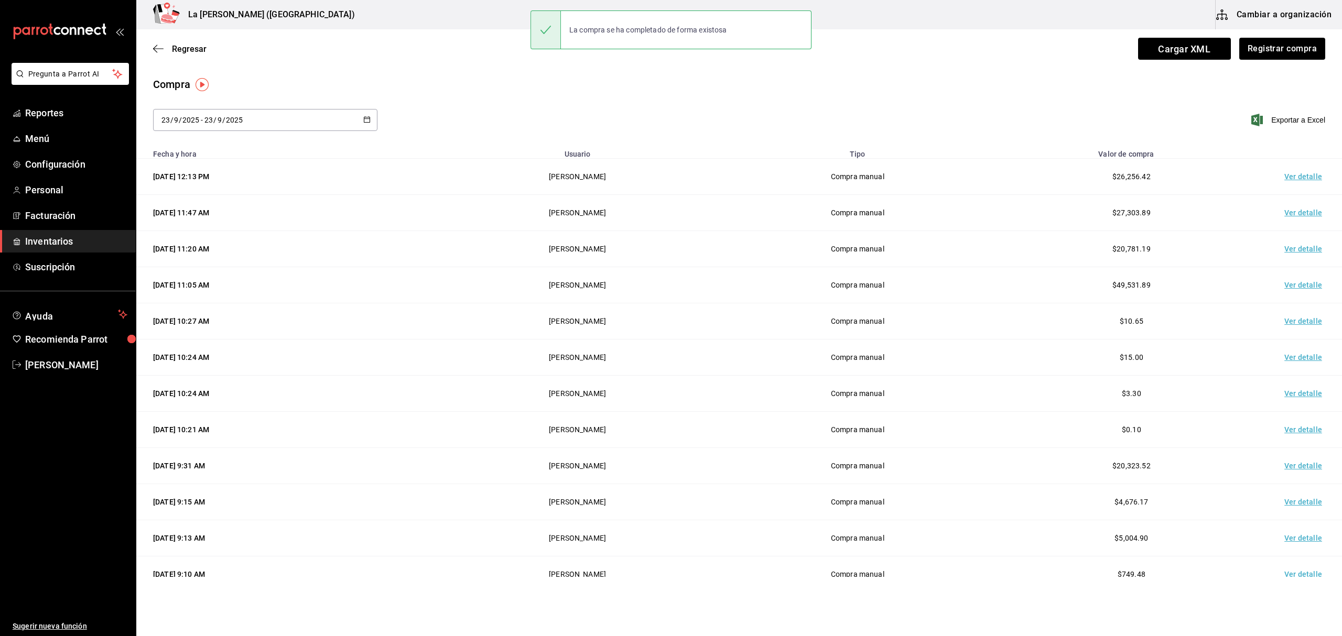
click at [1296, 179] on td "Ver detalle" at bounding box center [1305, 177] width 73 height 36
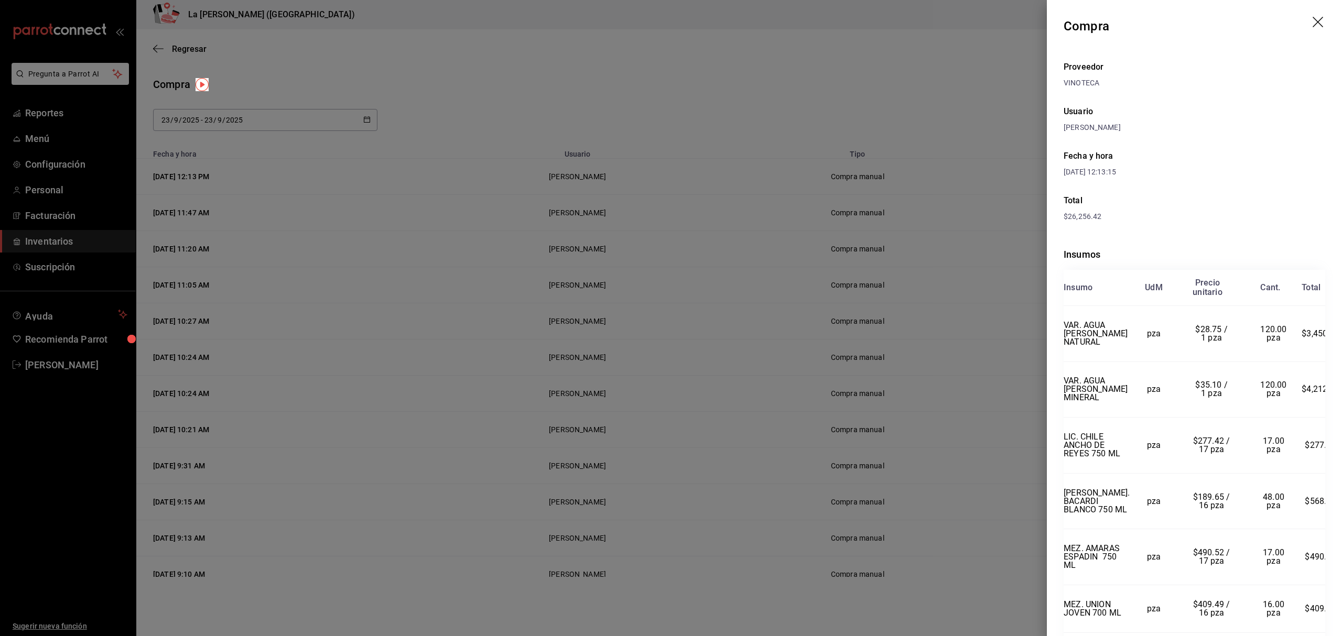
click at [1313, 20] on icon "drag" at bounding box center [1318, 22] width 10 height 10
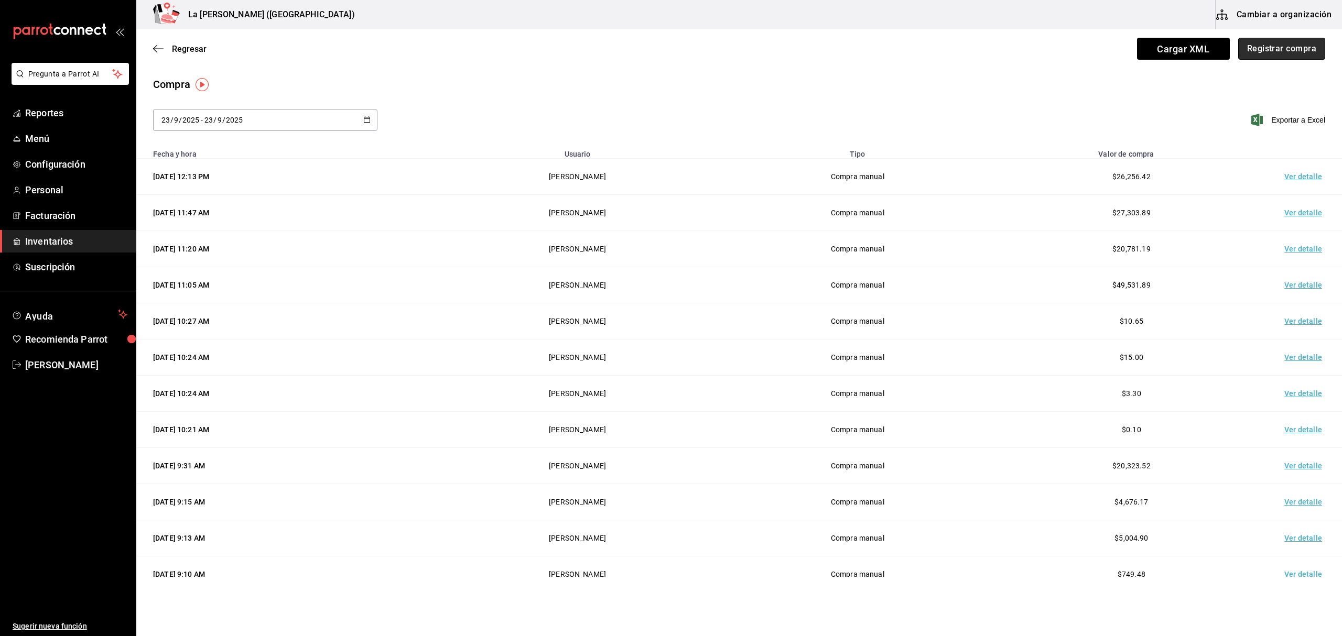
click at [1296, 49] on button "Registrar compra" at bounding box center [1281, 49] width 87 height 22
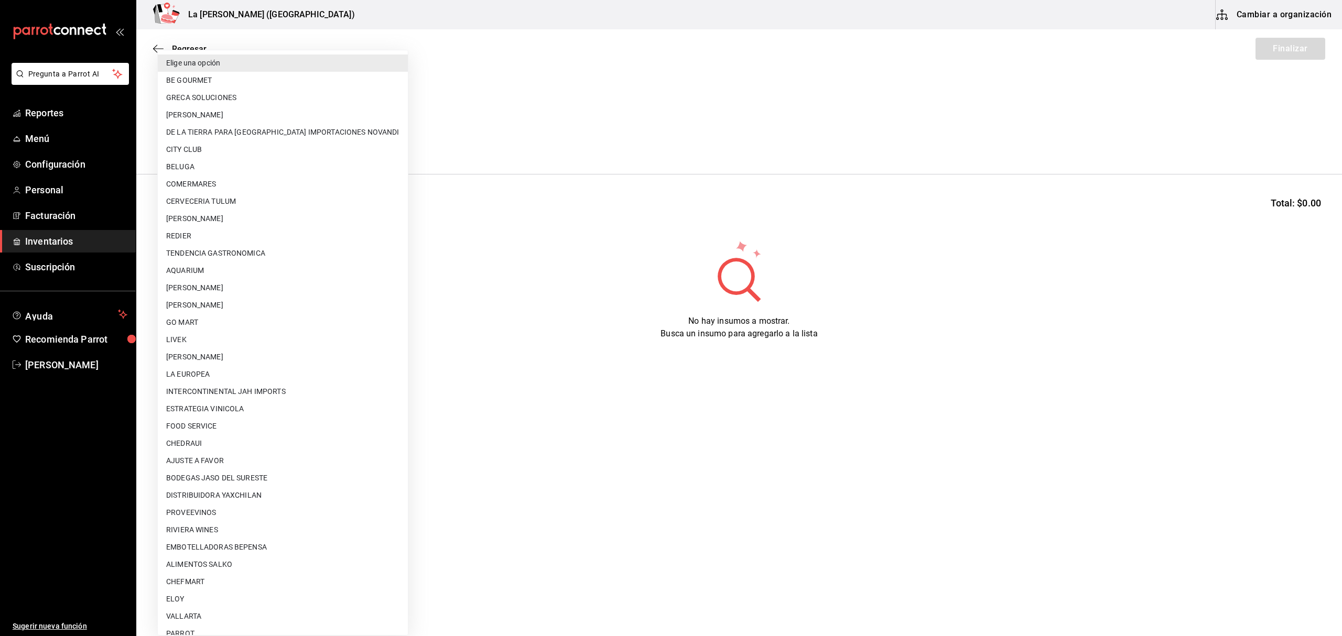
click at [305, 142] on body "Pregunta a Parrot AI Reportes Menú Configuración Personal Facturación Inventari…" at bounding box center [671, 288] width 1342 height 577
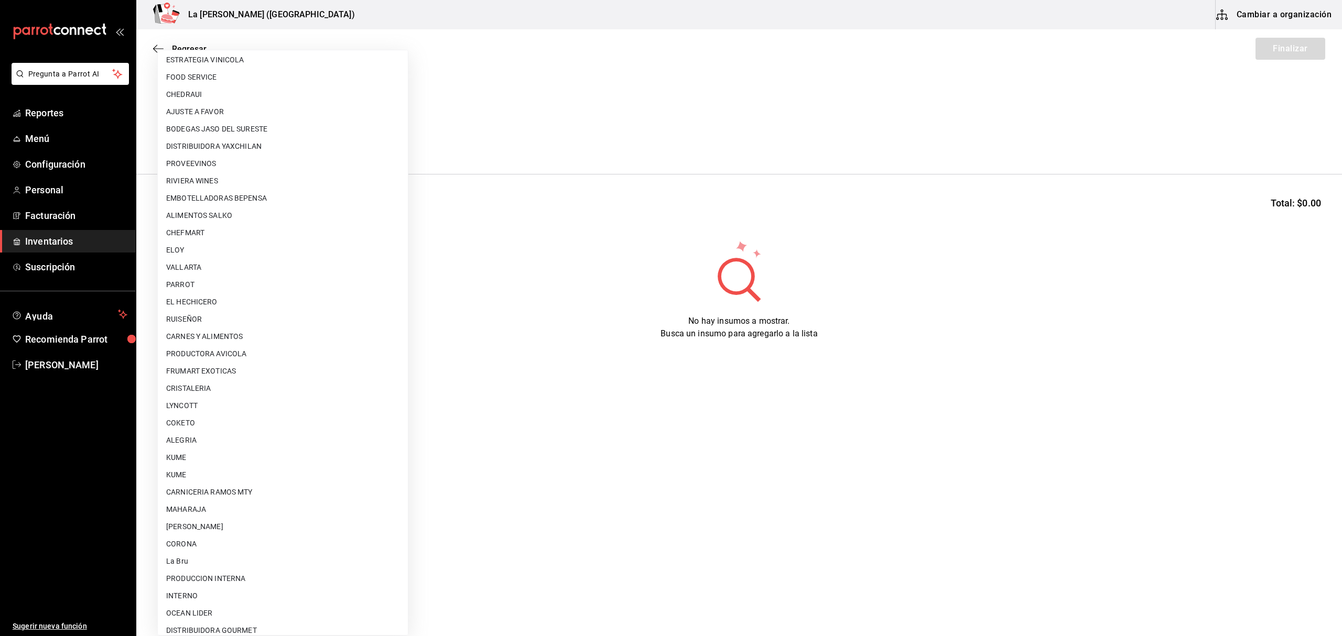
scroll to position [582, 0]
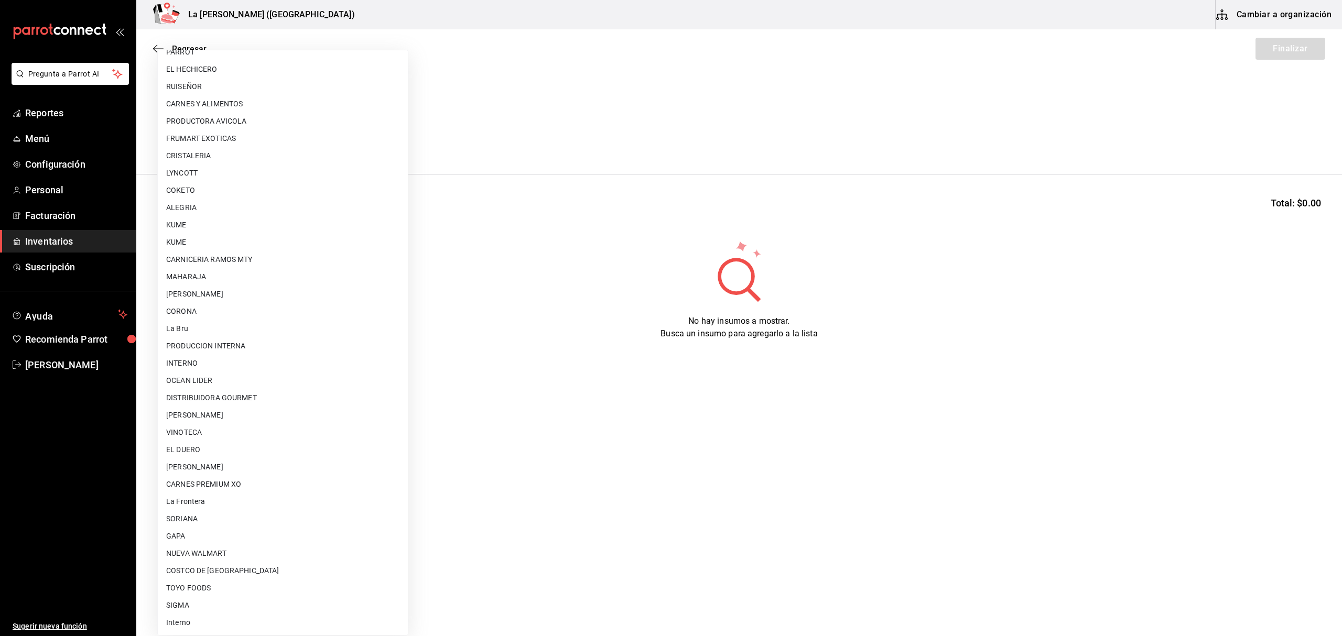
click at [201, 428] on li "VINOTECA" at bounding box center [283, 432] width 250 height 17
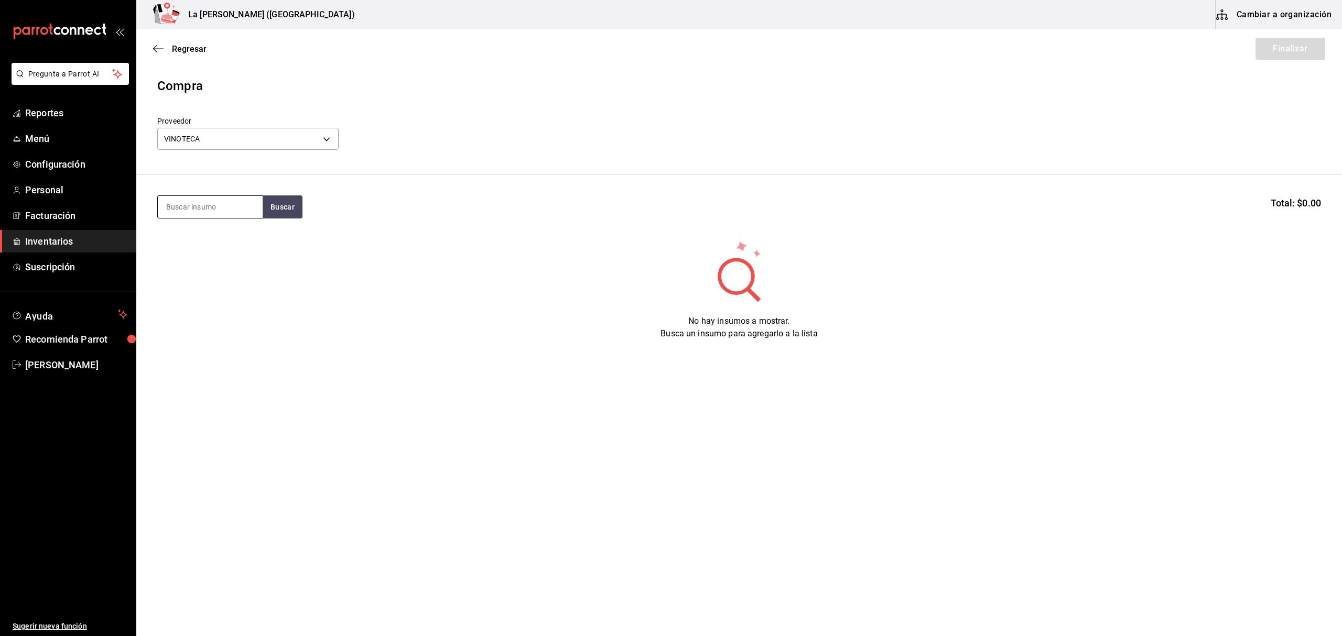
click at [177, 208] on input at bounding box center [210, 207] width 105 height 22
click at [216, 269] on div "Botella - VINOTECA" at bounding box center [210, 274] width 88 height 11
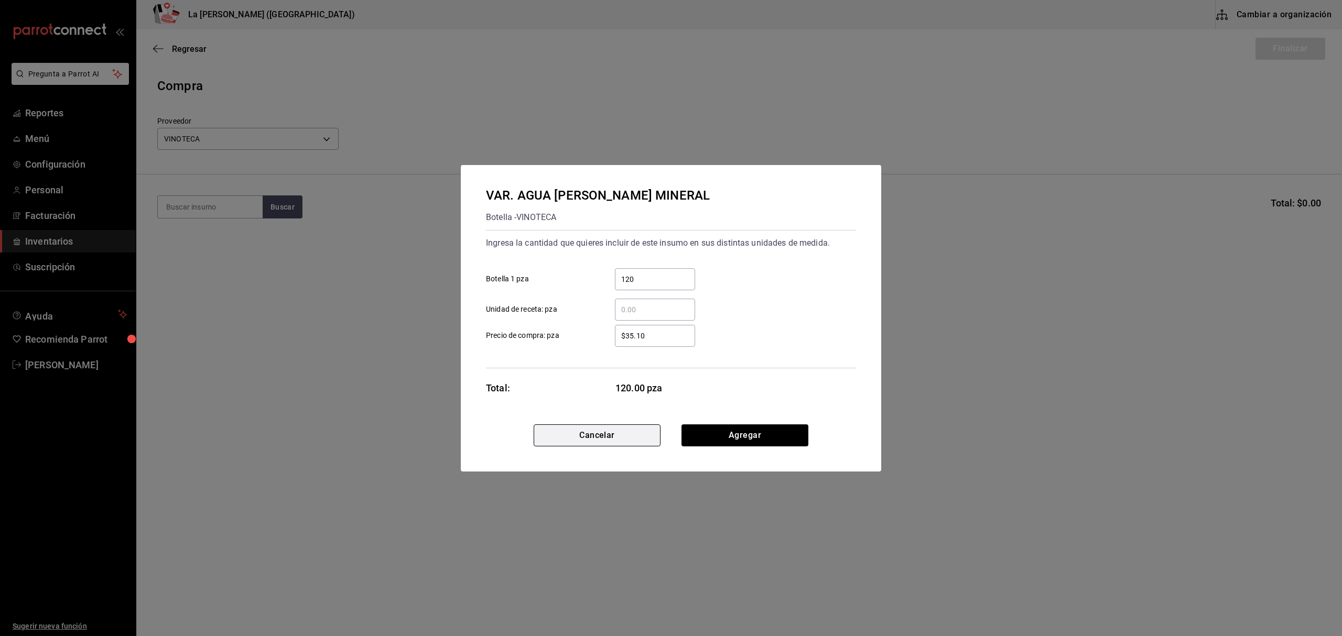
click at [623, 426] on button "Cancelar" at bounding box center [597, 436] width 127 height 22
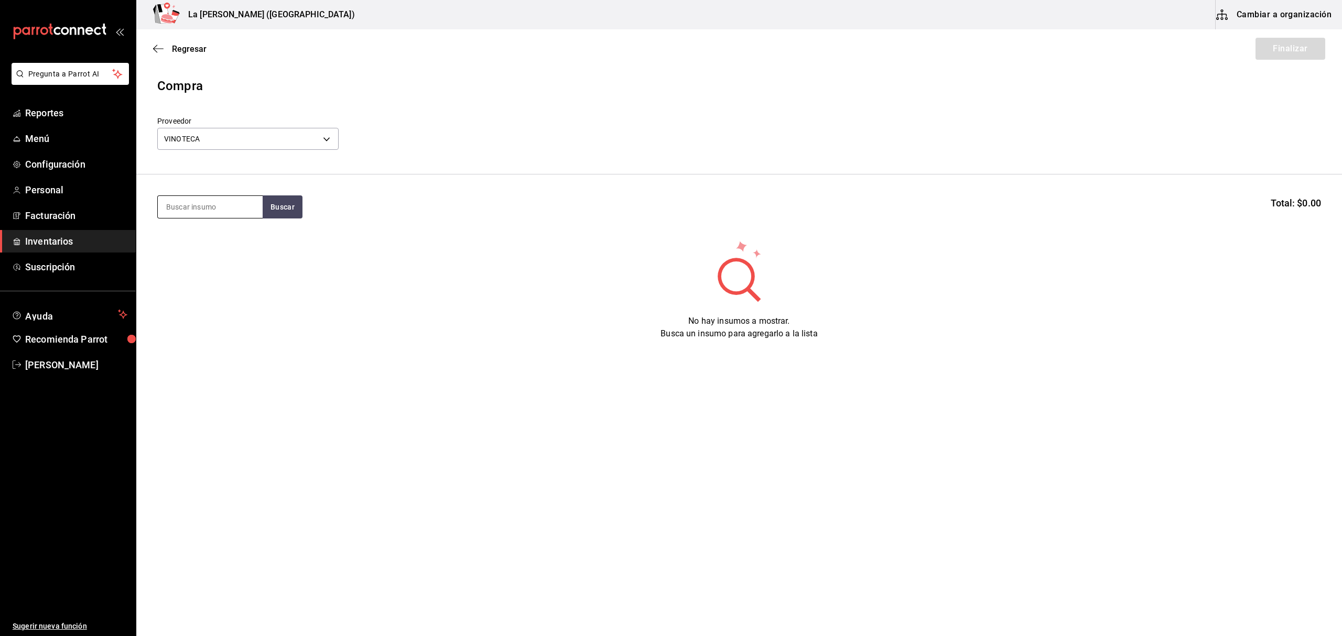
click at [185, 212] on input at bounding box center [210, 207] width 105 height 22
click at [212, 300] on div "VAR. AGUA DE PIEDRA NATURAL" at bounding box center [210, 316] width 88 height 38
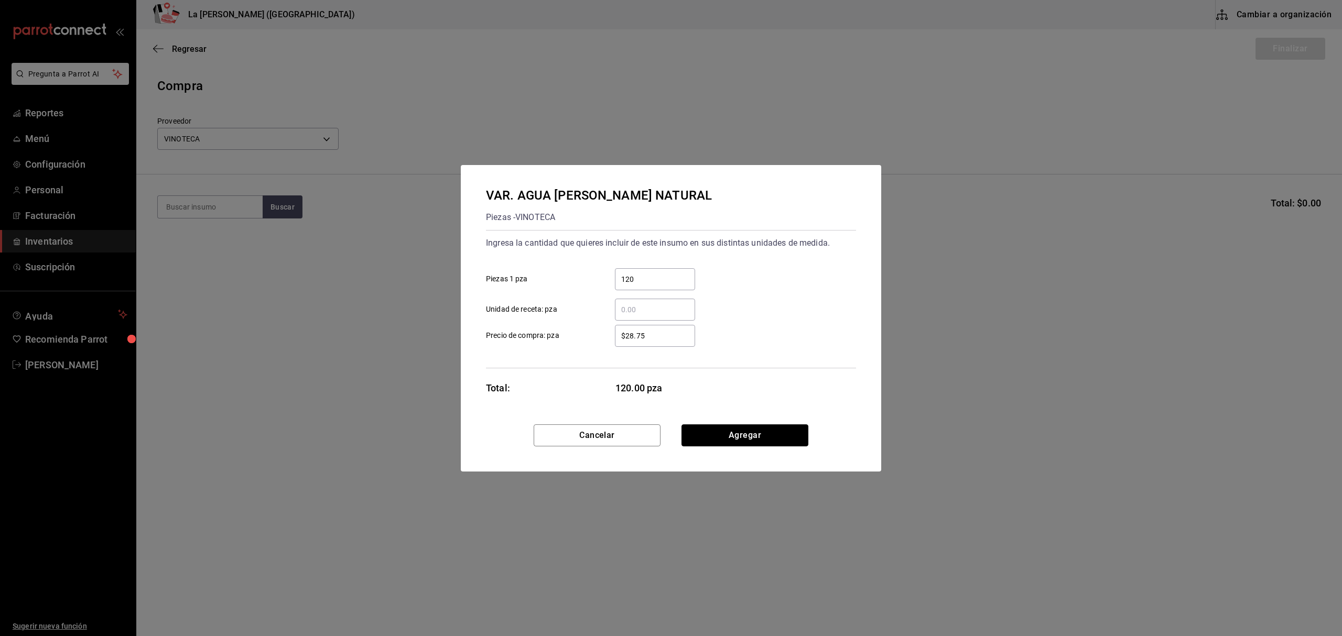
click button "Agregar" at bounding box center [744, 436] width 127 height 22
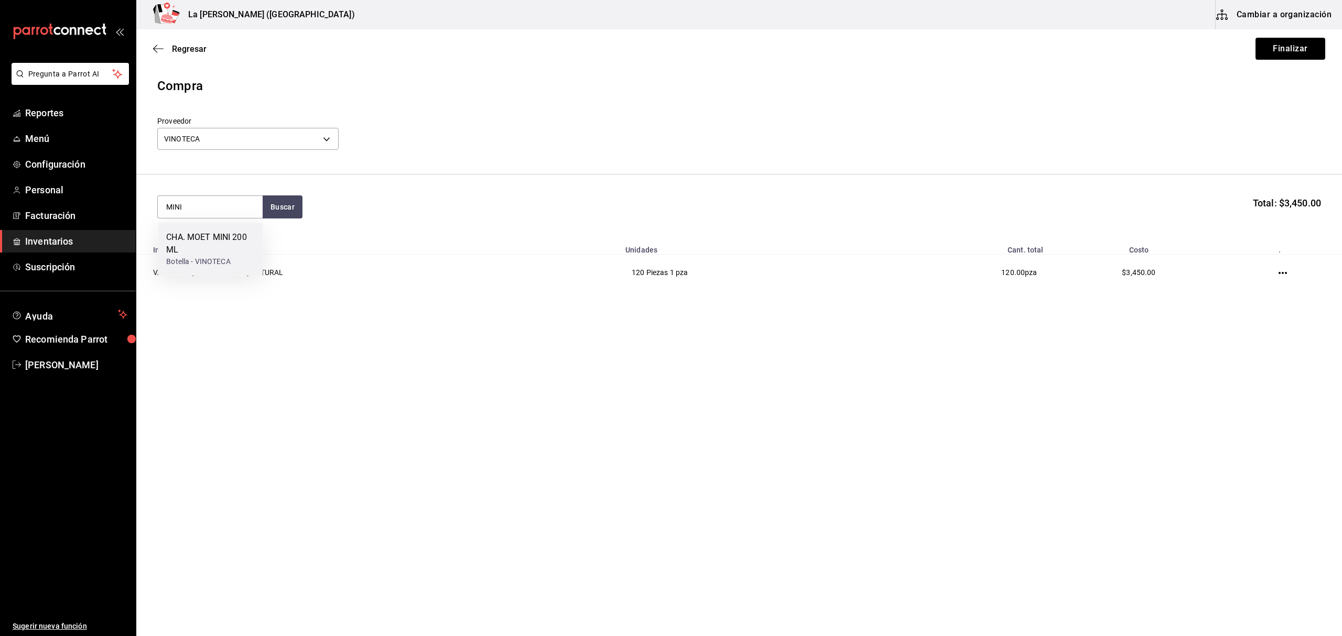
click at [242, 241] on div "CHA. MOET MINI 200 ML" at bounding box center [210, 243] width 88 height 25
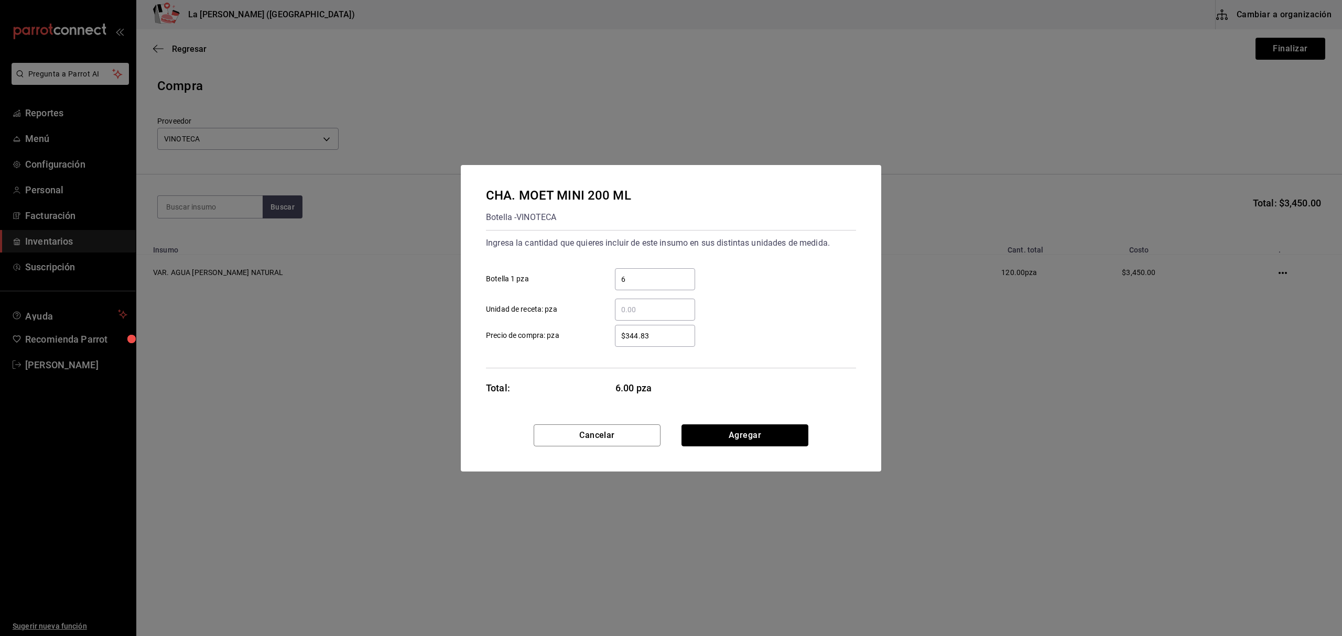
click button "Agregar" at bounding box center [744, 436] width 127 height 22
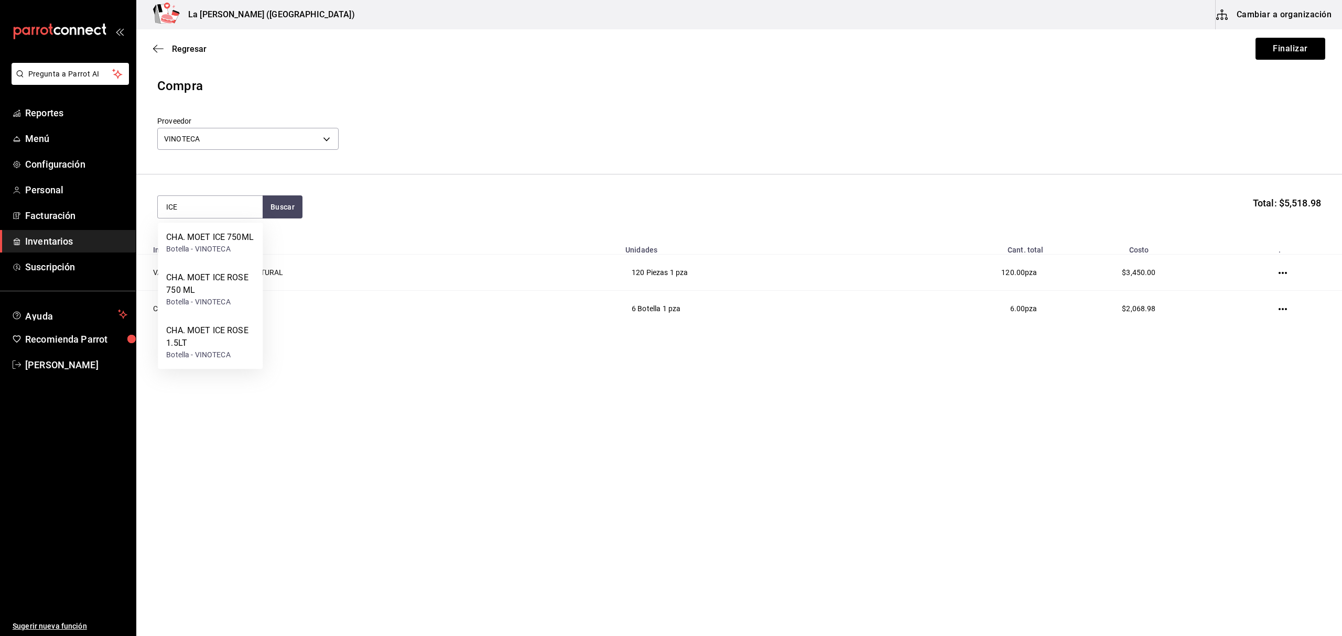
drag, startPoint x: 496, startPoint y: 140, endPoint x: 491, endPoint y: 139, distance: 5.5
click at [496, 140] on div "Proveedor VINOTECA 279ca8b8-df49-4780-925d-2d047f51830f" at bounding box center [739, 134] width 1164 height 37
click at [204, 198] on input "ICE" at bounding box center [210, 207] width 105 height 22
click at [212, 250] on div "Botella - VINOTECA" at bounding box center [210, 249] width 88 height 11
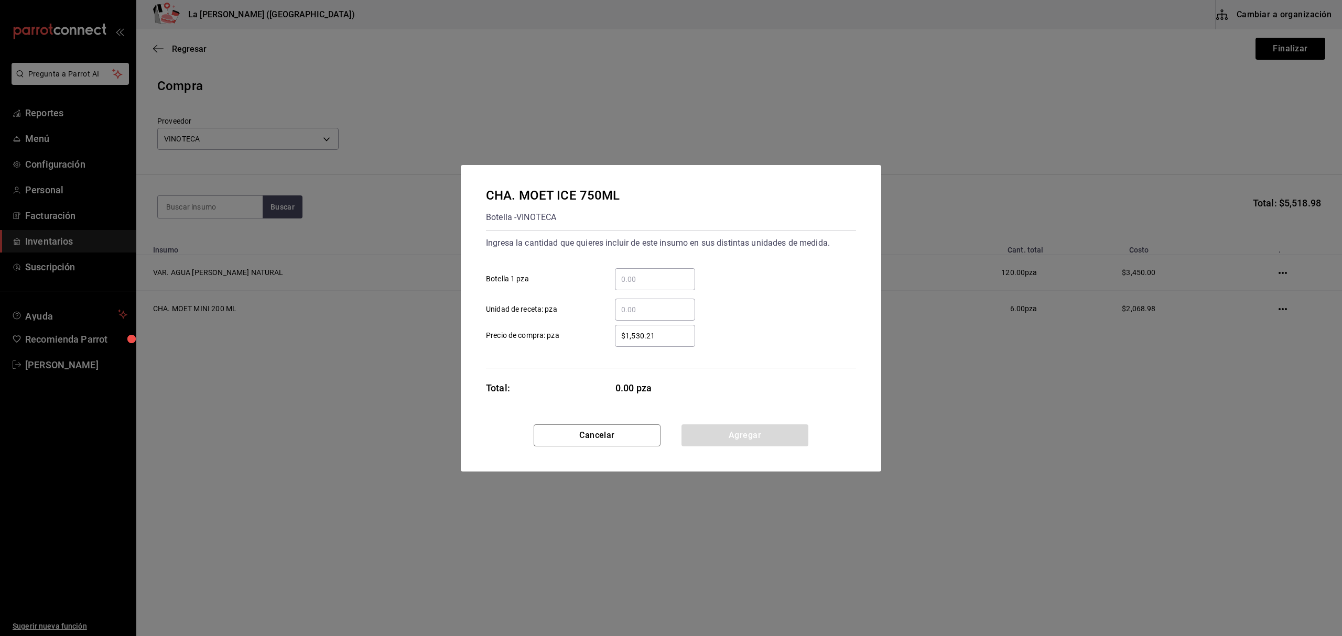
click at [669, 275] on input "​ Botella 1 pza" at bounding box center [655, 279] width 80 height 13
click button "Agregar" at bounding box center [744, 436] width 127 height 22
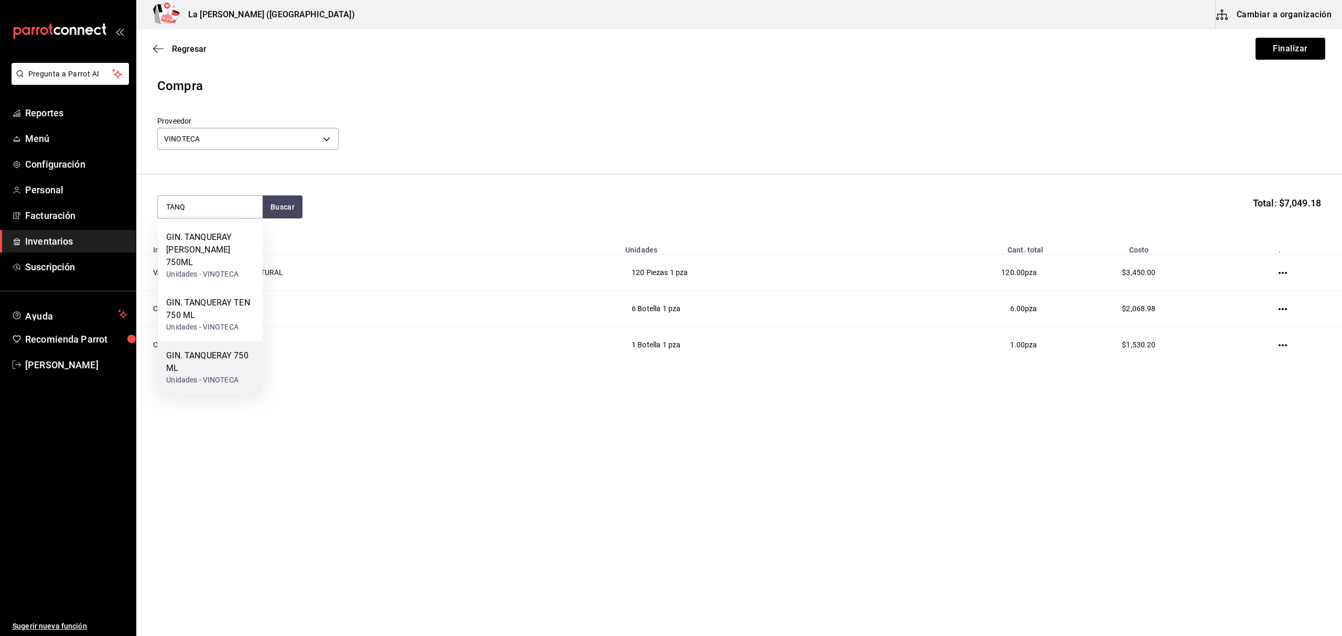
click at [203, 366] on div "GIN. TANQUERAY 750 ML" at bounding box center [210, 362] width 88 height 25
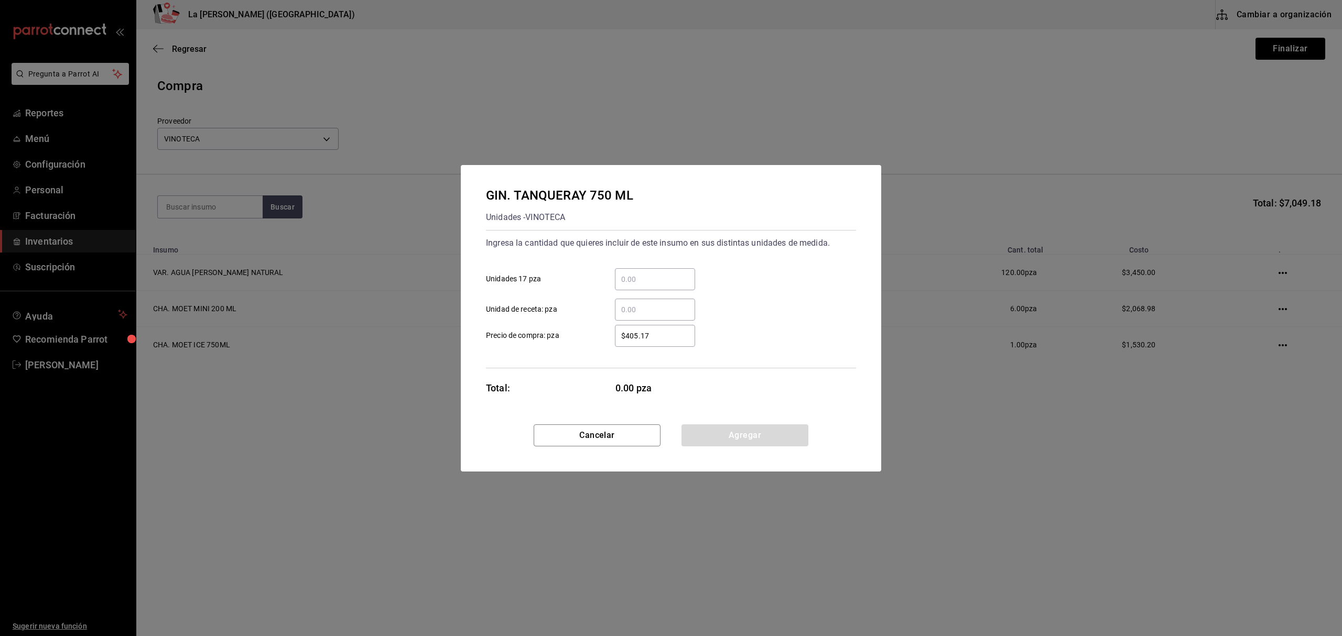
click at [650, 279] on input "​ Unidades 17 pza" at bounding box center [655, 279] width 80 height 13
click button "Agregar" at bounding box center [744, 436] width 127 height 22
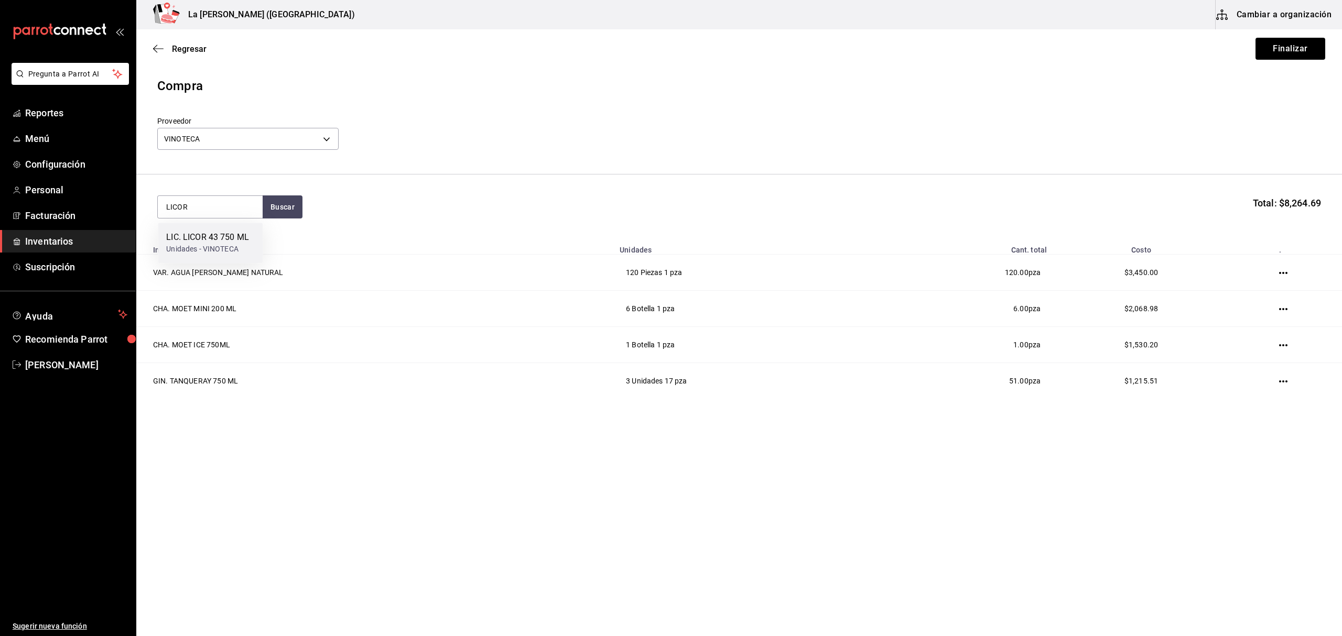
click at [208, 241] on div "LIC. LICOR 43 750 ML" at bounding box center [207, 237] width 83 height 13
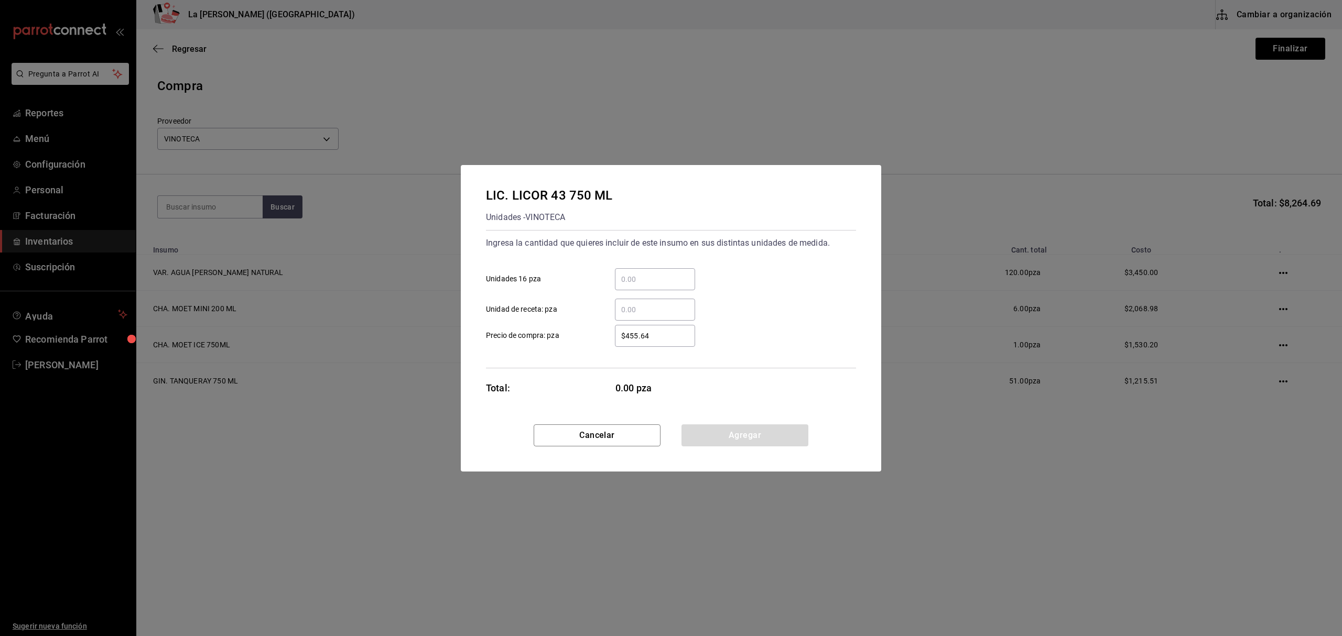
click at [648, 279] on input "​ Unidades 16 pza" at bounding box center [655, 279] width 80 height 13
click button "Agregar" at bounding box center [744, 436] width 127 height 22
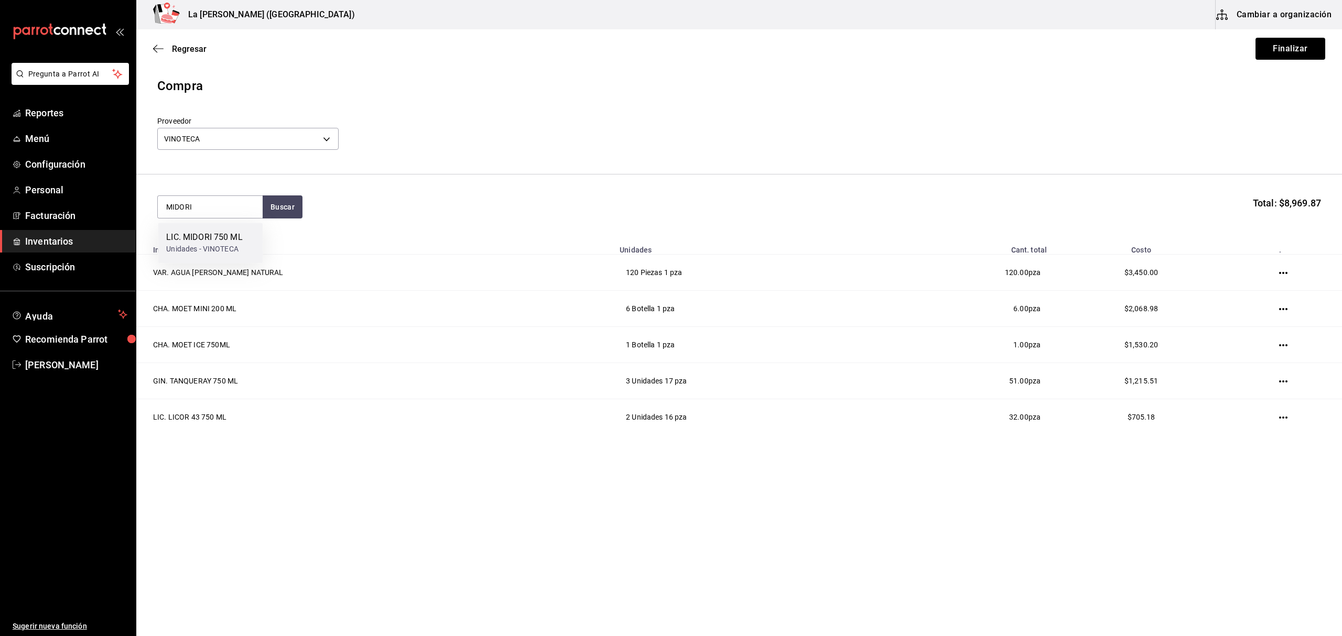
click at [198, 237] on div "LIC. MIDORI 750 ML" at bounding box center [204, 237] width 76 height 13
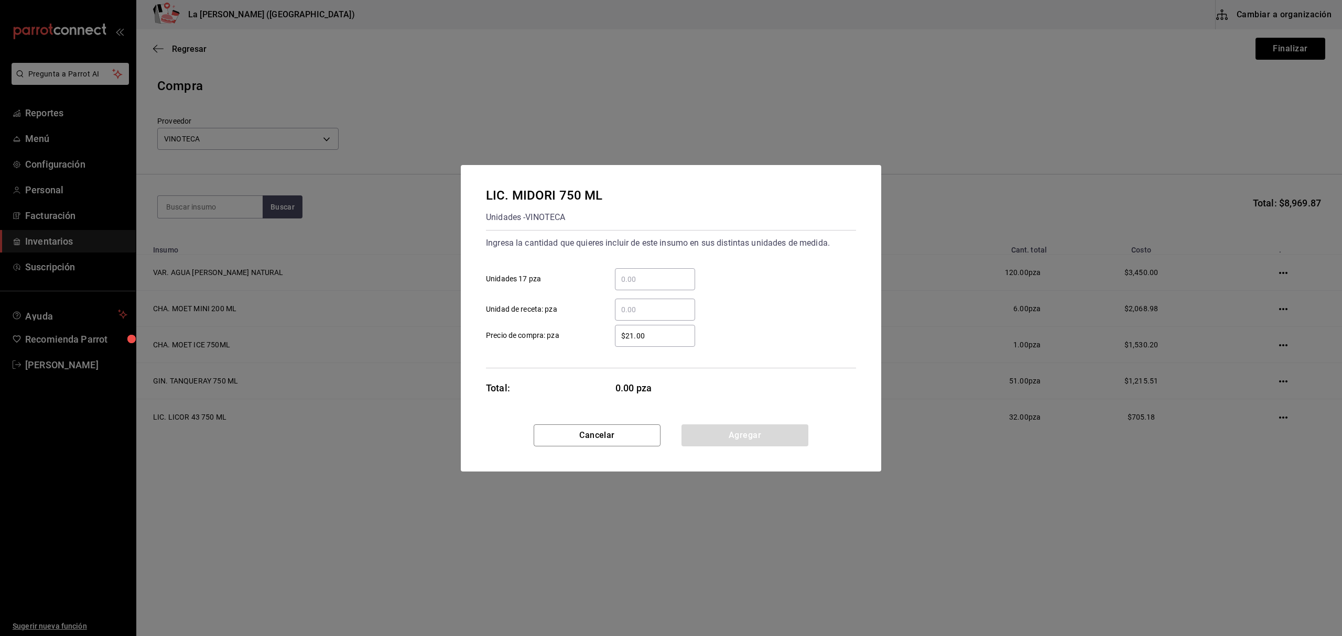
click at [680, 274] on input "​ Unidades 17 pza" at bounding box center [655, 279] width 80 height 13
click button "Agregar" at bounding box center [744, 436] width 127 height 22
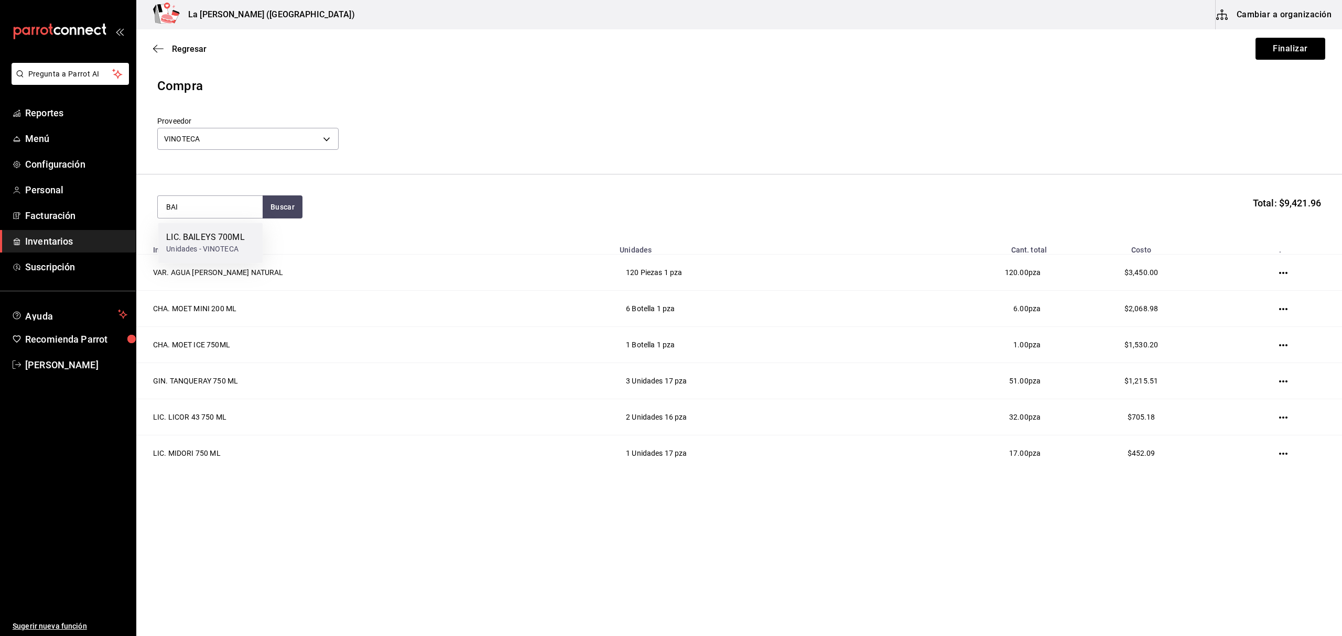
click at [228, 232] on div "LIC. BAILEYS 700ML" at bounding box center [205, 237] width 78 height 13
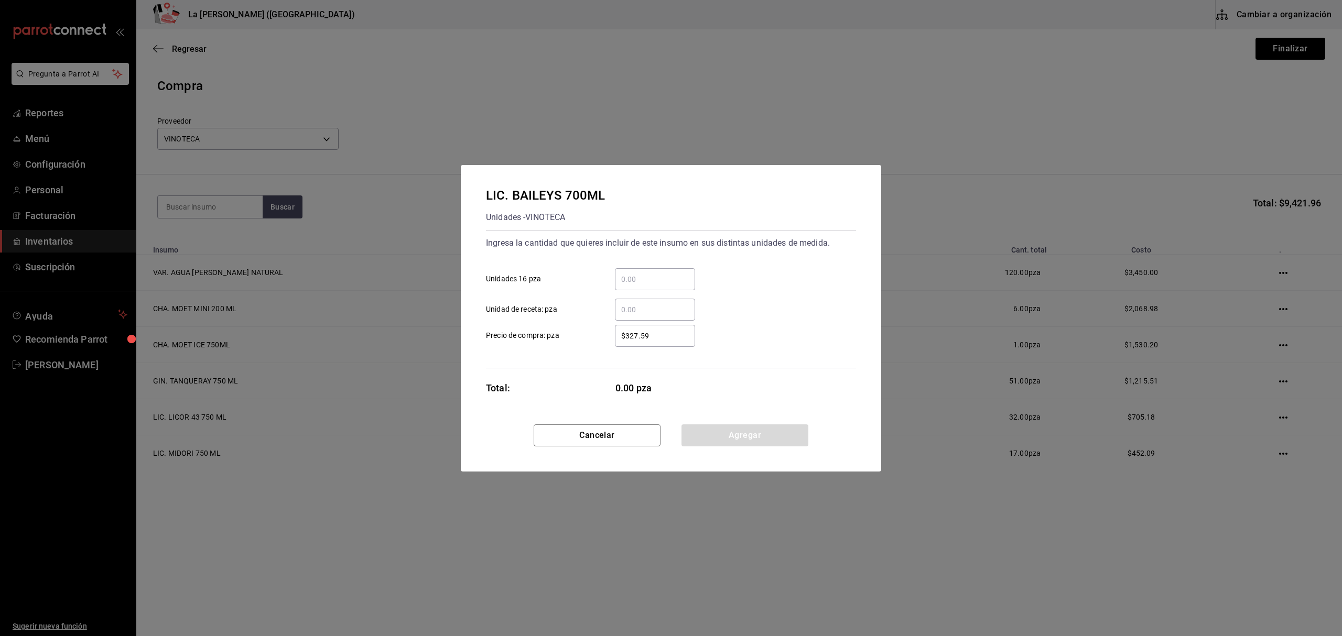
click at [634, 268] on div "​" at bounding box center [655, 279] width 80 height 22
click at [634, 273] on input "​ Unidades 16 pza" at bounding box center [655, 279] width 80 height 13
click button "Agregar" at bounding box center [744, 436] width 127 height 22
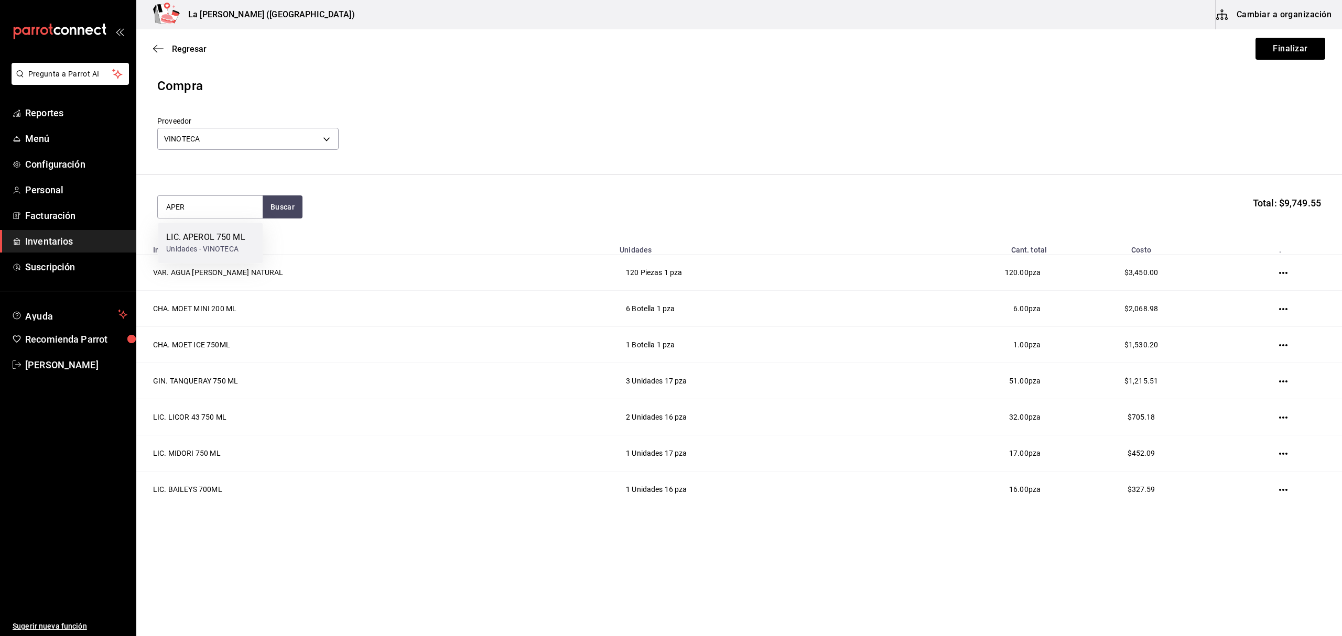
click at [204, 237] on div "LIC. APEROL 750 ML" at bounding box center [205, 237] width 79 height 13
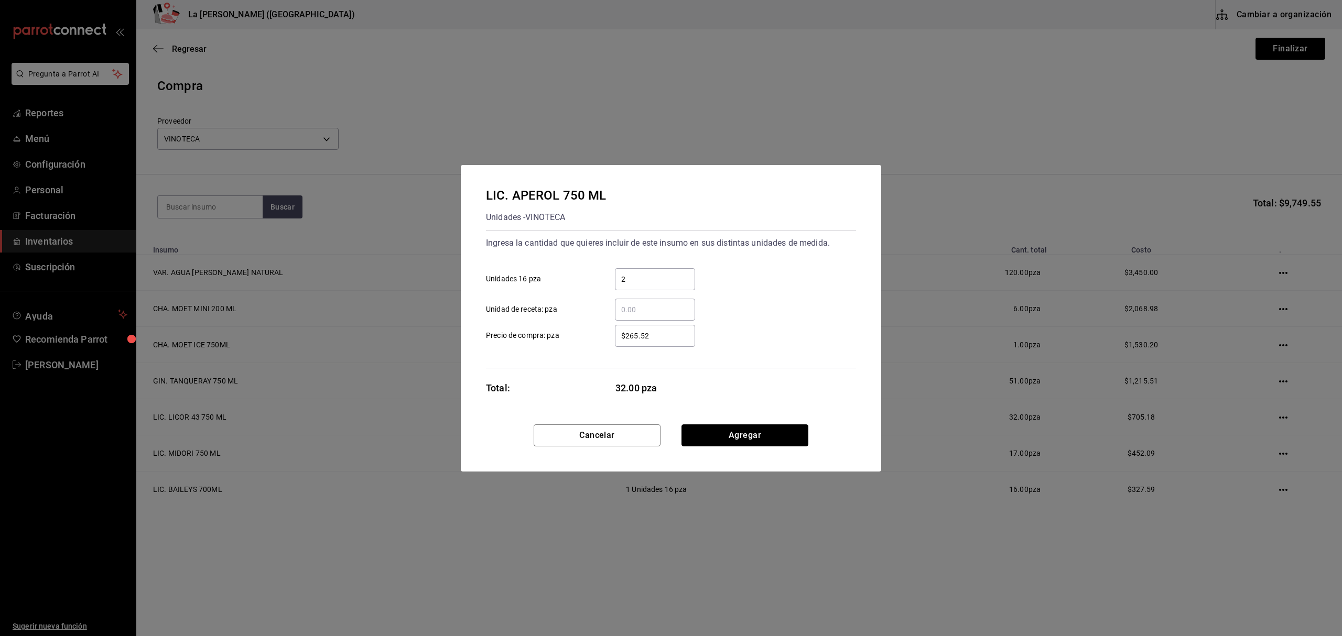
click button "Agregar" at bounding box center [744, 436] width 127 height 22
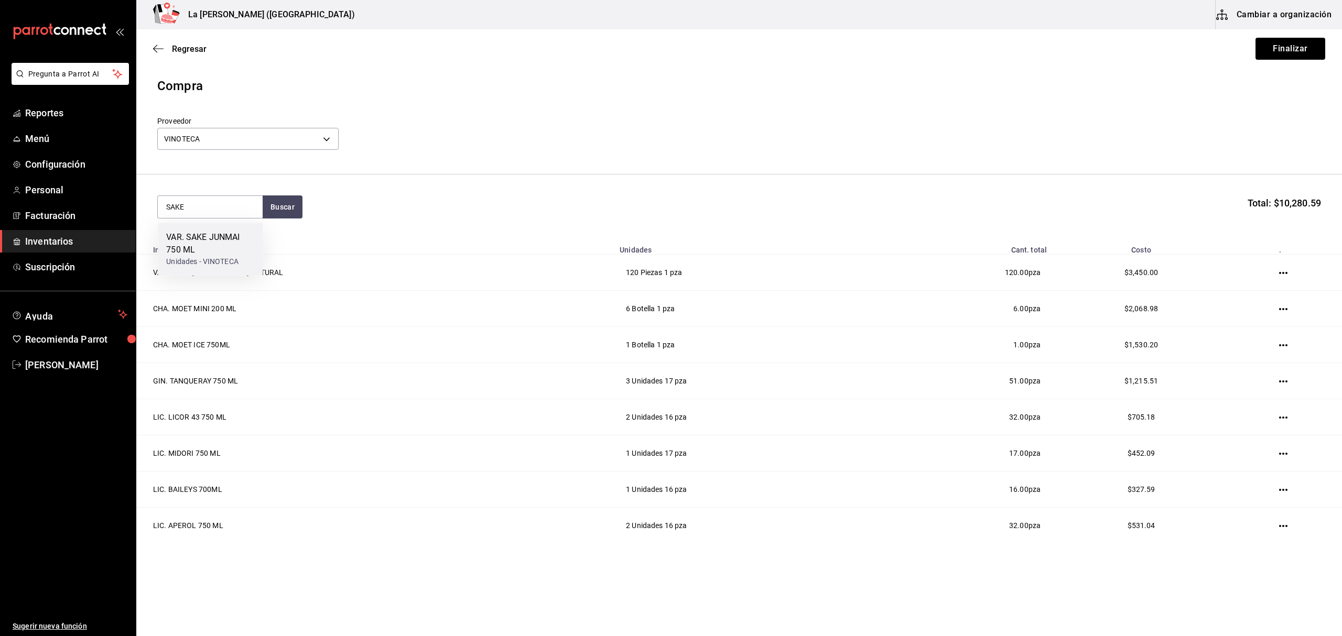
click at [221, 250] on div "VAR. SAKE JUNMAI 750 ML" at bounding box center [210, 243] width 88 height 25
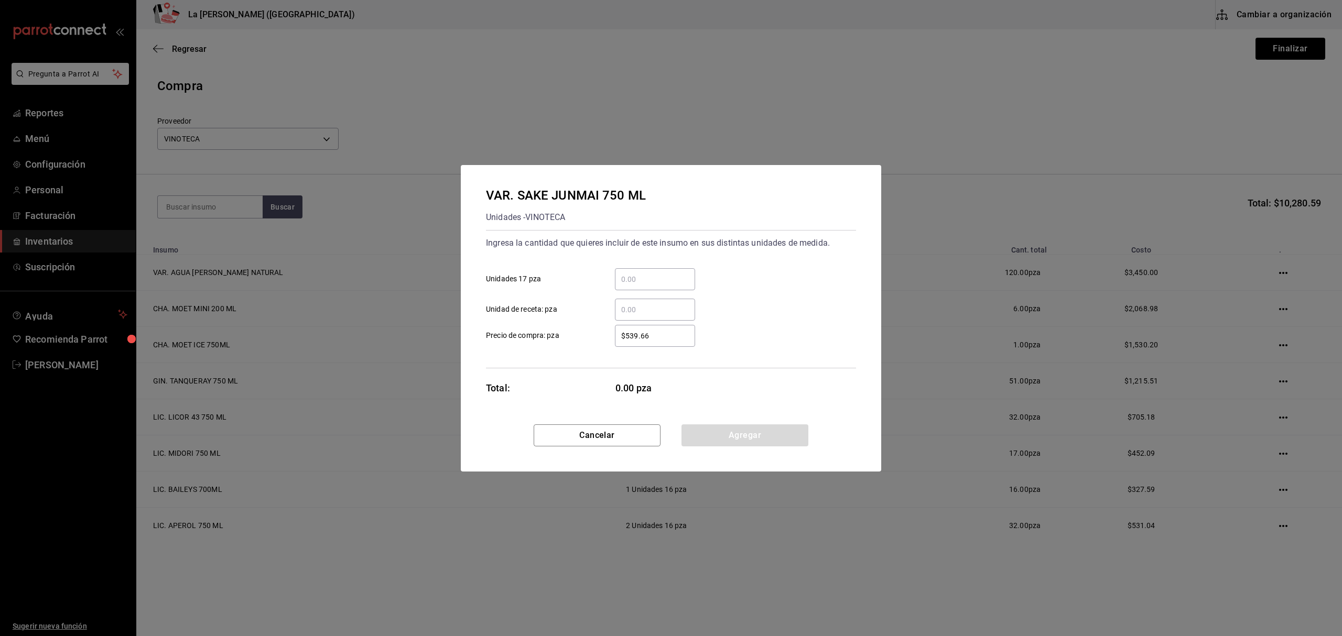
click at [672, 282] on input "​ Unidades 17 pza" at bounding box center [655, 279] width 80 height 13
click button "Agregar" at bounding box center [744, 436] width 127 height 22
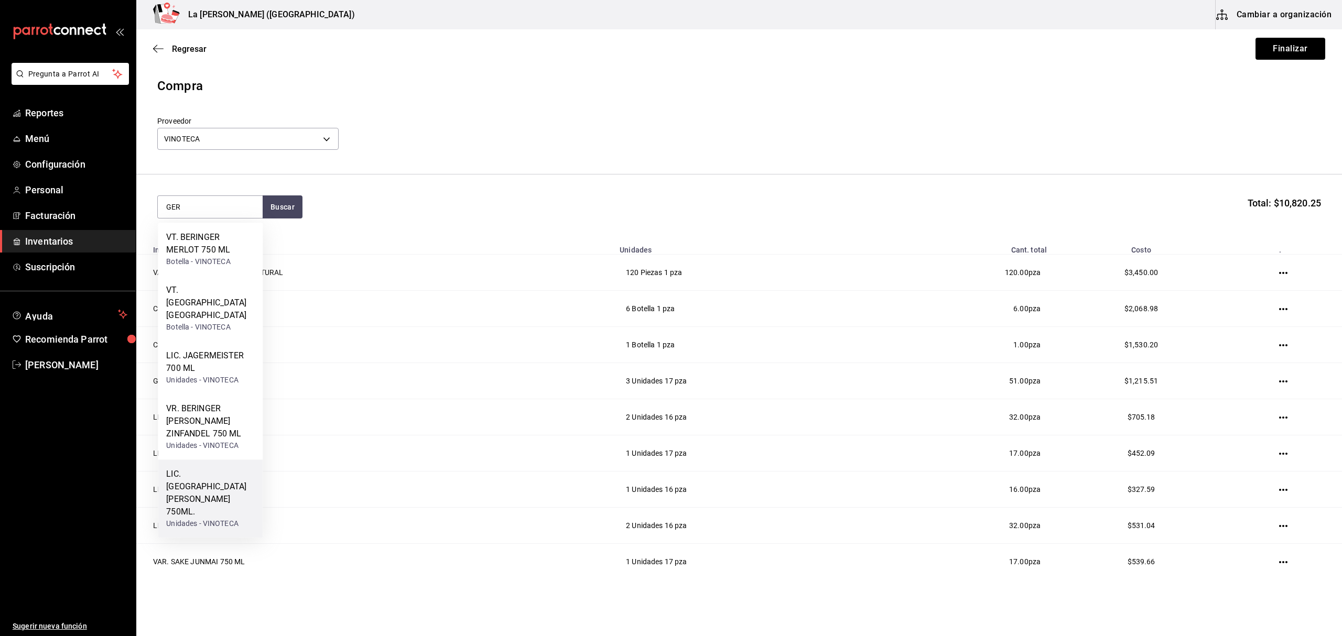
click at [204, 468] on div "LIC. ST GERMAIN 750ML." at bounding box center [210, 493] width 88 height 50
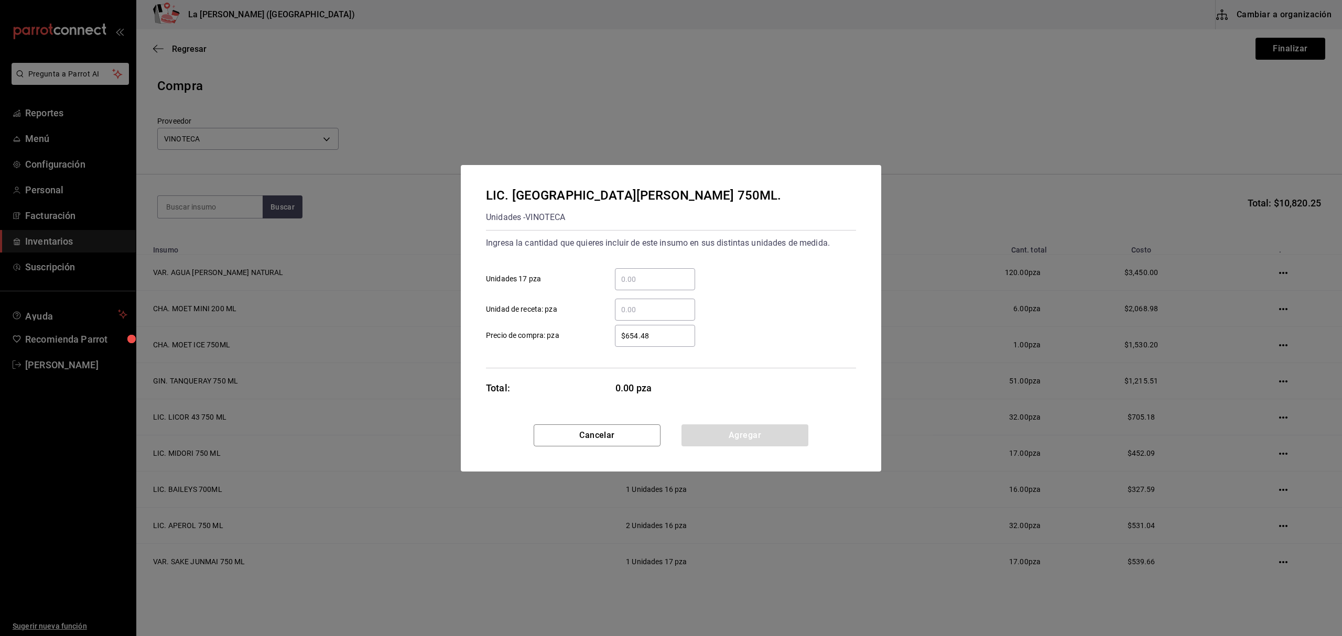
click at [633, 275] on input "​ Unidades 17 pza" at bounding box center [655, 279] width 80 height 13
click button "Agregar" at bounding box center [744, 436] width 127 height 22
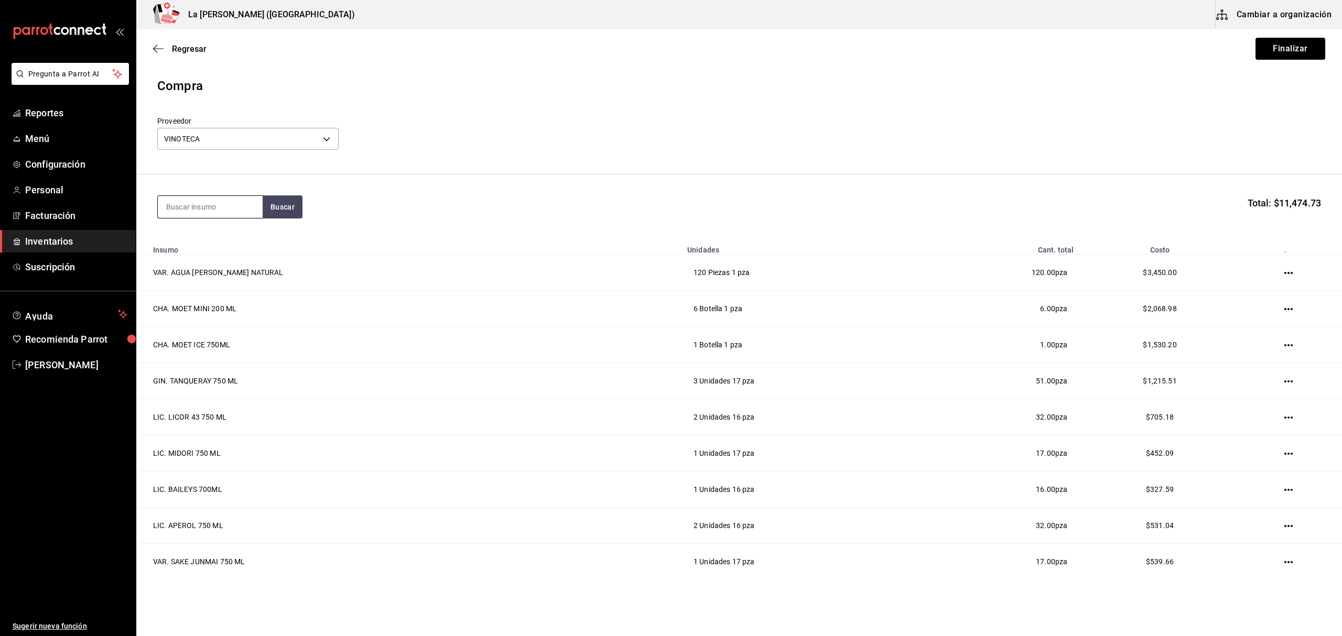
click at [202, 206] on input at bounding box center [210, 207] width 105 height 22
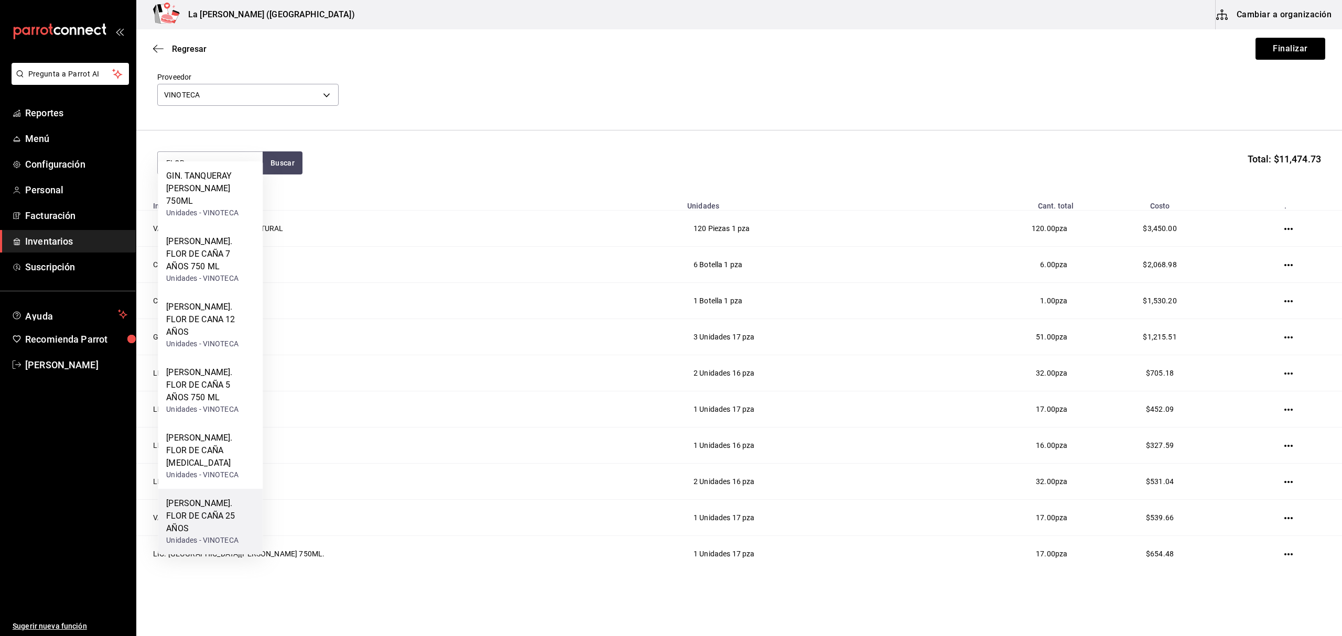
scroll to position [74, 0]
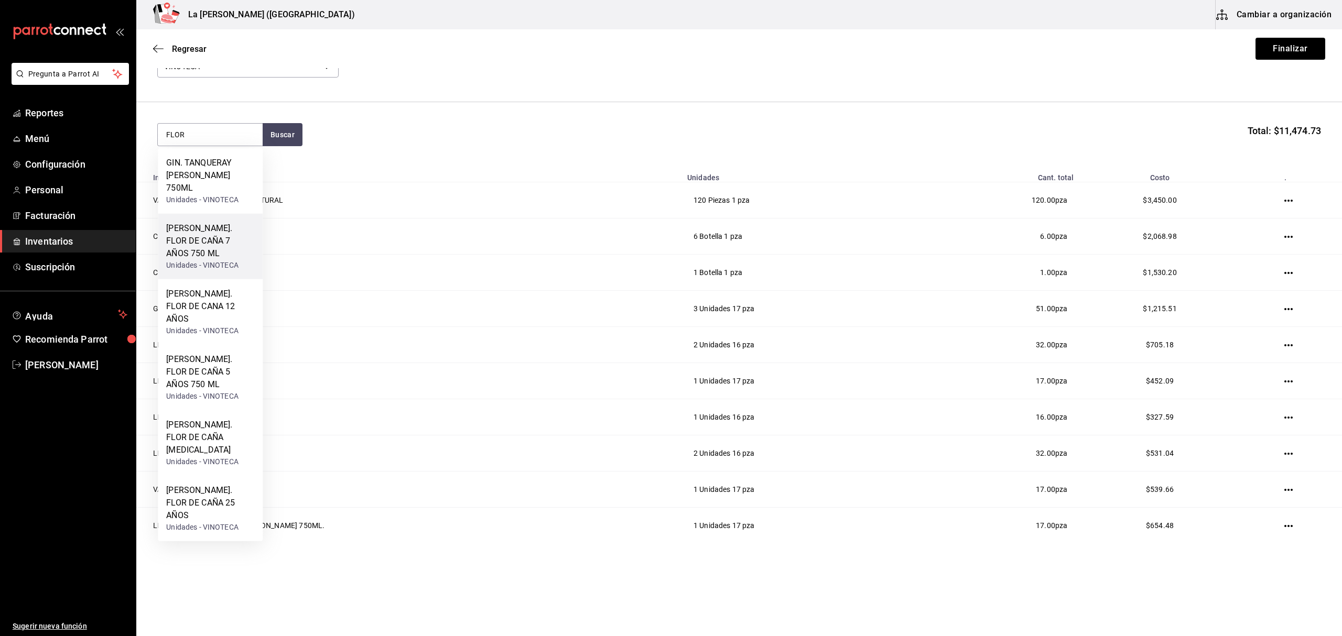
click at [197, 236] on div "RON. FLOR DE CAÑA 7 AÑOS 750 ML" at bounding box center [210, 241] width 88 height 38
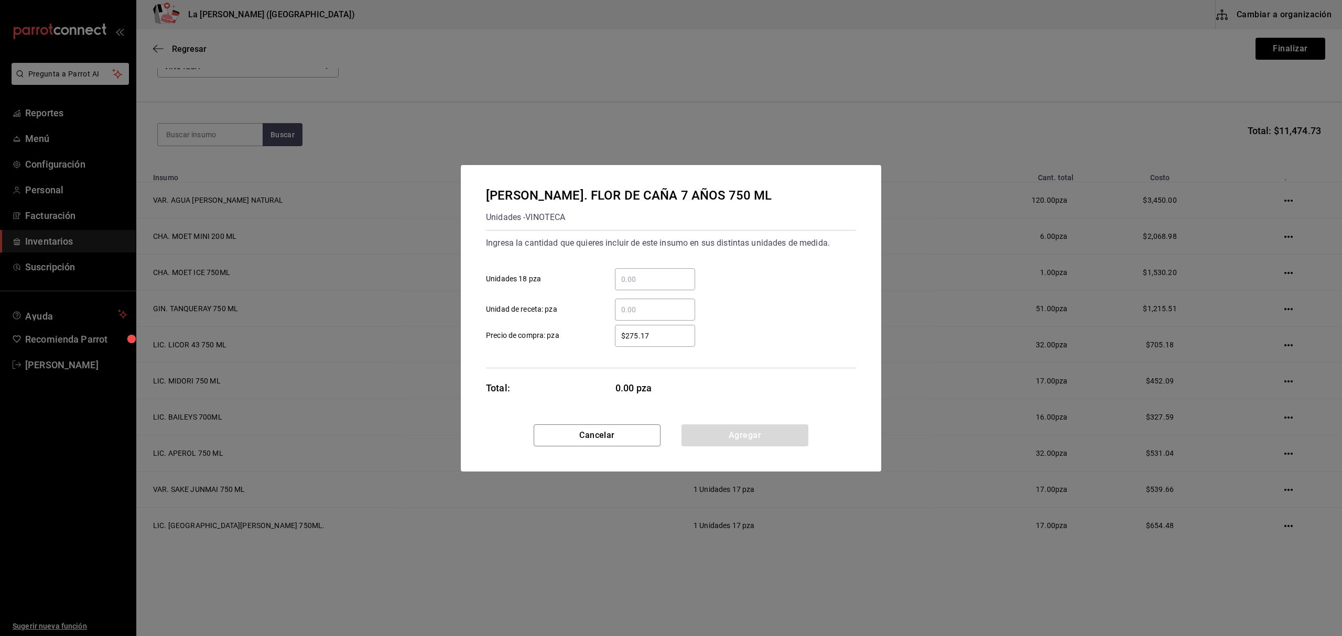
click at [647, 282] on input "​ Unidades 18 pza" at bounding box center [655, 279] width 80 height 13
click button "Agregar" at bounding box center [744, 436] width 127 height 22
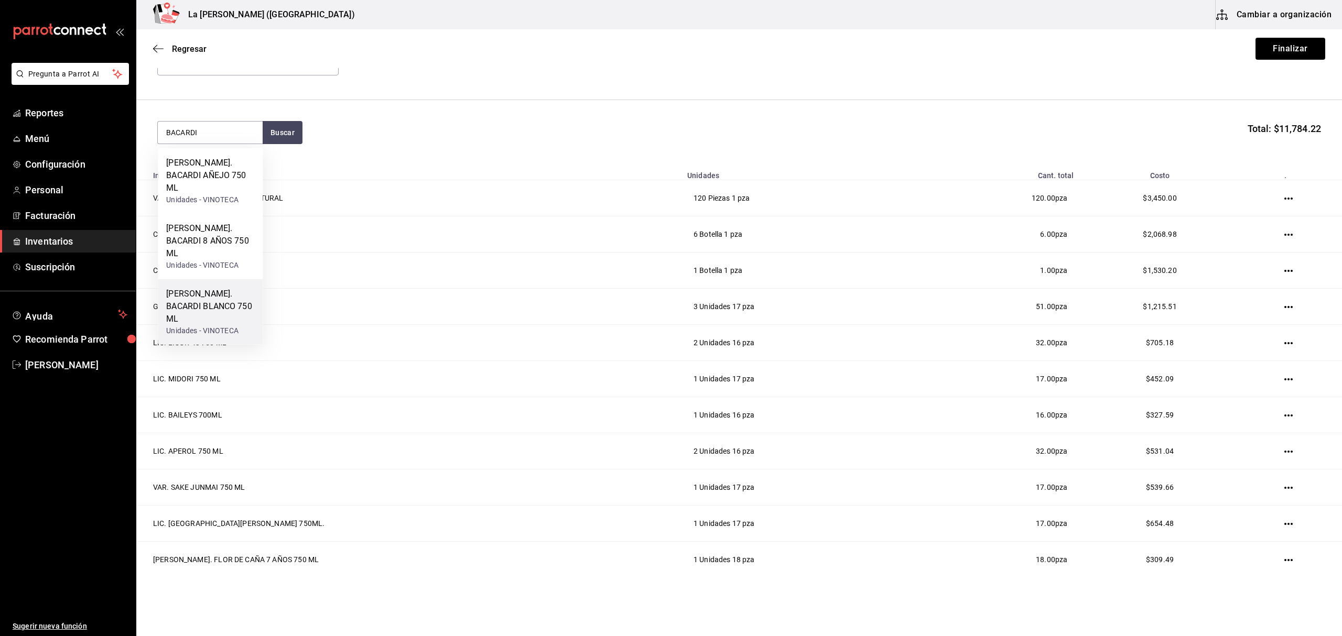
click at [196, 288] on div "RON. BACARDI BLANCO 750 ML" at bounding box center [210, 307] width 88 height 38
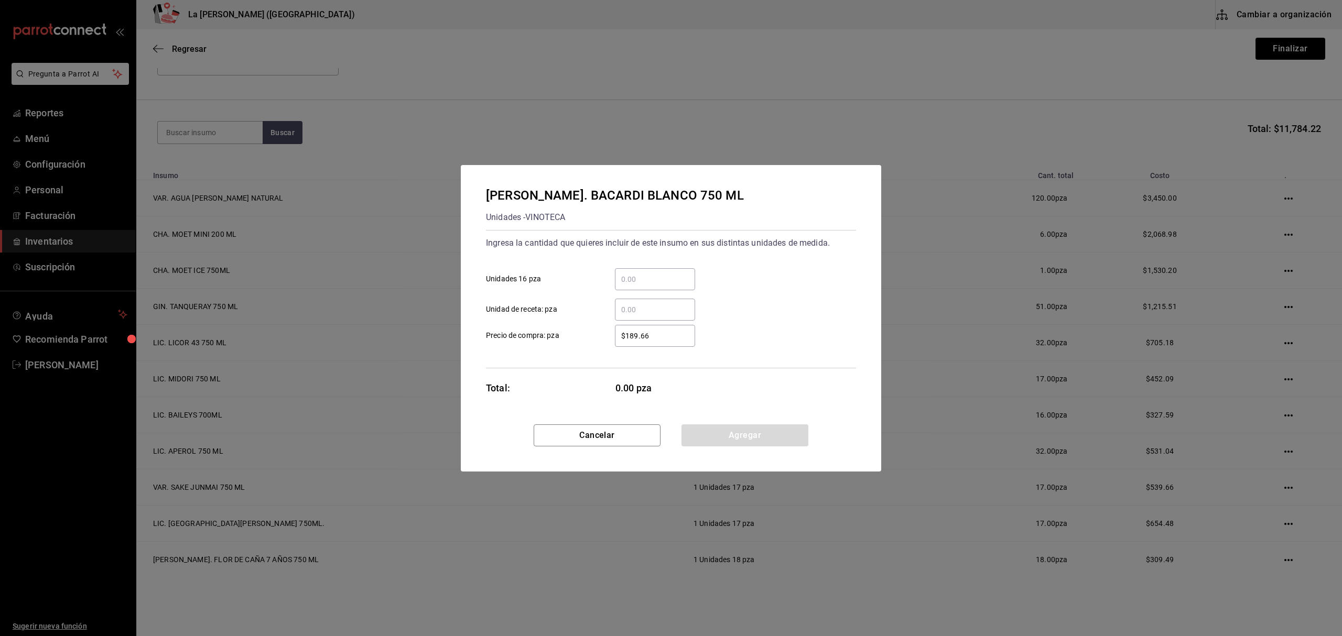
click at [645, 269] on div "​" at bounding box center [655, 279] width 80 height 22
click at [645, 273] on input "​ Unidades 16 pza" at bounding box center [655, 279] width 80 height 13
click button "Agregar" at bounding box center [744, 436] width 127 height 22
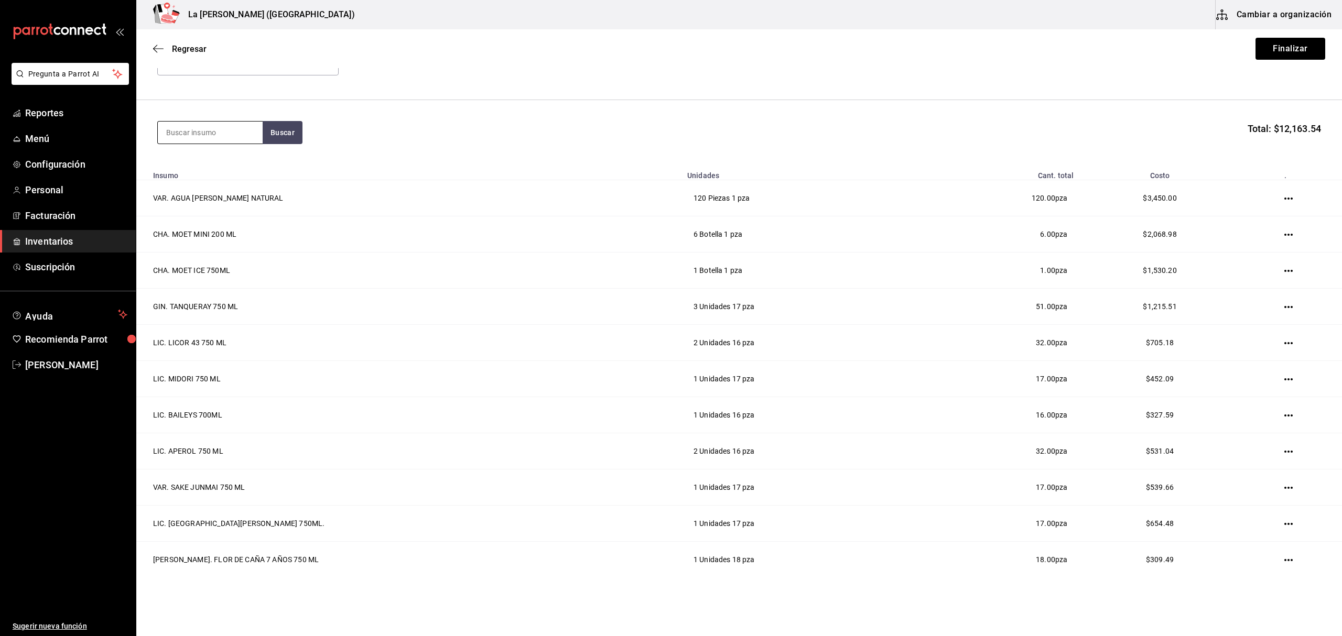
click at [231, 135] on input at bounding box center [210, 133] width 105 height 22
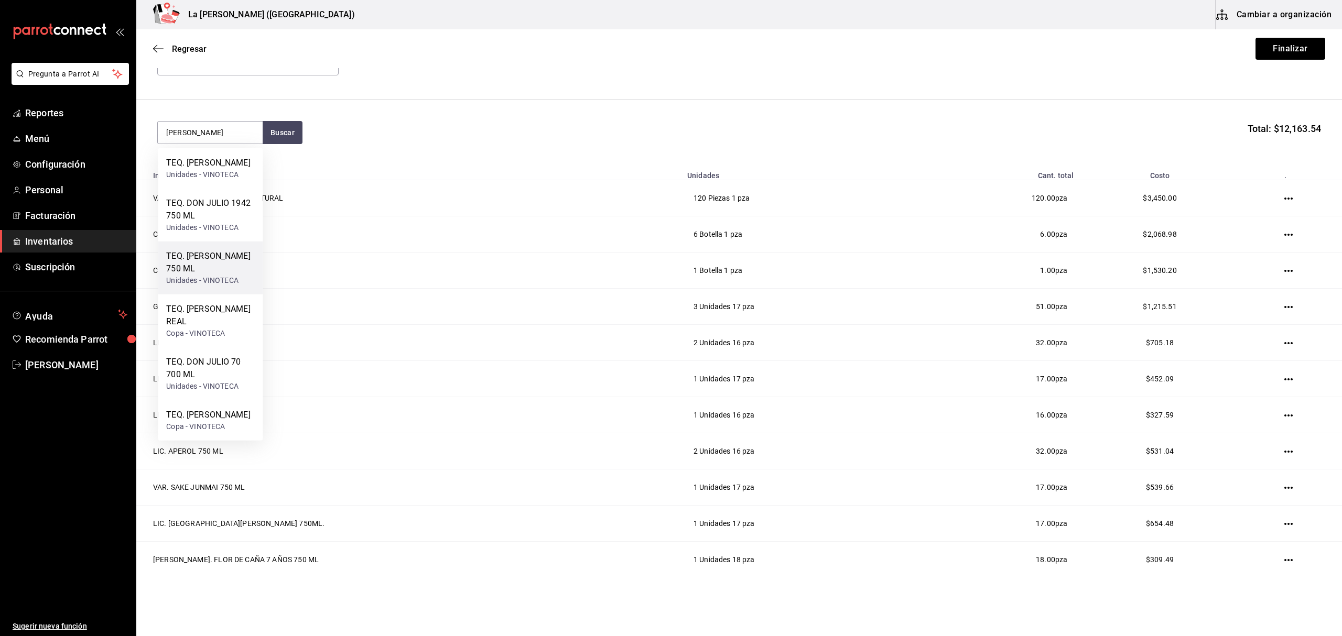
click at [211, 275] on div "TEQ. DON JULIO BLANCO 750 ML" at bounding box center [210, 262] width 88 height 25
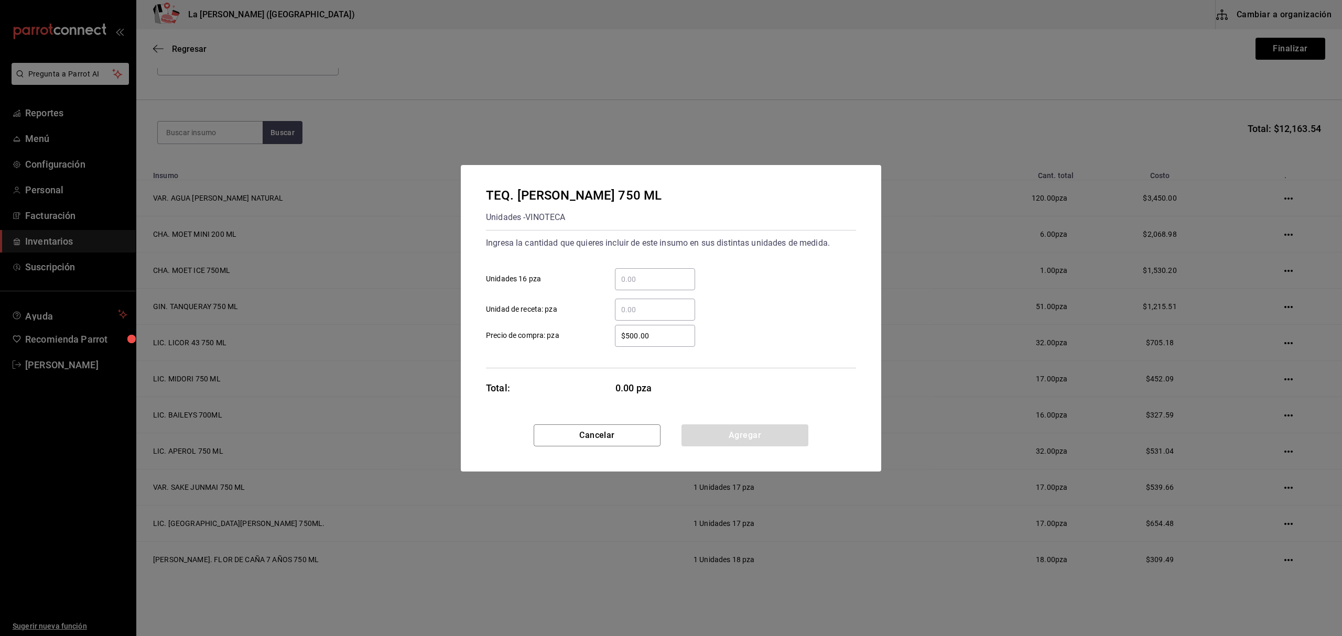
click at [663, 274] on input "​ Unidades 16 pza" at bounding box center [655, 279] width 80 height 13
click button "Agregar" at bounding box center [744, 436] width 127 height 22
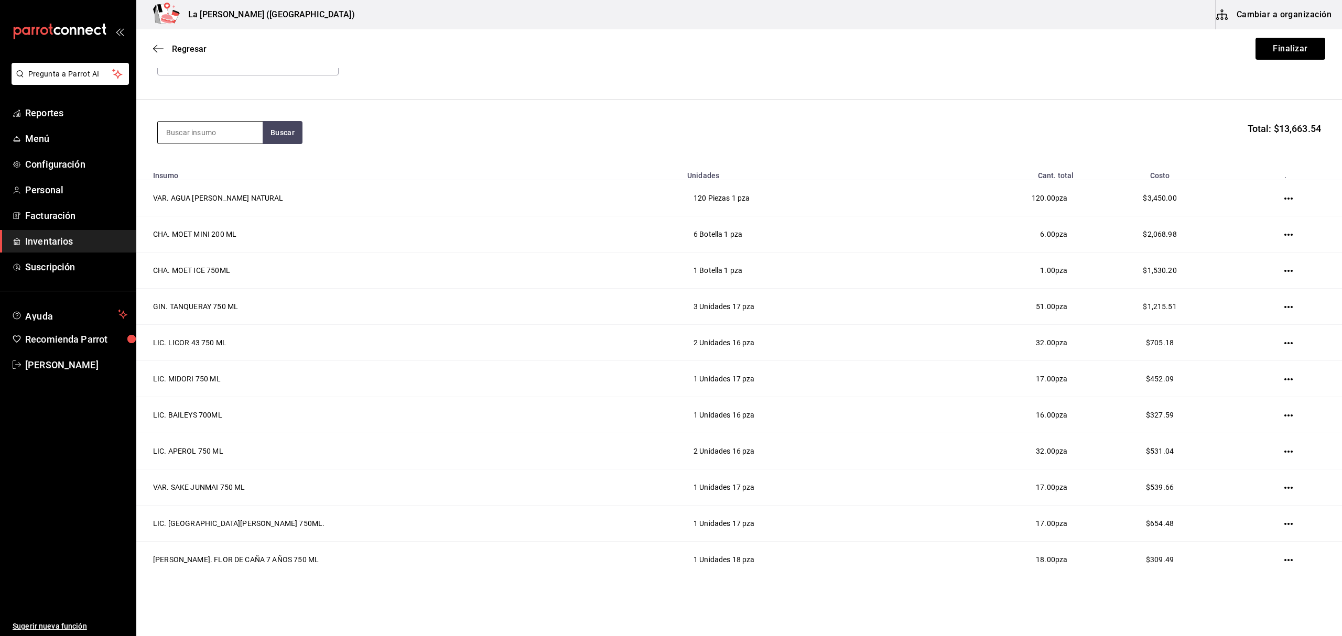
click at [228, 136] on input at bounding box center [210, 133] width 105 height 22
click at [200, 169] on div "TEQ. DON JULIO 1942 750 ML" at bounding box center [210, 169] width 88 height 25
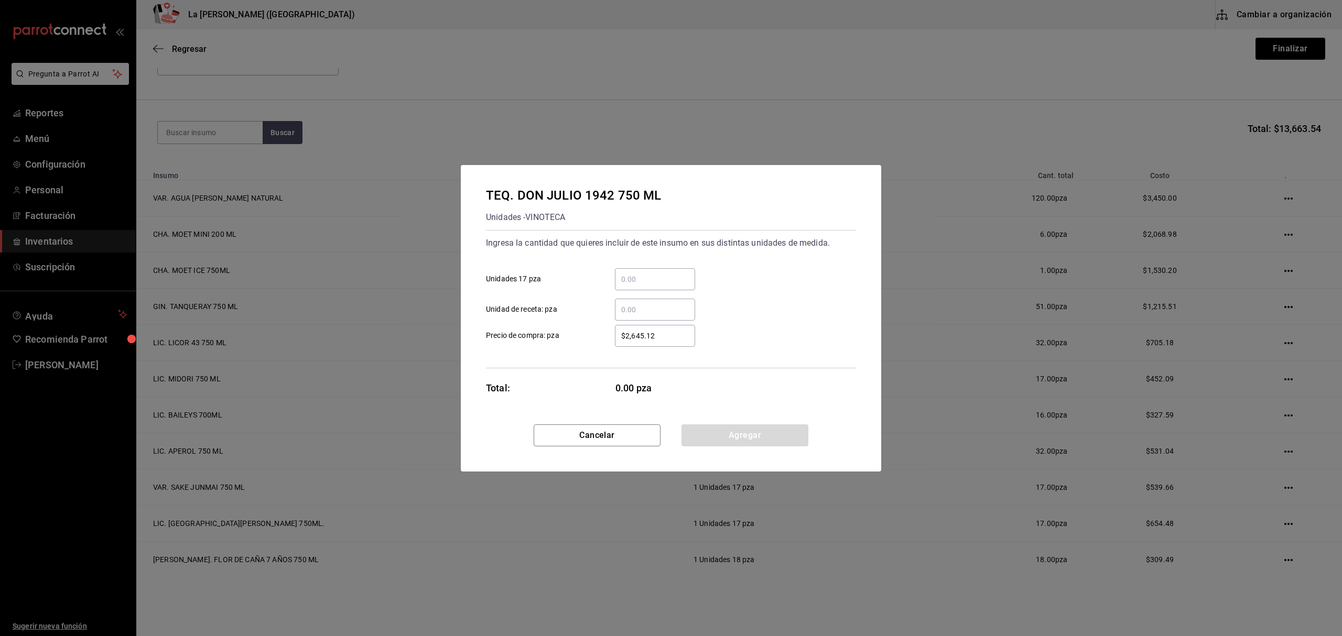
click at [639, 277] on input "​ Unidades 17 pza" at bounding box center [655, 279] width 80 height 13
click button "Agregar" at bounding box center [744, 436] width 127 height 22
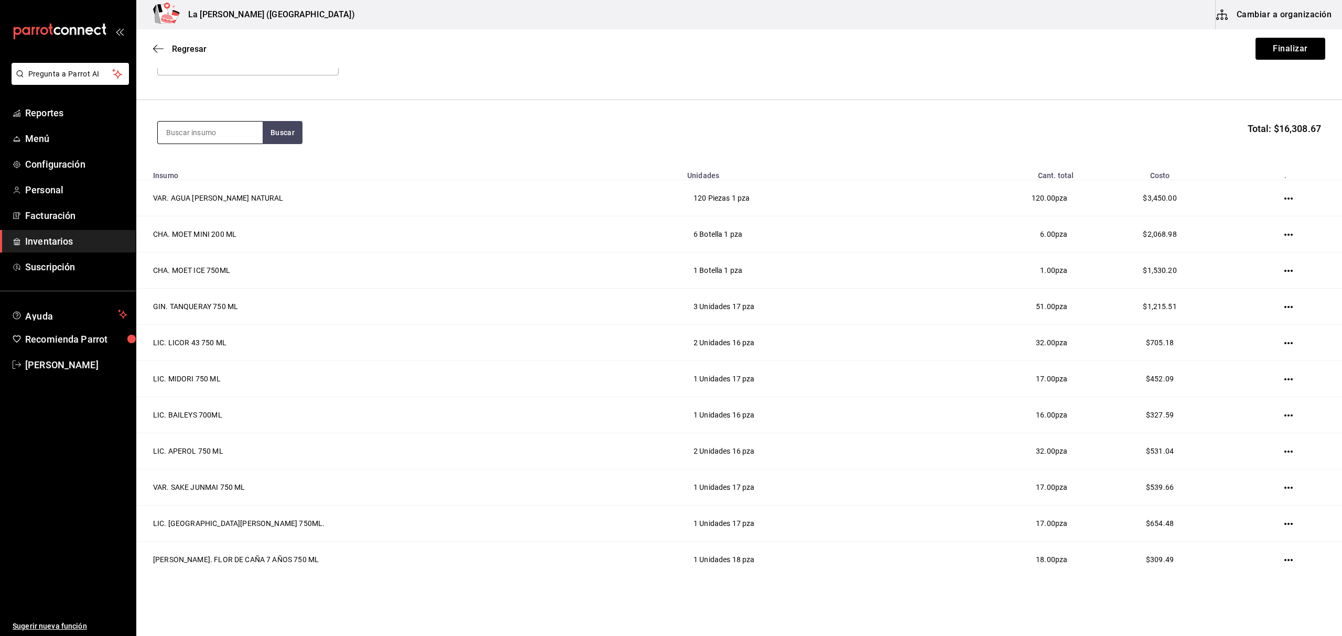
click at [235, 133] on input at bounding box center [210, 133] width 105 height 22
click at [206, 235] on div "Unidades - VINOTECA" at bounding box center [210, 240] width 88 height 11
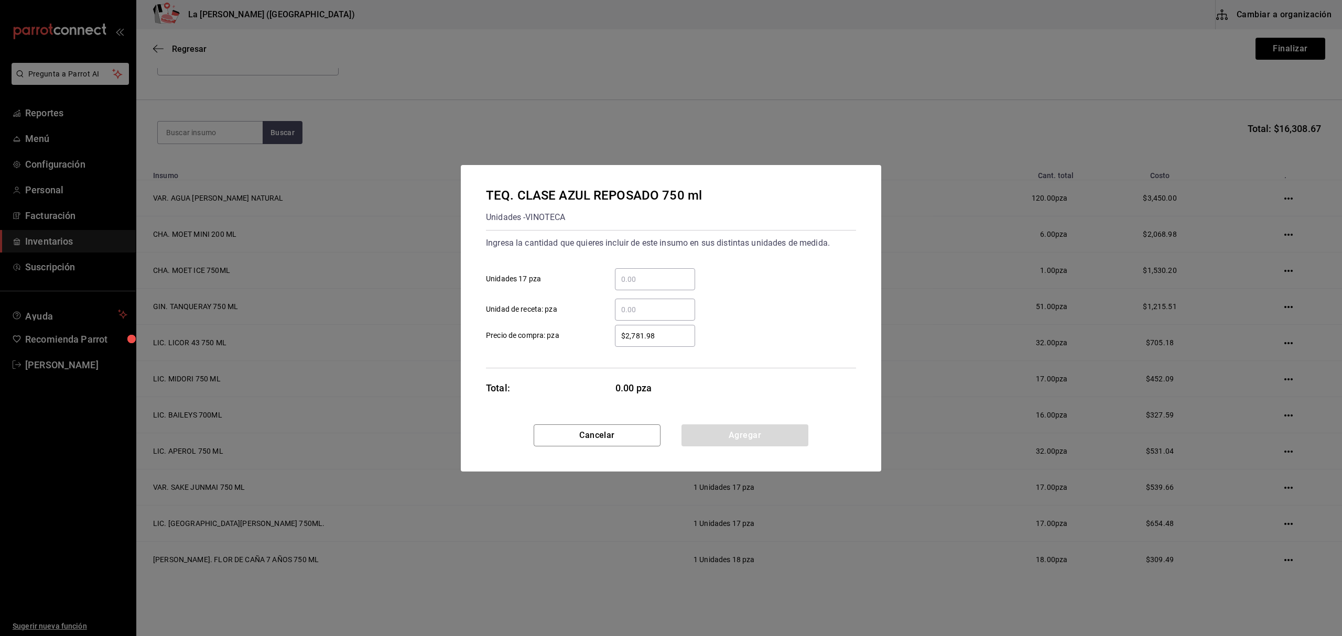
click at [654, 276] on input "​ Unidades 17 pza" at bounding box center [655, 279] width 80 height 13
click button "Agregar" at bounding box center [744, 436] width 127 height 22
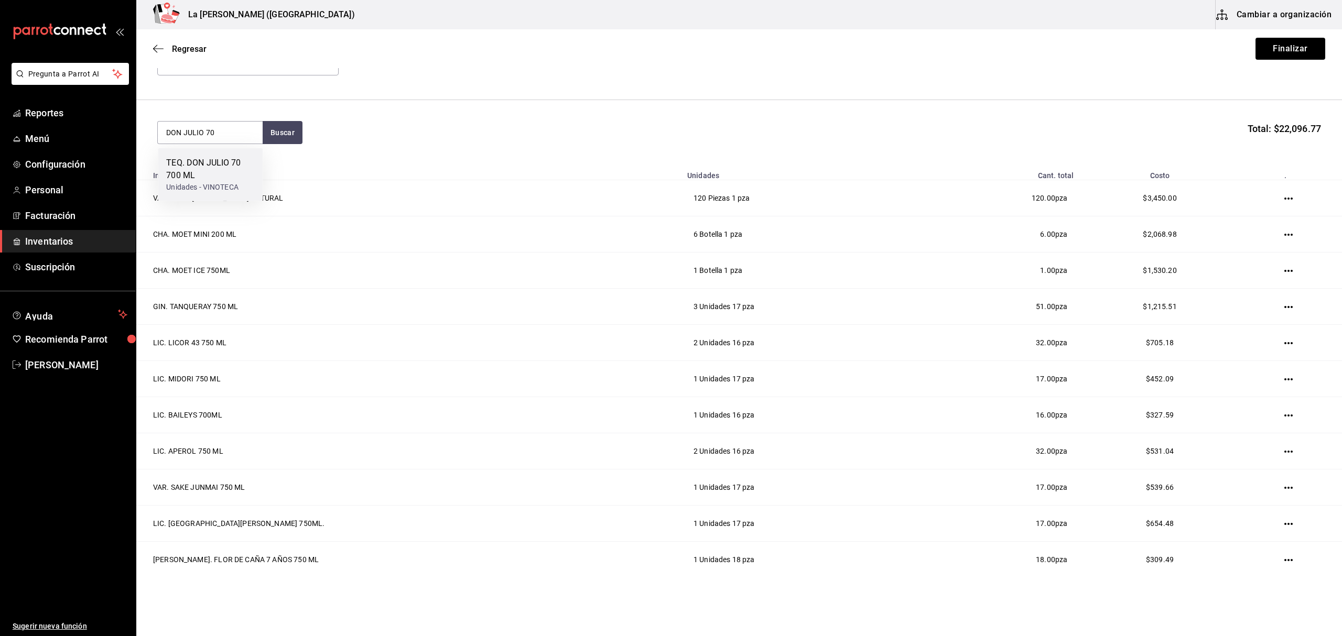
click at [194, 176] on div "TEQ. DON JULIO 70 700 ML" at bounding box center [210, 169] width 88 height 25
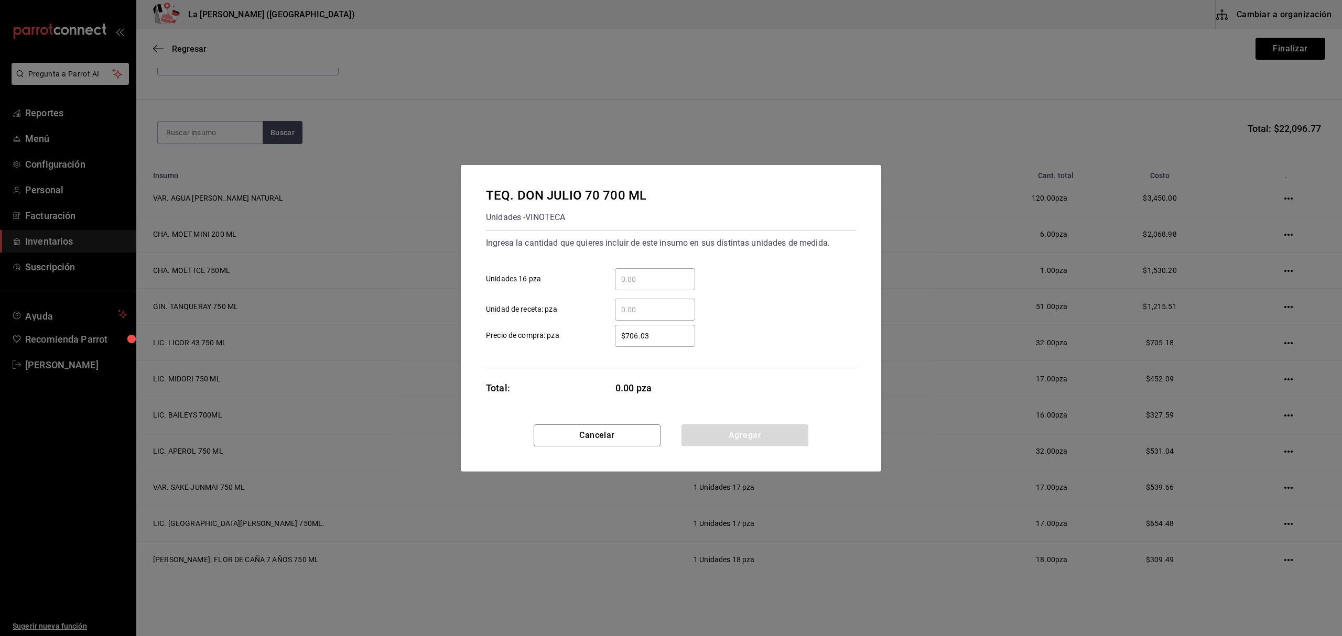
click at [657, 273] on input "​ Unidades 16 pza" at bounding box center [655, 279] width 80 height 13
click at [596, 441] on button "Cancelar" at bounding box center [597, 436] width 127 height 22
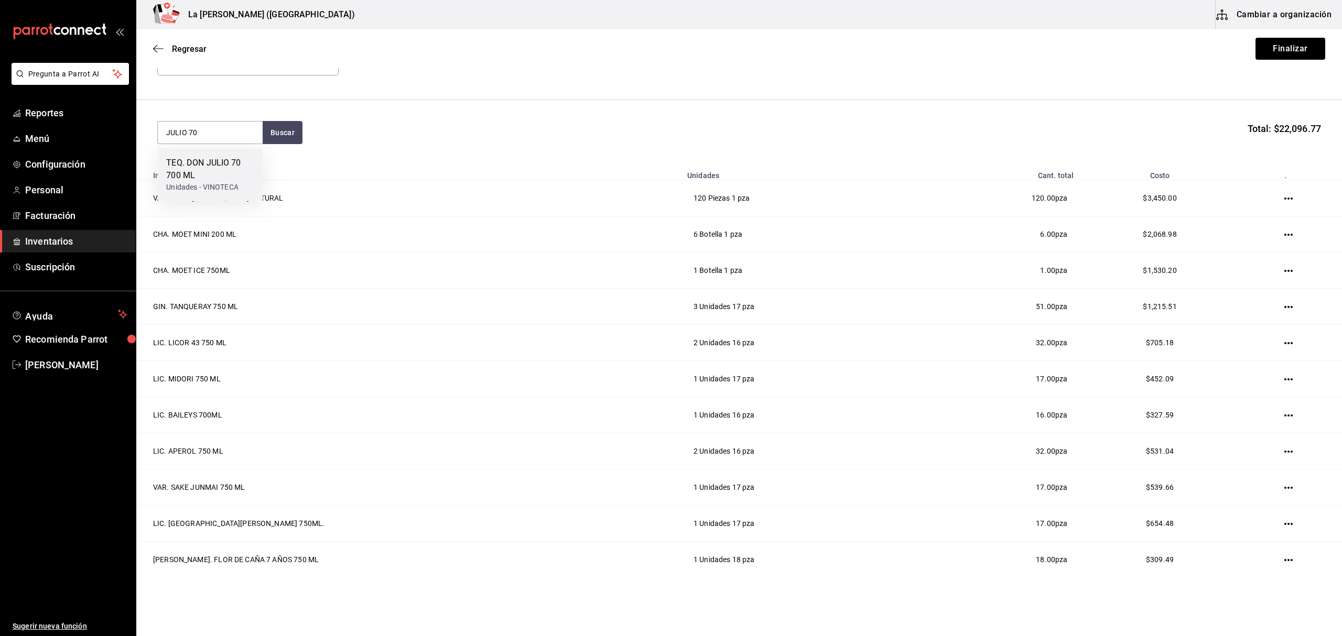
click at [207, 173] on div "TEQ. DON JULIO 70 700 ML" at bounding box center [210, 169] width 88 height 25
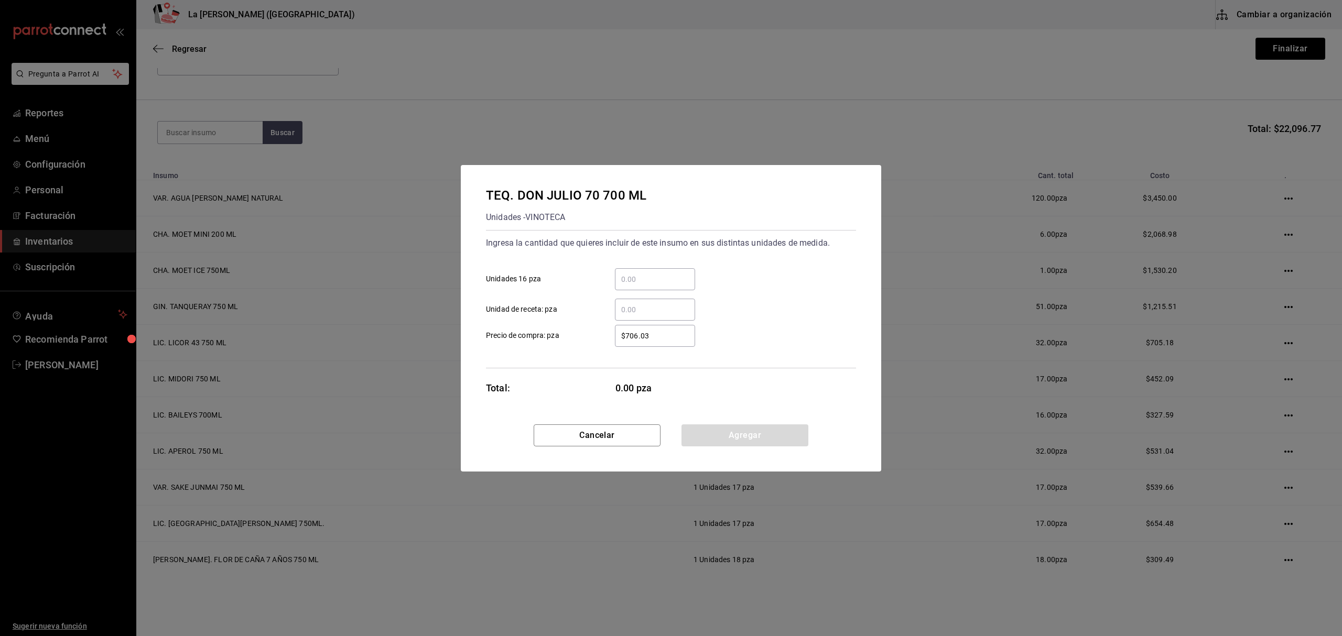
click at [676, 279] on input "​ Unidades 16 pza" at bounding box center [655, 279] width 80 height 13
click button "Agregar" at bounding box center [744, 436] width 127 height 22
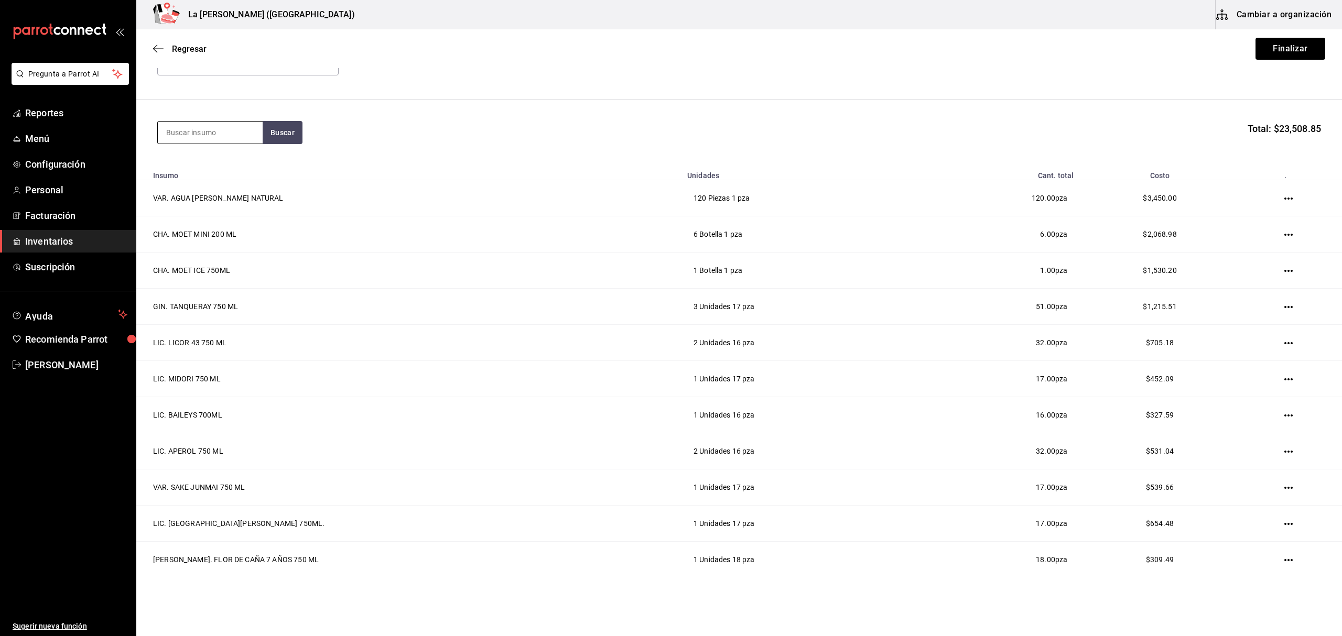
click at [191, 123] on input at bounding box center [210, 133] width 105 height 22
click at [193, 169] on div "MEZ. AMARAS ESPADIN 750 ML" at bounding box center [210, 169] width 88 height 25
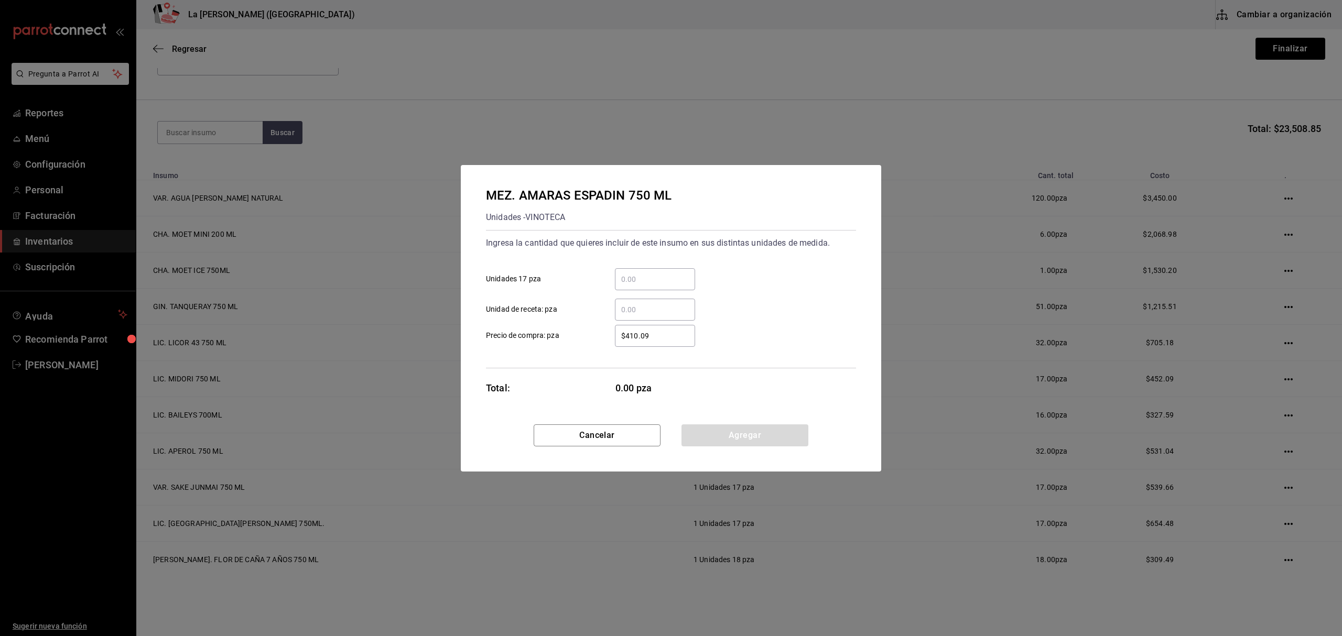
click at [663, 269] on div "​" at bounding box center [655, 279] width 80 height 22
click at [663, 273] on input "​ Unidades 17 pza" at bounding box center [655, 279] width 80 height 13
click button "Agregar" at bounding box center [744, 436] width 127 height 22
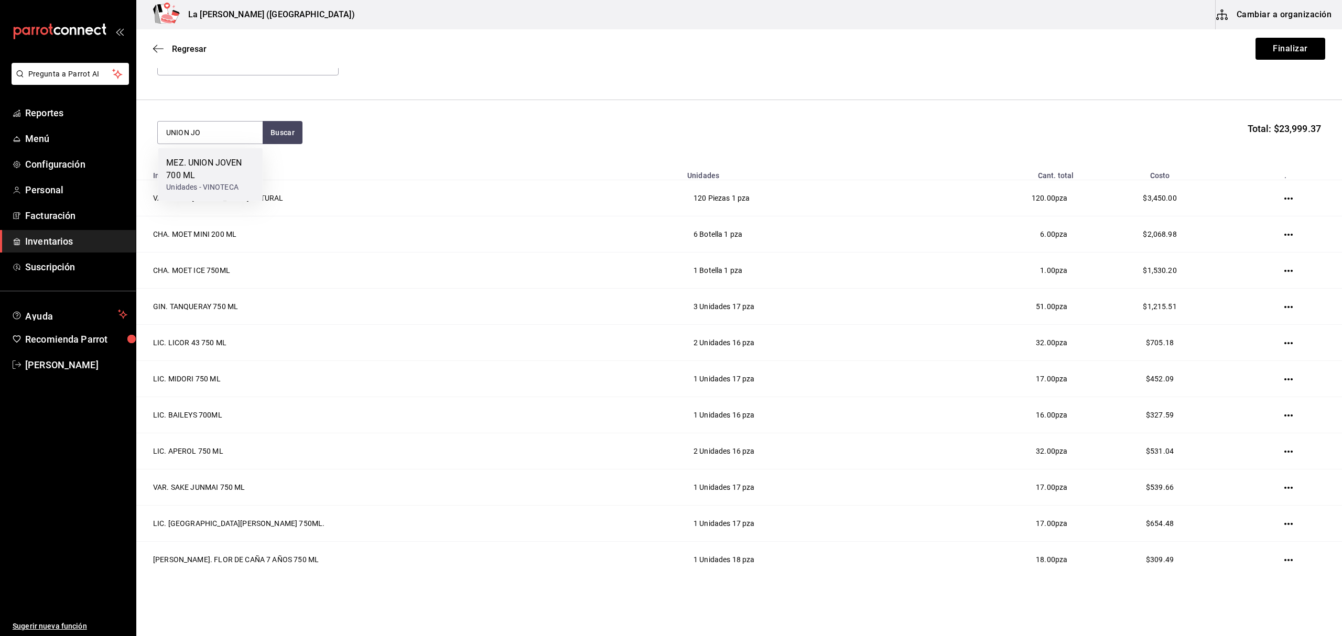
click at [193, 171] on div "MEZ. UNION JOVEN 700 ML" at bounding box center [210, 169] width 88 height 25
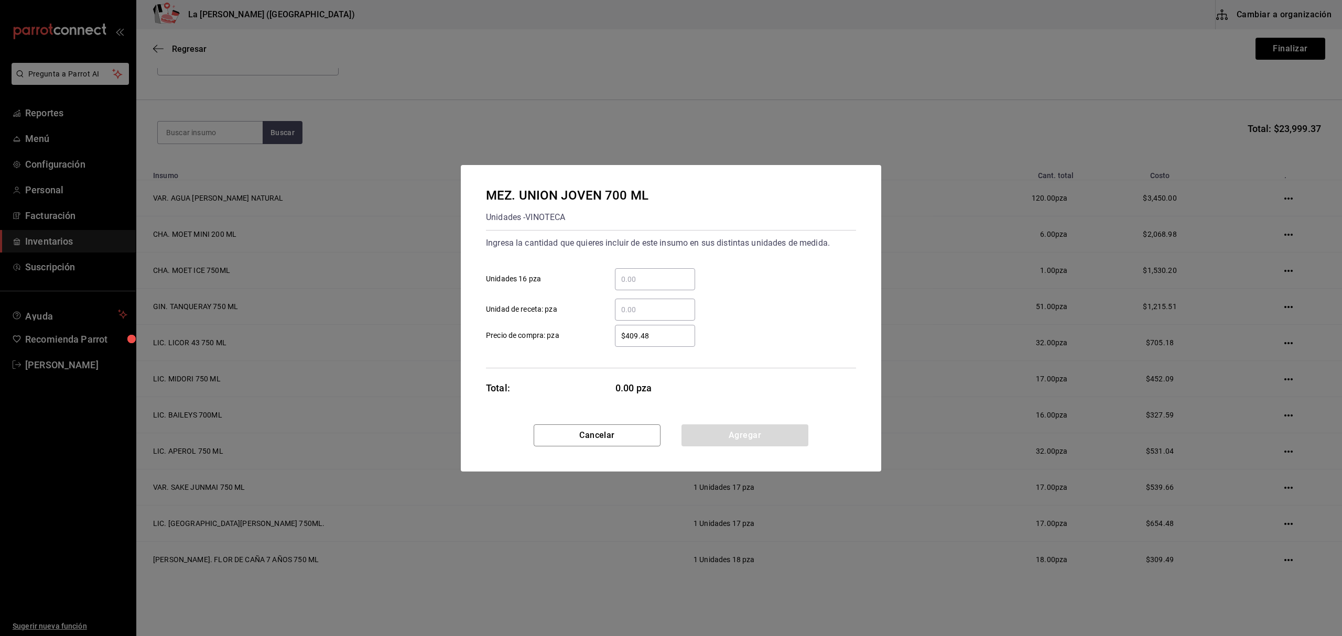
click at [667, 287] on div "​" at bounding box center [655, 279] width 80 height 22
click at [667, 286] on input "​ Unidades 16 pza" at bounding box center [655, 279] width 80 height 13
click button "Agregar" at bounding box center [744, 436] width 127 height 22
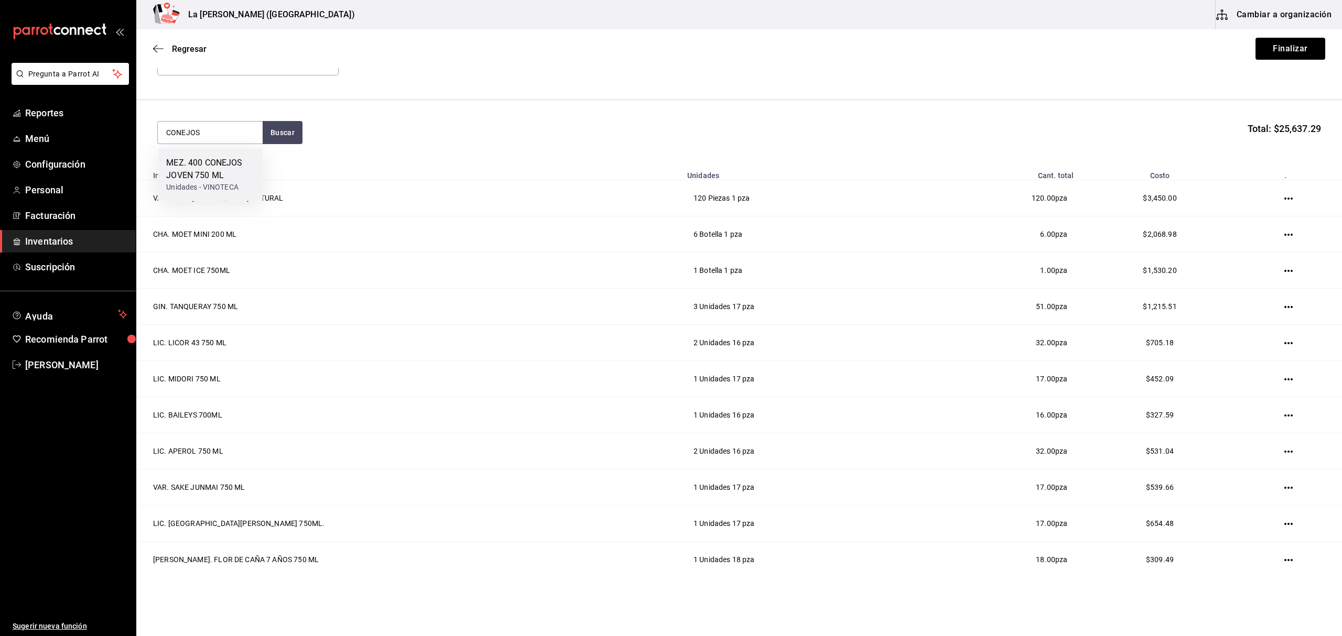
click at [234, 171] on div "MEZ. 400 CONEJOS JOVEN 750 ML" at bounding box center [210, 169] width 88 height 25
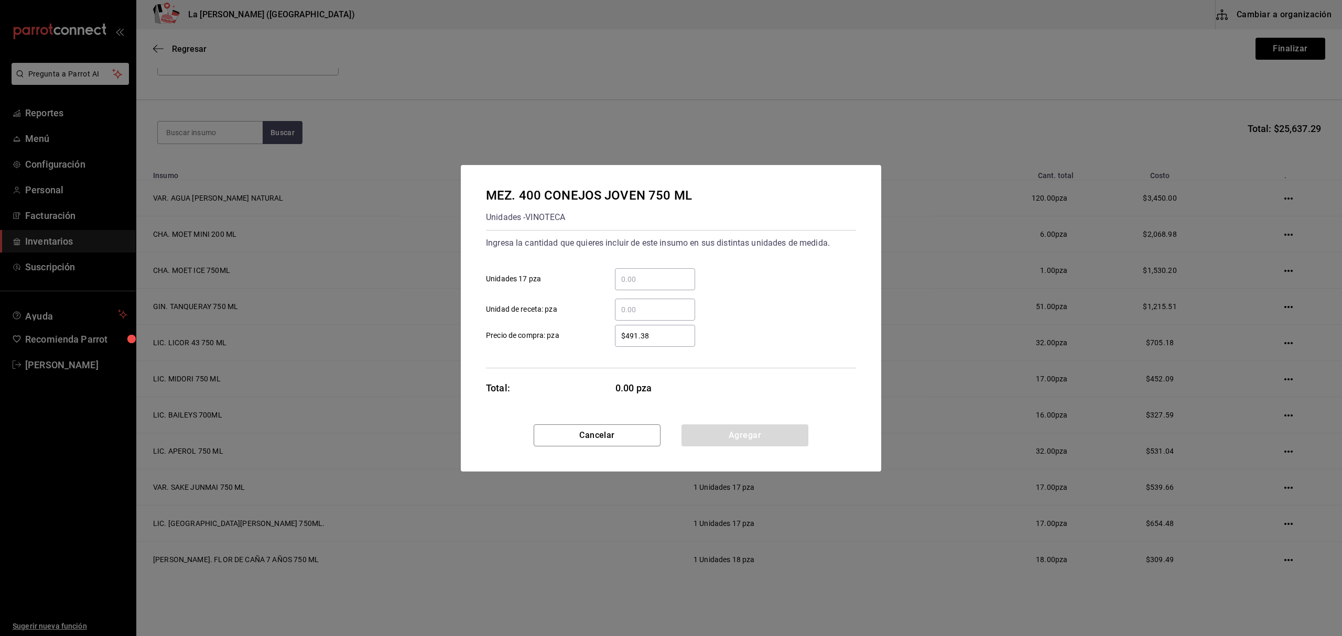
click at [646, 282] on input "​ Unidades 17 pza" at bounding box center [655, 279] width 80 height 13
click button "Agregar" at bounding box center [744, 436] width 127 height 22
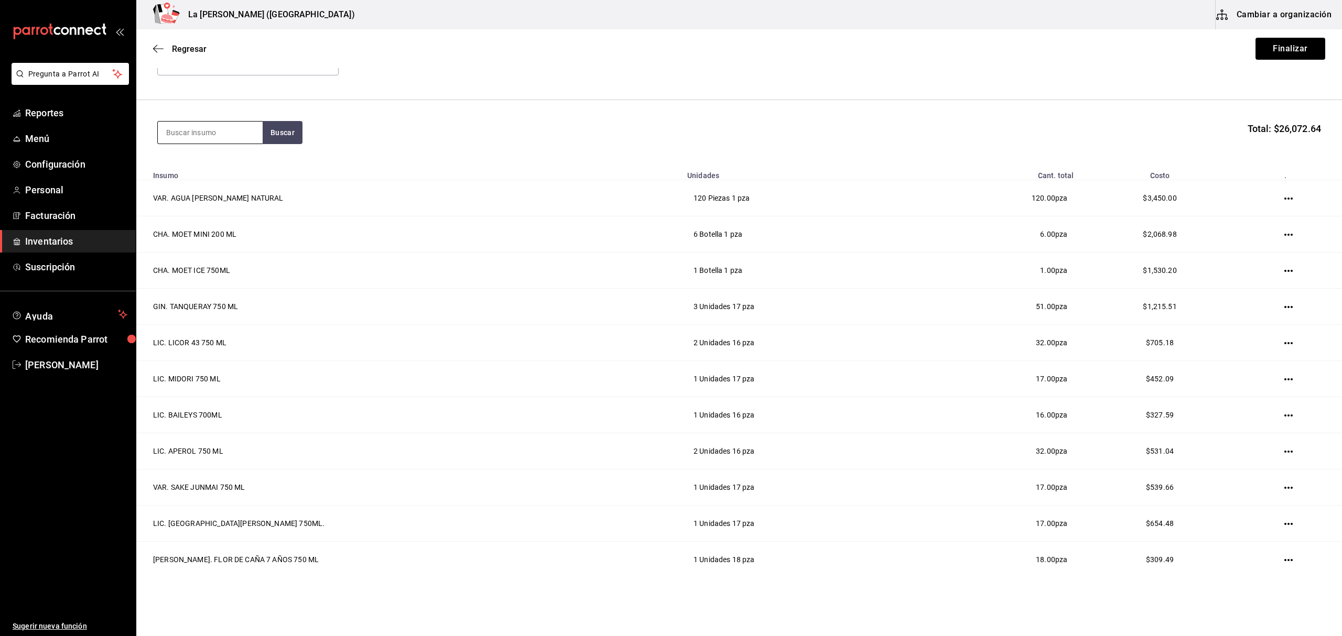
click at [188, 133] on input at bounding box center [210, 133] width 105 height 22
click at [219, 180] on div "VT. NAVARRO CORREAS C PRIV MALBEC 750 ML" at bounding box center [210, 169] width 88 height 25
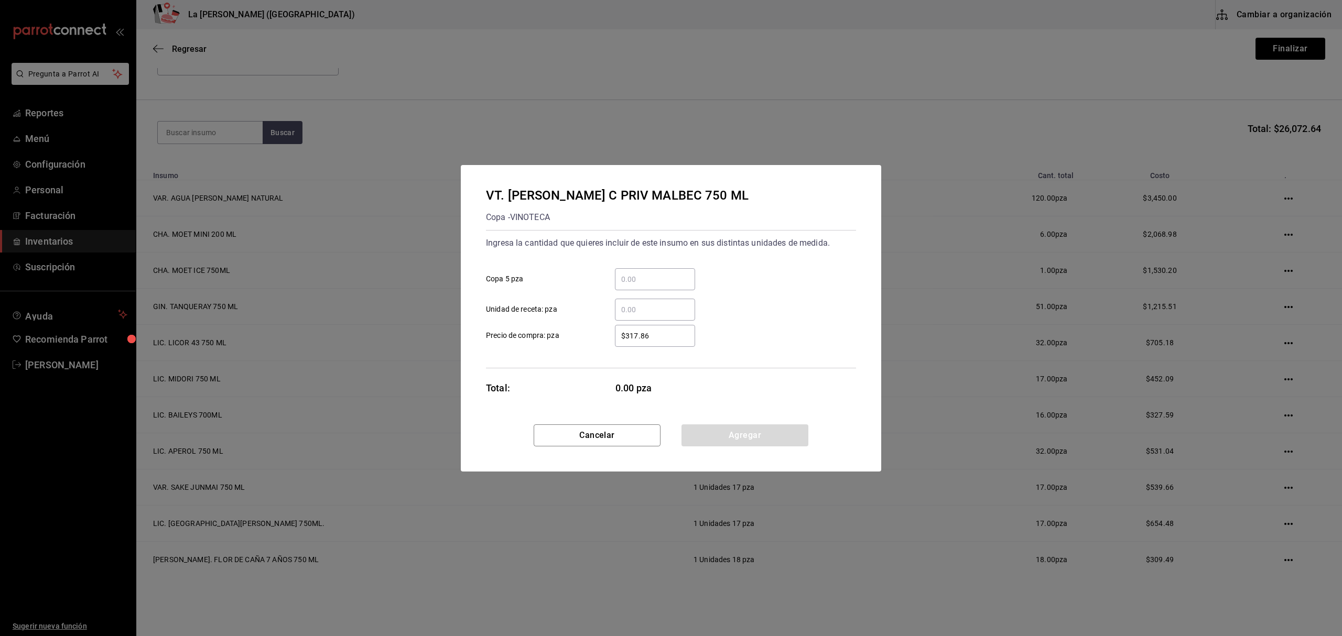
click at [658, 286] on div "​" at bounding box center [655, 279] width 80 height 22
click at [658, 286] on input "​ Copa 5 pza" at bounding box center [655, 279] width 80 height 13
click button "Agregar" at bounding box center [744, 436] width 127 height 22
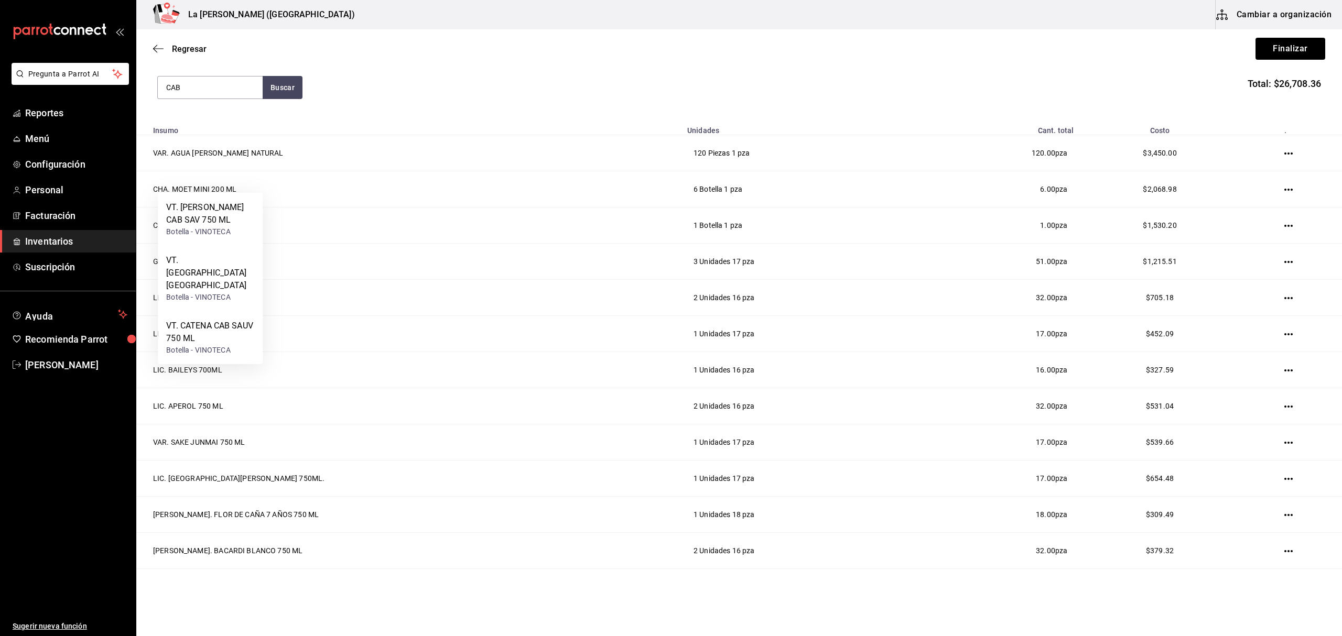
scroll to position [0, 0]
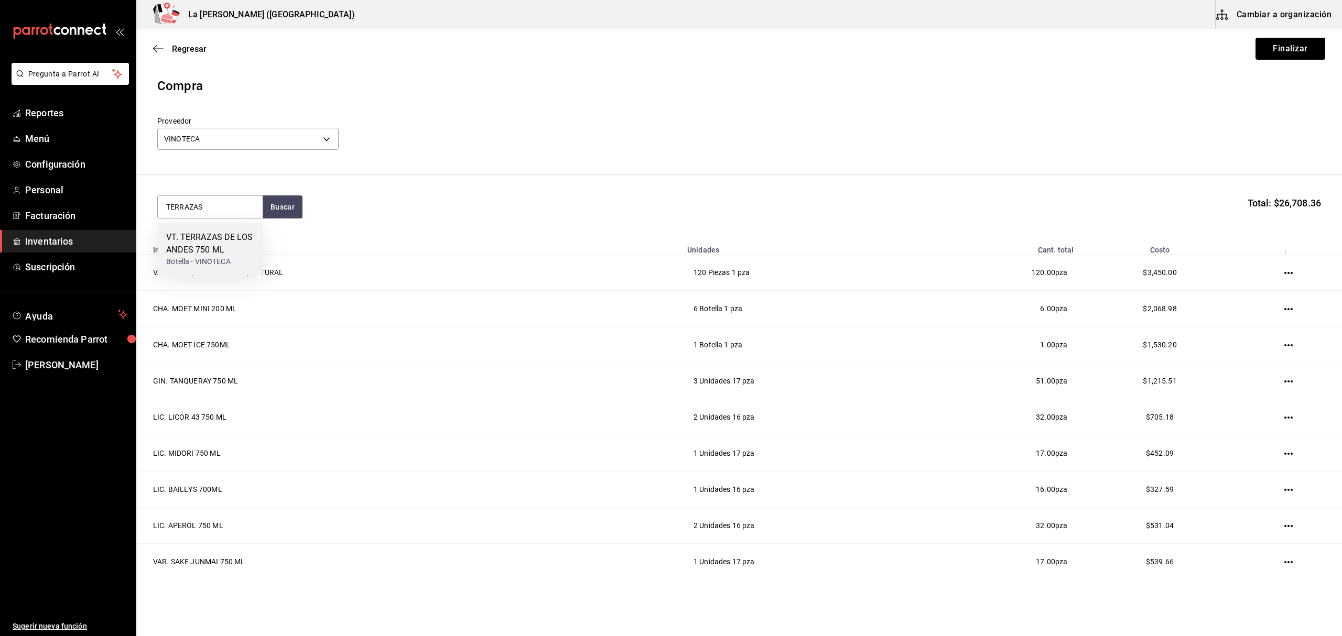
click at [202, 244] on div "VT. TERRAZAS DE LOS ANDES 750 ML" at bounding box center [210, 243] width 88 height 25
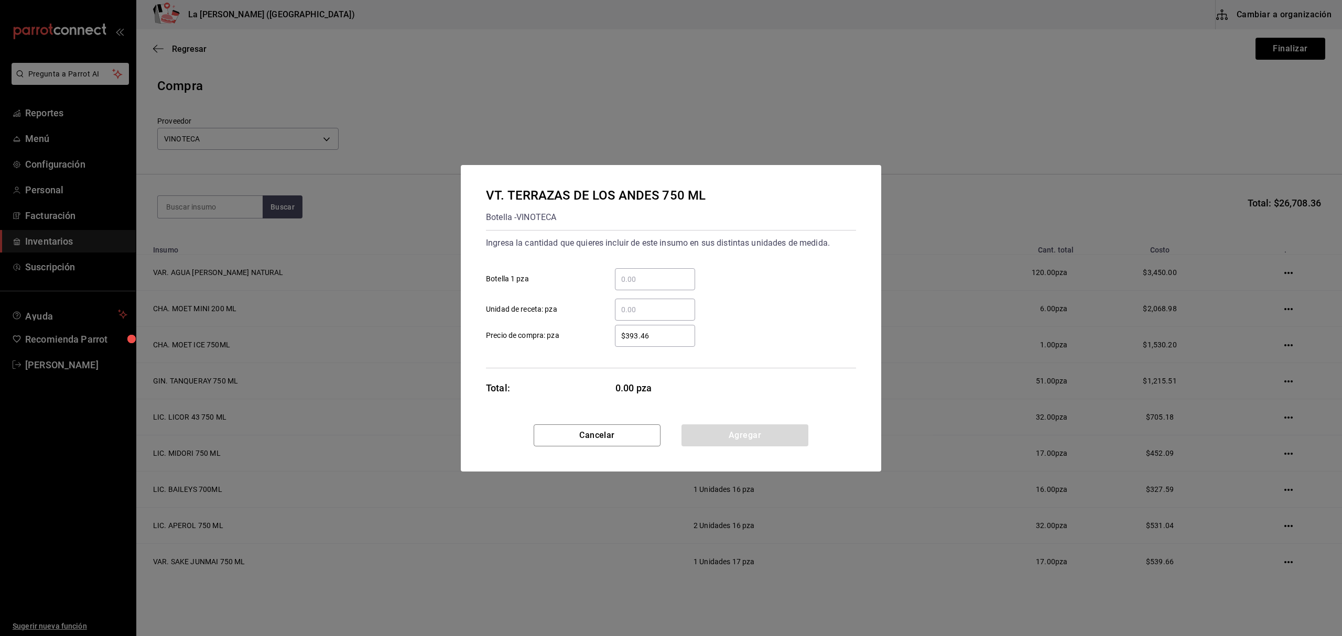
click at [634, 271] on div "​" at bounding box center [655, 279] width 80 height 22
click at [634, 273] on input "​ Botella 1 pza" at bounding box center [655, 279] width 80 height 13
click button "Agregar" at bounding box center [744, 436] width 127 height 22
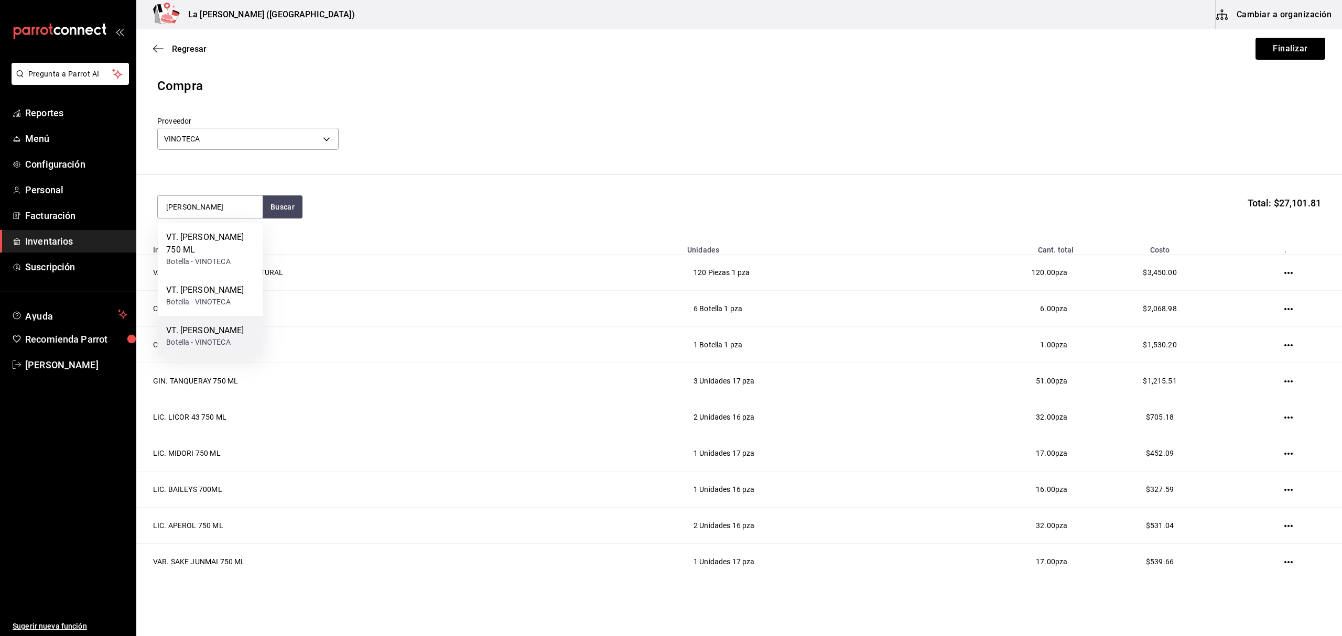
click at [196, 337] on div "VT. EMILIO MORO MALLEOLUS" at bounding box center [205, 330] width 78 height 13
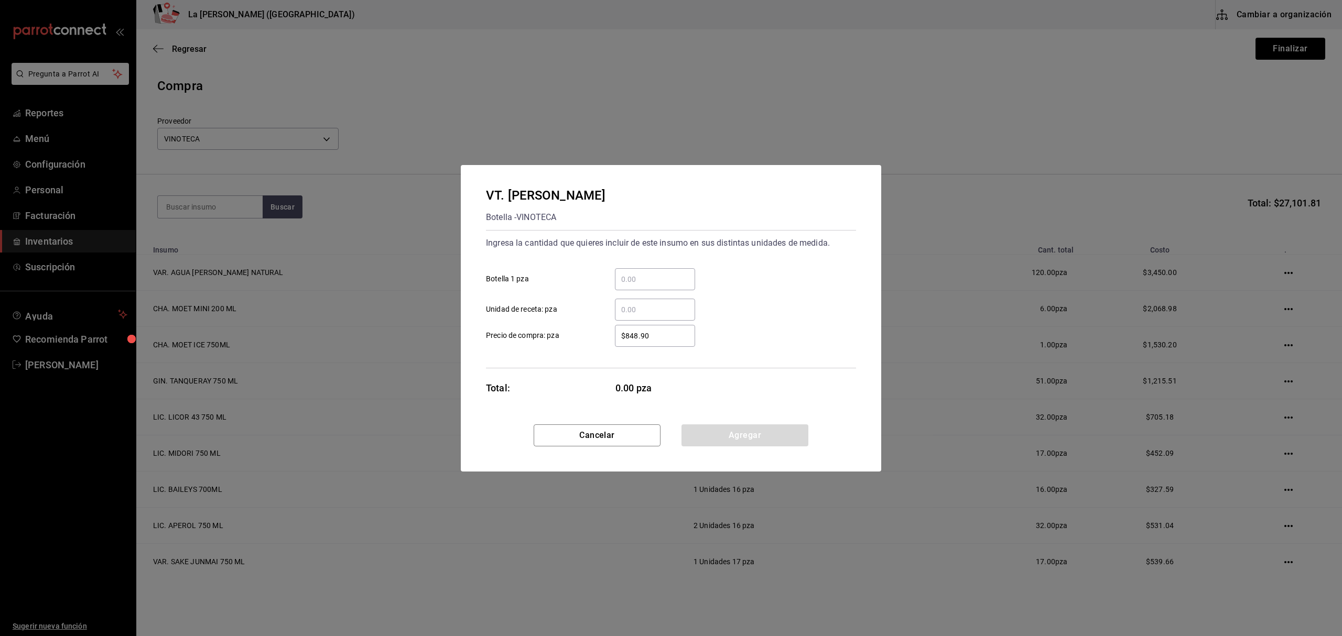
click at [636, 282] on input "​ Botella 1 pza" at bounding box center [655, 279] width 80 height 13
click button "Agregar" at bounding box center [744, 436] width 127 height 22
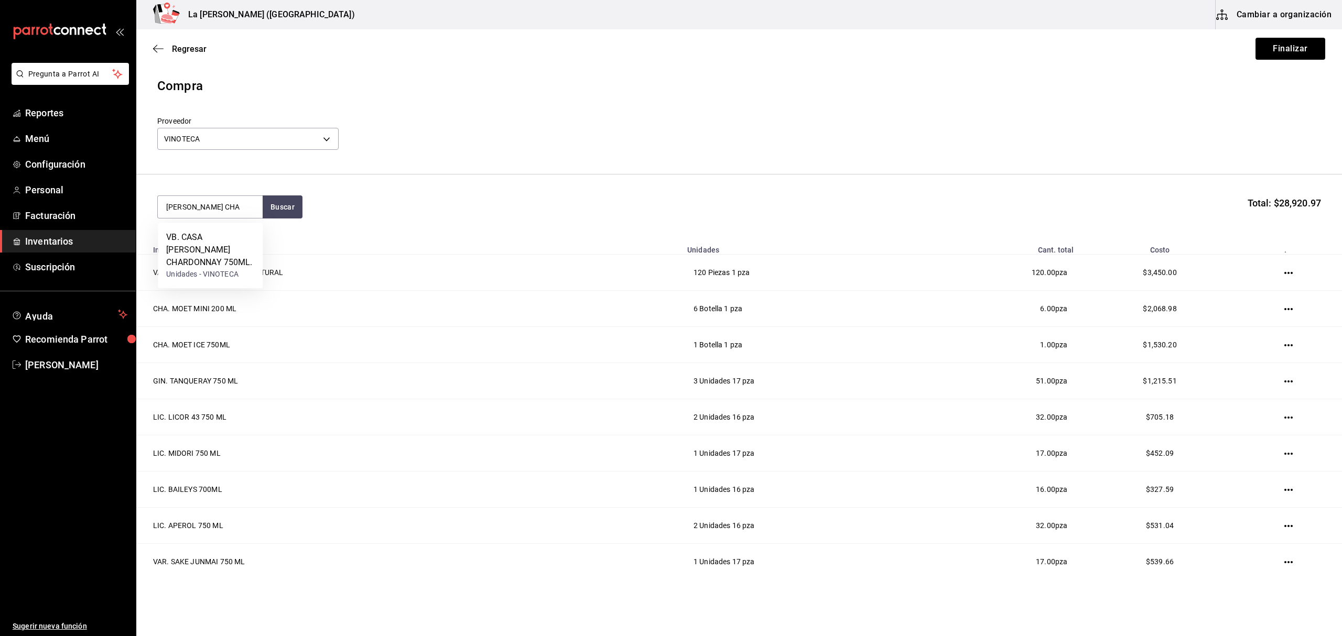
click at [226, 250] on div "VB. CASA MADERO CHARDONNAY 750ML." at bounding box center [210, 250] width 88 height 38
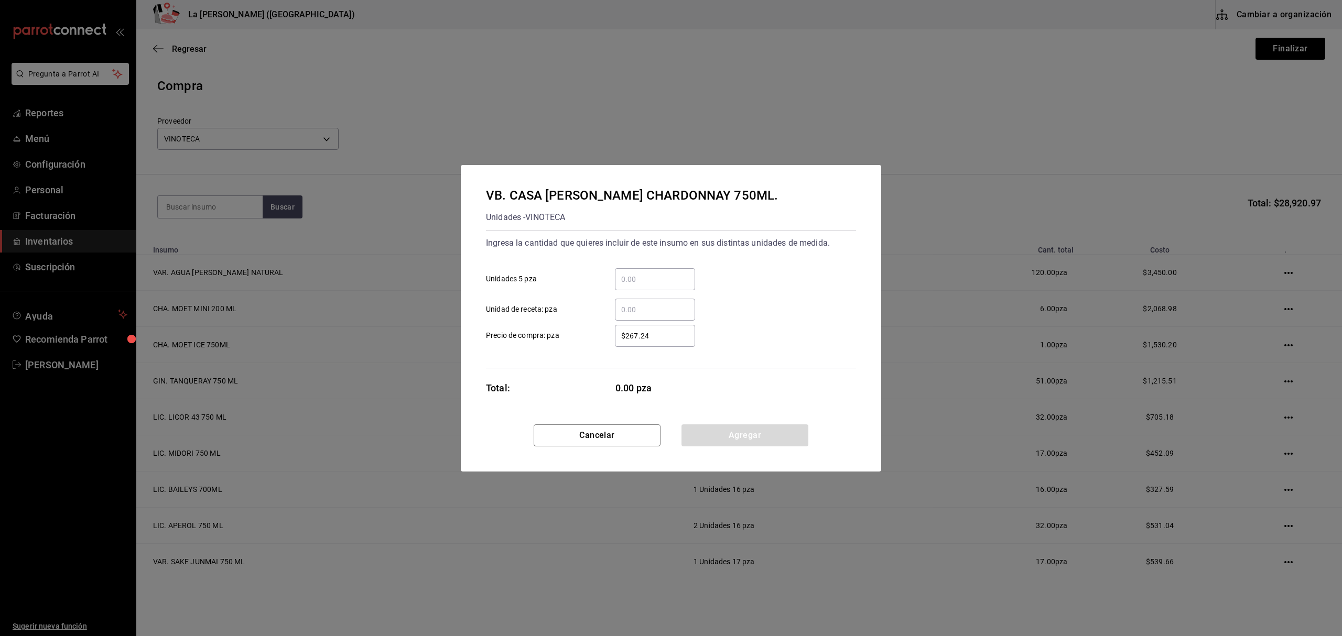
click at [665, 279] on input "​ Unidades 5 pza" at bounding box center [655, 279] width 80 height 13
click button "Agregar" at bounding box center [744, 436] width 127 height 22
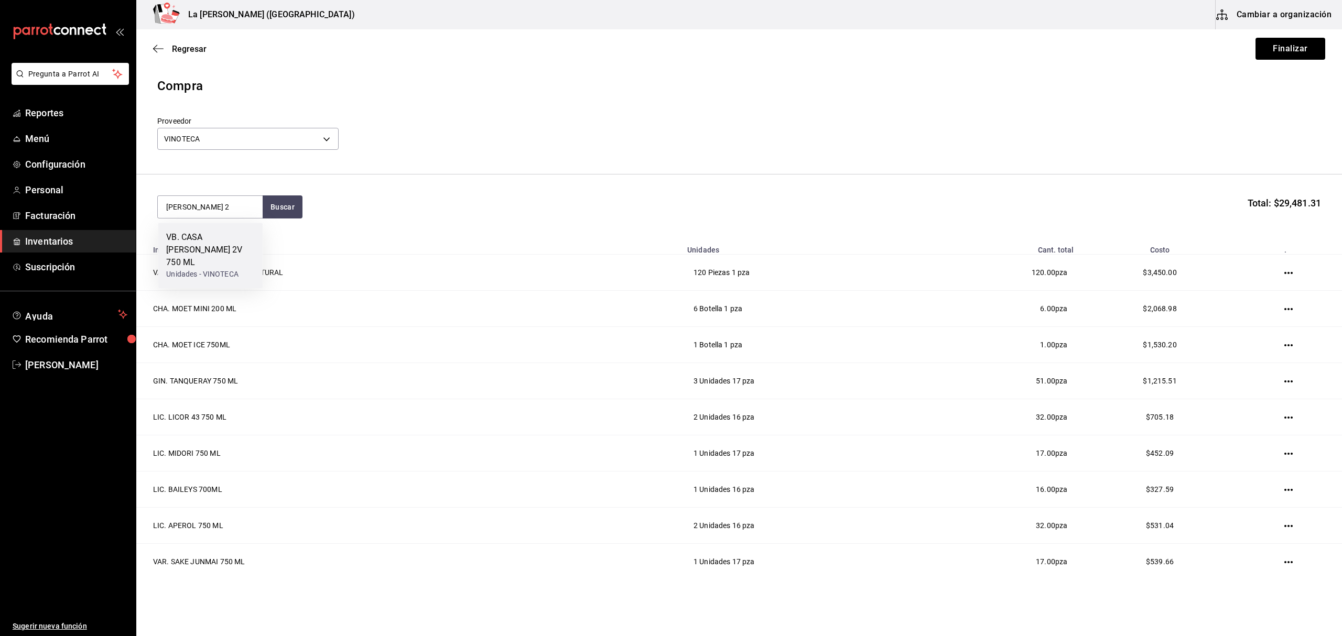
click at [204, 244] on div "VB. CASA MADERO 2V 750 ML" at bounding box center [210, 250] width 88 height 38
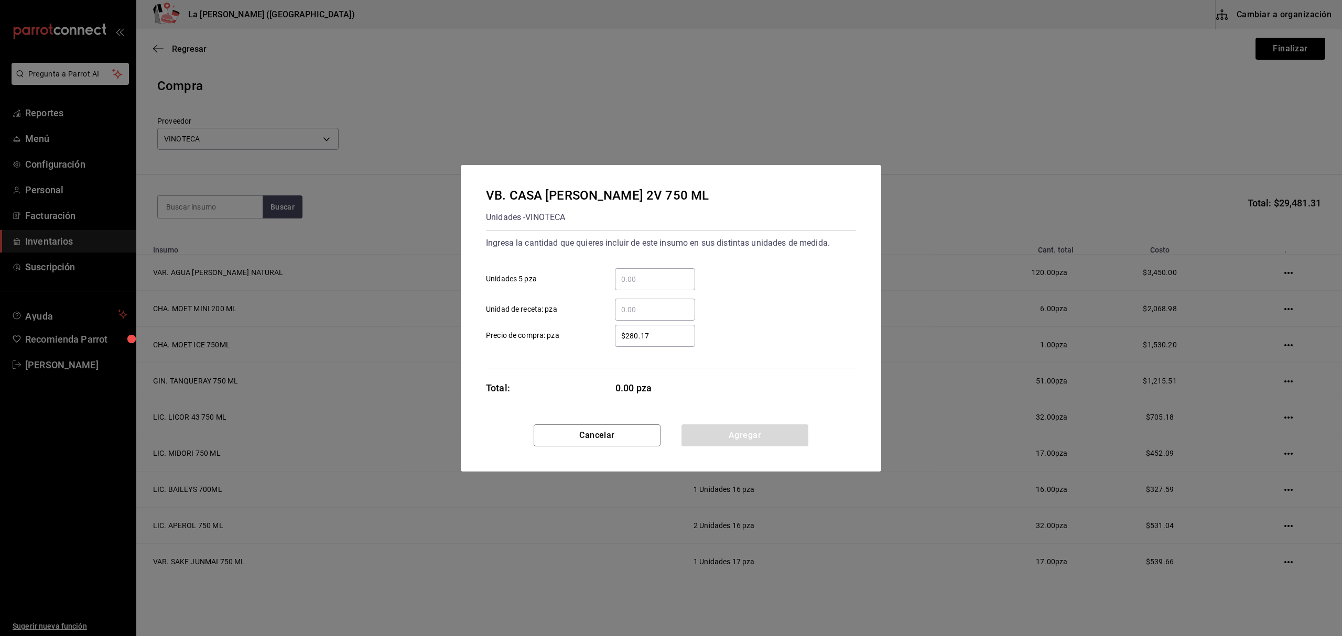
click at [651, 278] on input "​ Unidades 5 pza" at bounding box center [655, 279] width 80 height 13
click button "Agregar" at bounding box center [744, 436] width 127 height 22
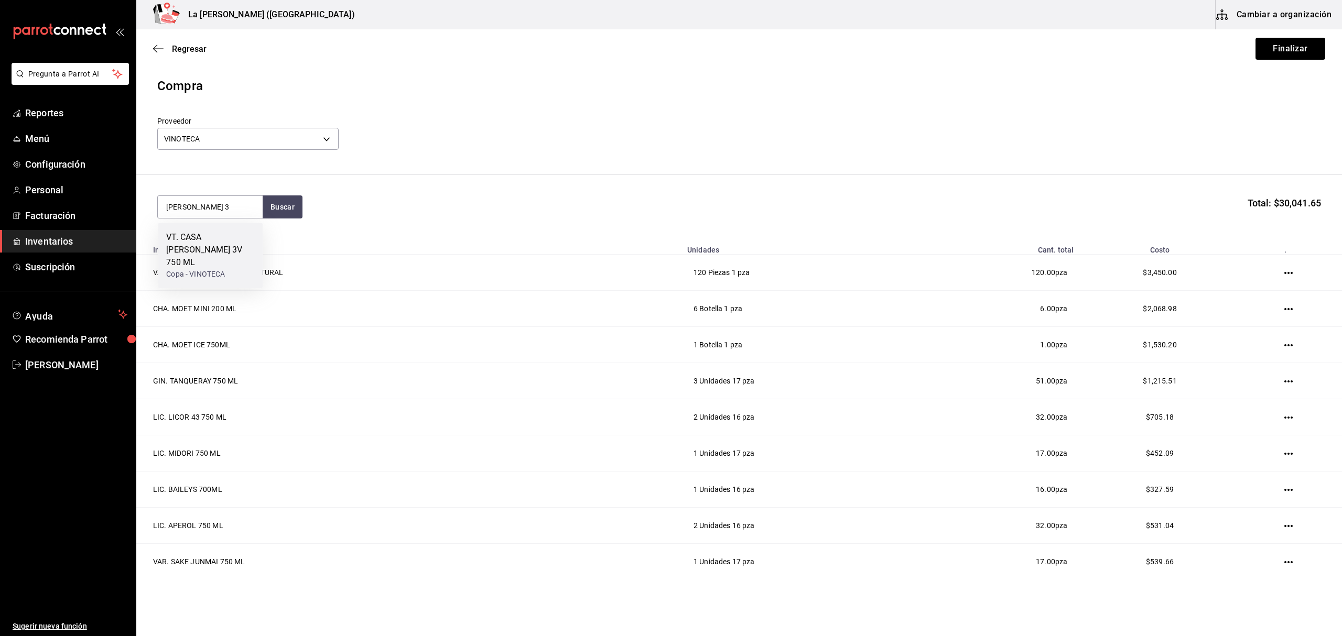
click at [214, 246] on div "VT. CASA MADERO 3V 750 ML" at bounding box center [210, 250] width 88 height 38
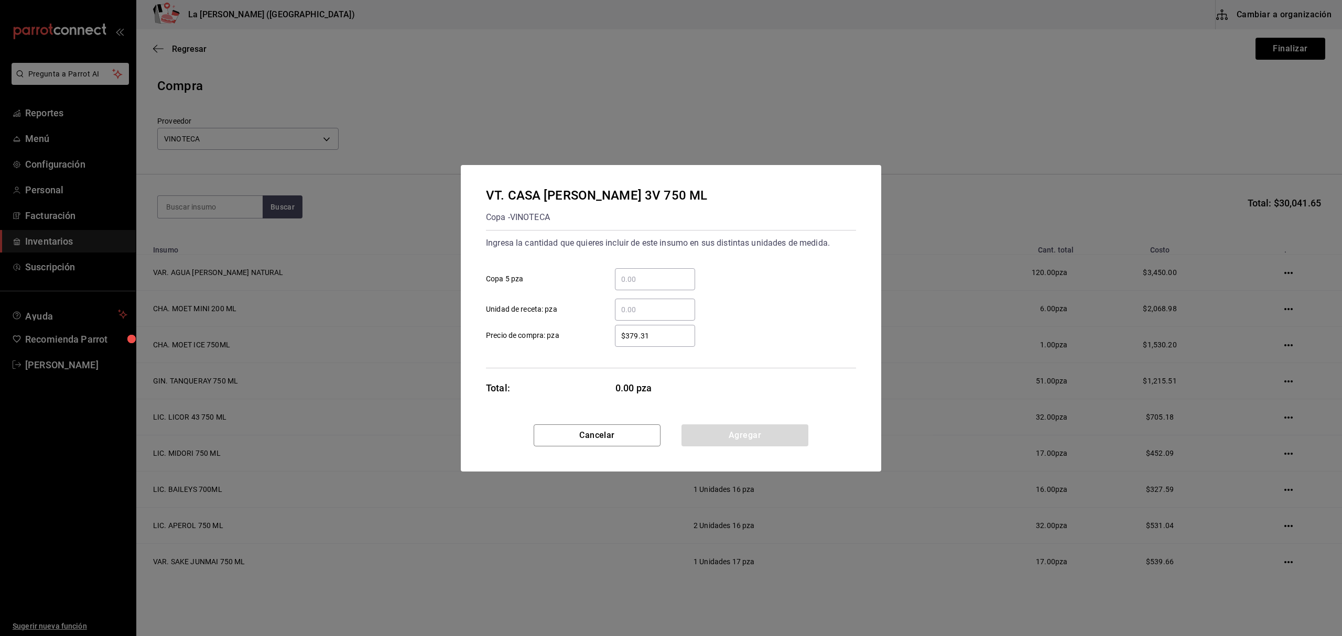
click at [637, 273] on input "​ Copa 5 pza" at bounding box center [655, 279] width 80 height 13
click button "Agregar" at bounding box center [744, 436] width 127 height 22
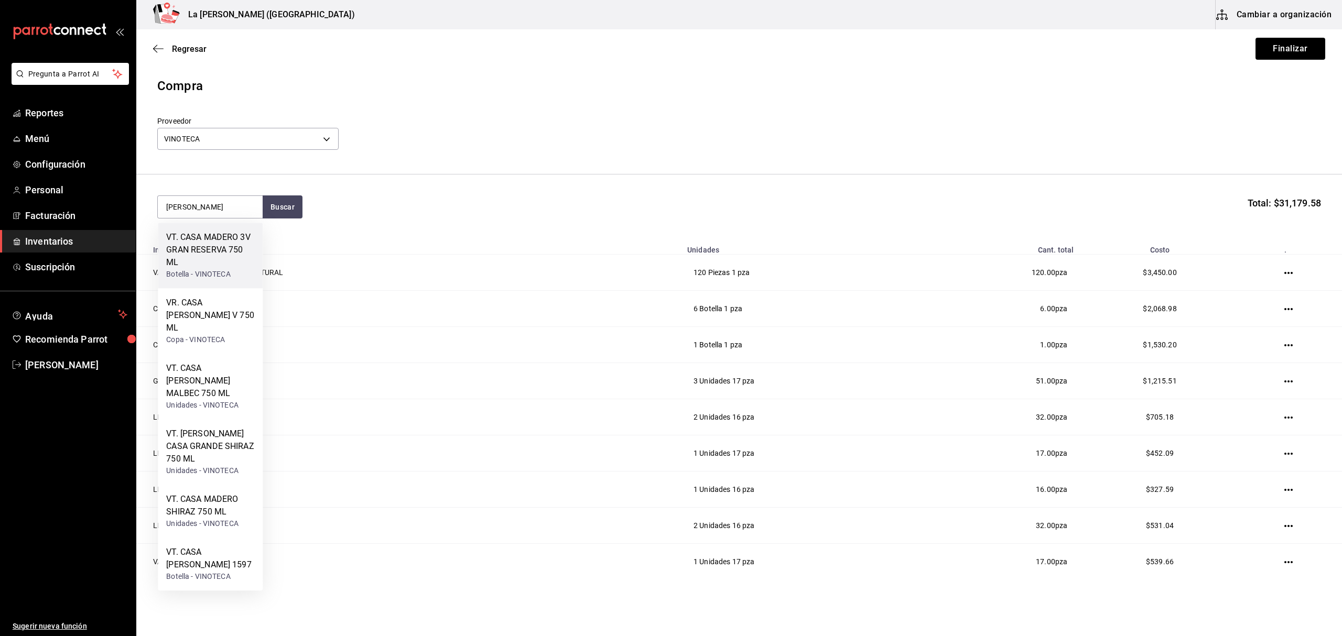
click at [214, 247] on div "VT. CASA MADERO 3V GRAN RESERVA 750 ML" at bounding box center [210, 250] width 88 height 38
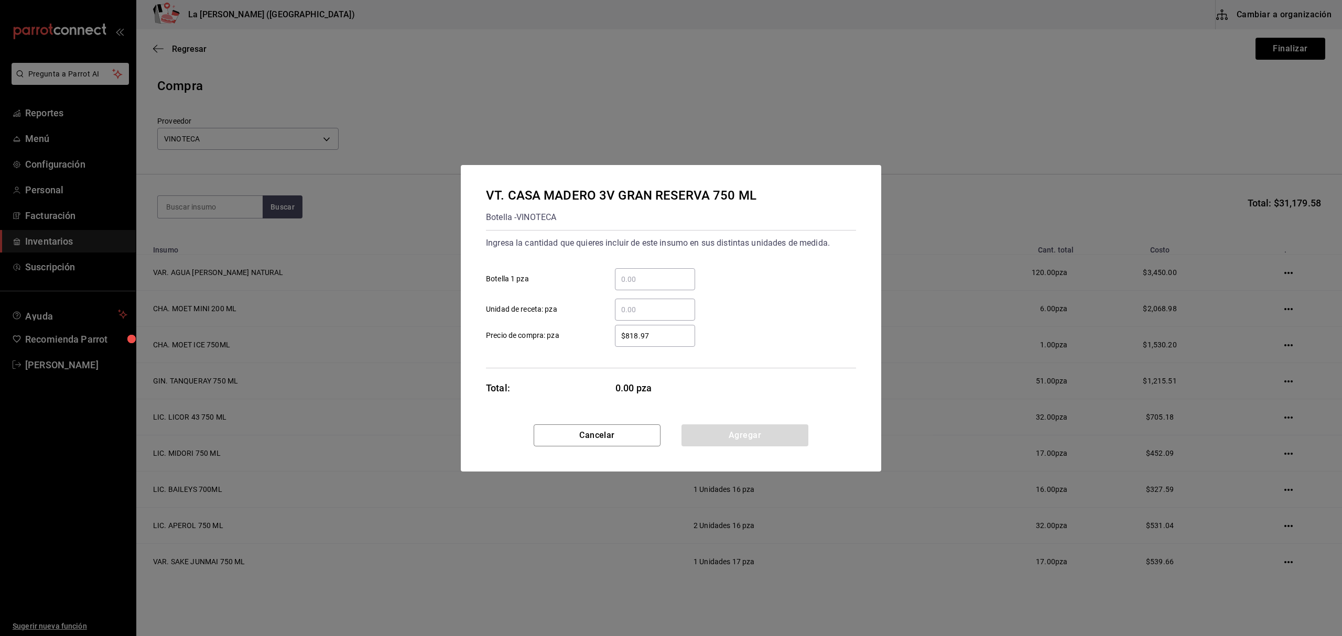
click at [674, 280] on input "​ Botella 1 pza" at bounding box center [655, 279] width 80 height 13
click button "Agregar" at bounding box center [744, 436] width 127 height 22
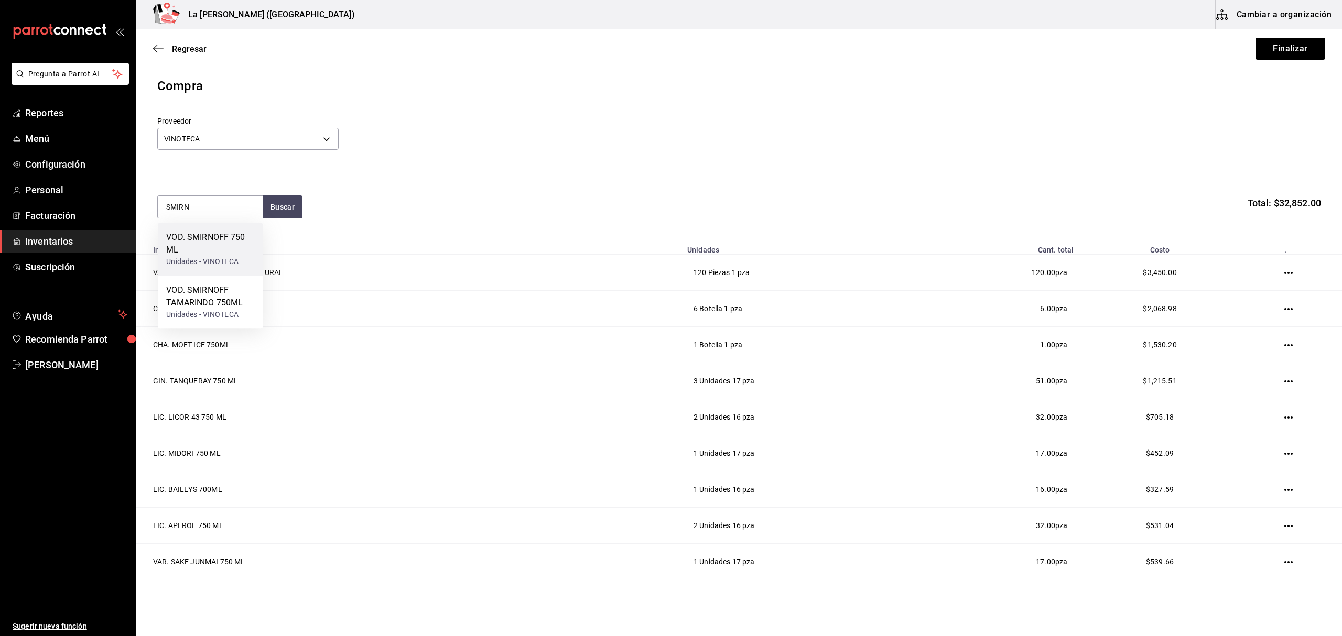
click at [220, 235] on div "VOD. SMIRNOFF 750 ML" at bounding box center [210, 243] width 88 height 25
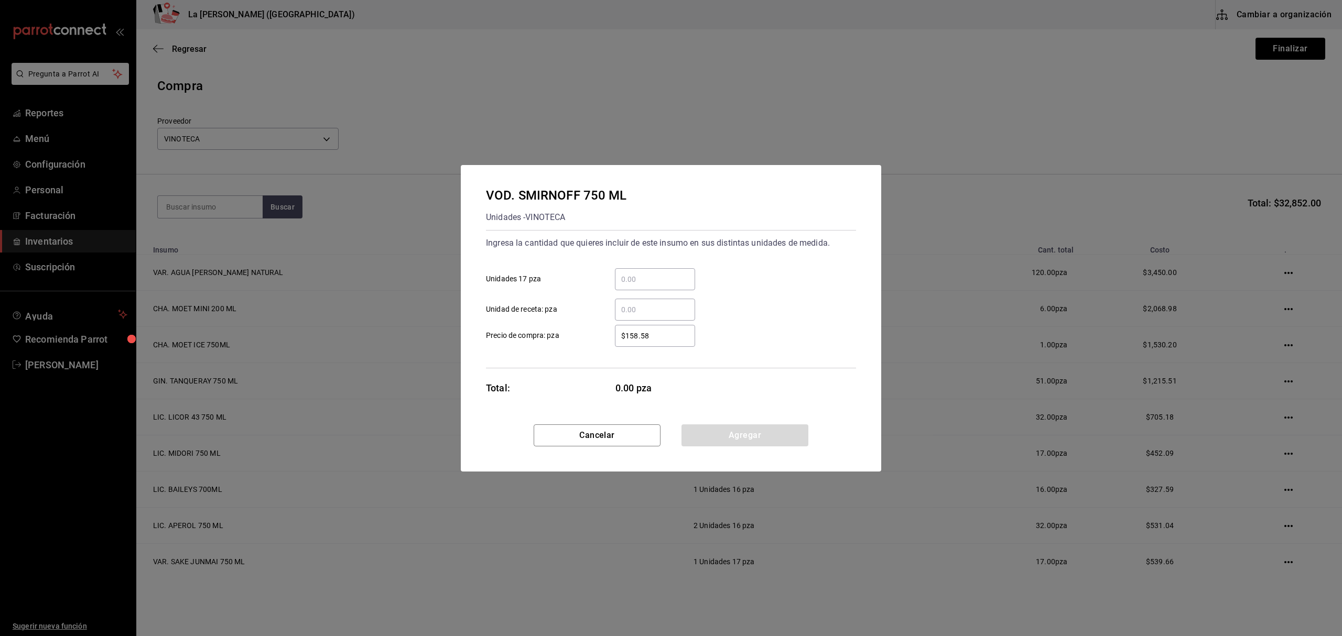
click at [673, 274] on input "​ Unidades 17 pza" at bounding box center [655, 279] width 80 height 13
click button "Agregar" at bounding box center [744, 436] width 127 height 22
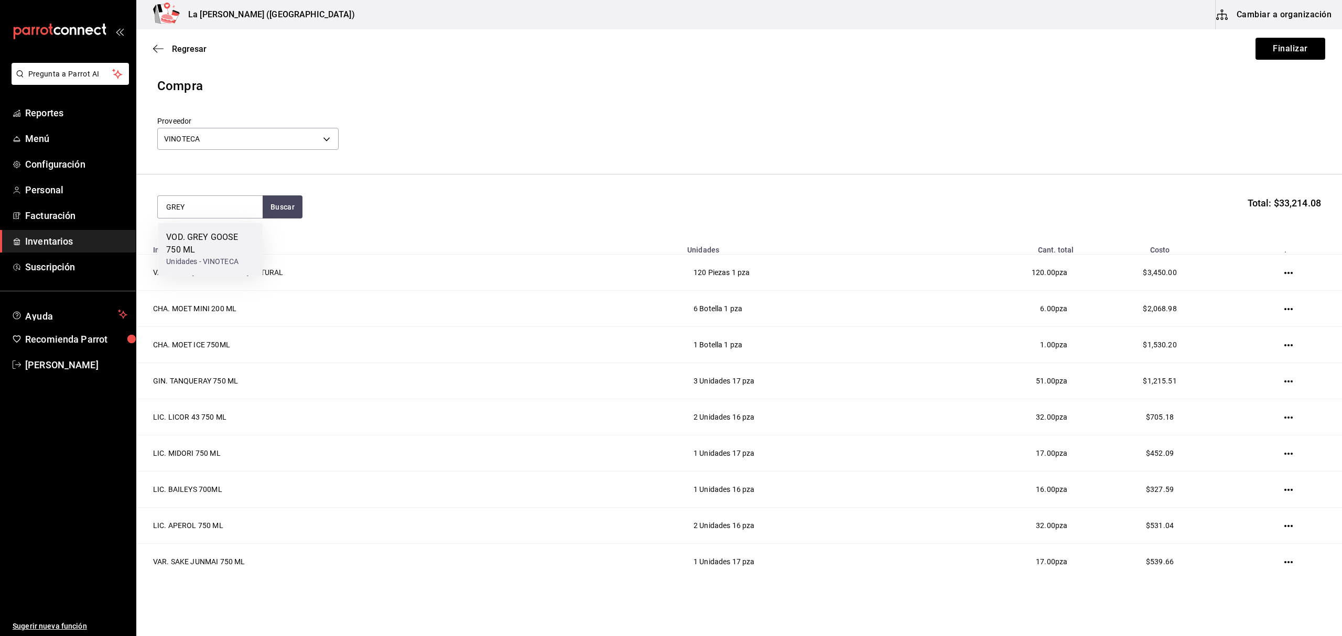
click at [210, 240] on div "VOD. GREY GOOSE 750 ML" at bounding box center [210, 243] width 88 height 25
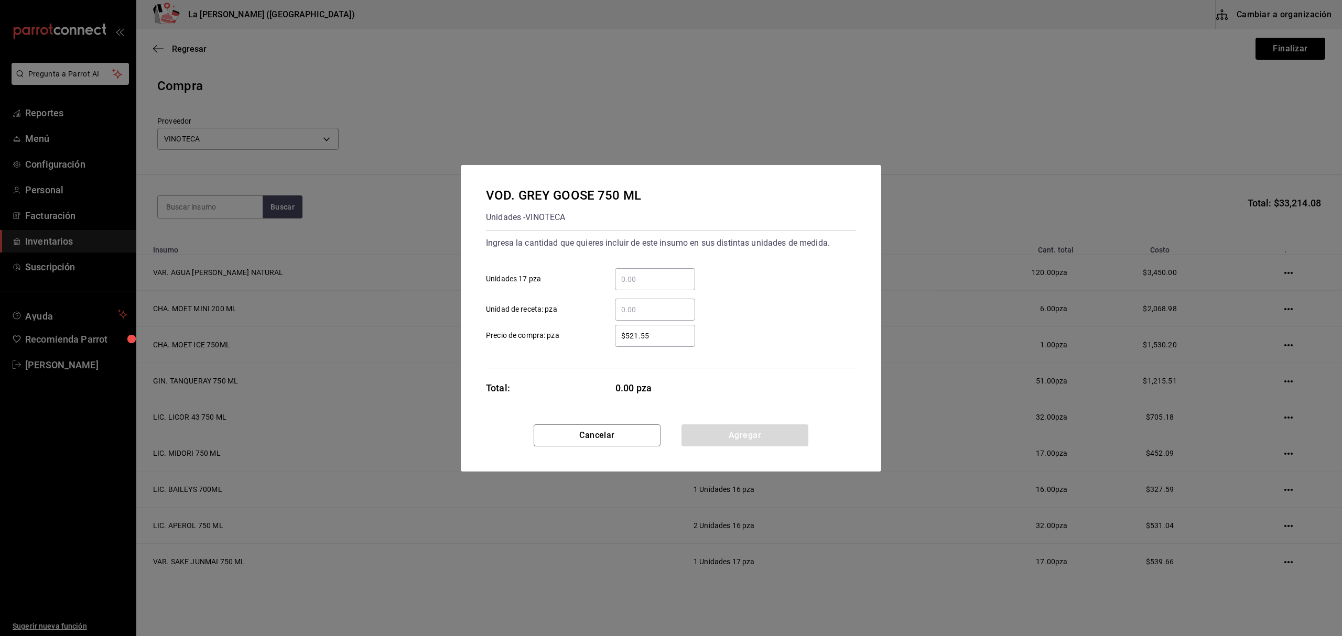
click at [644, 275] on input "​ Unidades 17 pza" at bounding box center [655, 279] width 80 height 13
click button "Agregar" at bounding box center [744, 436] width 127 height 22
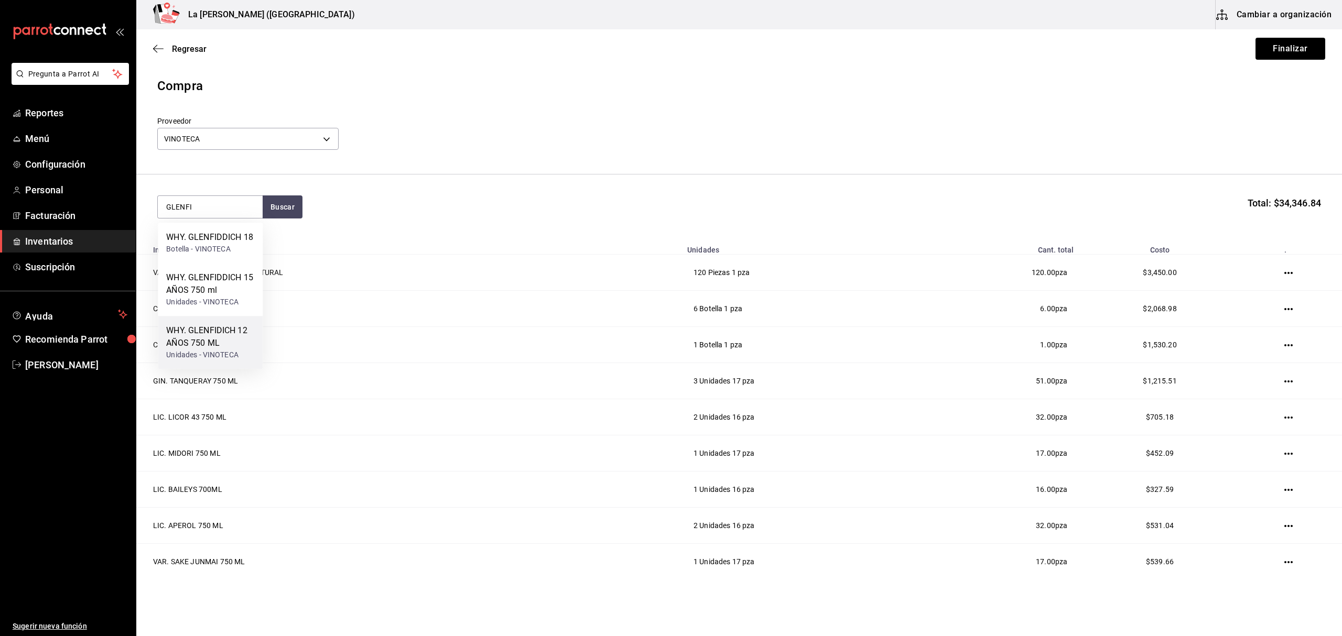
click at [214, 337] on div "WHY. GLENFIDICH 12 AÑOS 750 ML" at bounding box center [210, 336] width 88 height 25
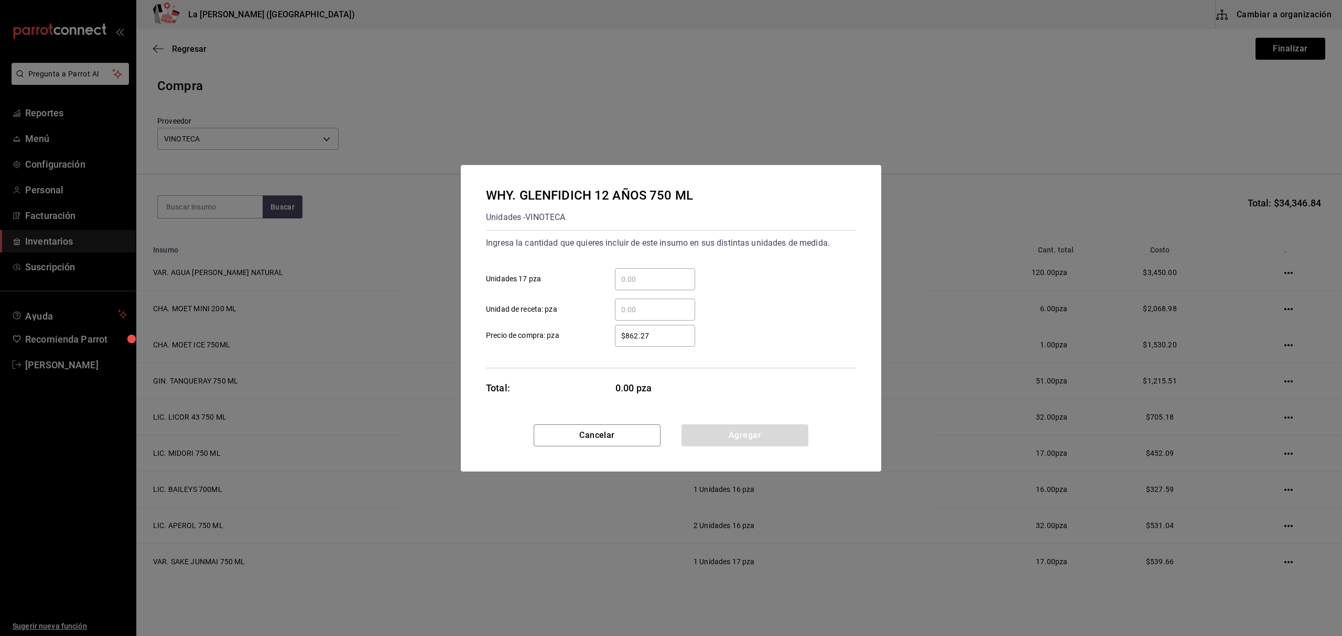
click at [642, 273] on input "​ Unidades 17 pza" at bounding box center [655, 279] width 80 height 13
click button "Agregar" at bounding box center [744, 436] width 127 height 22
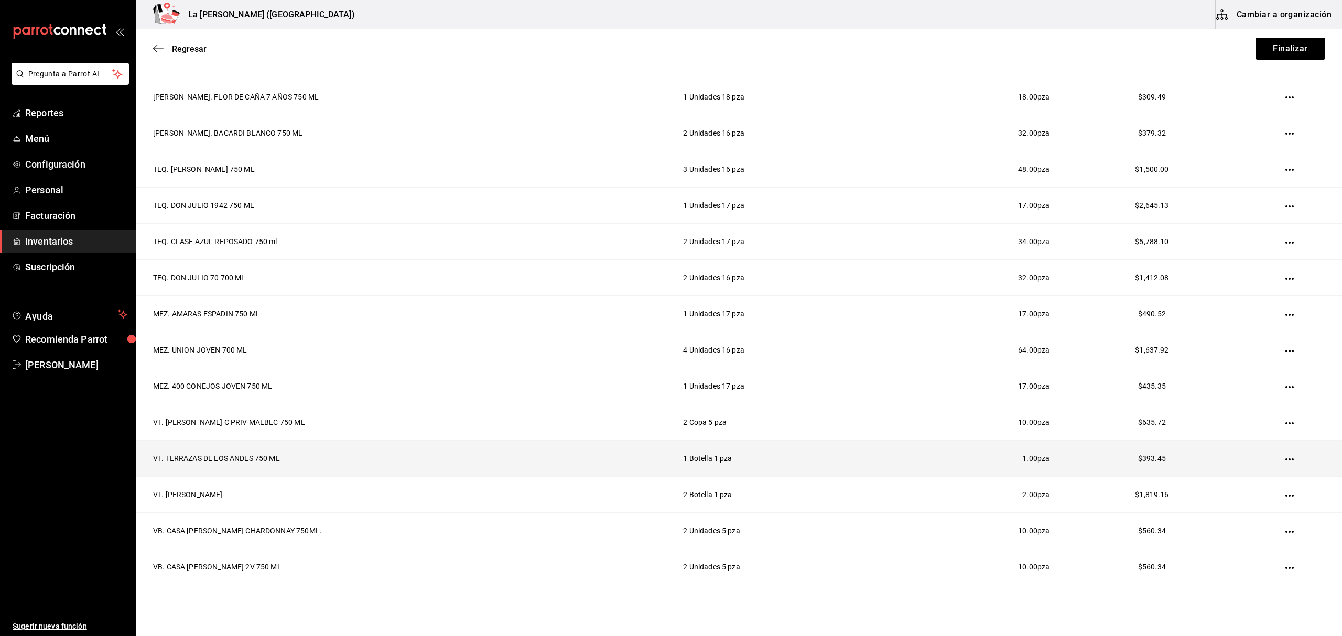
scroll to position [765, 0]
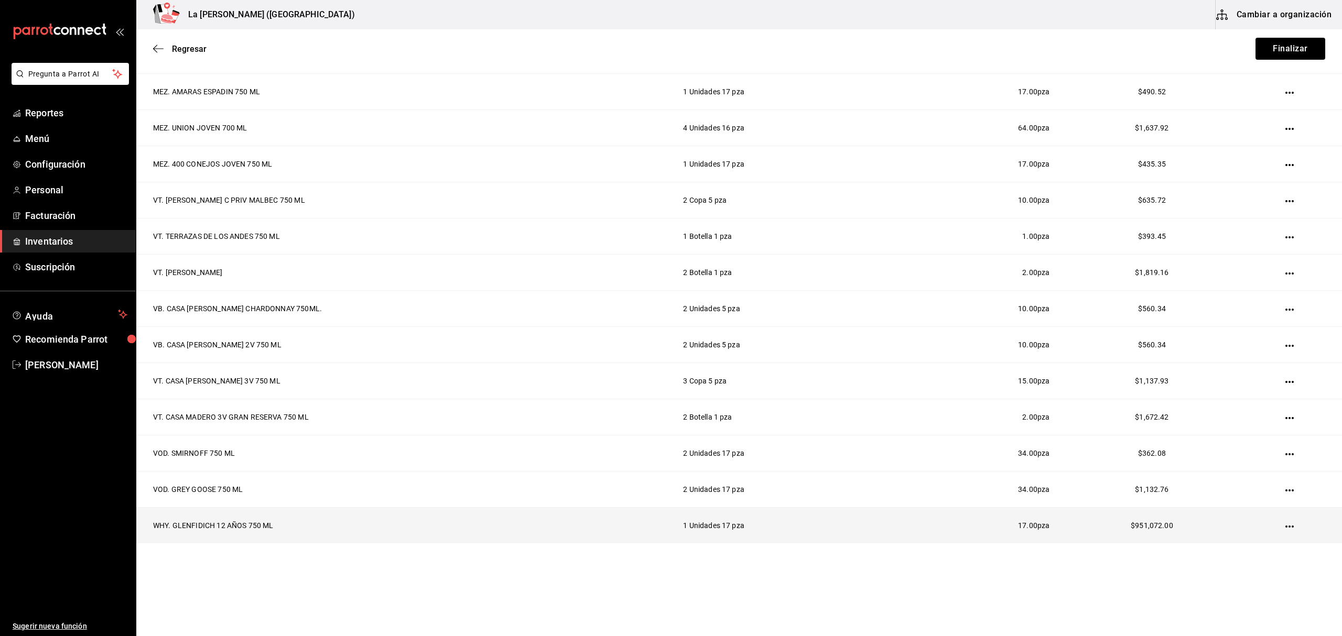
click at [1285, 527] on icon "button" at bounding box center [1289, 527] width 8 height 8
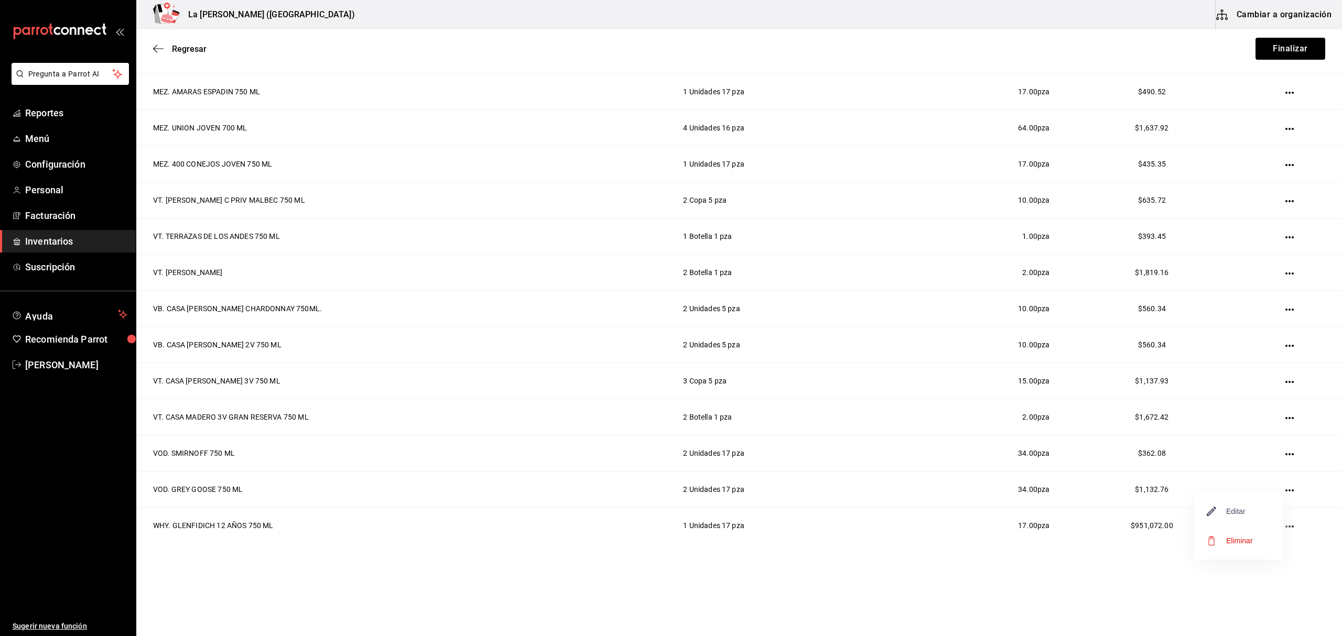
click at [1240, 513] on span "Editar" at bounding box center [1226, 511] width 38 height 13
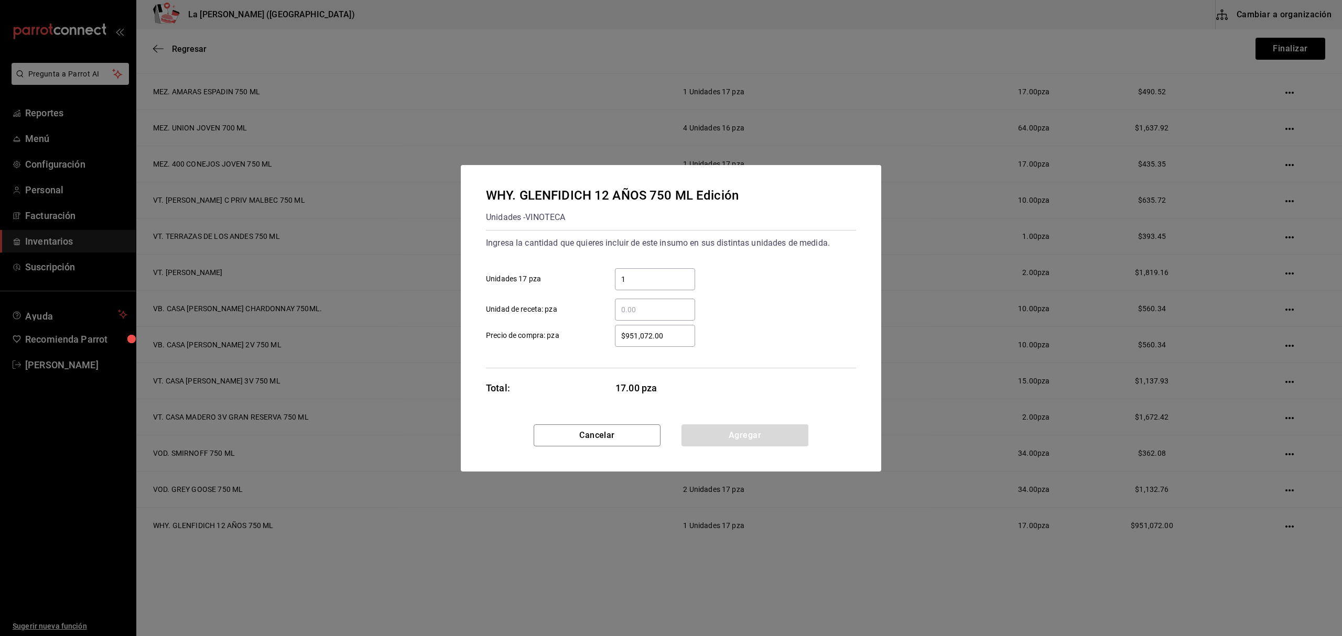
click at [678, 331] on input "$951,072.00" at bounding box center [655, 336] width 80 height 13
click button "Agregar" at bounding box center [744, 436] width 127 height 22
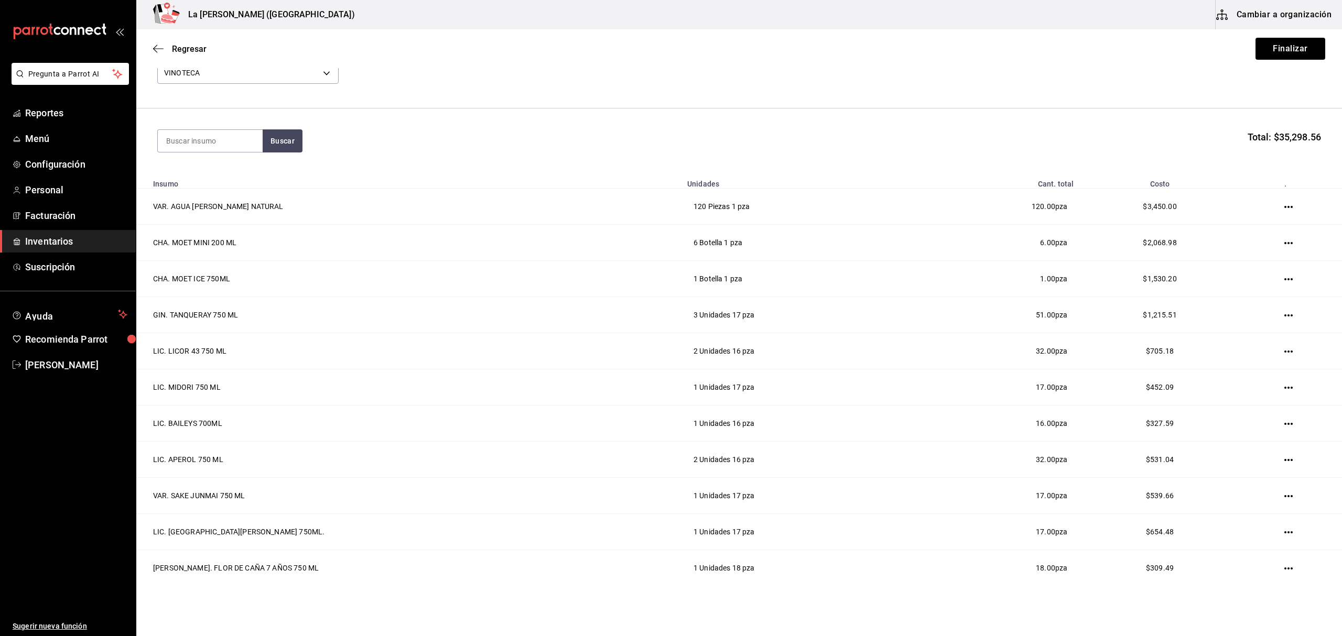
scroll to position [0, 0]
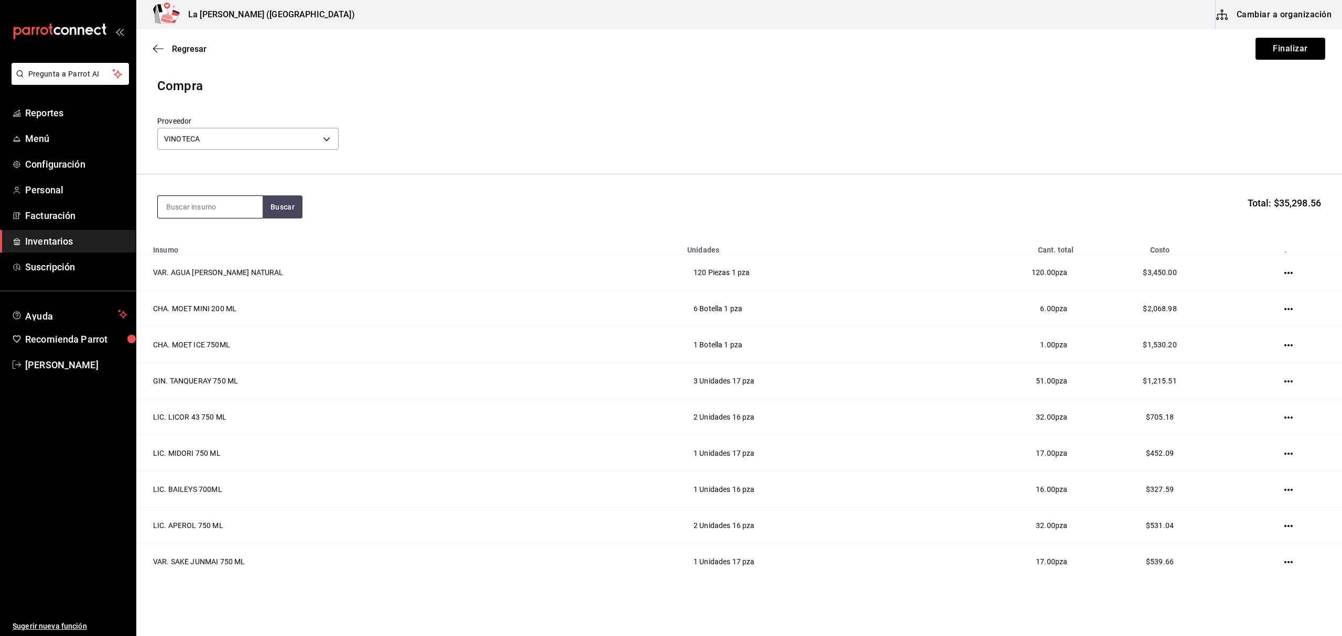
click at [187, 210] on input at bounding box center [210, 207] width 105 height 22
click at [198, 238] on div "WHY. BLACK LABEL 750 ML" at bounding box center [210, 243] width 88 height 25
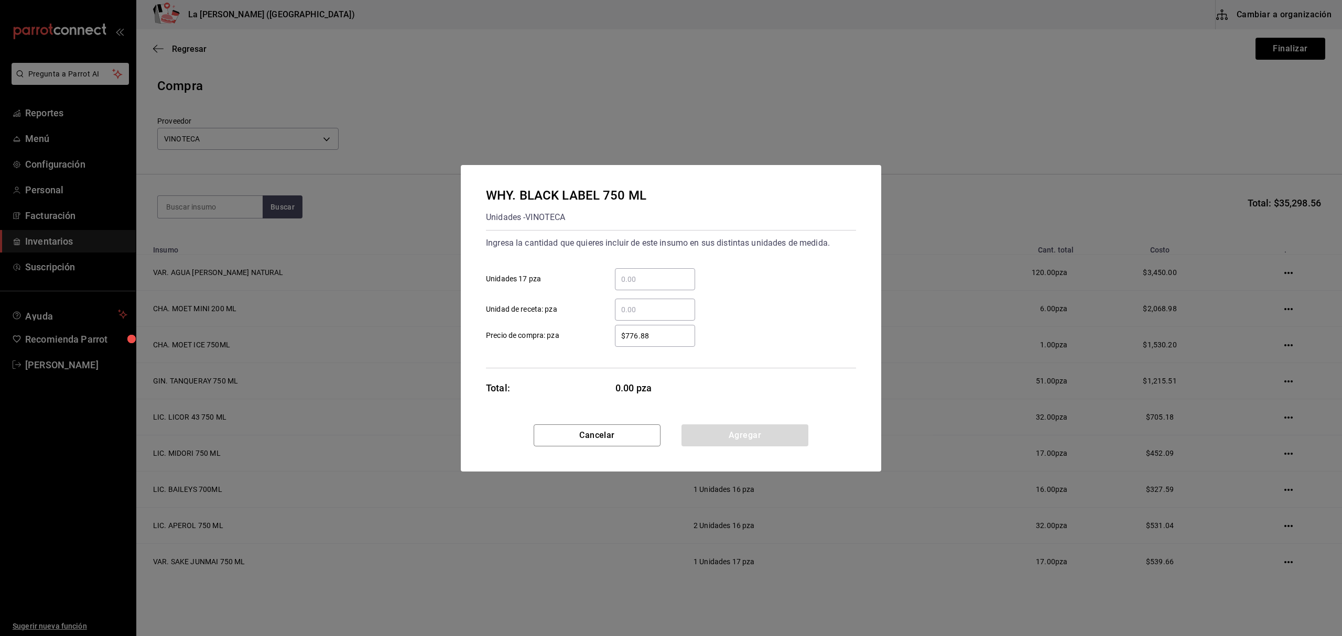
click at [668, 271] on div "​" at bounding box center [655, 279] width 80 height 22
click at [668, 273] on input "​ Unidades 17 pza" at bounding box center [655, 279] width 80 height 13
click button "Agregar" at bounding box center [744, 436] width 127 height 22
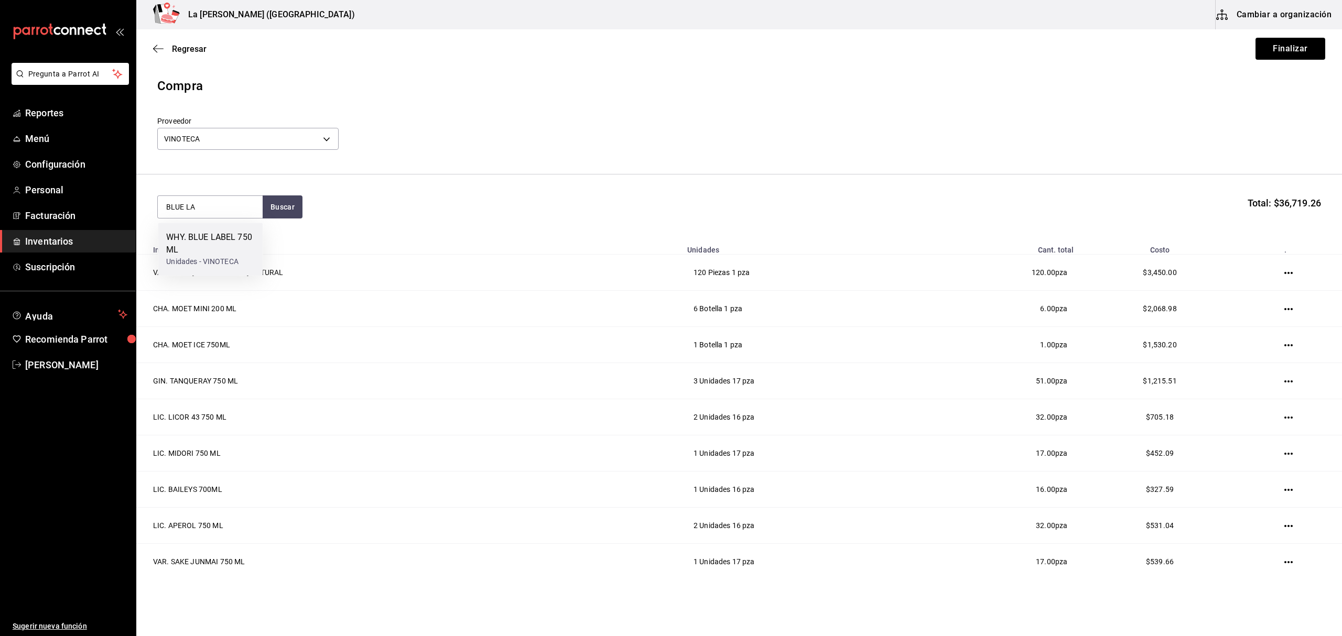
click at [208, 237] on div "WHY. BLUE LABEL 750 ML" at bounding box center [210, 243] width 88 height 25
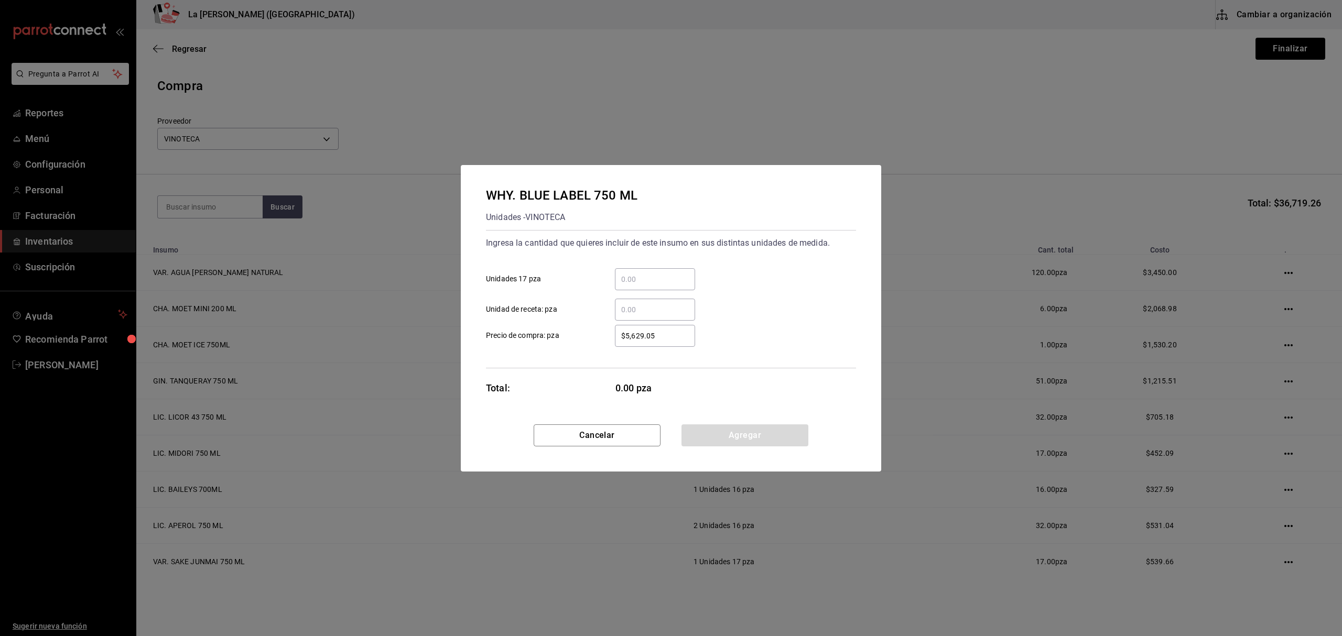
click at [657, 281] on input "​ Unidades 17 pza" at bounding box center [655, 279] width 80 height 13
click button "Agregar" at bounding box center [744, 436] width 127 height 22
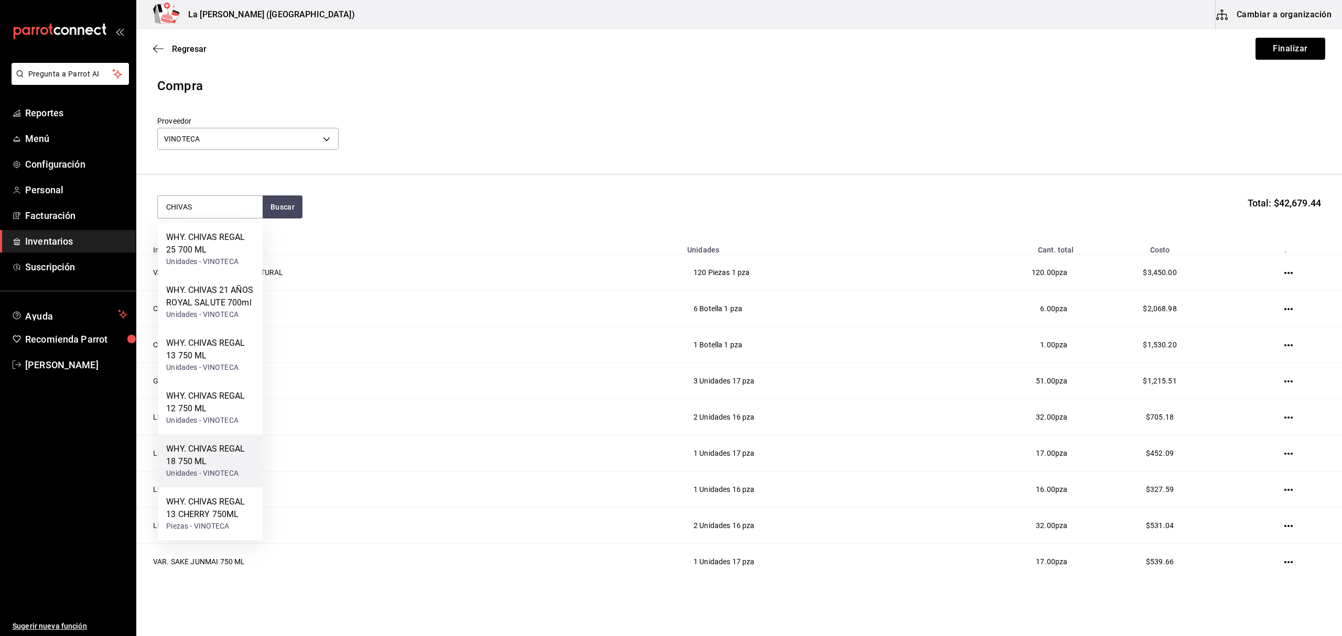
click at [202, 462] on div "WHY. CHIVAS REGAL 18 750 ML" at bounding box center [210, 455] width 88 height 25
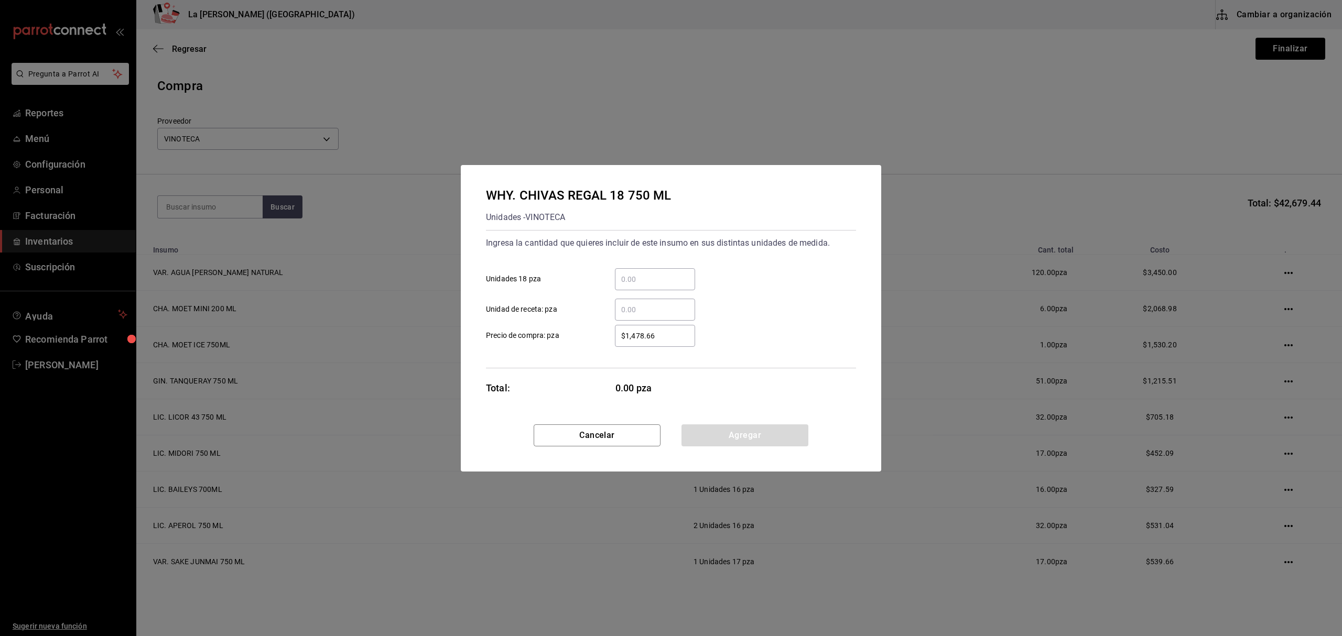
click at [626, 273] on input "​ Unidades 18 pza" at bounding box center [655, 279] width 80 height 13
click button "Agregar" at bounding box center [744, 436] width 127 height 22
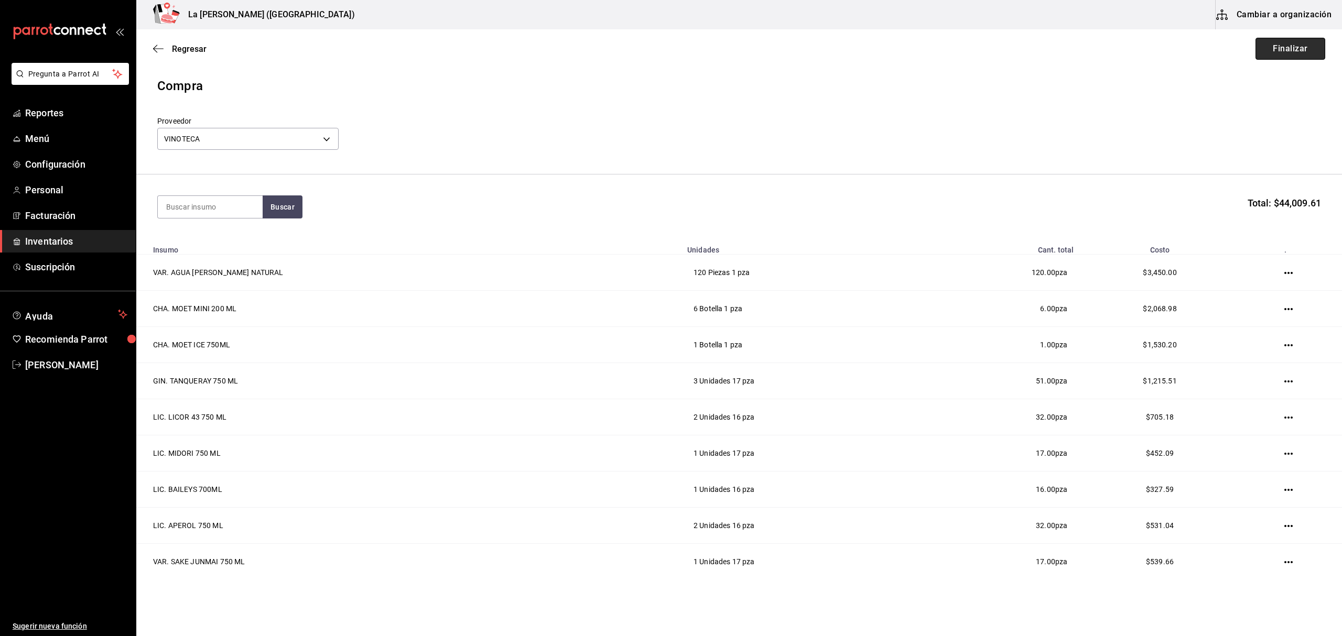
click at [1279, 55] on button "Finalizar" at bounding box center [1291, 49] width 70 height 22
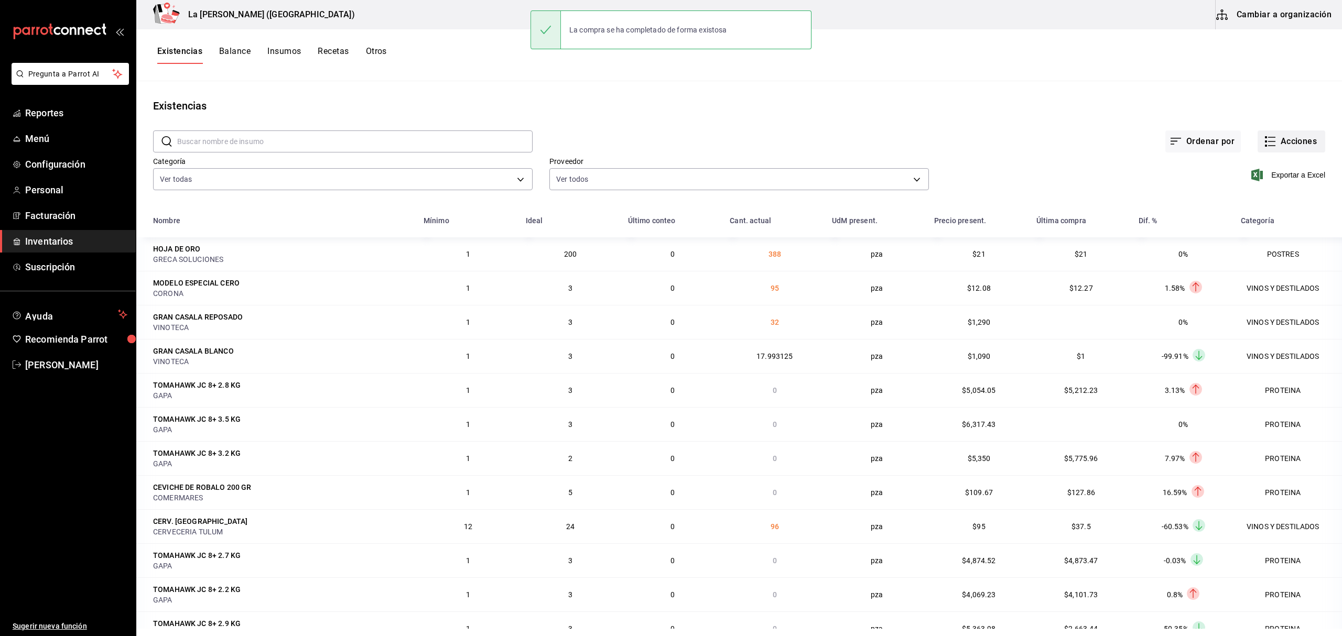
click at [1301, 147] on button "Acciones" at bounding box center [1292, 142] width 68 height 22
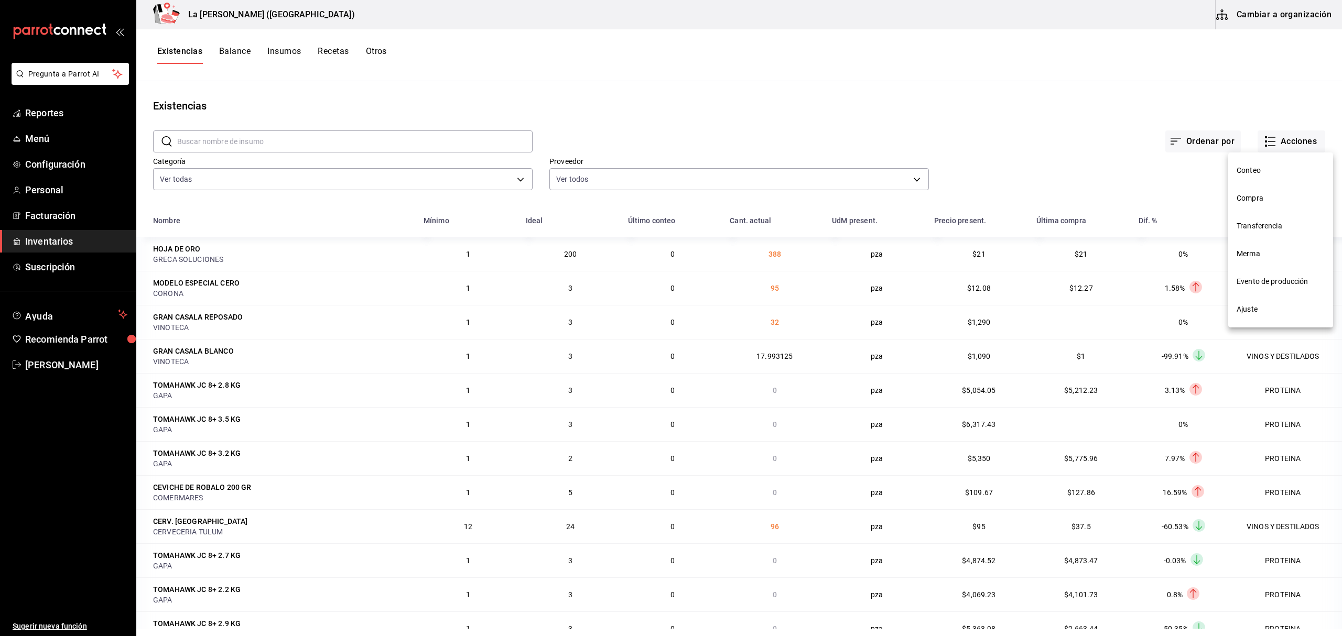
click at [1257, 204] on li "Compra" at bounding box center [1280, 199] width 105 height 28
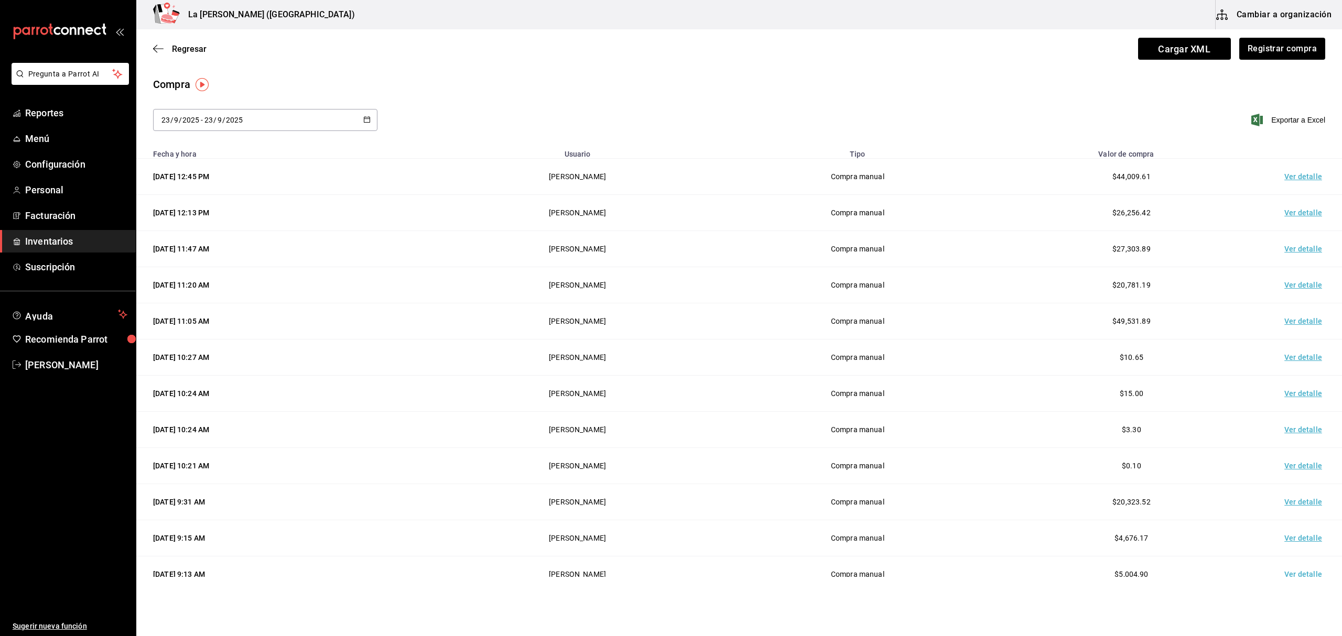
click at [1293, 181] on td "Ver detalle" at bounding box center [1305, 177] width 73 height 36
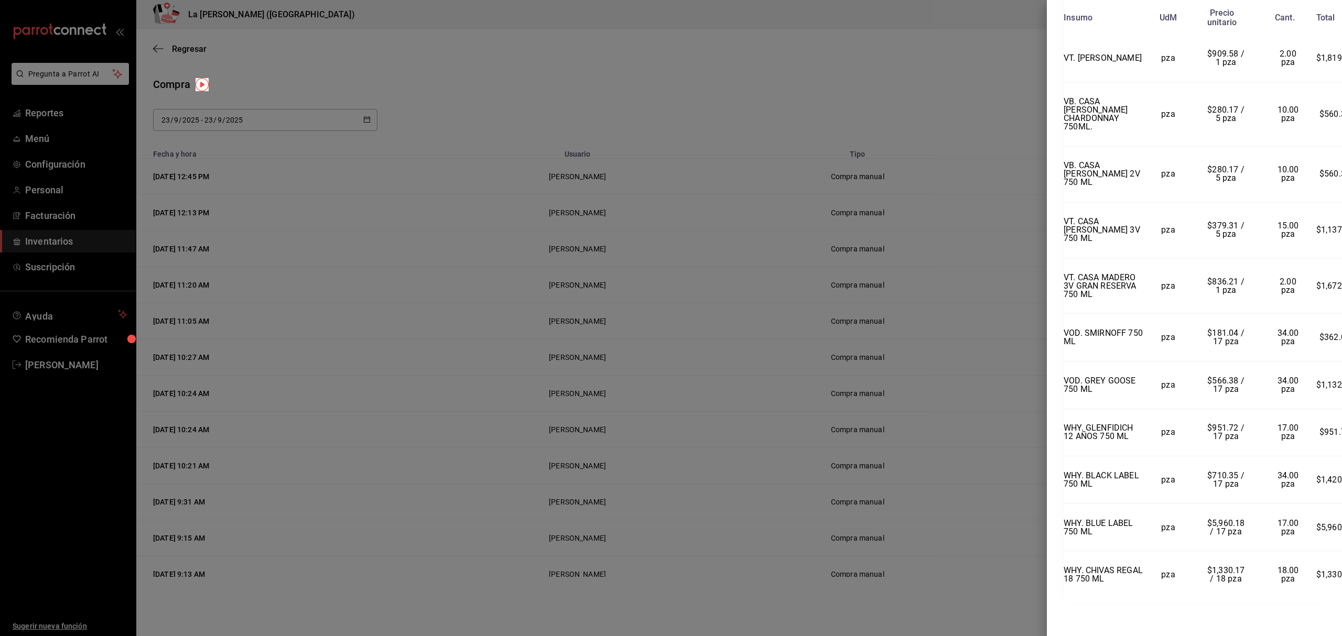
scroll to position [1517, 0]
click at [884, 110] on div at bounding box center [671, 318] width 1342 height 636
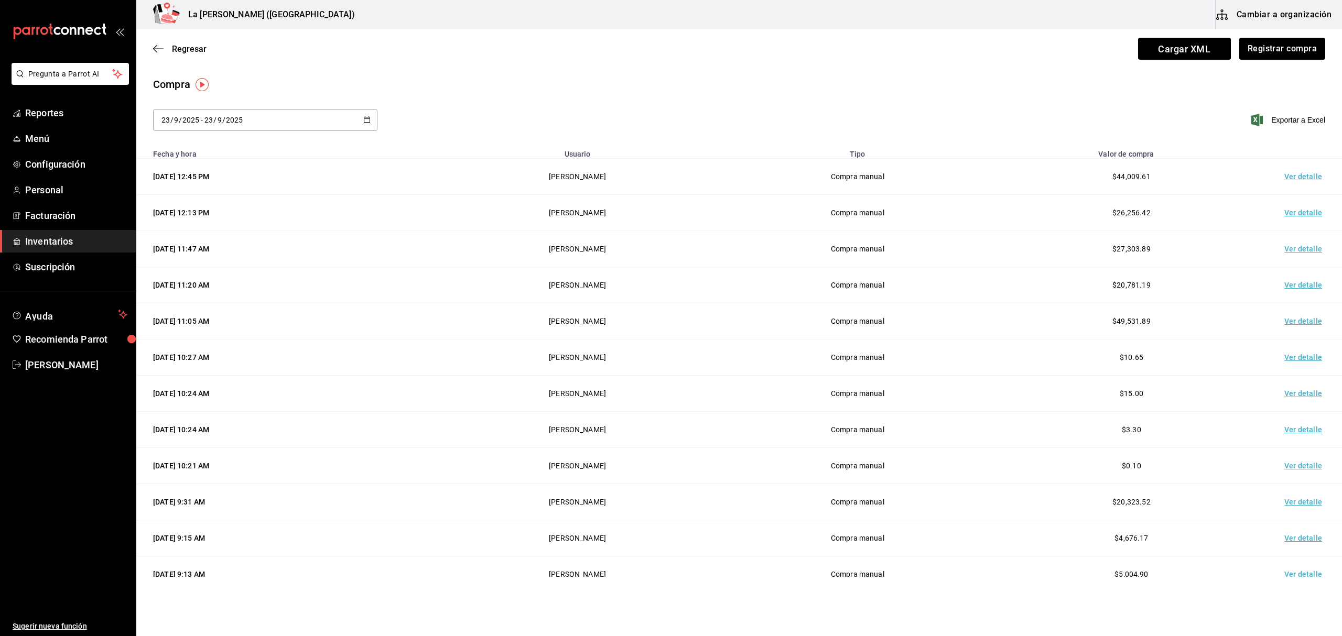
click at [84, 239] on span "Inventarios" at bounding box center [76, 241] width 102 height 14
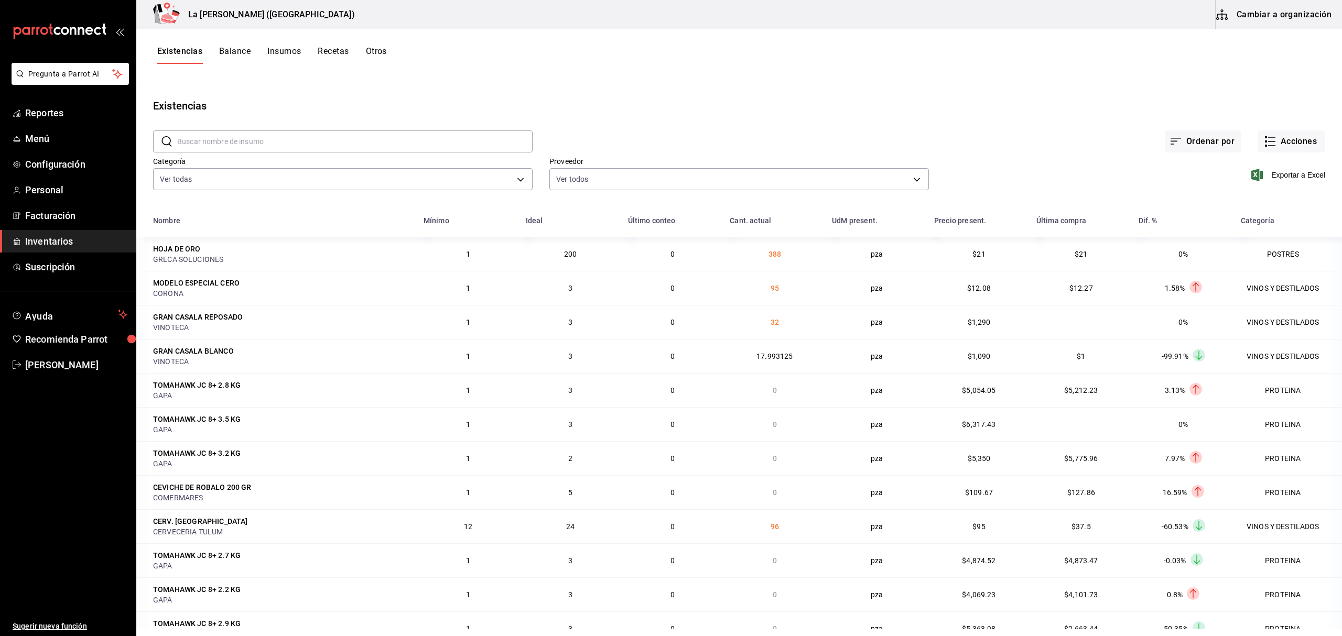
click at [244, 135] on input "text" at bounding box center [354, 141] width 355 height 21
type input "KAHLU"
click at [1282, 24] on button "Cambiar a organización" at bounding box center [1275, 14] width 118 height 29
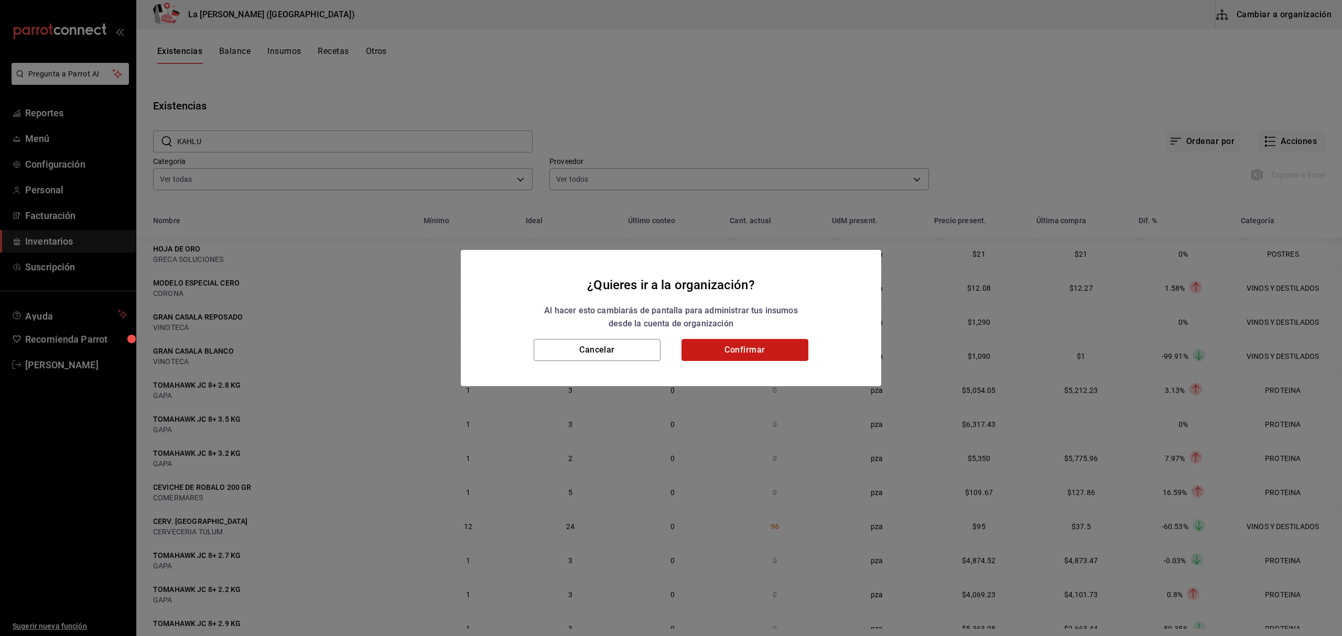
click at [768, 353] on button "Confirmar" at bounding box center [744, 350] width 127 height 22
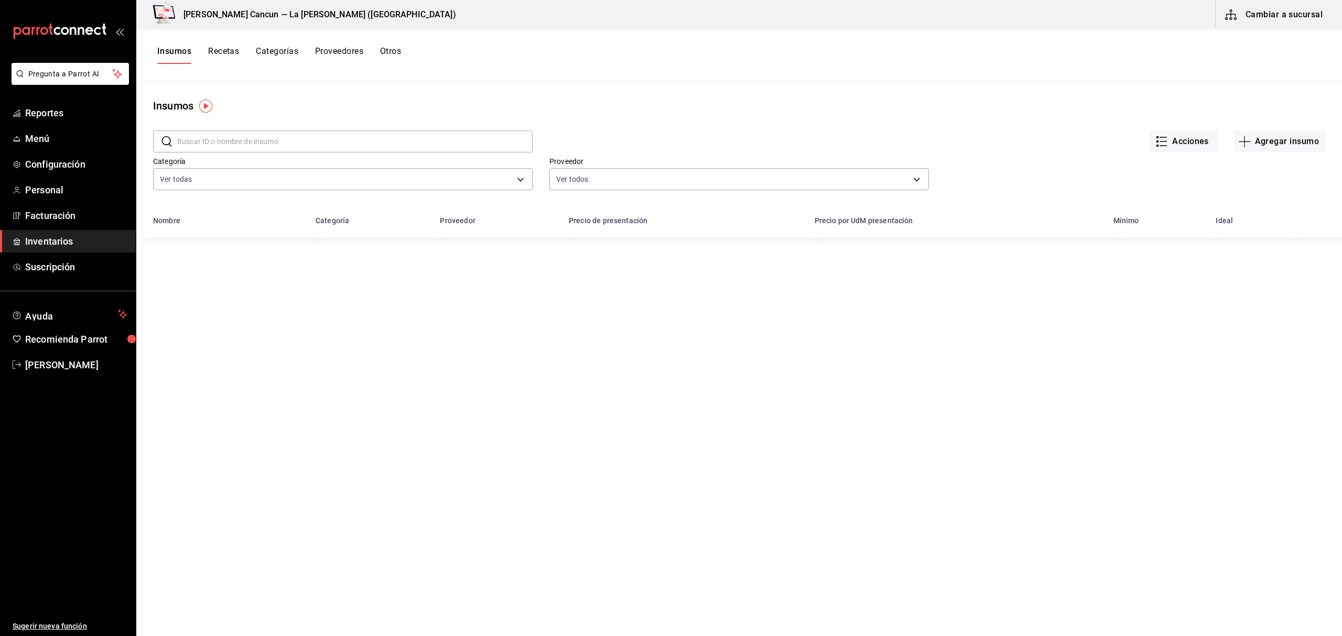
click at [276, 134] on input "text" at bounding box center [354, 141] width 355 height 21
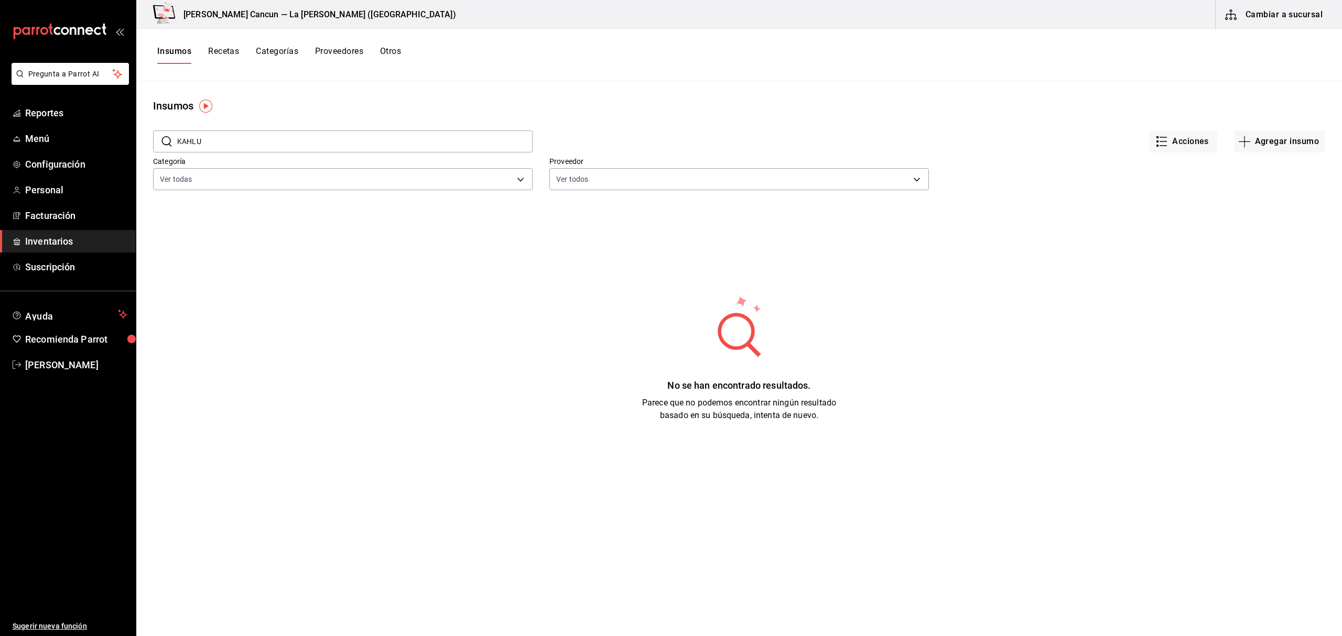
click at [264, 142] on input "KAHLU" at bounding box center [354, 141] width 355 height 21
click at [176, 55] on button "Insumos" at bounding box center [174, 55] width 34 height 18
click at [176, 51] on button "Insumos" at bounding box center [174, 55] width 34 height 18
click at [180, 52] on button "Insumos" at bounding box center [174, 55] width 34 height 18
click at [180, 53] on button "Insumos" at bounding box center [174, 55] width 34 height 18
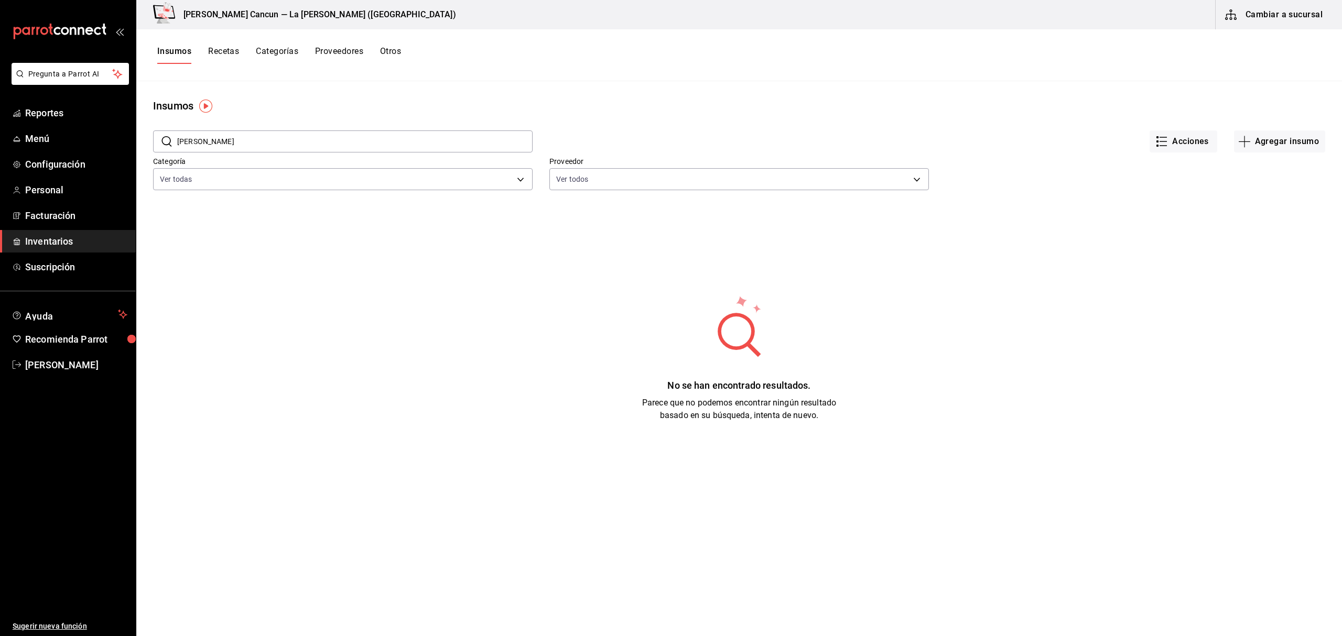
click at [180, 53] on button "Insumos" at bounding box center [174, 55] width 34 height 18
click at [224, 144] on input "[PERSON_NAME]" at bounding box center [354, 141] width 355 height 21
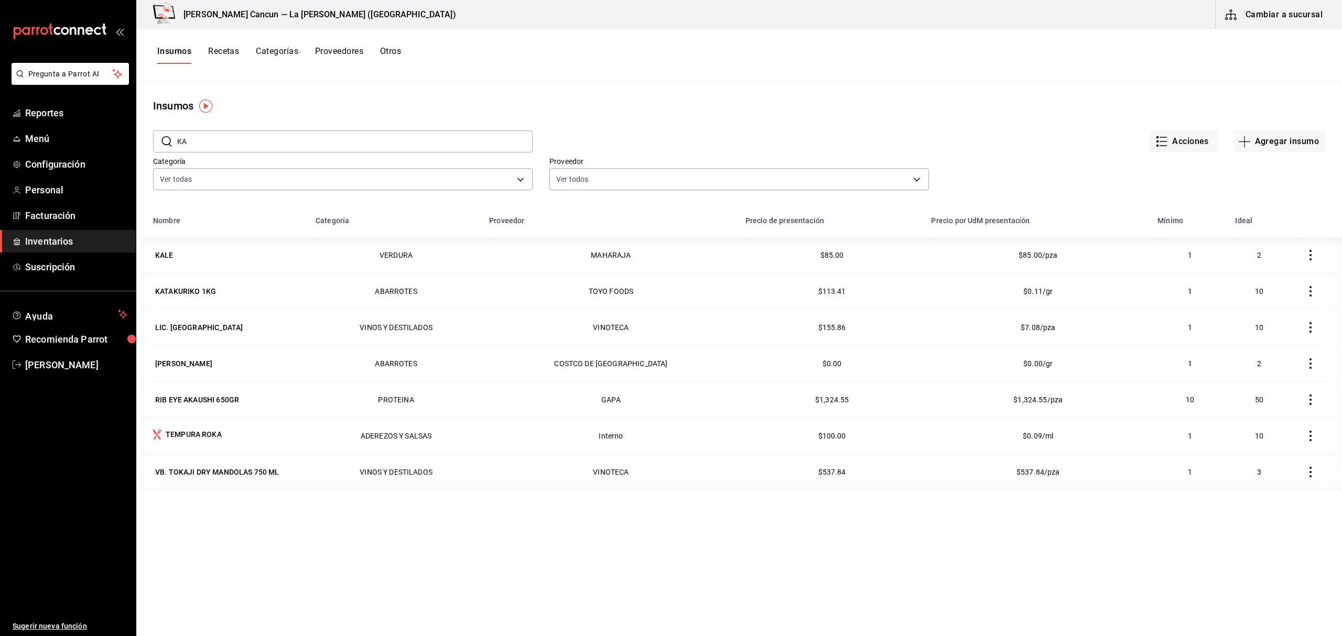
type input "KA"
click at [186, 328] on div "LIC. [GEOGRAPHIC_DATA]" at bounding box center [199, 327] width 88 height 10
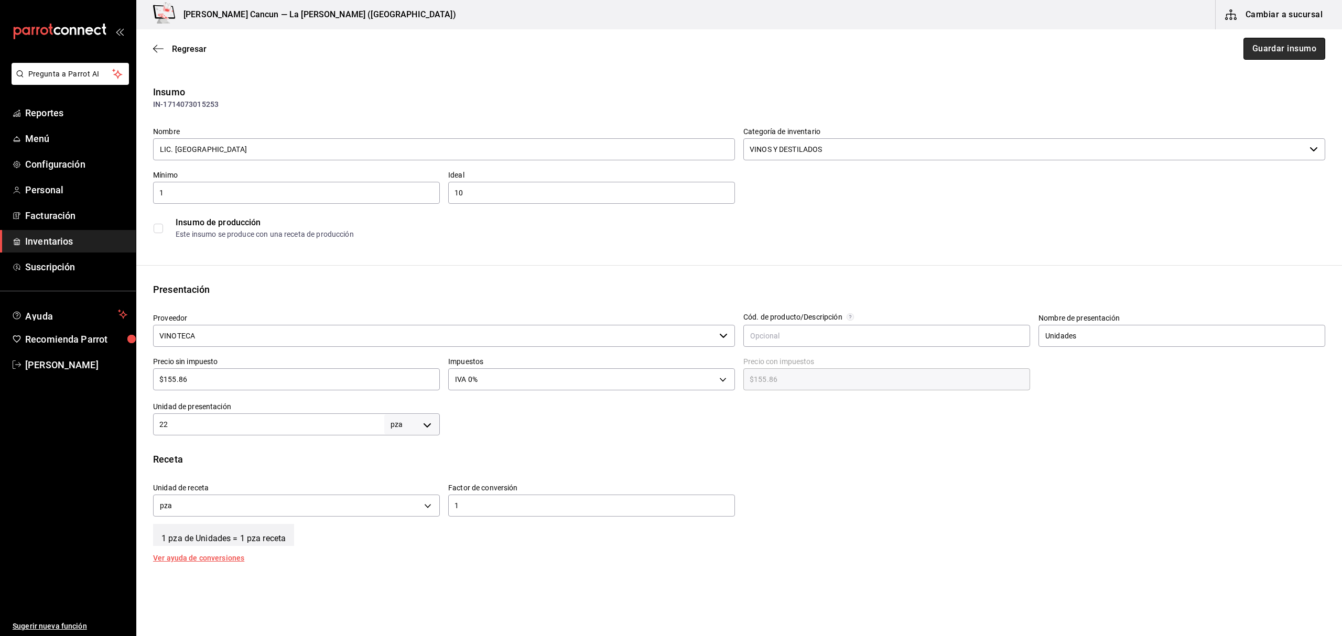
click at [1299, 50] on button "Guardar insumo" at bounding box center [1284, 49] width 82 height 22
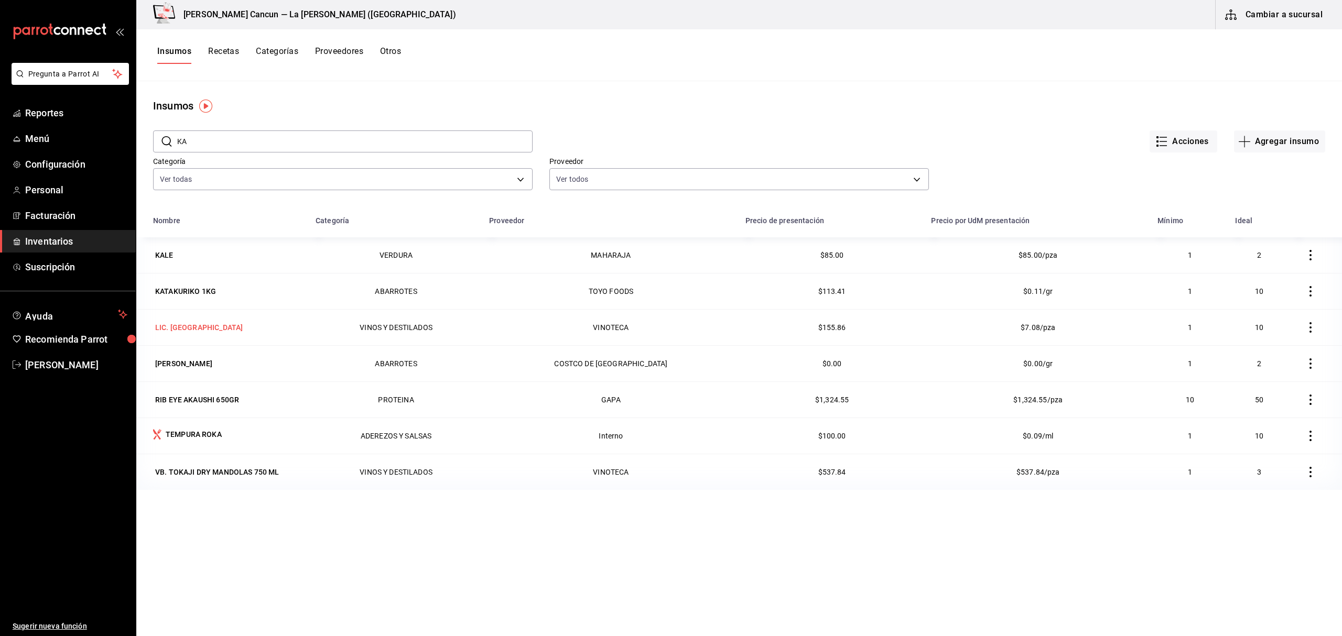
click at [217, 332] on div "LIC. [GEOGRAPHIC_DATA]" at bounding box center [228, 327] width 150 height 15
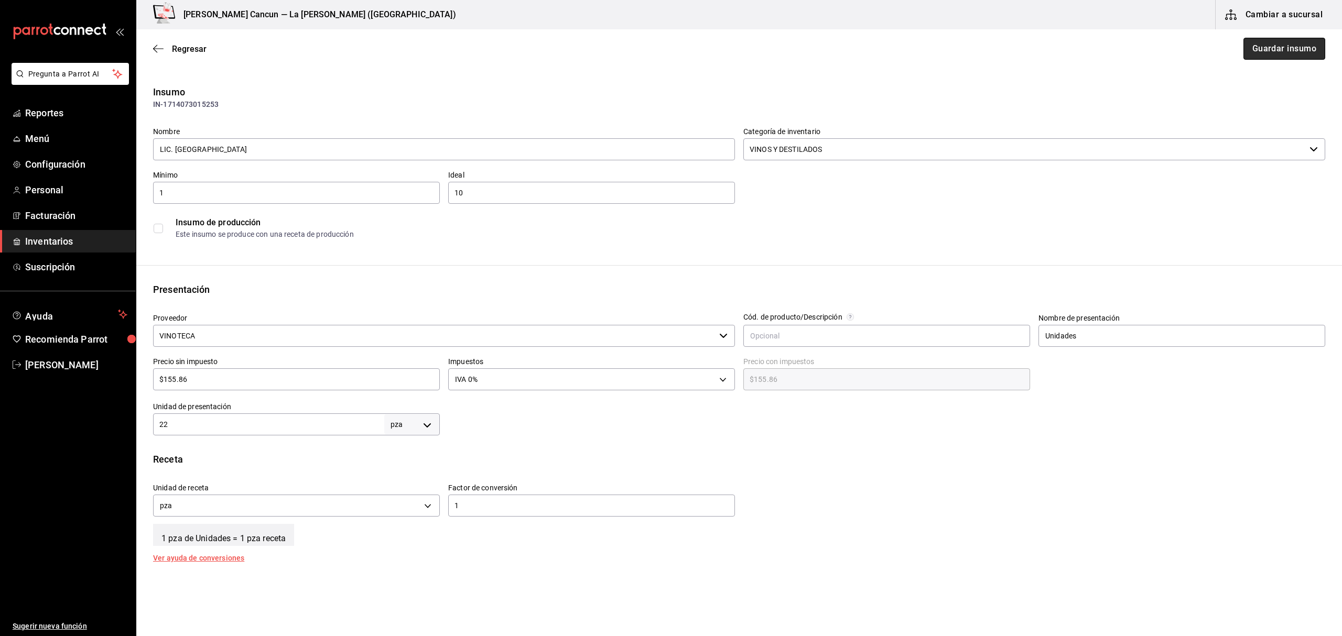
click at [1259, 48] on button "Guardar insumo" at bounding box center [1284, 49] width 82 height 22
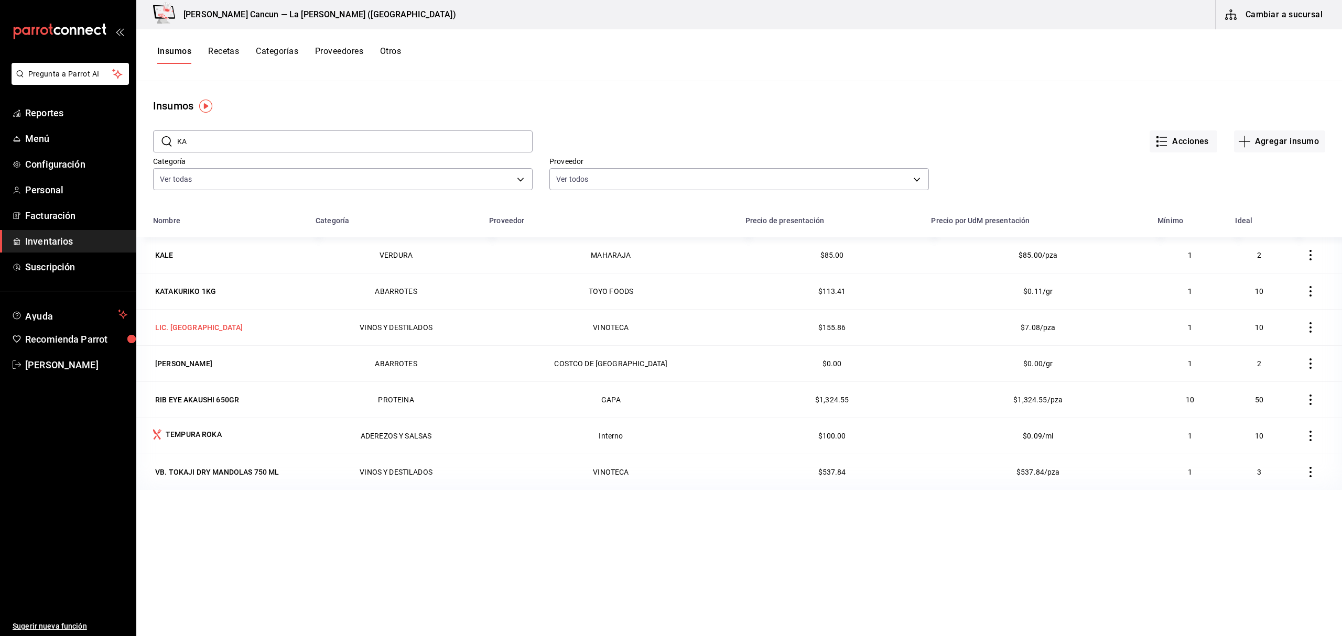
click at [198, 336] on td "LIC. [GEOGRAPHIC_DATA]" at bounding box center [222, 327] width 173 height 36
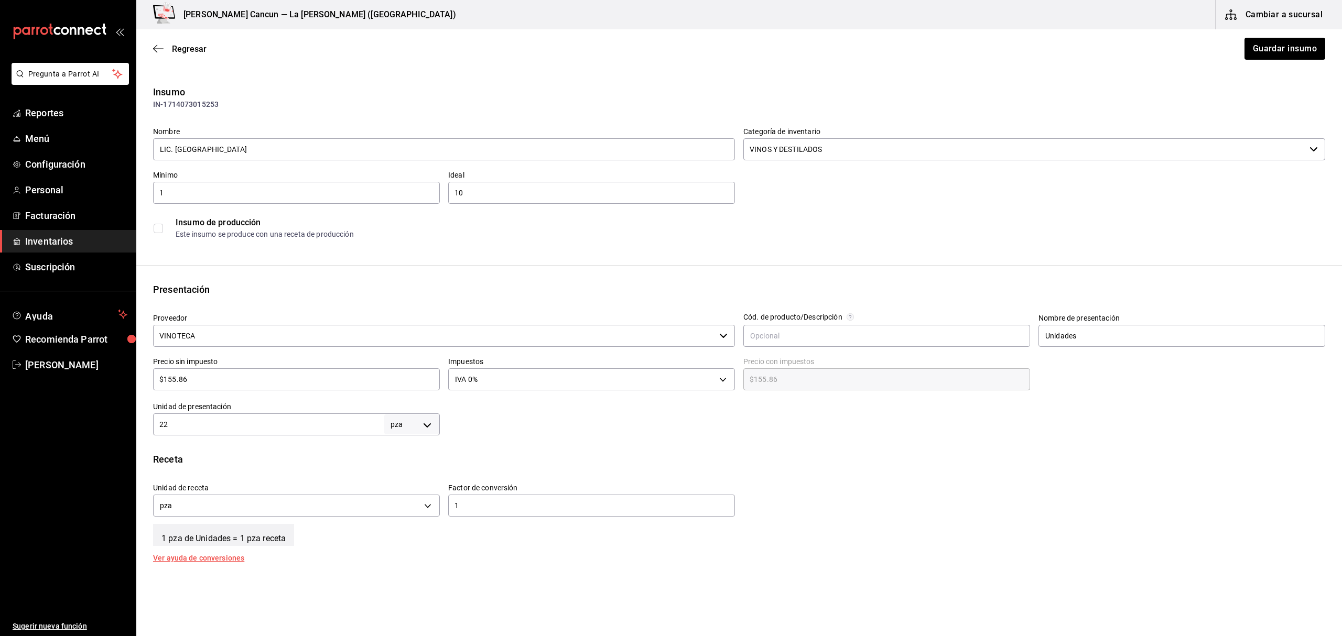
type input "LIC. [GEOGRAPHIC_DATA]"
click at [282, 331] on input "VINOTECA" at bounding box center [434, 336] width 562 height 22
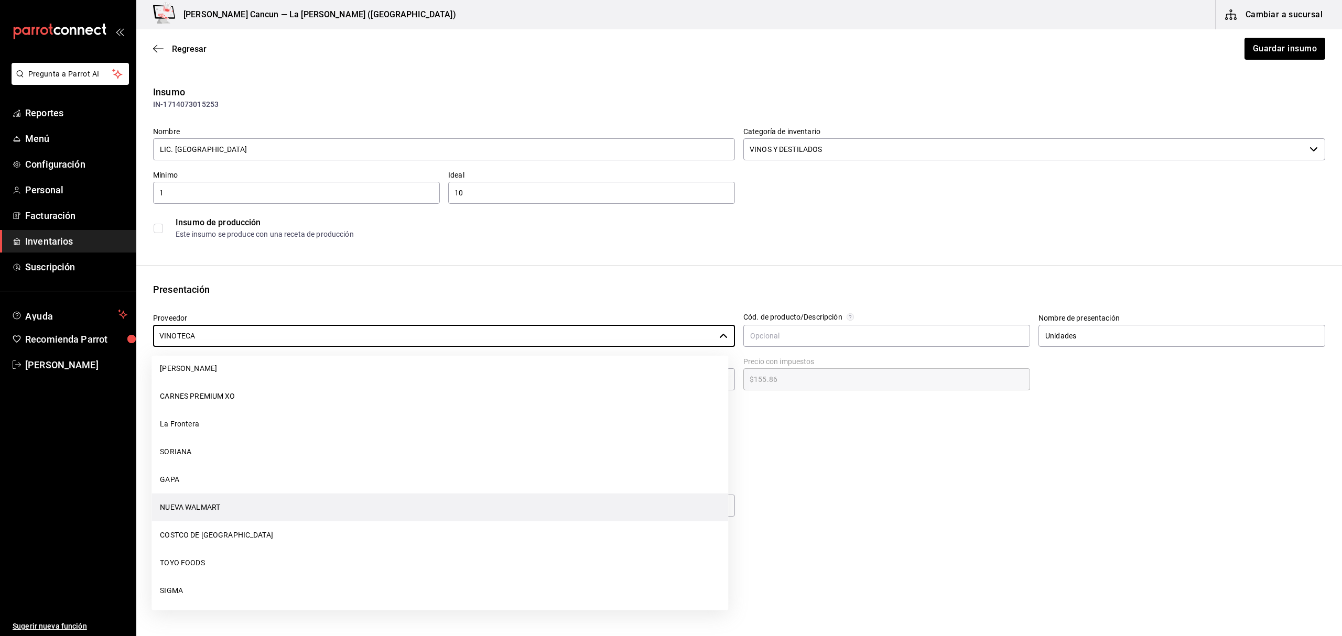
scroll to position [1596, 0]
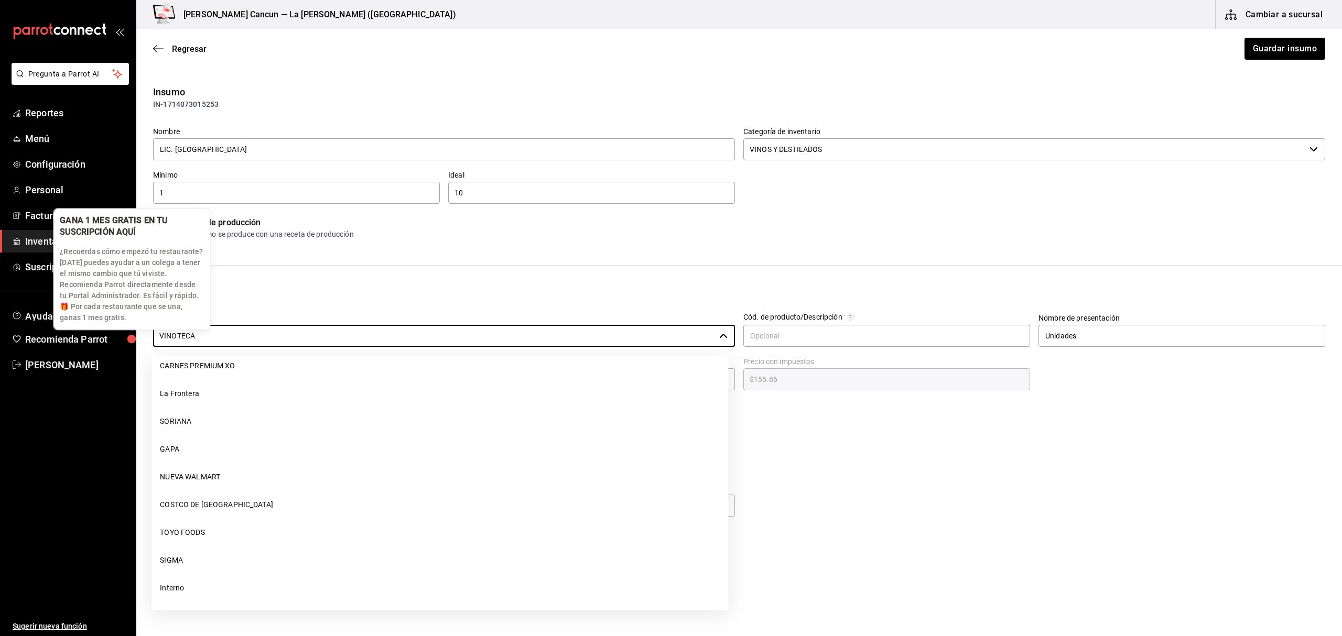
drag, startPoint x: 320, startPoint y: 339, endPoint x: 123, endPoint y: 336, distance: 197.1
click at [124, 336] on body "Pregunta a Parrot AI Reportes Menú Configuración Personal Facturación Inventari…" at bounding box center [671, 288] width 1342 height 577
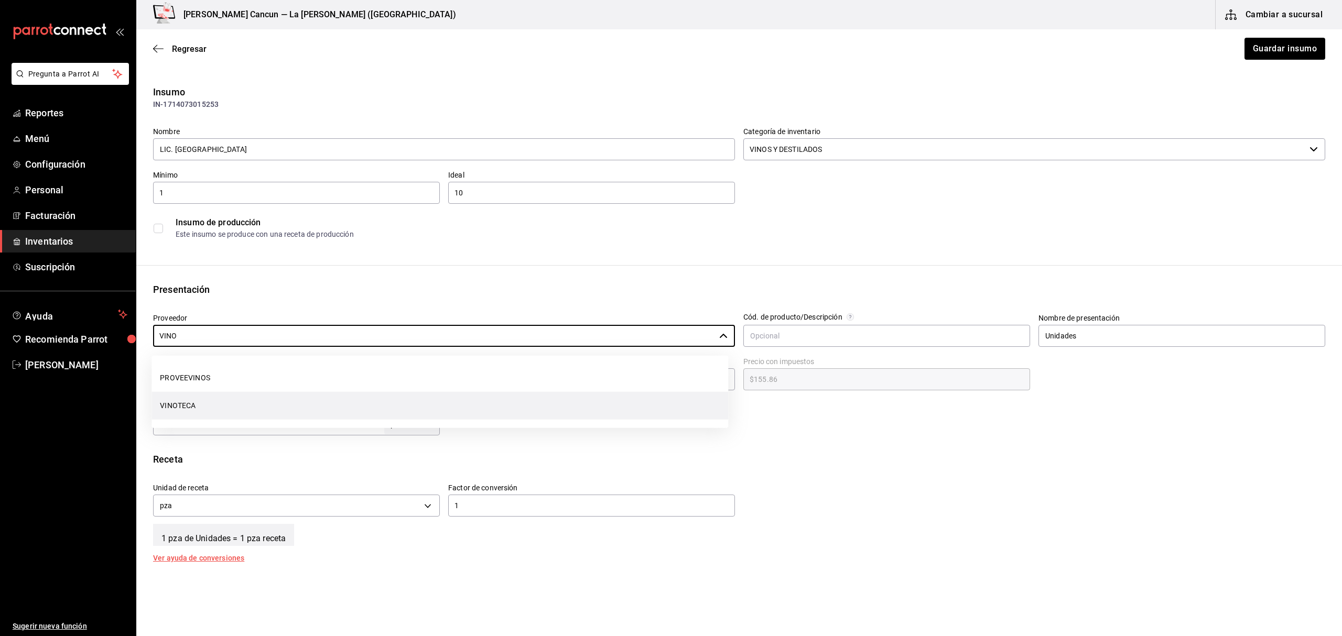
click at [282, 404] on li "VINOTECA" at bounding box center [440, 406] width 577 height 28
type input "VINOTECA"
click at [1267, 36] on div "Regresar Guardar insumo" at bounding box center [739, 48] width 1206 height 39
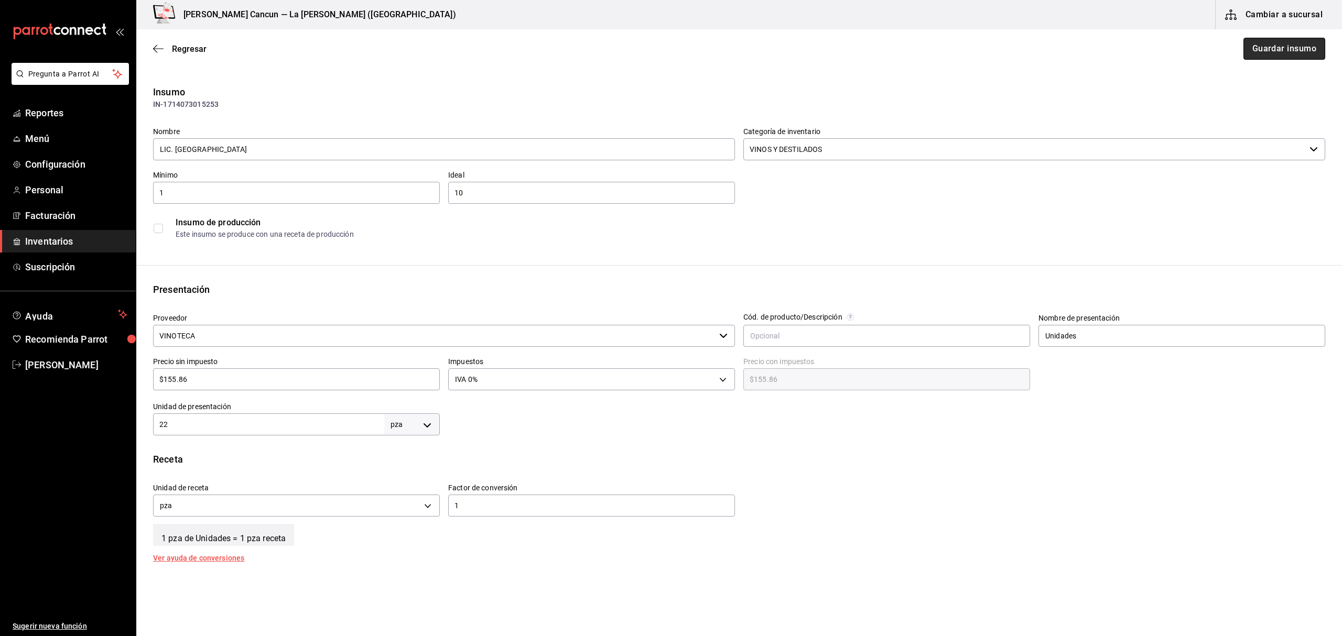
click at [1271, 55] on button "Guardar insumo" at bounding box center [1284, 49] width 82 height 22
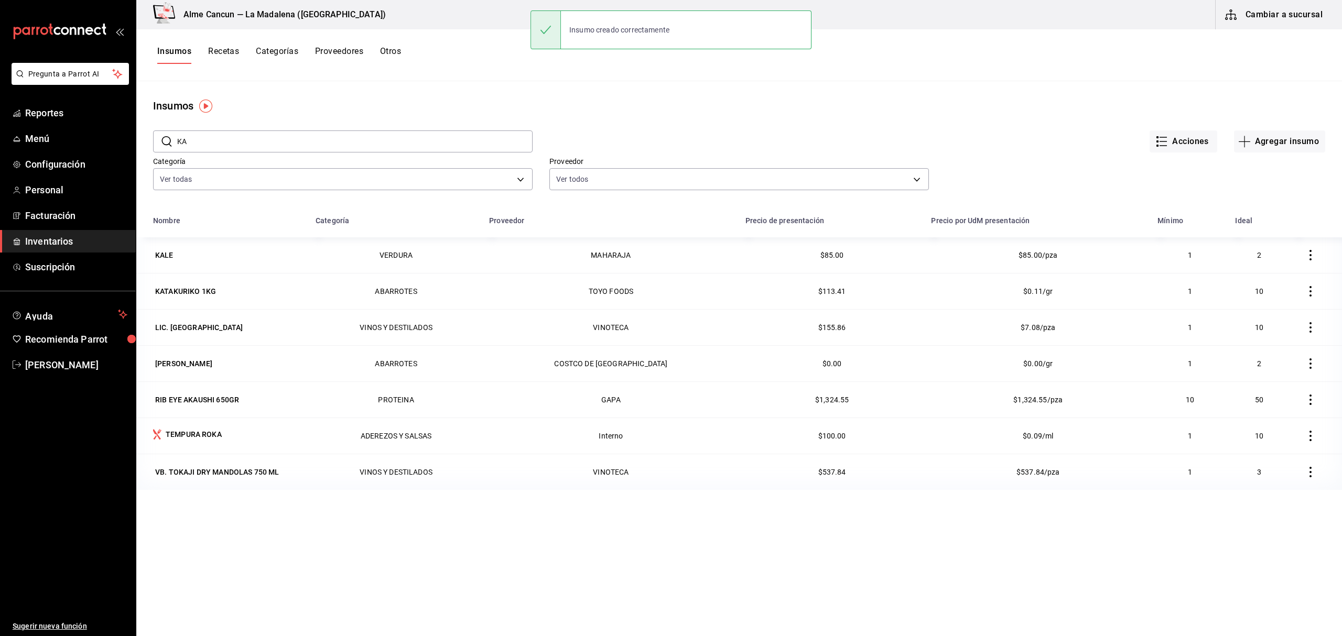
click at [47, 240] on span "Inventarios" at bounding box center [76, 241] width 102 height 14
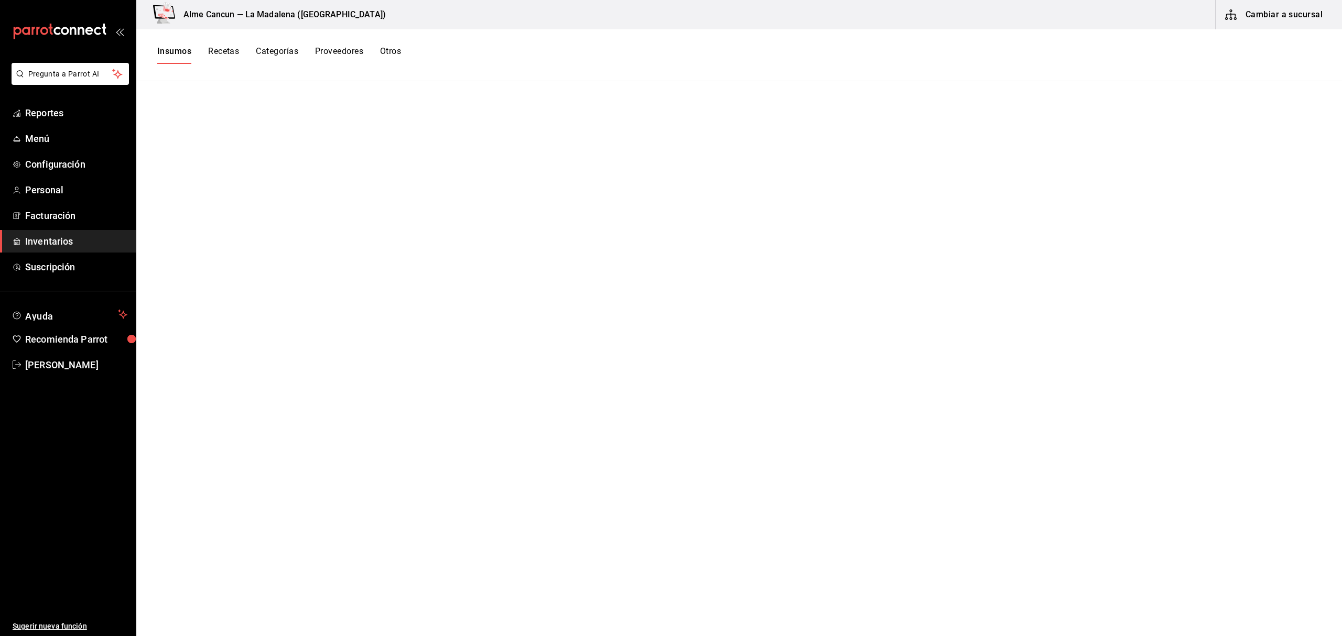
click at [185, 50] on button "Insumos" at bounding box center [174, 55] width 34 height 18
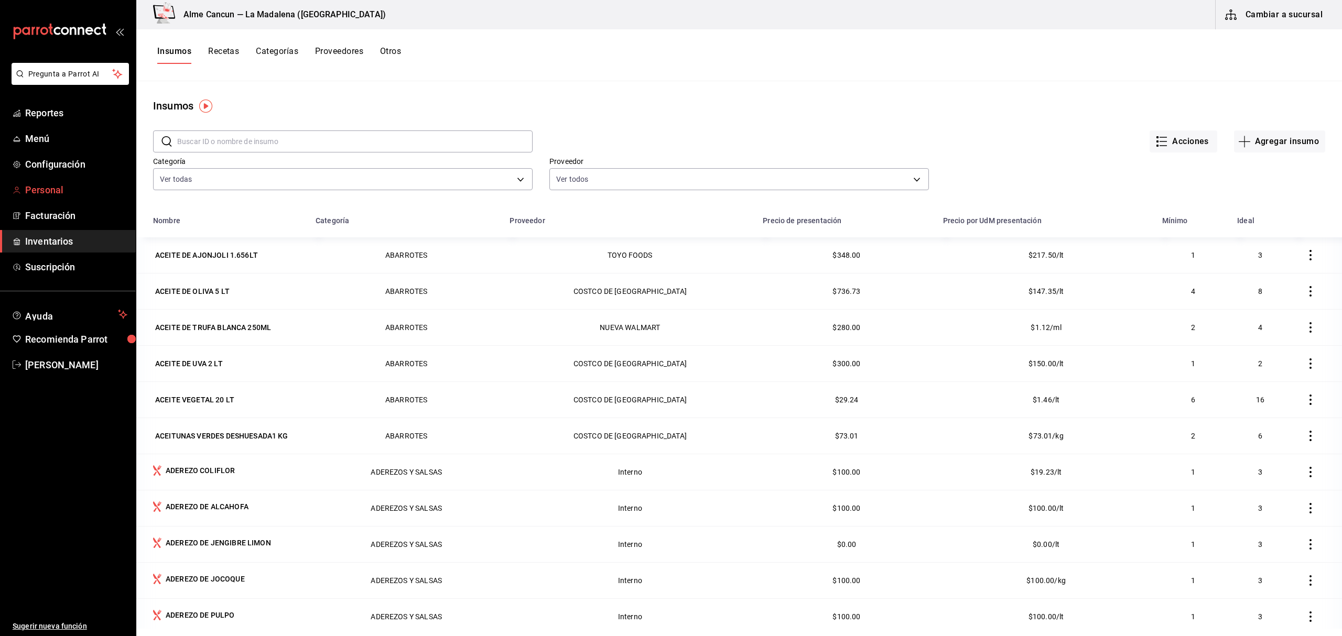
click at [46, 189] on span "Personal" at bounding box center [76, 190] width 102 height 14
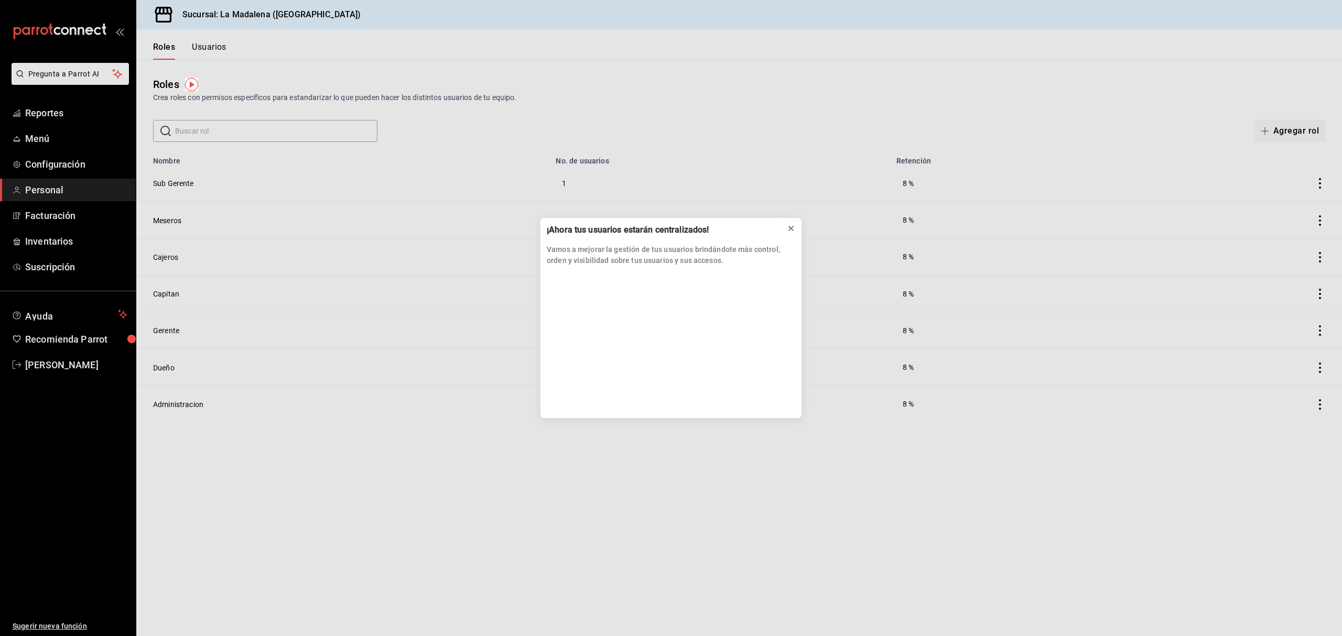
click at [795, 231] on icon at bounding box center [791, 228] width 8 height 8
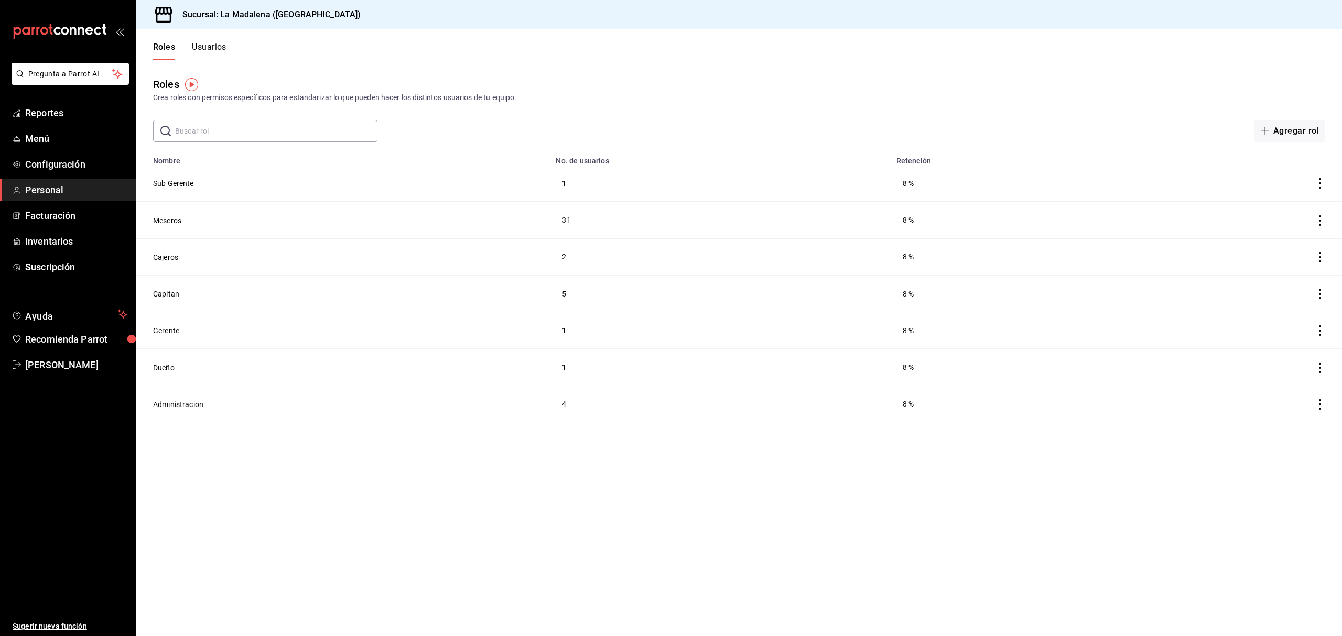
click at [214, 49] on button "Usuarios" at bounding box center [209, 51] width 35 height 18
click at [1312, 137] on button "Nuevo usuario" at bounding box center [1283, 131] width 83 height 22
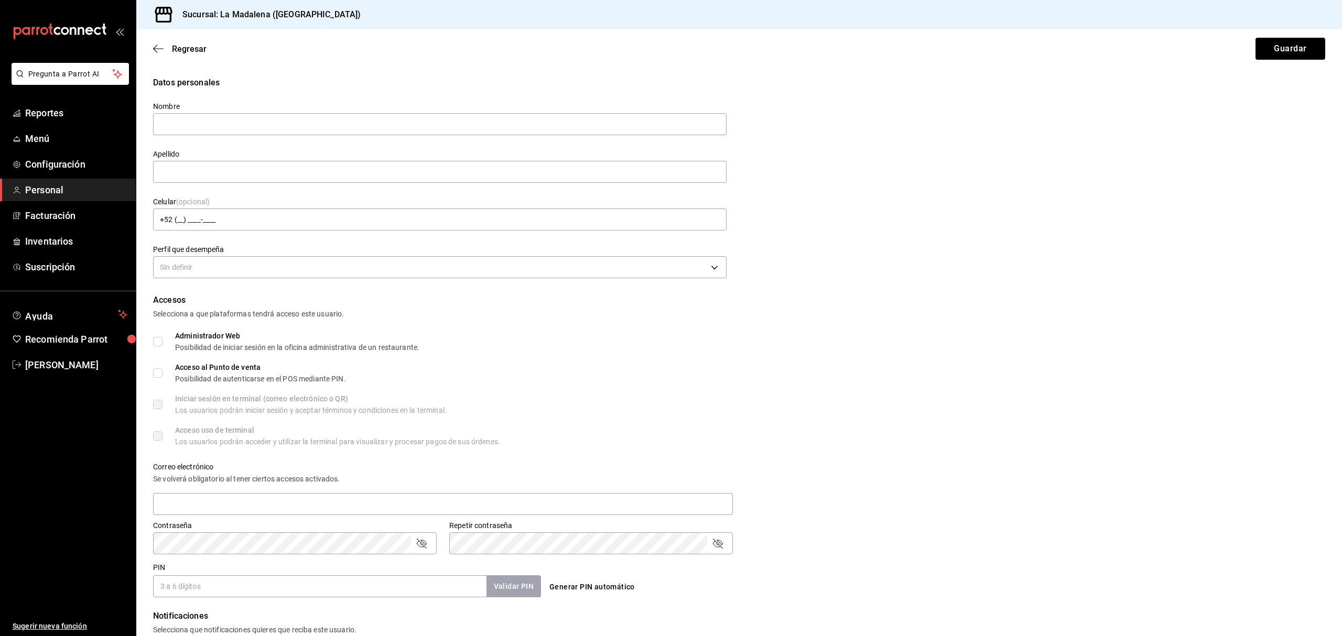
drag, startPoint x: 194, startPoint y: 125, endPoint x: 189, endPoint y: 145, distance: 20.5
click at [194, 125] on input "text" at bounding box center [440, 124] width 574 height 22
type input "d"
type input "DIANA"
click at [214, 177] on input "text" at bounding box center [440, 172] width 574 height 22
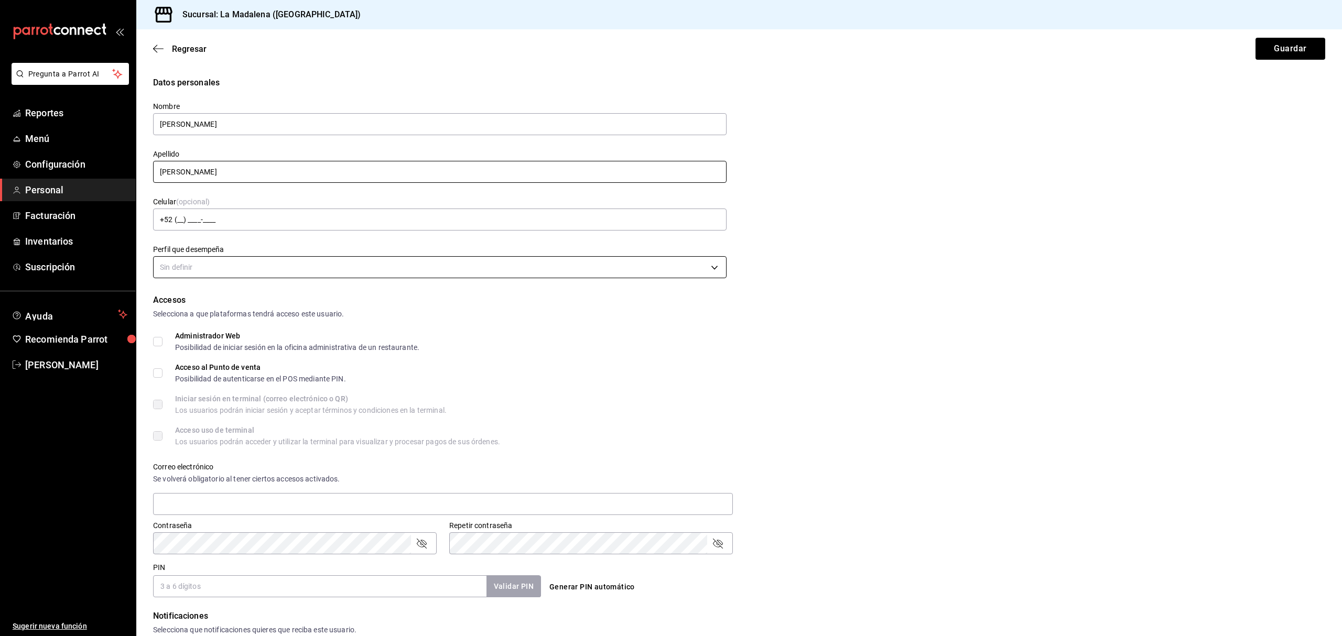
type input "HERRERA"
click at [216, 261] on body "Pregunta a Parrot AI Reportes Menú Configuración Personal Facturación Inventari…" at bounding box center [671, 318] width 1342 height 636
click at [208, 273] on div at bounding box center [671, 318] width 1342 height 636
click at [208, 273] on body "Pregunta a Parrot AI Reportes Menú Configuración Personal Facturación Inventari…" at bounding box center [671, 318] width 1342 height 636
click at [687, 294] on ul at bounding box center [437, 291] width 567 height 8
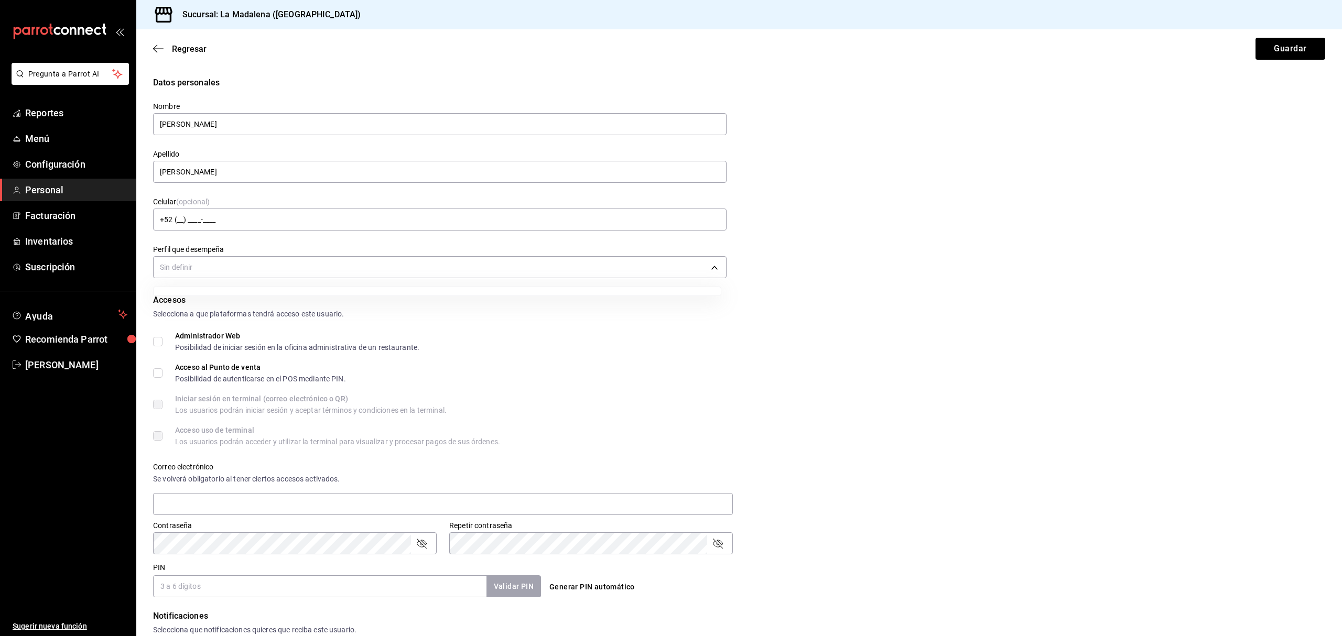
click at [817, 292] on div at bounding box center [671, 318] width 1342 height 636
click at [696, 272] on body "Pregunta a Parrot AI Reportes Menú Configuración Personal Facturación Inventari…" at bounding box center [671, 318] width 1342 height 636
click at [696, 272] on div at bounding box center [671, 318] width 1342 height 636
click at [696, 272] on body "Pregunta a Parrot AI Reportes Menú Configuración Personal Facturación Inventari…" at bounding box center [671, 318] width 1342 height 636
click at [696, 272] on div at bounding box center [671, 318] width 1342 height 636
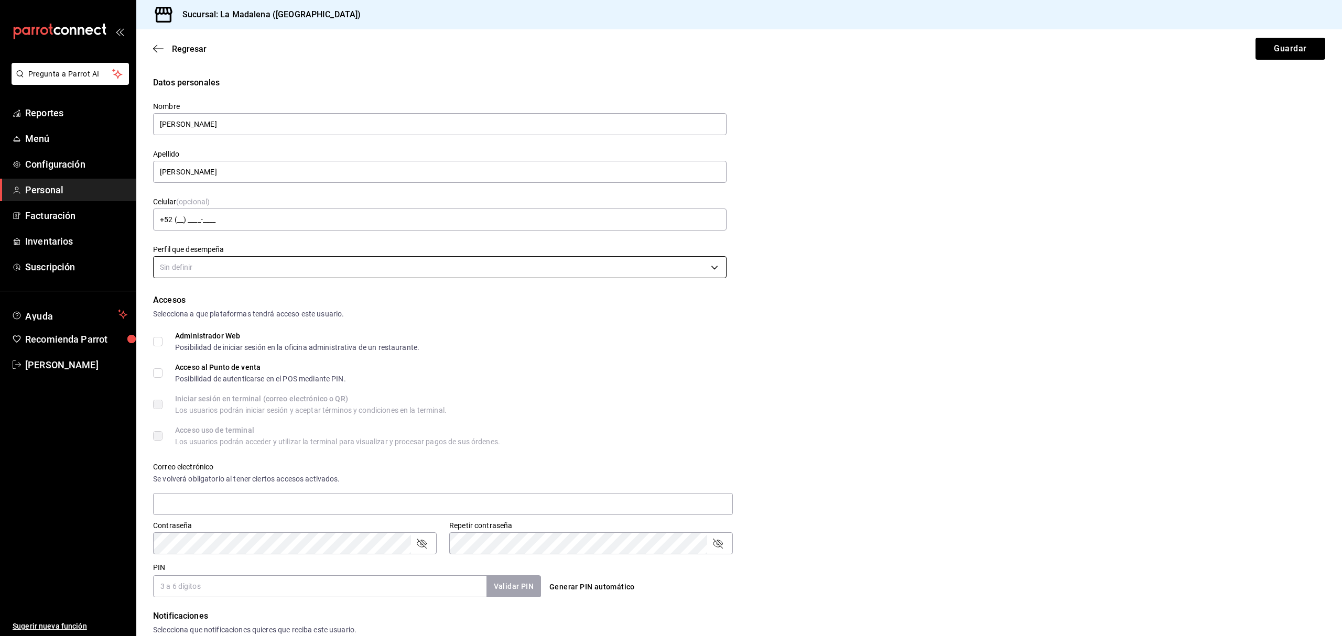
click at [696, 272] on body "Pregunta a Parrot AI Reportes Menú Configuración Personal Facturación Inventari…" at bounding box center [671, 318] width 1342 height 636
click at [157, 340] on div at bounding box center [671, 318] width 1342 height 636
click at [155, 370] on input "Acceso al Punto de venta Posibilidad de autenticarse en el POS mediante PIN." at bounding box center [157, 373] width 9 height 9
checkbox input "true"
click at [162, 342] on input "Administrador Web Posibilidad de iniciar sesión en la oficina administrativa de…" at bounding box center [157, 341] width 9 height 9
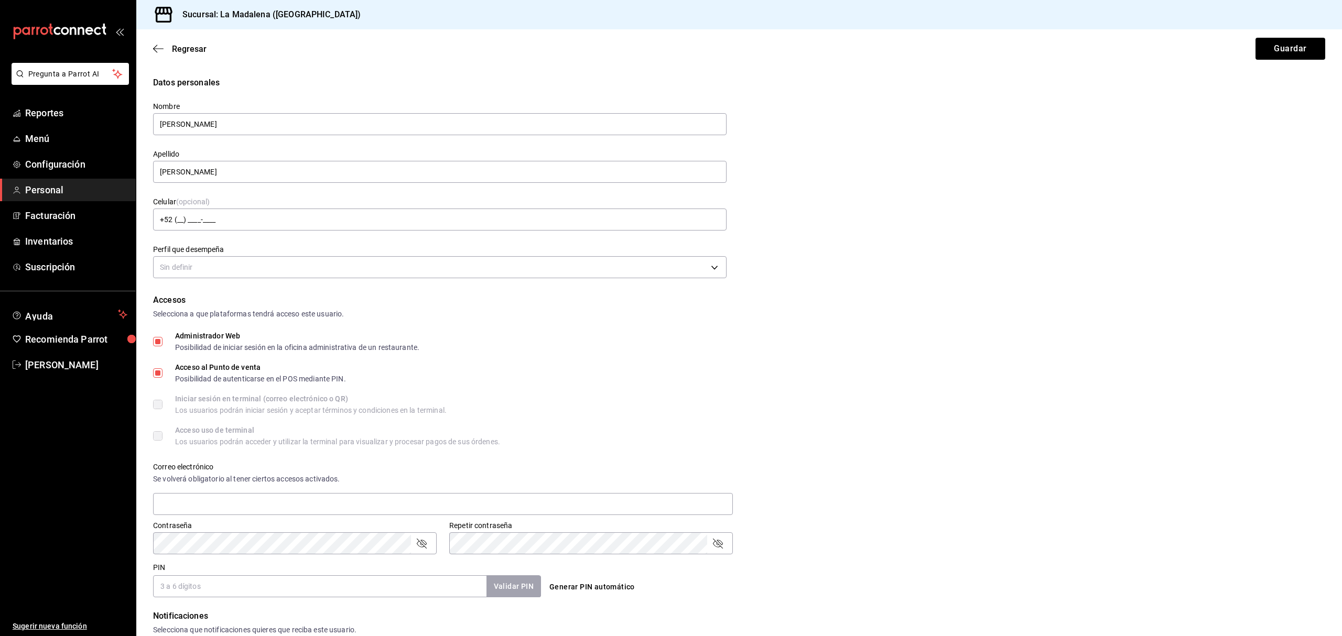
click at [157, 344] on input "Administrador Web Posibilidad de iniciar sesión en la oficina administrativa de…" at bounding box center [157, 341] width 9 height 9
click at [159, 336] on label "Administrador Web Posibilidad de iniciar sesión en la oficina administrativa de…" at bounding box center [286, 341] width 266 height 19
click at [159, 337] on input "Administrador Web Posibilidad de iniciar sesión en la oficina administrativa de…" at bounding box center [157, 341] width 9 height 9
checkbox input "true"
click at [193, 258] on body "Pregunta a Parrot AI Reportes Menú Configuración Personal Facturación Inventari…" at bounding box center [671, 318] width 1342 height 636
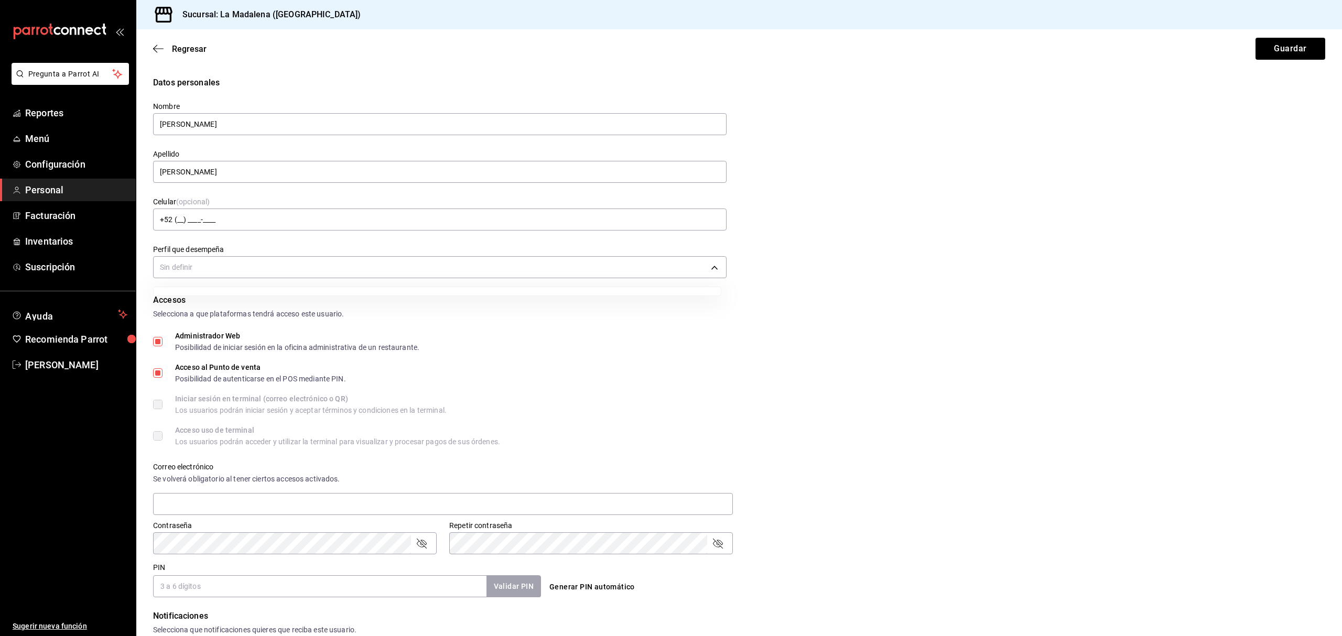
click at [192, 273] on div at bounding box center [671, 318] width 1342 height 636
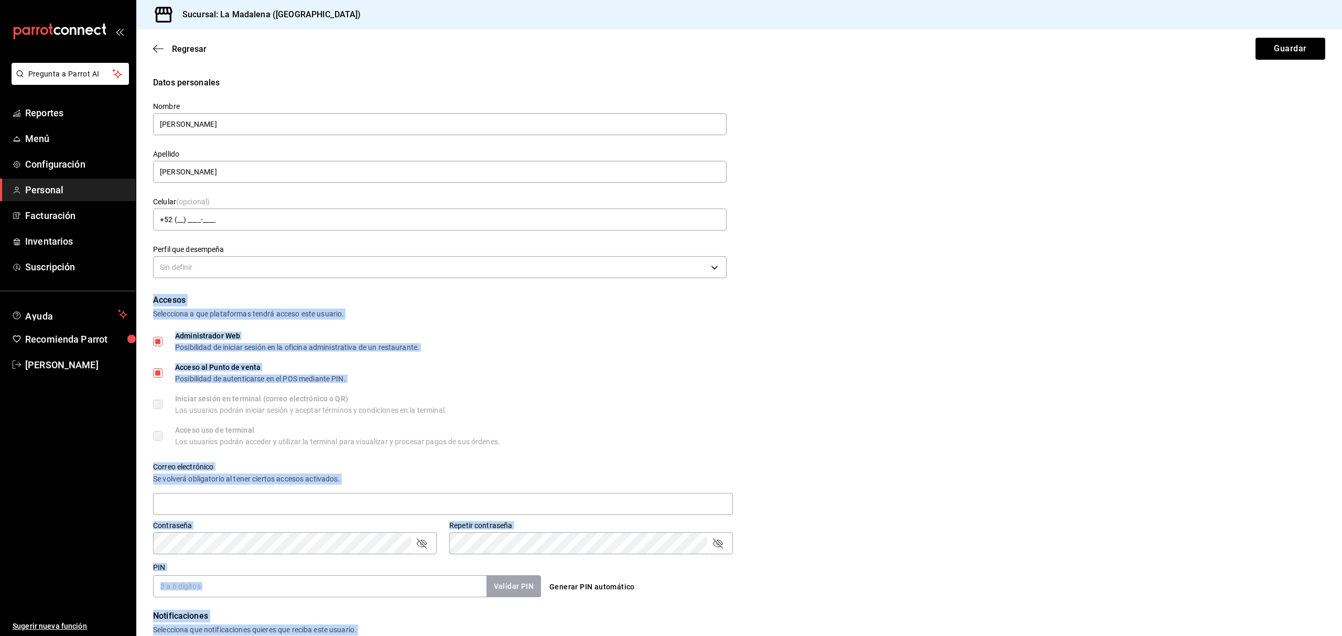
click at [464, 329] on div "Accesos Selecciona a que plataformas tendrá acceso este usuario. Administrador …" at bounding box center [739, 446] width 1172 height 304
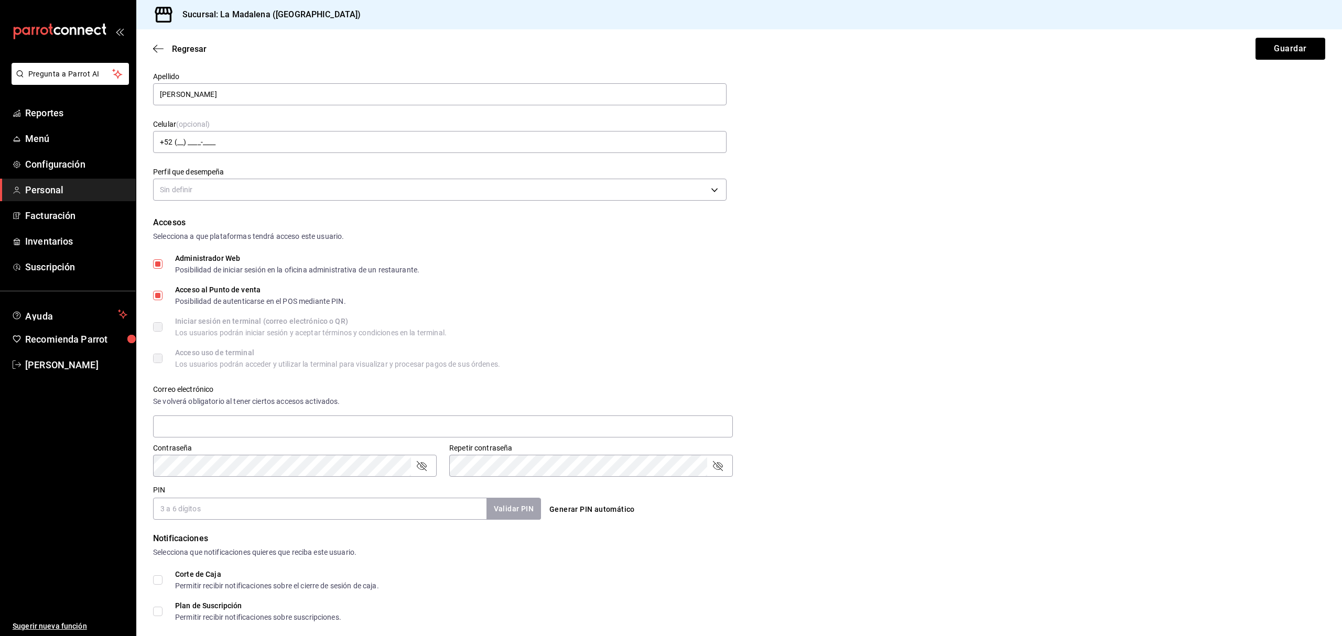
scroll to position [170, 0]
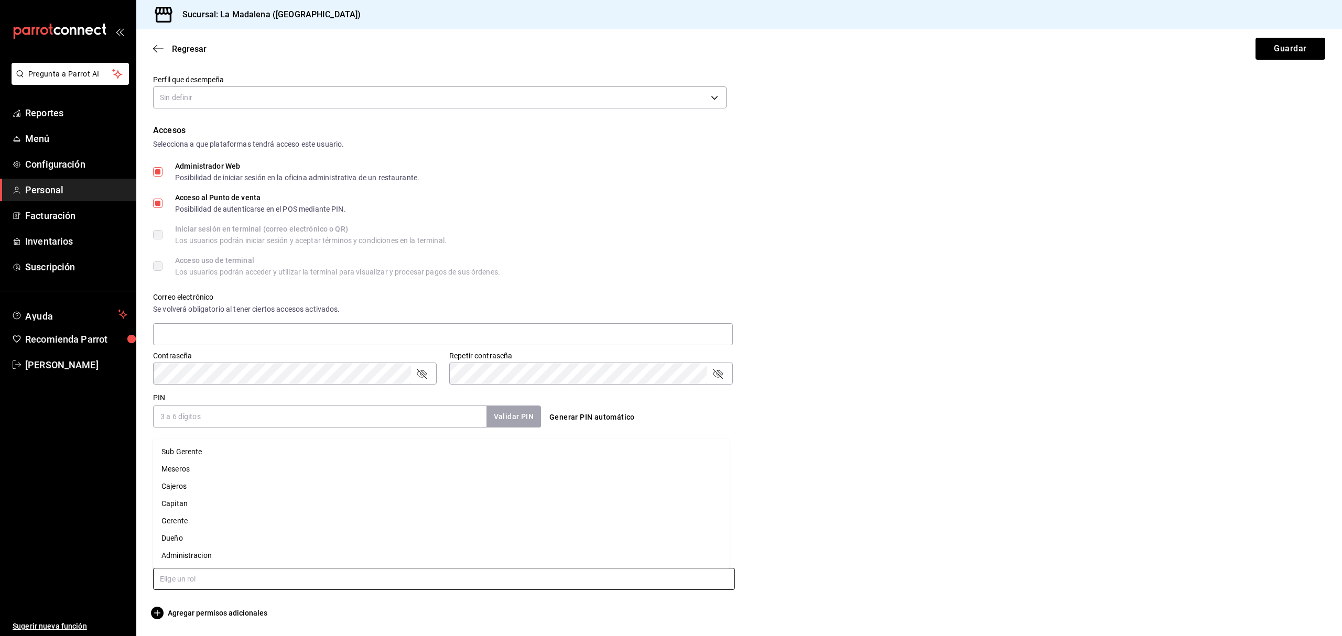
click at [215, 578] on input "text" at bounding box center [444, 579] width 582 height 22
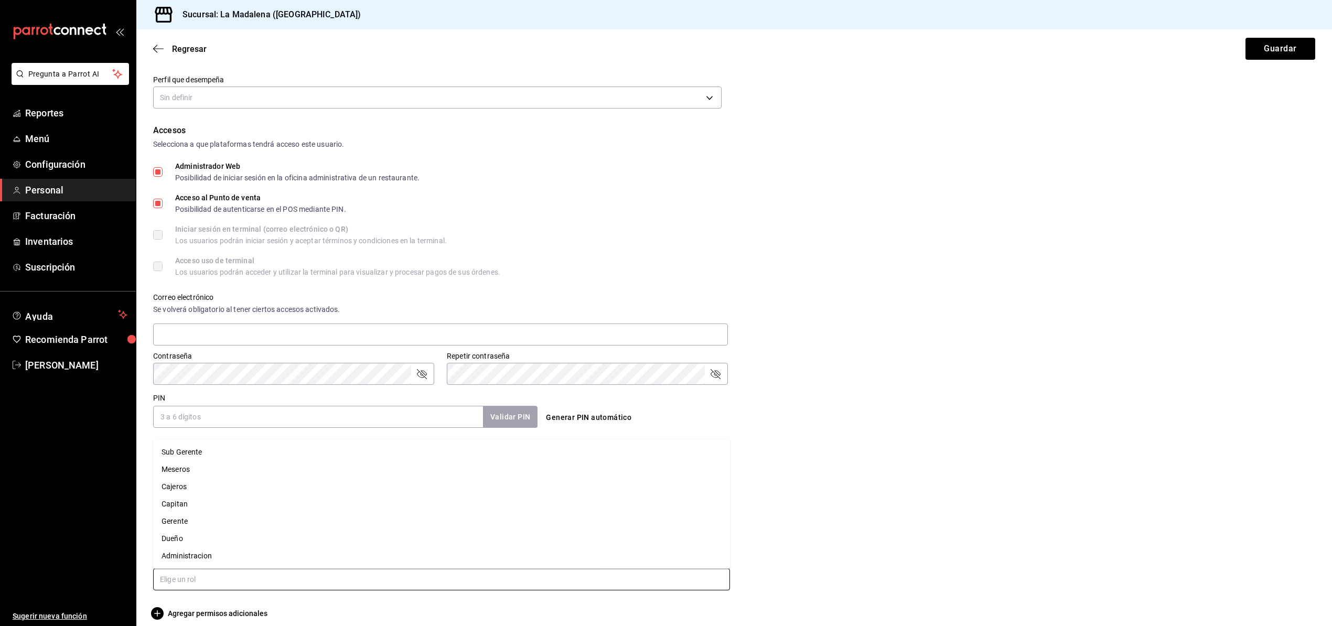
scroll to position [10, 0]
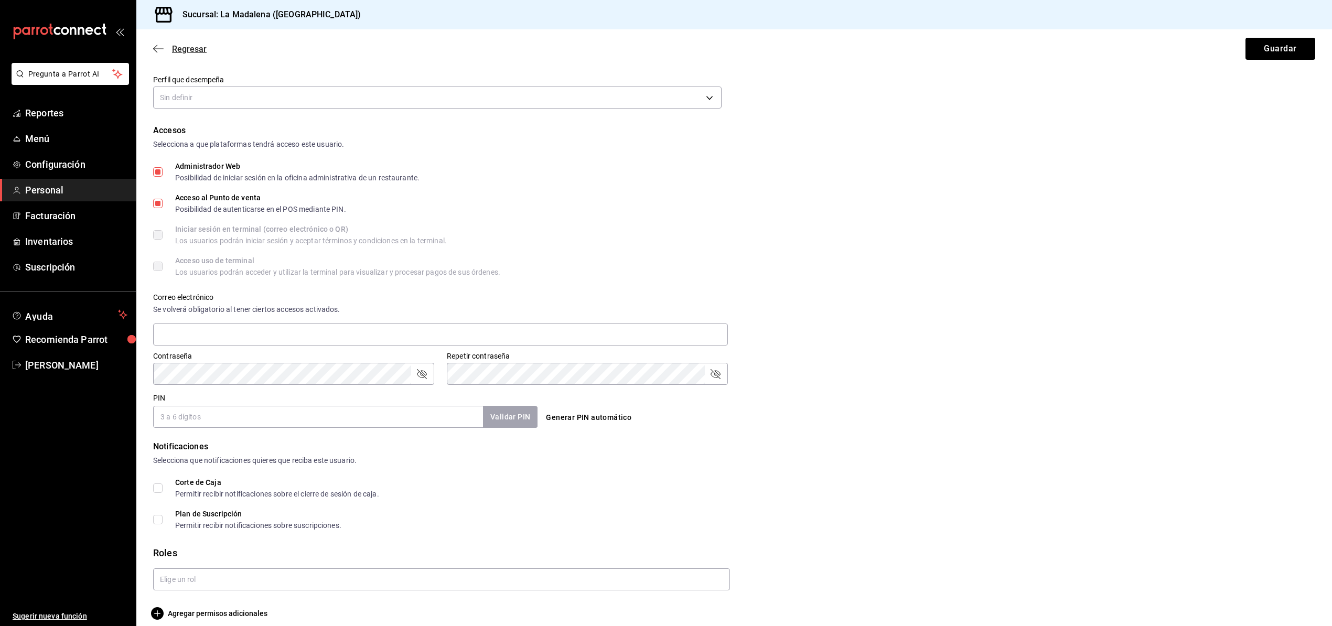
click at [204, 42] on div "Regresar Guardar" at bounding box center [733, 48] width 1195 height 39
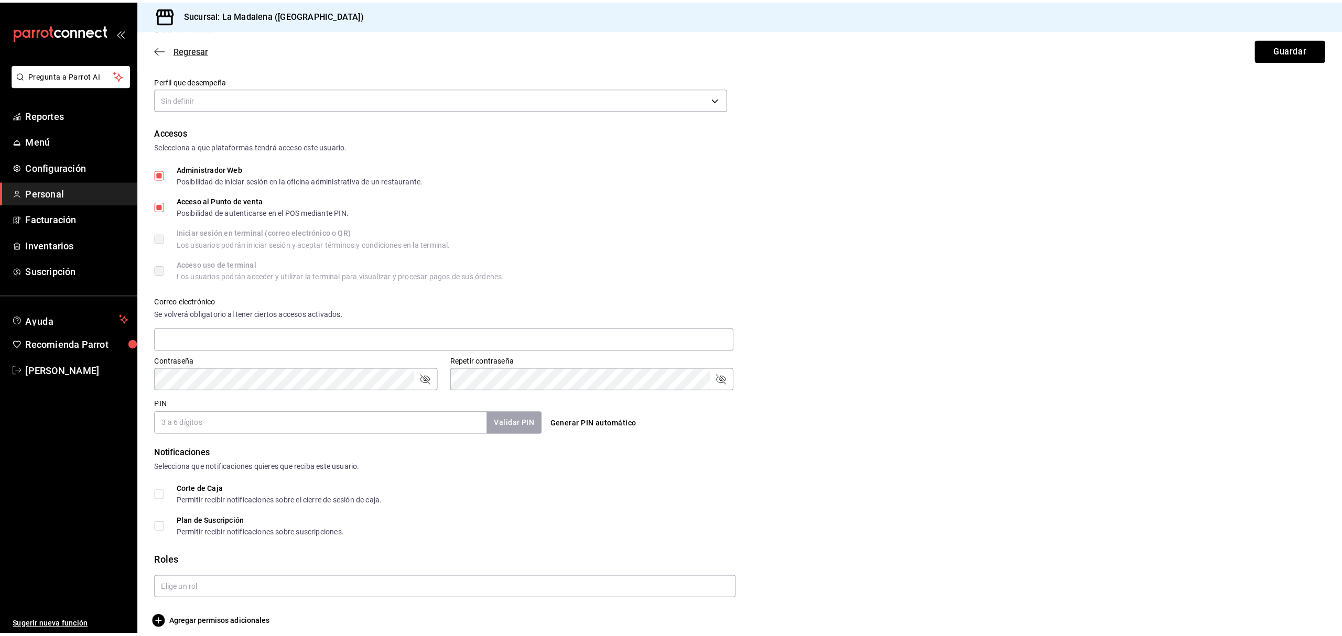
scroll to position [0, 0]
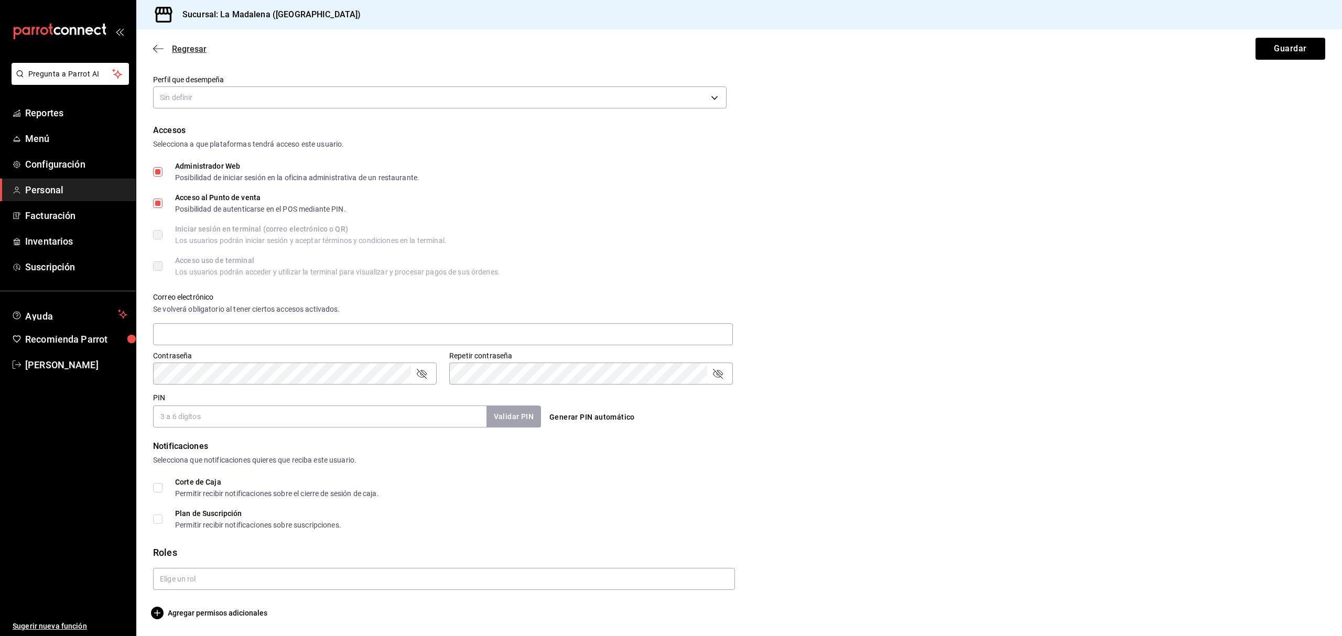
click at [191, 44] on span "Regresar" at bounding box center [189, 49] width 35 height 10
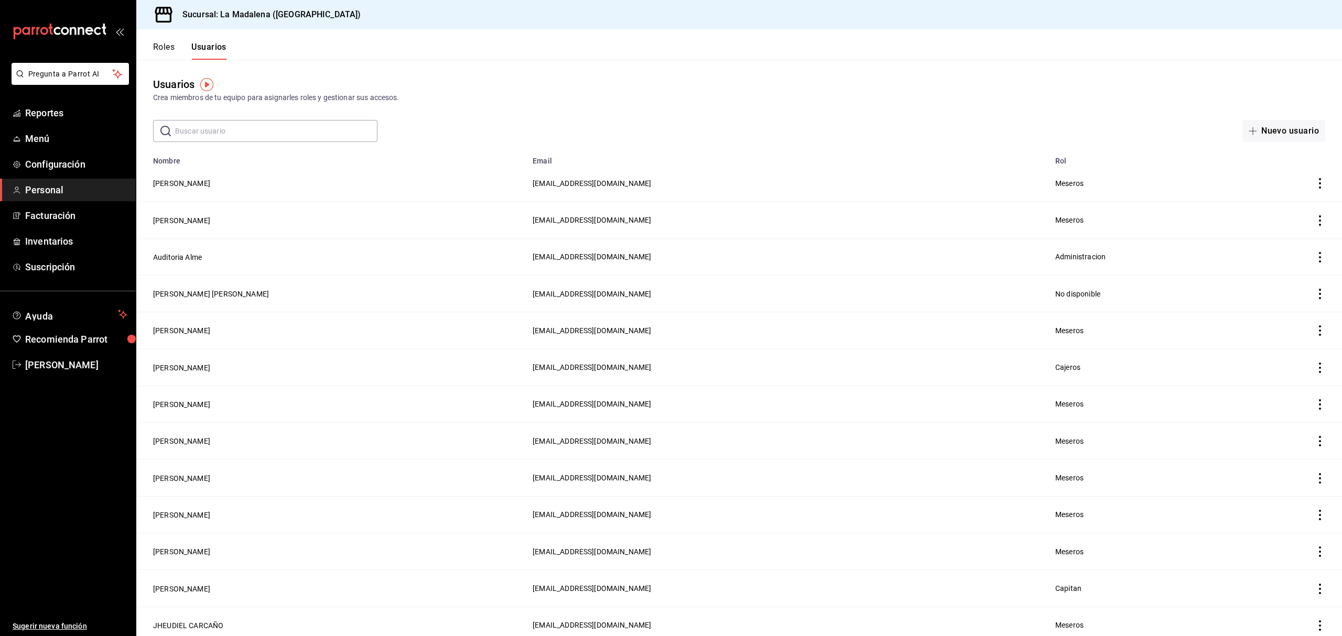
click at [244, 121] on input "text" at bounding box center [276, 131] width 202 height 21
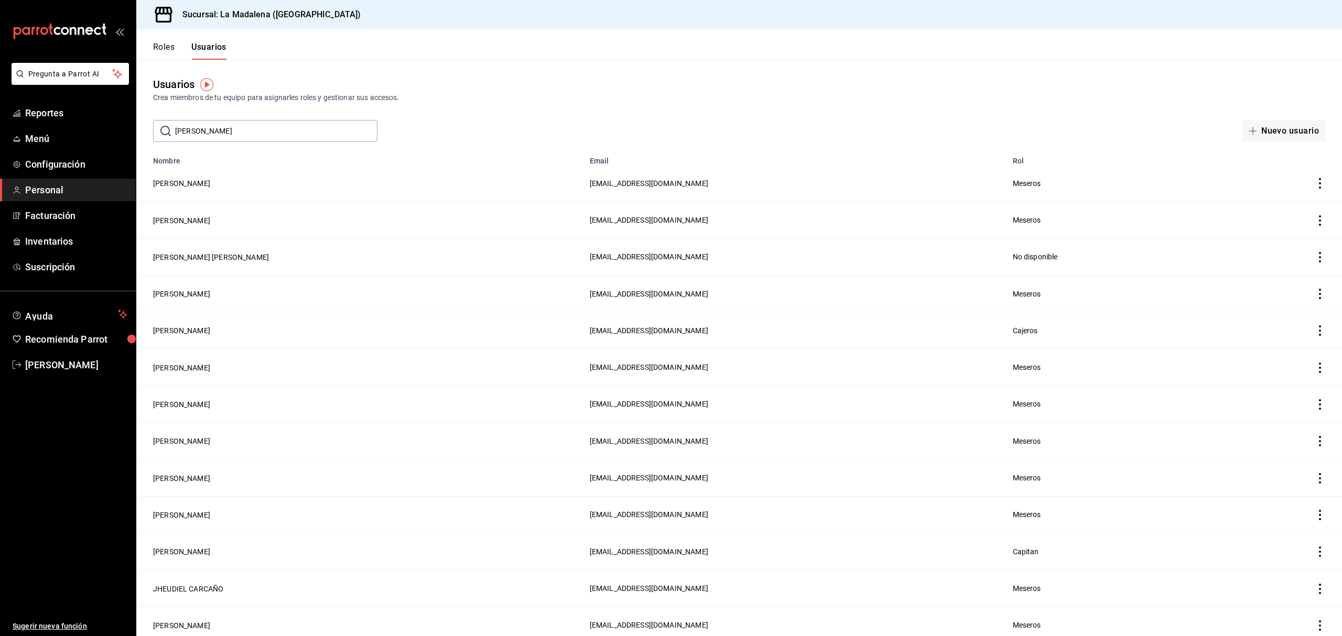
type input "FABIAN"
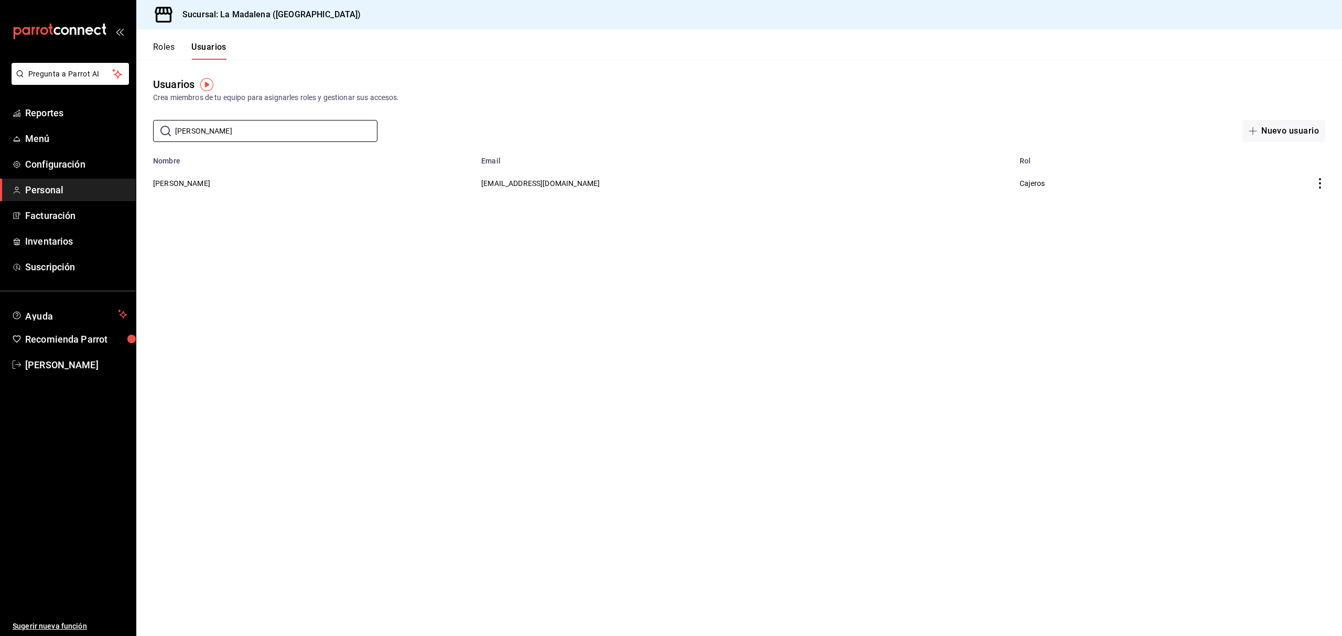
click at [192, 176] on td "[PERSON_NAME]" at bounding box center [305, 183] width 339 height 36
click at [187, 183] on button "[PERSON_NAME]" at bounding box center [181, 183] width 57 height 10
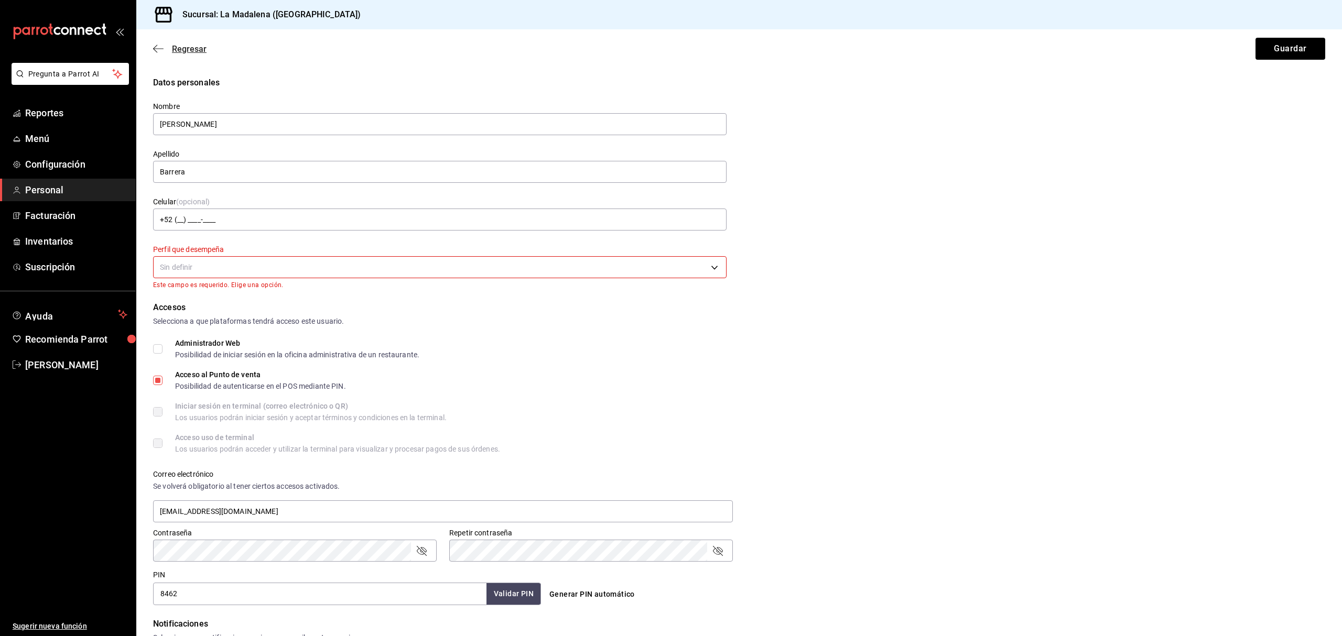
click at [189, 49] on span "Regresar" at bounding box center [189, 49] width 35 height 10
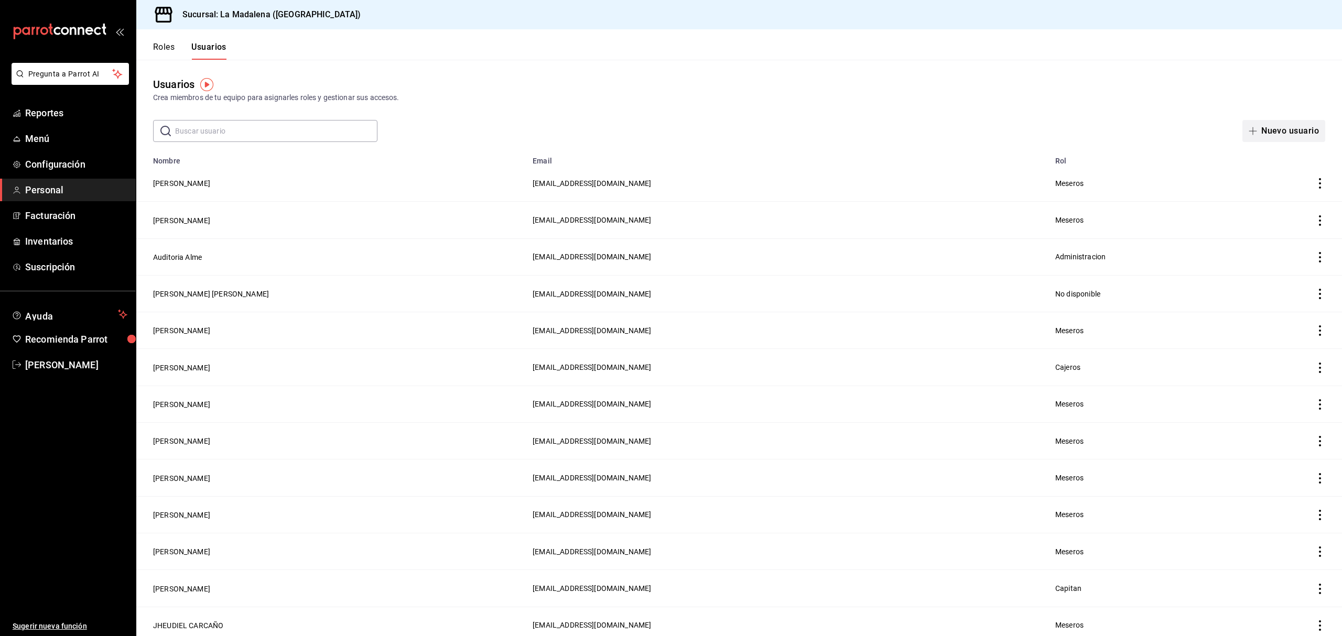
click at [1286, 132] on button "Nuevo usuario" at bounding box center [1283, 131] width 83 height 22
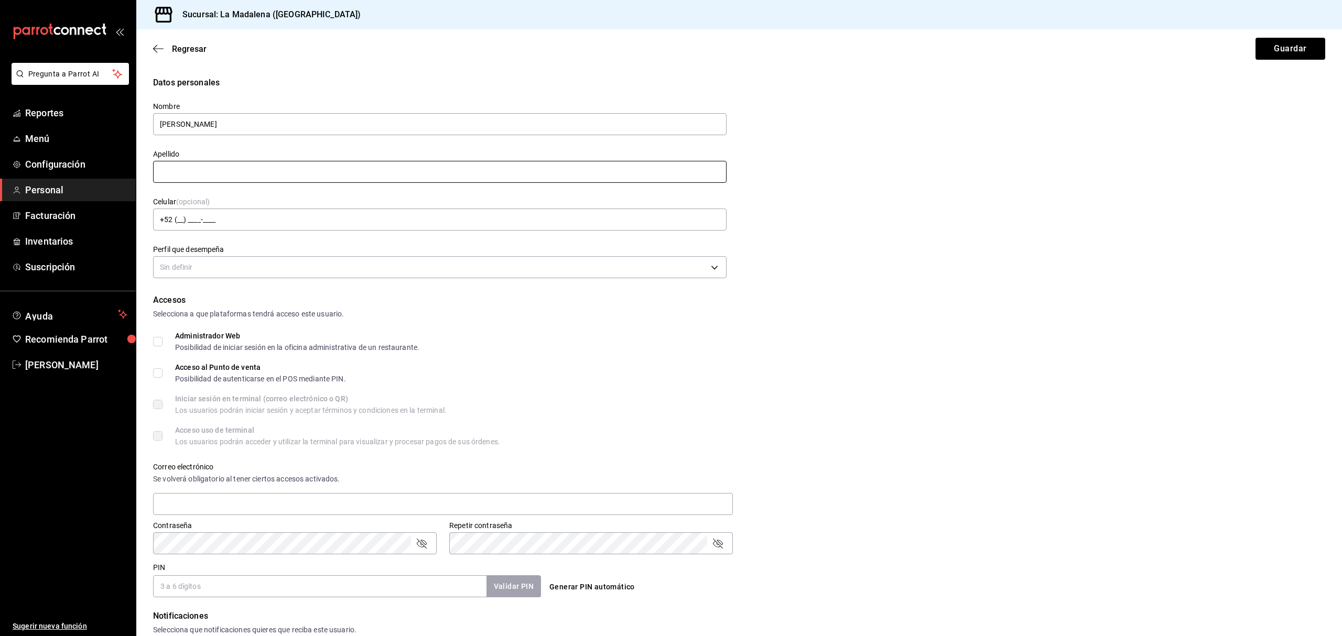
type input "[PERSON_NAME]"
click at [358, 175] on input "text" at bounding box center [440, 172] width 574 height 22
type input "[PERSON_NAME]"
click at [191, 264] on body "Pregunta a Parrot AI Reportes Menú Configuración Personal Facturación Inventari…" at bounding box center [671, 318] width 1342 height 636
click at [181, 264] on div at bounding box center [671, 318] width 1342 height 636
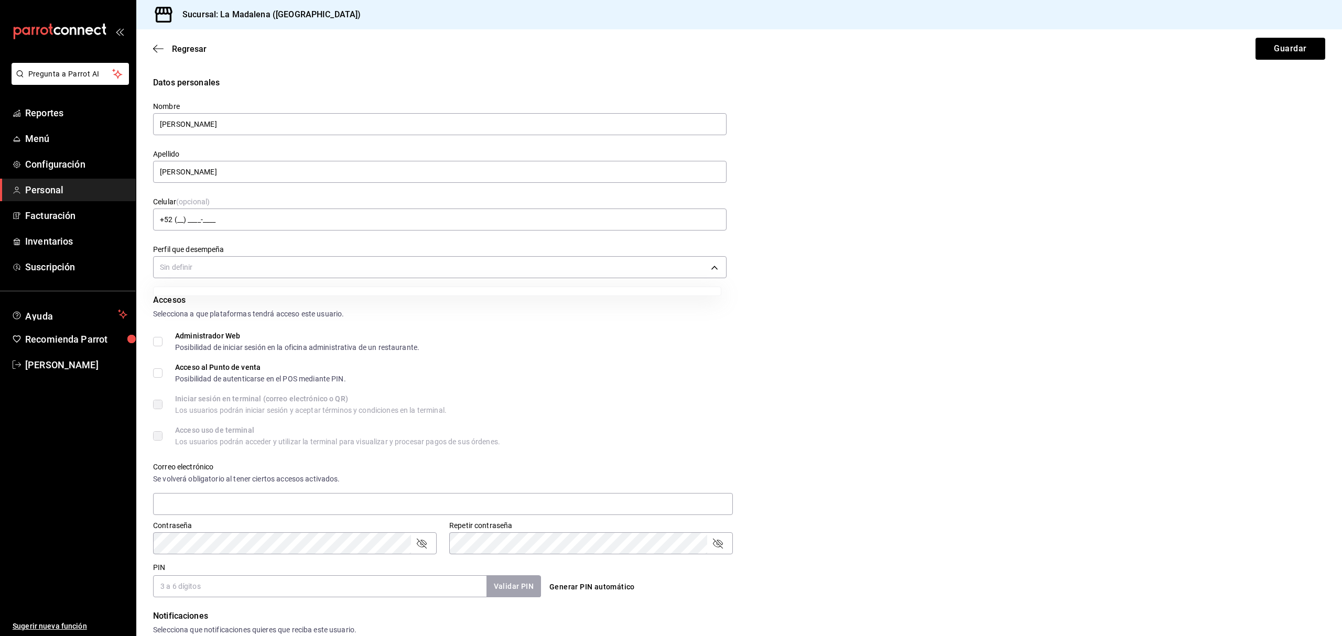
click at [183, 265] on body "Pregunta a Parrot AI Reportes Menú Configuración Personal Facturación Inventari…" at bounding box center [671, 318] width 1342 height 636
click at [183, 265] on div at bounding box center [671, 318] width 1342 height 636
click at [183, 265] on body "Pregunta a Parrot AI Reportes Menú Configuración Personal Facturación Inventari…" at bounding box center [671, 318] width 1342 height 636
click at [186, 265] on div at bounding box center [671, 318] width 1342 height 636
click at [695, 267] on body "Pregunta a Parrot AI Reportes Menú Configuración Personal Facturación Inventari…" at bounding box center [671, 318] width 1342 height 636
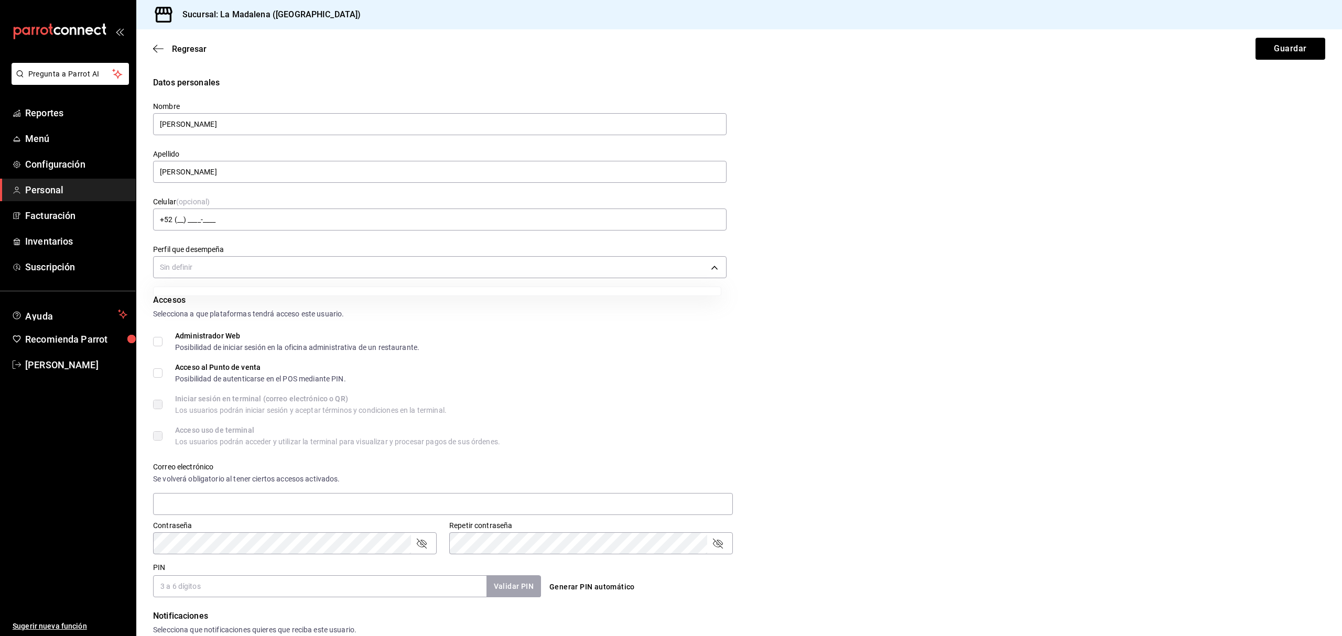
click at [695, 267] on div at bounding box center [671, 318] width 1342 height 636
click at [230, 123] on input "text" at bounding box center [440, 124] width 574 height 22
type input "[PERSON_NAME]"
click at [204, 166] on input "text" at bounding box center [440, 172] width 574 height 22
click at [1256, 38] on button "Guardar" at bounding box center [1291, 49] width 70 height 22
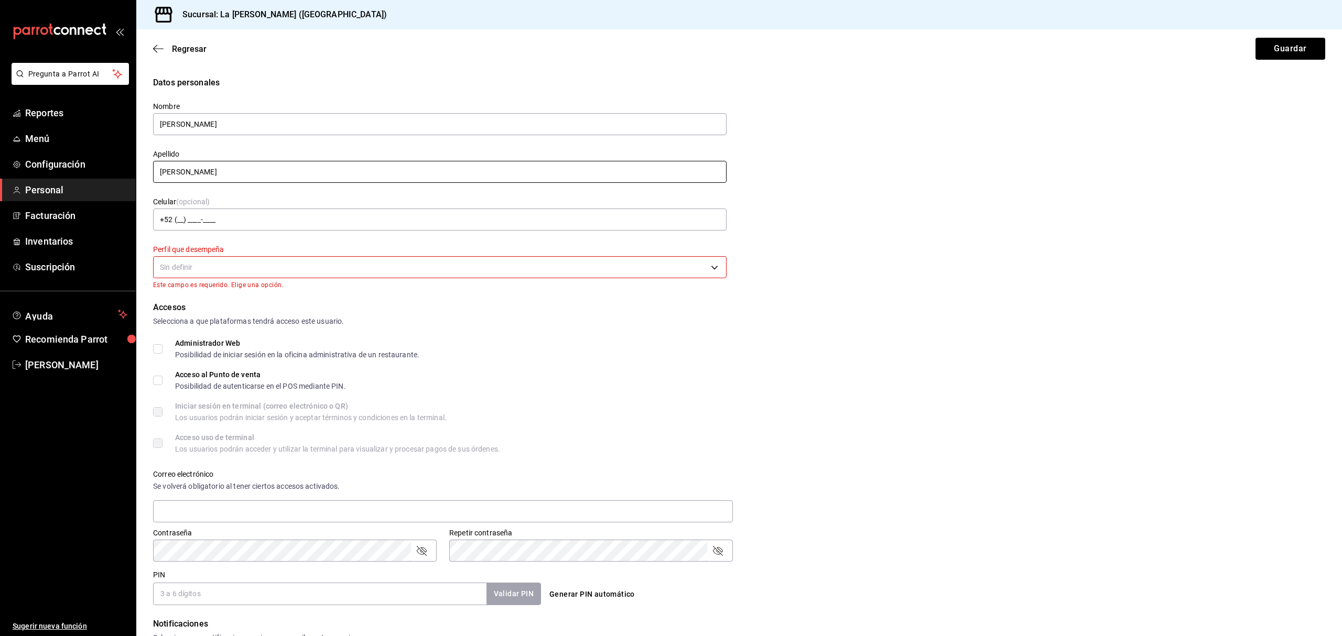
type input "[PERSON_NAME]"
click at [197, 265] on body "Pregunta a Parrot AI Reportes Menú Configuración Personal Facturación Inventari…" at bounding box center [671, 318] width 1342 height 636
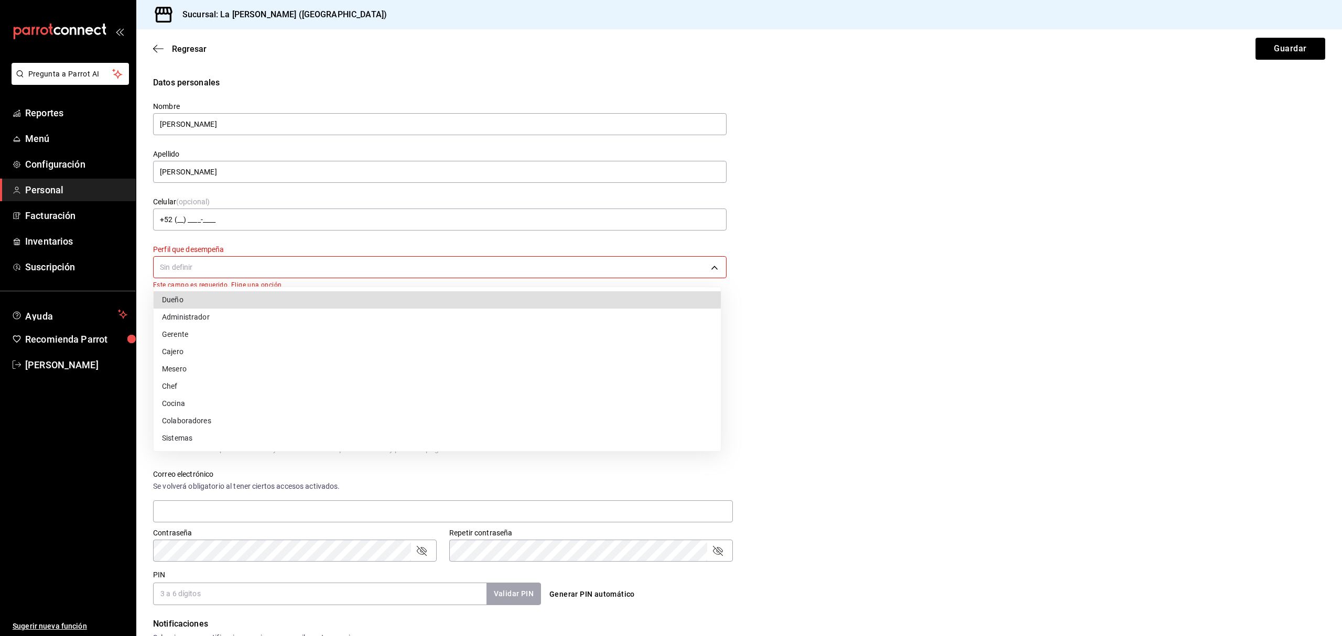
click at [187, 353] on li "Cajero" at bounding box center [437, 351] width 567 height 17
type input "CASHIER"
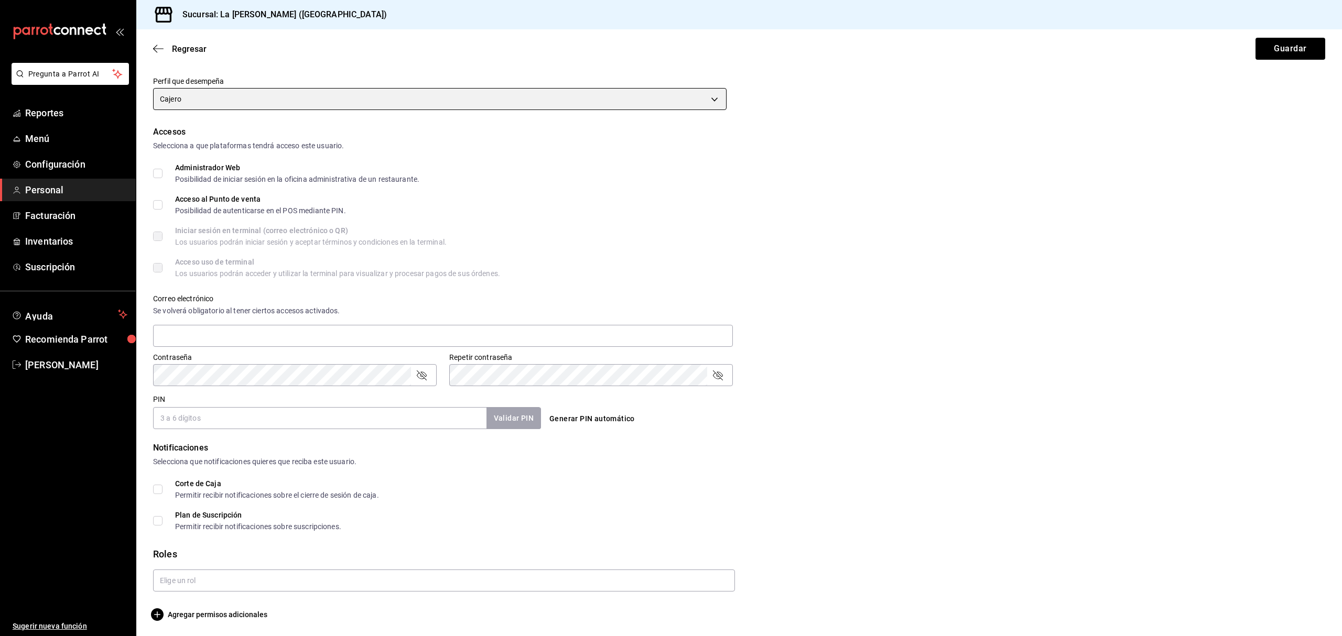
scroll to position [170, 0]
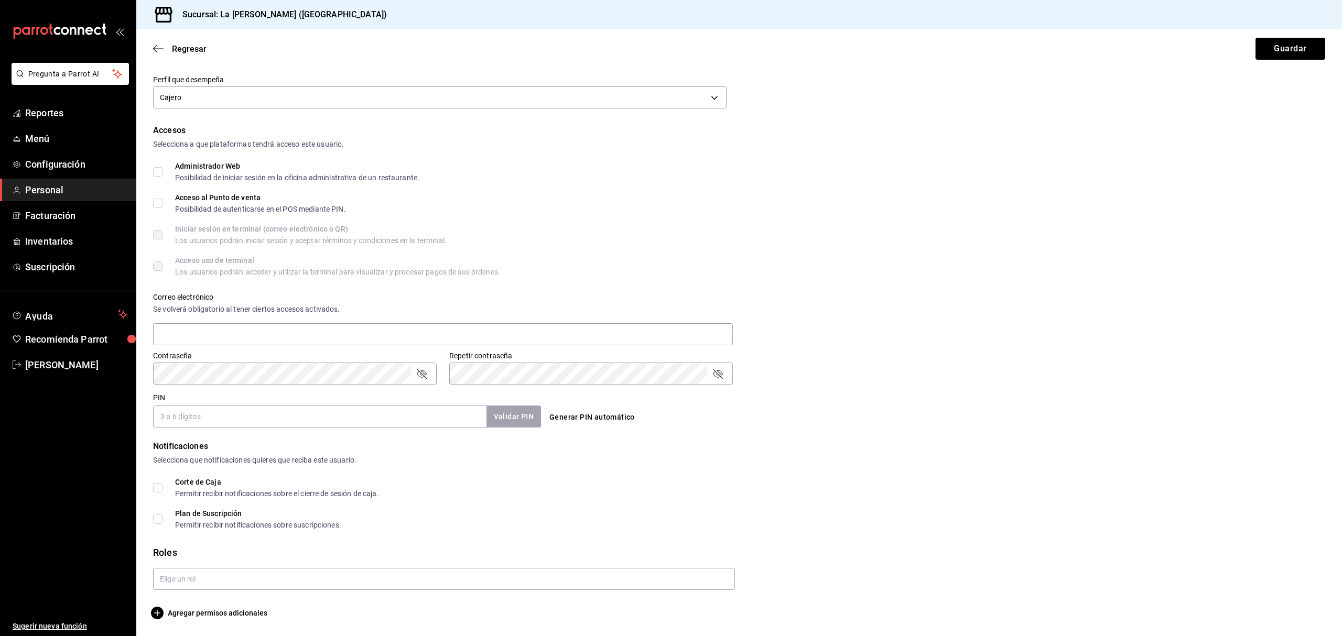
click at [151, 204] on div "Datos personales Nombre [PERSON_NAME] Apellido [PERSON_NAME] Celular (opcional)…" at bounding box center [739, 263] width 1206 height 713
click at [155, 203] on input "Acceso al Punto de venta Posibilidad de autenticarse en el POS mediante PIN." at bounding box center [157, 203] width 9 height 9
checkbox input "true"
click at [228, 336] on input "text" at bounding box center [443, 334] width 580 height 22
click at [194, 424] on input "PIN" at bounding box center [319, 417] width 333 height 22
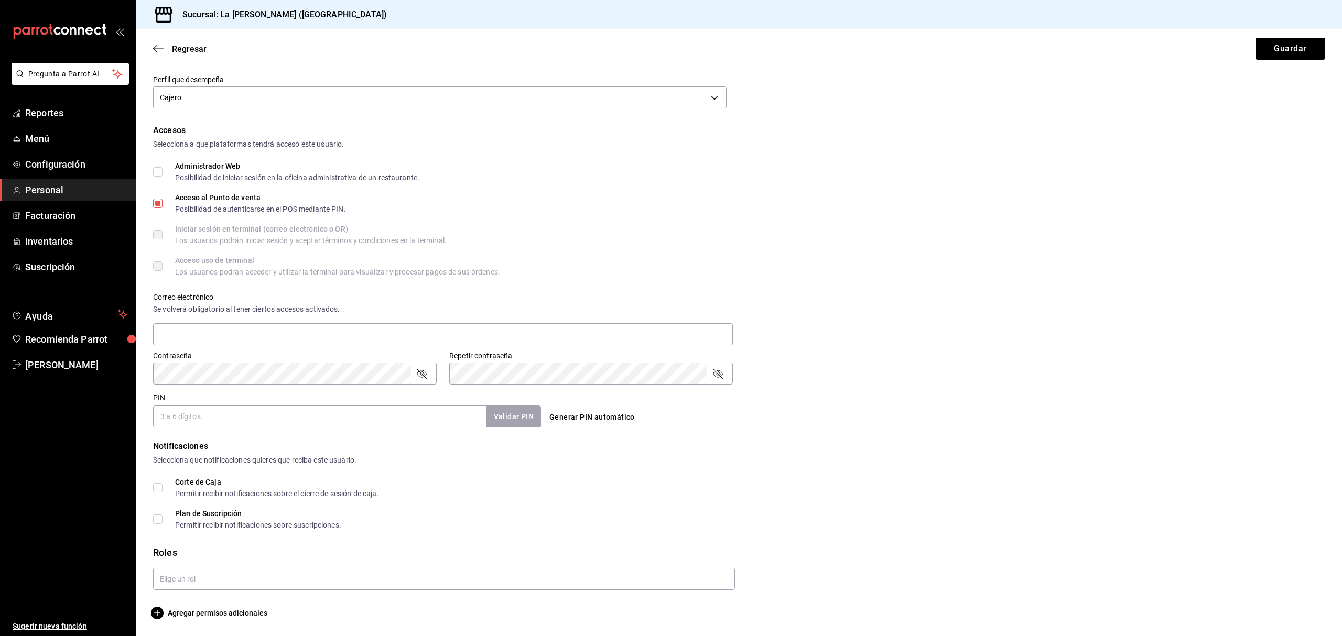
click at [162, 489] on input "Corte de Caja Permitir recibir notificaciones sobre el cierre de sesión de caja." at bounding box center [157, 487] width 9 height 9
checkbox input "true"
click at [212, 586] on input "text" at bounding box center [444, 579] width 582 height 22
type input "CA"
click at [176, 604] on li "Cajeros" at bounding box center [441, 603] width 577 height 17
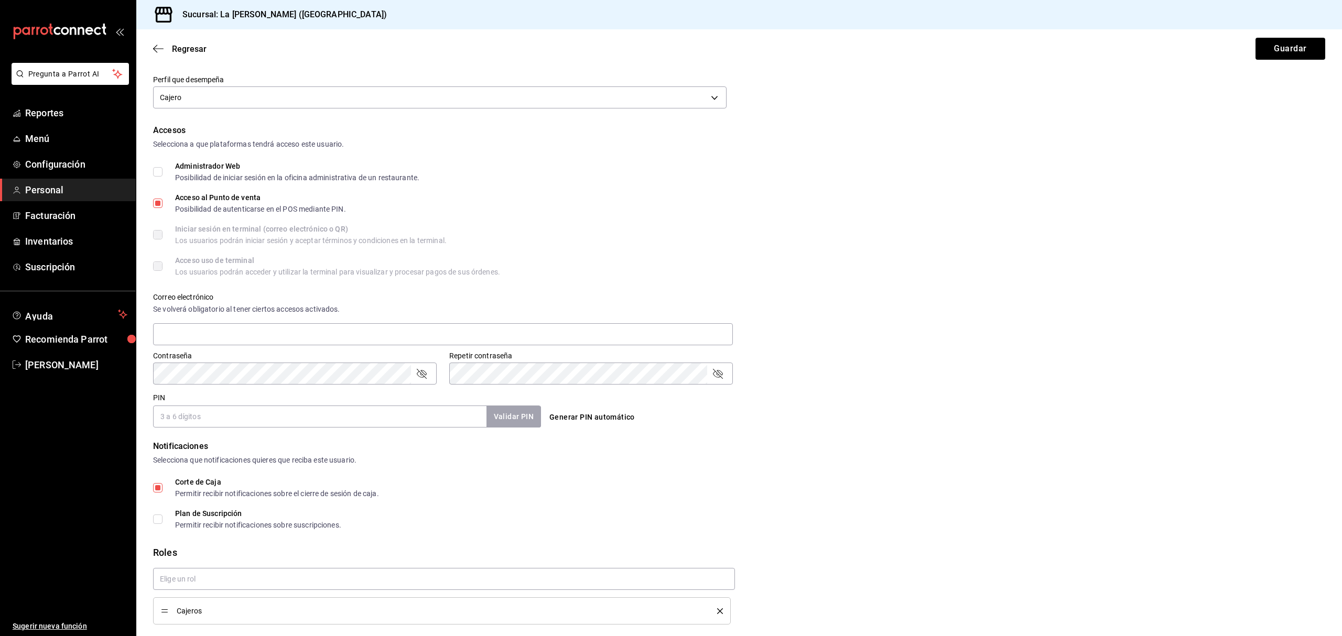
click at [282, 412] on input "PIN" at bounding box center [319, 417] width 333 height 22
type input "2508"
click at [506, 412] on button "Validar PIN" at bounding box center [513, 417] width 56 height 23
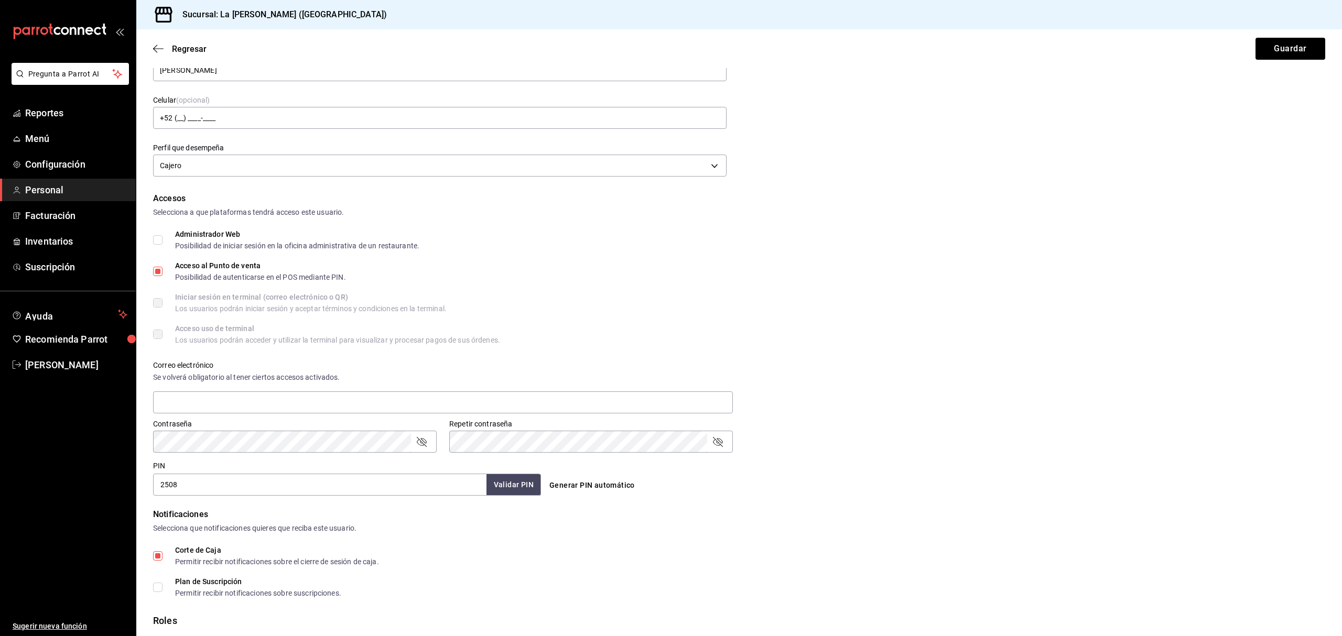
scroll to position [0, 0]
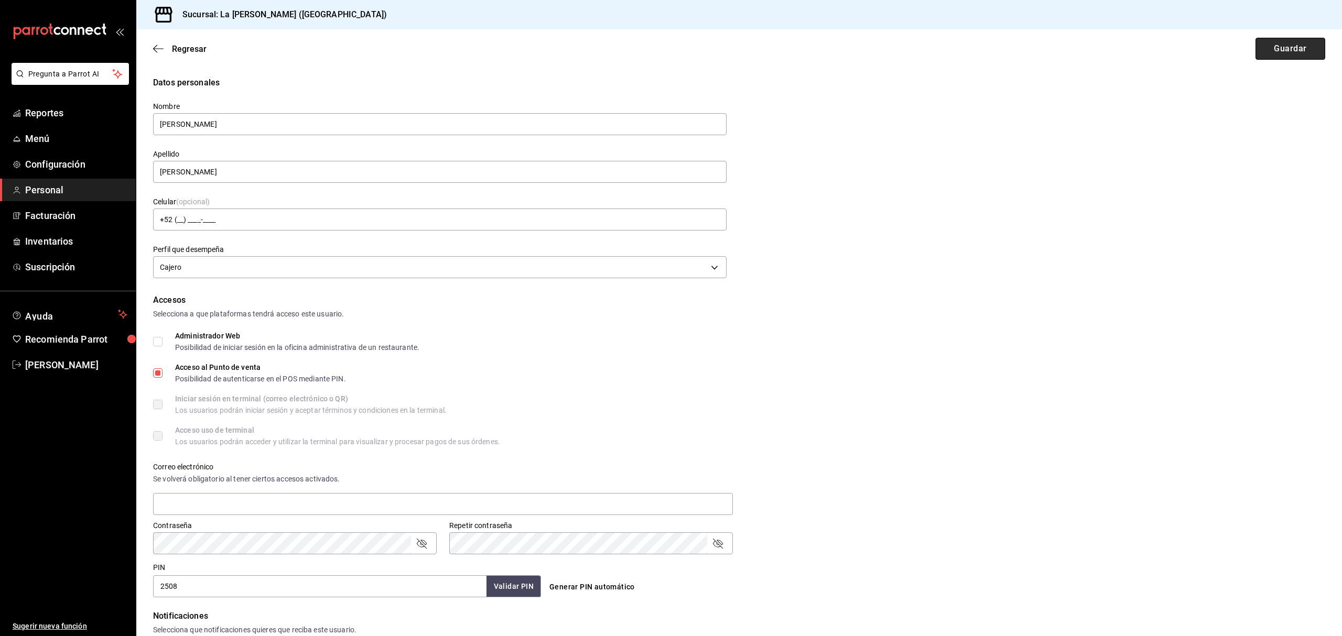
click at [1283, 44] on button "Guardar" at bounding box center [1291, 49] width 70 height 22
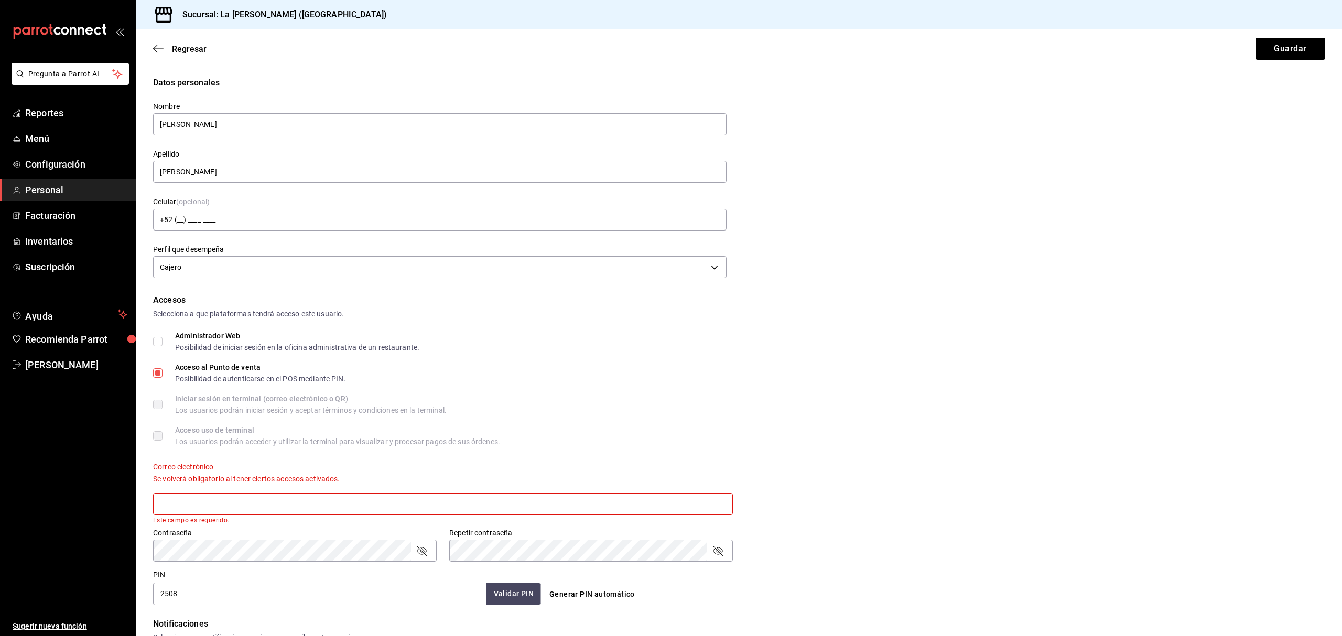
click at [233, 498] on input "text" at bounding box center [443, 504] width 580 height 22
click at [1286, 51] on button "Guardar" at bounding box center [1291, 49] width 70 height 22
click at [890, 490] on div "Correo electrónico Se volverá obligatorio al tener ciertos accesos activados. m…" at bounding box center [732, 487] width 1185 height 74
click at [1274, 56] on button "Guardar" at bounding box center [1291, 49] width 70 height 22
click at [1272, 48] on button "Guardar" at bounding box center [1291, 49] width 70 height 22
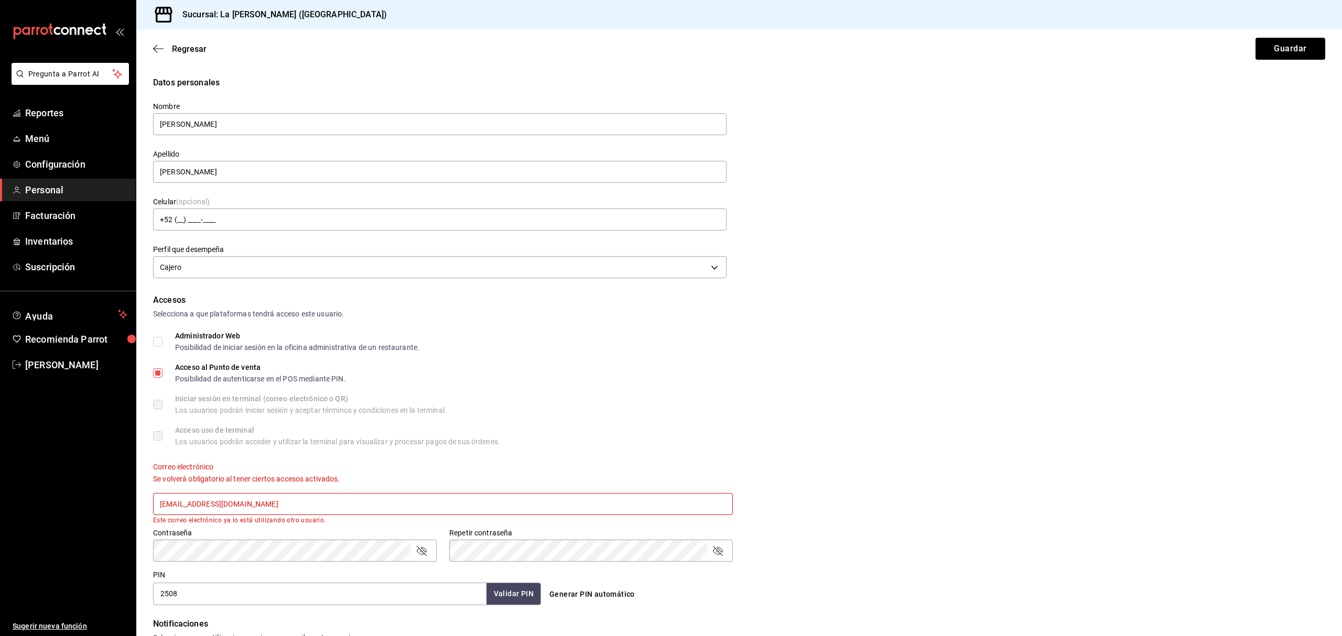
click at [207, 504] on input "madacancun24@outlook.com" at bounding box center [443, 504] width 580 height 22
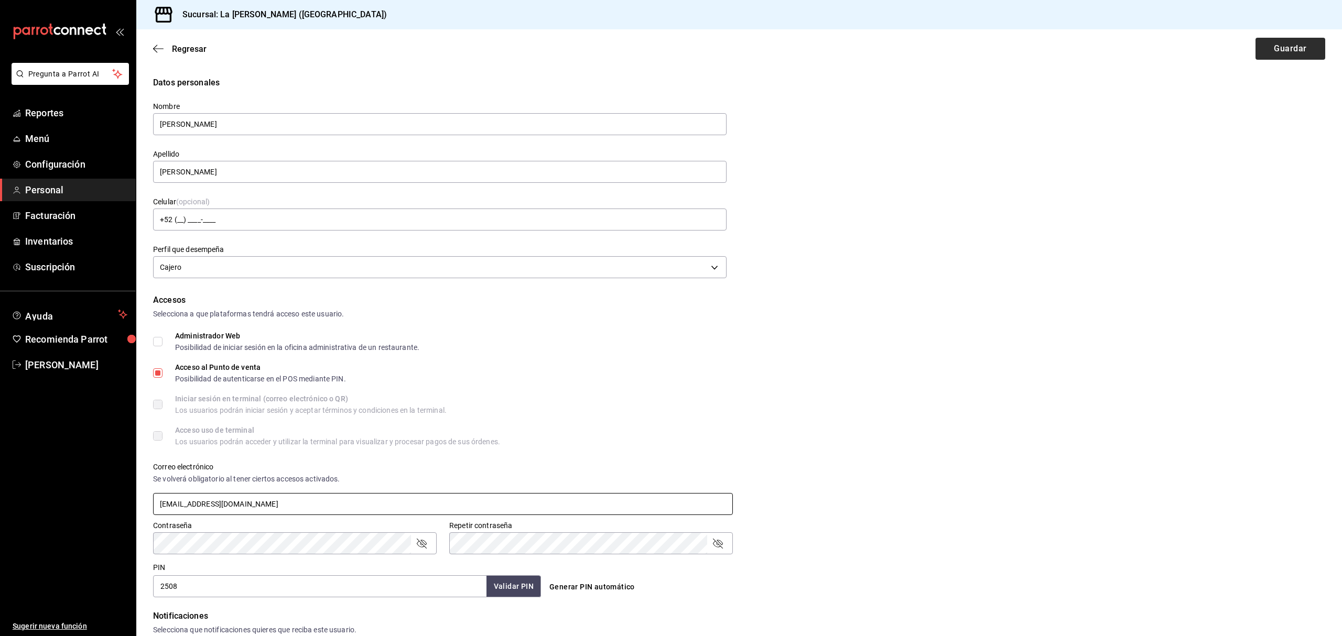
type input "madacancun2424@outlook.com"
click at [1285, 56] on button "Guardar" at bounding box center [1291, 49] width 70 height 22
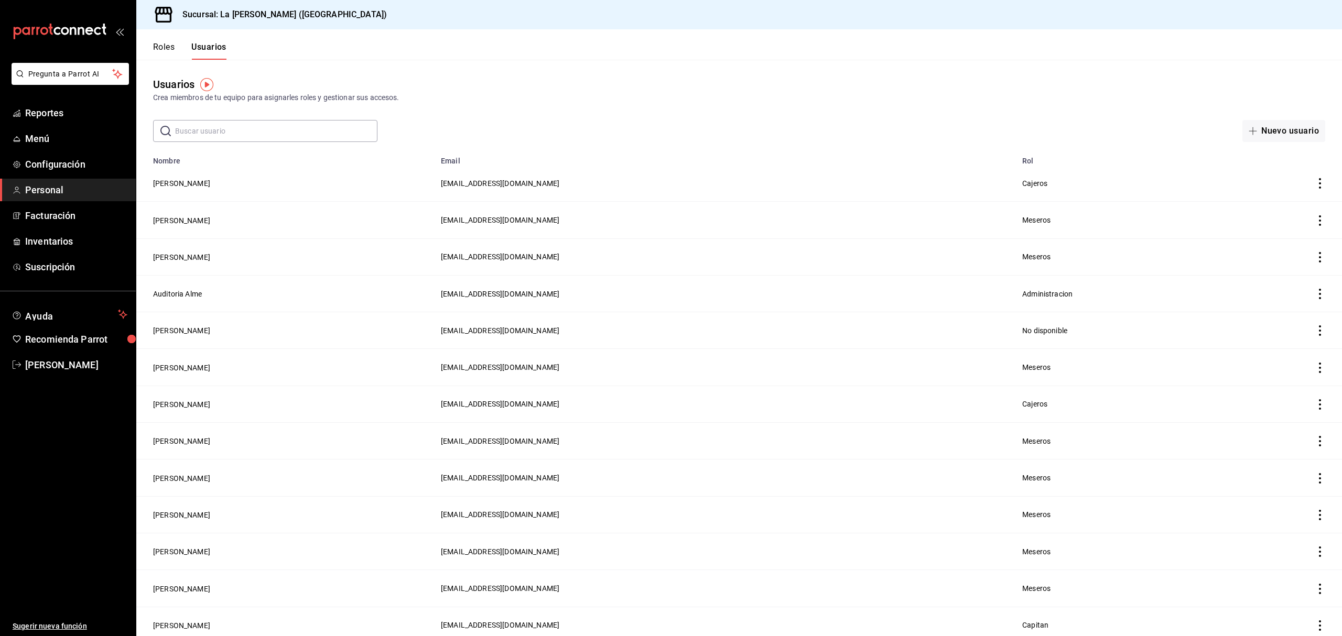
click at [856, 83] on div "Usuarios Crea miembros de tu equipo para asignarles roles y gestionar sus acces…" at bounding box center [739, 90] width 1206 height 27
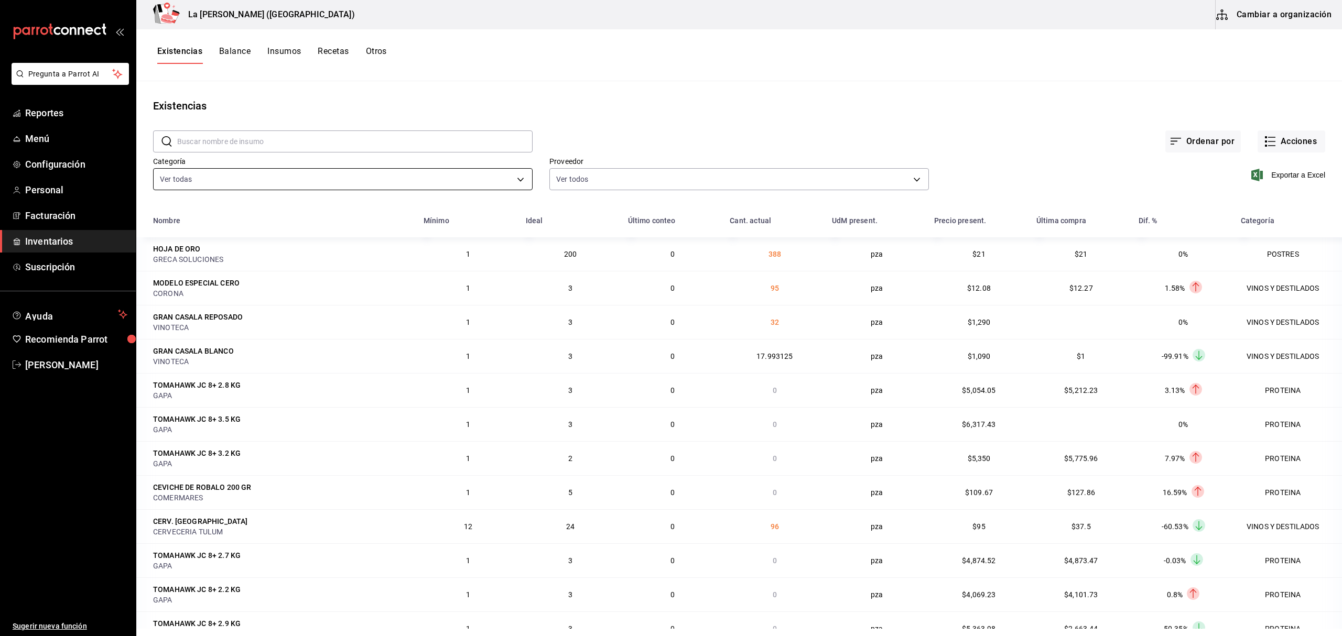
click at [194, 187] on body "Pregunta a Parrot AI Reportes Menú Configuración Personal Facturación Inventari…" at bounding box center [671, 314] width 1342 height 629
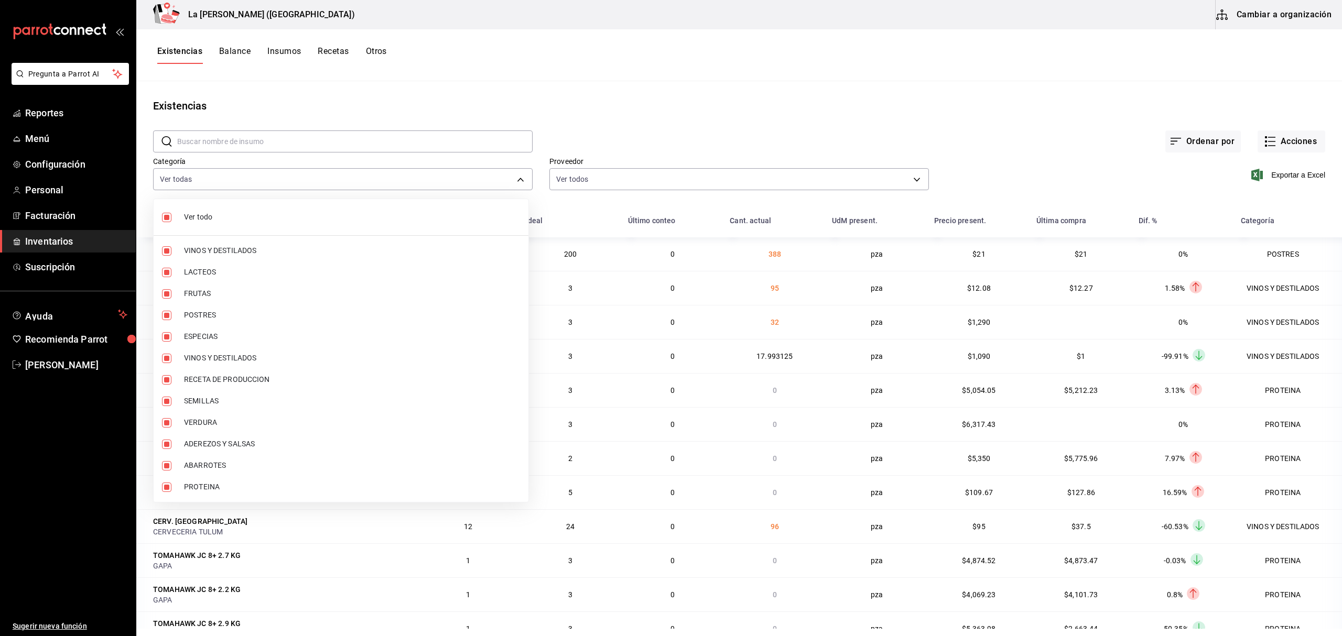
click at [167, 219] on input "checkbox" at bounding box center [166, 217] width 9 height 9
checkbox input "false"
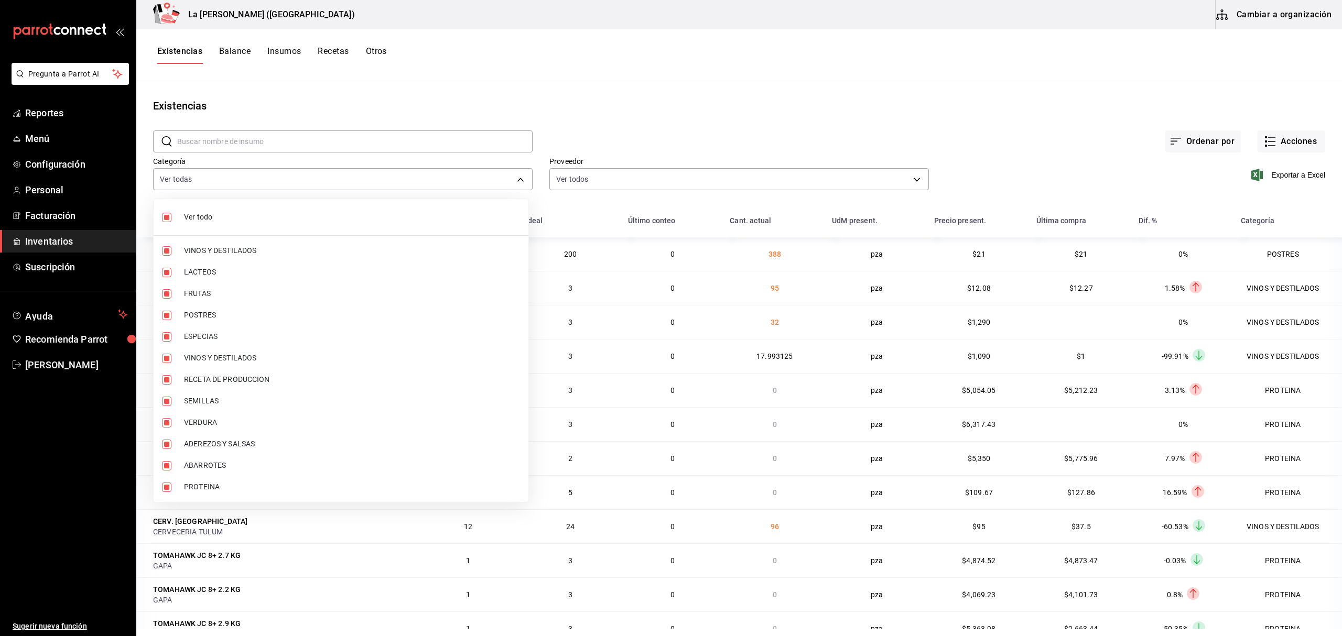
checkbox input "false"
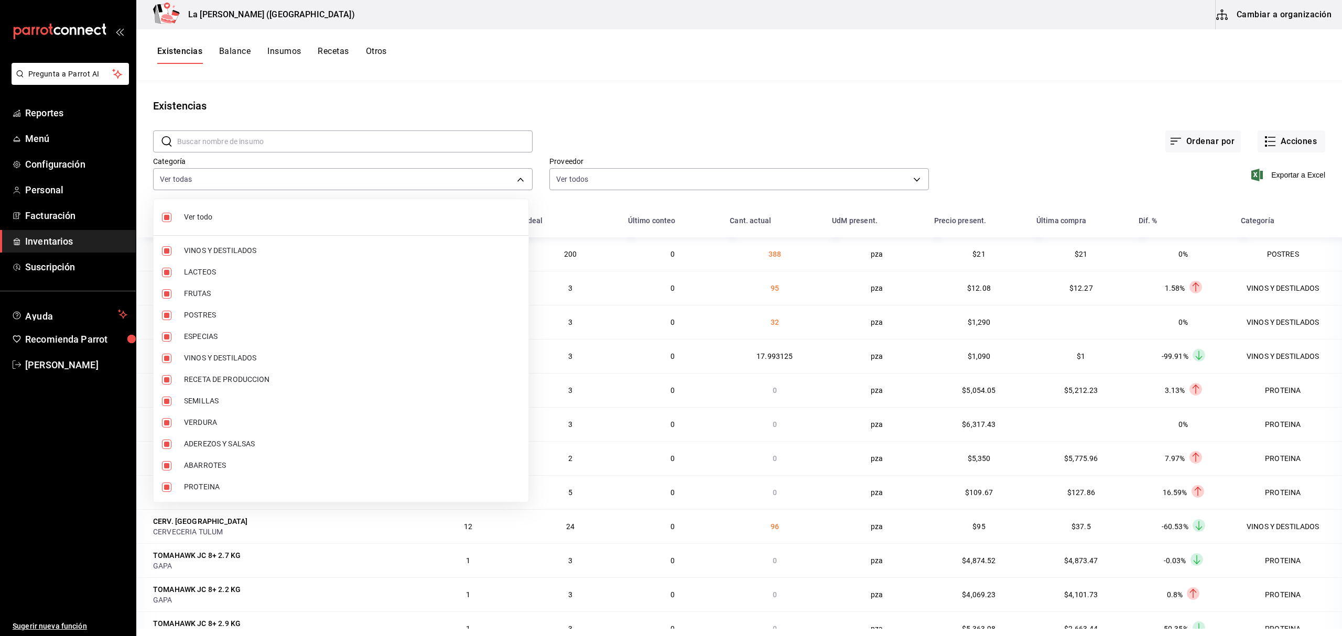
checkbox input "false"
click at [172, 253] on label at bounding box center [169, 250] width 14 height 9
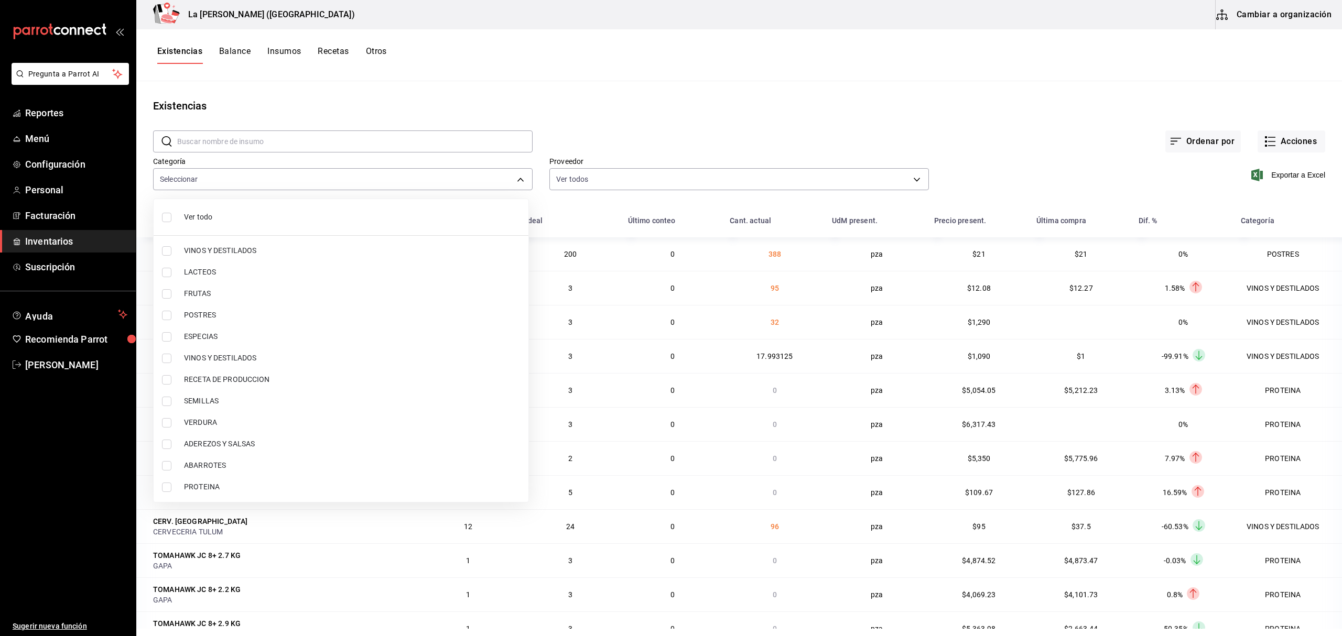
click at [171, 253] on input "checkbox" at bounding box center [166, 250] width 9 height 9
checkbox input "false"
click at [166, 251] on input "checkbox" at bounding box center [166, 250] width 9 height 9
checkbox input "true"
type input "be0ce7a6-2660-4f84-b744-857dbbbd8cf4"
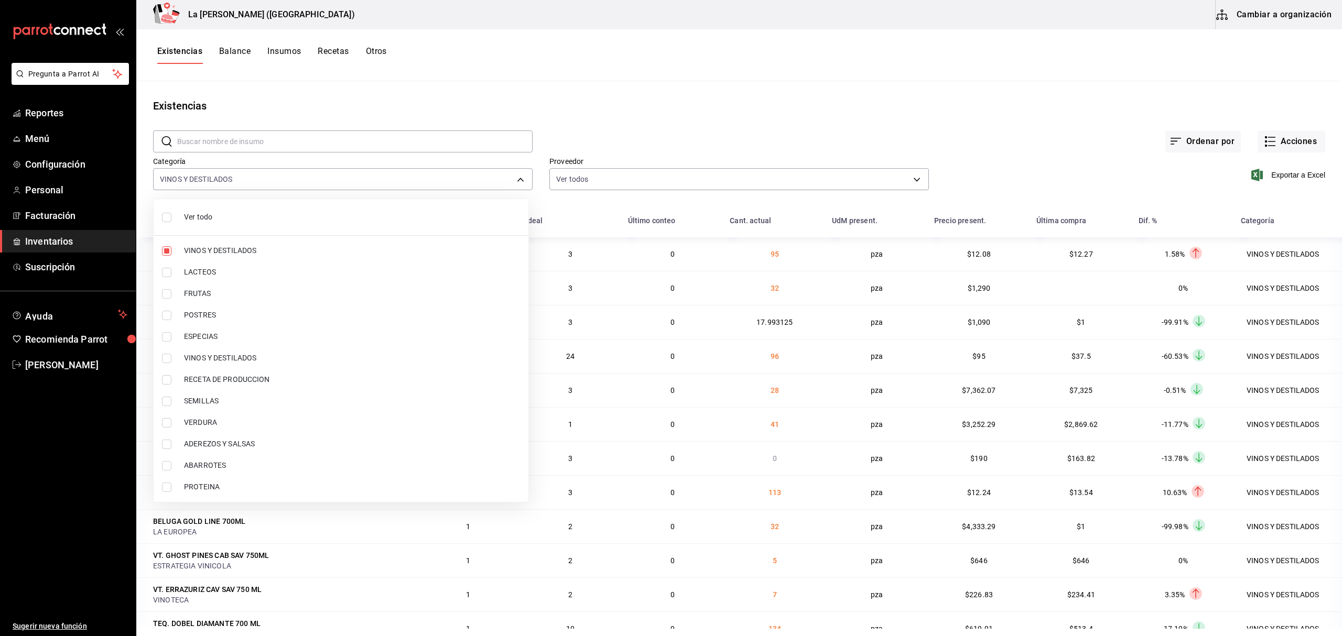
click at [165, 359] on input "checkbox" at bounding box center [166, 358] width 9 height 9
checkbox input "true"
type input "be0ce7a6-2660-4f84-b744-857dbbbd8cf4,6b144202-4515-49e4-b569-d22a29c80e26"
click at [666, 85] on div at bounding box center [671, 318] width 1342 height 636
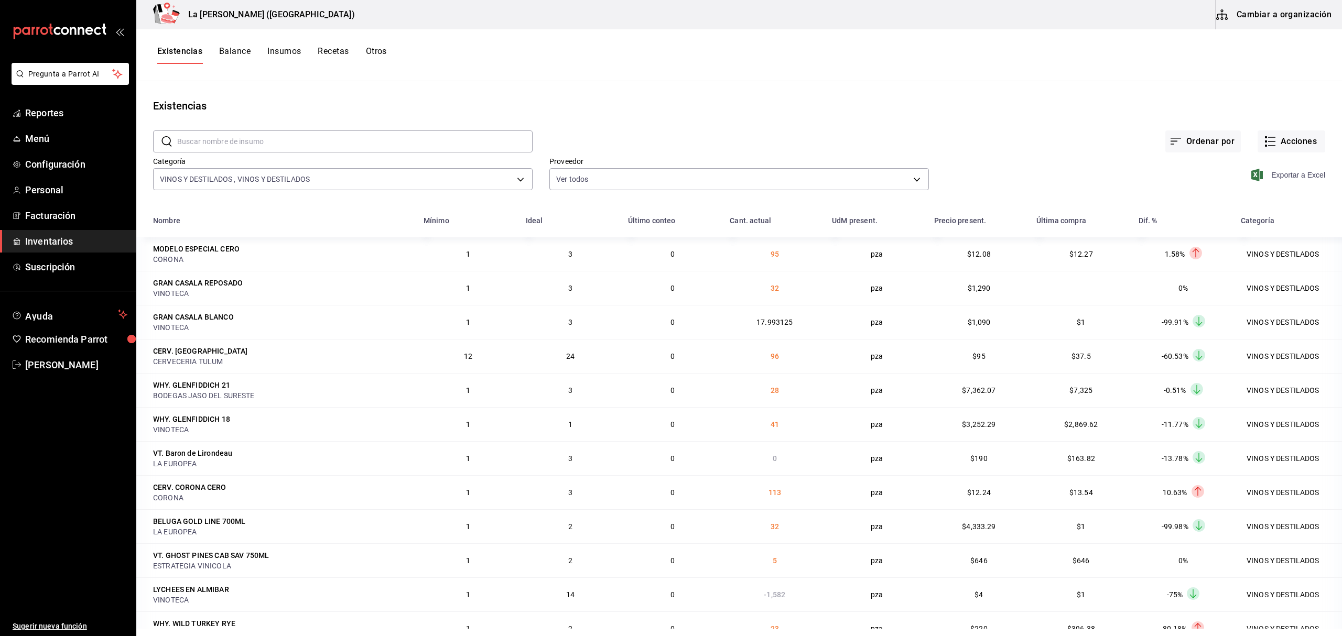
click at [1278, 179] on span "Exportar a Excel" at bounding box center [1289, 175] width 72 height 13
click at [62, 370] on span "[PERSON_NAME]" at bounding box center [76, 365] width 102 height 14
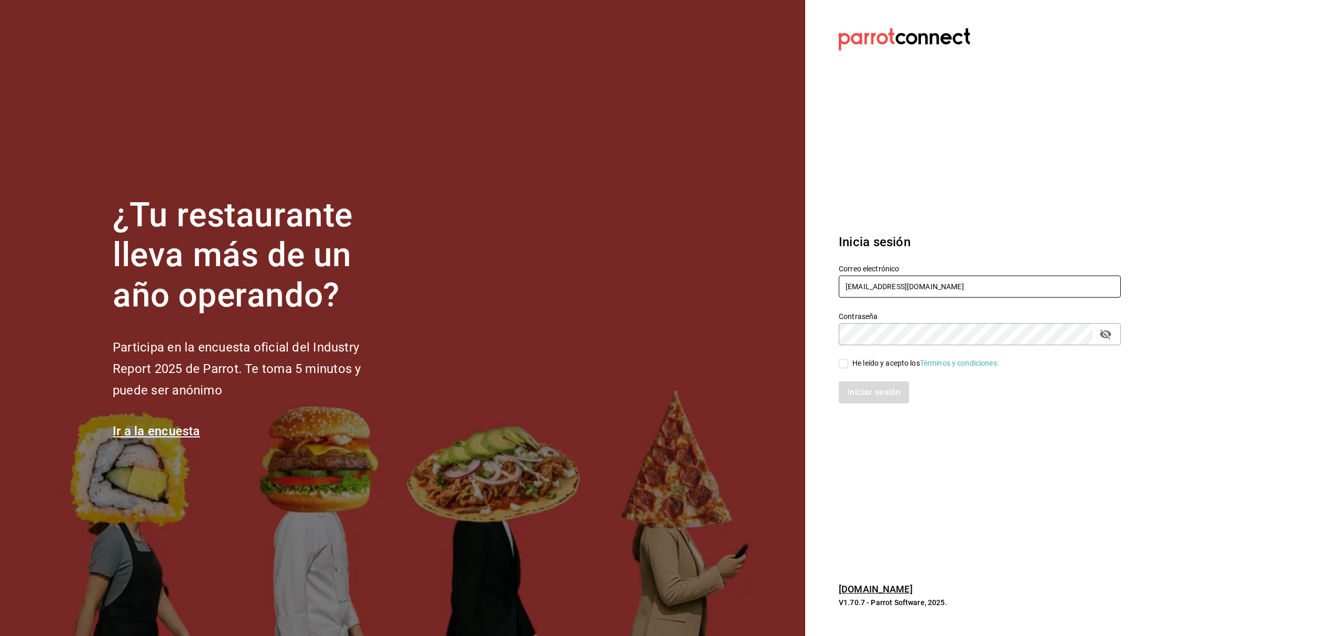
click at [973, 289] on input "miguelfalcon2894@gmail.com" at bounding box center [980, 287] width 282 height 22
type input "rivekasam@gmail.com"
drag, startPoint x: 842, startPoint y: 364, endPoint x: 862, endPoint y: 382, distance: 27.1
click at [843, 364] on input "He leído y acepto los Términos y condiciones." at bounding box center [843, 363] width 9 height 9
checkbox input "true"
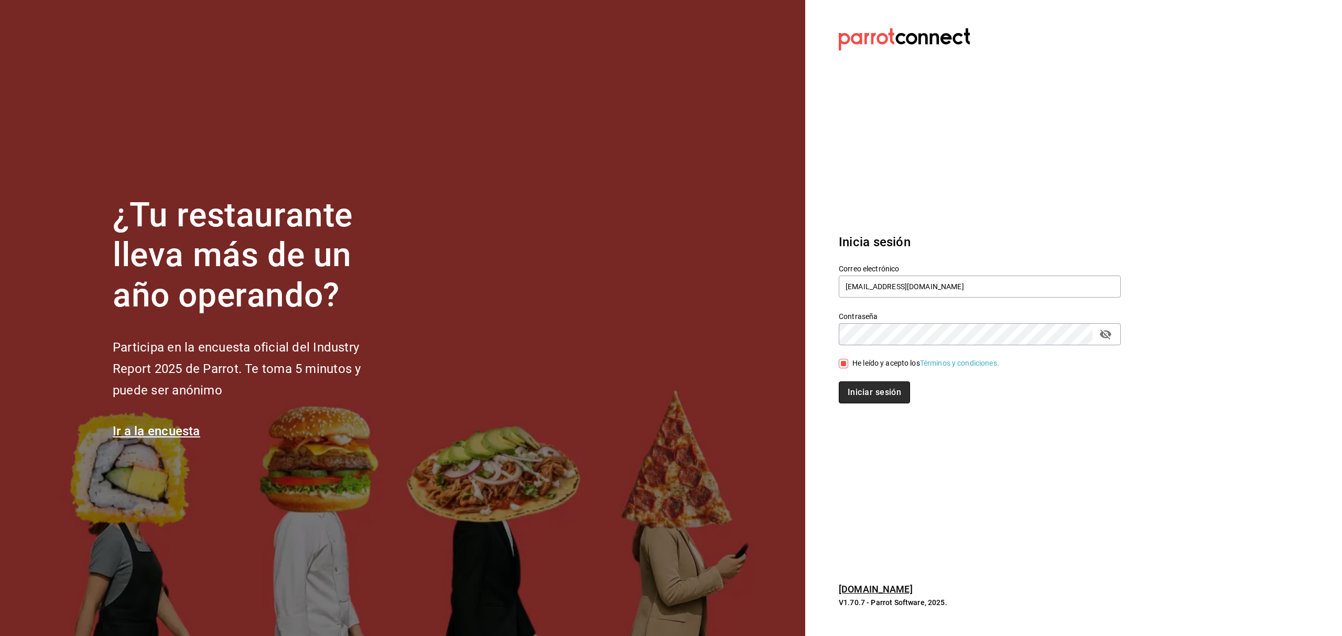
click at [874, 390] on button "Iniciar sesión" at bounding box center [874, 393] width 71 height 22
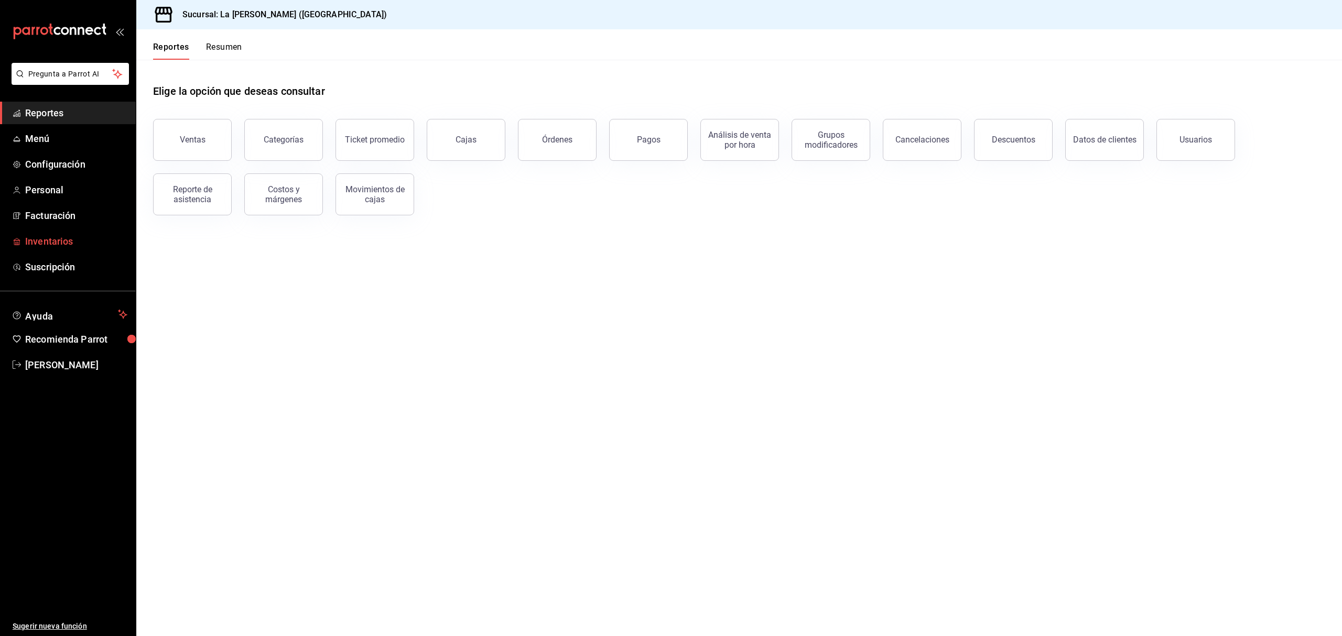
click at [68, 237] on span "Inventarios" at bounding box center [76, 241] width 102 height 14
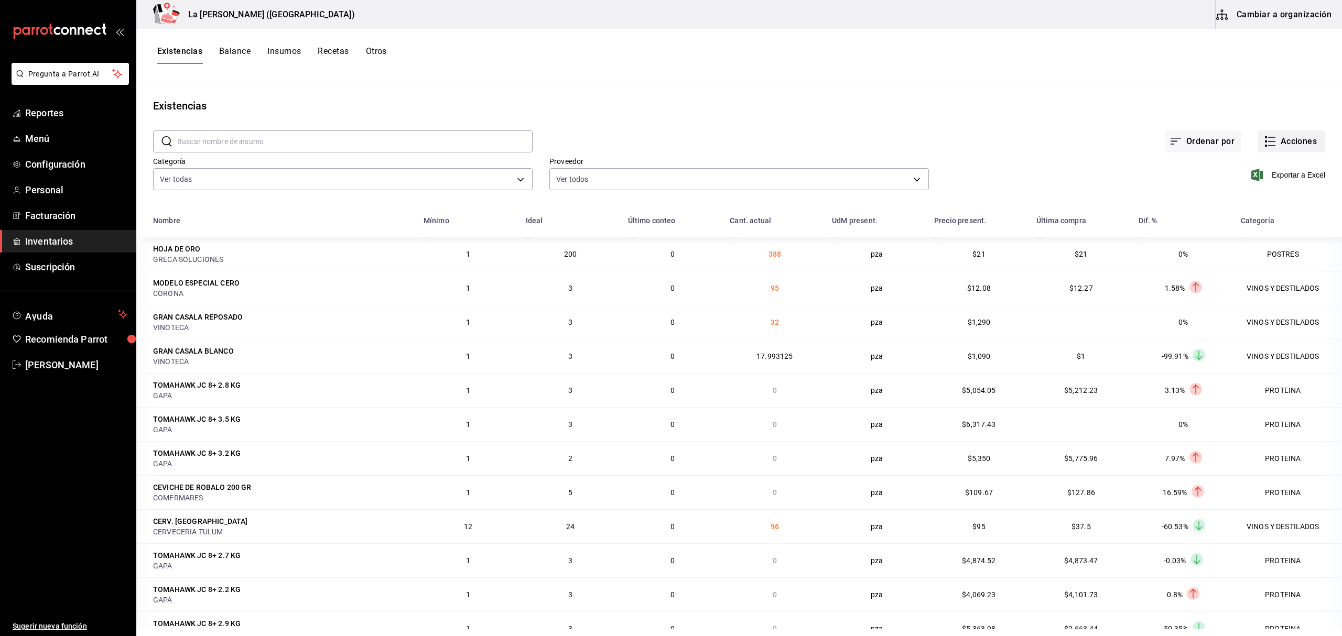
click at [1277, 143] on button "Acciones" at bounding box center [1292, 142] width 68 height 22
click at [1246, 252] on span "Merma" at bounding box center [1281, 253] width 88 height 11
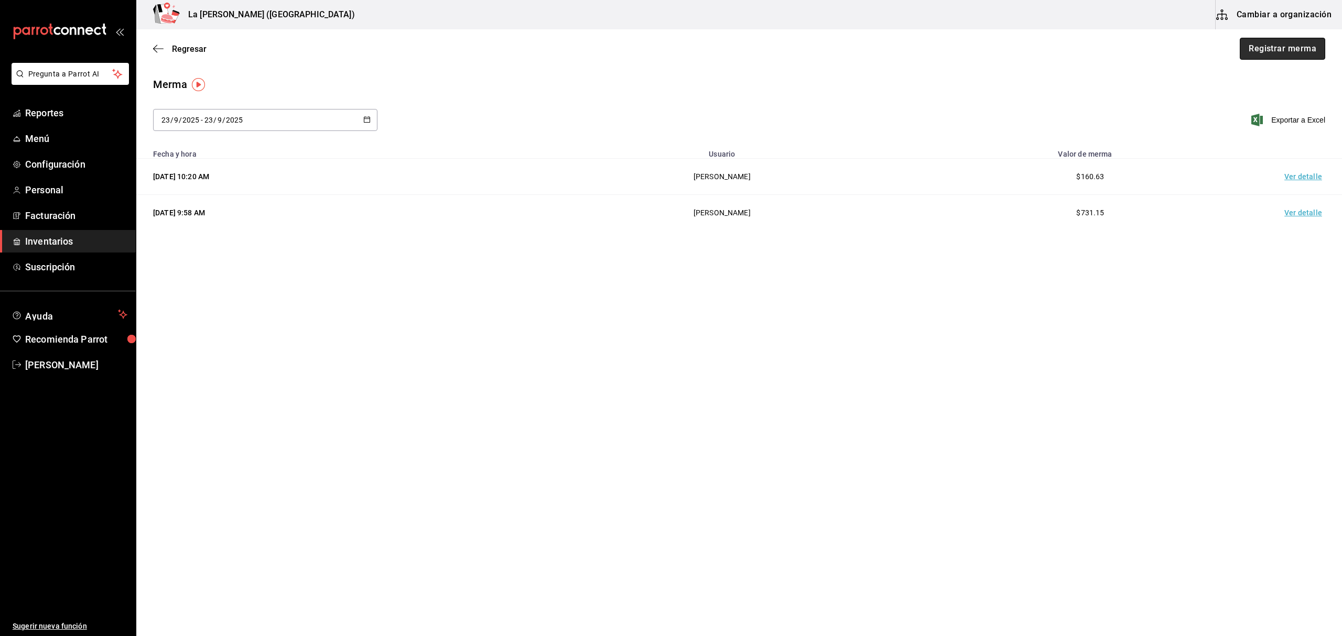
click at [1281, 49] on button "Registrar merma" at bounding box center [1282, 49] width 85 height 22
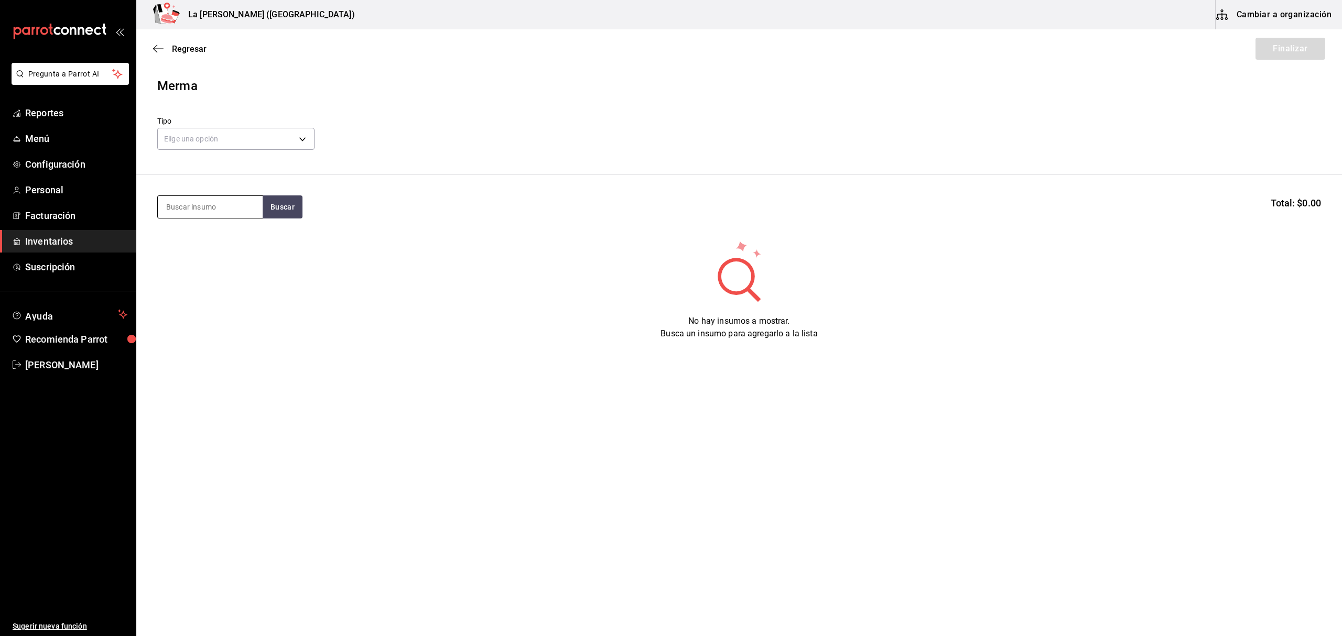
click at [210, 211] on input at bounding box center [210, 207] width 105 height 22
drag, startPoint x: 237, startPoint y: 125, endPoint x: 235, endPoint y: 136, distance: 11.6
click at [236, 133] on div "Elige una opción default" at bounding box center [235, 138] width 157 height 28
click at [233, 143] on body "Pregunta a Parrot AI Reportes Menú Configuración Personal Facturación Inventari…" at bounding box center [671, 288] width 1342 height 577
click at [209, 214] on li "Error" at bounding box center [236, 206] width 156 height 17
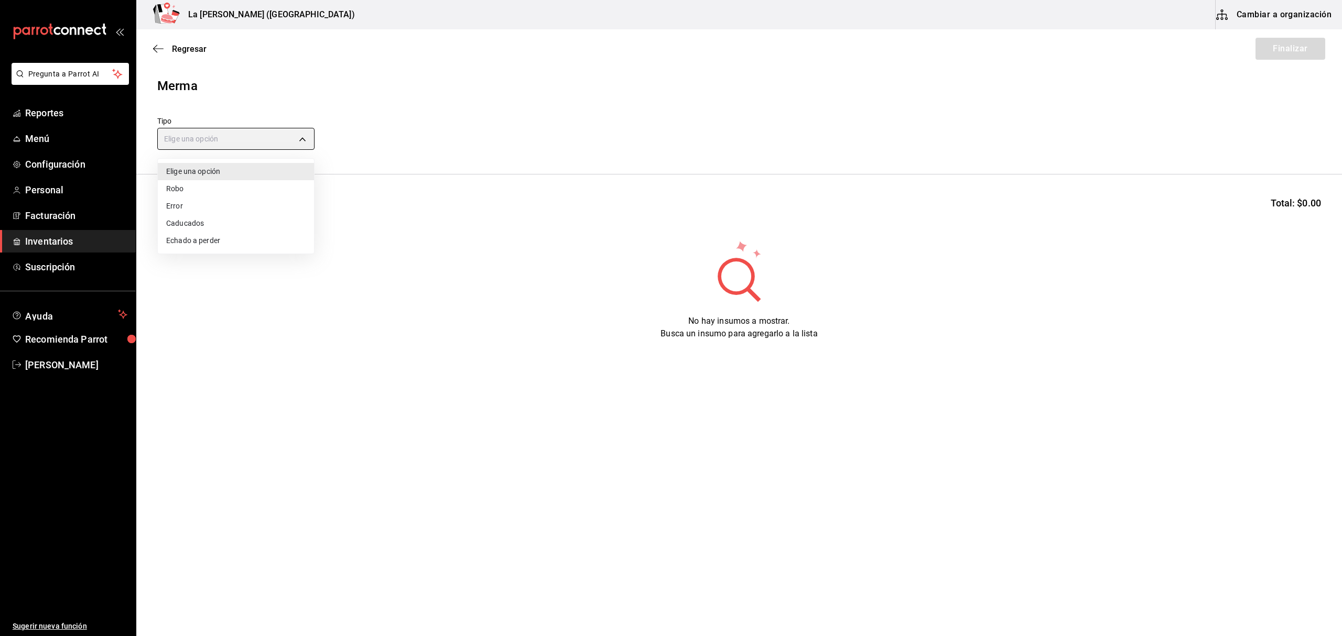
type input "ERROR"
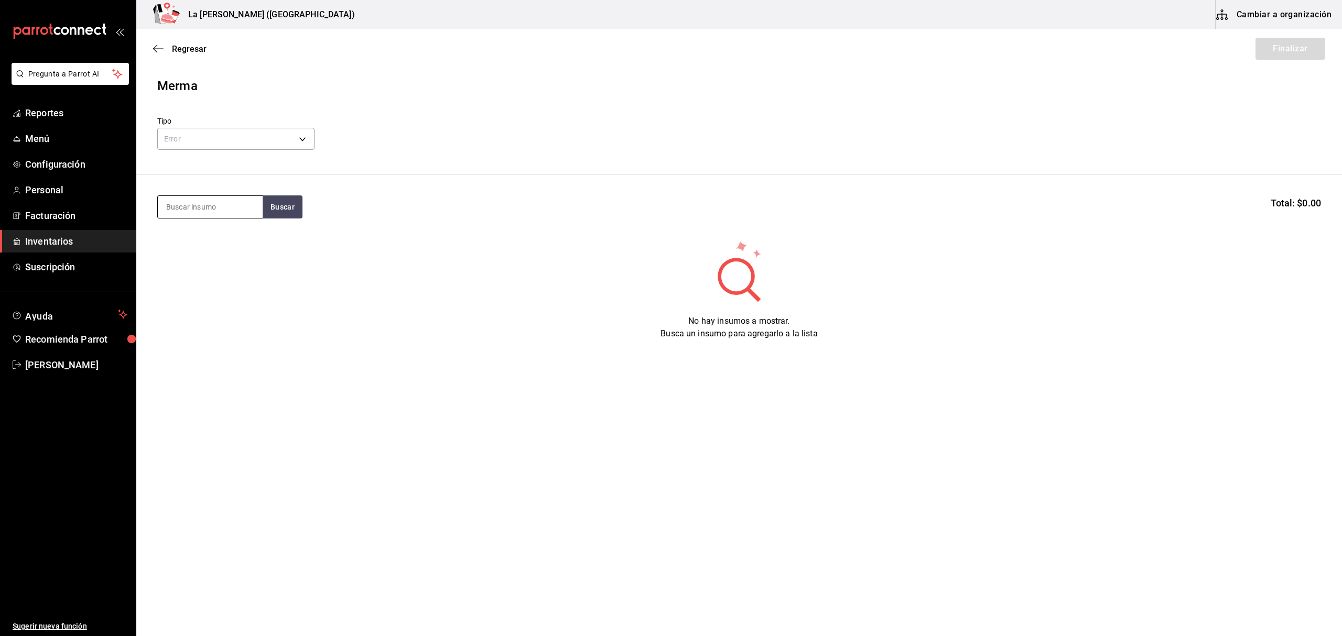
click at [221, 210] on input at bounding box center [210, 207] width 105 height 22
type input "[PERSON_NAME]"
click at [211, 253] on div "CERV. VICTORIA 355ML" at bounding box center [210, 243] width 88 height 25
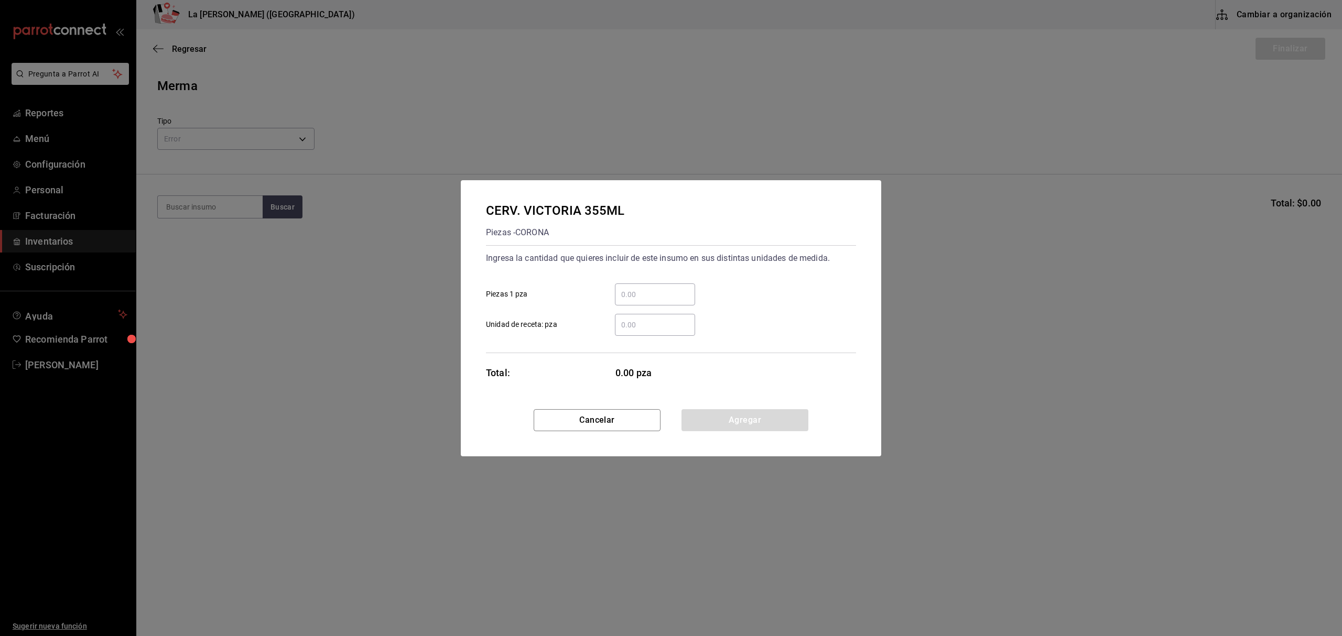
click at [690, 296] on input "​ Piezas 1 pza" at bounding box center [655, 294] width 80 height 13
type input "93"
click button "Agregar" at bounding box center [744, 420] width 127 height 22
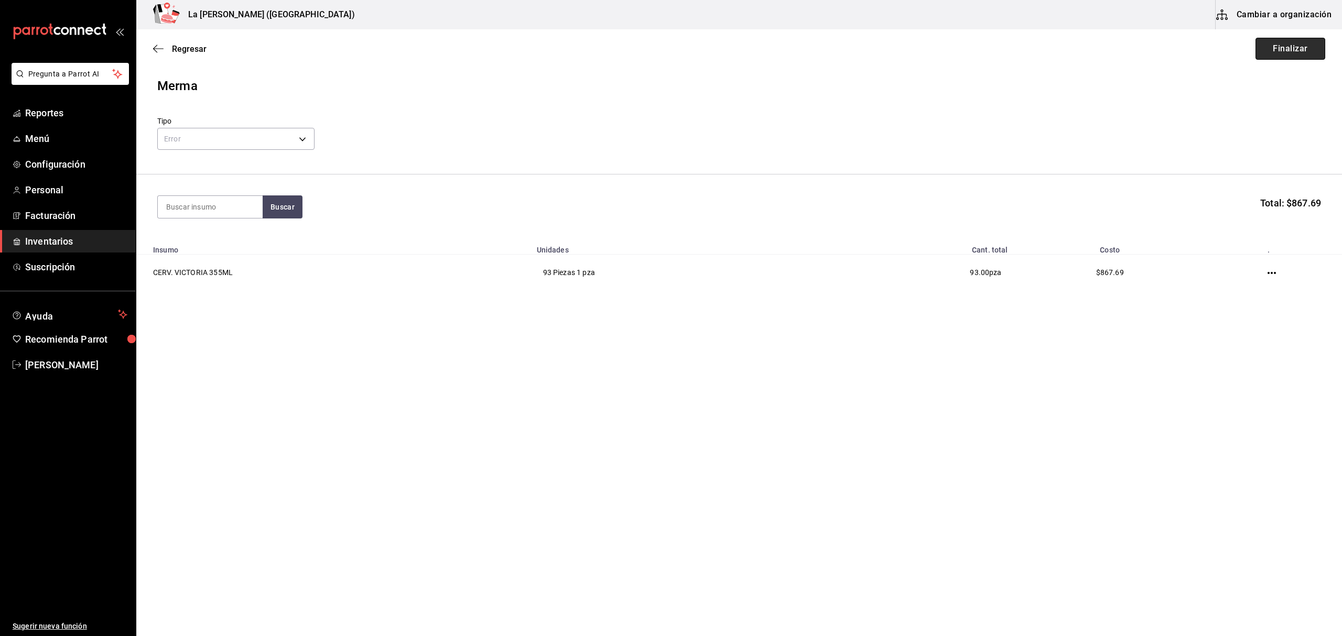
click at [1301, 51] on button "Finalizar" at bounding box center [1291, 49] width 70 height 22
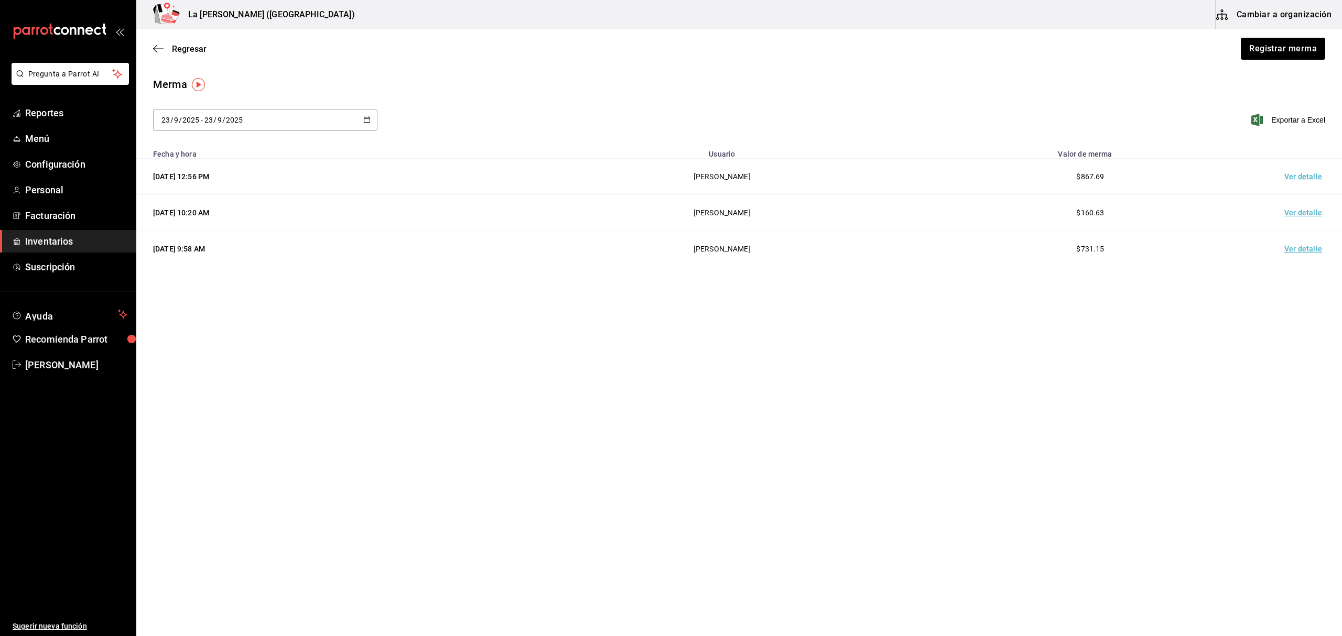
click at [1297, 177] on td "Ver detalle" at bounding box center [1305, 177] width 73 height 36
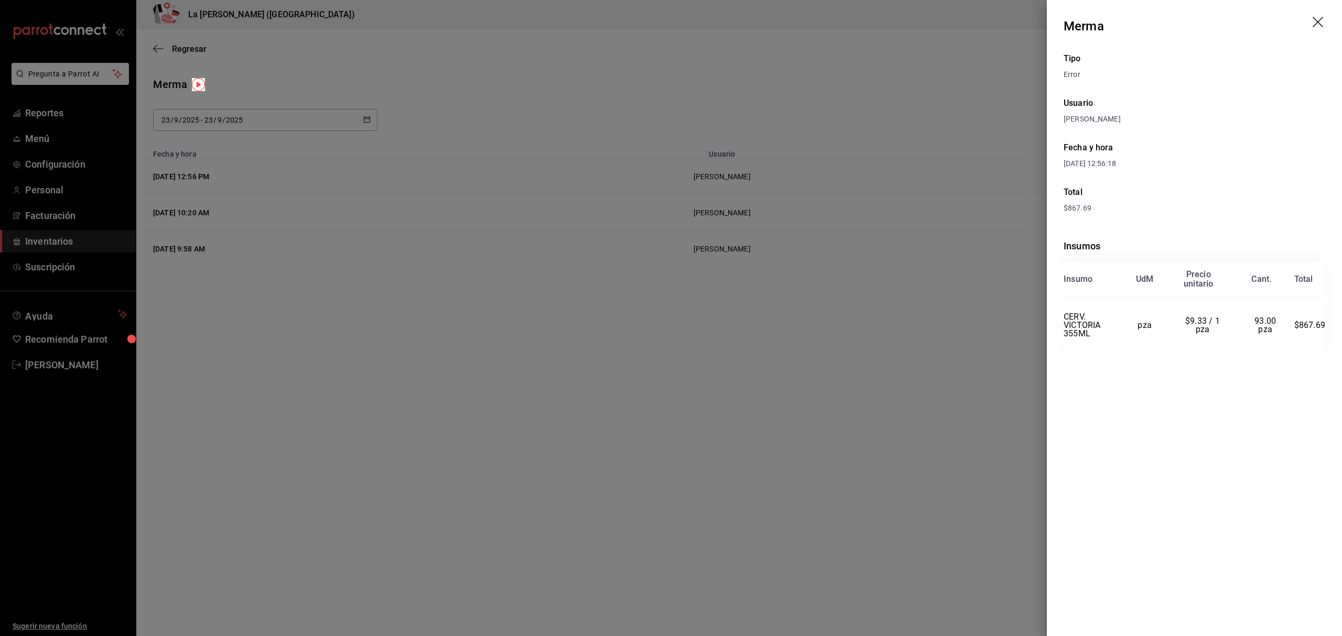
click at [776, 240] on div at bounding box center [671, 318] width 1342 height 636
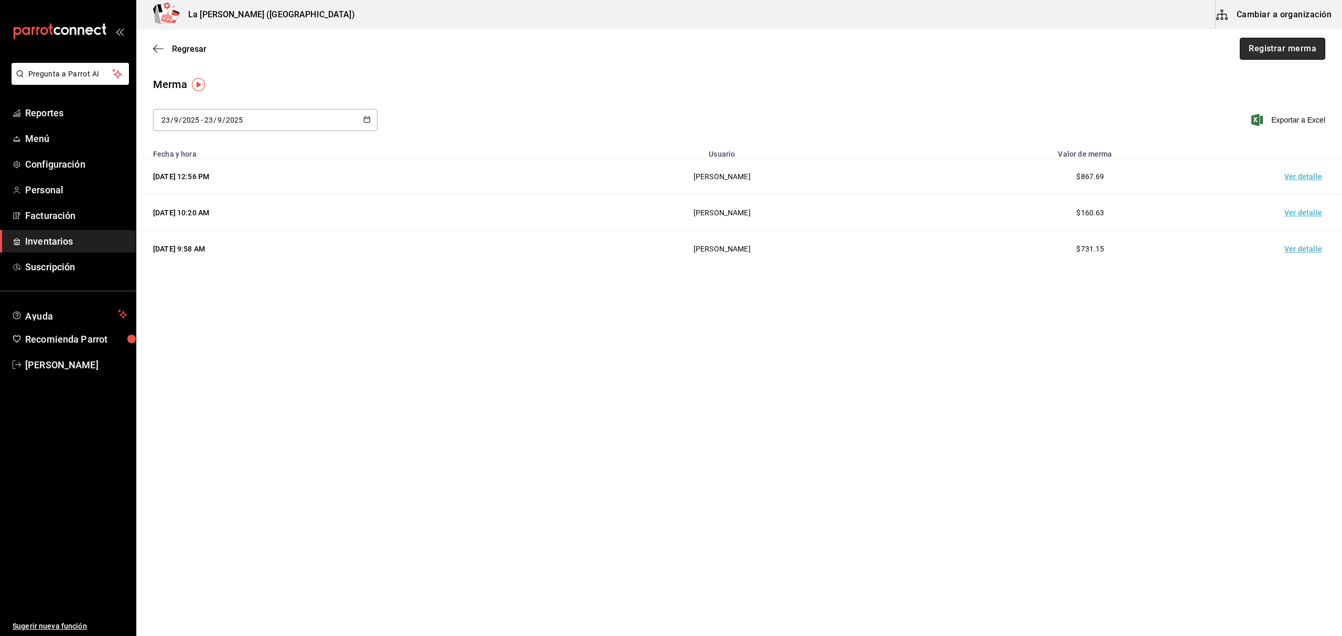
click at [1281, 53] on button "Registrar merma" at bounding box center [1282, 49] width 85 height 22
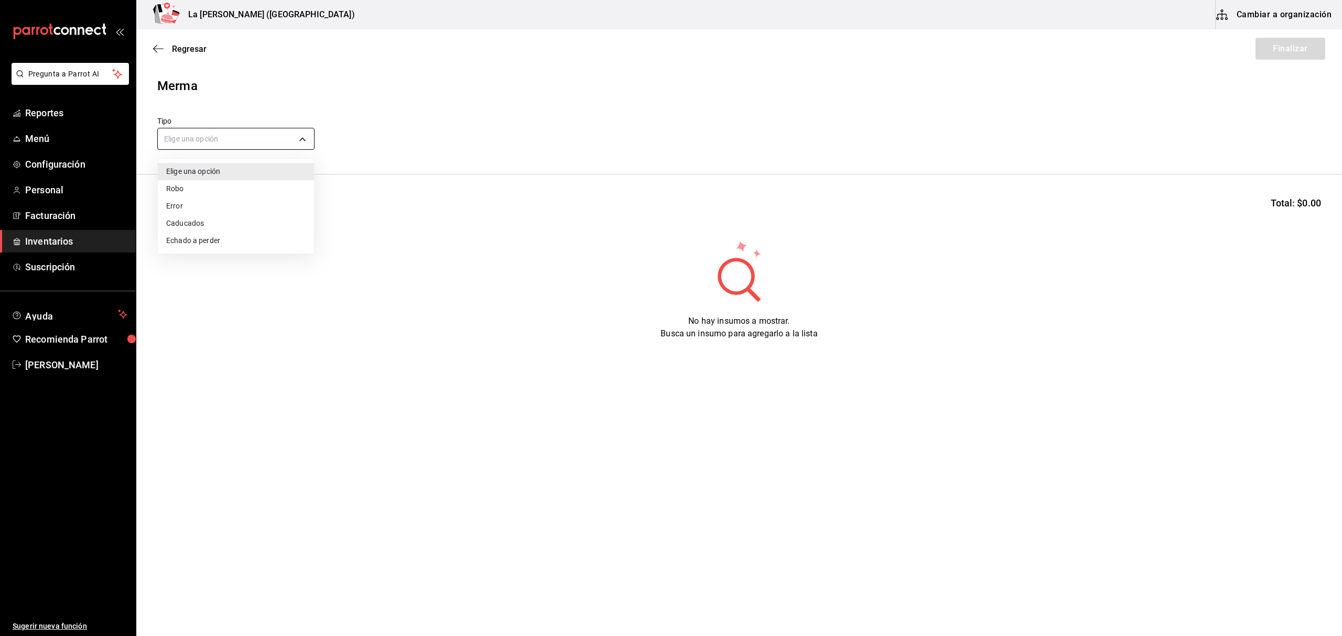
click at [267, 142] on body "Pregunta a Parrot AI Reportes Menú Configuración Personal Facturación Inventari…" at bounding box center [671, 288] width 1342 height 577
click at [191, 206] on li "Error" at bounding box center [236, 206] width 156 height 17
type input "ERROR"
click at [199, 208] on input at bounding box center [210, 207] width 105 height 22
type input "JUGO"
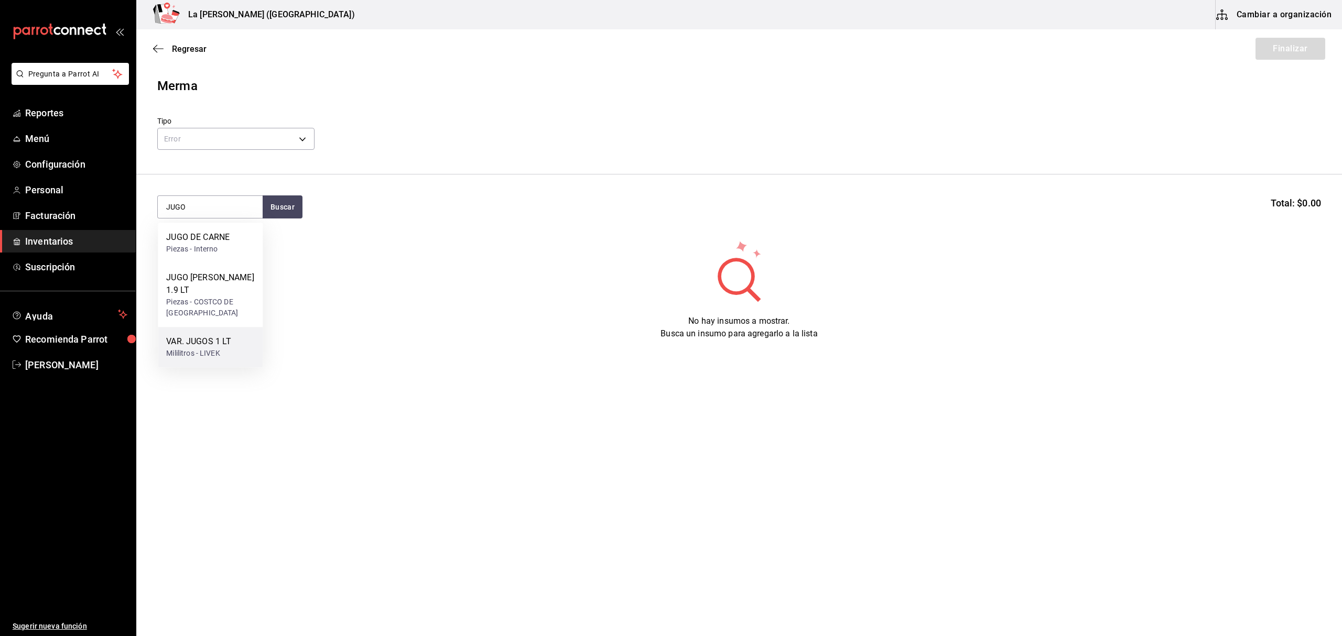
click at [214, 348] on div "Mililitros - LIVEK" at bounding box center [198, 353] width 65 height 11
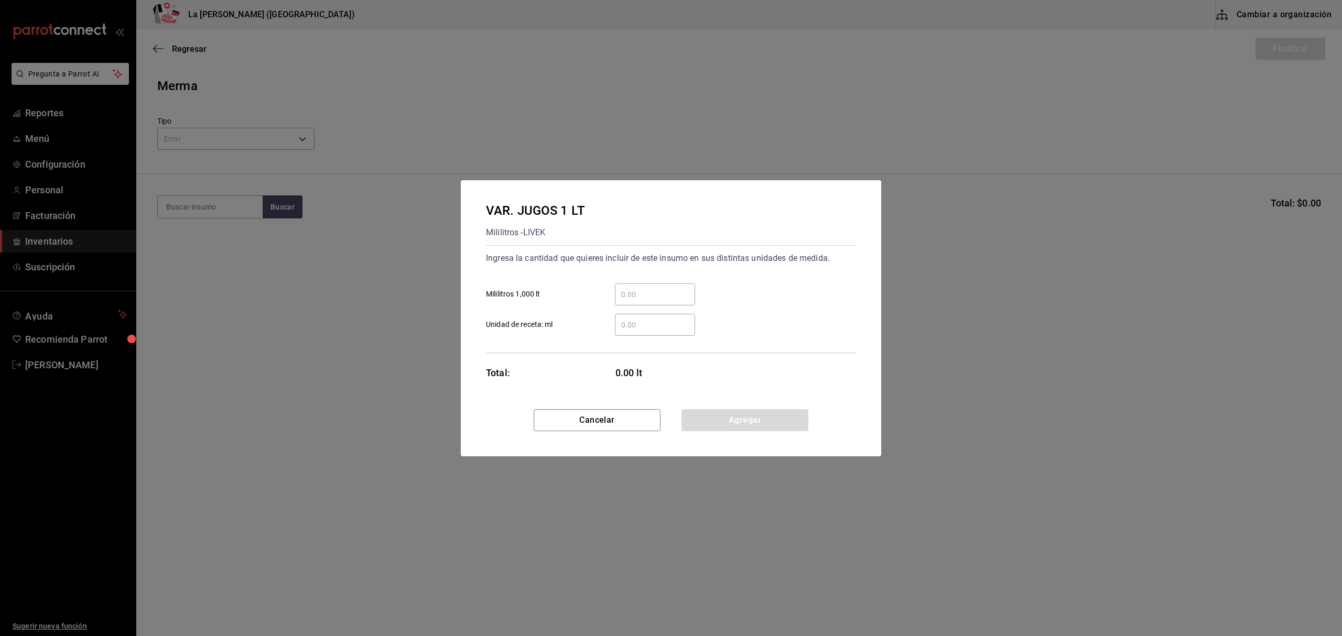
click at [672, 298] on input "​ Mililitros 1,000 lt" at bounding box center [655, 294] width 80 height 13
type input "80"
click button "Agregar" at bounding box center [744, 420] width 127 height 22
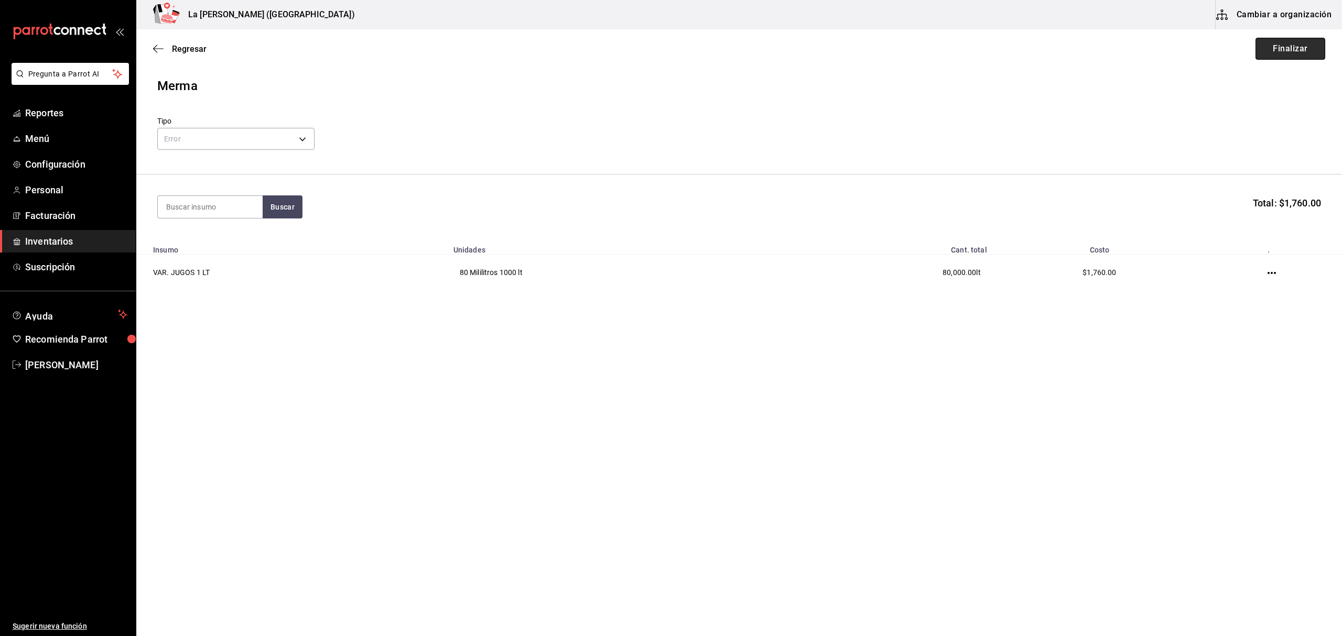
click at [1288, 41] on button "Finalizar" at bounding box center [1291, 49] width 70 height 22
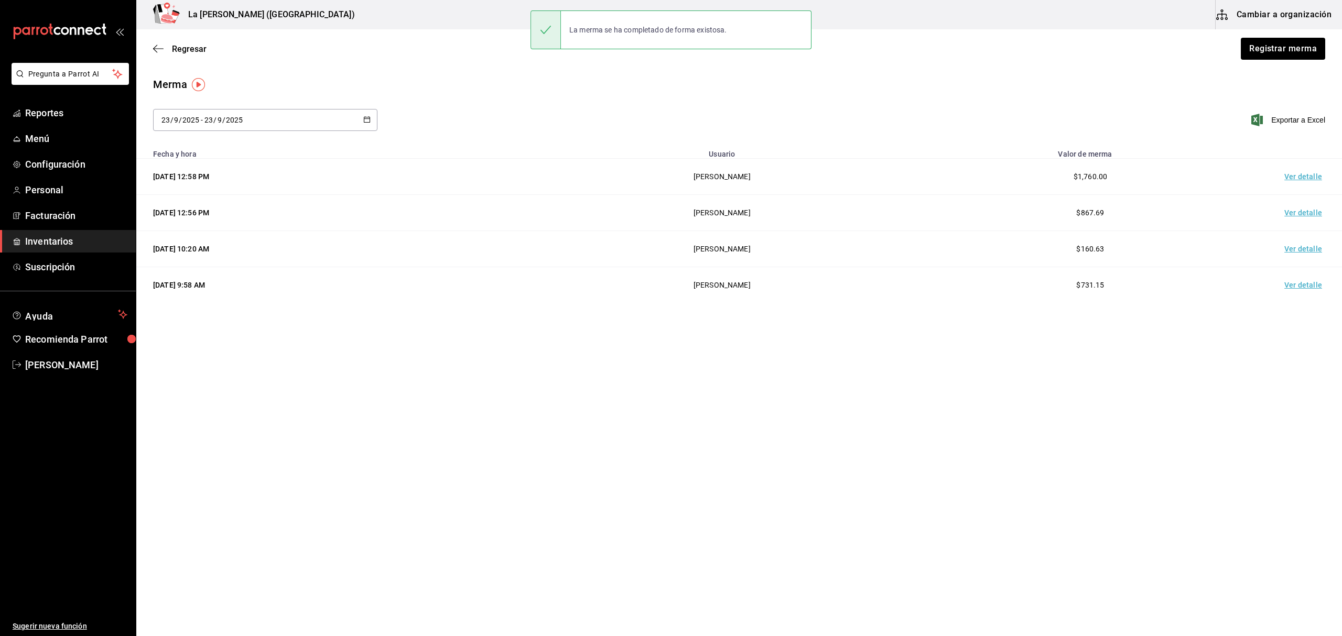
click at [1308, 180] on td "Ver detalle" at bounding box center [1305, 177] width 73 height 36
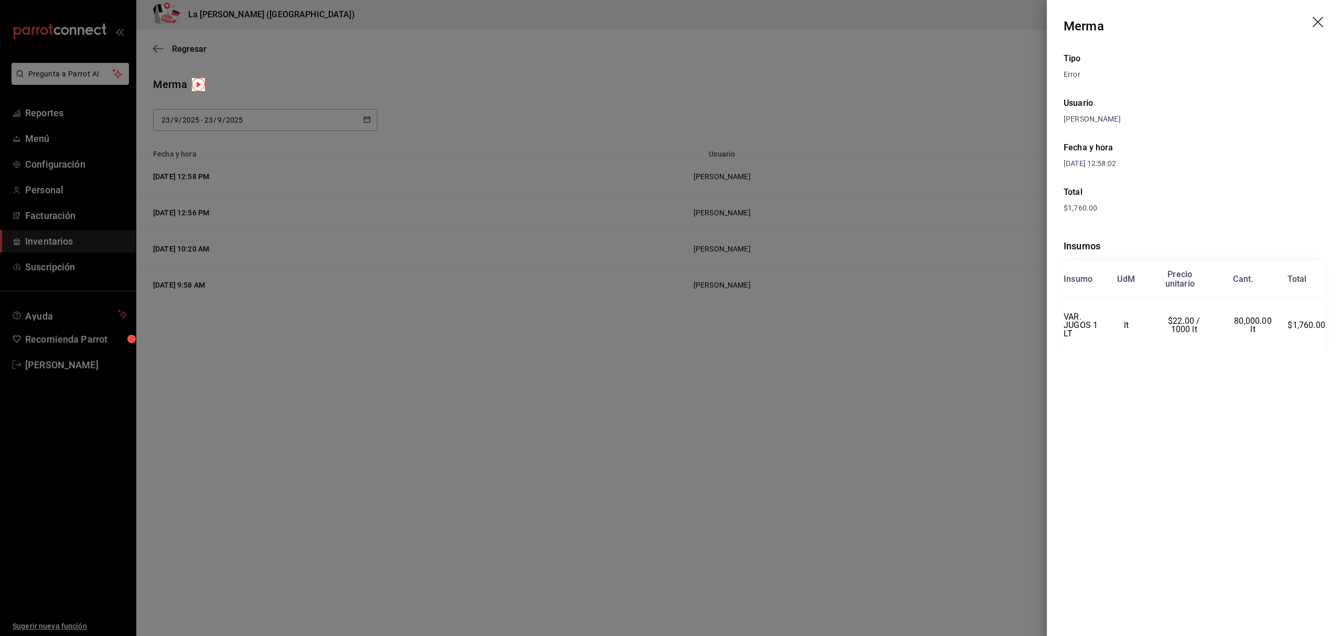
click at [881, 187] on div at bounding box center [671, 318] width 1342 height 636
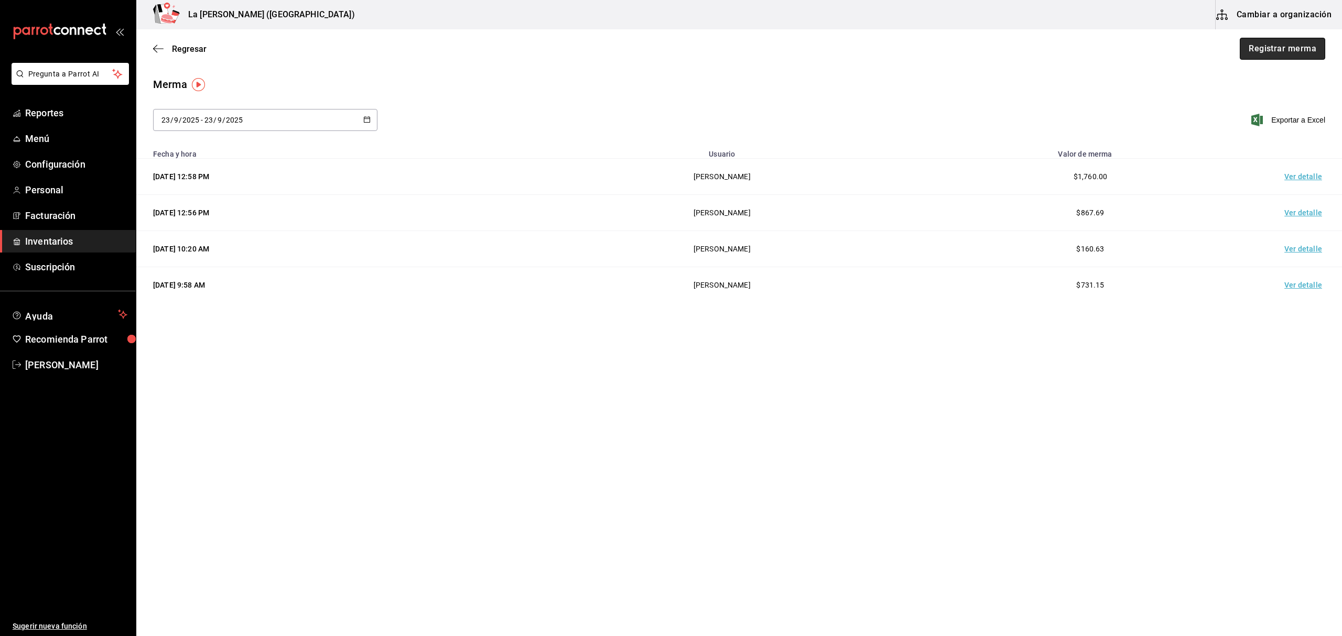
click at [1282, 57] on button "Registrar merma" at bounding box center [1282, 49] width 85 height 22
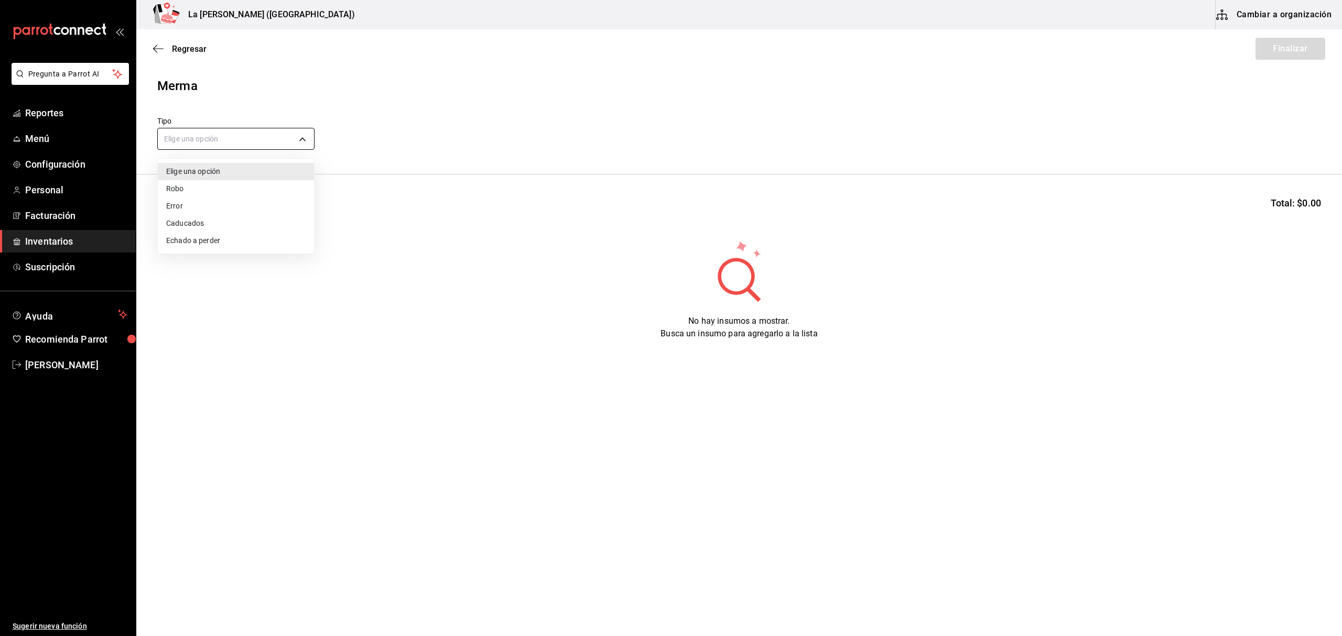
click at [231, 145] on body "Pregunta a Parrot AI Reportes Menú Configuración Personal Facturación Inventari…" at bounding box center [671, 288] width 1342 height 577
click at [183, 210] on li "Error" at bounding box center [236, 206] width 156 height 17
type input "ERROR"
click at [164, 44] on span "Regresar" at bounding box center [179, 49] width 53 height 10
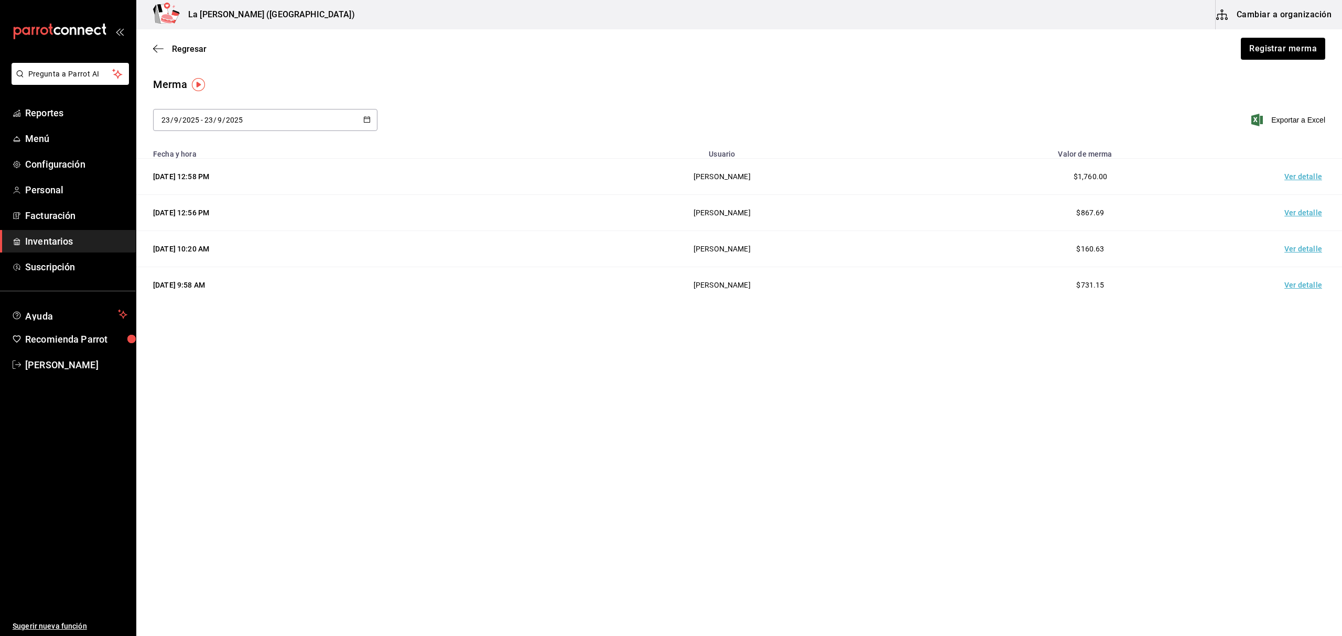
click at [1293, 60] on div "Regresar Registrar merma" at bounding box center [739, 48] width 1206 height 39
click at [1296, 48] on button "Registrar merma" at bounding box center [1282, 49] width 85 height 22
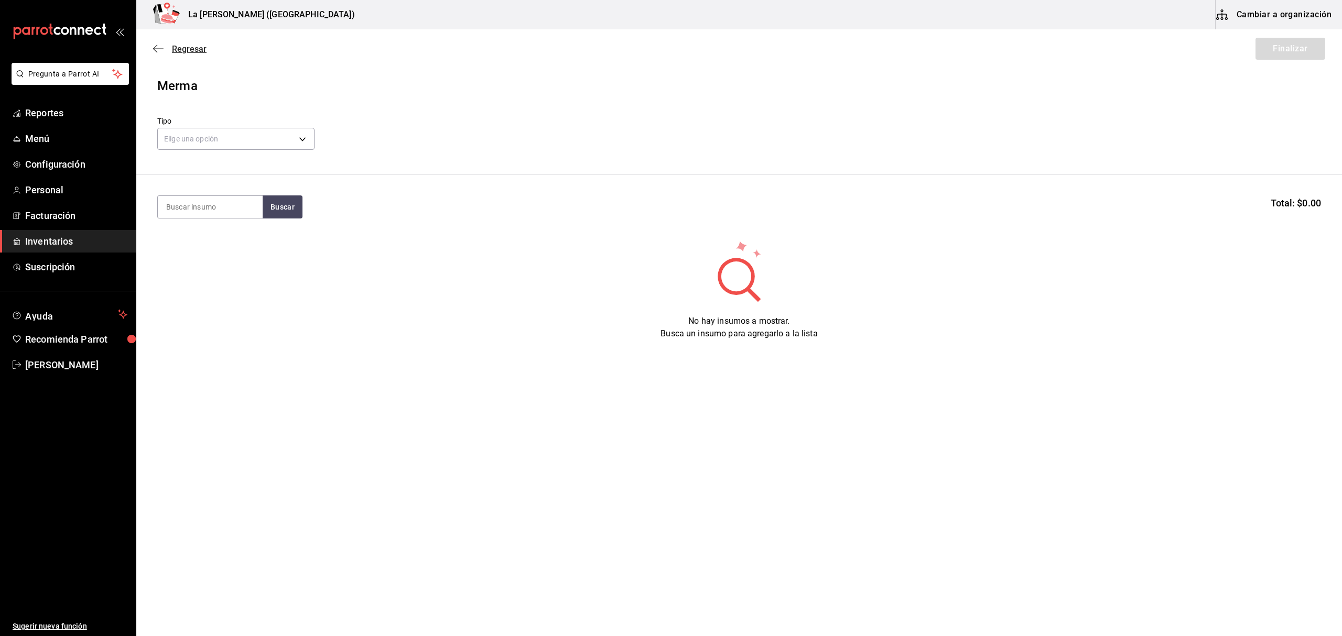
click at [160, 51] on icon "button" at bounding box center [158, 48] width 10 height 9
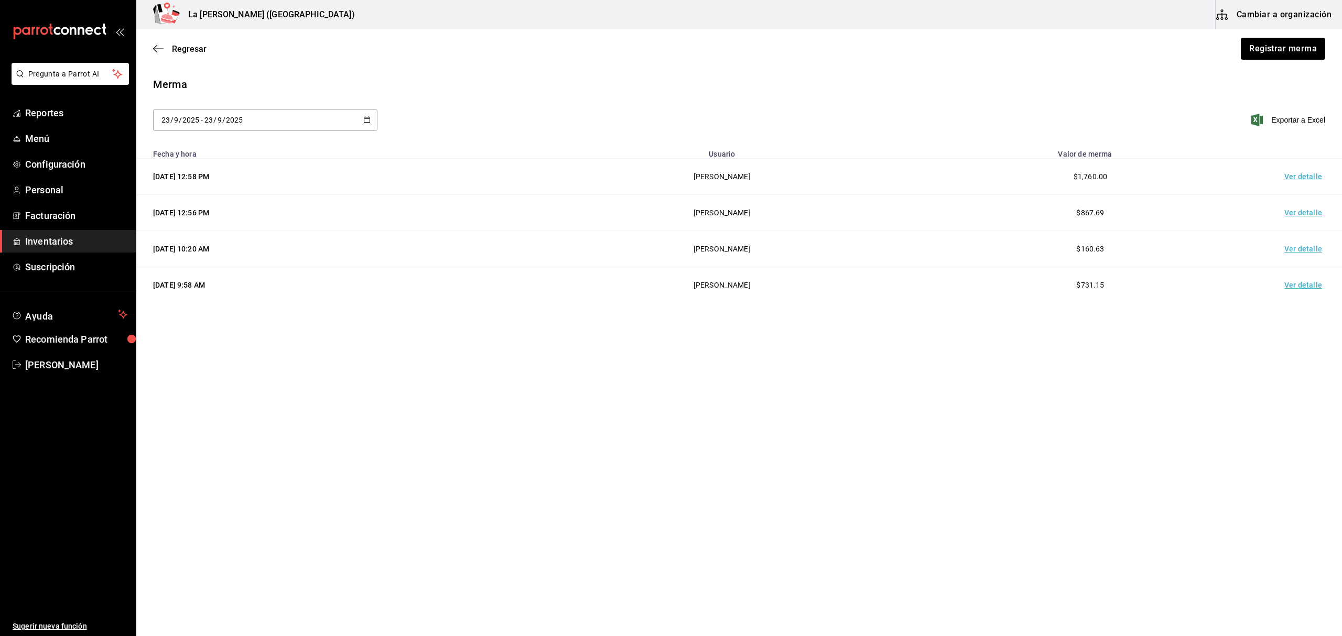
click at [160, 51] on icon "button" at bounding box center [158, 48] width 10 height 9
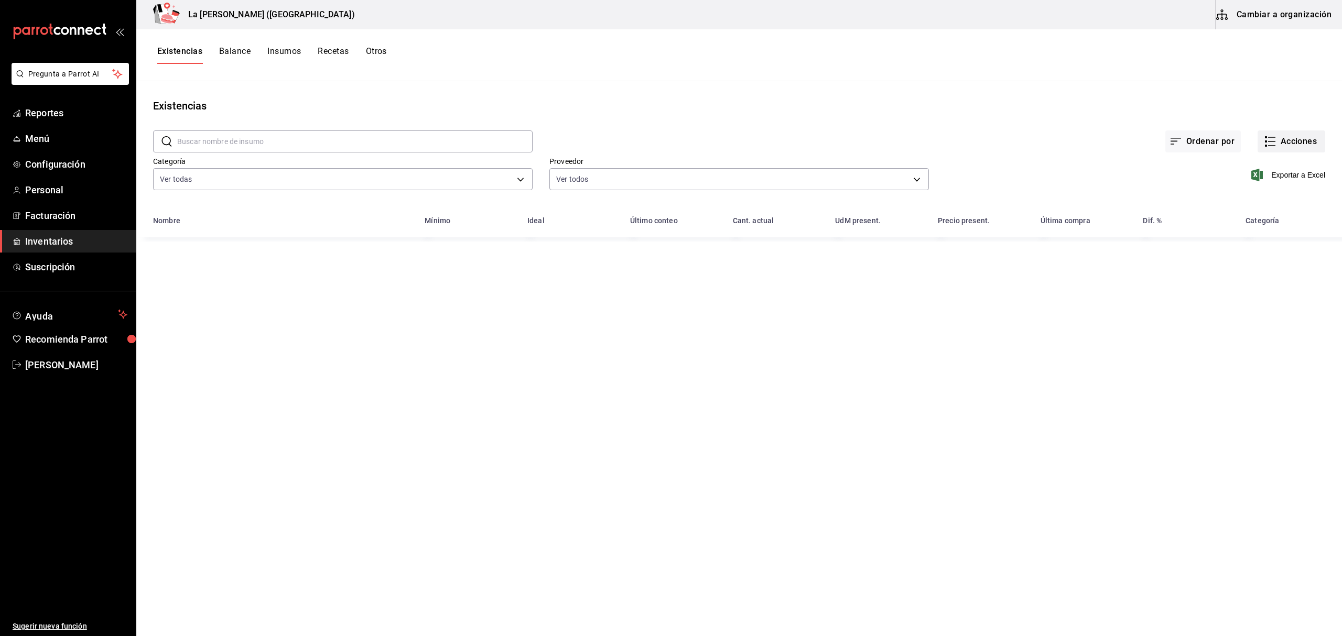
click at [1305, 148] on button "Acciones" at bounding box center [1292, 142] width 68 height 22
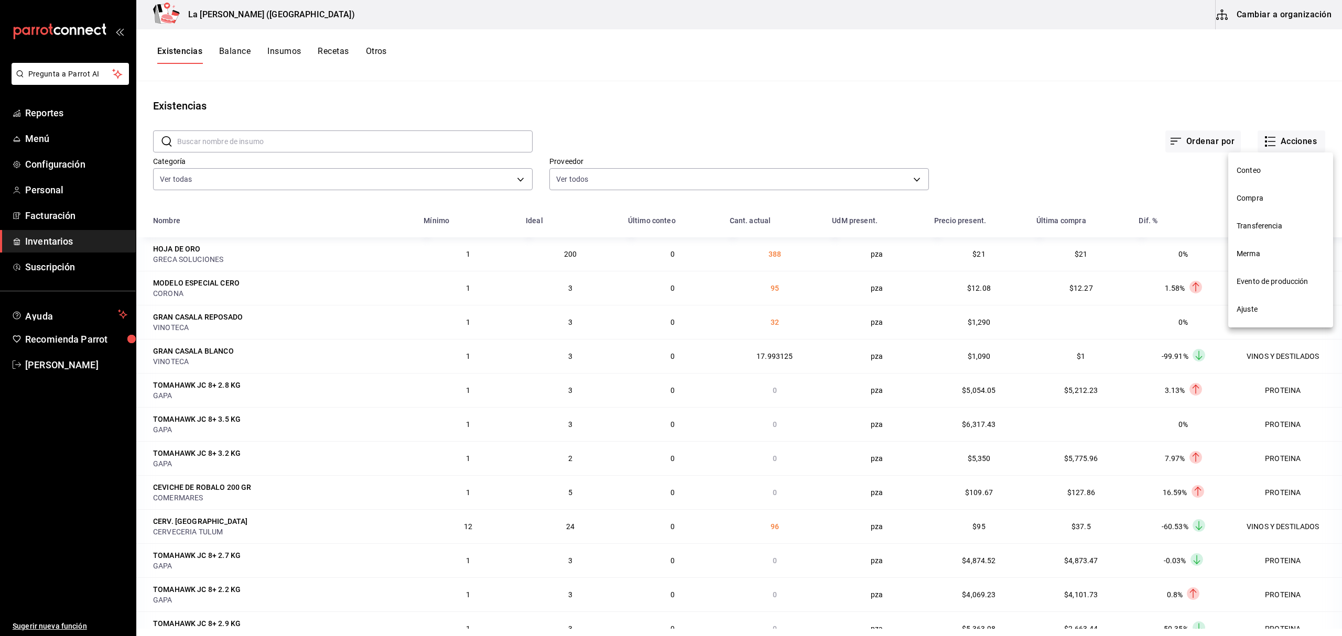
click at [1263, 194] on span "Compra" at bounding box center [1281, 198] width 88 height 11
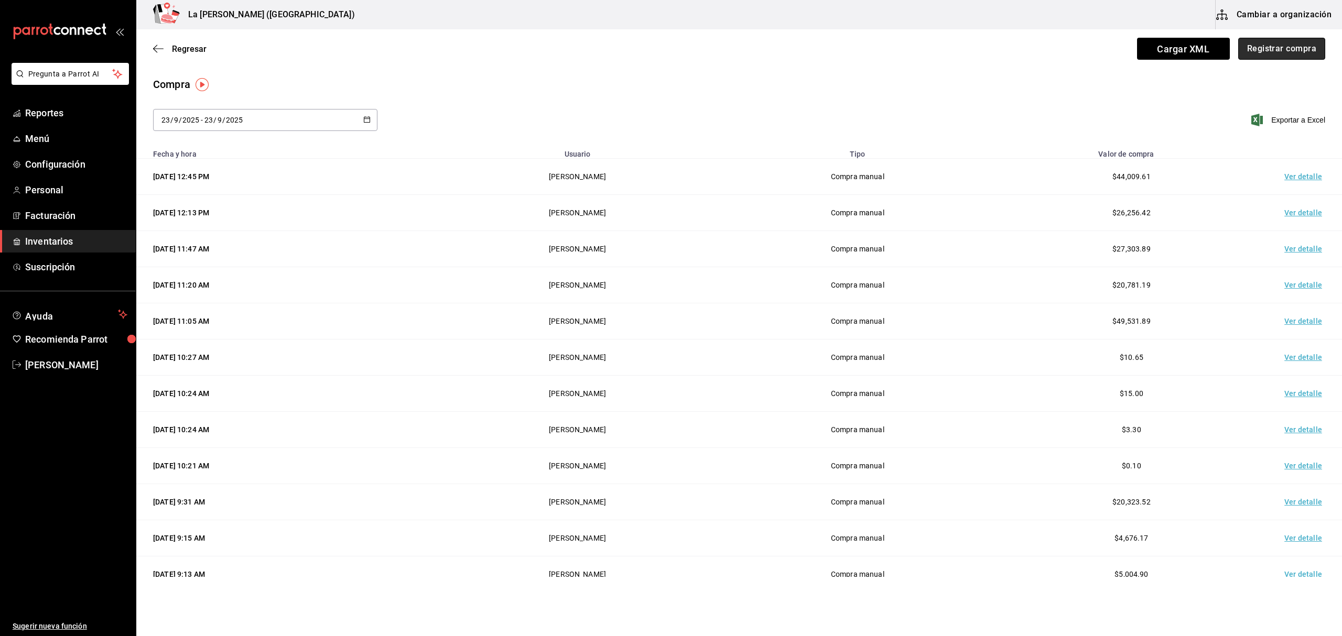
click at [1267, 56] on button "Registrar compra" at bounding box center [1281, 49] width 87 height 22
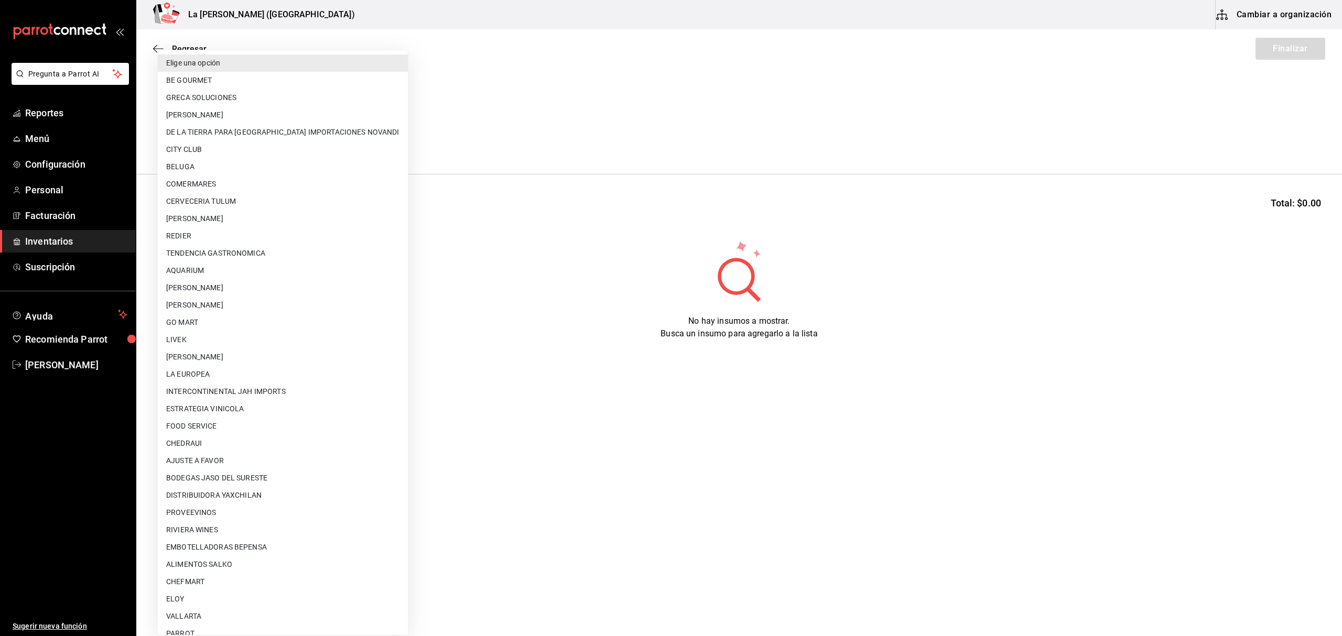
click at [211, 132] on body "Pregunta a Parrot AI Reportes Menú Configuración Personal Facturación Inventari…" at bounding box center [671, 288] width 1342 height 577
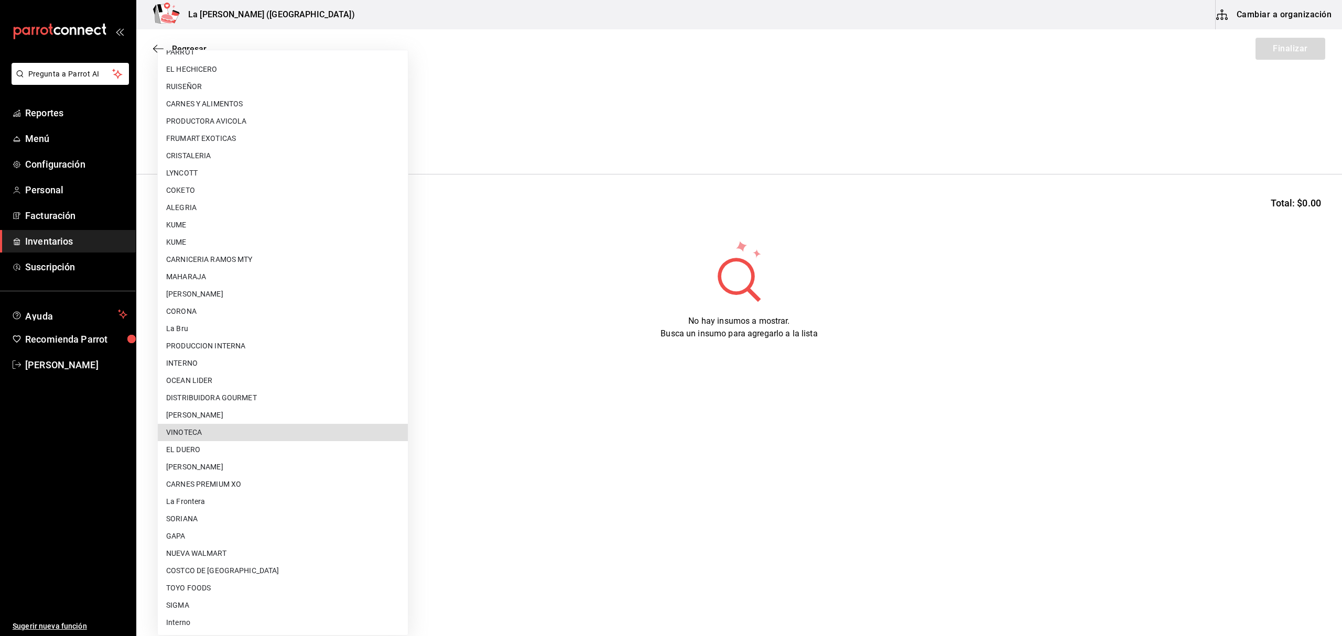
click at [261, 434] on li "VINOTECA" at bounding box center [283, 432] width 250 height 17
type input "279ca8b8-df49-4780-925d-2d047f51830f"
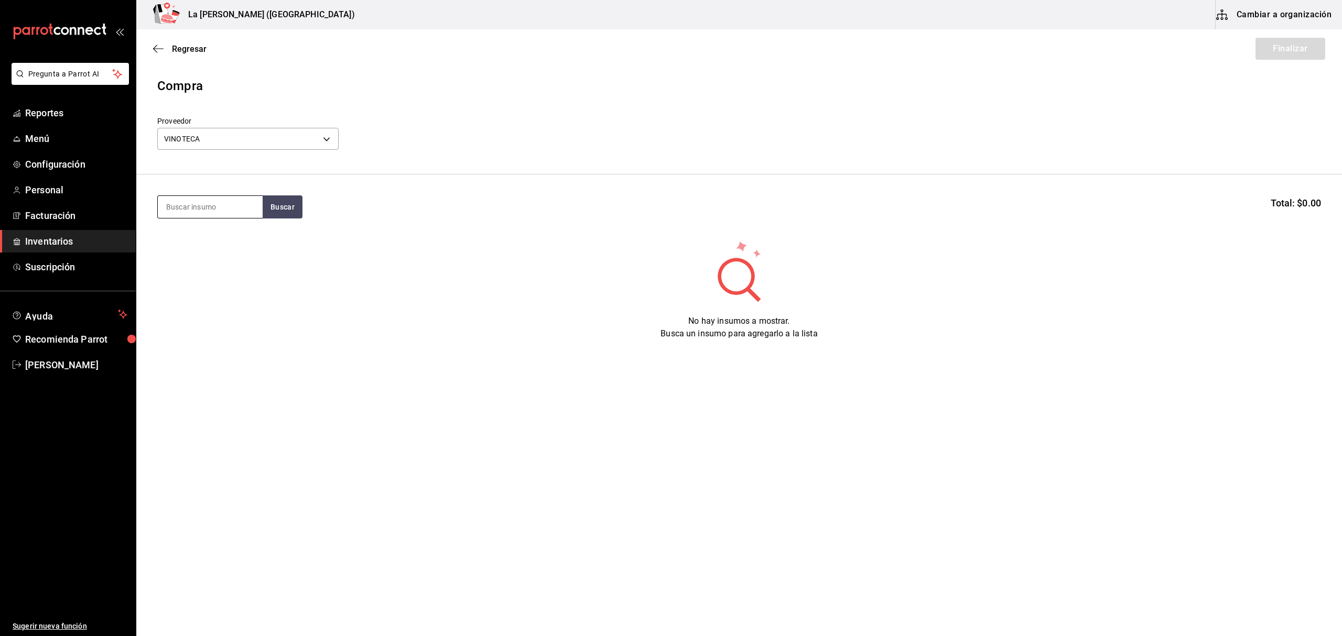
click at [233, 208] on input at bounding box center [210, 207] width 105 height 22
type input "SMIR"
click at [200, 244] on div "VOD. SMIRNOFF 750 ML" at bounding box center [210, 243] width 88 height 25
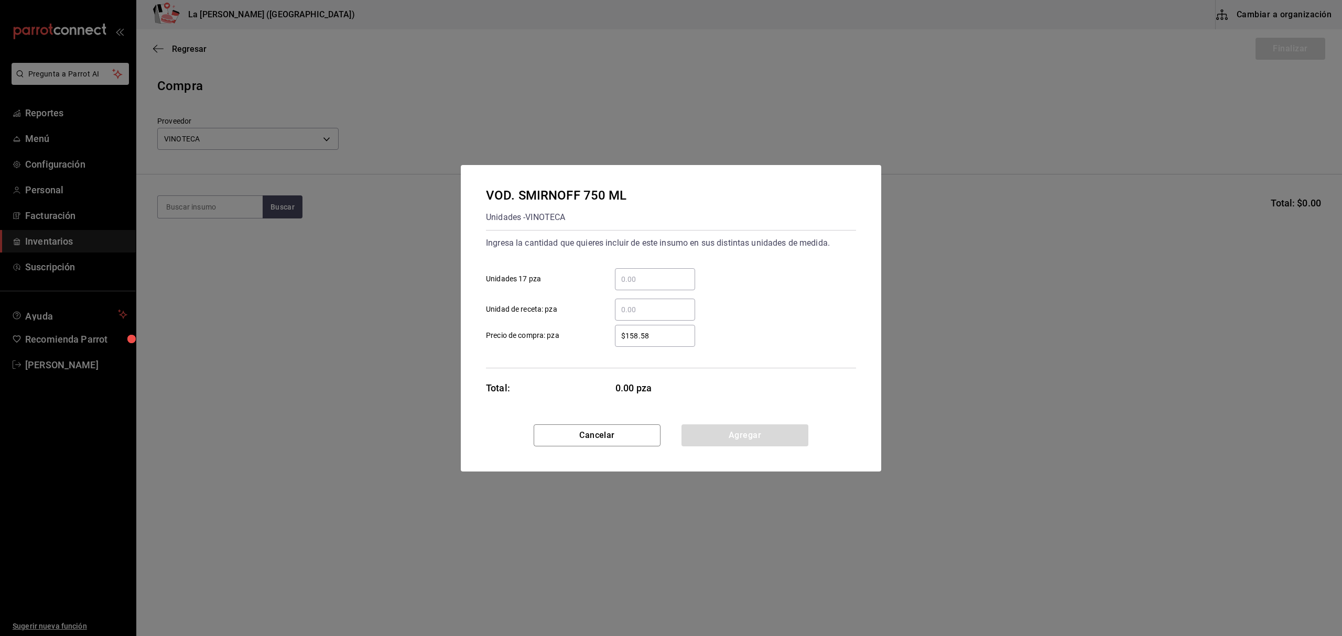
click at [681, 278] on input "​ Unidades 17 pza" at bounding box center [655, 279] width 80 height 13
click at [629, 313] on input "​ Unidad de receta: pza" at bounding box center [655, 310] width 80 height 13
type input "2"
type input "$0.1"
click button "Agregar" at bounding box center [744, 436] width 127 height 22
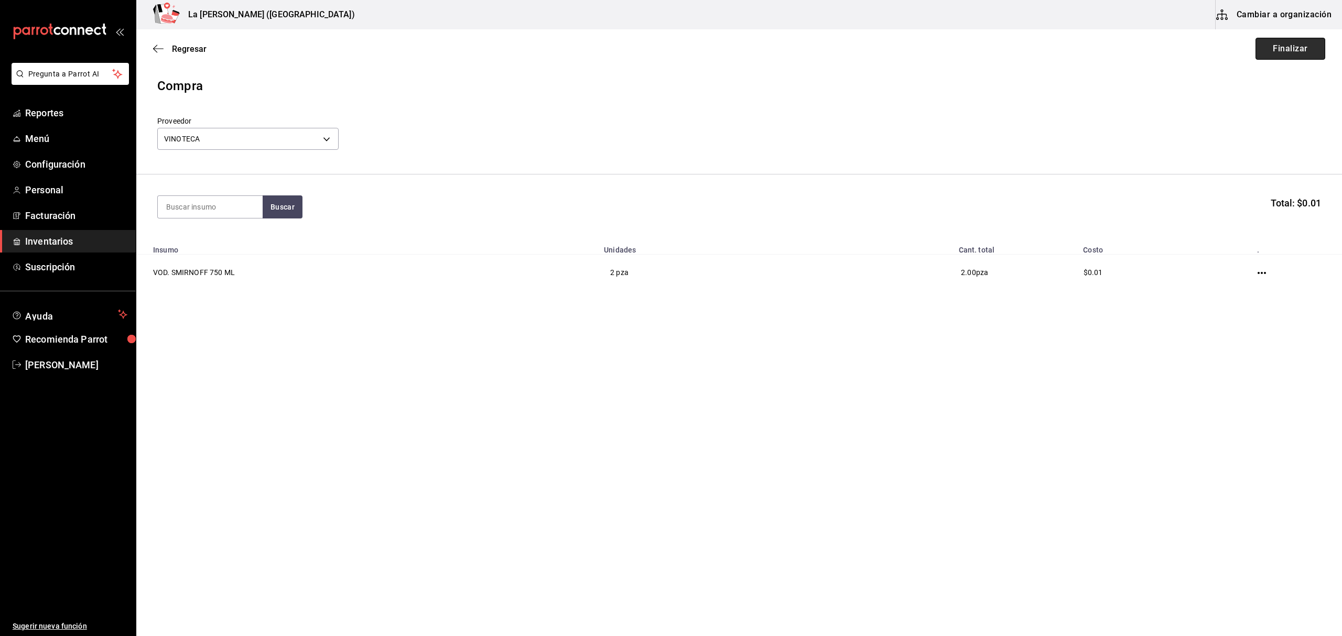
click at [1296, 49] on button "Finalizar" at bounding box center [1291, 49] width 70 height 22
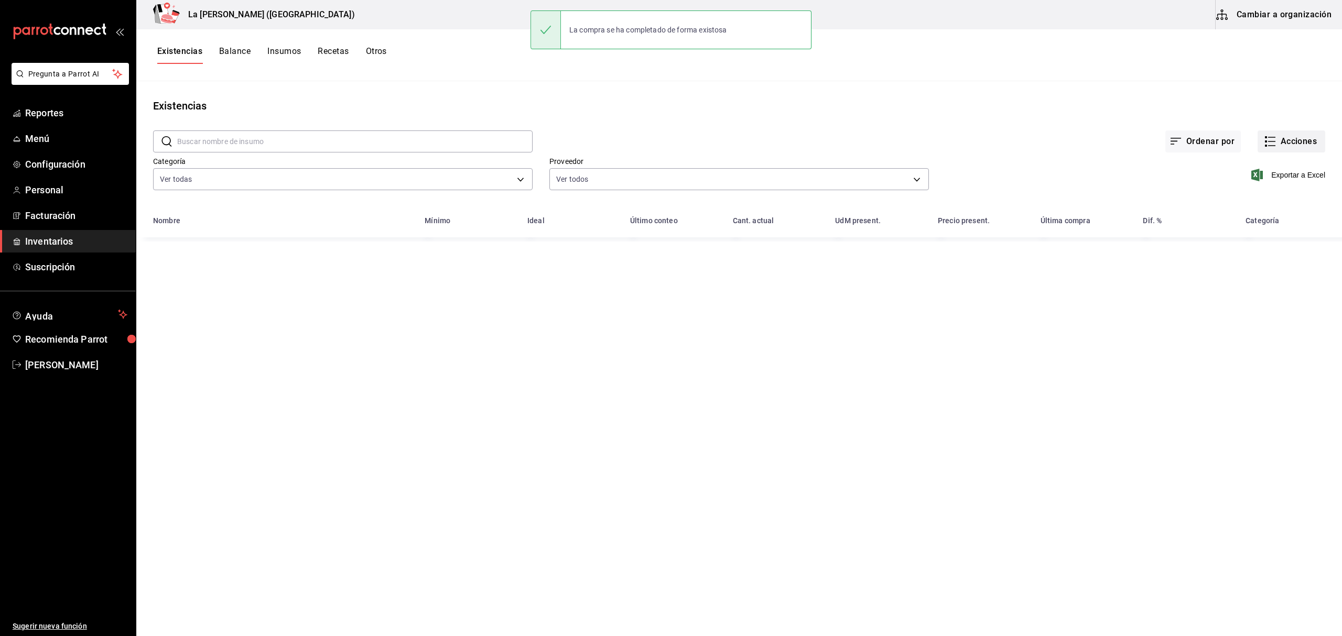
click at [1291, 151] on button "Acciones" at bounding box center [1292, 142] width 68 height 22
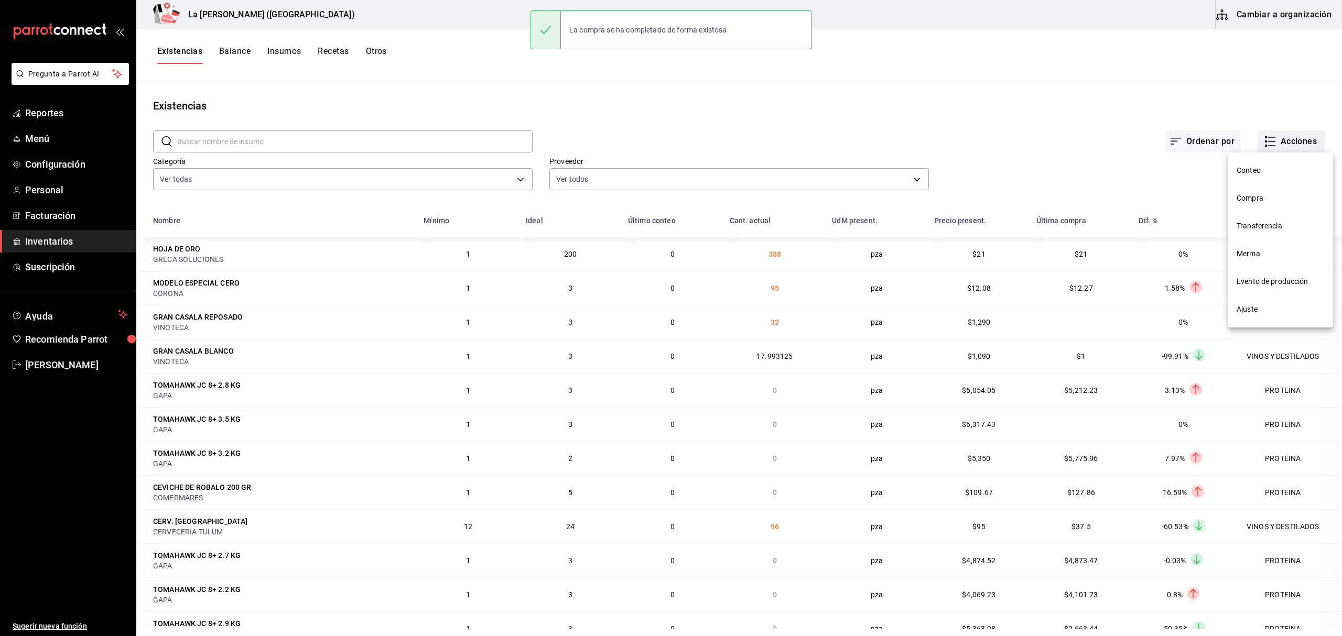
click at [1298, 139] on div at bounding box center [671, 318] width 1342 height 636
click at [1290, 136] on button "Acciones" at bounding box center [1292, 142] width 68 height 22
click at [1255, 196] on span "Compra" at bounding box center [1281, 198] width 88 height 11
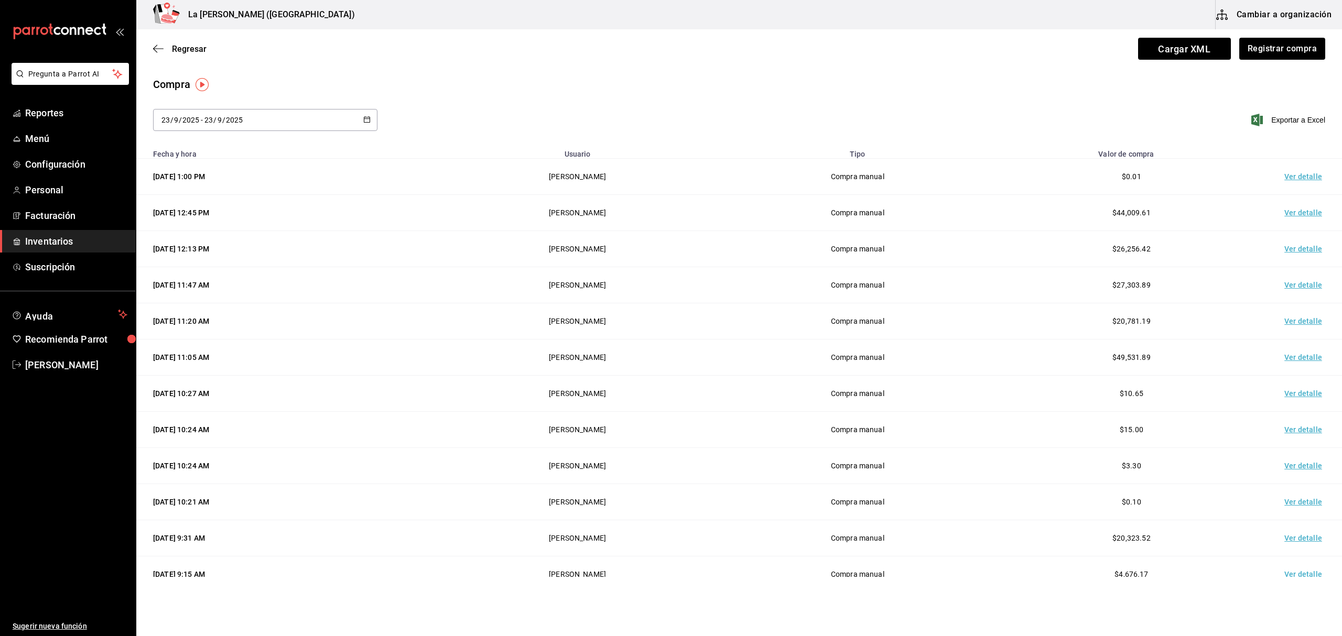
click at [1291, 178] on td "Ver detalle" at bounding box center [1305, 177] width 73 height 36
